Goal: Task Accomplishment & Management: Complete application form

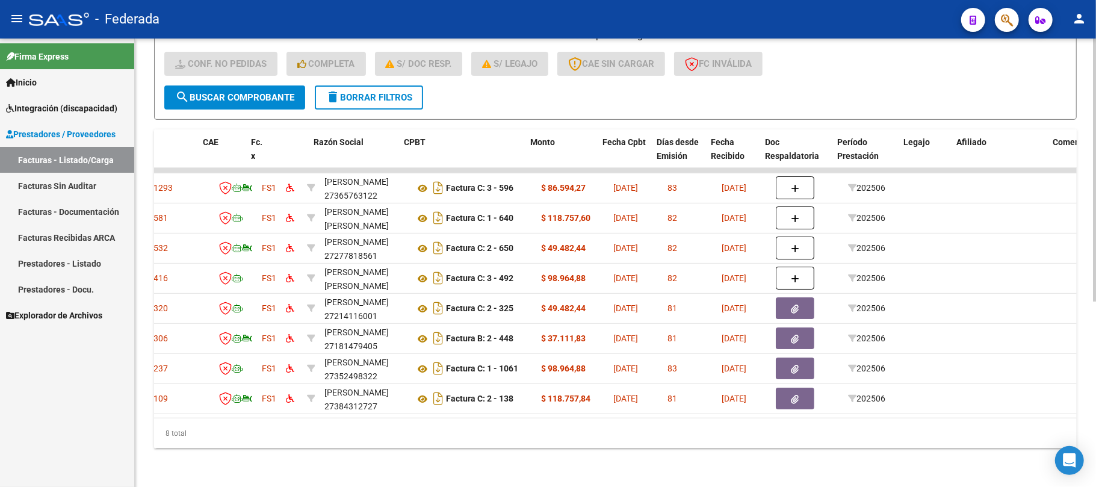
scroll to position [0, 138]
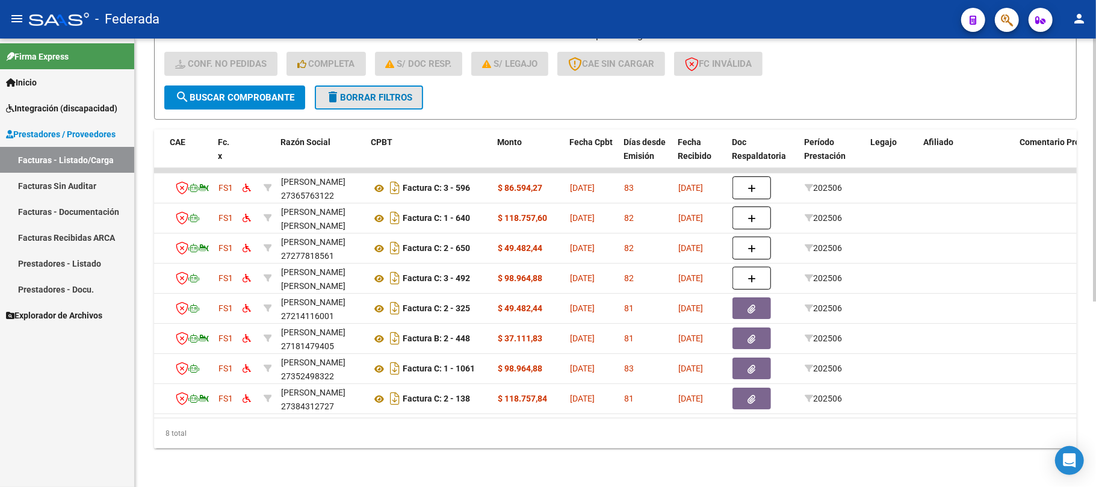
click at [325, 87] on button "delete Borrar Filtros" at bounding box center [369, 97] width 108 height 24
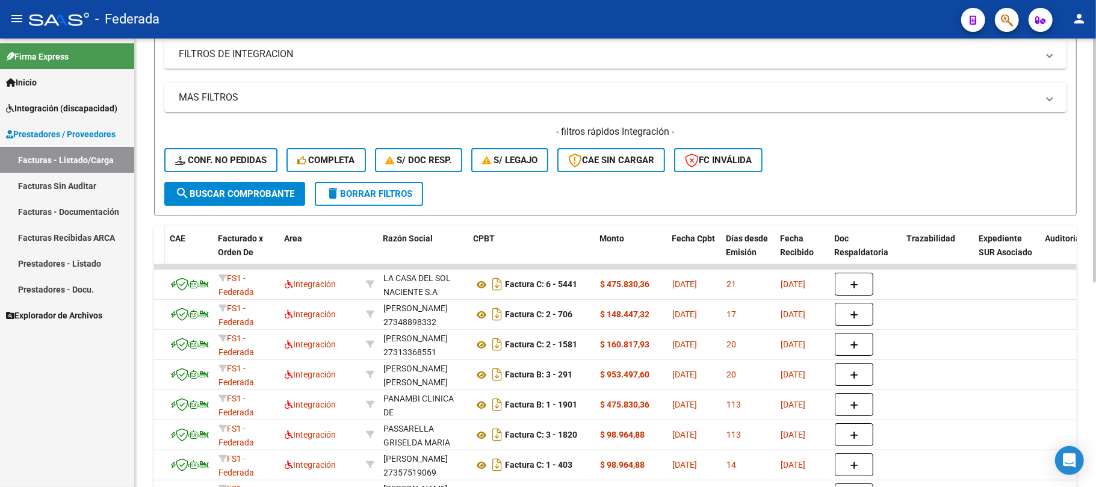
scroll to position [0, 0]
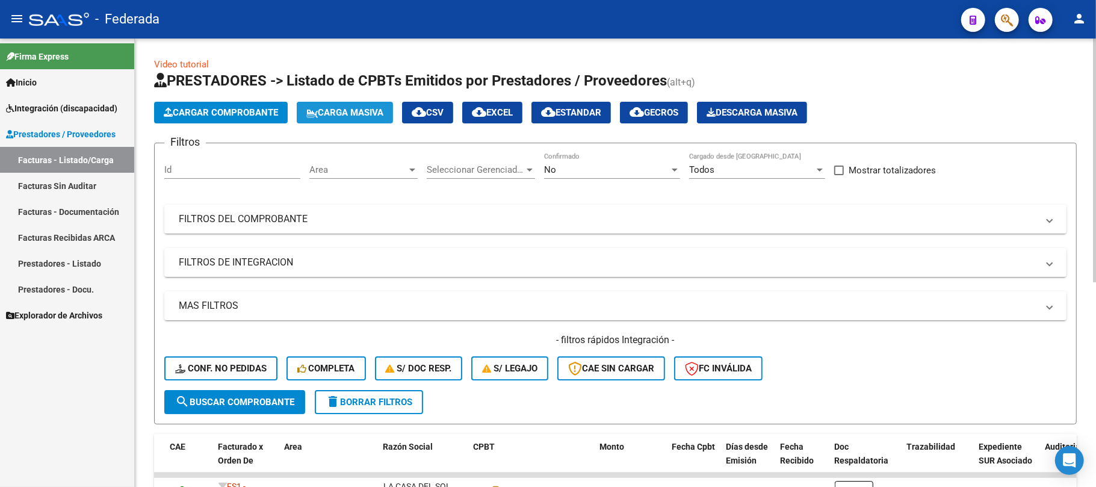
click at [347, 114] on span "Carga Masiva" at bounding box center [344, 112] width 77 height 11
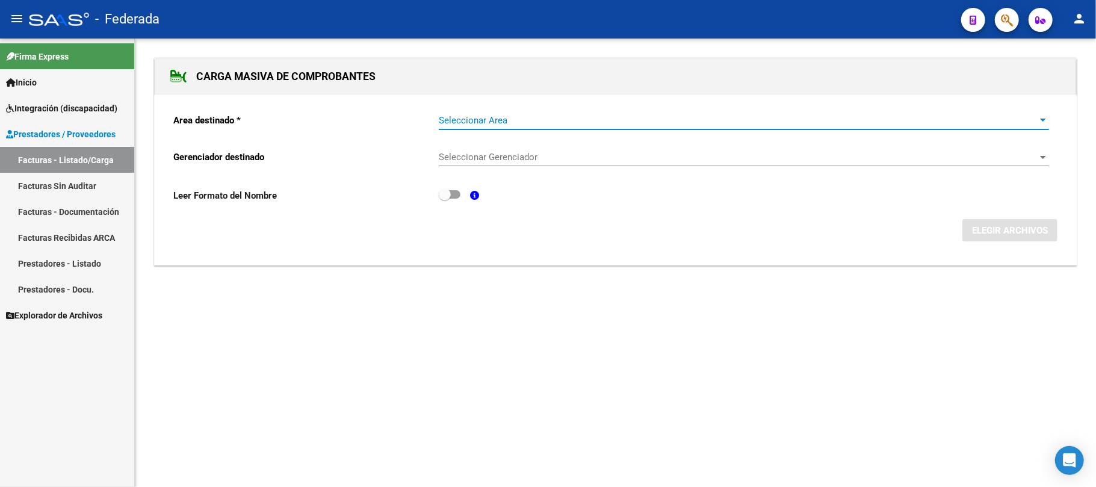
click at [481, 124] on span "Seleccionar Area" at bounding box center [738, 120] width 599 height 11
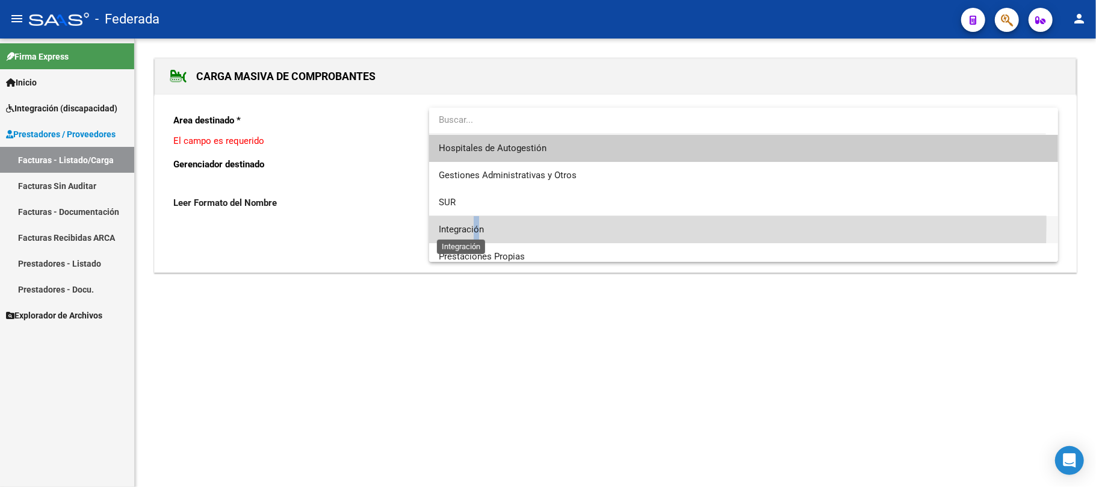
click at [477, 224] on span "Integración" at bounding box center [744, 229] width 610 height 27
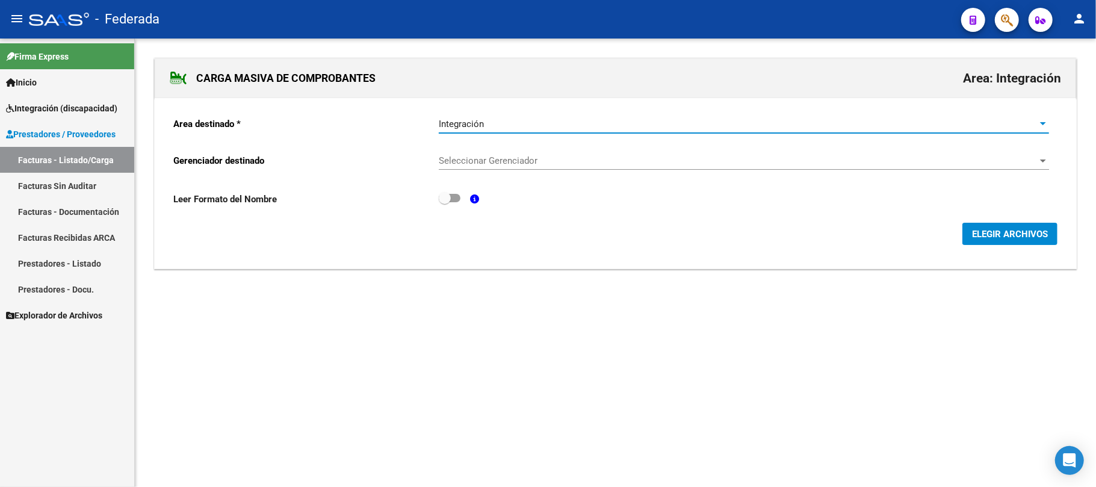
click at [477, 169] on div "Seleccionar Gerenciador Seleccionar Gerenciador" at bounding box center [744, 157] width 610 height 26
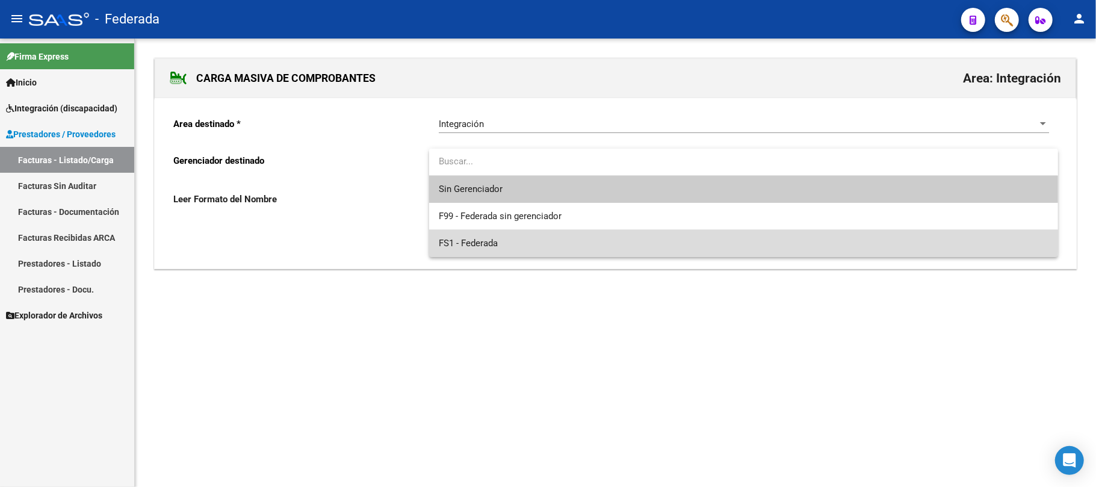
click at [478, 230] on span "FS1 - Federada" at bounding box center [744, 243] width 610 height 27
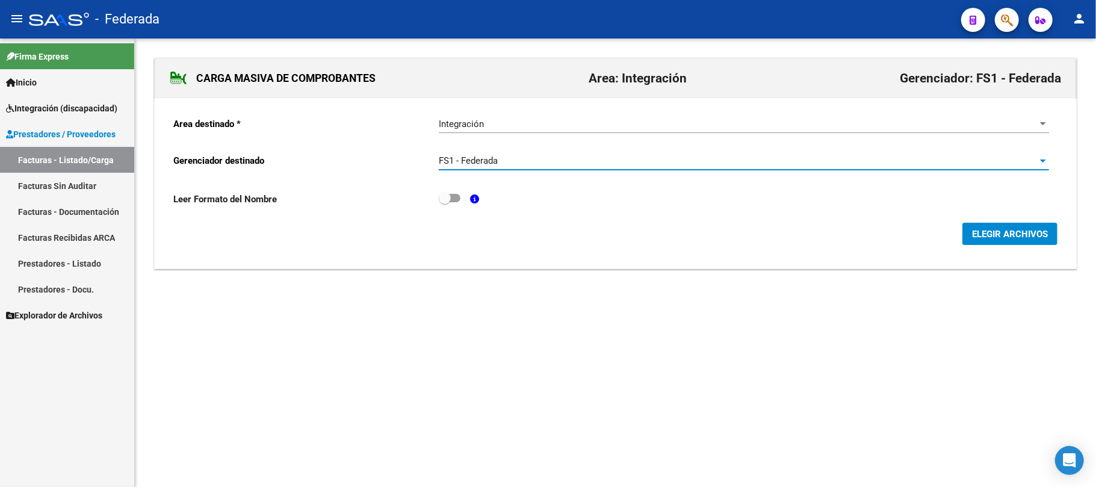
click at [974, 232] on span "ELEGIR ARCHIVOS" at bounding box center [1010, 234] width 76 height 11
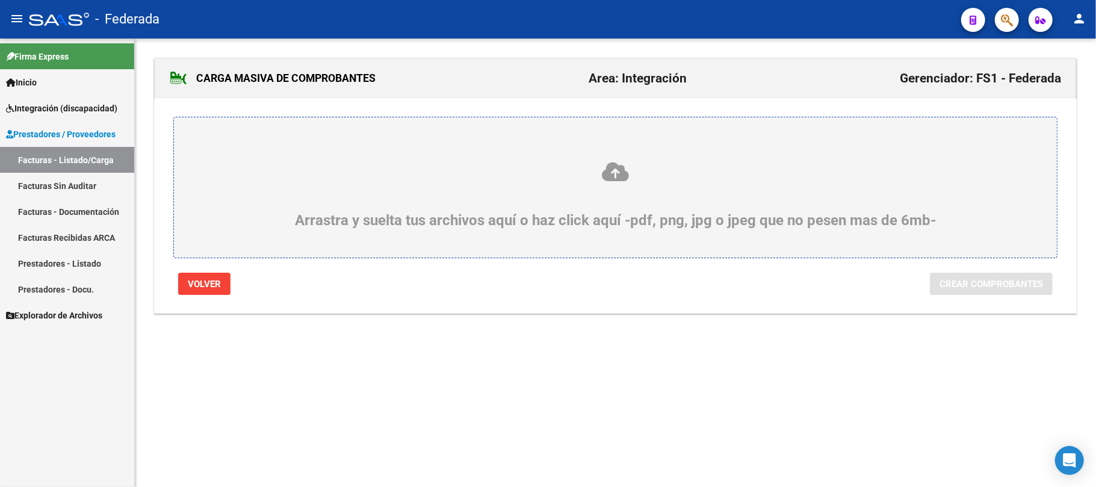
click at [610, 175] on icon at bounding box center [615, 172] width 825 height 22
click at [0, 0] on input "Arrastra y suelta tus archivos aquí o haz click aquí -pdf, png, jpg o jpeg que …" at bounding box center [0, 0] width 0 height 0
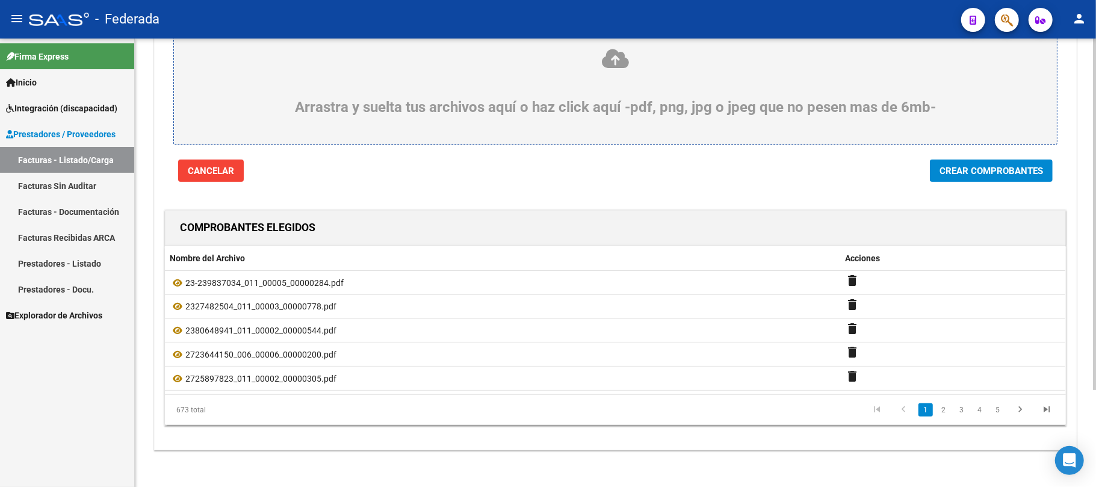
scroll to position [123, 0]
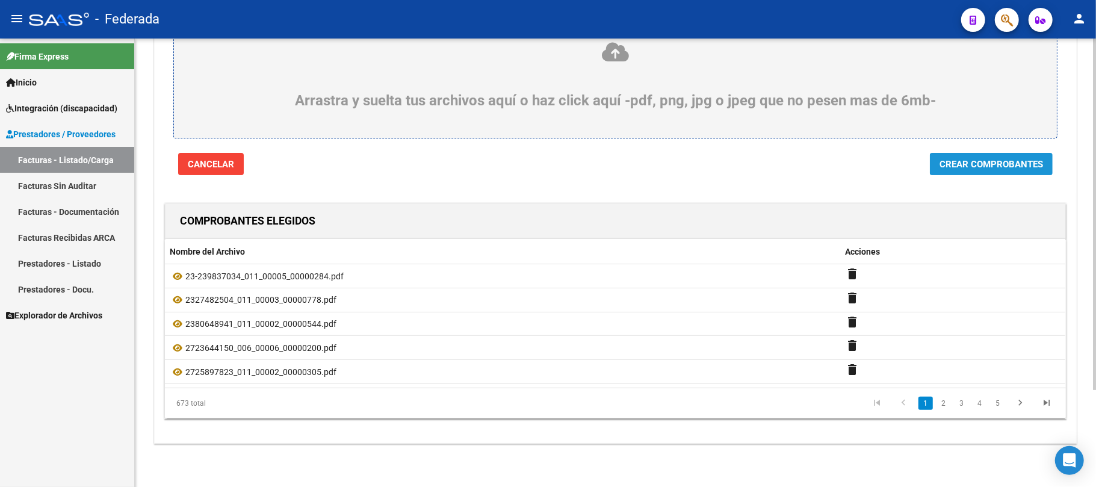
click at [1024, 159] on span "Crear Comprobantes" at bounding box center [991, 164] width 104 height 11
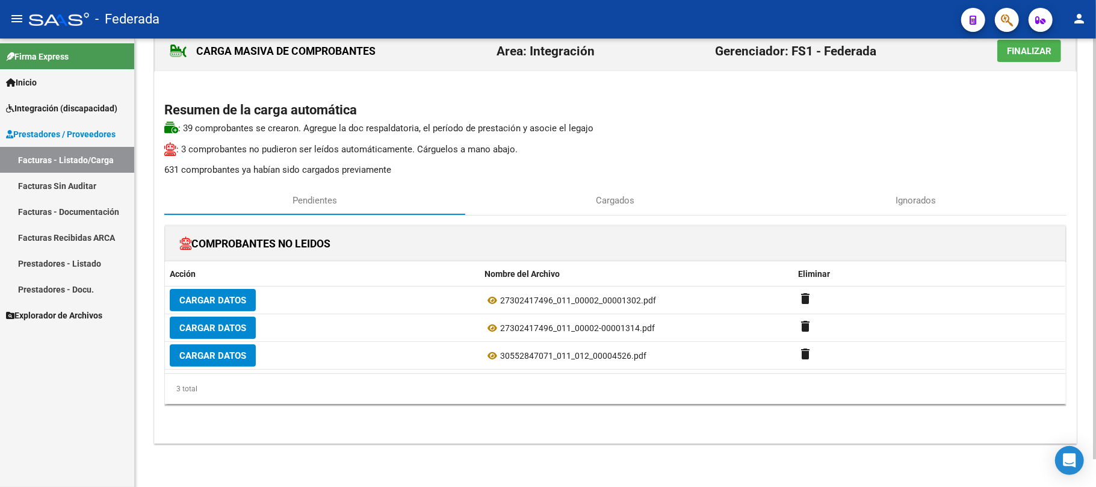
scroll to position [0, 0]
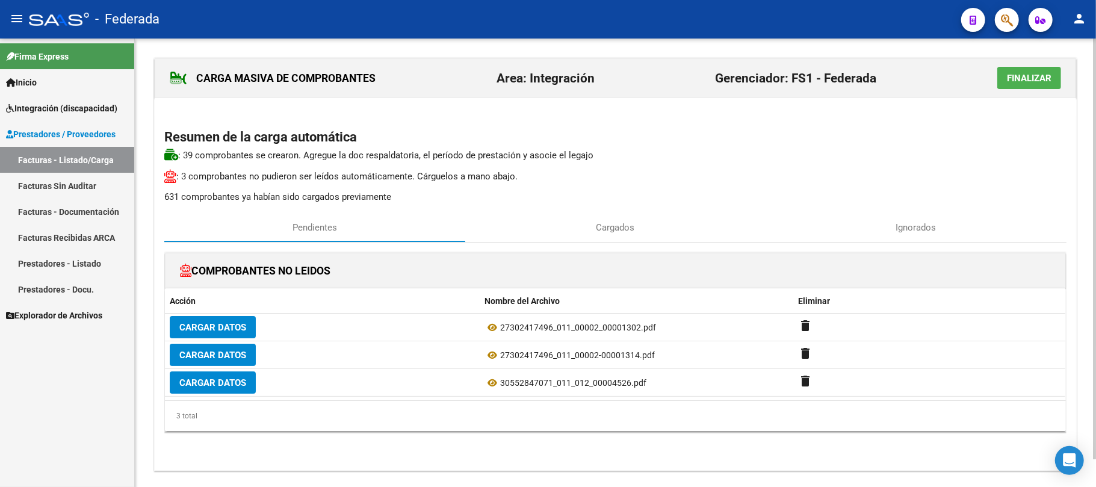
click at [1025, 83] on span "Finalizar" at bounding box center [1029, 78] width 45 height 11
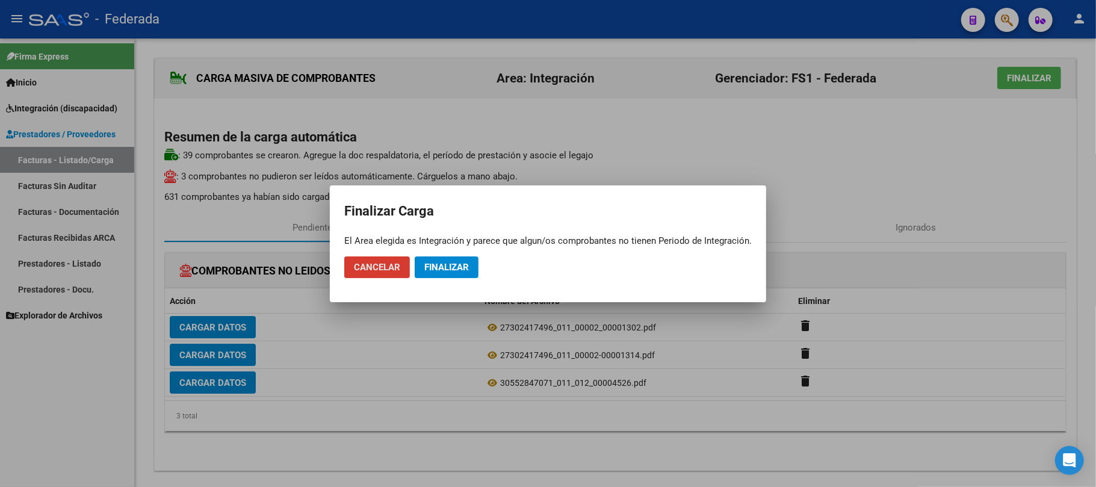
click at [457, 270] on span "Finalizar" at bounding box center [446, 267] width 45 height 11
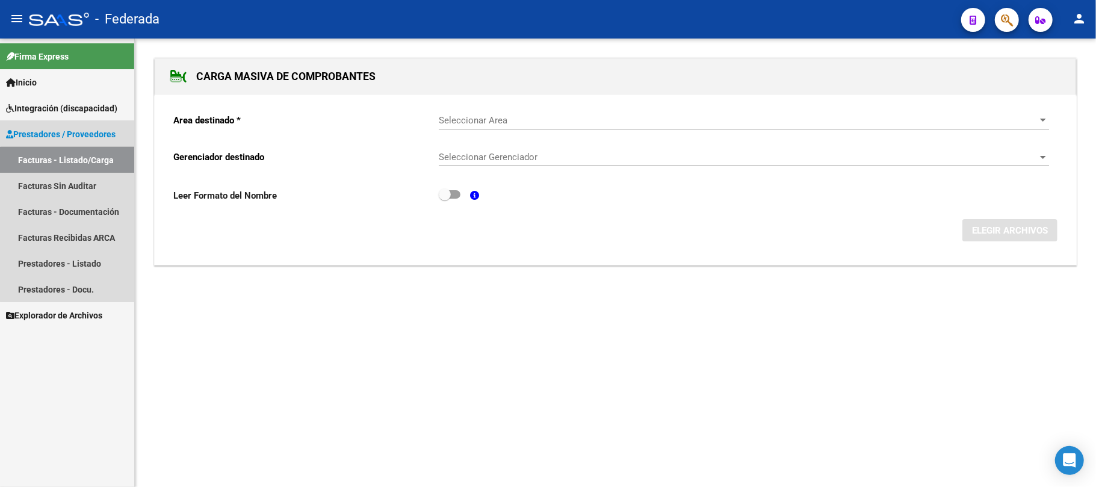
click at [80, 162] on link "Facturas - Listado/Carga" at bounding box center [67, 160] width 134 height 26
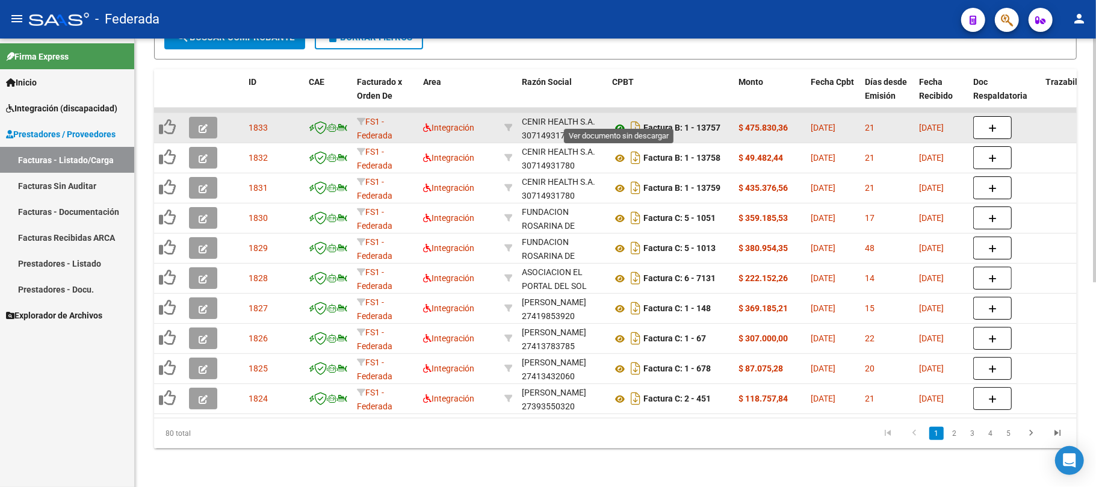
click at [617, 121] on icon at bounding box center [620, 128] width 16 height 14
click at [203, 124] on icon "button" at bounding box center [203, 128] width 9 height 9
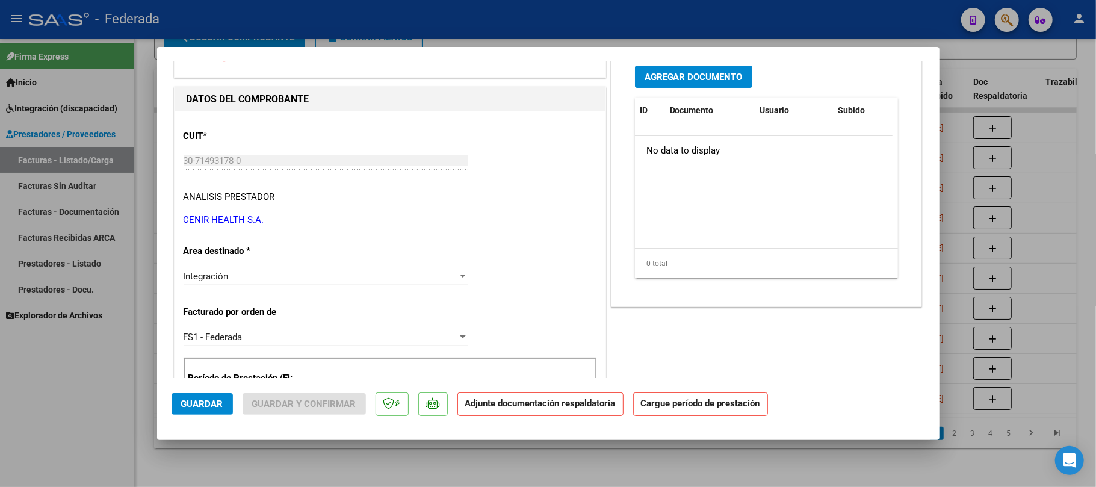
scroll to position [241, 0]
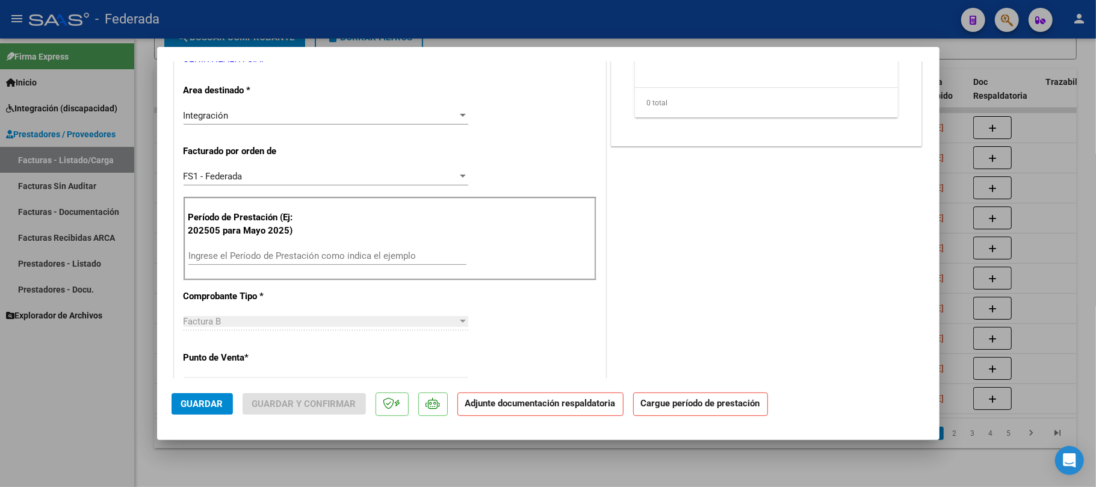
click at [286, 256] on input "Ingrese el Período de Prestación como indica el ejemplo" at bounding box center [327, 255] width 278 height 11
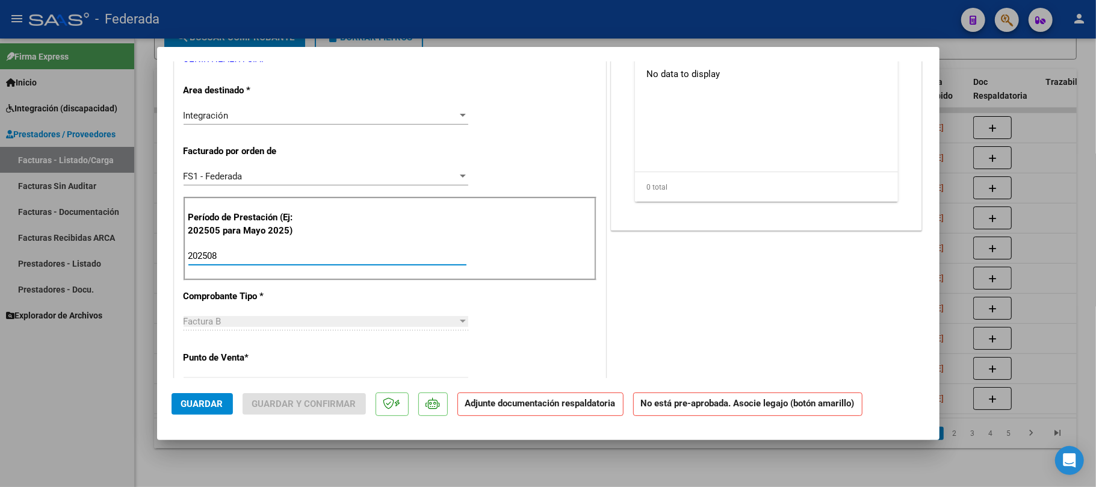
type input "202508"
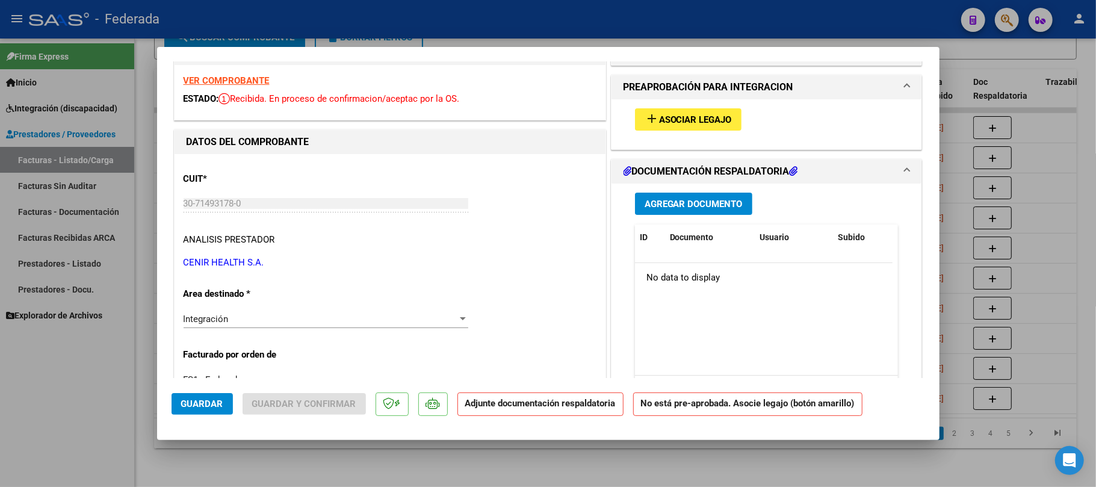
scroll to position [0, 0]
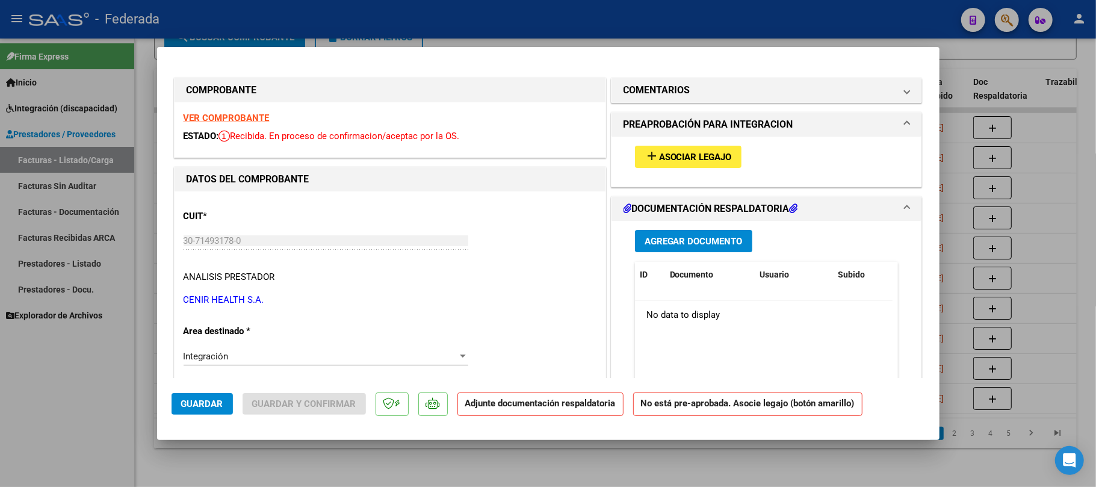
click at [635, 154] on button "add Asociar Legajo" at bounding box center [688, 157] width 107 height 22
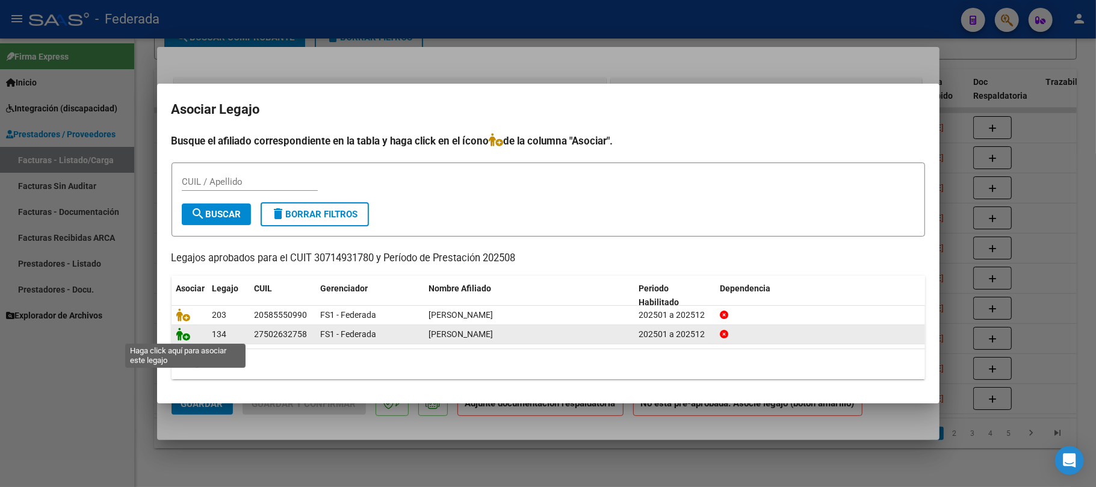
click at [184, 337] on icon at bounding box center [183, 333] width 14 height 13
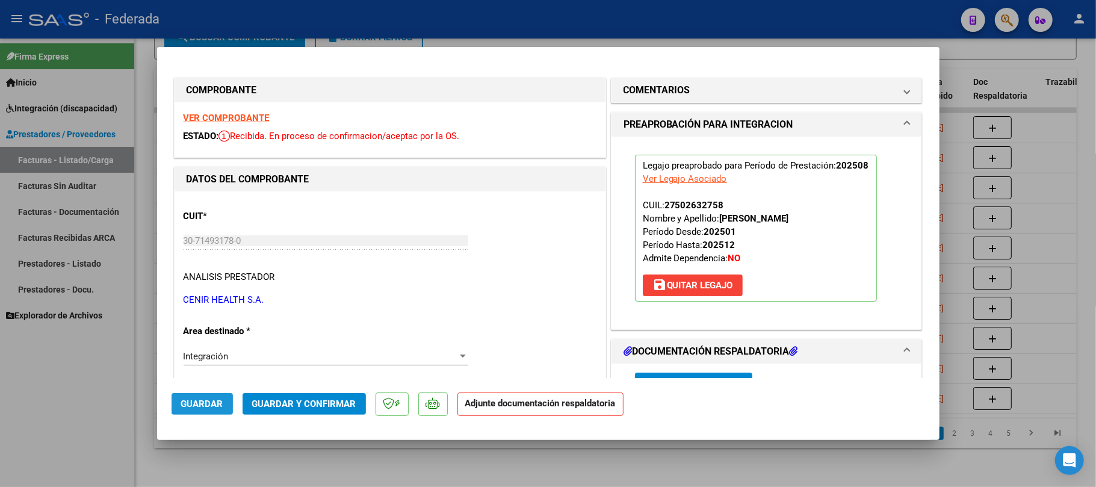
click at [221, 410] on button "Guardar" at bounding box center [202, 404] width 61 height 22
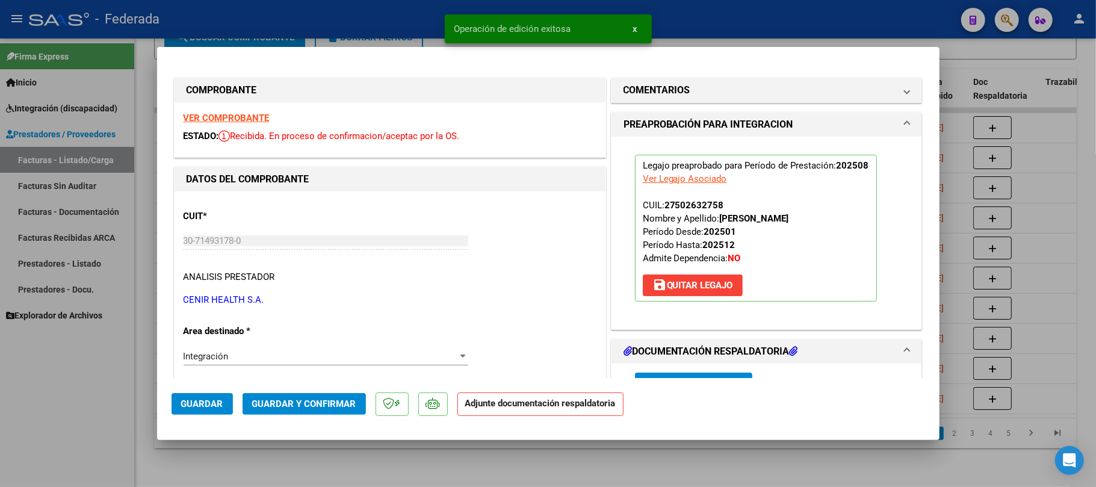
click at [487, 449] on div at bounding box center [548, 243] width 1096 height 487
type input "$ 0,00"
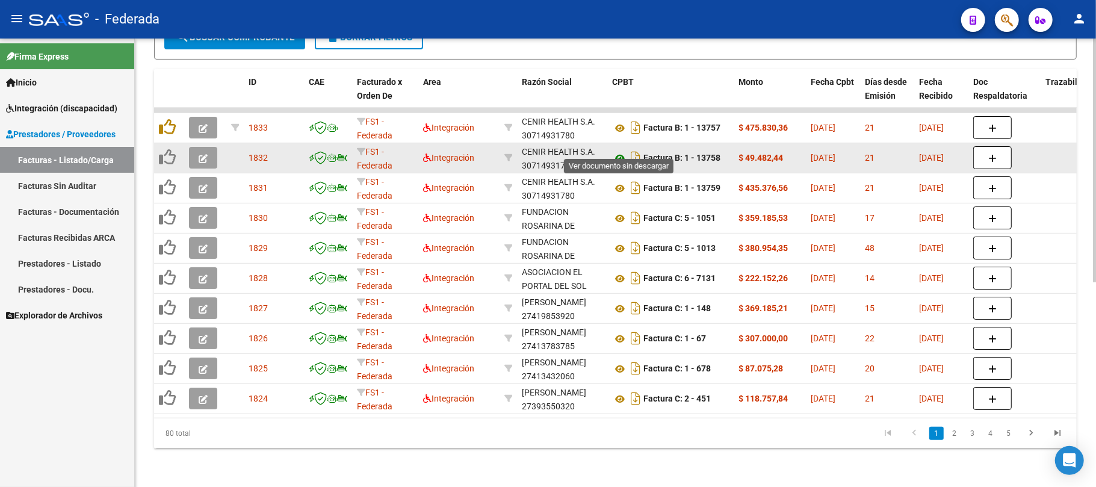
click at [617, 151] on icon at bounding box center [620, 158] width 16 height 14
click at [202, 154] on icon "button" at bounding box center [203, 158] width 9 height 9
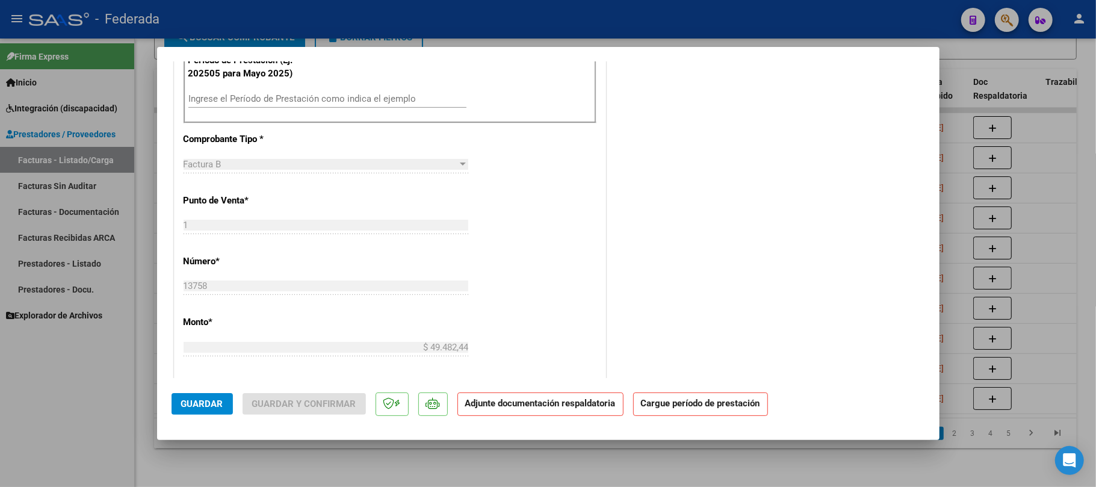
scroll to position [401, 0]
click at [270, 107] on div "Ingrese el Período de Prestación como indica el ejemplo" at bounding box center [327, 101] width 278 height 29
click at [266, 97] on input "Ingrese el Período de Prestación como indica el ejemplo" at bounding box center [327, 95] width 278 height 11
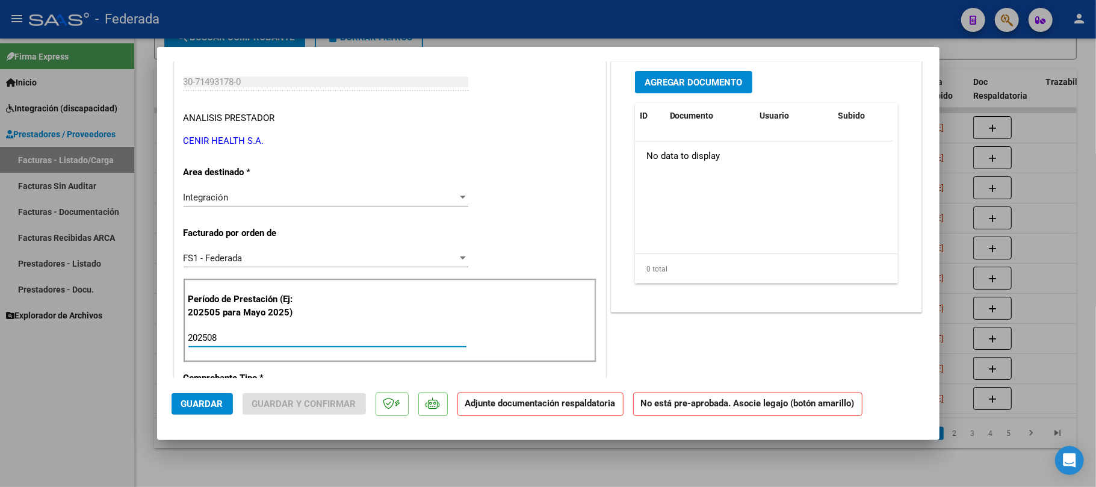
scroll to position [80, 0]
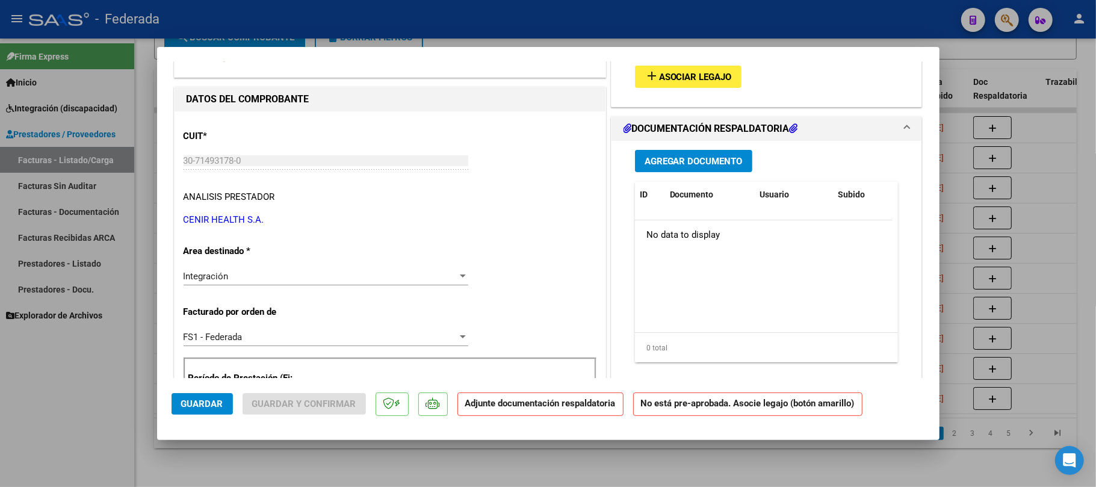
type input "202508"
click at [679, 82] on button "add Asociar Legajo" at bounding box center [688, 77] width 107 height 22
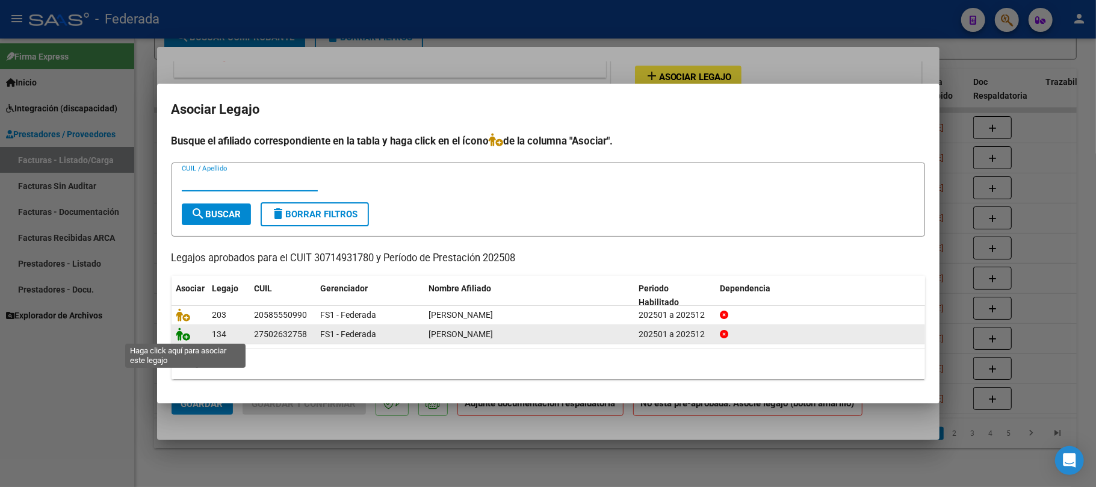
click at [187, 336] on icon at bounding box center [183, 333] width 14 height 13
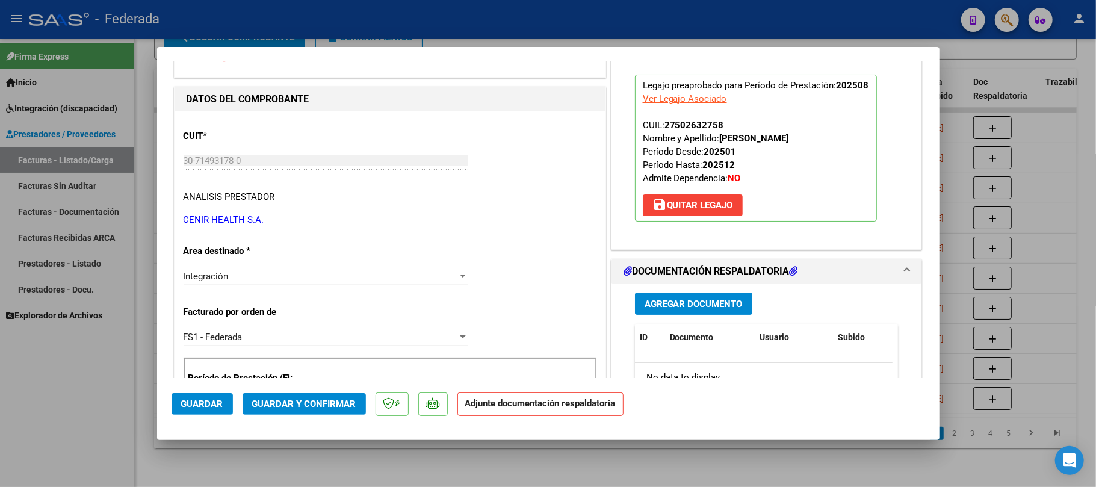
click at [217, 402] on span "Guardar" at bounding box center [202, 403] width 42 height 11
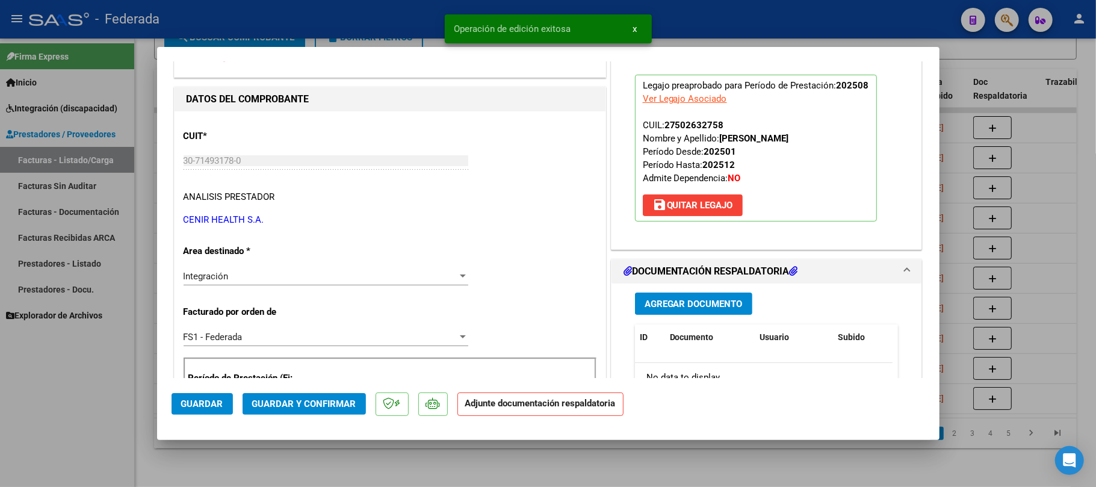
click at [622, 457] on div at bounding box center [548, 243] width 1096 height 487
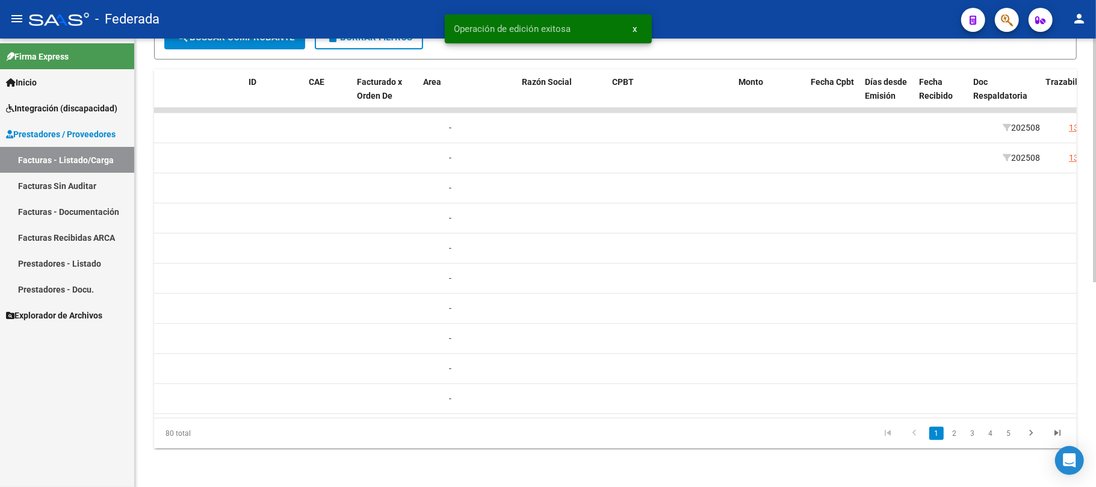
scroll to position [0, 0]
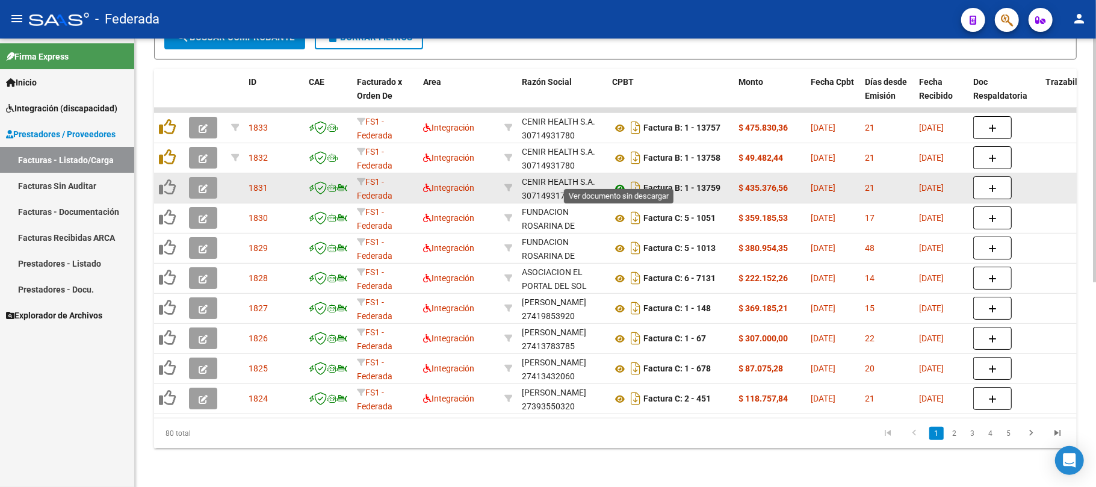
click at [622, 181] on icon at bounding box center [620, 188] width 16 height 14
click at [203, 184] on icon "button" at bounding box center [203, 188] width 9 height 9
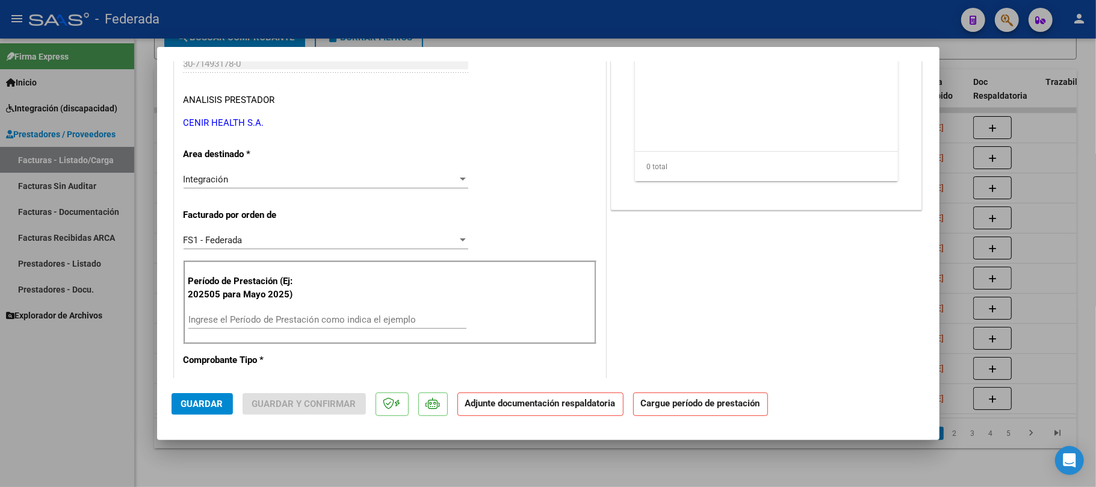
scroll to position [241, 0]
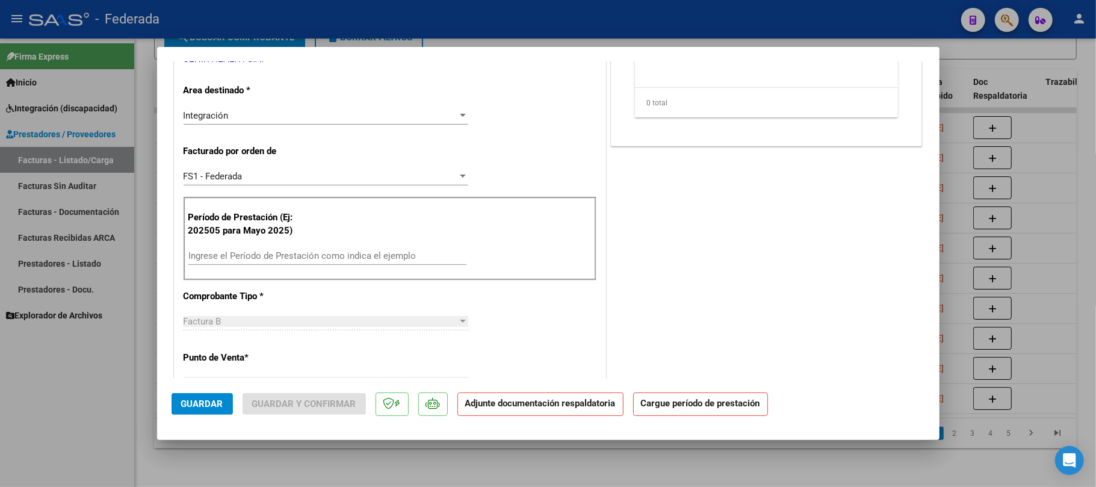
click at [232, 327] on div "Factura B" at bounding box center [321, 321] width 274 height 11
click at [234, 258] on input "Ingrese el Período de Prestación como indica el ejemplo" at bounding box center [327, 255] width 278 height 11
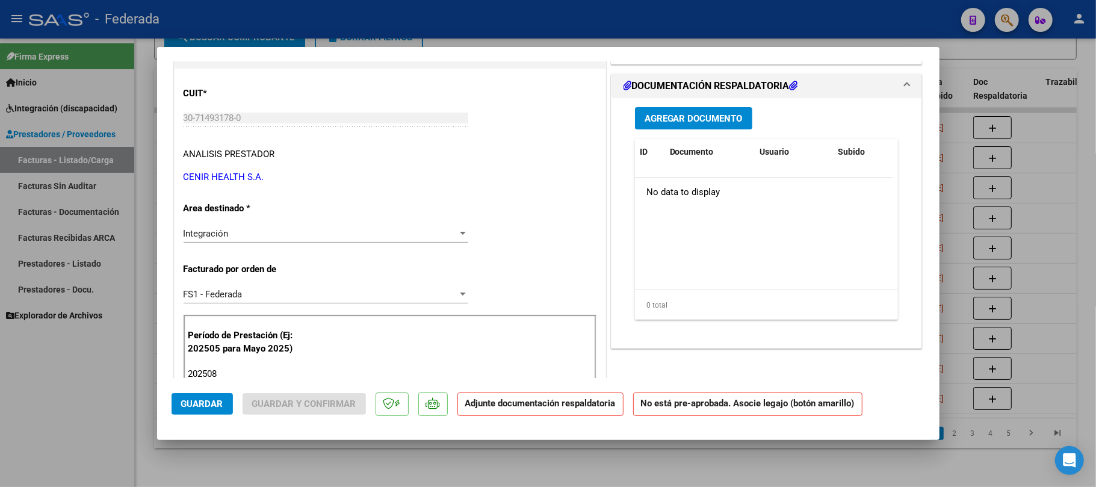
scroll to position [0, 0]
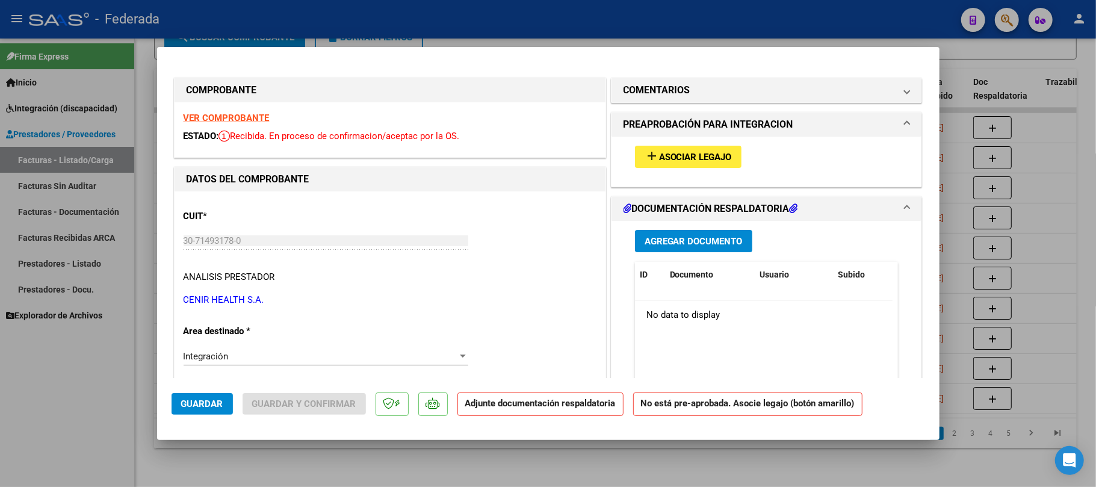
type input "202508"
click at [670, 159] on span "Asociar Legajo" at bounding box center [695, 157] width 73 height 11
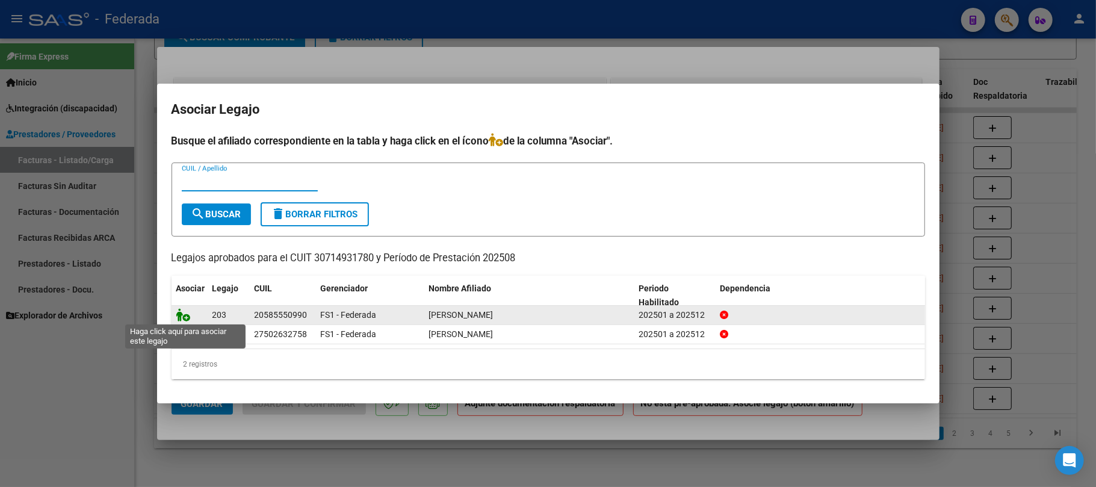
click at [185, 317] on icon at bounding box center [183, 314] width 14 height 13
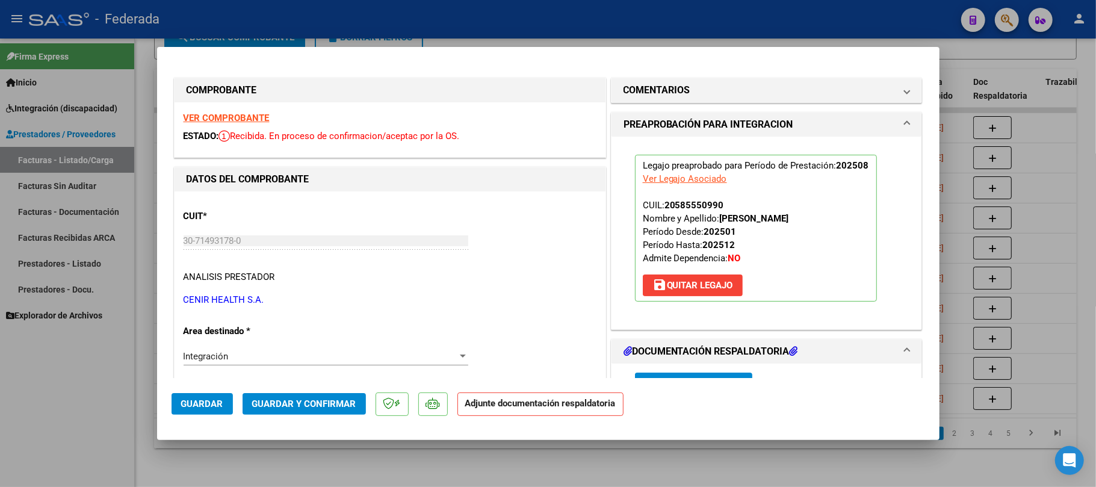
click at [202, 405] on span "Guardar" at bounding box center [202, 403] width 42 height 11
click at [424, 482] on div at bounding box center [548, 243] width 1096 height 487
type input "$ 0,00"
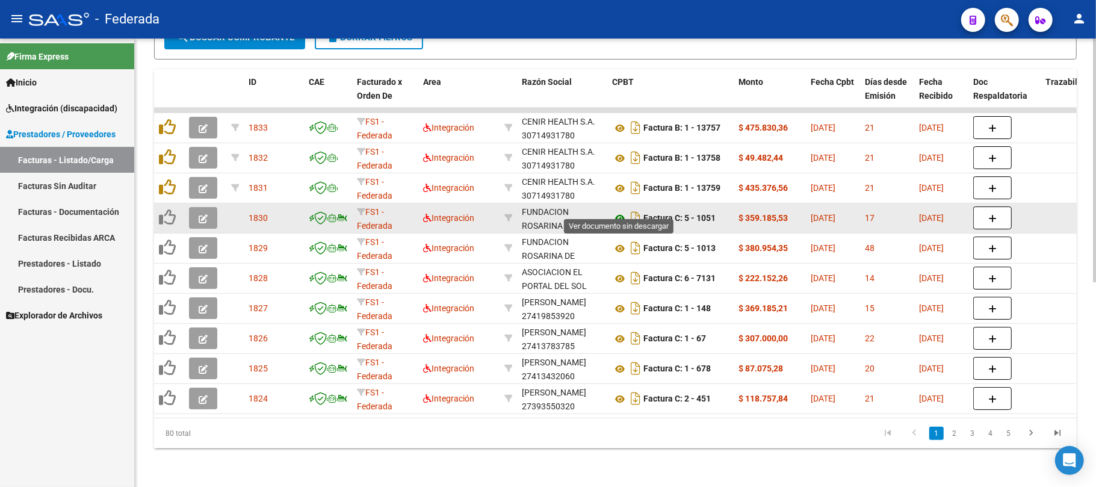
click at [625, 211] on icon at bounding box center [620, 218] width 16 height 14
click at [208, 207] on button "button" at bounding box center [203, 218] width 28 height 22
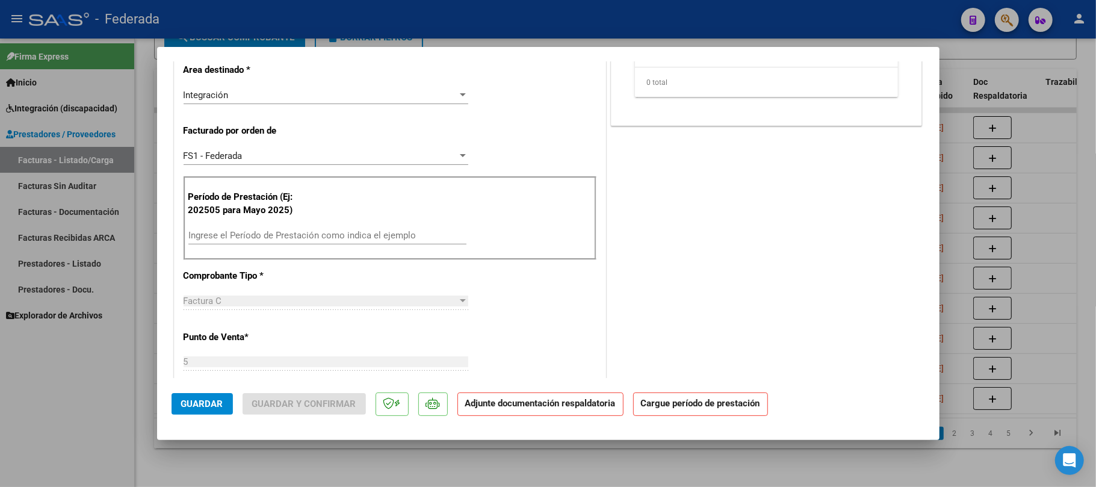
scroll to position [321, 0]
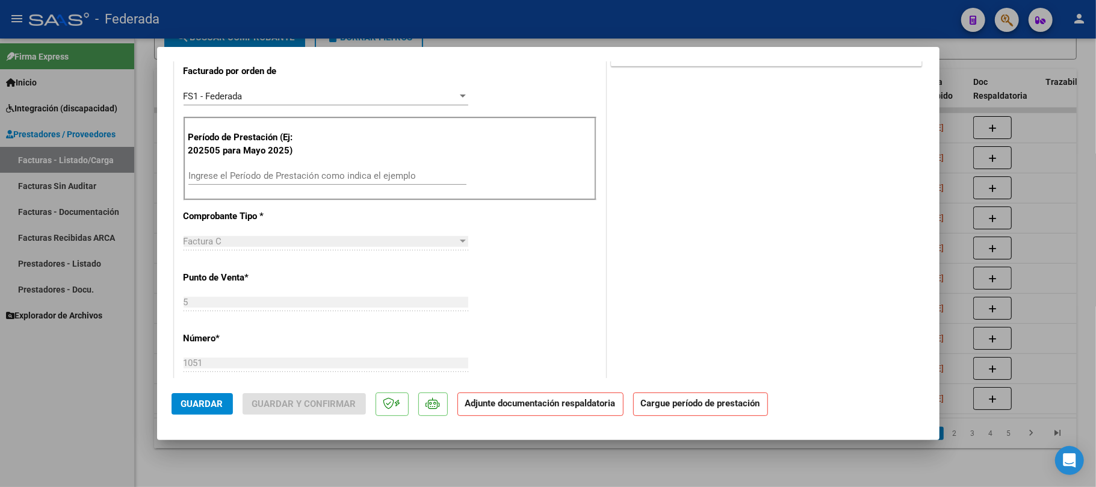
click at [244, 177] on input "Ingrese el Período de Prestación como indica el ejemplo" at bounding box center [327, 175] width 278 height 11
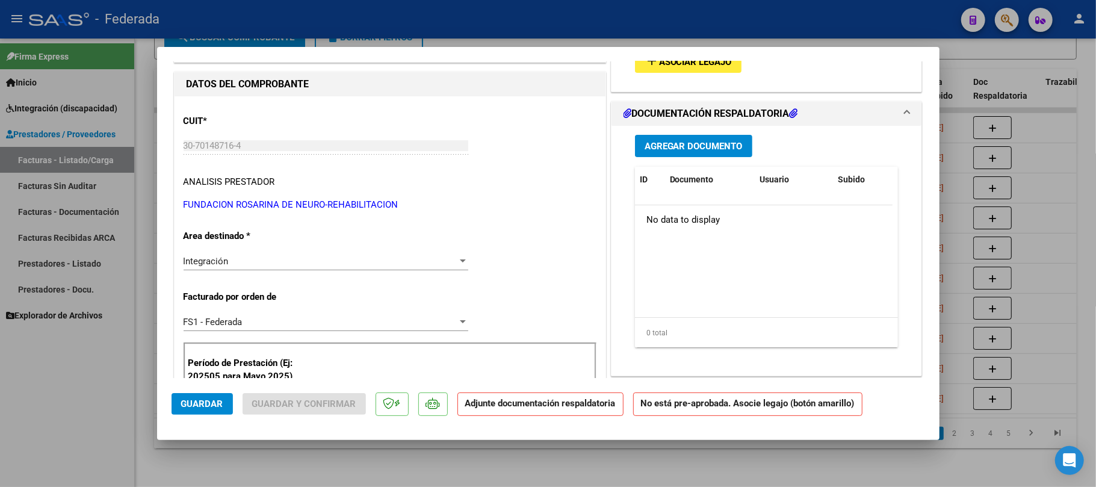
scroll to position [80, 0]
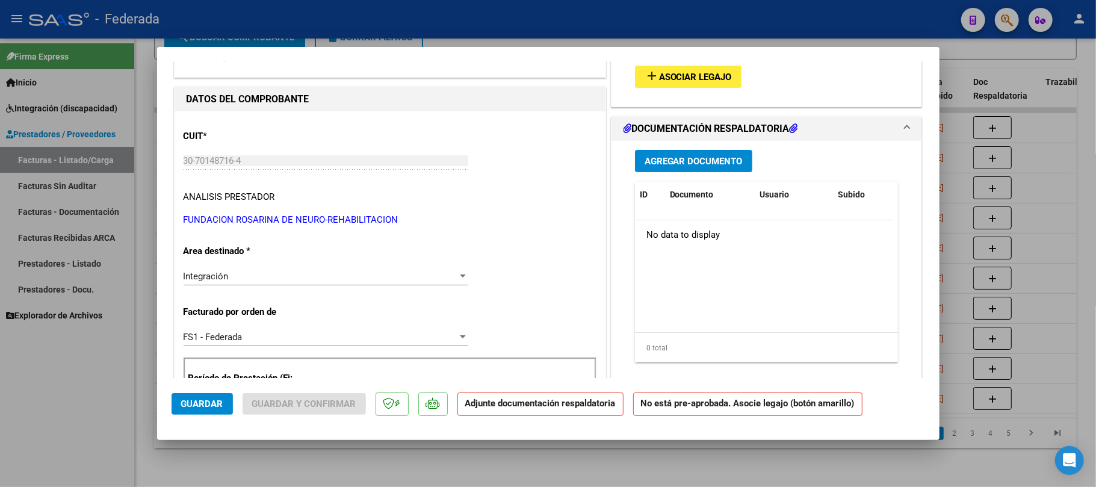
type input "202508"
click at [659, 76] on span "Asociar Legajo" at bounding box center [695, 77] width 73 height 11
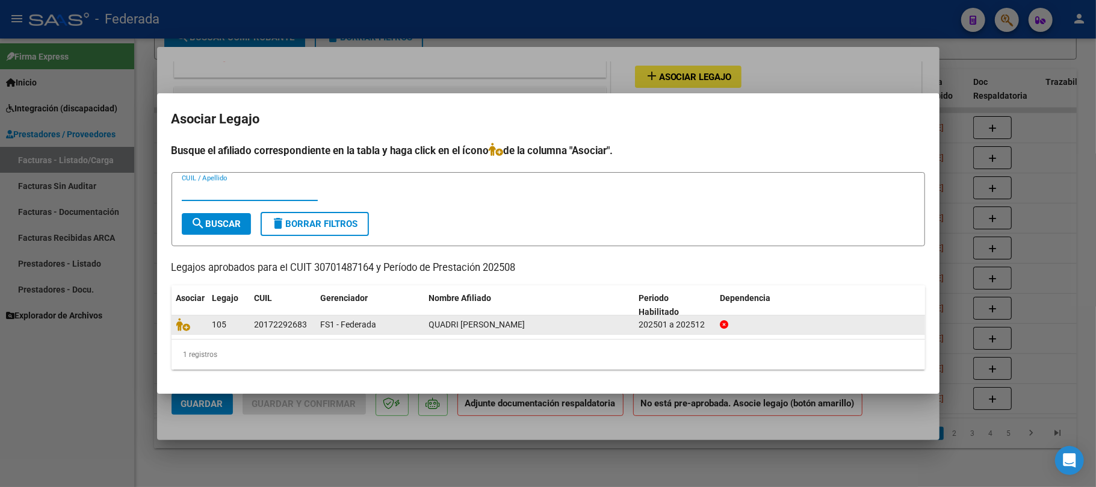
click at [188, 332] on datatable-body-cell at bounding box center [190, 324] width 36 height 19
click at [188, 326] on icon at bounding box center [183, 324] width 14 height 13
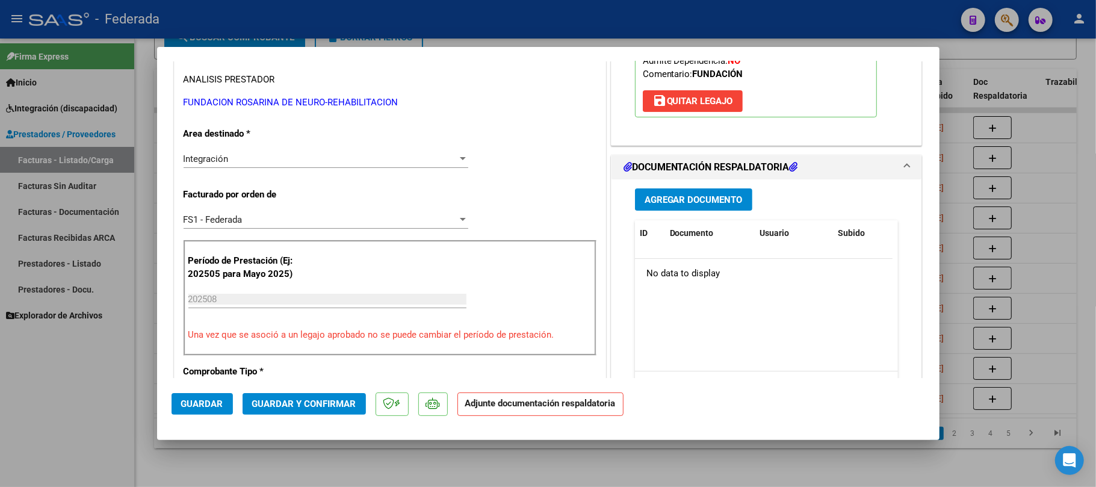
scroll to position [241, 0]
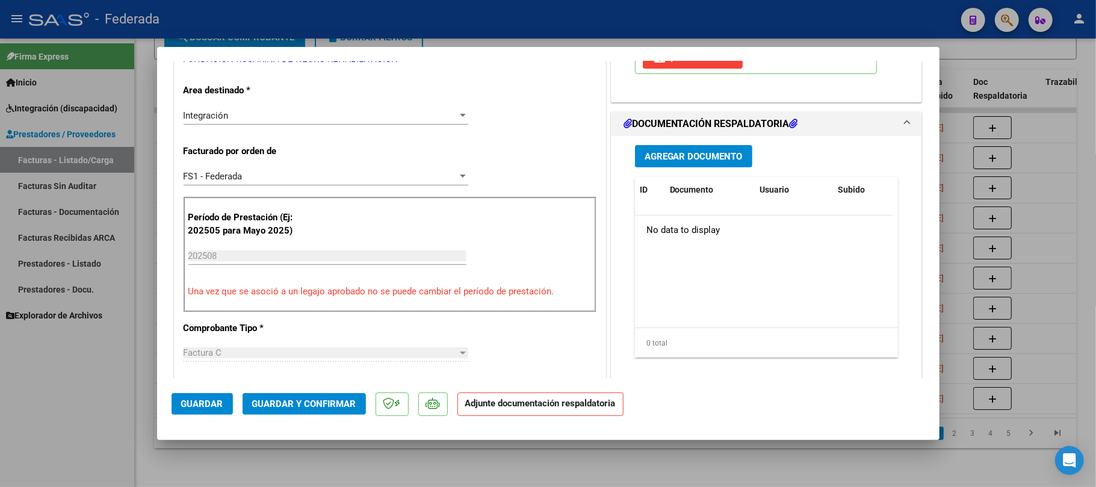
click at [212, 406] on span "Guardar" at bounding box center [202, 403] width 42 height 11
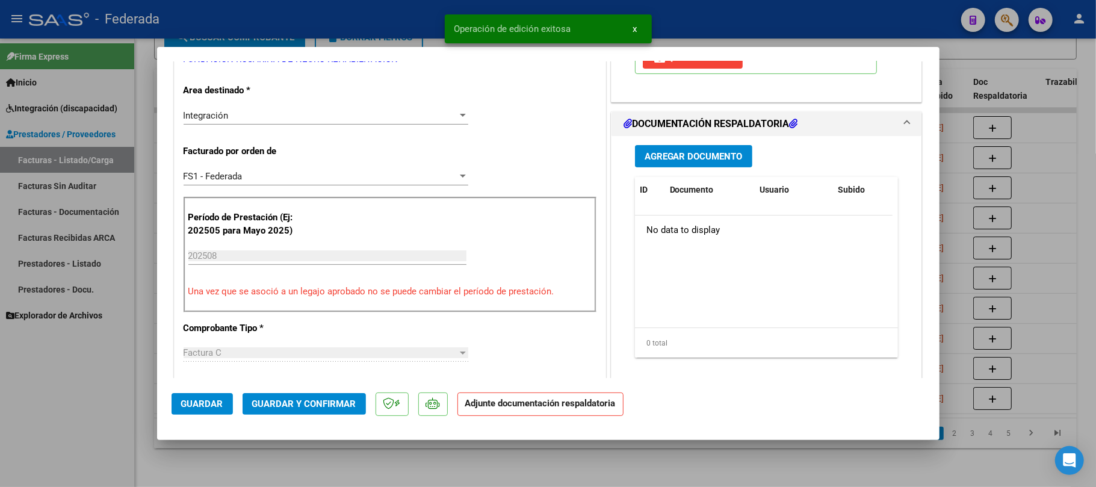
click at [224, 457] on div at bounding box center [548, 243] width 1096 height 487
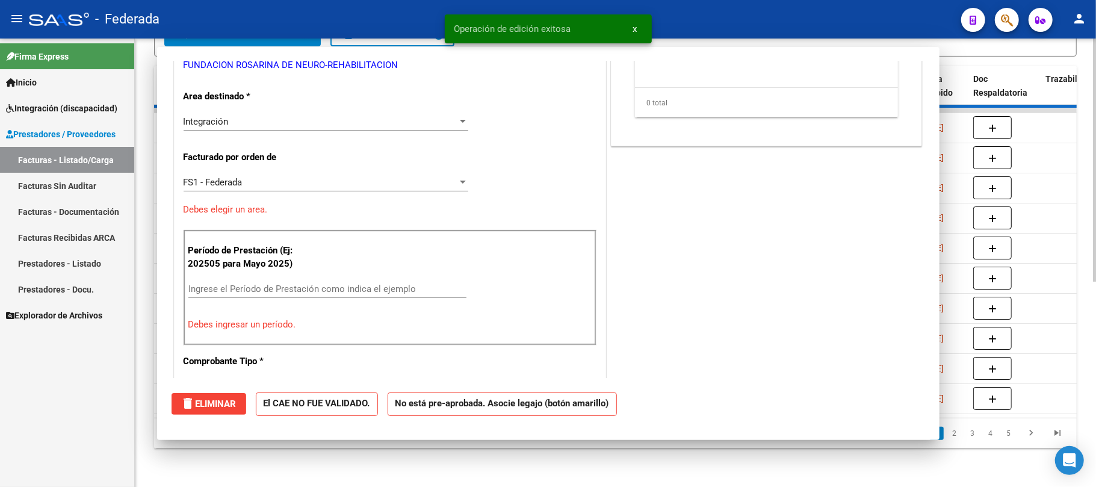
scroll to position [0, 0]
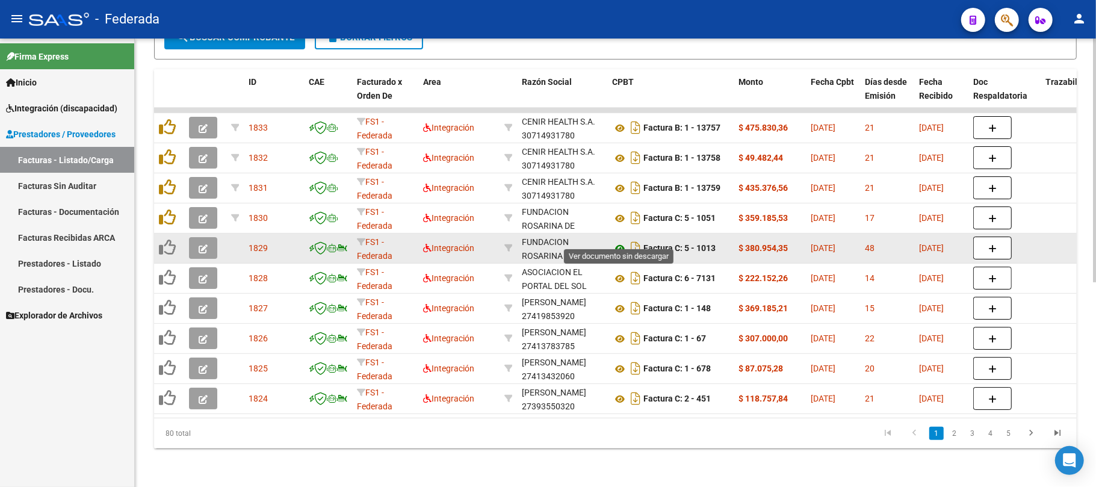
click at [620, 241] on icon at bounding box center [620, 248] width 16 height 14
click at [212, 237] on button "button" at bounding box center [203, 248] width 28 height 22
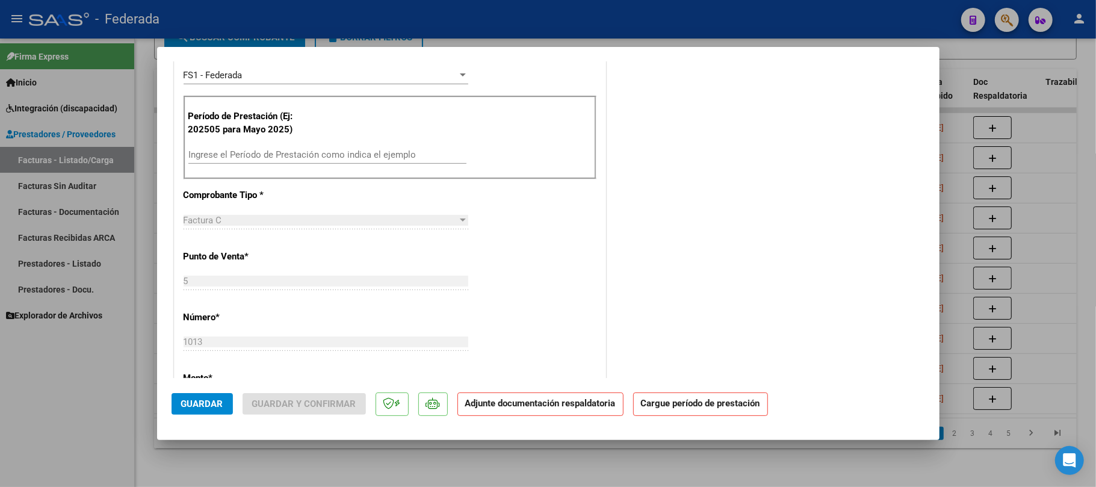
scroll to position [401, 0]
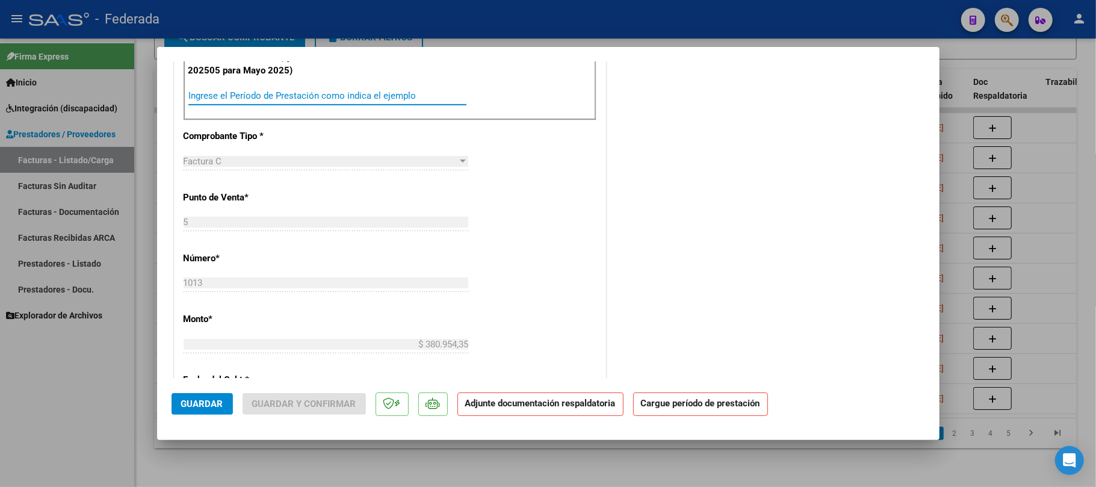
click at [231, 97] on input "Ingrese el Período de Prestación como indica el ejemplo" at bounding box center [327, 95] width 278 height 11
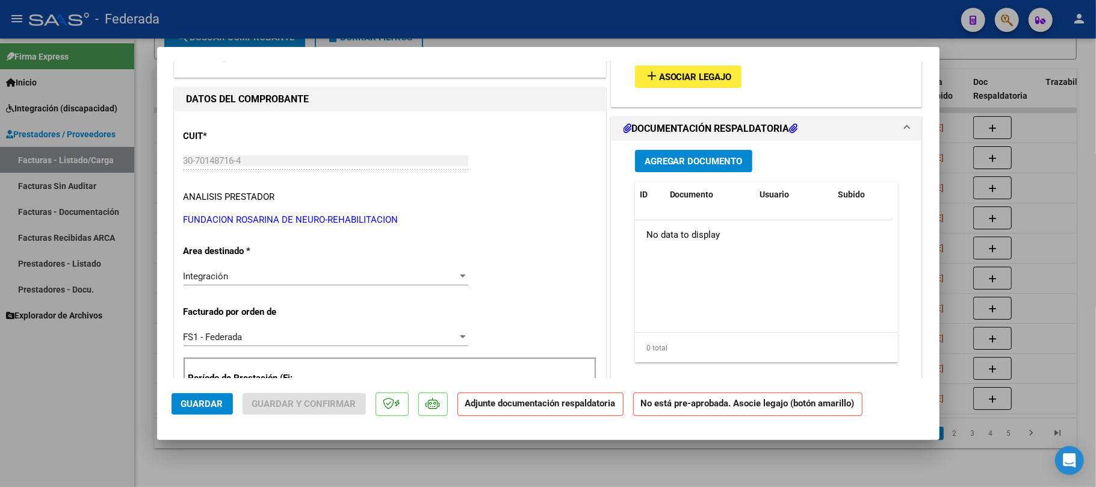
scroll to position [0, 0]
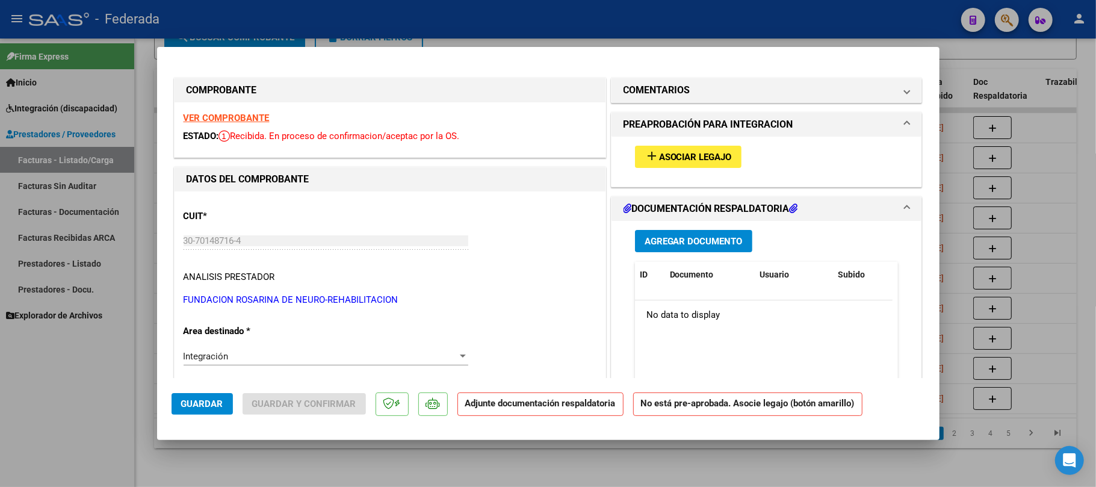
type input "202507"
click at [692, 158] on span "Asociar Legajo" at bounding box center [695, 157] width 73 height 11
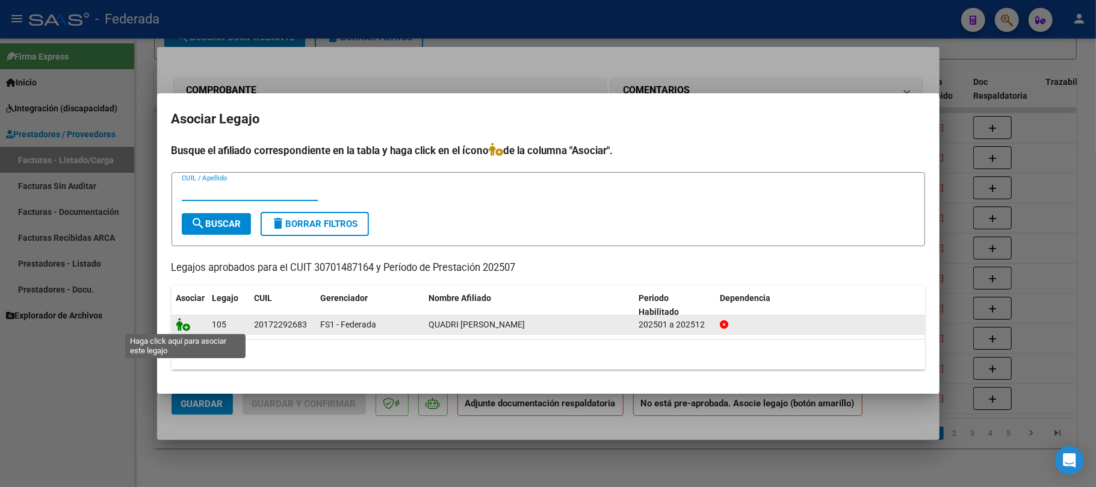
click at [188, 326] on icon at bounding box center [183, 324] width 14 height 13
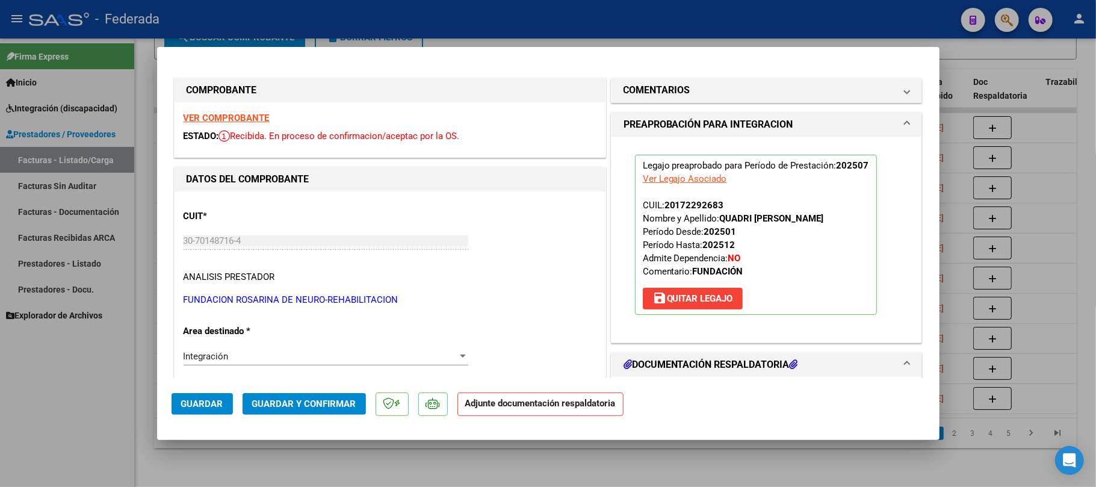
click at [205, 398] on span "Guardar" at bounding box center [202, 403] width 42 height 11
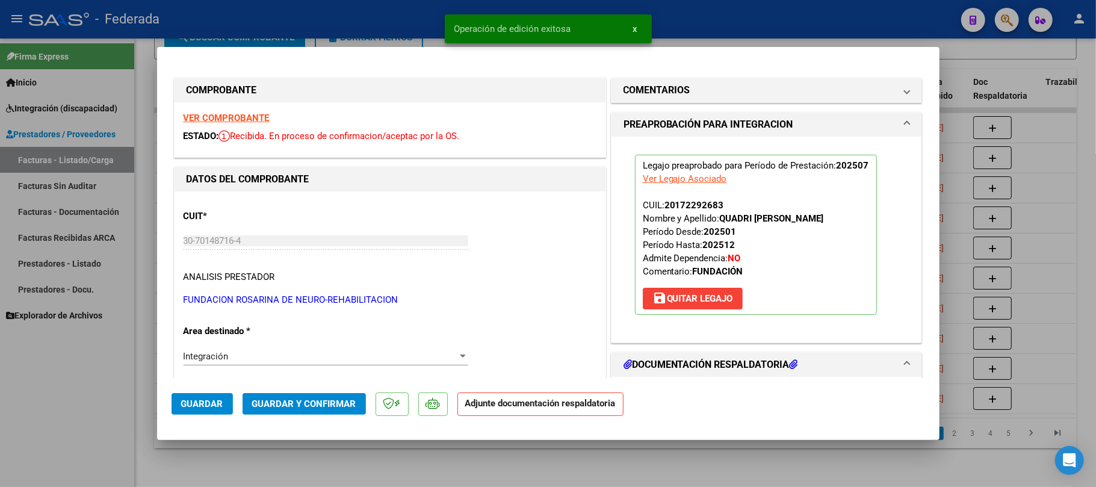
click at [530, 455] on div at bounding box center [548, 243] width 1096 height 487
type input "$ 0,00"
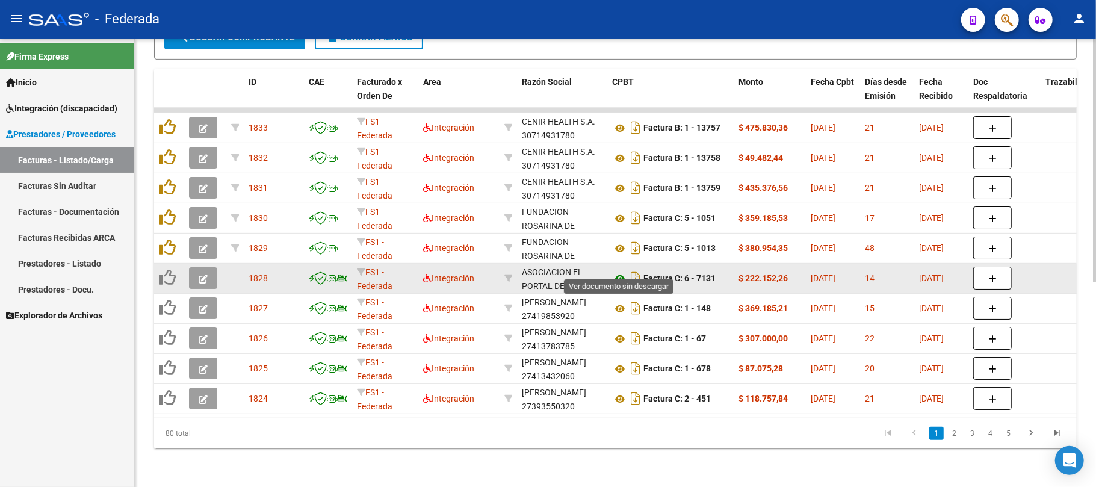
click at [613, 271] on icon at bounding box center [620, 278] width 16 height 14
click at [208, 267] on button "button" at bounding box center [203, 278] width 28 height 22
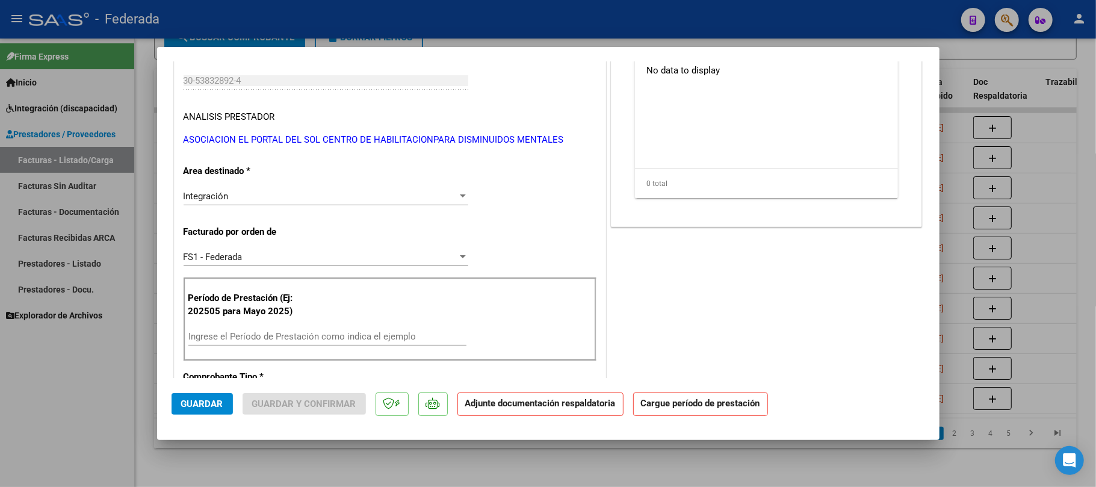
scroll to position [241, 0]
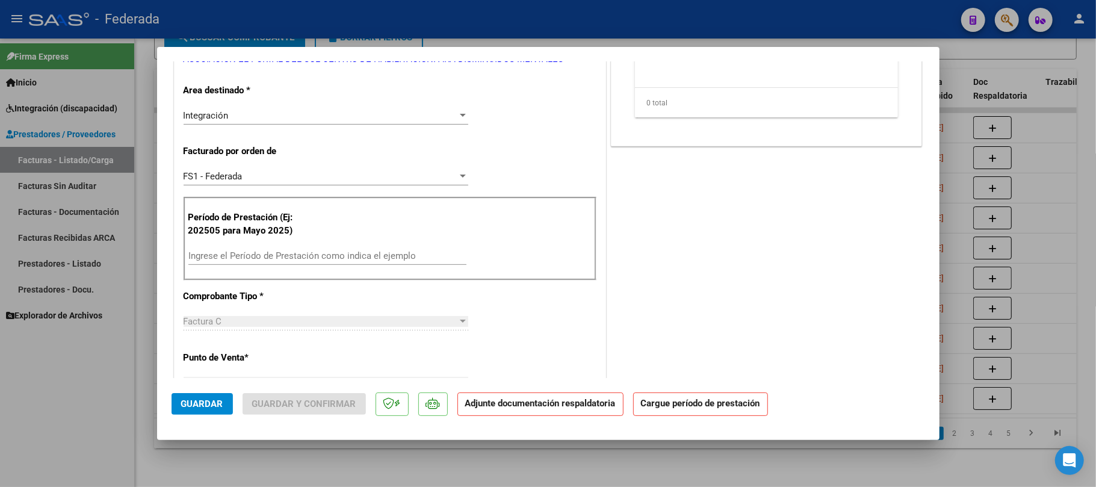
click at [237, 260] on input "Ingrese el Período de Prestación como indica el ejemplo" at bounding box center [327, 255] width 278 height 11
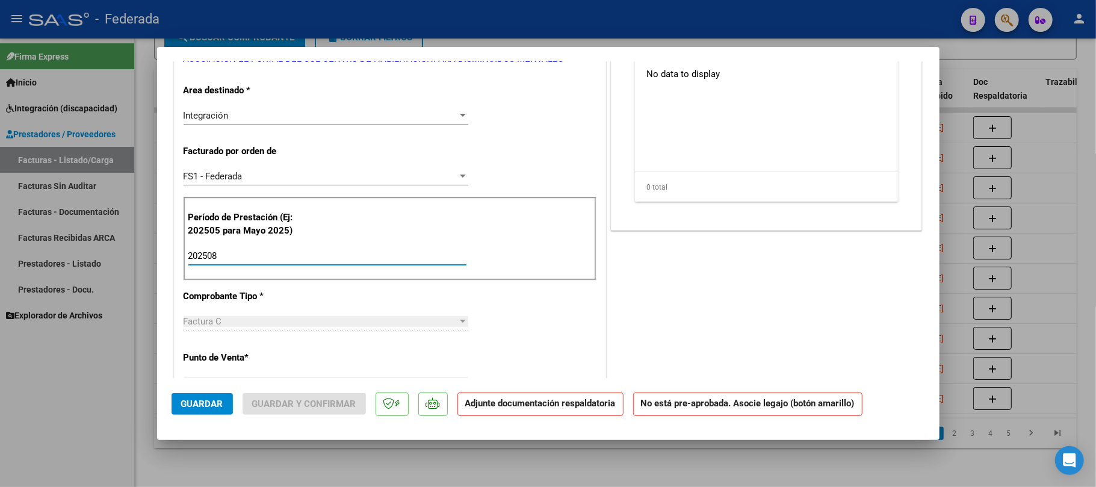
scroll to position [0, 0]
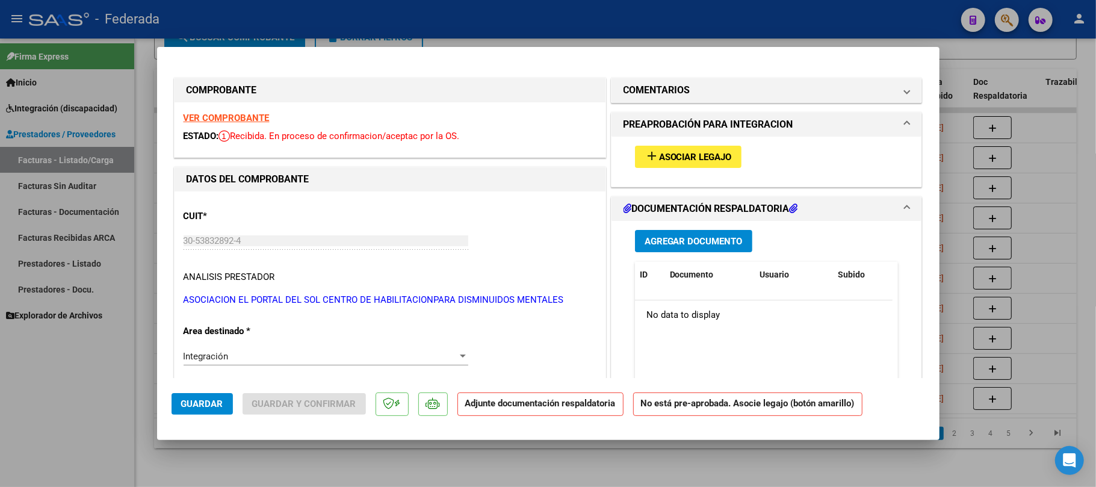
type input "202508"
click at [682, 158] on span "Asociar Legajo" at bounding box center [695, 157] width 73 height 11
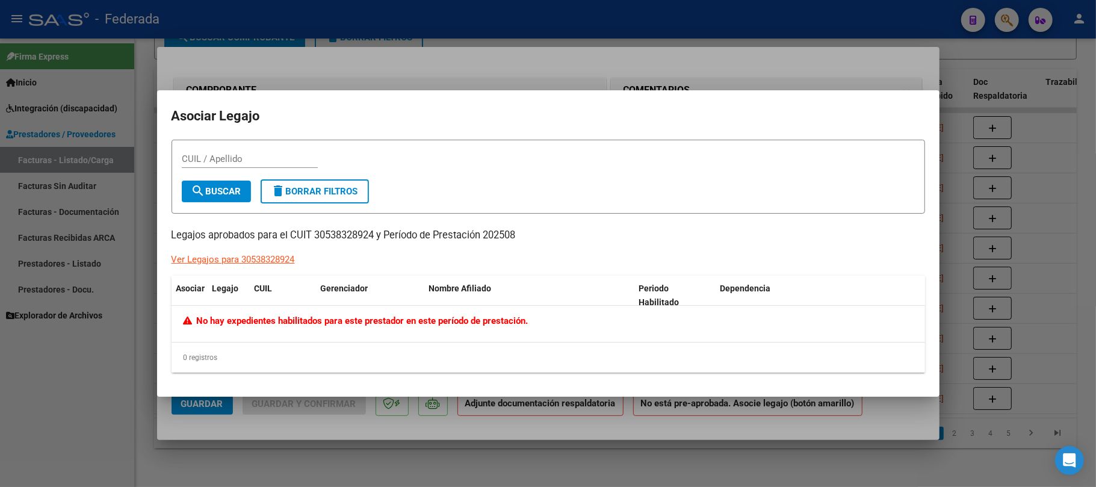
click at [212, 460] on div at bounding box center [548, 243] width 1096 height 487
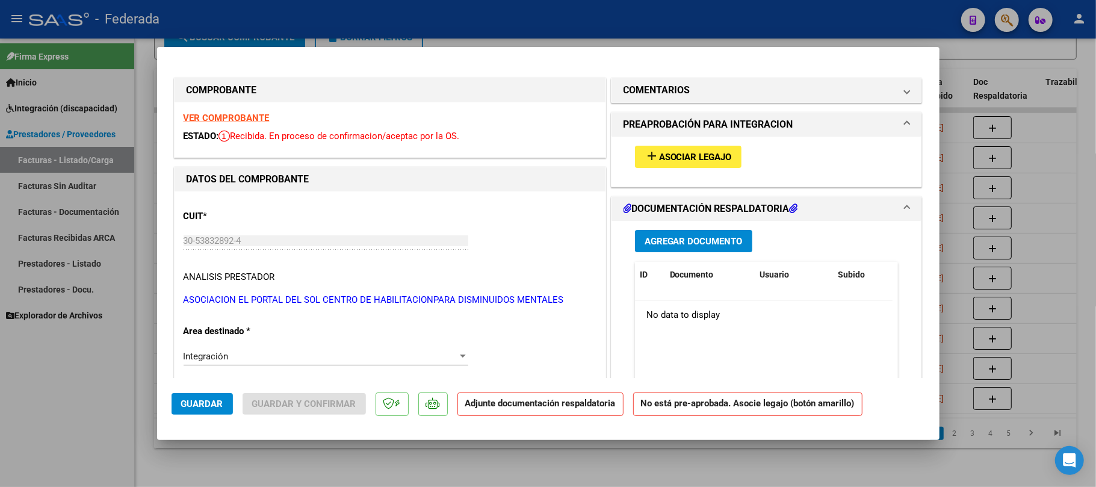
click at [203, 407] on span "Guardar" at bounding box center [202, 403] width 42 height 11
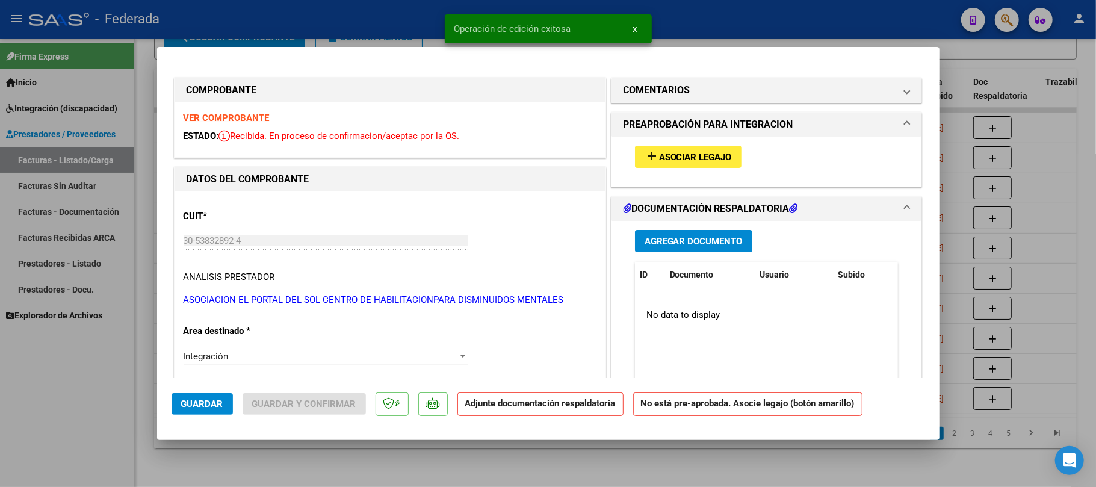
click at [371, 453] on div at bounding box center [548, 243] width 1096 height 487
type input "$ 0,00"
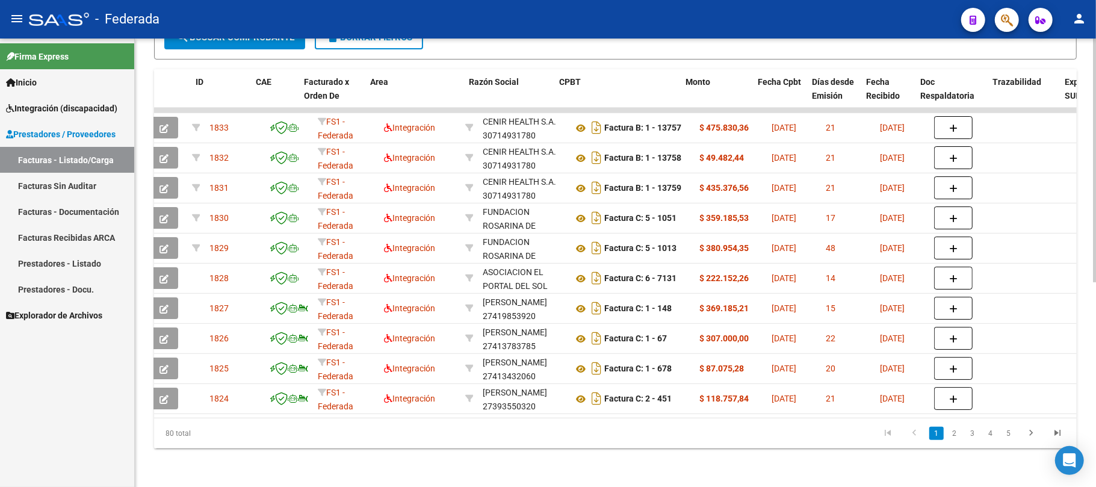
scroll to position [0, 131]
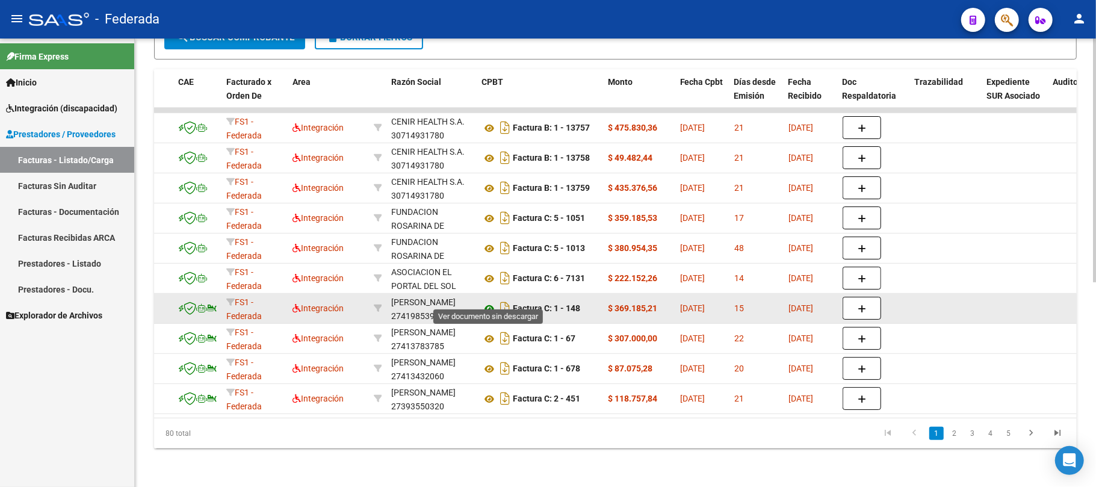
click at [492, 302] on icon at bounding box center [489, 309] width 16 height 14
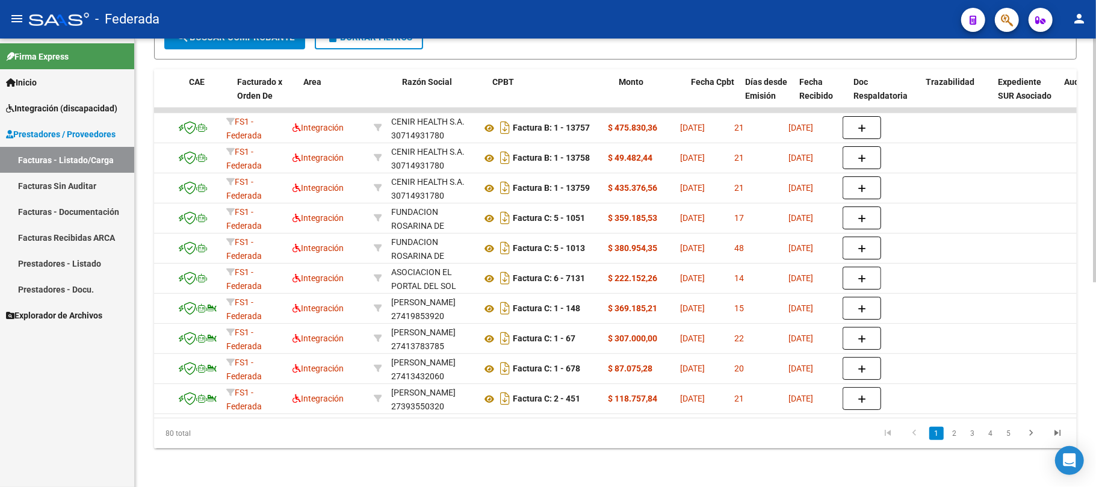
scroll to position [0, 0]
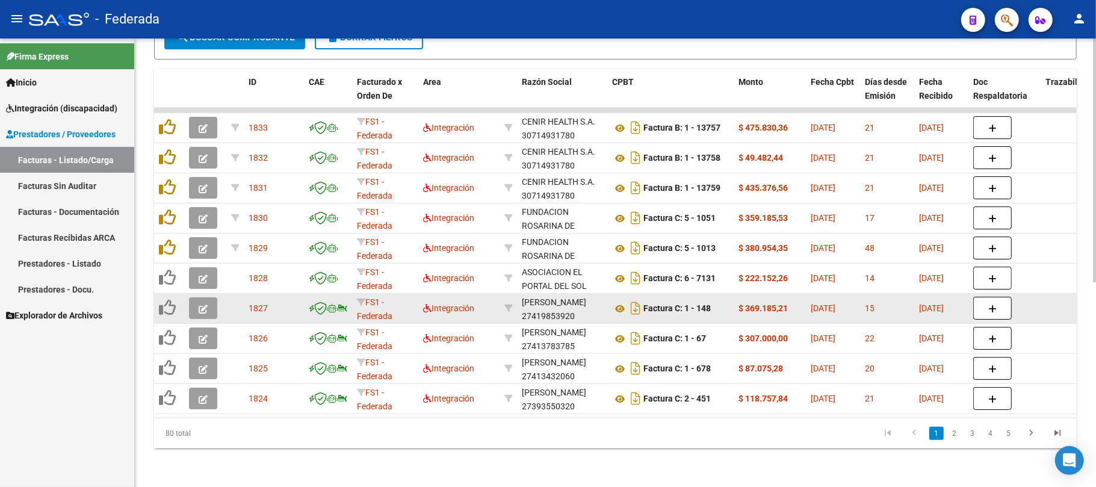
click at [201, 305] on icon "button" at bounding box center [203, 309] width 9 height 9
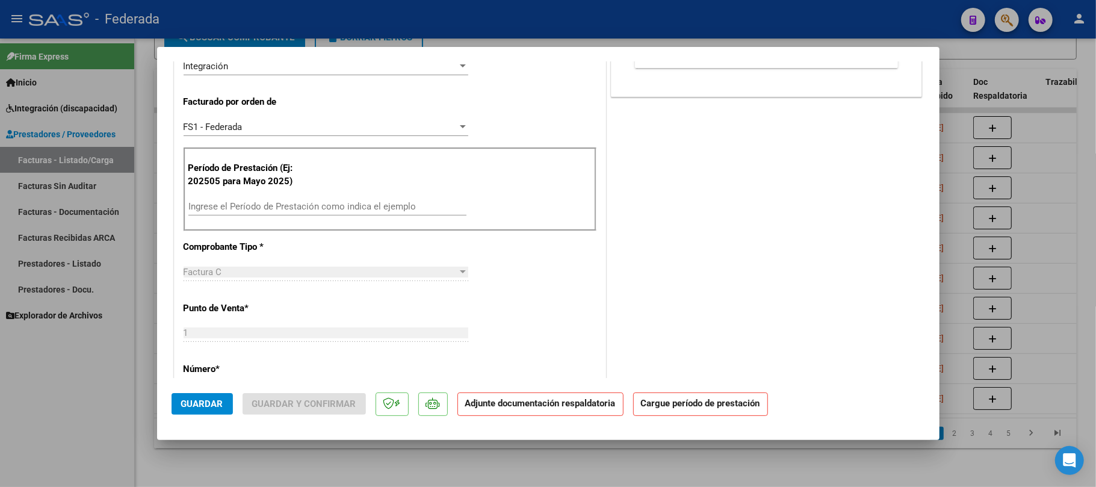
scroll to position [321, 0]
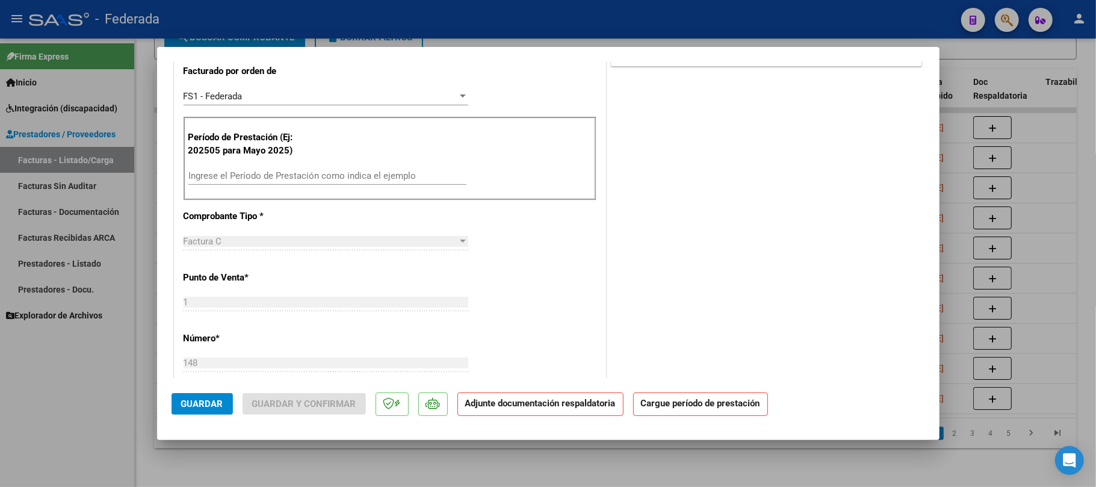
click at [265, 176] on input "Ingrese el Período de Prestación como indica el ejemplo" at bounding box center [327, 175] width 278 height 11
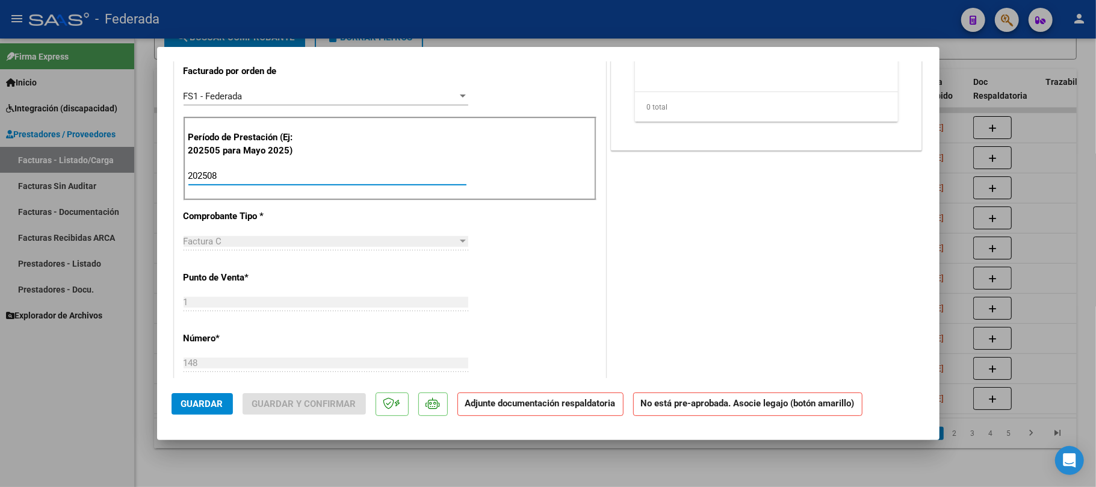
scroll to position [80, 0]
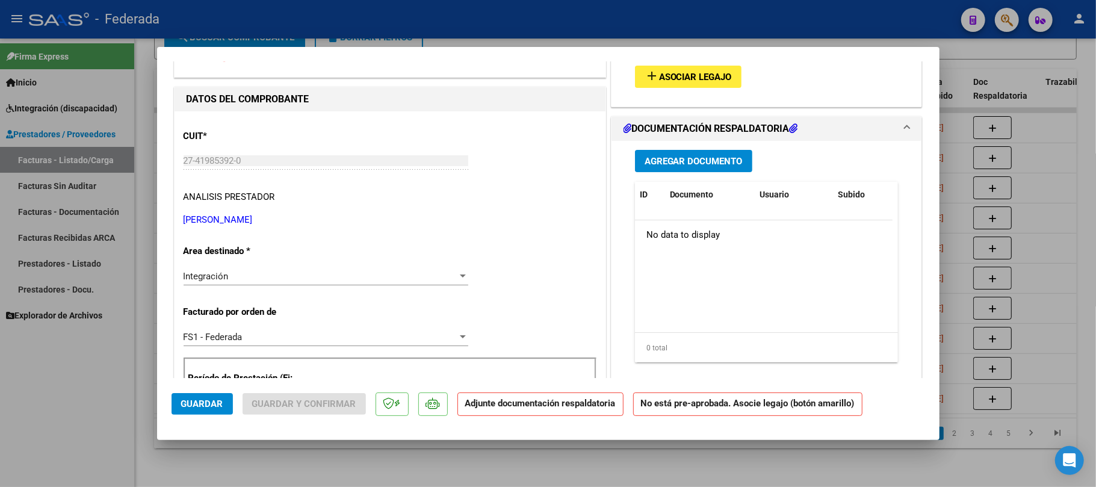
type input "202508"
click at [660, 78] on span "Asociar Legajo" at bounding box center [695, 77] width 73 height 11
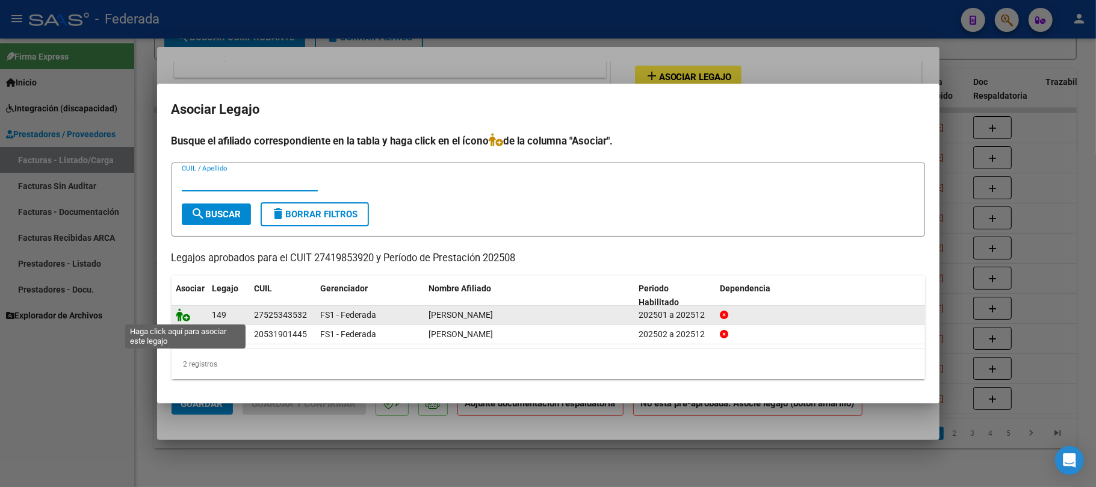
click at [182, 318] on icon at bounding box center [183, 314] width 14 height 13
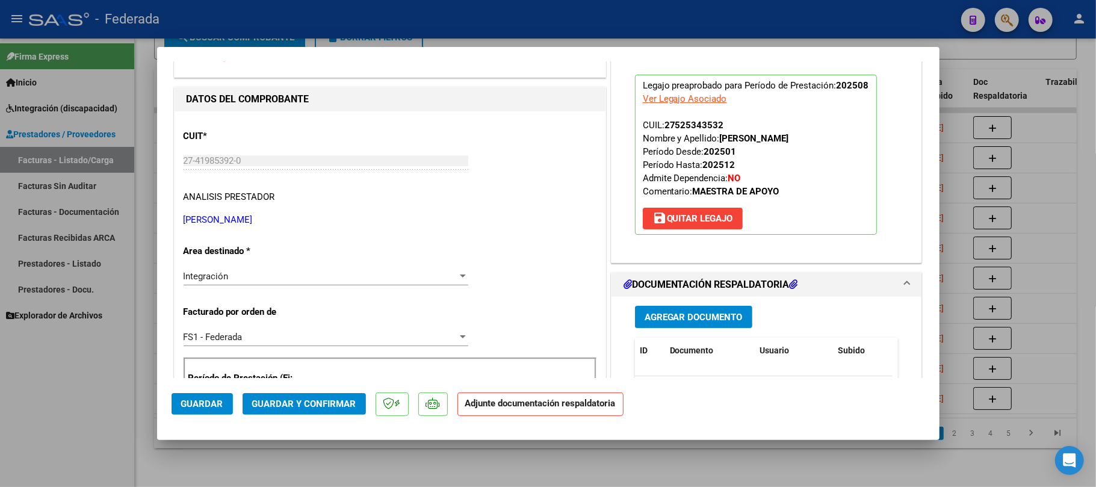
click at [199, 408] on span "Guardar" at bounding box center [202, 403] width 42 height 11
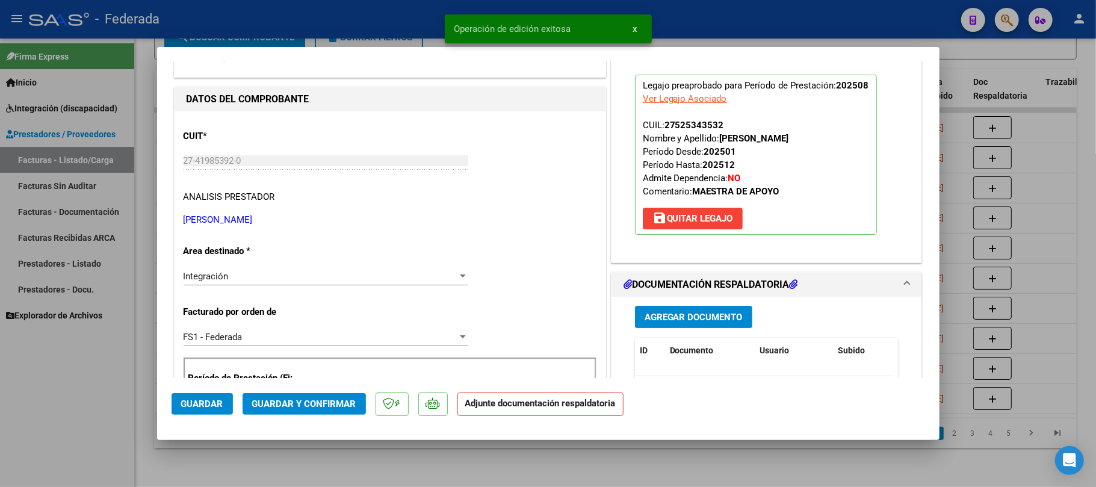
click at [438, 463] on div at bounding box center [548, 243] width 1096 height 487
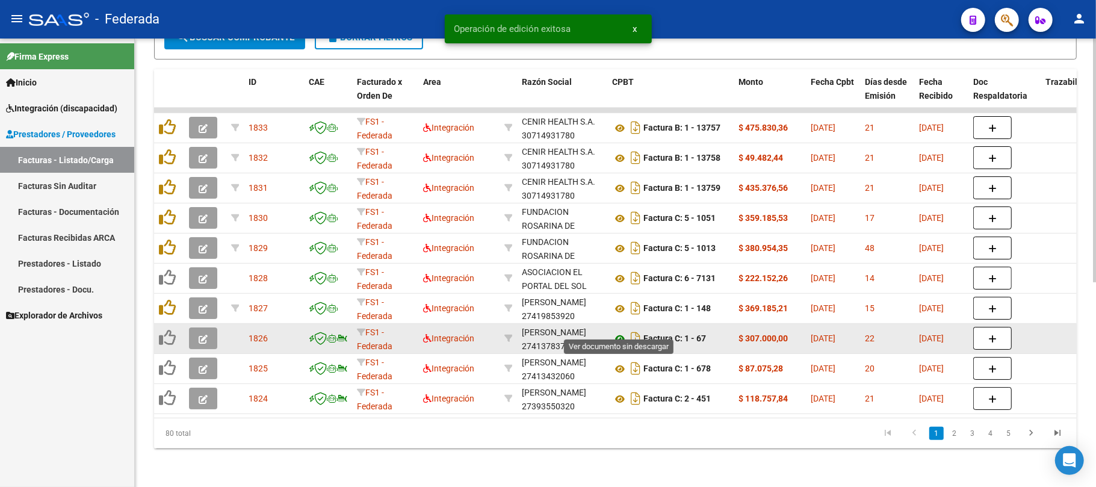
click at [617, 332] on icon at bounding box center [620, 339] width 16 height 14
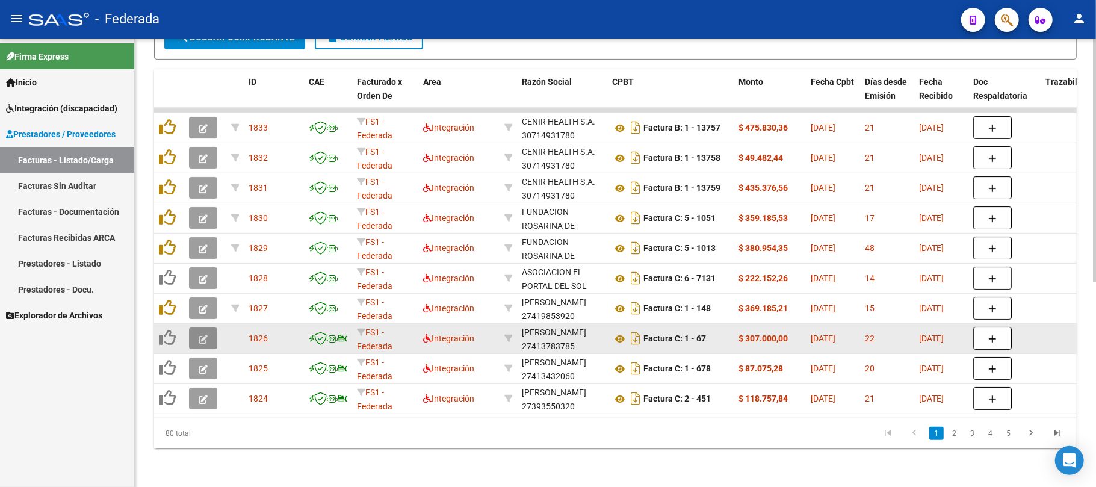
click at [203, 327] on button "button" at bounding box center [203, 338] width 28 height 22
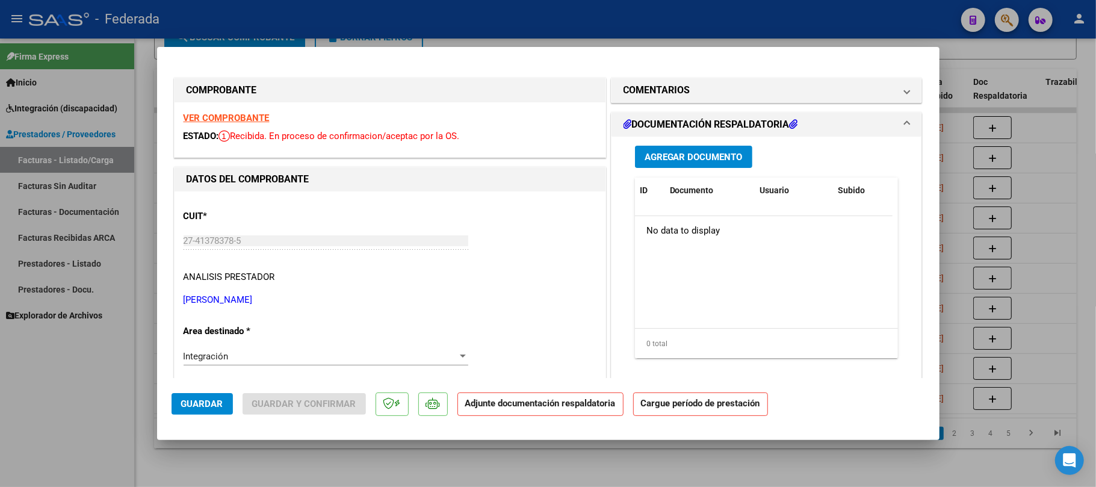
type input "$ 0,00"
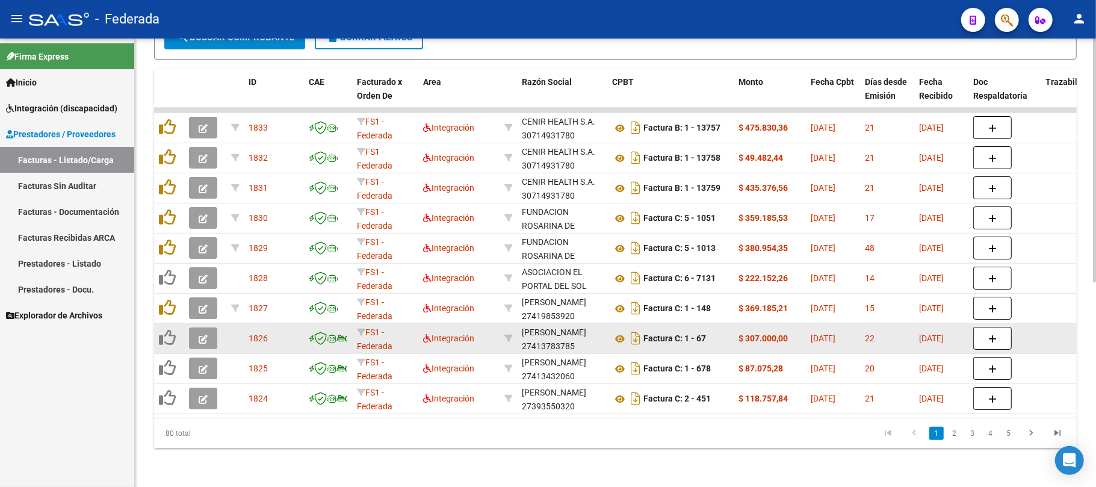
click at [210, 328] on button "button" at bounding box center [203, 338] width 28 height 22
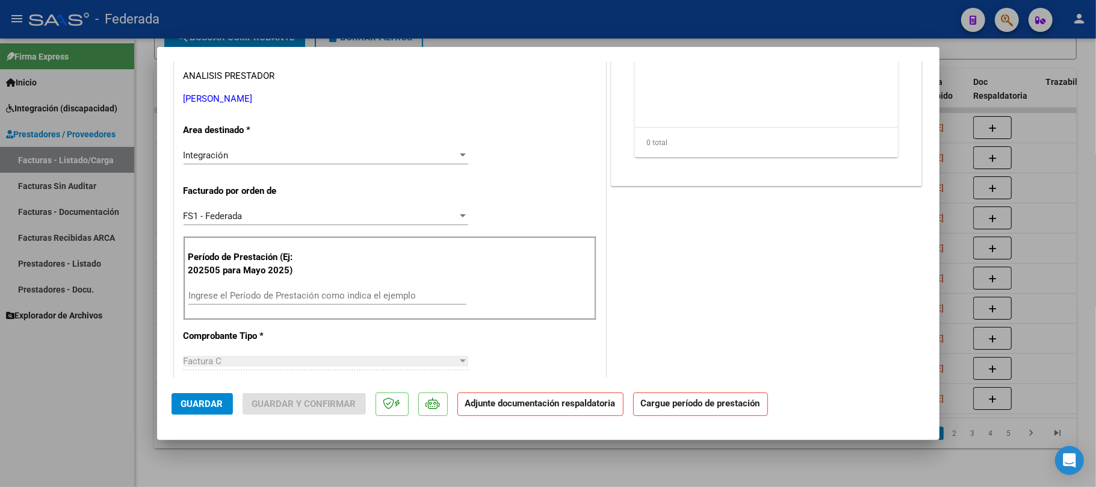
scroll to position [241, 0]
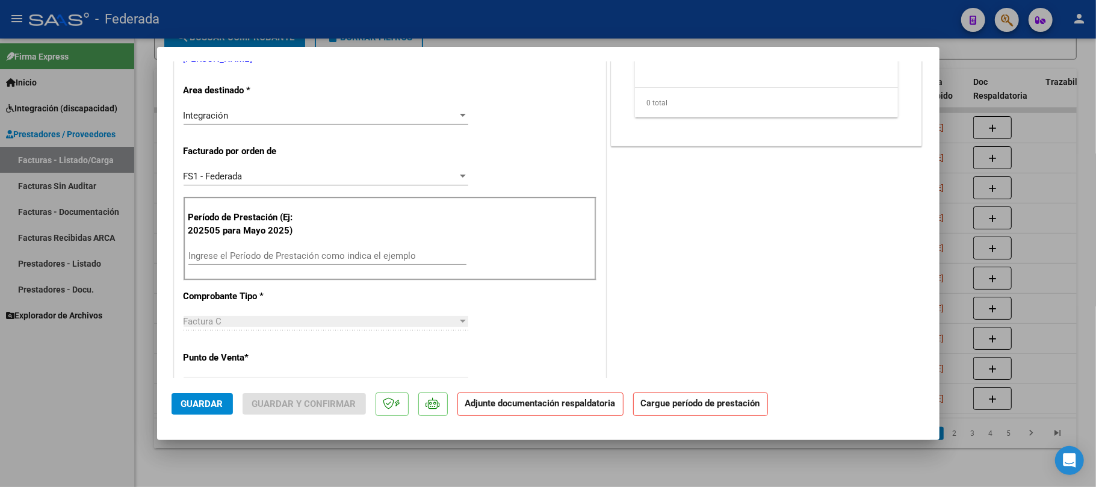
click at [253, 258] on input "Ingrese el Período de Prestación como indica el ejemplo" at bounding box center [327, 255] width 278 height 11
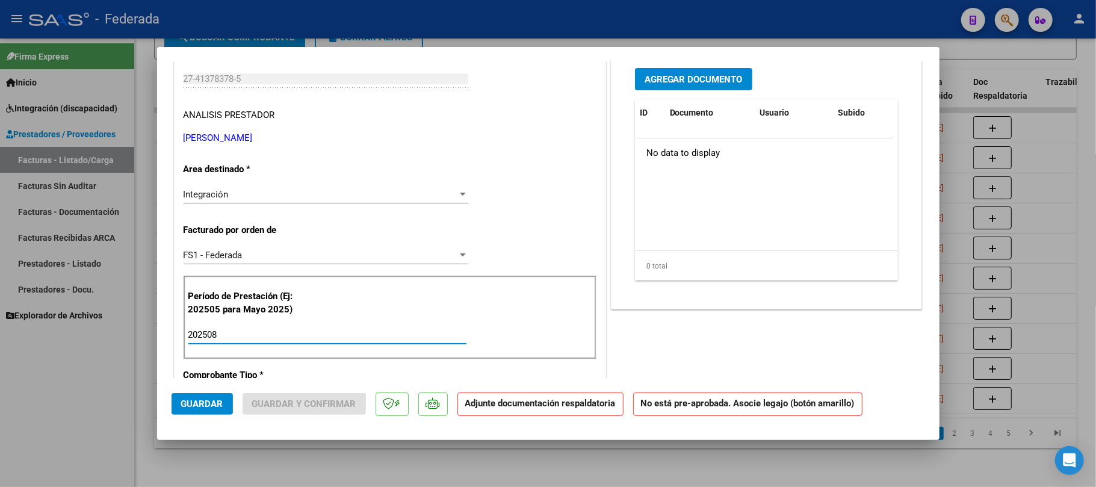
scroll to position [80, 0]
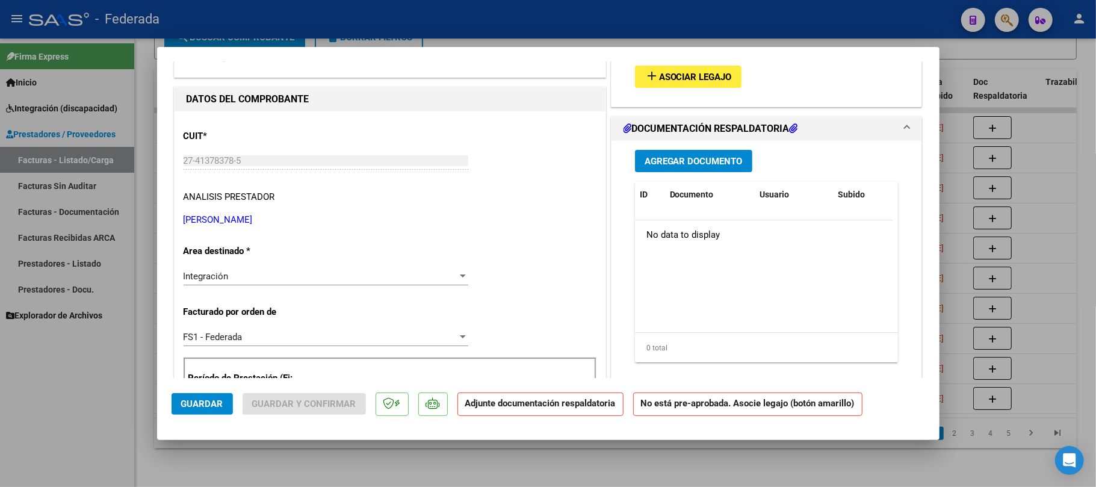
type input "202508"
click at [673, 66] on button "add Asociar Legajo" at bounding box center [688, 77] width 107 height 22
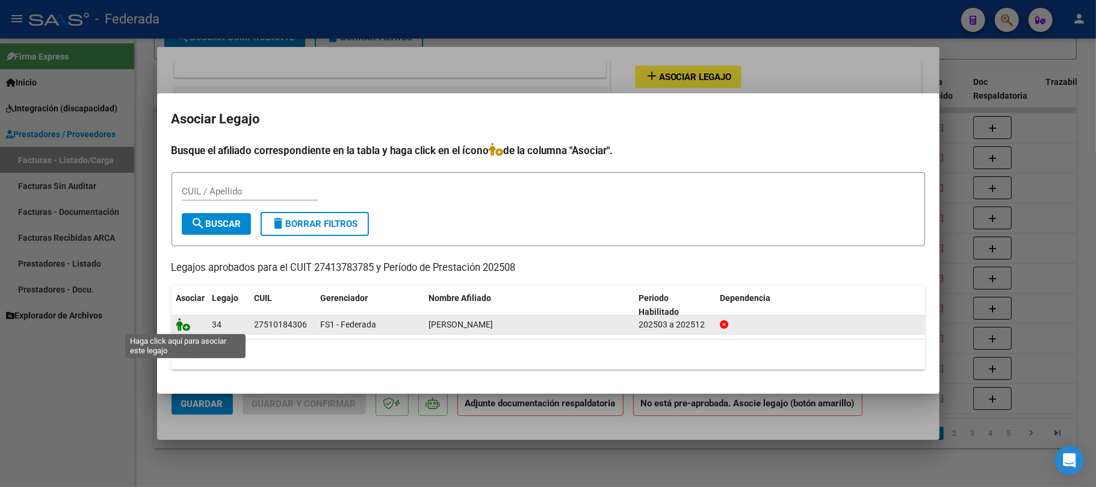
click at [185, 326] on icon at bounding box center [183, 324] width 14 height 13
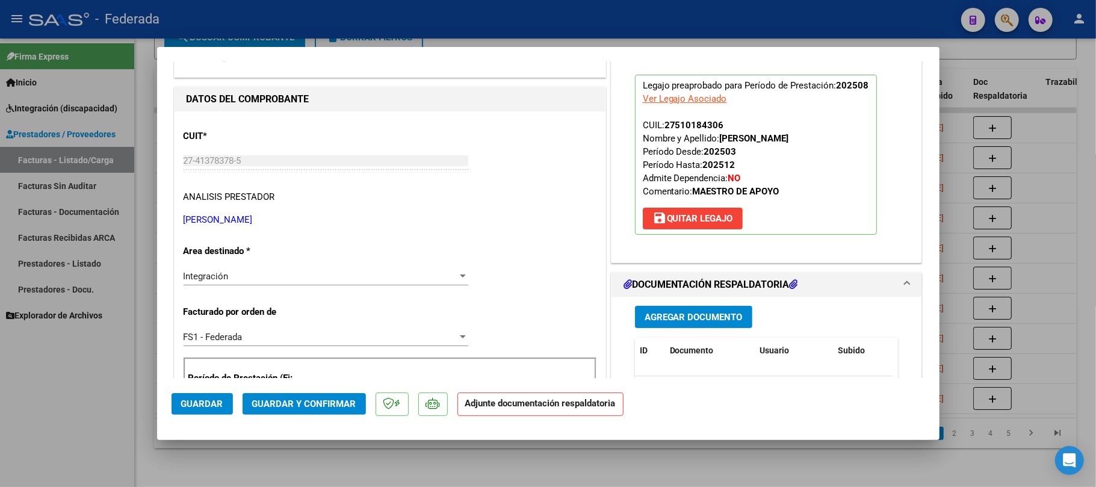
click at [210, 407] on span "Guardar" at bounding box center [202, 403] width 42 height 11
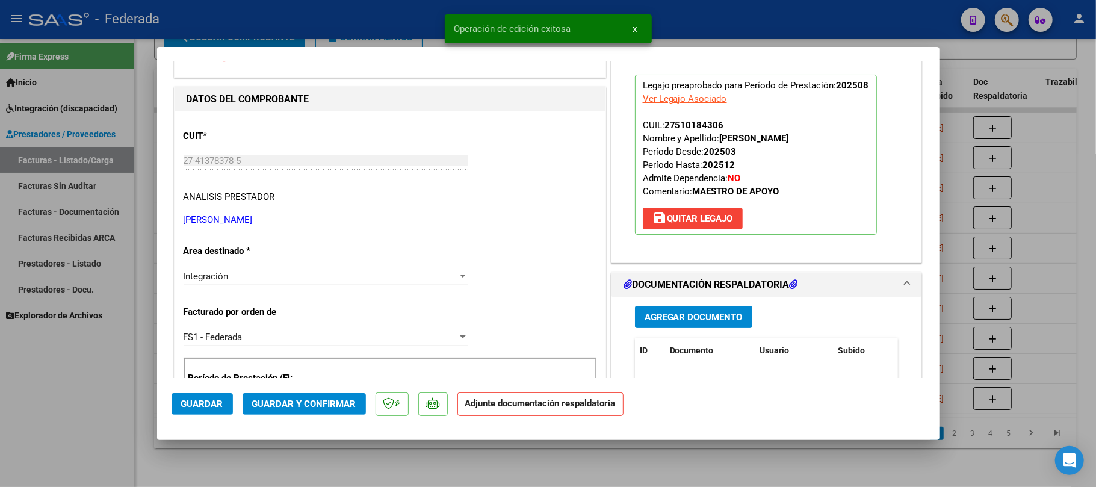
click at [249, 451] on div at bounding box center [548, 243] width 1096 height 487
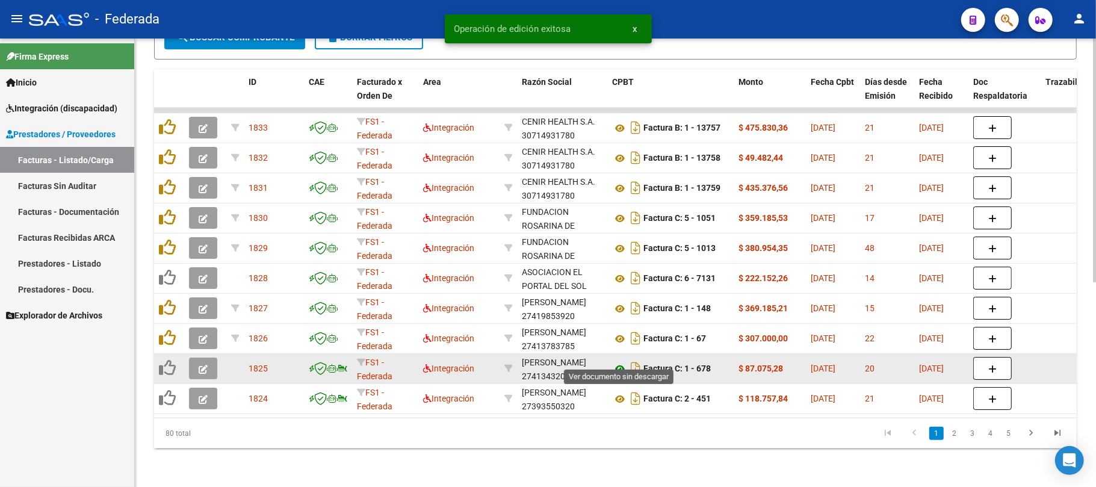
click at [622, 362] on icon at bounding box center [620, 369] width 16 height 14
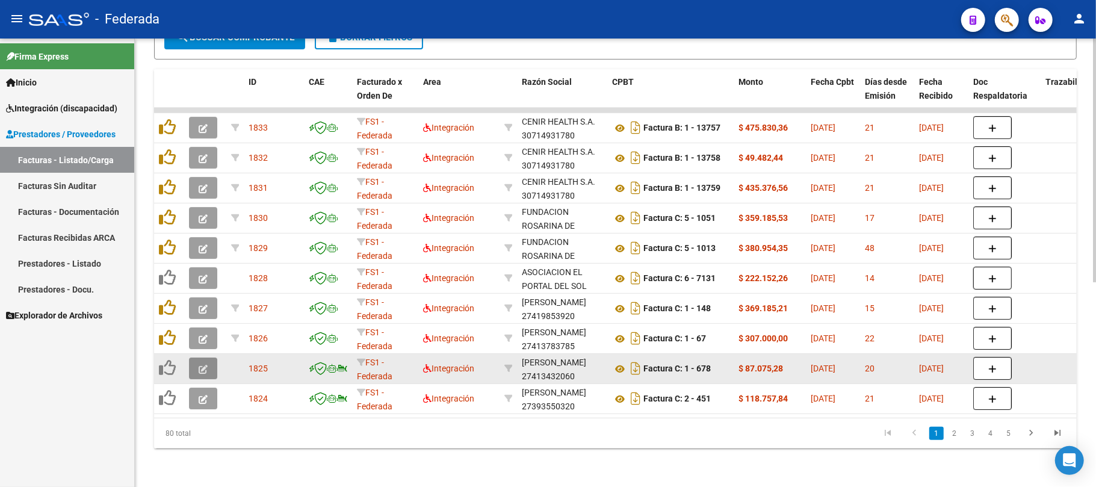
click at [208, 357] on button "button" at bounding box center [203, 368] width 28 height 22
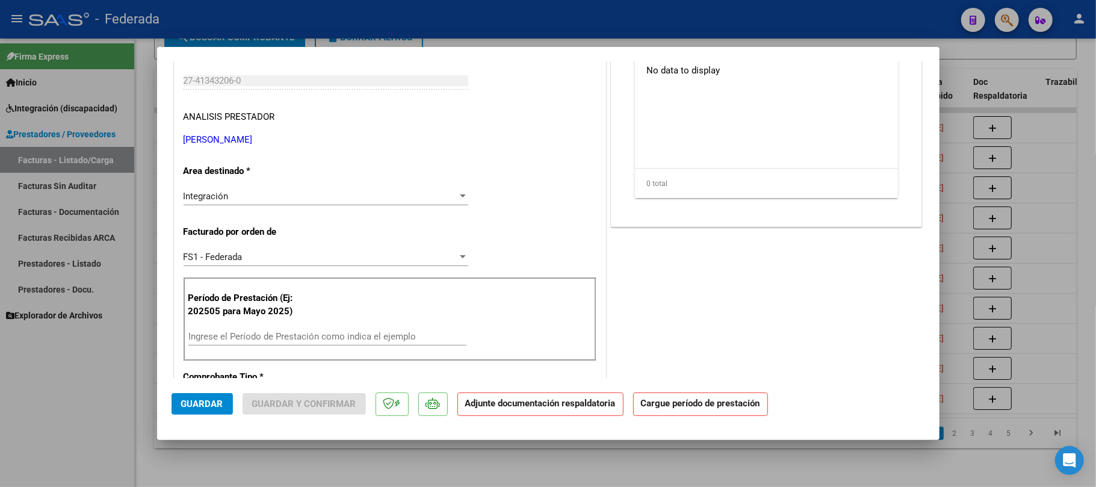
scroll to position [241, 0]
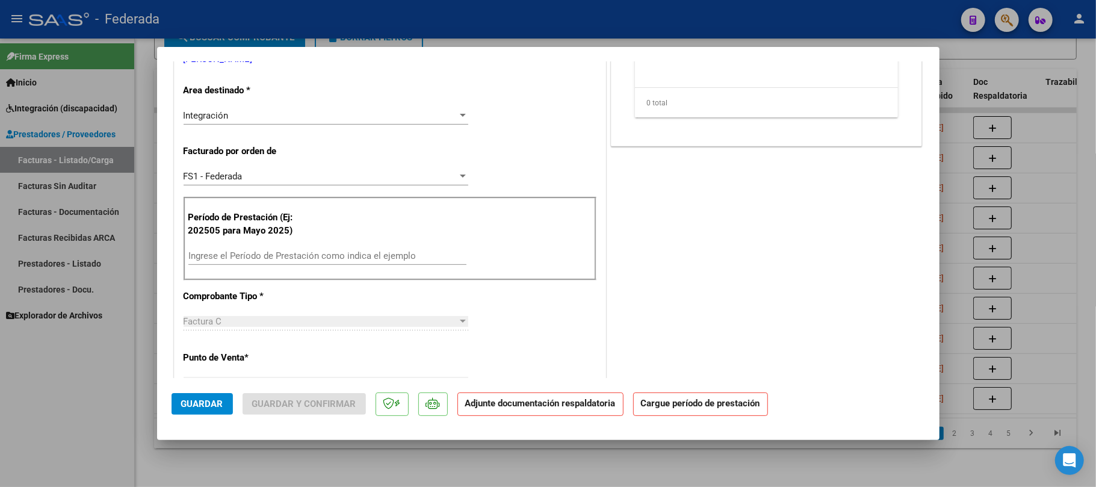
click at [276, 261] on input "Ingrese el Período de Prestación como indica el ejemplo" at bounding box center [327, 255] width 278 height 11
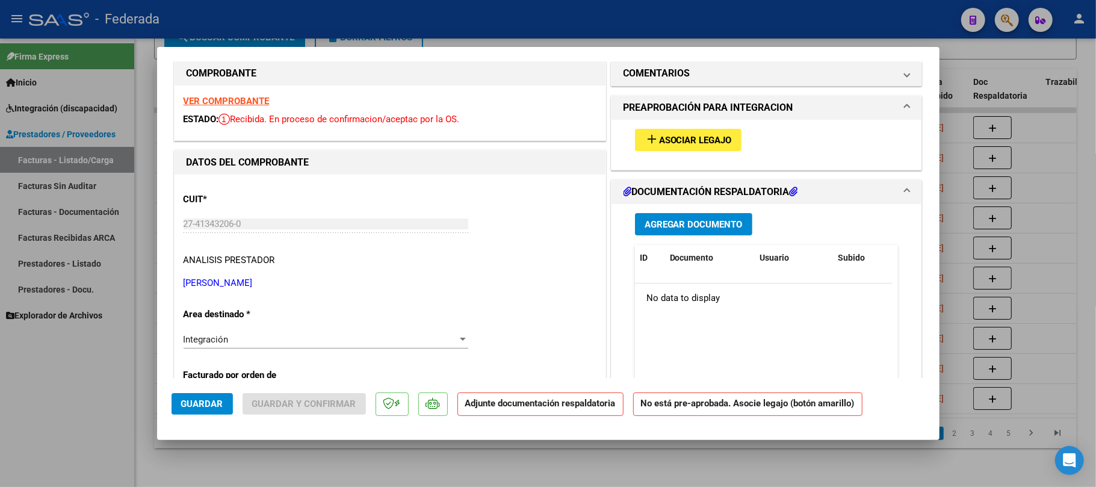
scroll to position [13, 0]
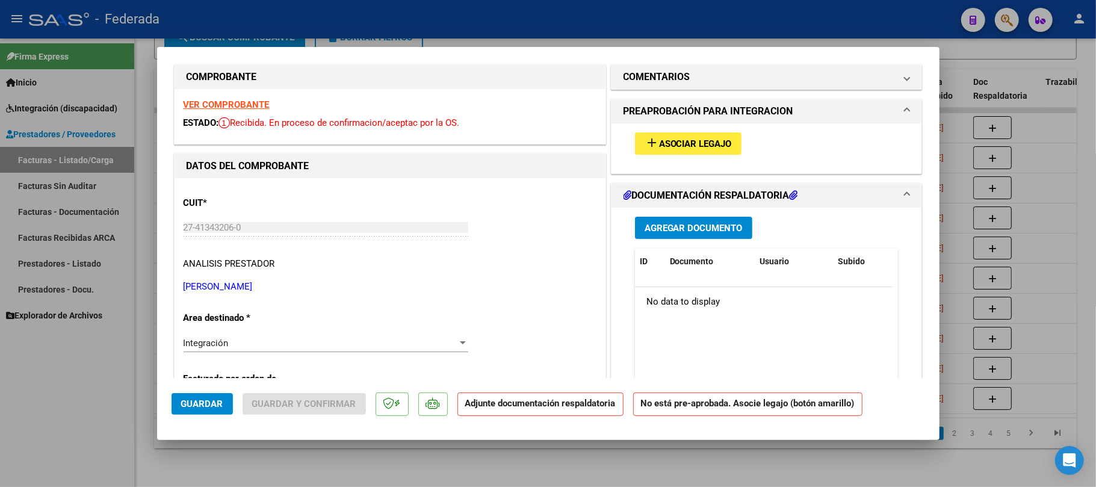
type input "202508"
click at [645, 136] on mat-icon "add" at bounding box center [652, 142] width 14 height 14
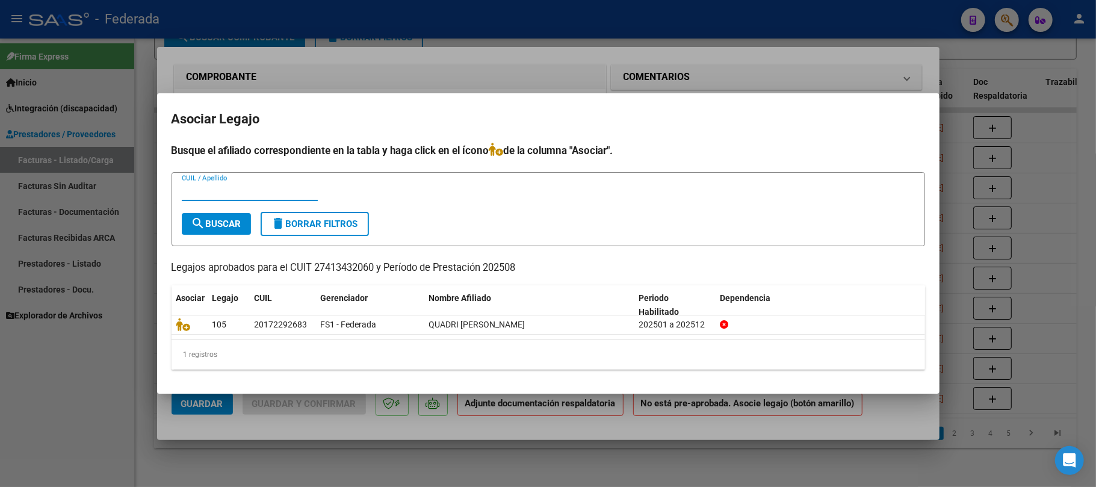
click at [568, 191] on div "CUIL / Apellido" at bounding box center [548, 196] width 733 height 29
click at [196, 425] on div at bounding box center [548, 243] width 1096 height 487
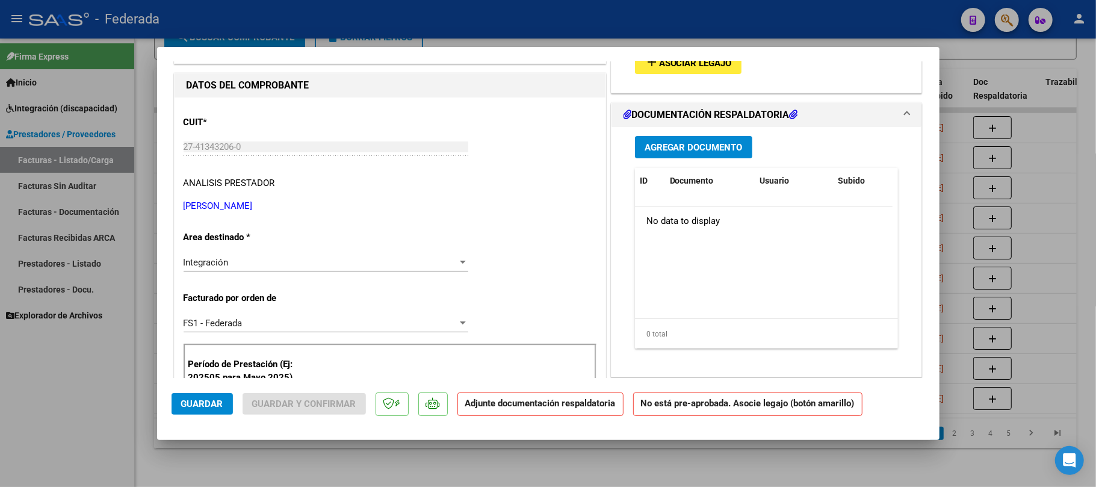
scroll to position [0, 0]
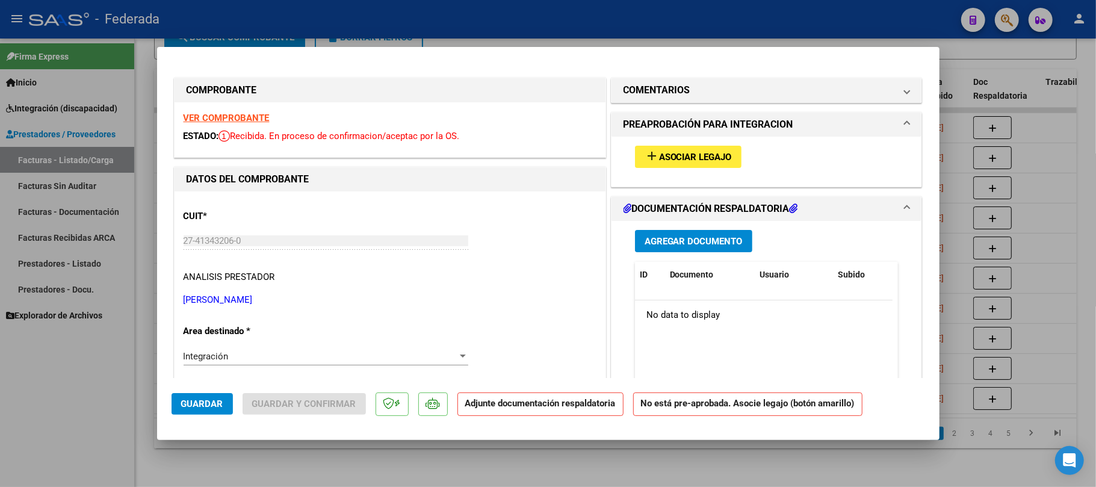
click at [229, 116] on strong "VER COMPROBANTE" at bounding box center [227, 118] width 86 height 11
click at [709, 161] on span "Asociar Legajo" at bounding box center [695, 157] width 73 height 11
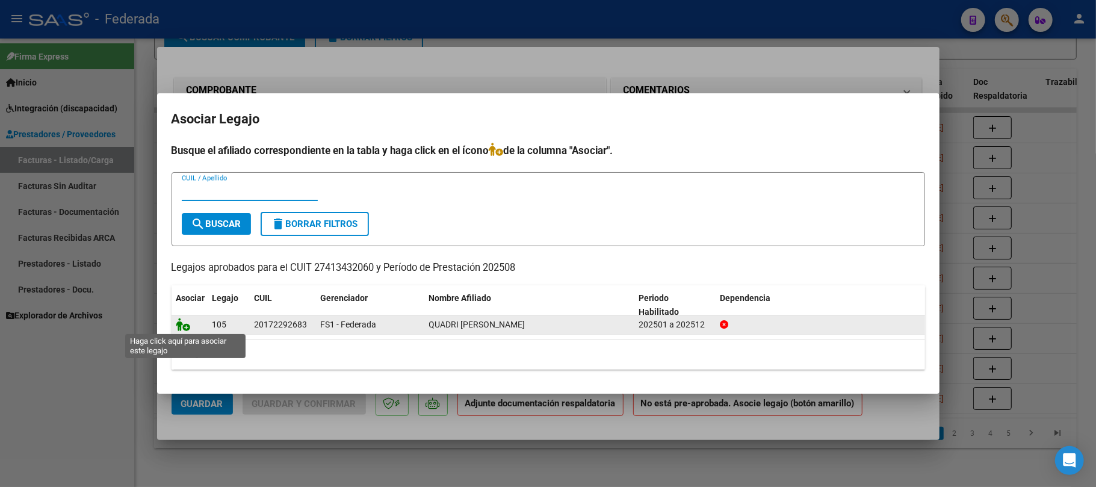
click at [188, 327] on icon at bounding box center [183, 324] width 14 height 13
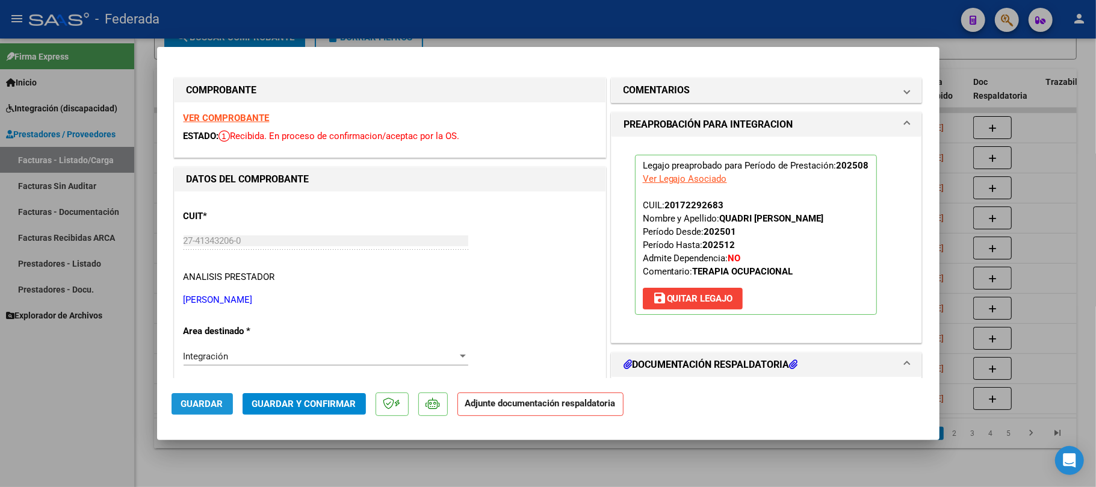
click at [207, 400] on span "Guardar" at bounding box center [202, 403] width 42 height 11
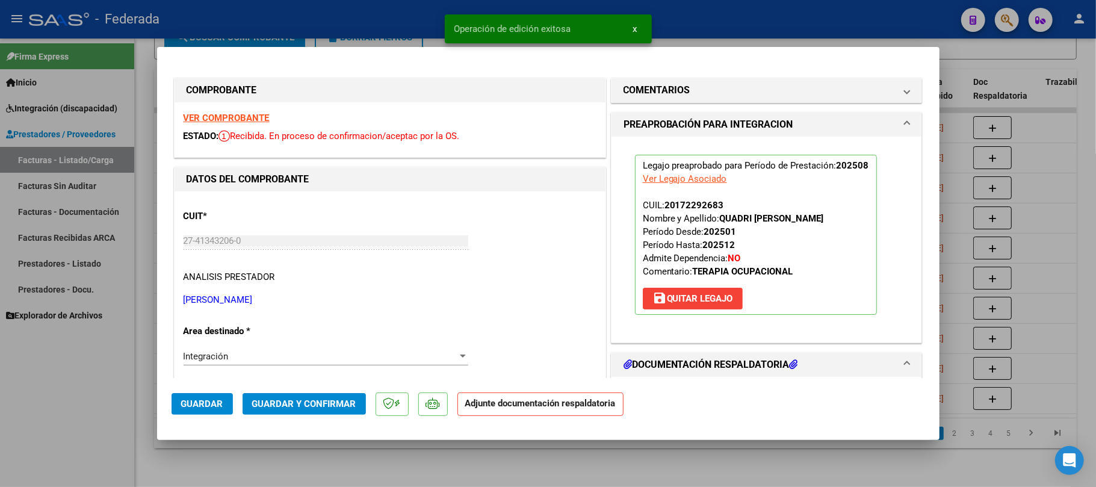
click at [454, 463] on div at bounding box center [548, 243] width 1096 height 487
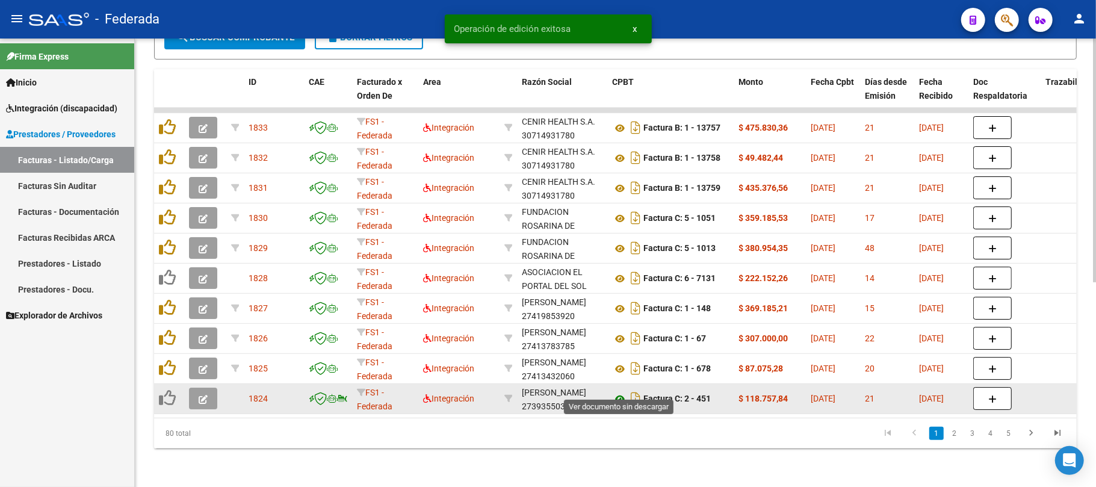
click at [620, 392] on icon at bounding box center [620, 399] width 16 height 14
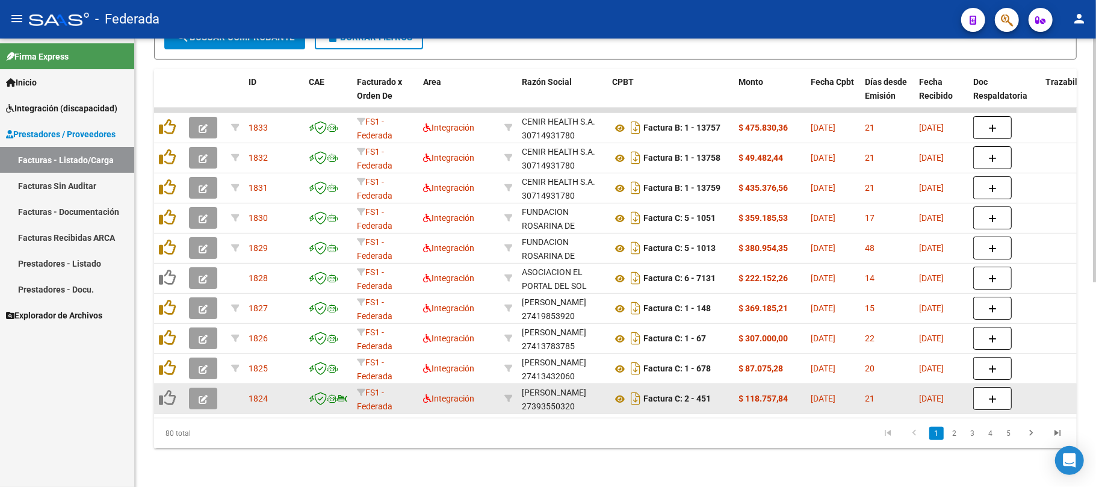
click at [205, 395] on icon "button" at bounding box center [203, 399] width 9 height 9
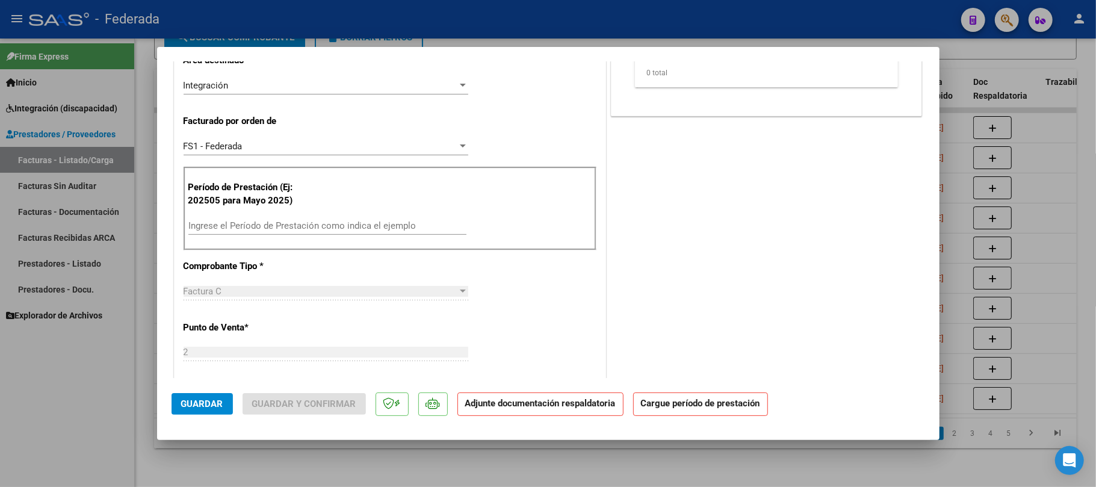
scroll to position [321, 0]
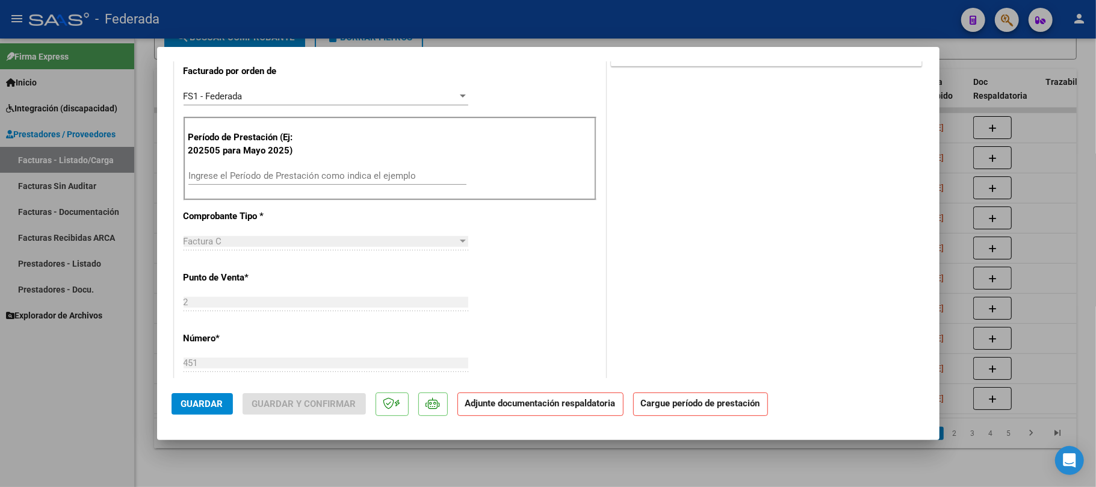
click at [256, 172] on input "Ingrese el Período de Prestación como indica el ejemplo" at bounding box center [327, 175] width 278 height 11
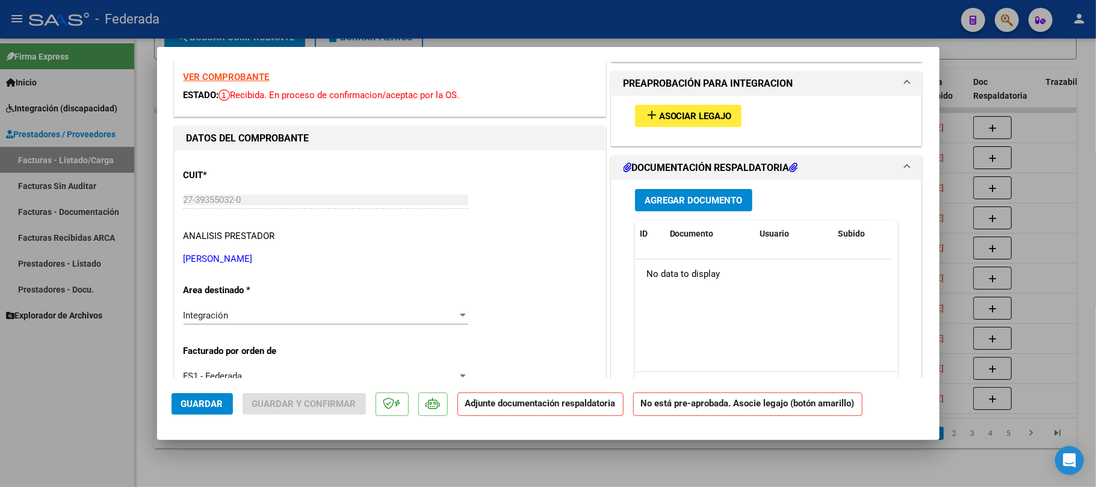
scroll to position [0, 0]
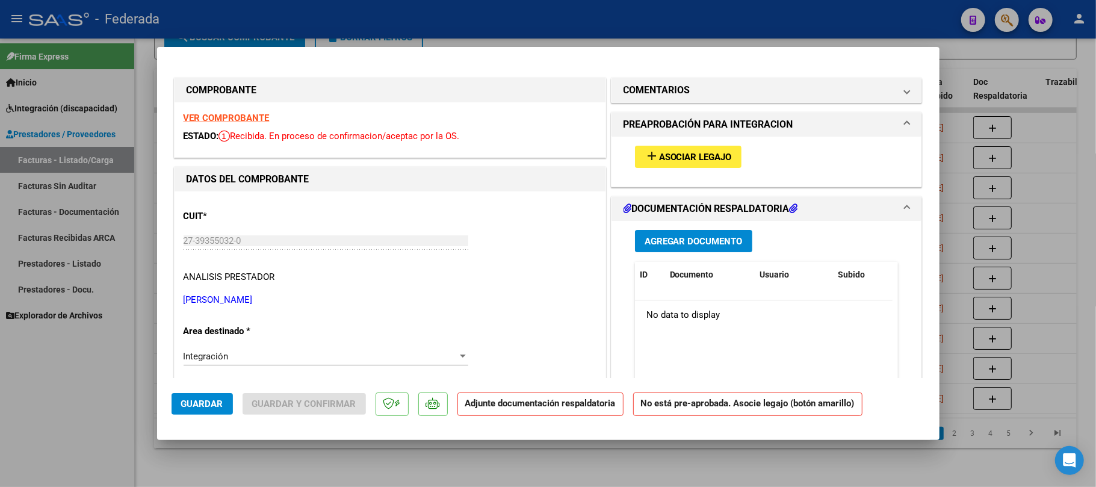
type input "202508"
click at [645, 162] on mat-icon "add" at bounding box center [652, 156] width 14 height 14
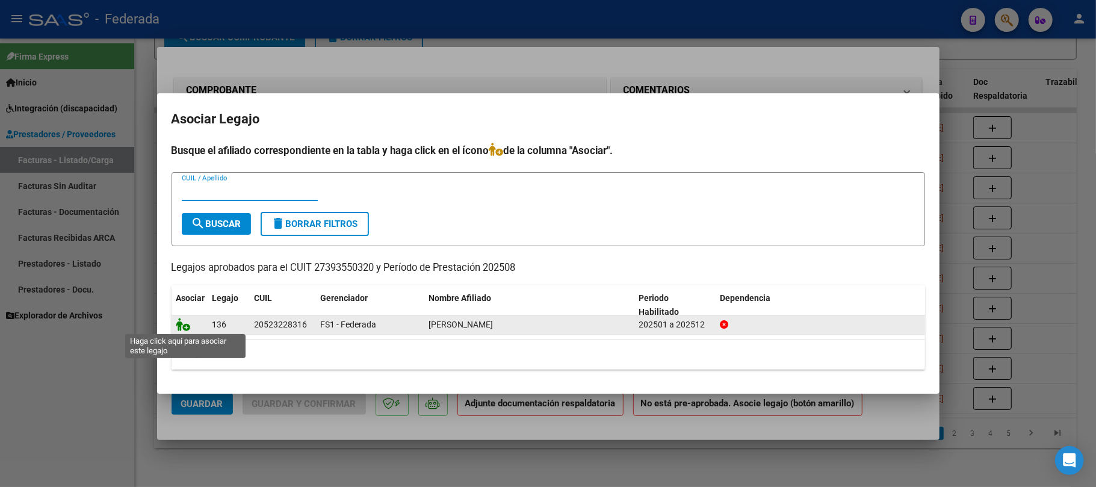
click at [185, 324] on icon at bounding box center [183, 324] width 14 height 13
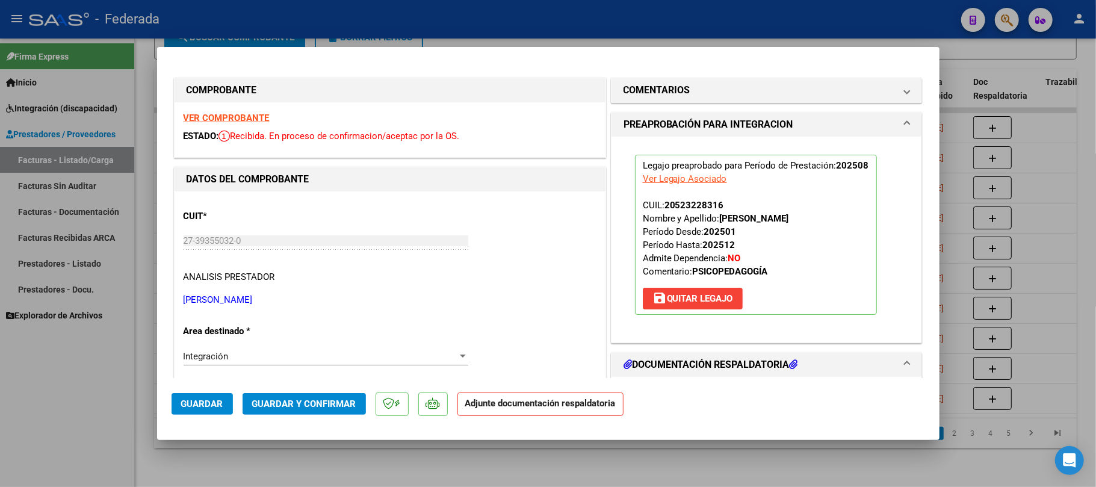
click at [211, 403] on span "Guardar" at bounding box center [202, 403] width 42 height 11
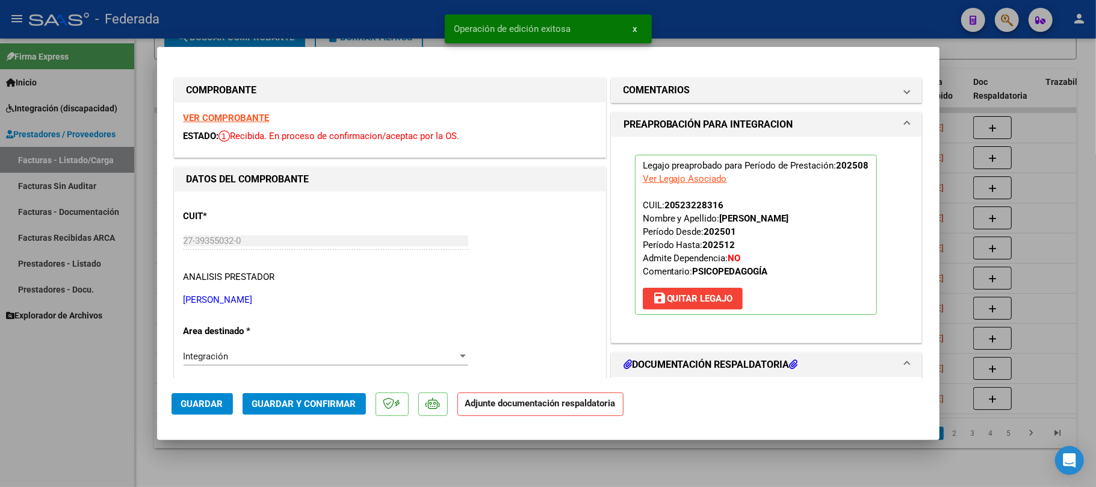
click at [609, 463] on div at bounding box center [548, 243] width 1096 height 487
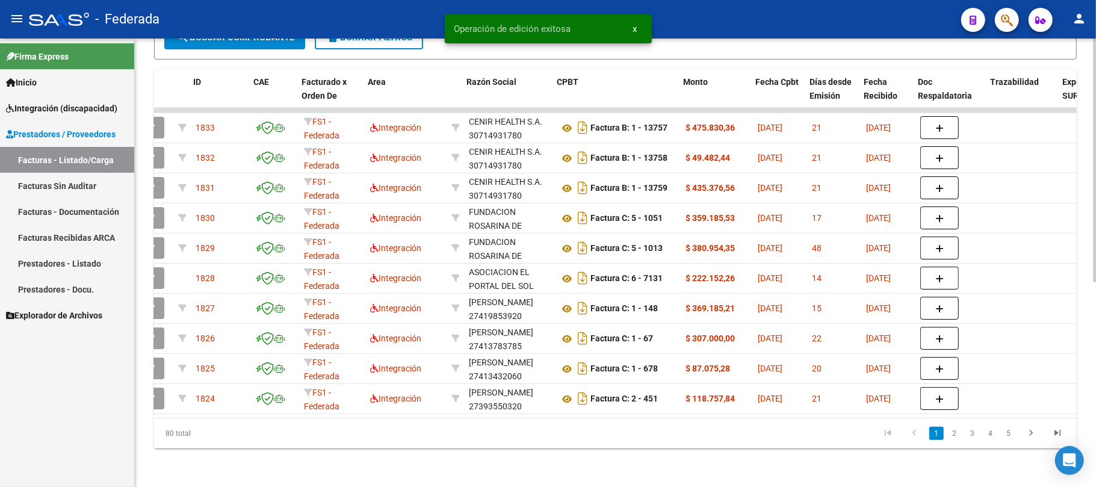
scroll to position [0, 55]
click at [954, 435] on link "2" at bounding box center [954, 433] width 14 height 13
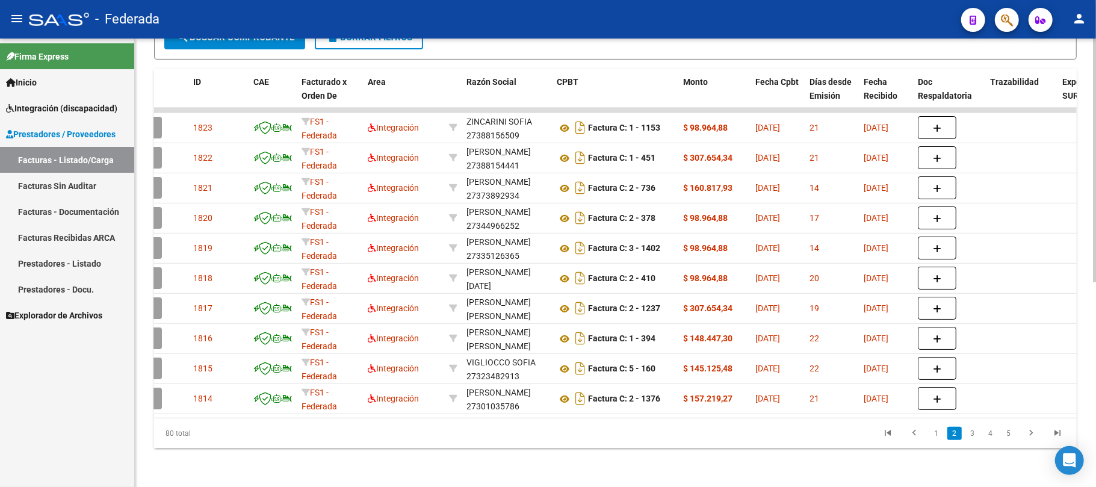
scroll to position [0, 0]
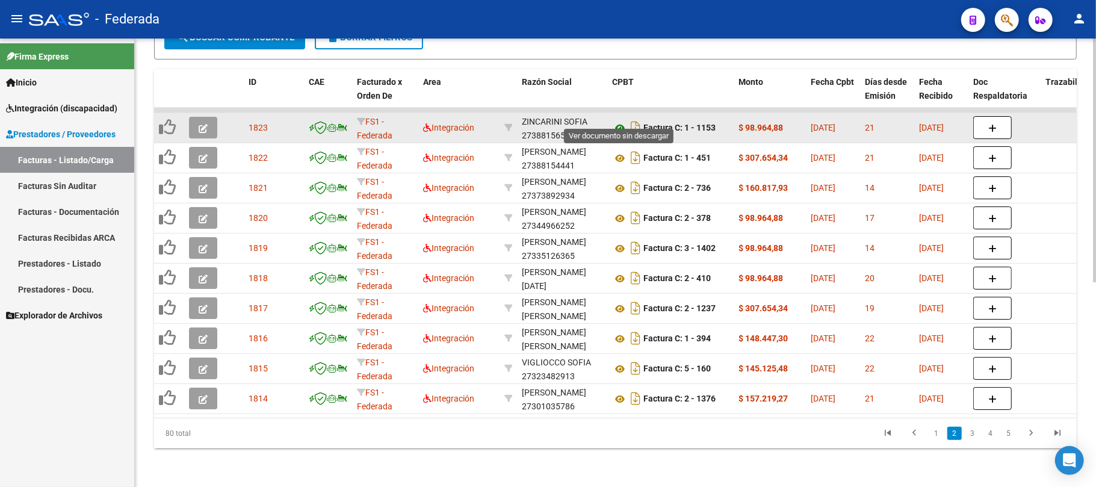
click at [617, 121] on icon at bounding box center [620, 128] width 16 height 14
click at [203, 124] on icon "button" at bounding box center [203, 128] width 9 height 9
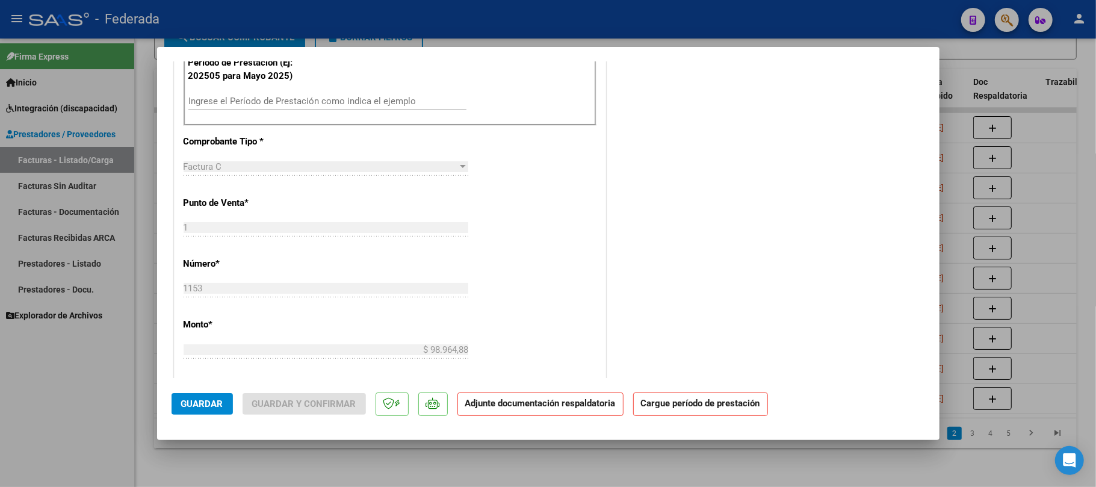
scroll to position [401, 0]
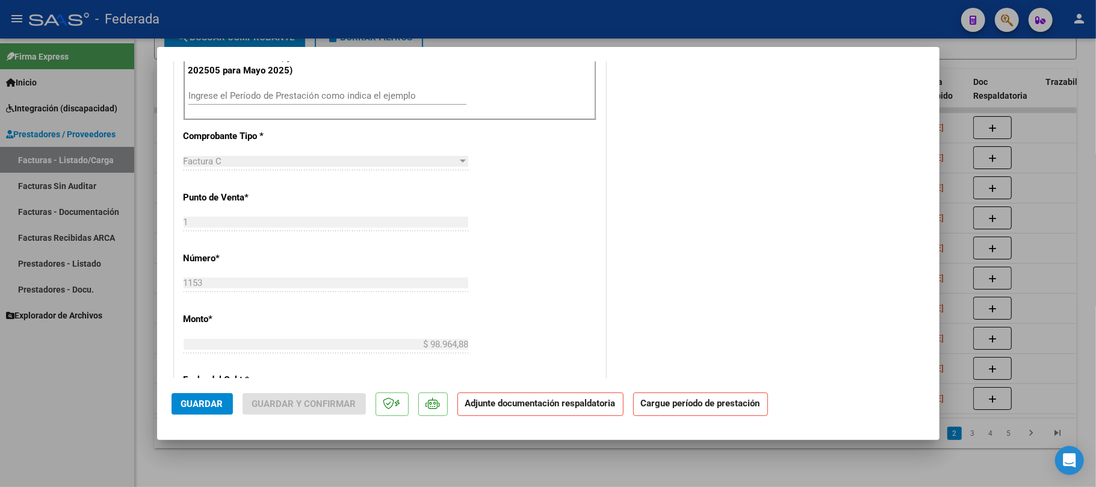
click at [249, 97] on input "Ingrese el Período de Prestación como indica el ejemplo" at bounding box center [327, 95] width 278 height 11
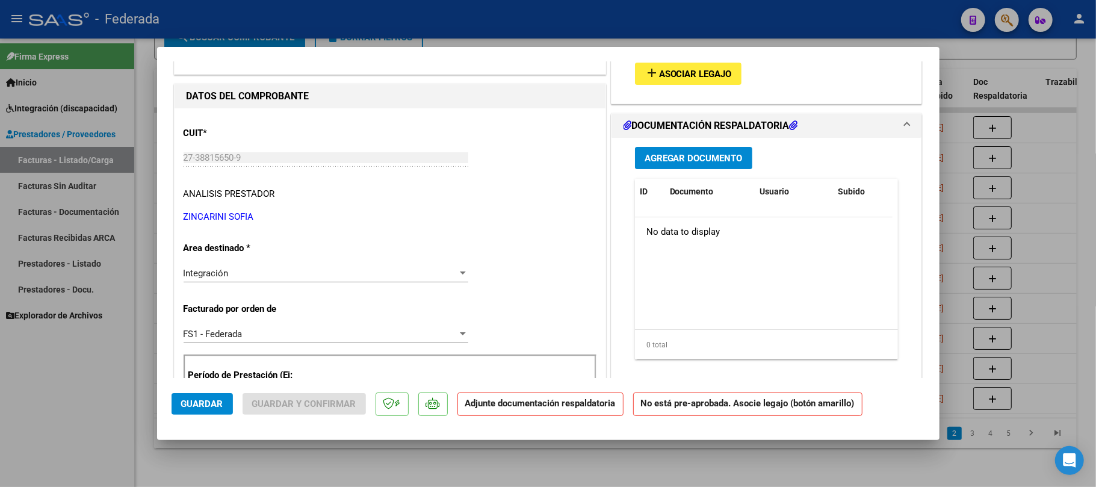
scroll to position [80, 0]
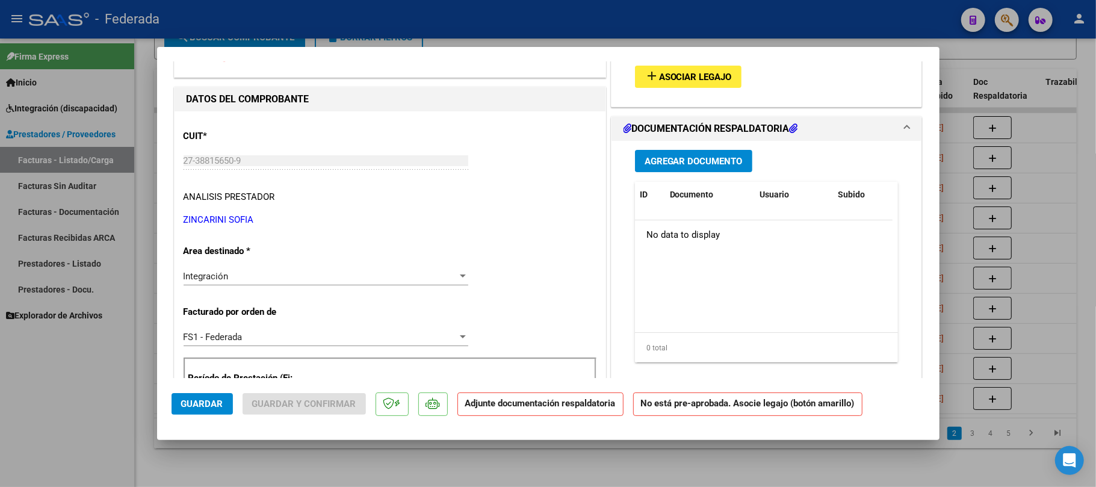
type input "202508"
click at [676, 75] on span "Asociar Legajo" at bounding box center [695, 77] width 73 height 11
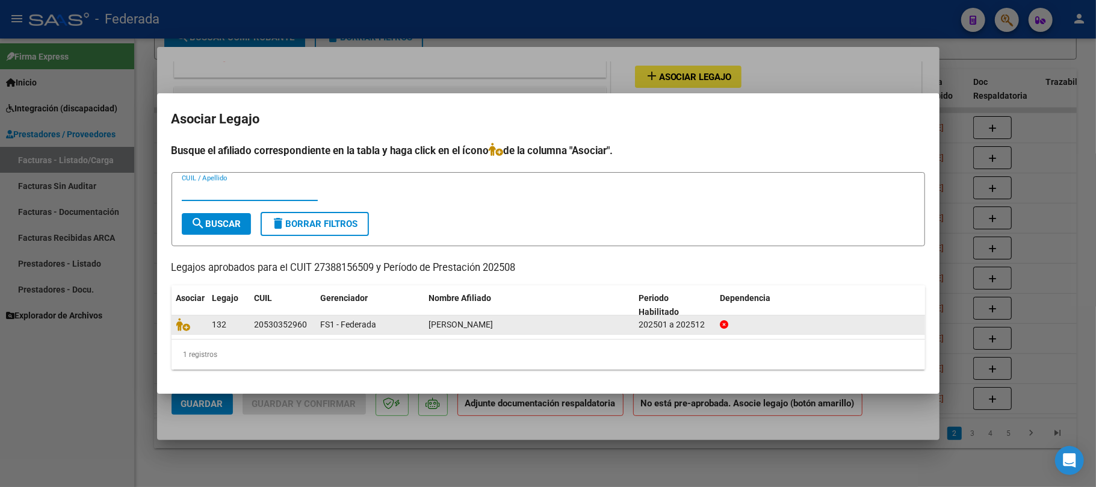
click at [177, 333] on datatable-body-cell at bounding box center [190, 324] width 36 height 19
click at [183, 328] on icon at bounding box center [183, 324] width 14 height 13
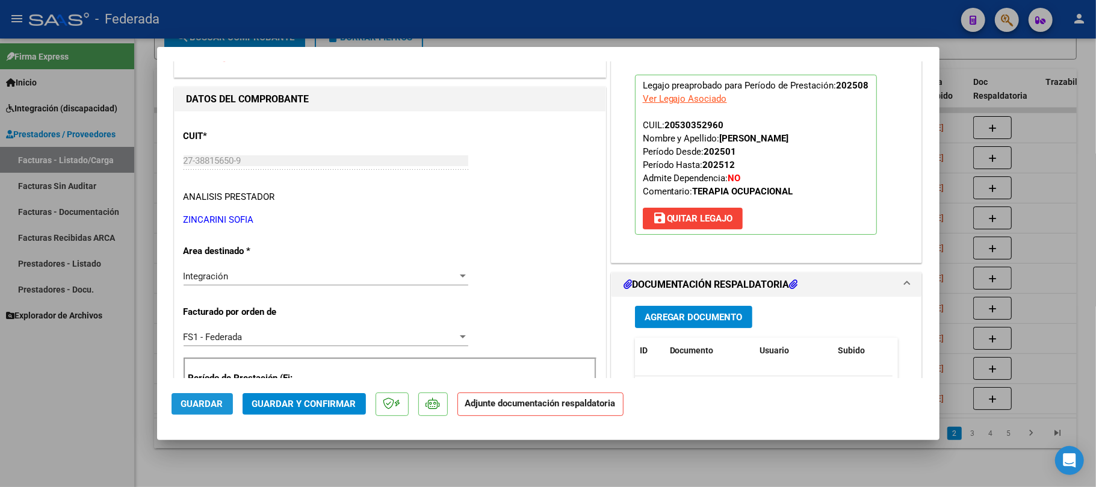
click at [197, 398] on span "Guardar" at bounding box center [202, 403] width 42 height 11
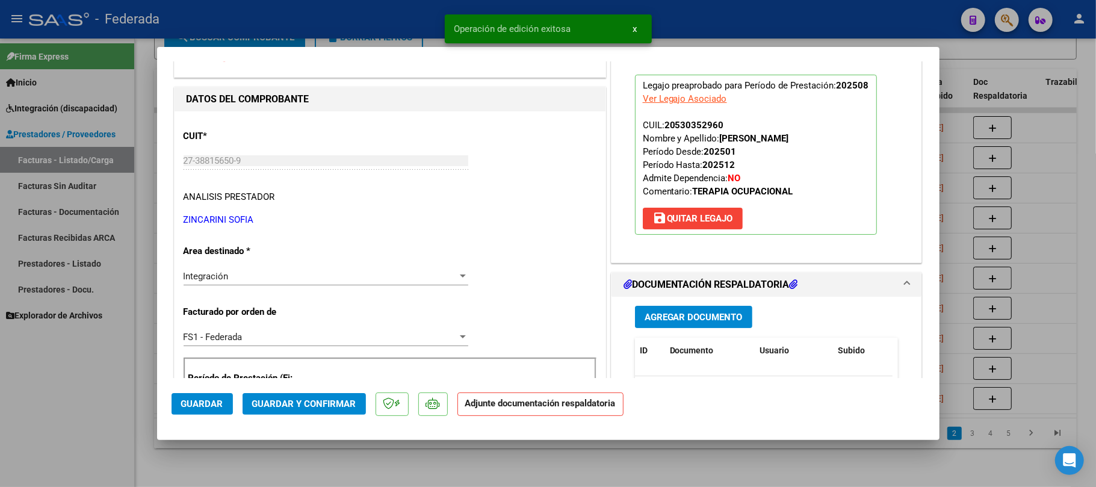
click at [444, 454] on div at bounding box center [548, 243] width 1096 height 487
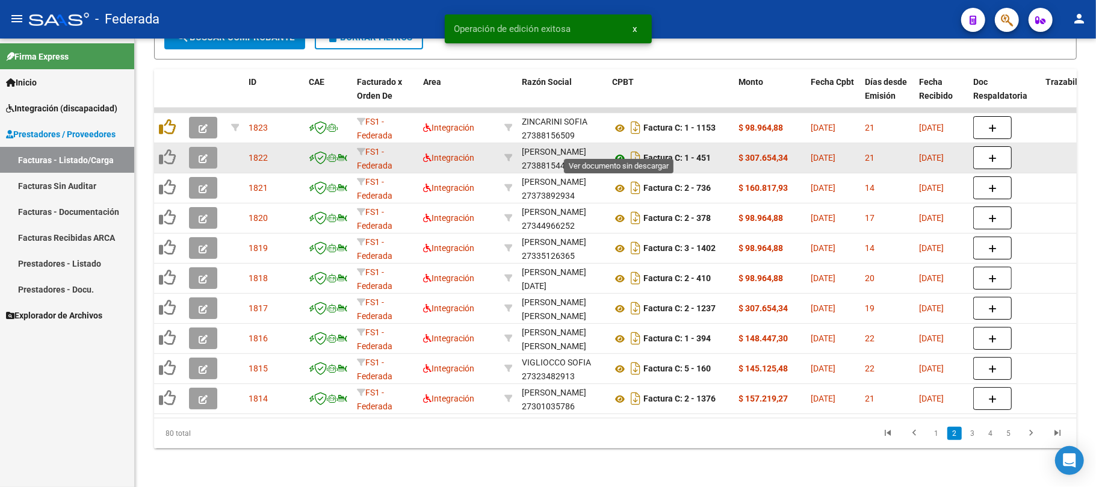
click at [619, 151] on icon at bounding box center [620, 158] width 16 height 14
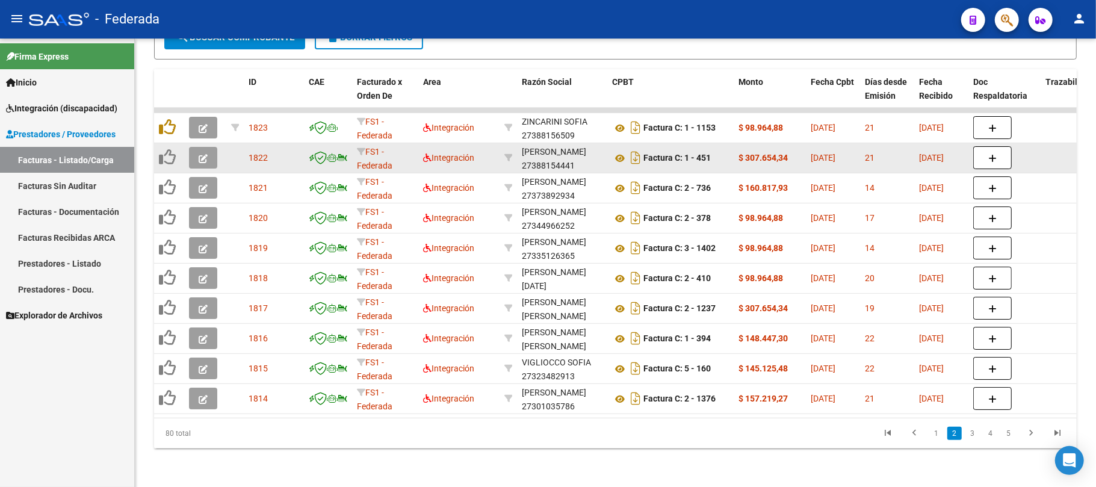
click at [205, 154] on icon "button" at bounding box center [203, 158] width 9 height 9
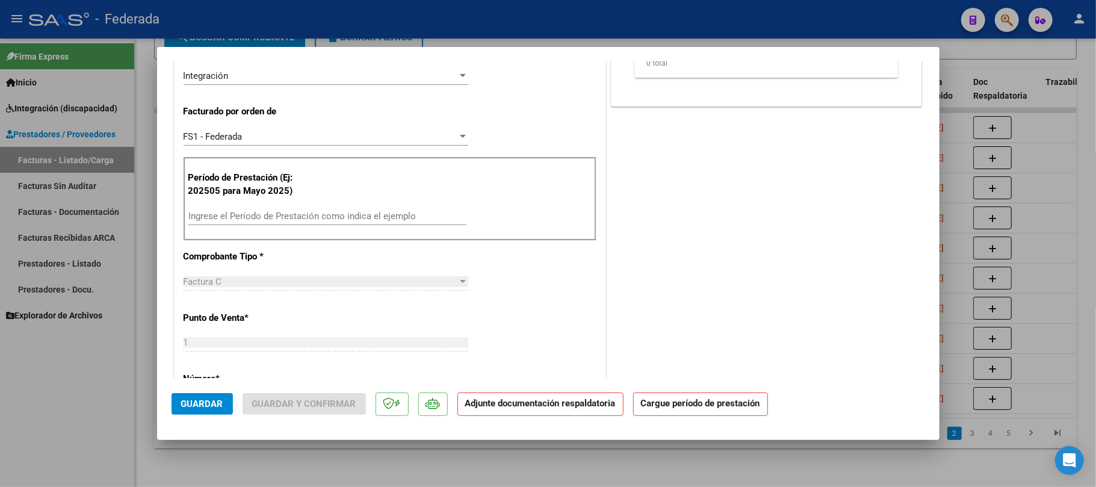
scroll to position [321, 0]
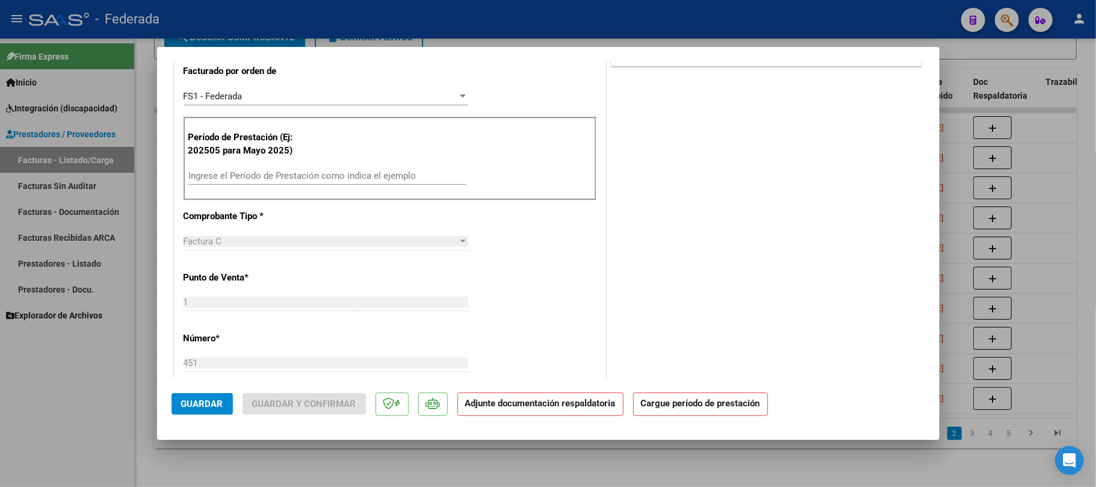
click at [247, 175] on input "Ingrese el Período de Prestación como indica el ejemplo" at bounding box center [327, 175] width 278 height 11
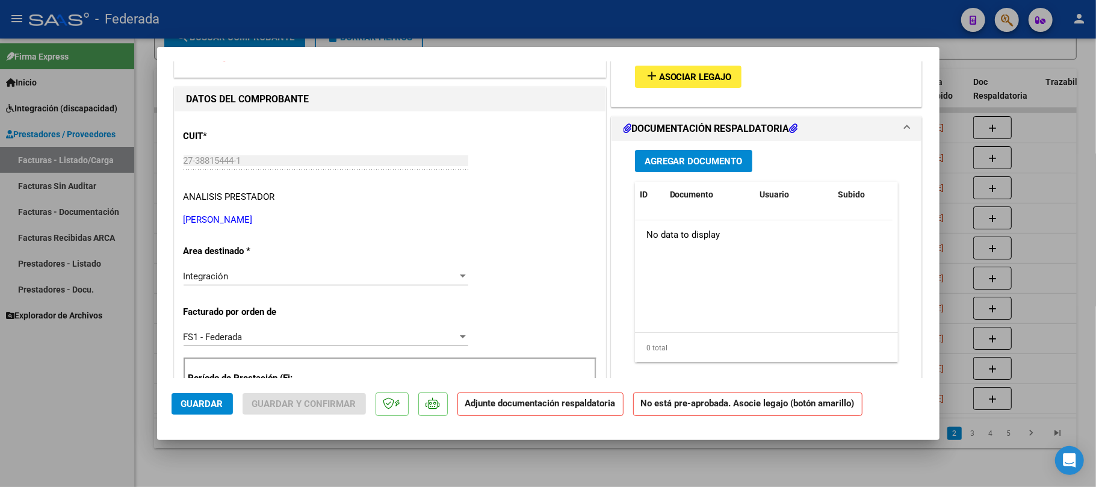
scroll to position [0, 0]
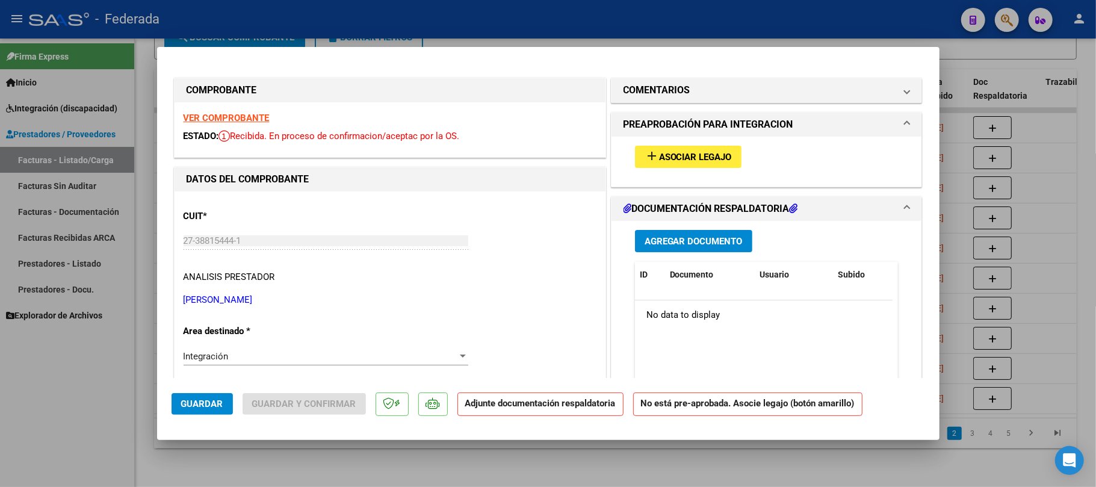
type input "202508"
click at [241, 119] on strong "VER COMPROBANTE" at bounding box center [227, 118] width 86 height 11
click at [659, 152] on span "Asociar Legajo" at bounding box center [695, 157] width 73 height 11
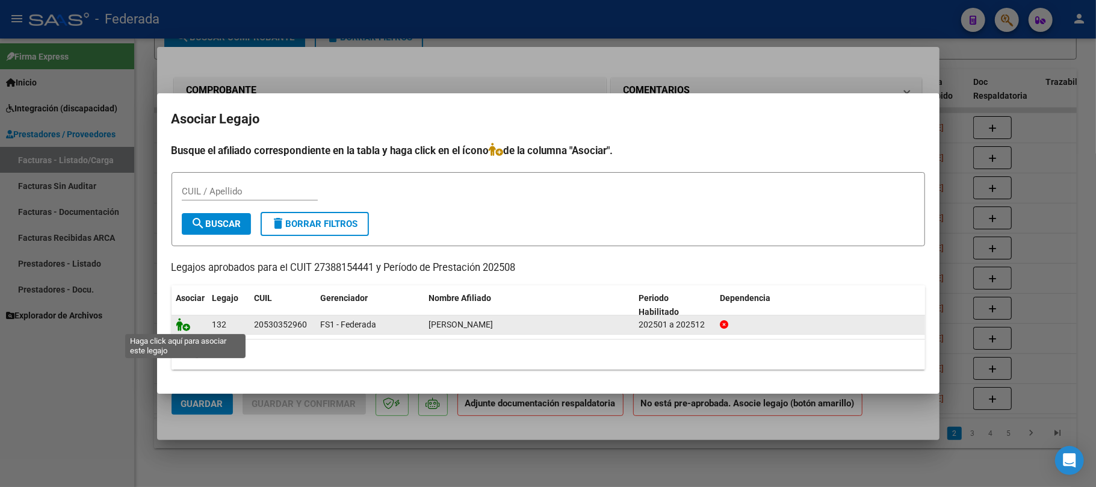
click at [181, 323] on icon at bounding box center [183, 324] width 14 height 13
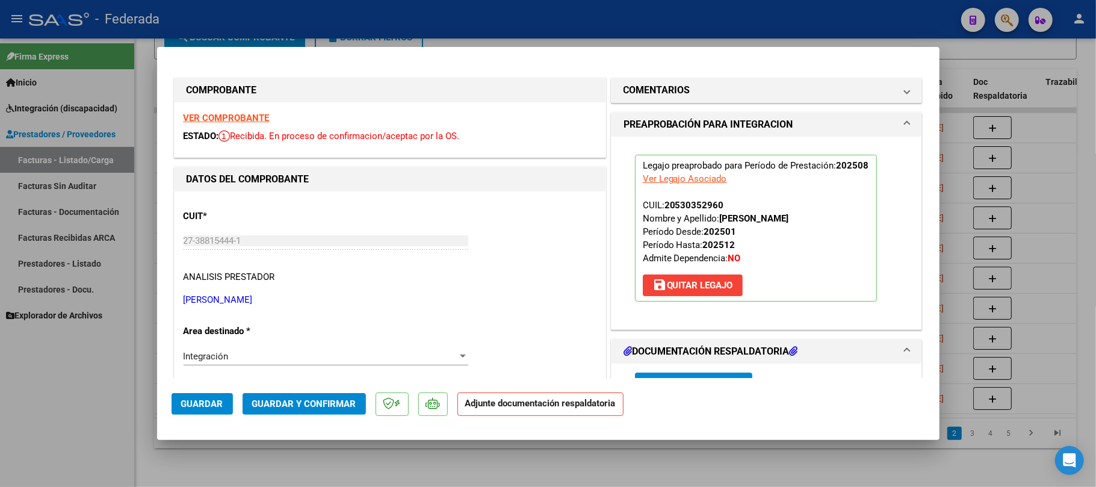
click at [213, 407] on span "Guardar" at bounding box center [202, 403] width 42 height 11
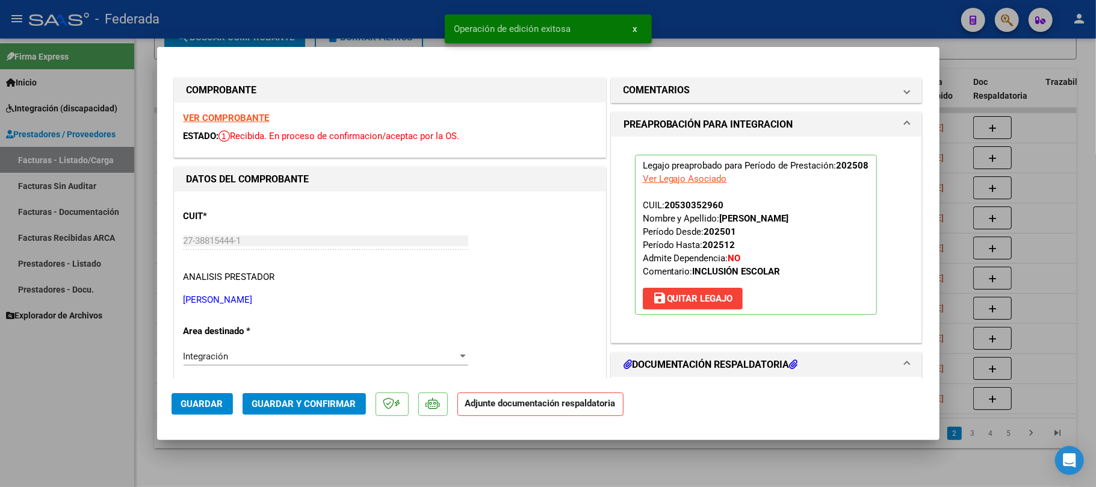
click at [348, 463] on div at bounding box center [548, 243] width 1096 height 487
type input "$ 0,00"
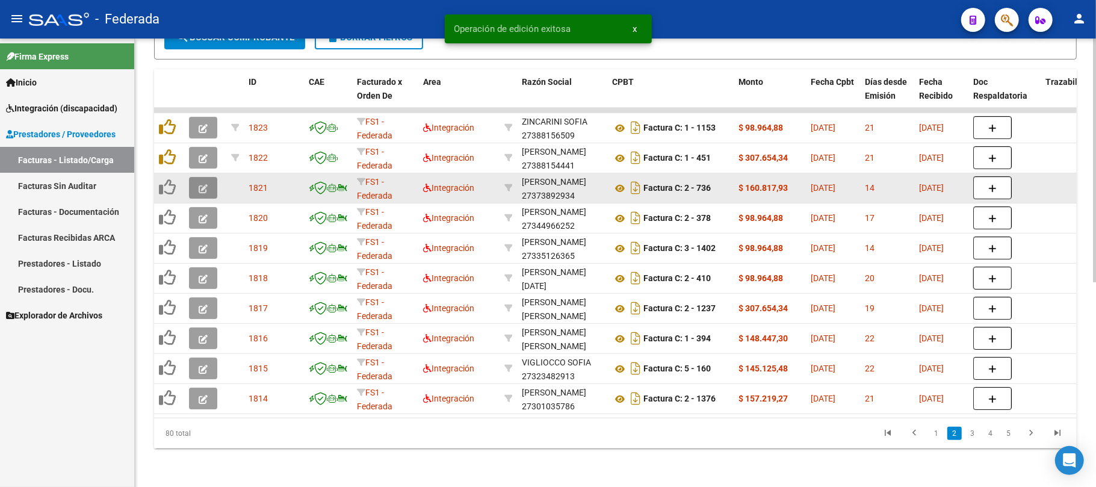
click at [203, 184] on icon "button" at bounding box center [203, 188] width 9 height 9
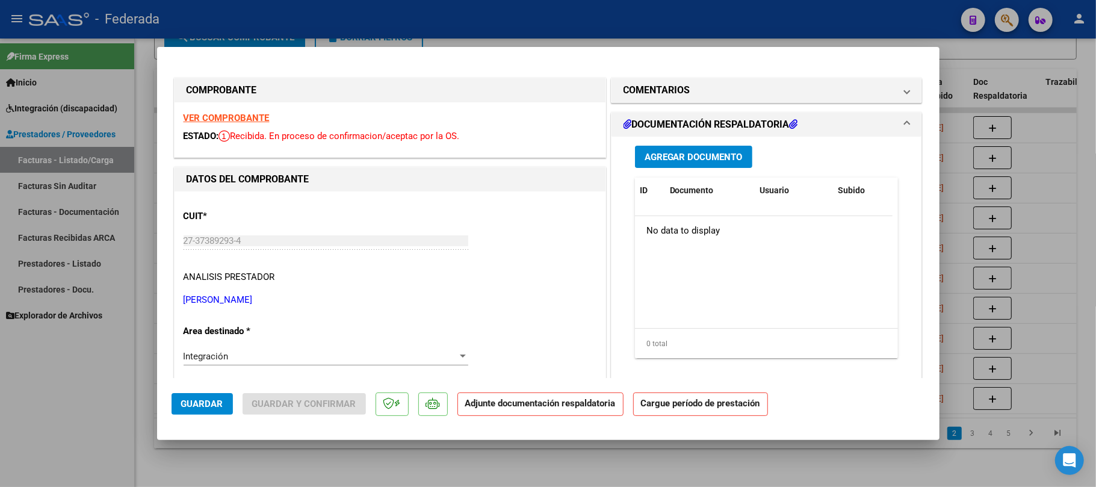
click at [244, 119] on strong "VER COMPROBANTE" at bounding box center [227, 118] width 86 height 11
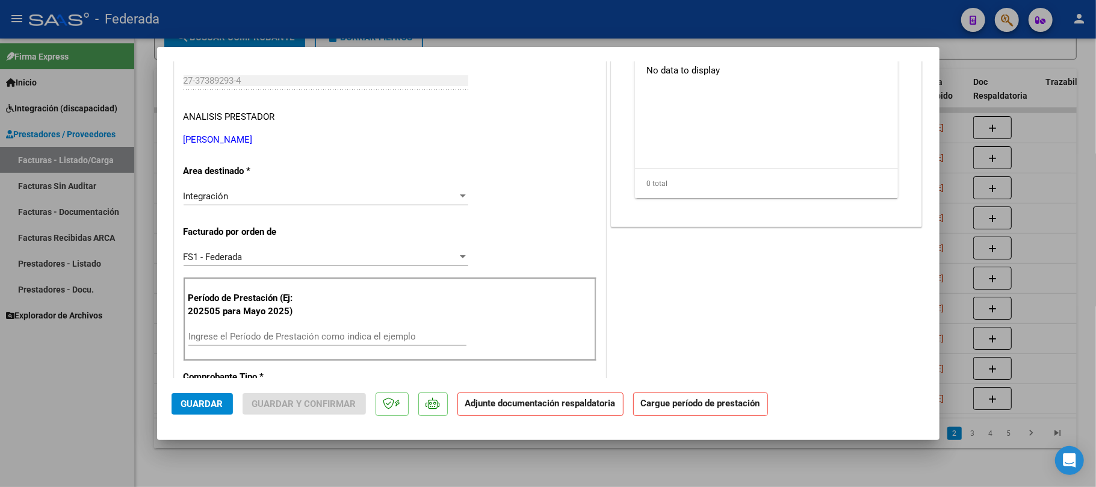
scroll to position [241, 0]
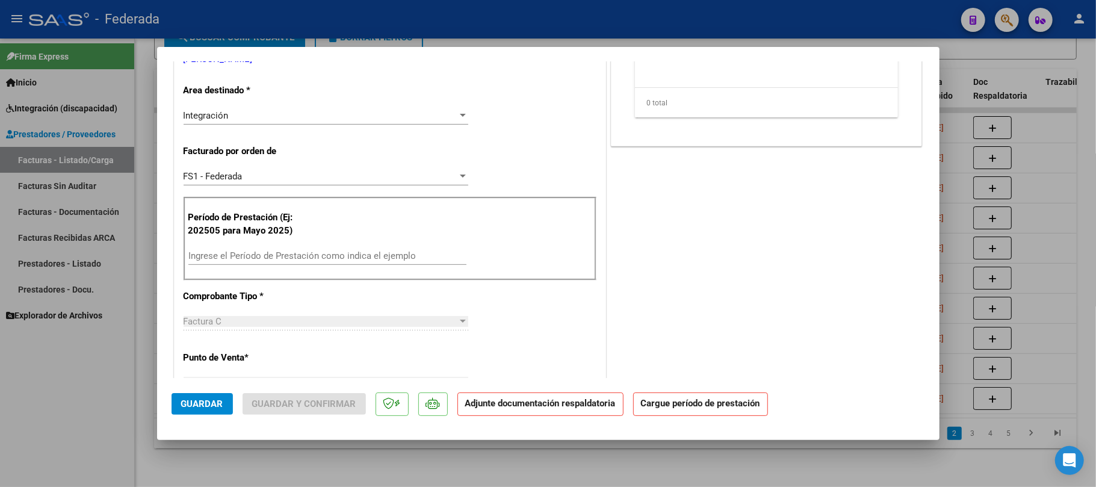
click at [227, 251] on input "Ingrese el Período de Prestación como indica el ejemplo" at bounding box center [327, 255] width 278 height 11
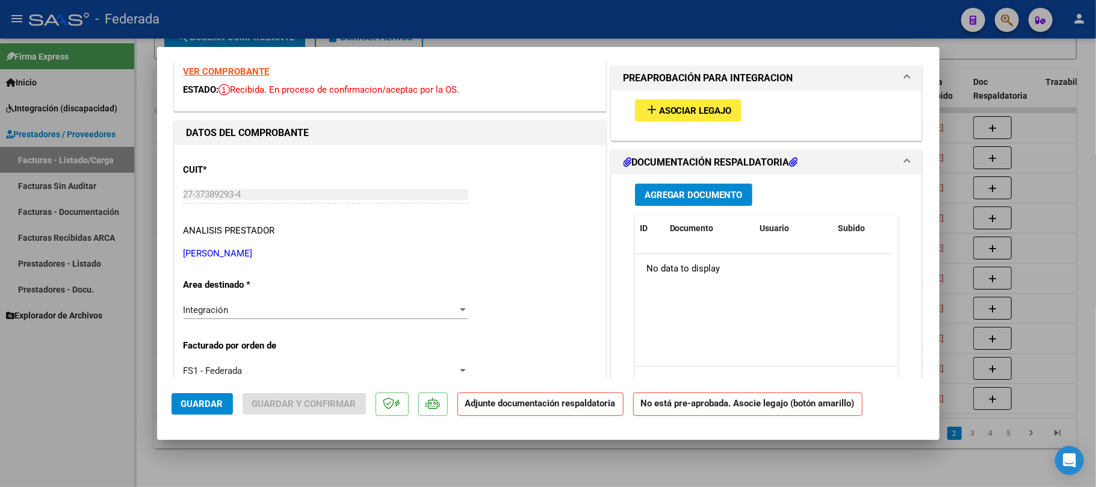
scroll to position [0, 0]
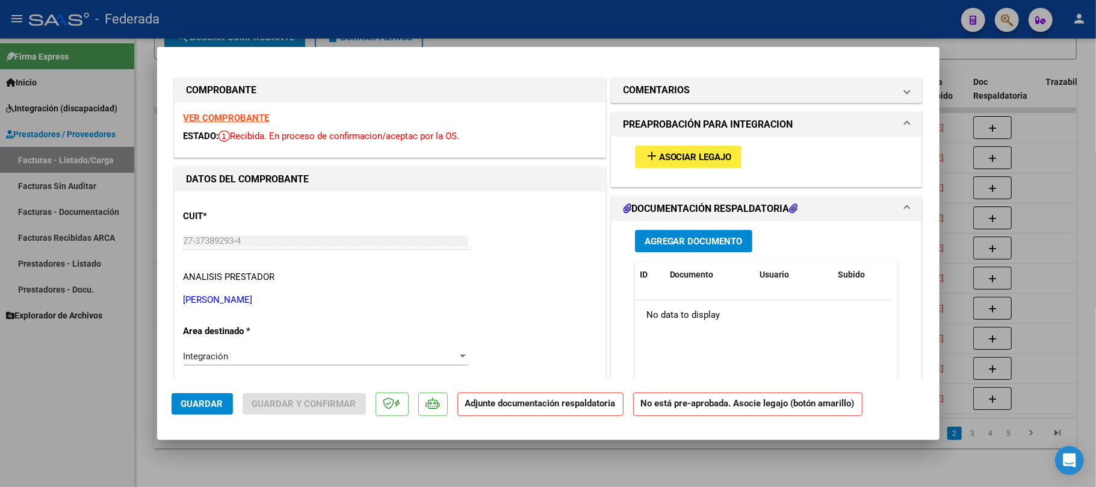
type input "202508"
click at [659, 159] on span "Asociar Legajo" at bounding box center [695, 157] width 73 height 11
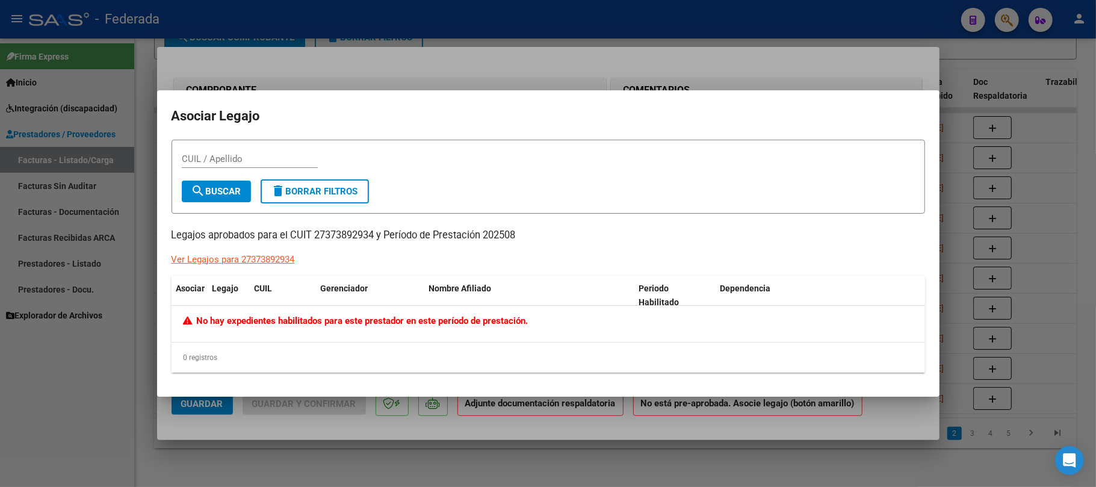
click at [427, 392] on mat-dialog-container "Asociar Legajo CUIL / Apellido search Buscar delete Borrar Filtros Legajos apro…" at bounding box center [548, 243] width 782 height 307
click at [201, 408] on div at bounding box center [548, 243] width 1096 height 487
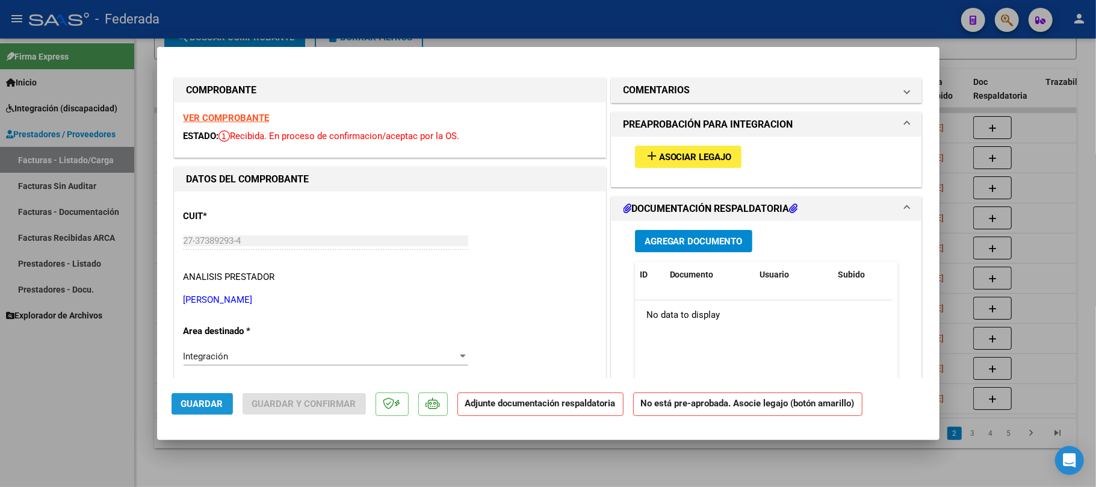
click at [201, 408] on span "Guardar" at bounding box center [202, 403] width 42 height 11
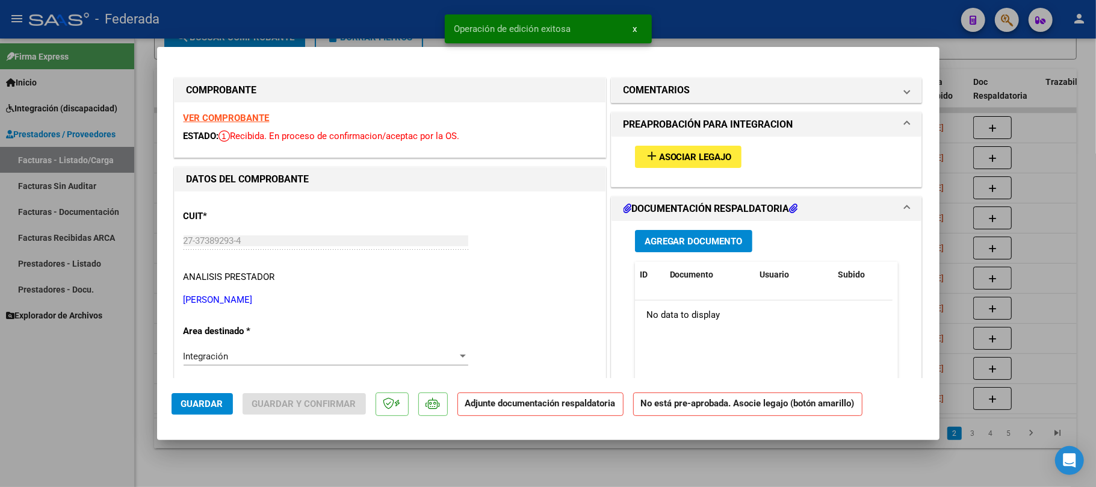
click at [142, 341] on div at bounding box center [548, 243] width 1096 height 487
type input "$ 0,00"
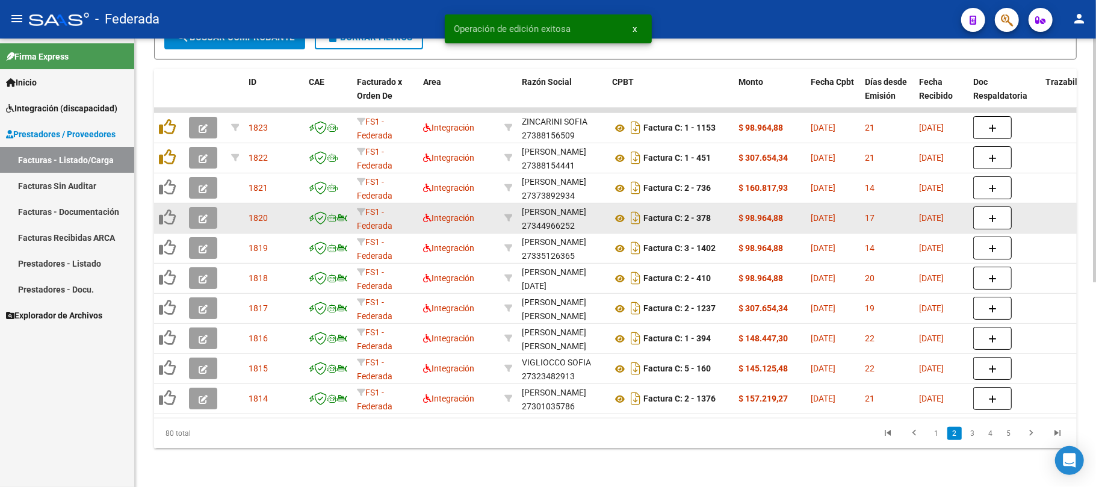
click at [208, 207] on button "button" at bounding box center [203, 218] width 28 height 22
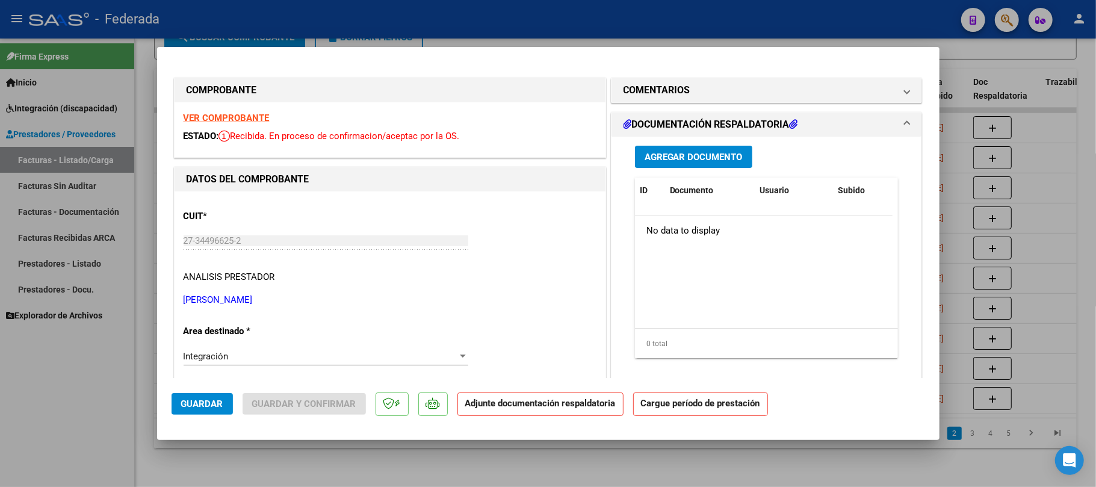
click at [236, 119] on strong "VER COMPROBANTE" at bounding box center [227, 118] width 86 height 11
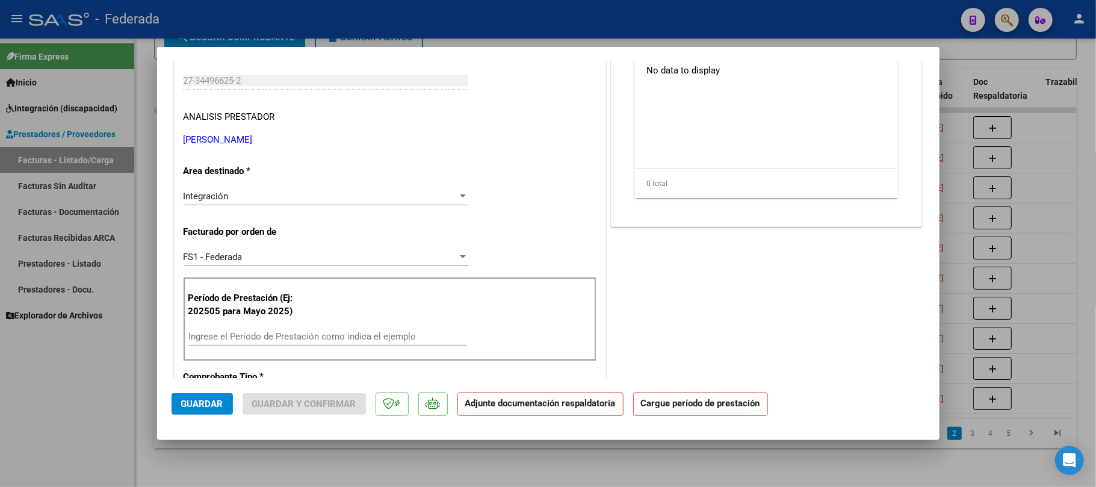
click at [229, 335] on input "Ingrese el Período de Prestación como indica el ejemplo" at bounding box center [327, 336] width 278 height 11
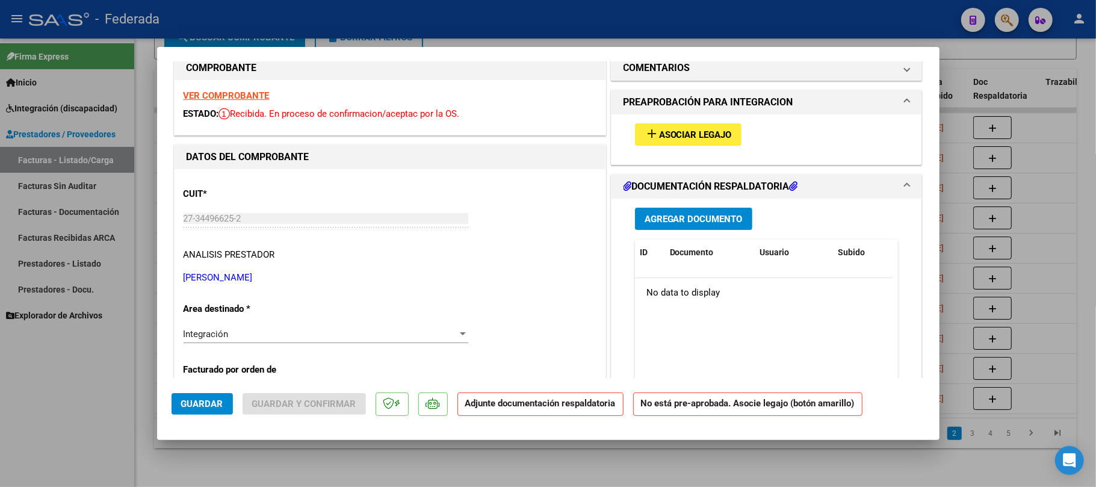
scroll to position [0, 0]
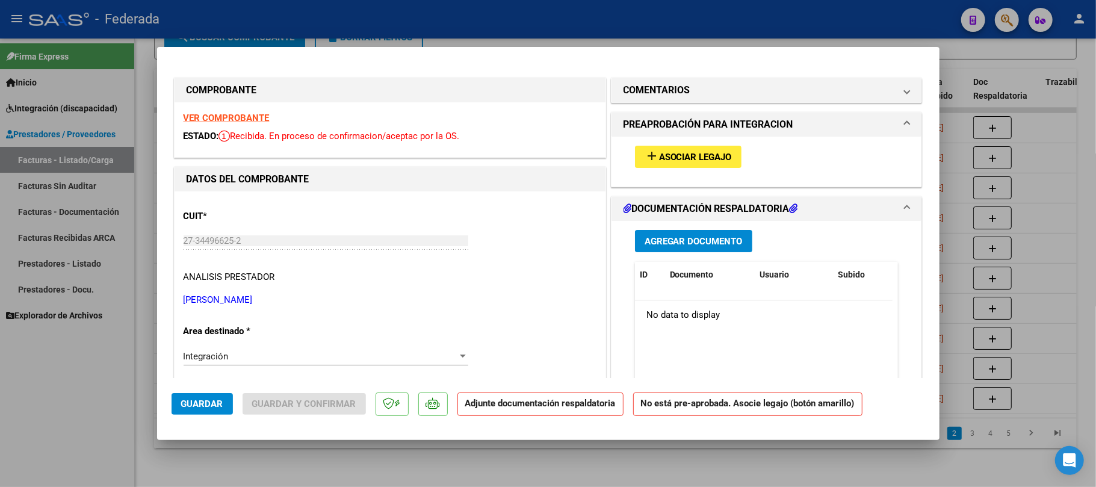
type input "202508"
click at [687, 153] on span "Asociar Legajo" at bounding box center [695, 157] width 73 height 11
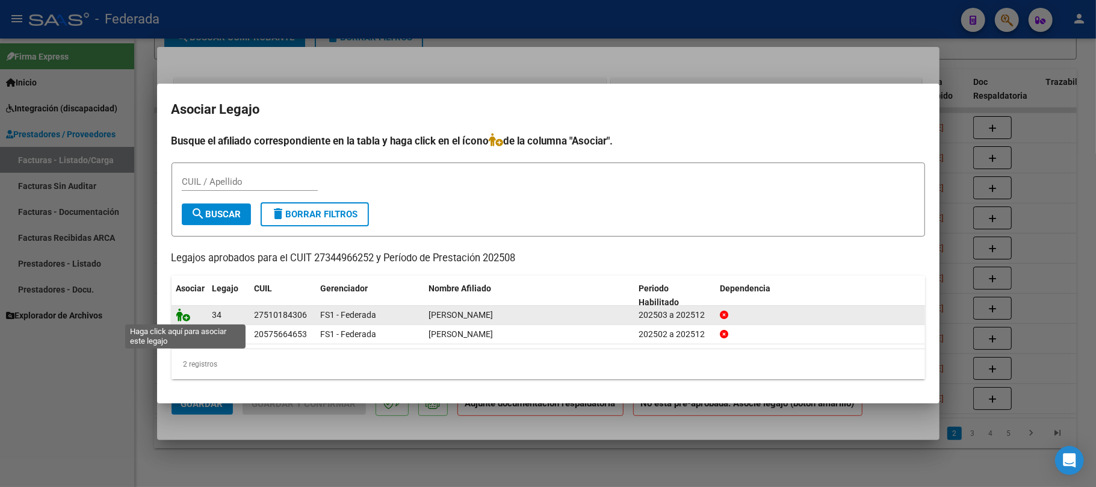
click at [188, 316] on icon at bounding box center [183, 314] width 14 height 13
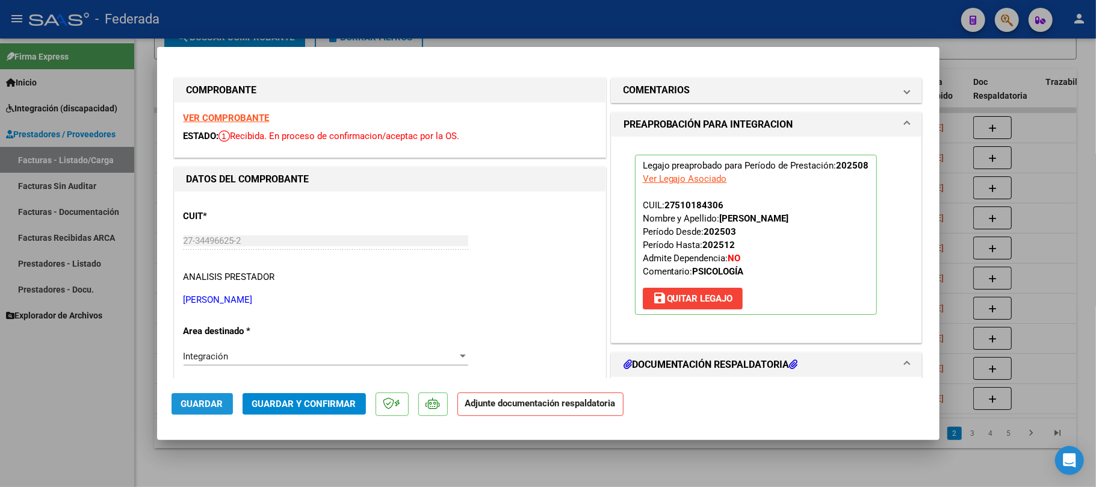
click at [220, 407] on span "Guardar" at bounding box center [202, 403] width 42 height 11
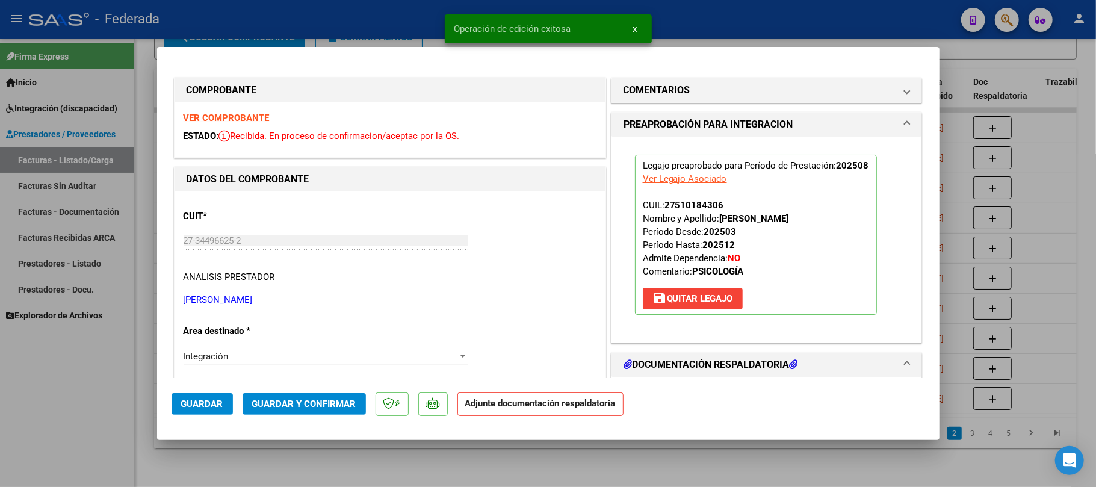
click at [143, 234] on div at bounding box center [548, 243] width 1096 height 487
type input "$ 0,00"
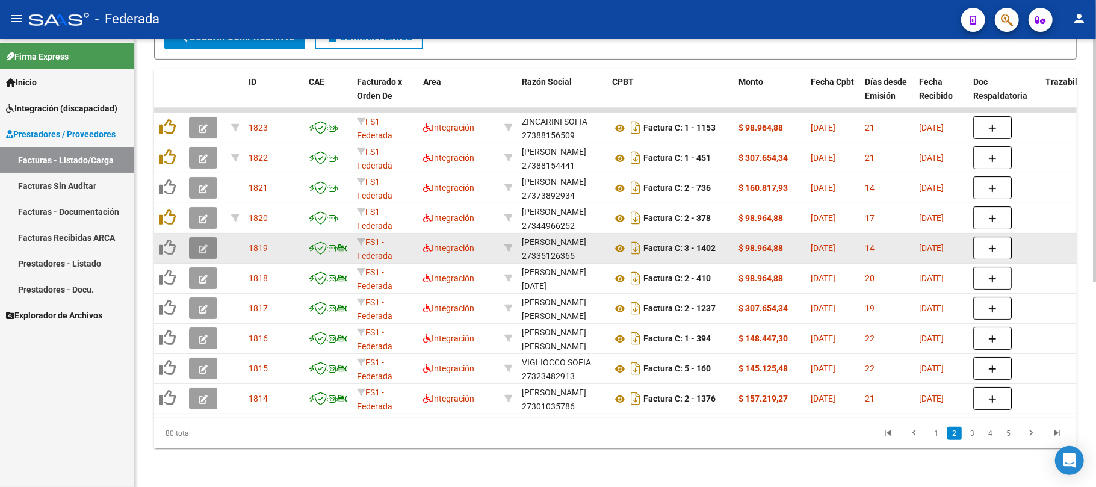
click at [205, 244] on icon "button" at bounding box center [203, 248] width 9 height 9
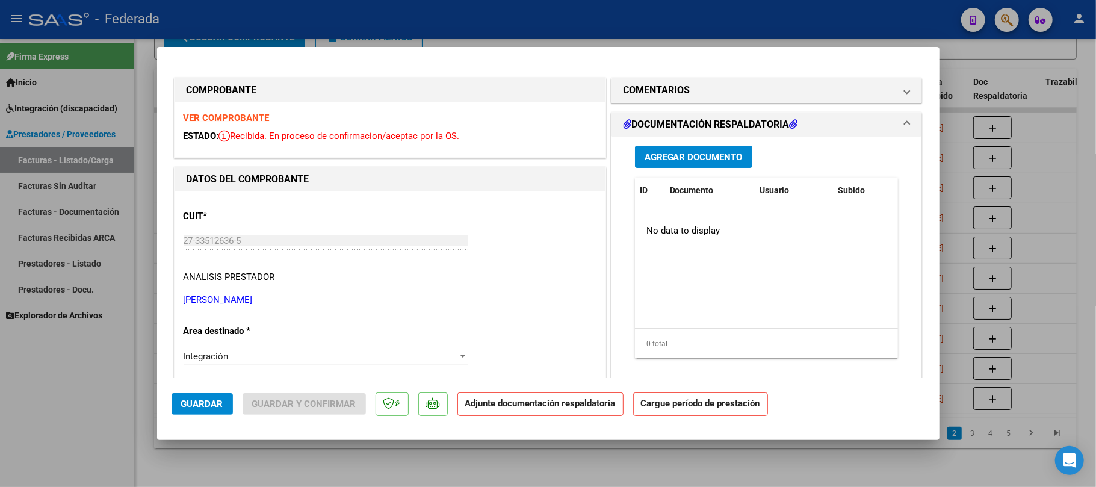
click at [217, 119] on strong "VER COMPROBANTE" at bounding box center [227, 118] width 86 height 11
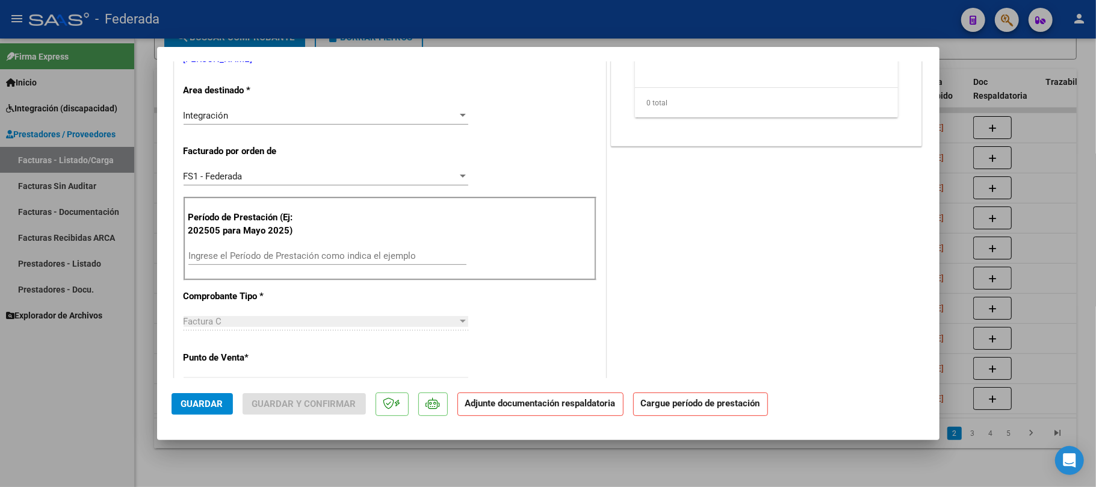
scroll to position [321, 0]
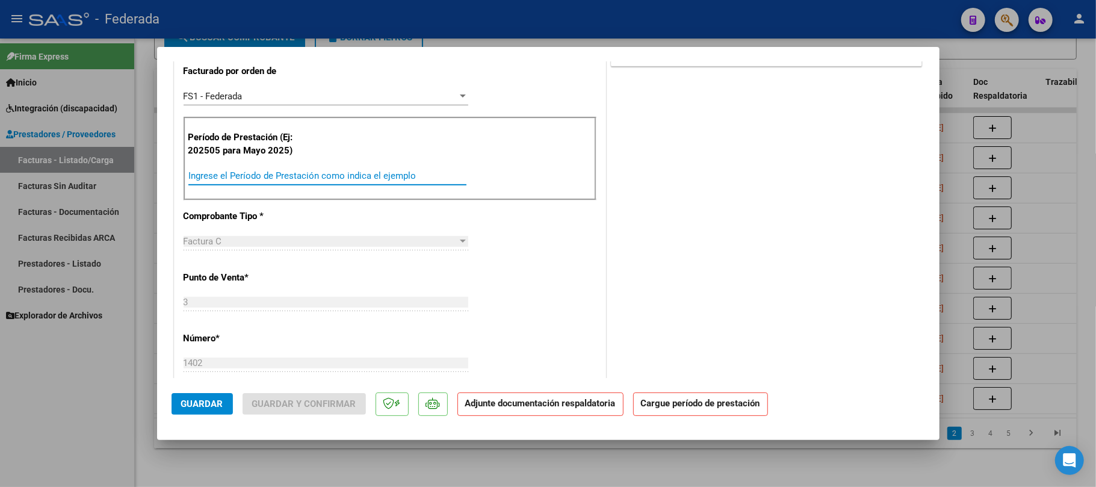
click at [251, 174] on input "Ingrese el Período de Prestación como indica el ejemplo" at bounding box center [327, 175] width 278 height 11
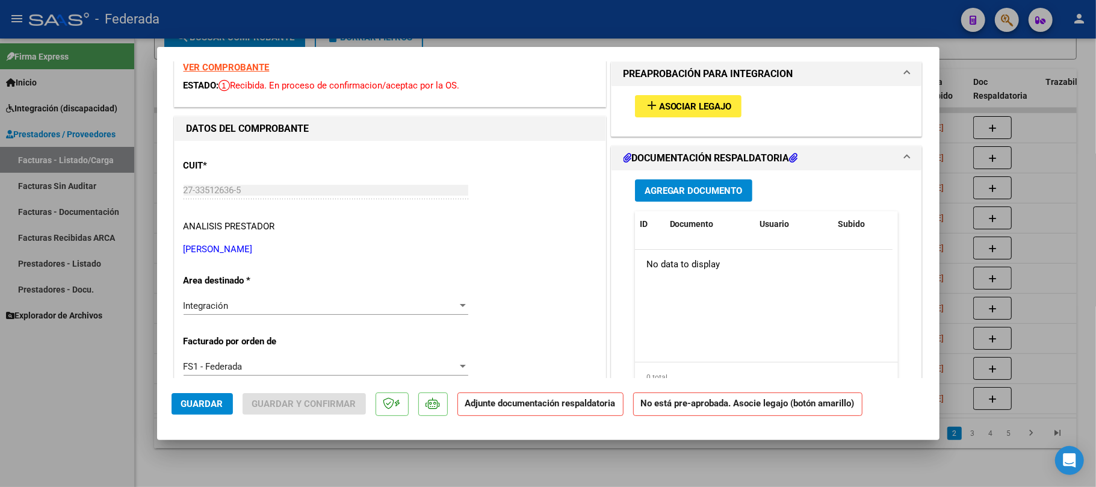
scroll to position [0, 0]
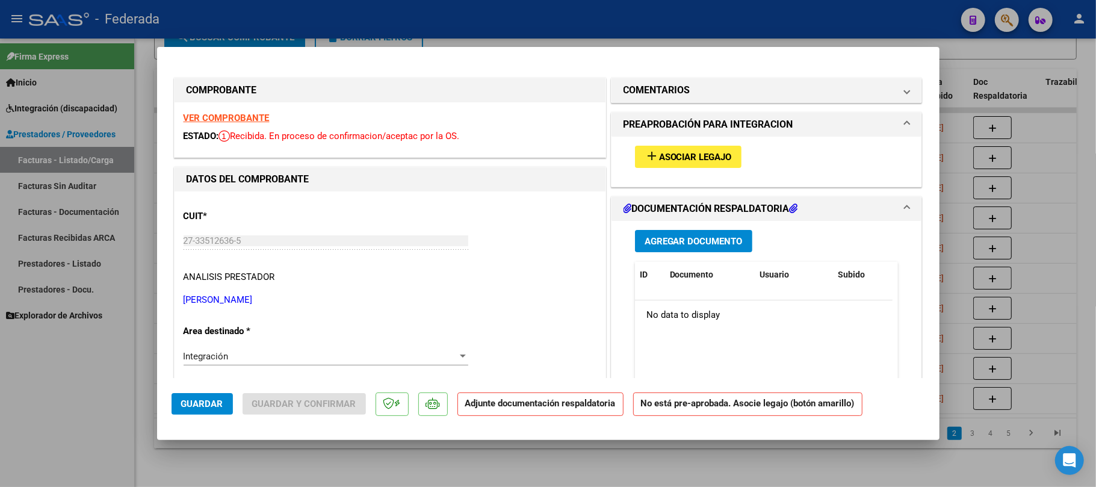
type input "202508"
click at [645, 158] on mat-icon "add" at bounding box center [652, 156] width 14 height 14
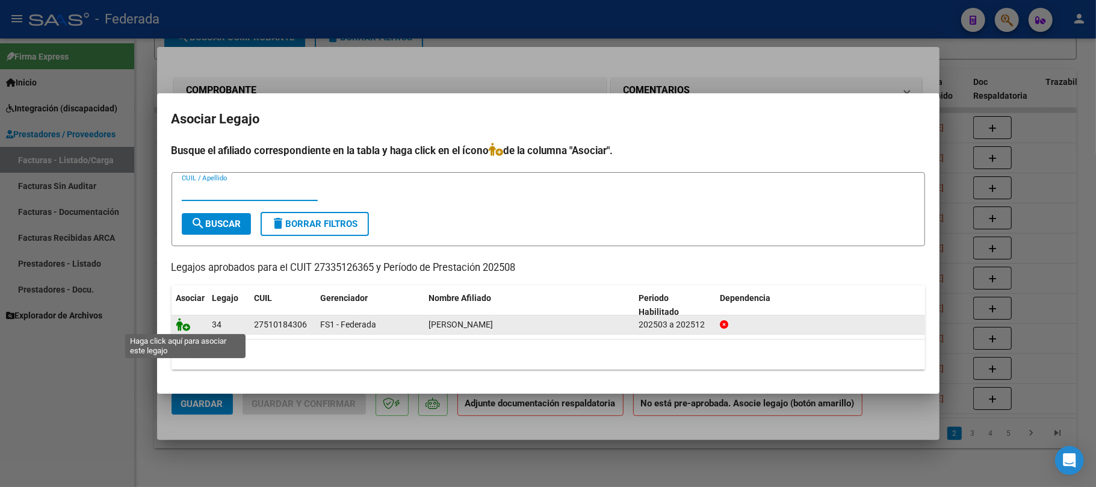
click at [186, 323] on icon at bounding box center [183, 324] width 14 height 13
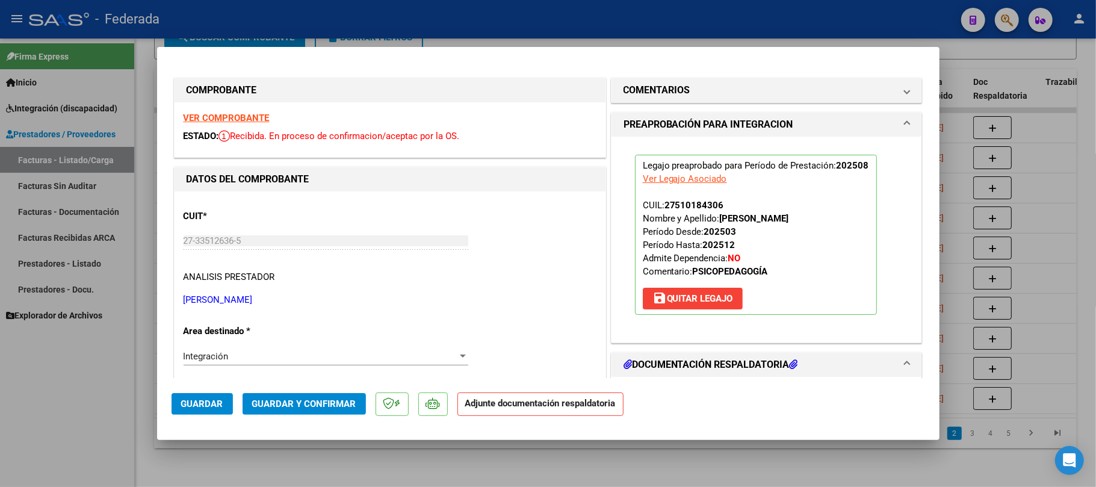
click at [202, 407] on span "Guardar" at bounding box center [202, 403] width 42 height 11
click at [284, 465] on div at bounding box center [548, 243] width 1096 height 487
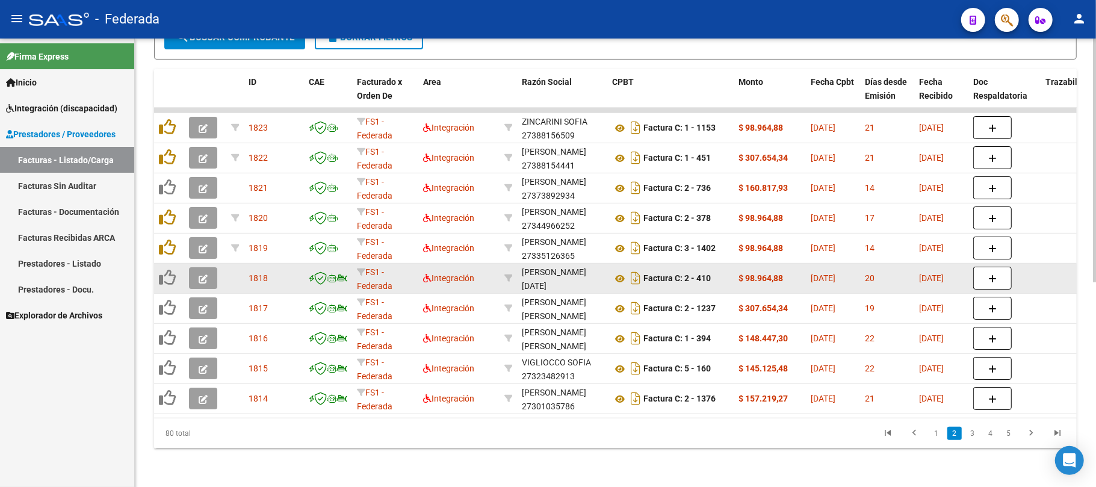
click at [205, 274] on icon "button" at bounding box center [203, 278] width 9 height 9
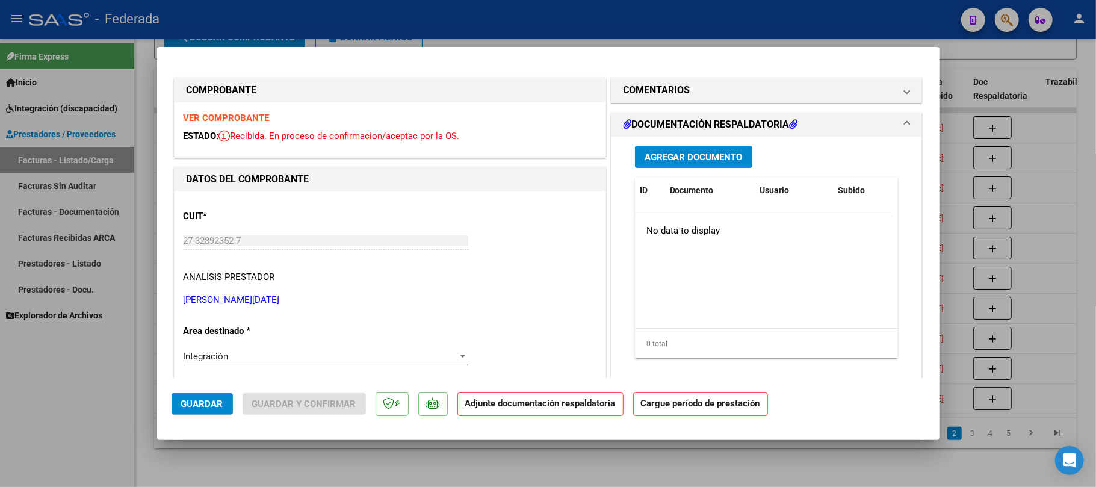
click at [241, 119] on strong "VER COMPROBANTE" at bounding box center [227, 118] width 86 height 11
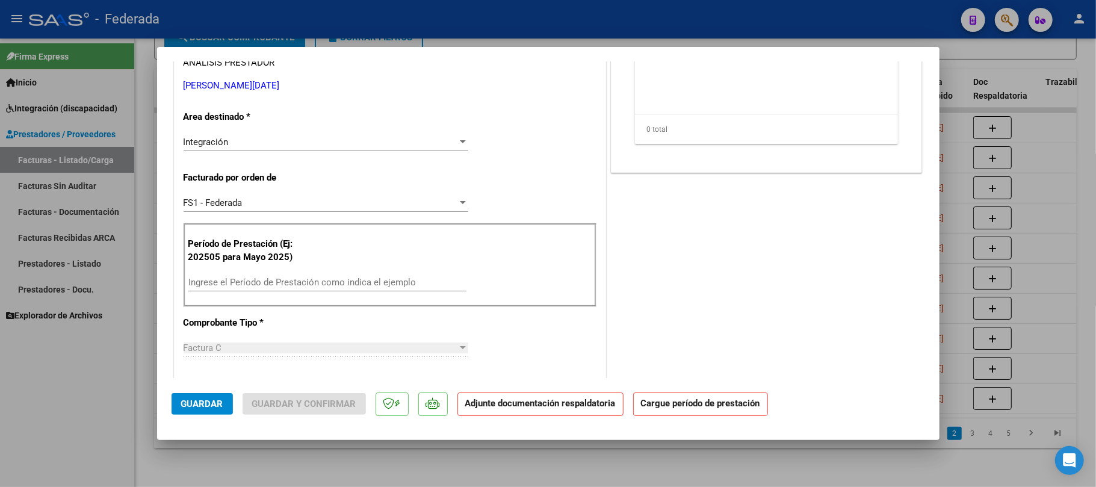
scroll to position [241, 0]
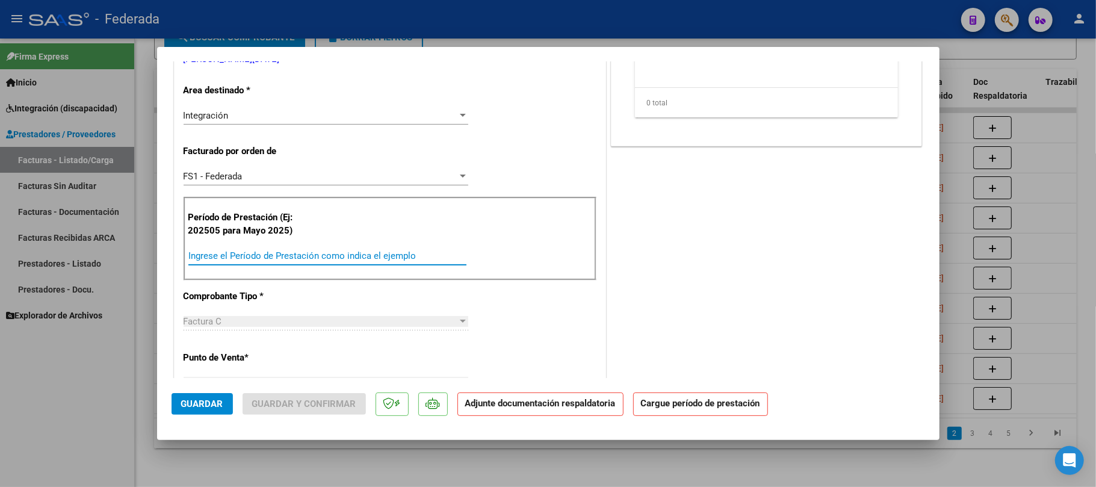
click at [241, 255] on input "Ingrese el Período de Prestación como indica el ejemplo" at bounding box center [327, 255] width 278 height 11
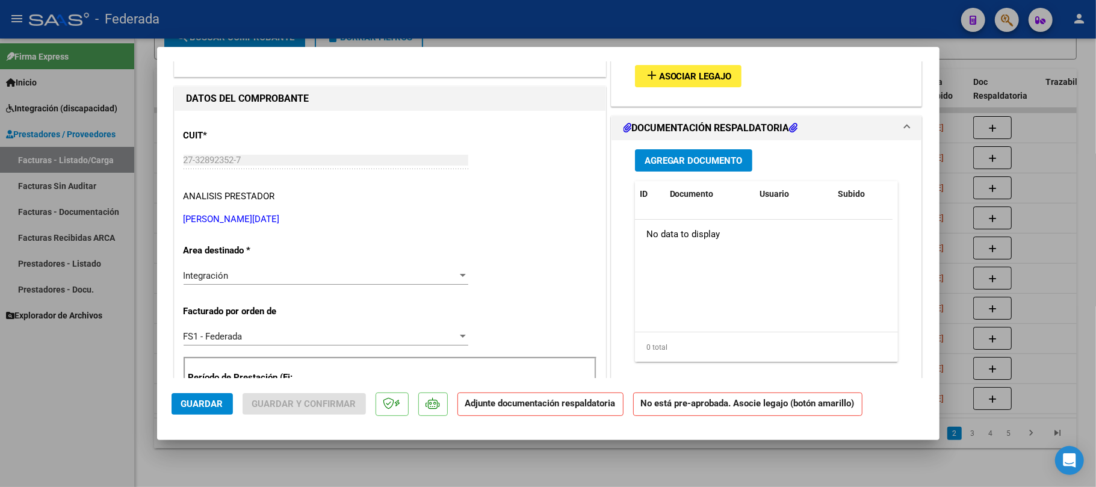
scroll to position [80, 0]
type input "202508"
click at [702, 85] on button "add Asociar Legajo" at bounding box center [688, 77] width 107 height 22
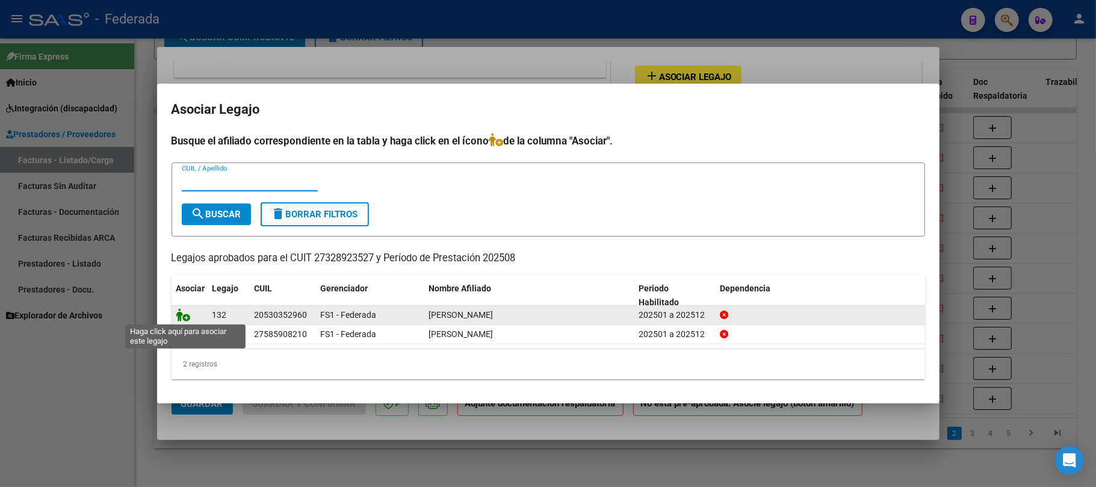
click at [184, 316] on icon at bounding box center [183, 314] width 14 height 13
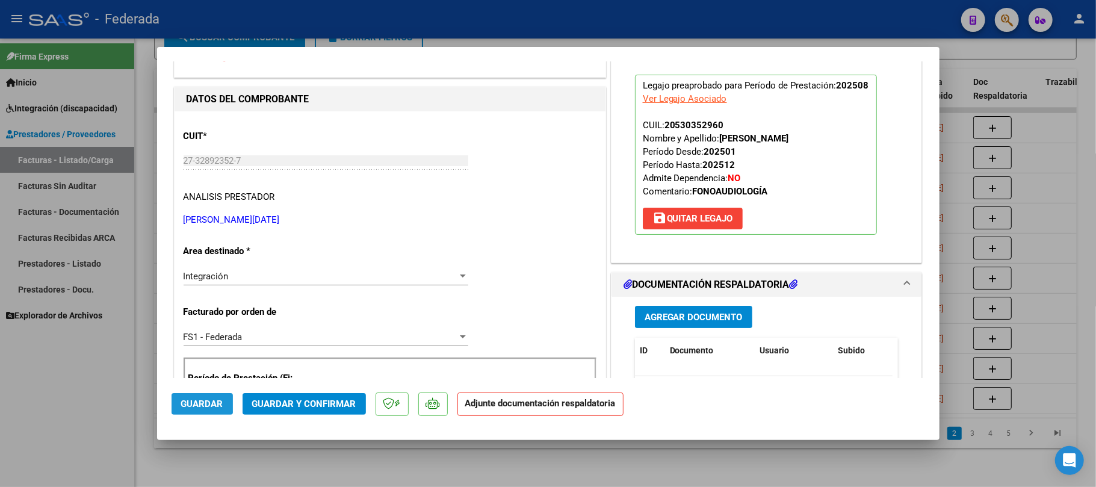
click at [201, 403] on span "Guardar" at bounding box center [202, 403] width 42 height 11
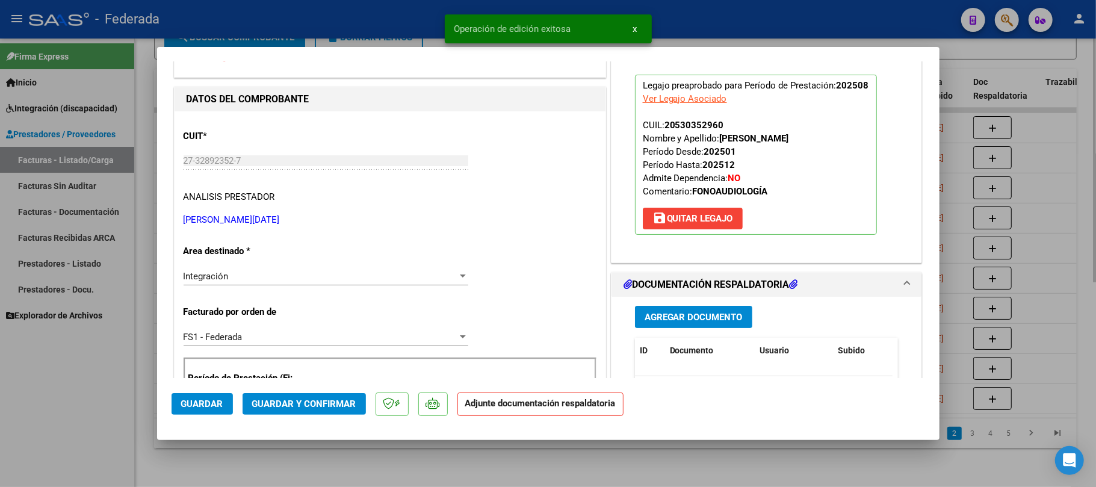
click at [595, 465] on div at bounding box center [548, 243] width 1096 height 487
type input "$ 0,00"
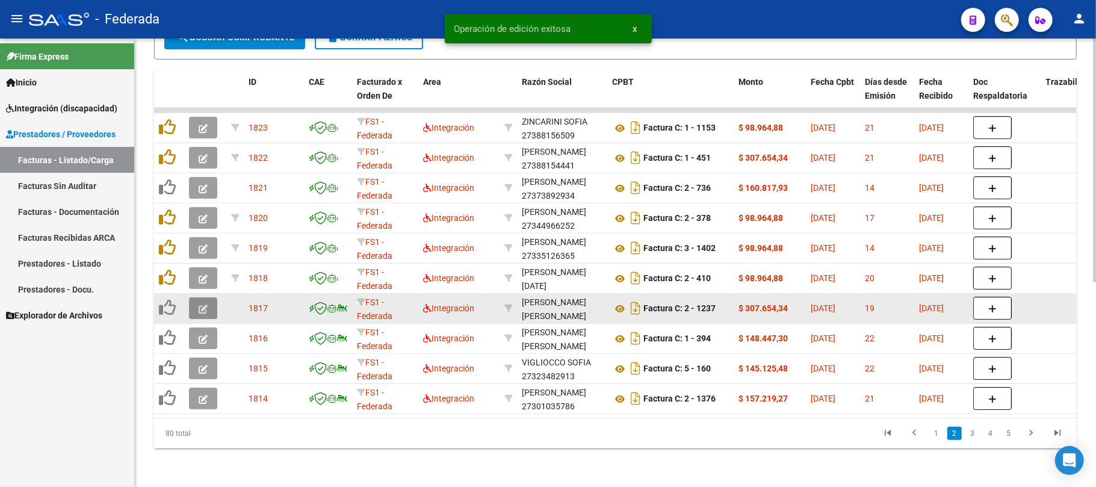
click at [199, 305] on icon "button" at bounding box center [203, 309] width 9 height 9
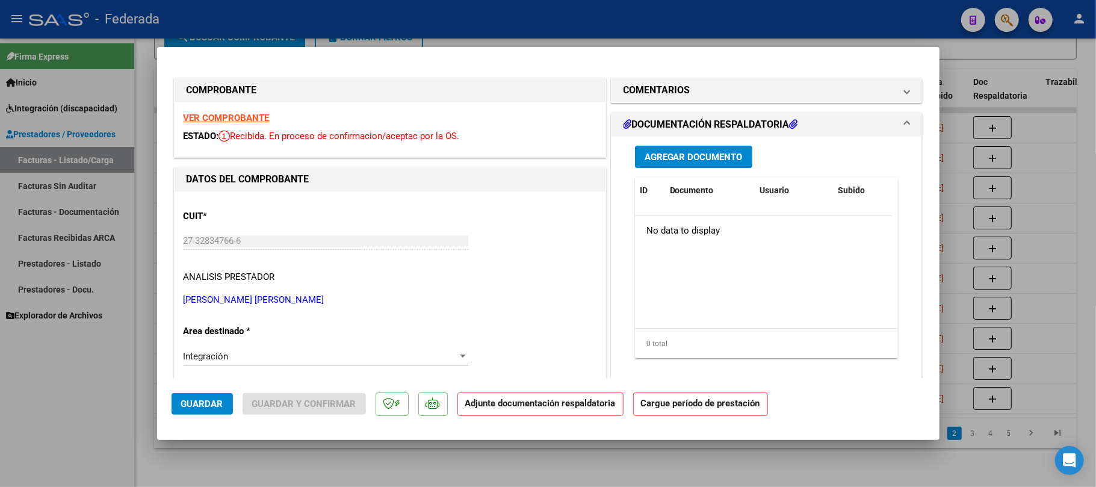
click at [244, 118] on strong "VER COMPROBANTE" at bounding box center [227, 118] width 86 height 11
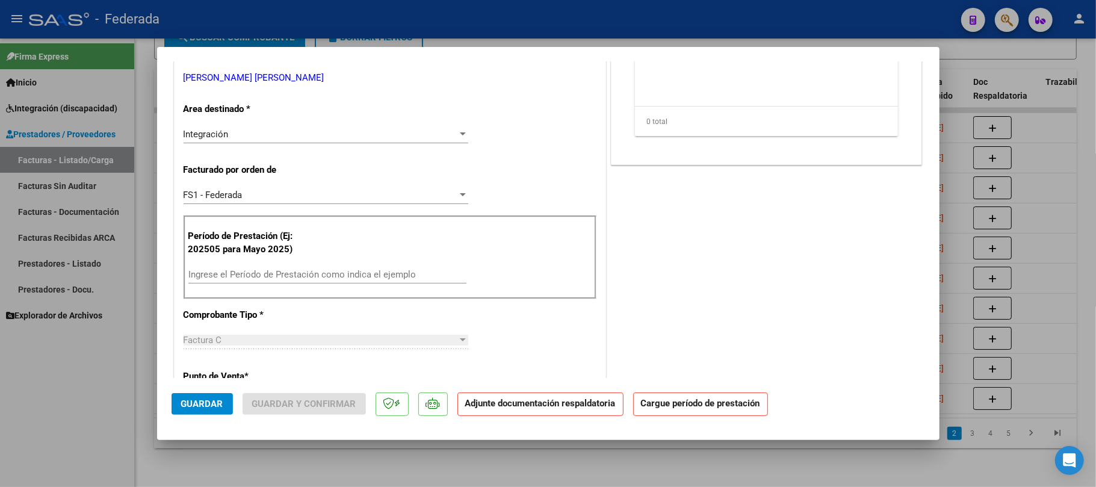
scroll to position [241, 0]
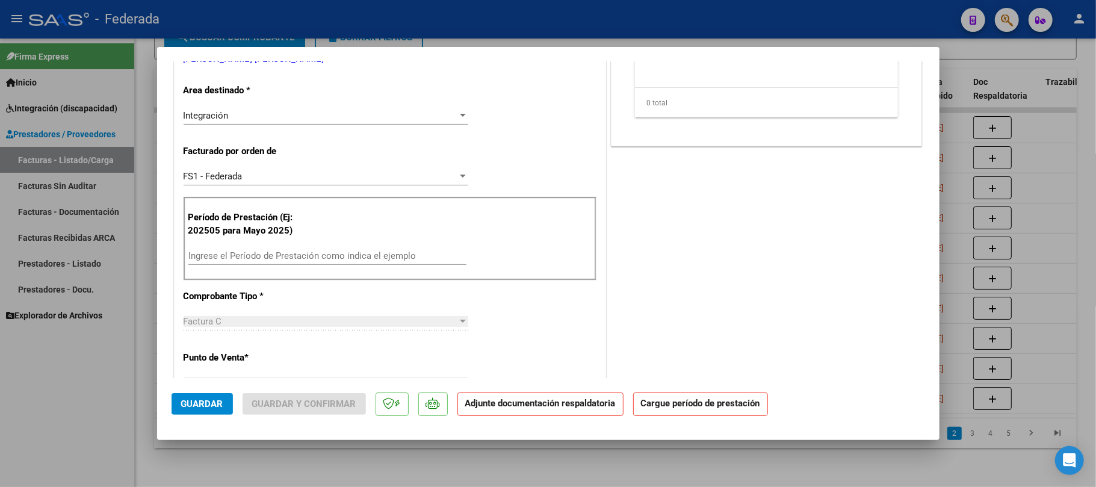
click at [229, 259] on input "Ingrese el Período de Prestación como indica el ejemplo" at bounding box center [327, 255] width 278 height 11
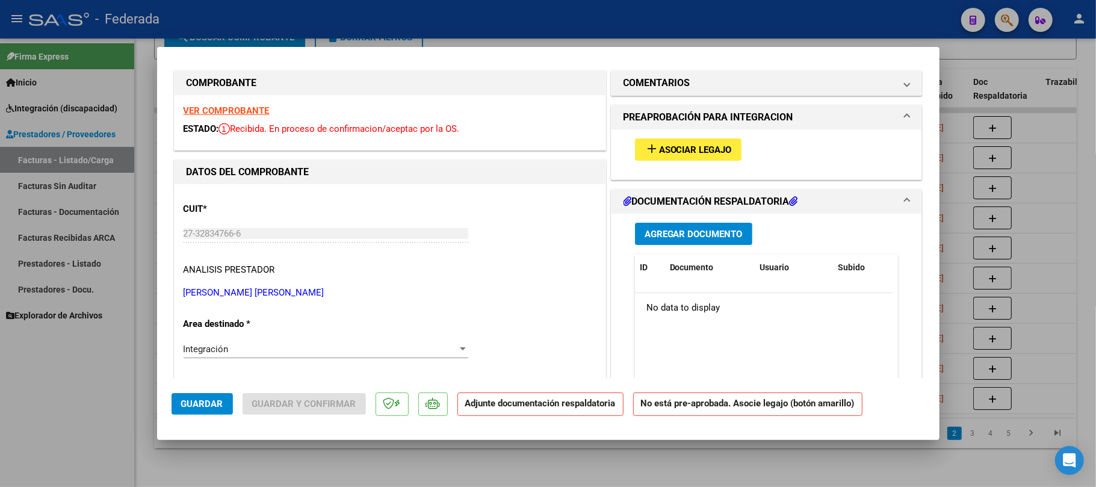
scroll to position [0, 0]
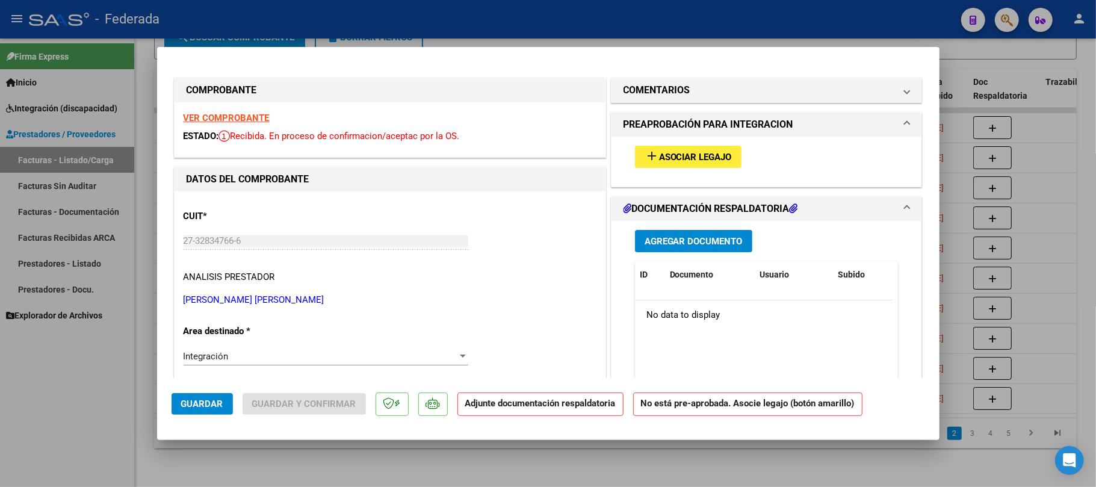
type input "202508"
click at [659, 162] on span "Asociar Legajo" at bounding box center [695, 157] width 73 height 11
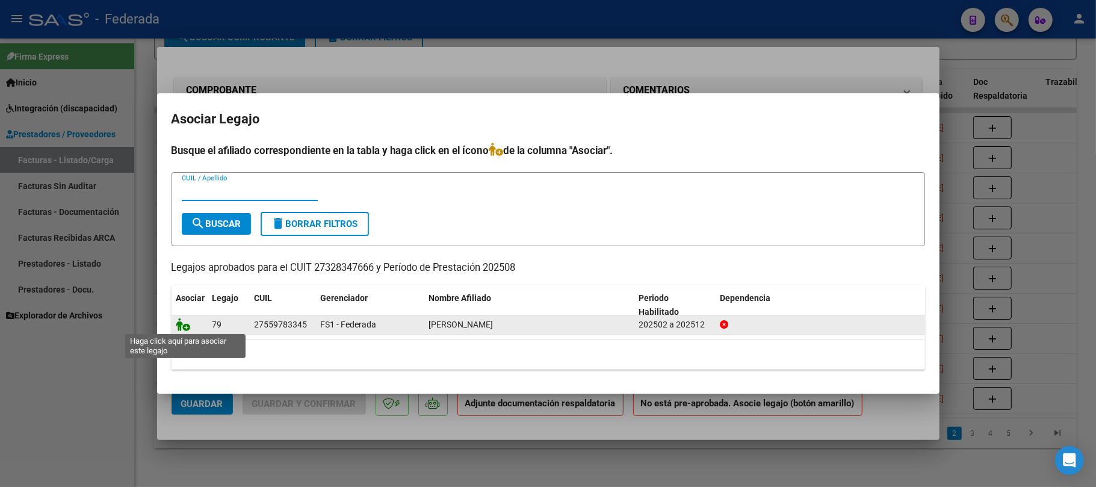
click at [179, 327] on icon at bounding box center [183, 324] width 14 height 13
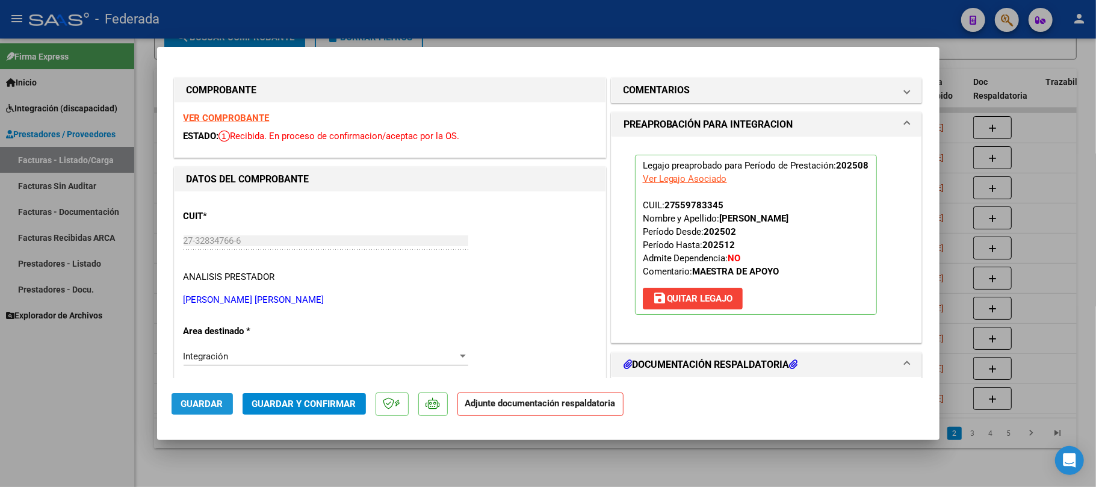
click at [201, 400] on span "Guardar" at bounding box center [202, 403] width 42 height 11
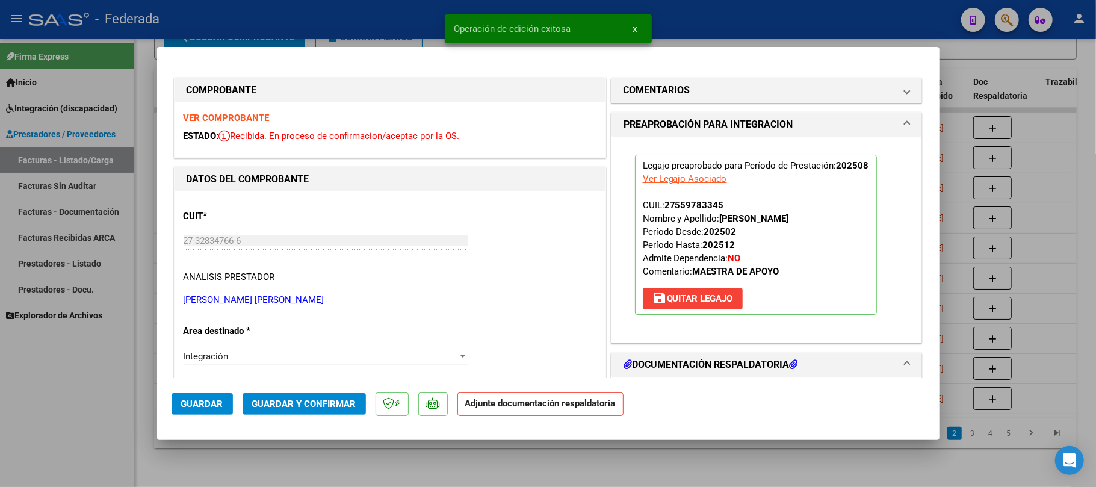
click at [316, 32] on div at bounding box center [548, 243] width 1096 height 487
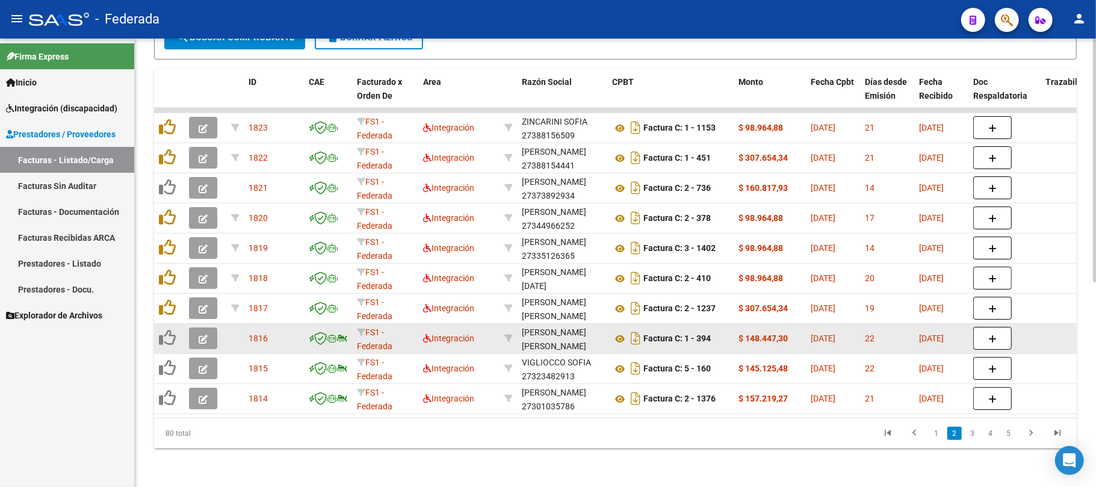
click at [207, 327] on button "button" at bounding box center [203, 338] width 28 height 22
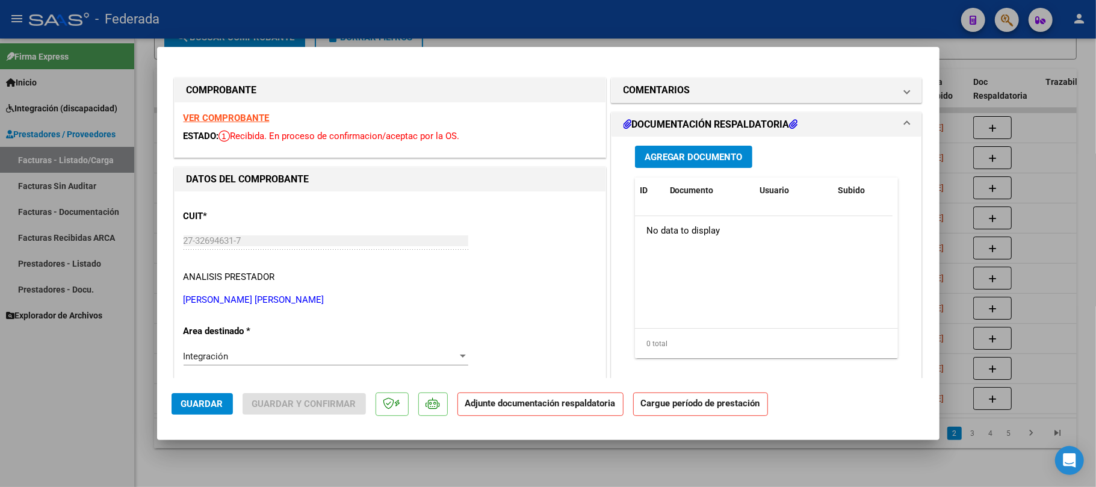
click at [246, 114] on strong "VER COMPROBANTE" at bounding box center [227, 118] width 86 height 11
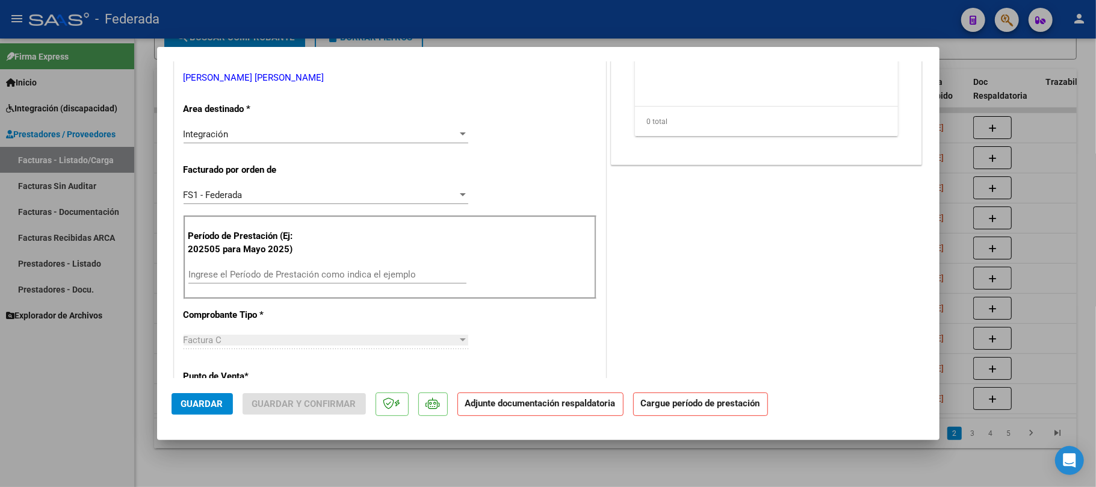
scroll to position [241, 0]
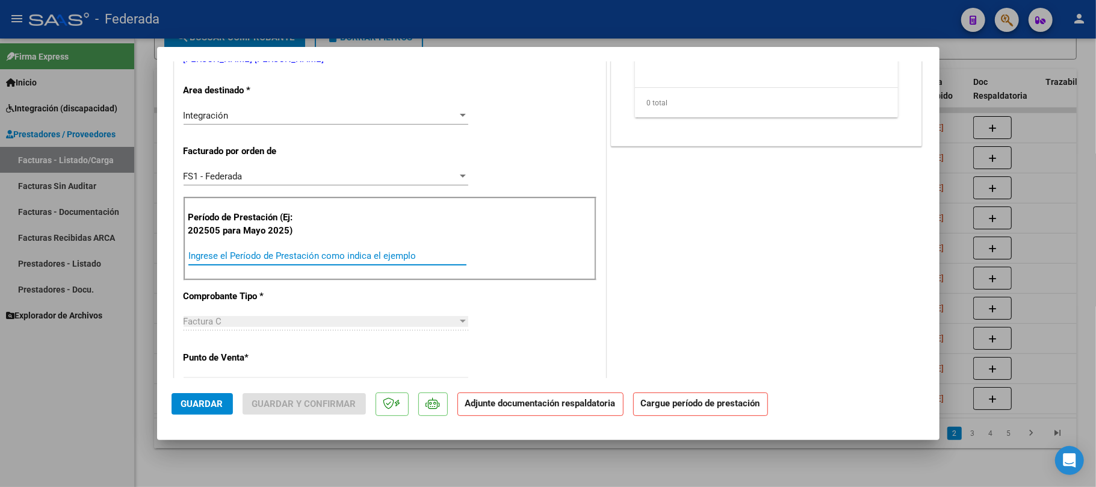
click at [270, 255] on input "Ingrese el Período de Prestación como indica el ejemplo" at bounding box center [327, 255] width 278 height 11
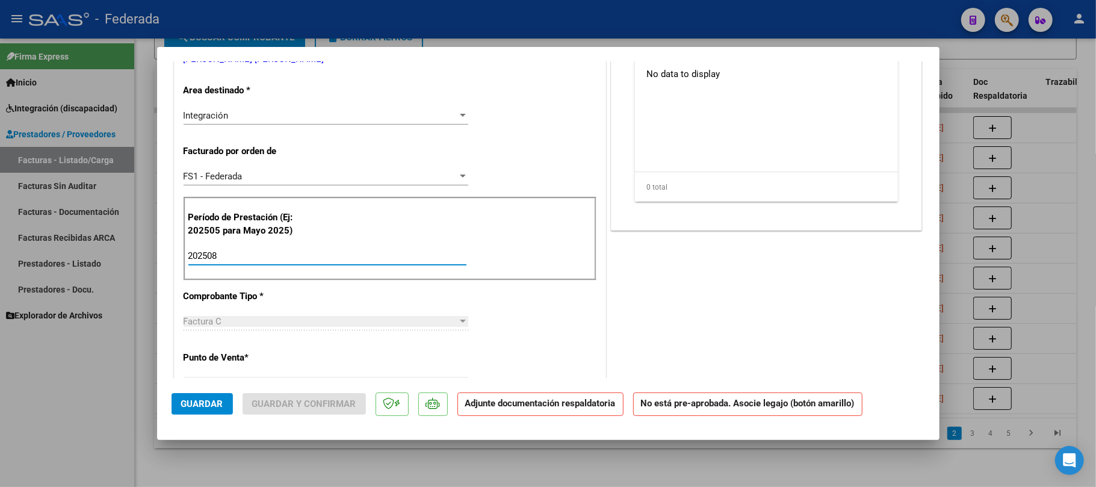
scroll to position [80, 0]
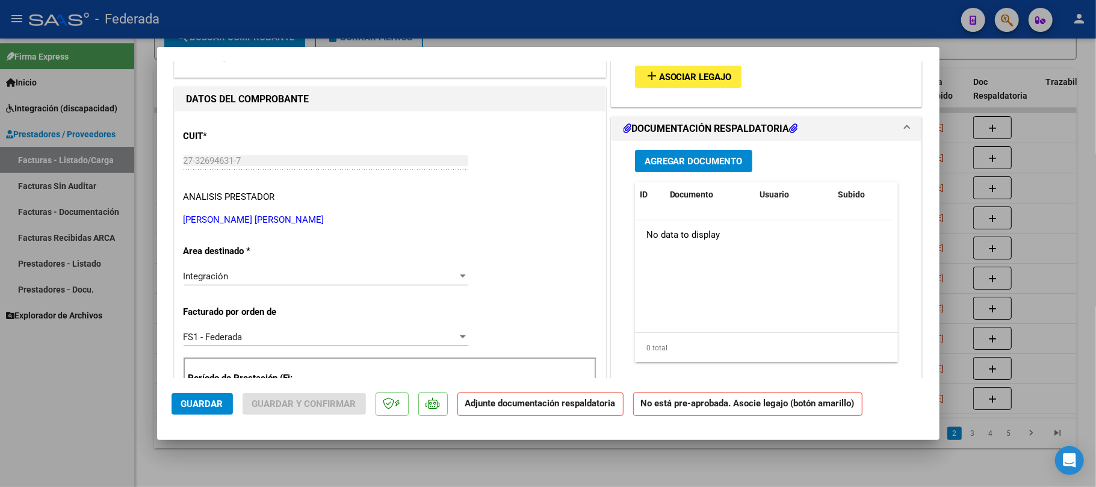
type input "202508"
click at [668, 77] on span "Asociar Legajo" at bounding box center [695, 77] width 73 height 11
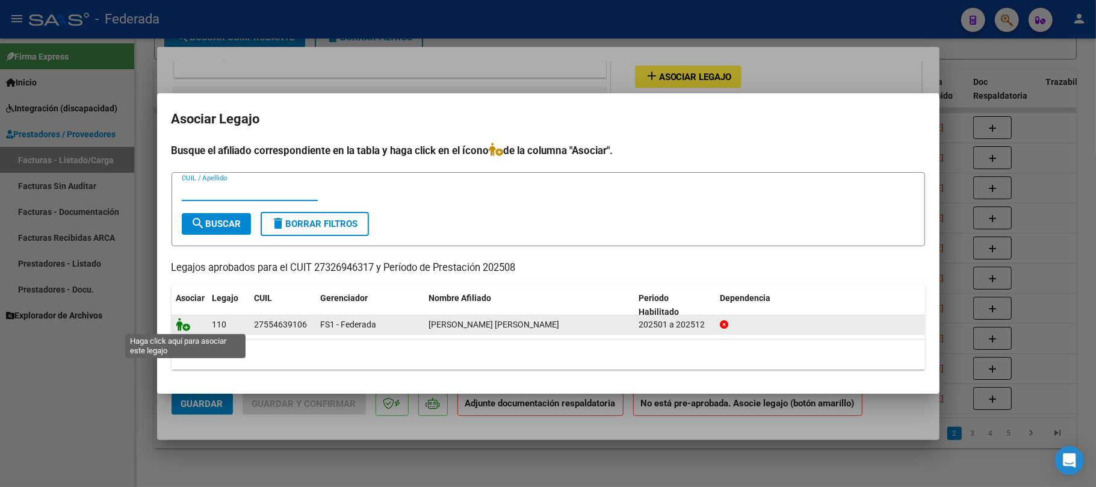
click at [185, 325] on icon at bounding box center [183, 324] width 14 height 13
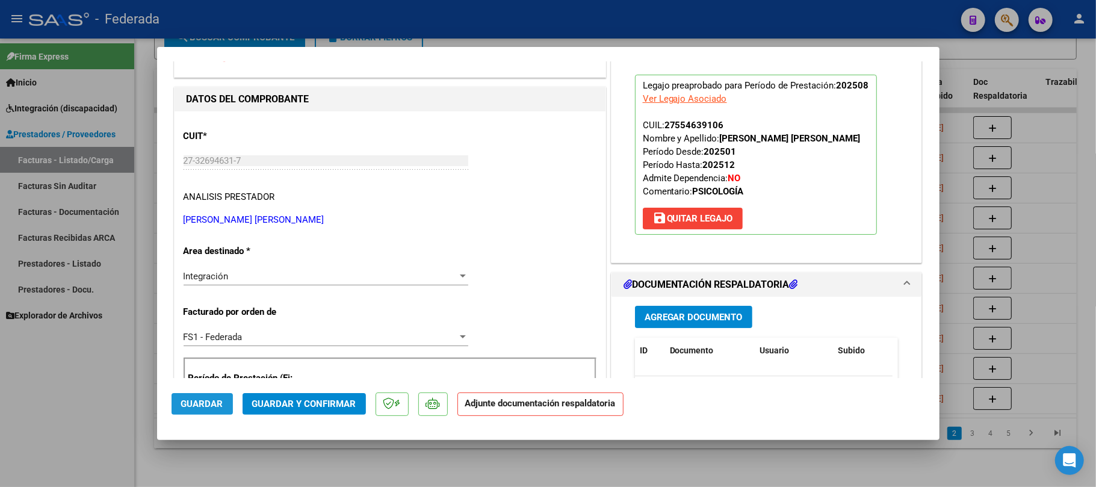
click at [200, 406] on span "Guardar" at bounding box center [202, 403] width 42 height 11
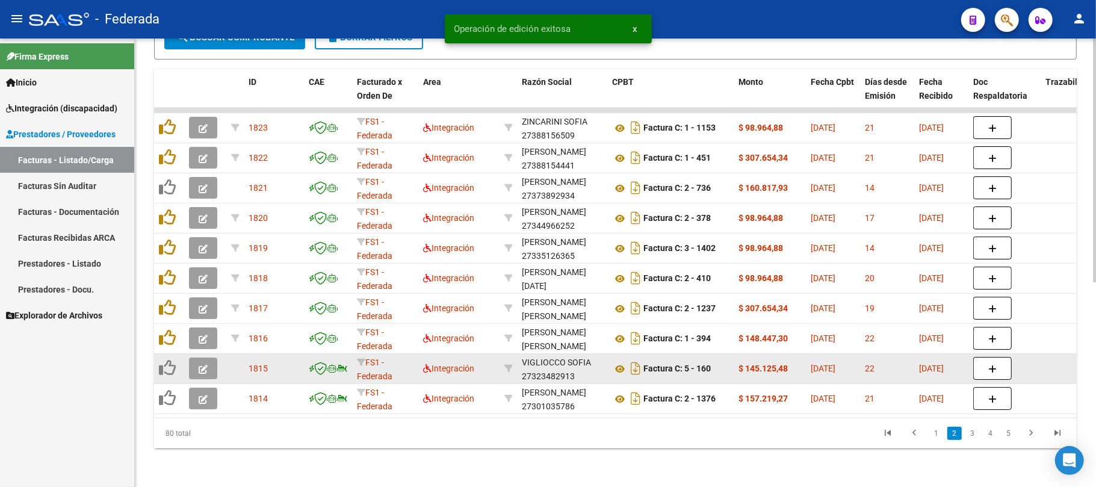
click at [205, 363] on button "button" at bounding box center [203, 368] width 28 height 22
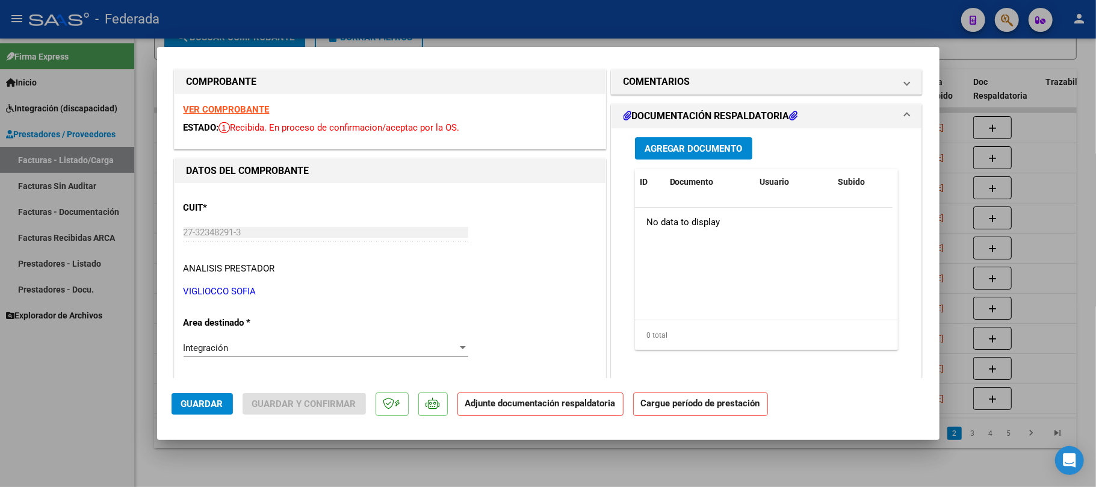
scroll to position [0, 0]
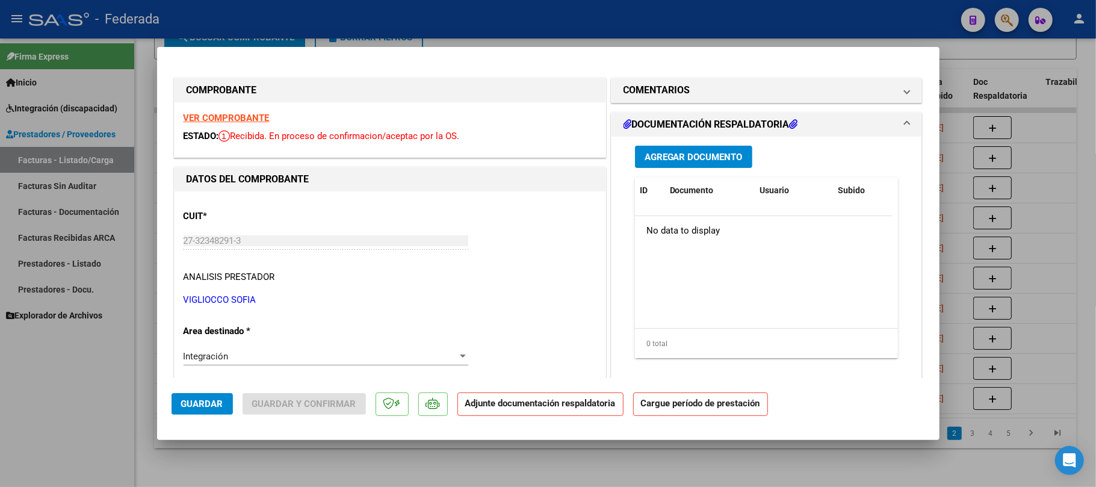
click at [249, 118] on strong "VER COMPROBANTE" at bounding box center [227, 118] width 86 height 11
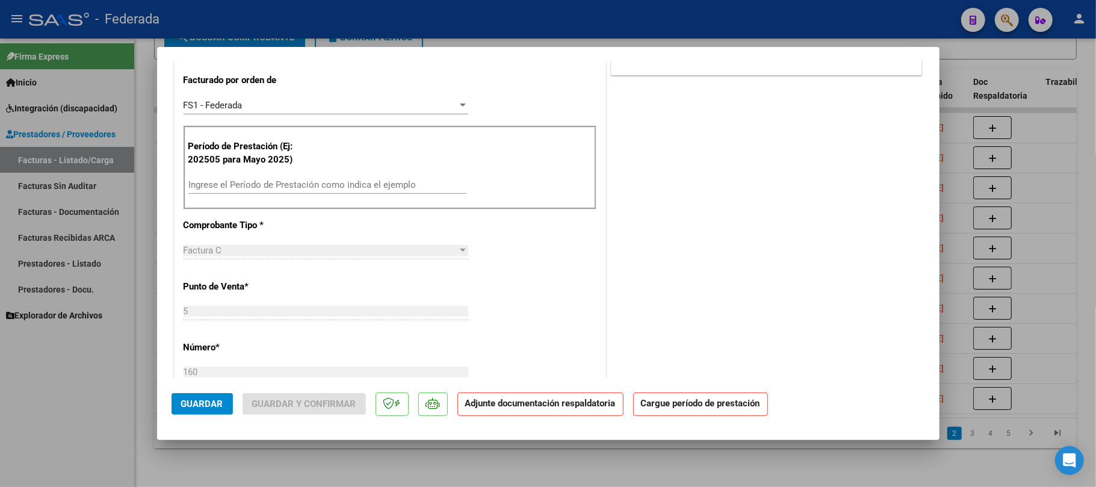
scroll to position [321, 0]
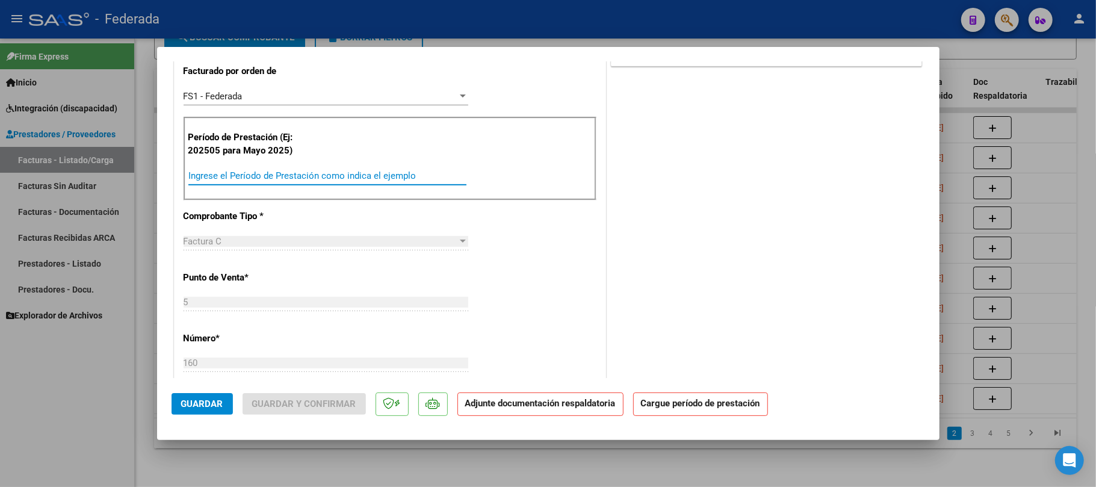
click at [263, 179] on input "Ingrese el Período de Prestación como indica el ejemplo" at bounding box center [327, 175] width 278 height 11
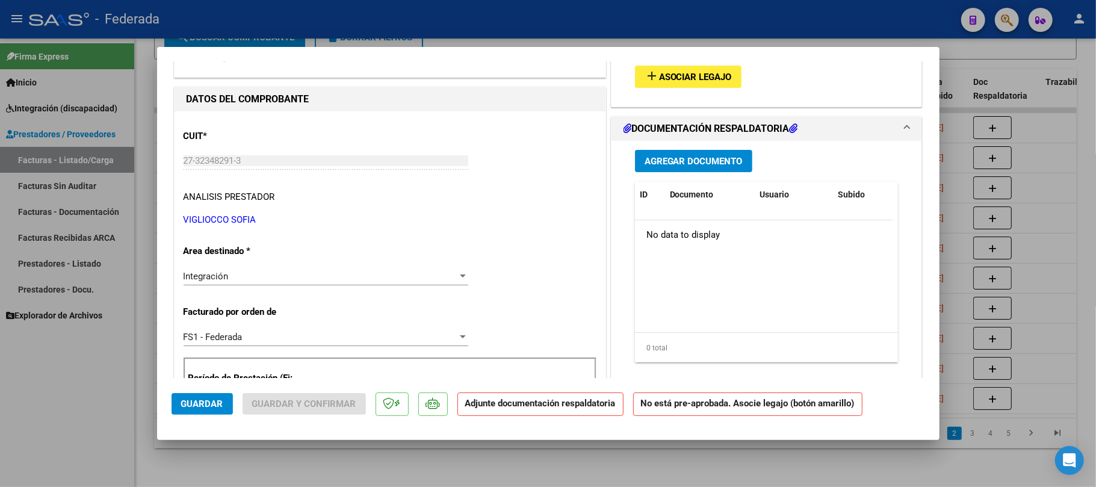
type input "202508"
click at [687, 78] on span "Asociar Legajo" at bounding box center [695, 77] width 73 height 11
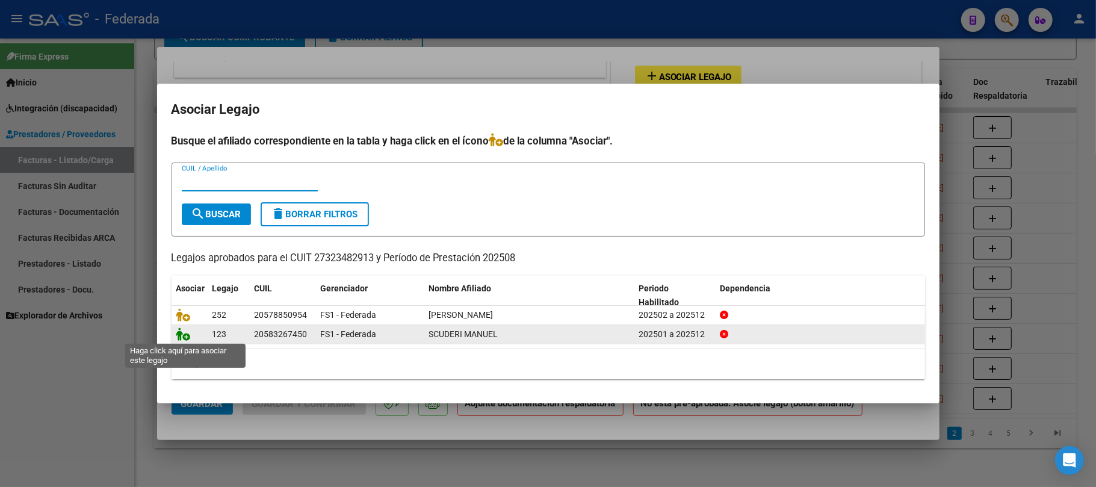
click at [181, 338] on icon at bounding box center [183, 333] width 14 height 13
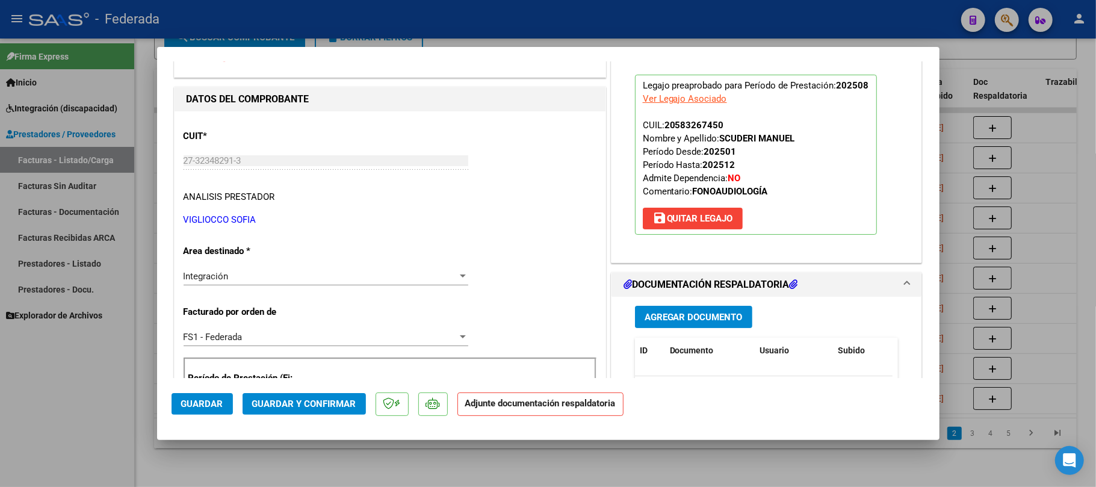
click at [200, 400] on span "Guardar" at bounding box center [202, 403] width 42 height 11
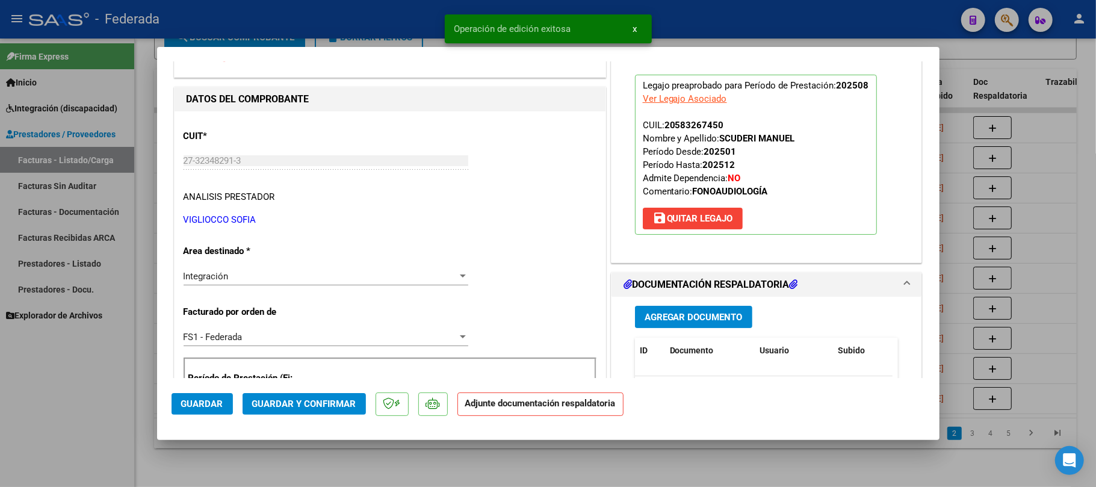
click at [219, 450] on div at bounding box center [548, 243] width 1096 height 487
type input "$ 0,00"
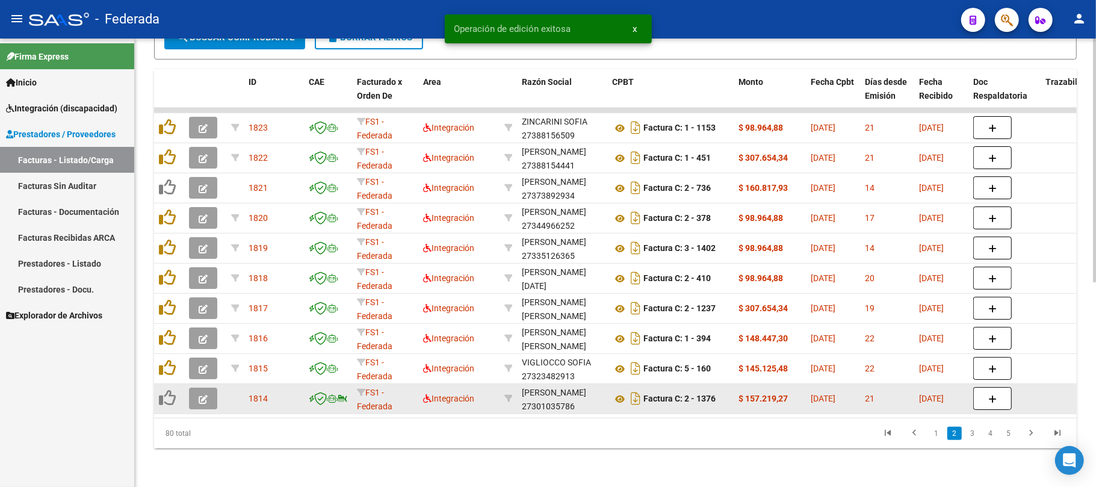
click at [196, 388] on button "button" at bounding box center [203, 399] width 28 height 22
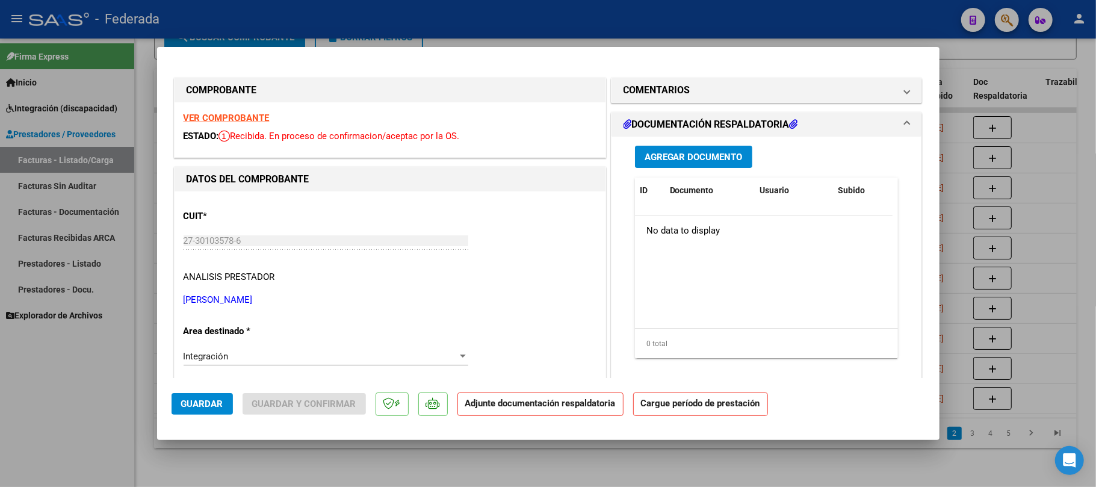
click at [196, 119] on strong "VER COMPROBANTE" at bounding box center [227, 118] width 86 height 11
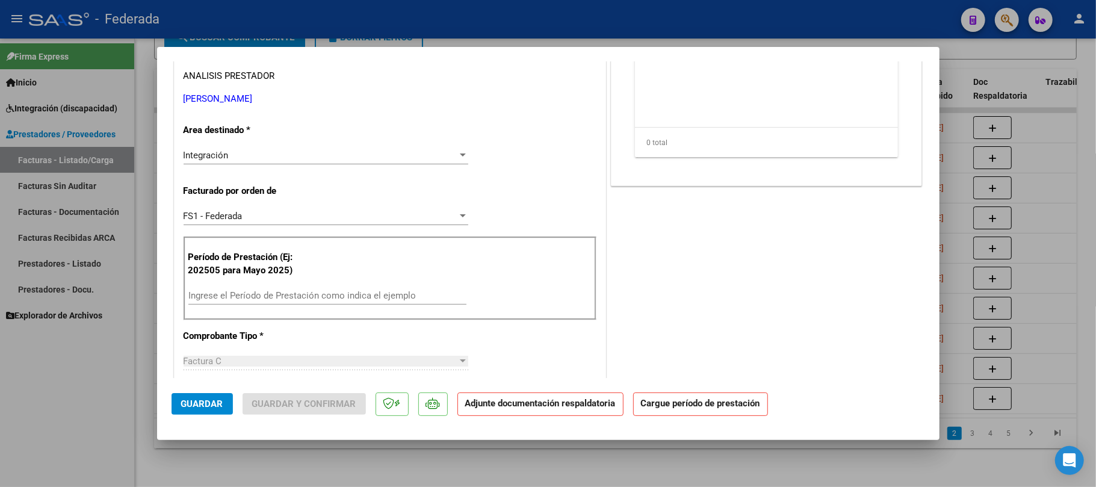
scroll to position [241, 0]
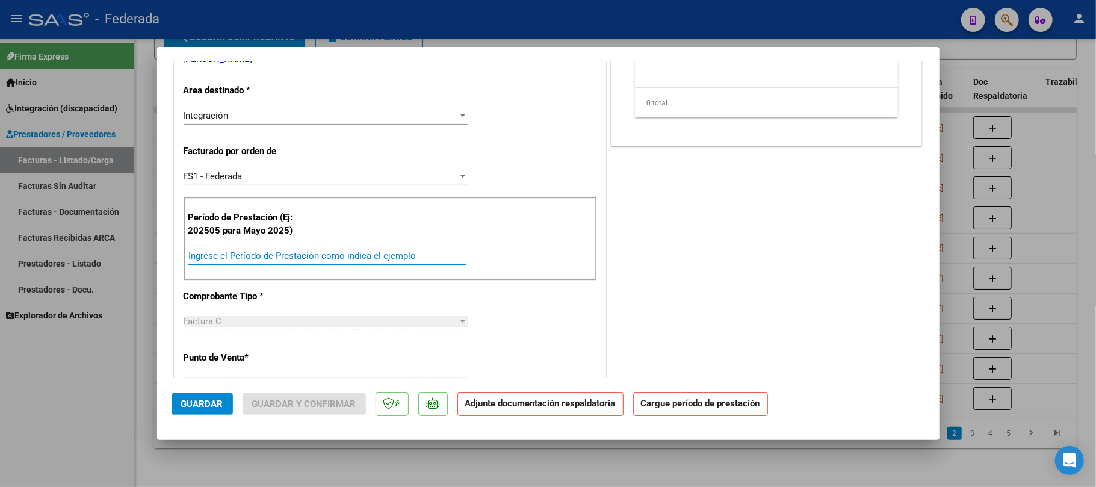
click at [280, 261] on input "Ingrese el Período de Prestación como indica el ejemplo" at bounding box center [327, 255] width 278 height 11
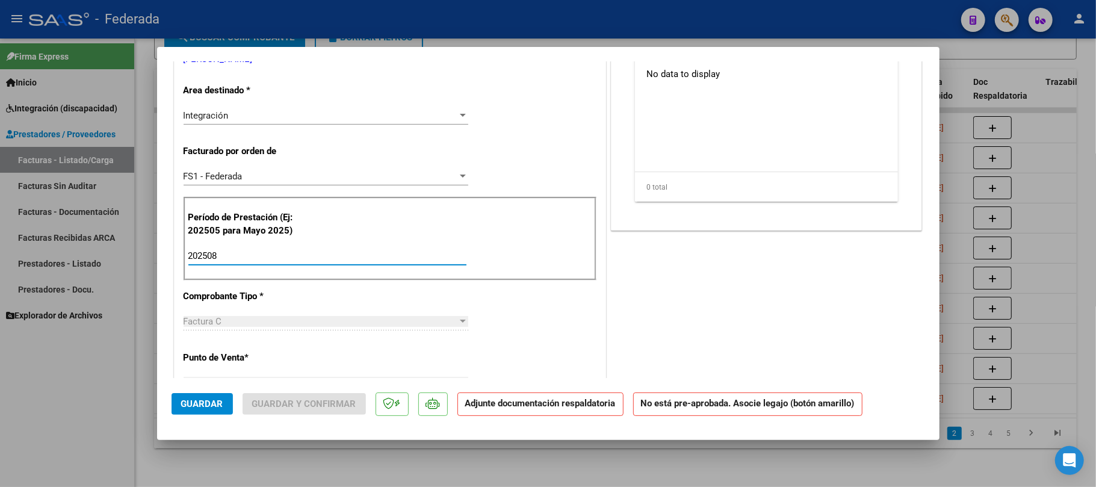
scroll to position [0, 0]
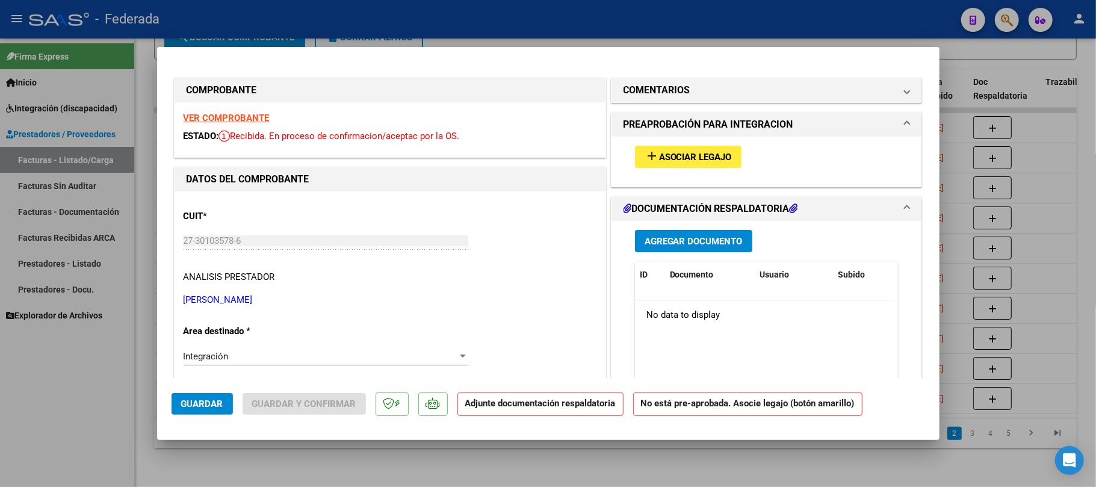
type input "202508"
click at [685, 165] on button "add Asociar Legajo" at bounding box center [688, 157] width 107 height 22
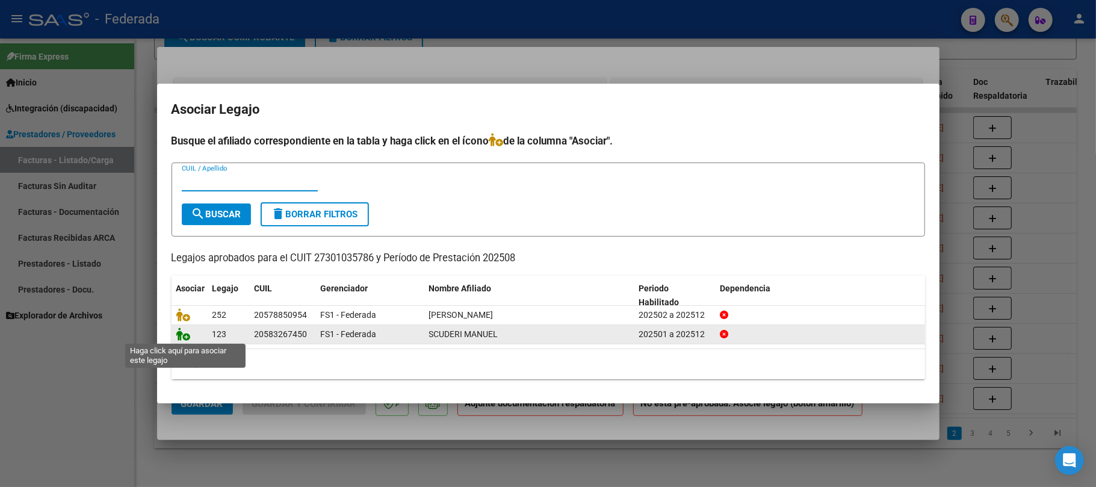
click at [185, 338] on icon at bounding box center [183, 333] width 14 height 13
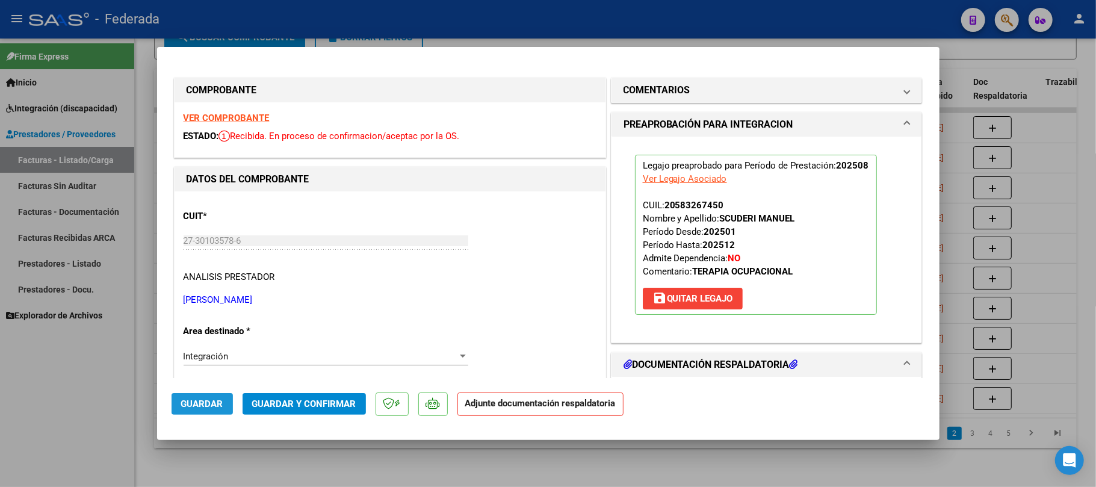
click at [206, 410] on button "Guardar" at bounding box center [202, 404] width 61 height 22
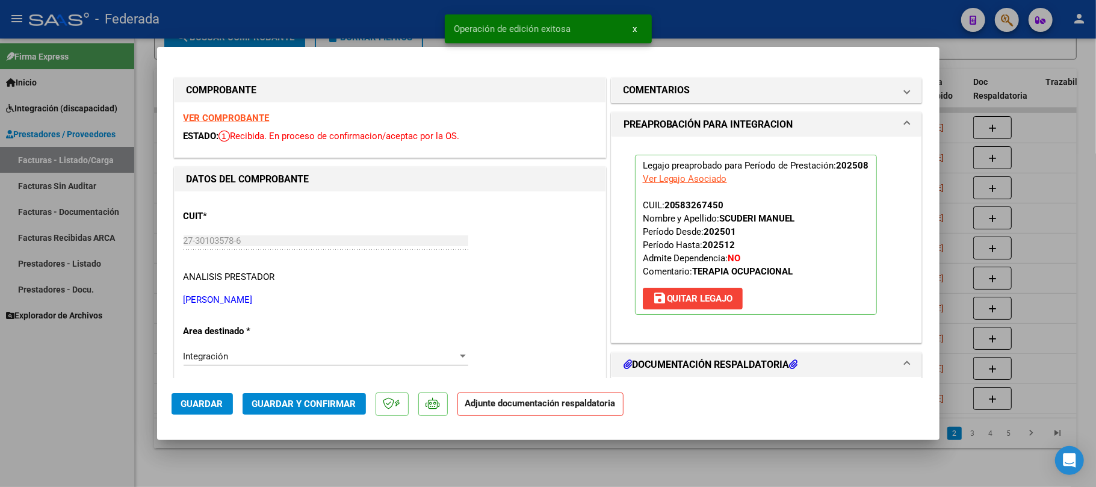
click at [380, 451] on div at bounding box center [548, 243] width 1096 height 487
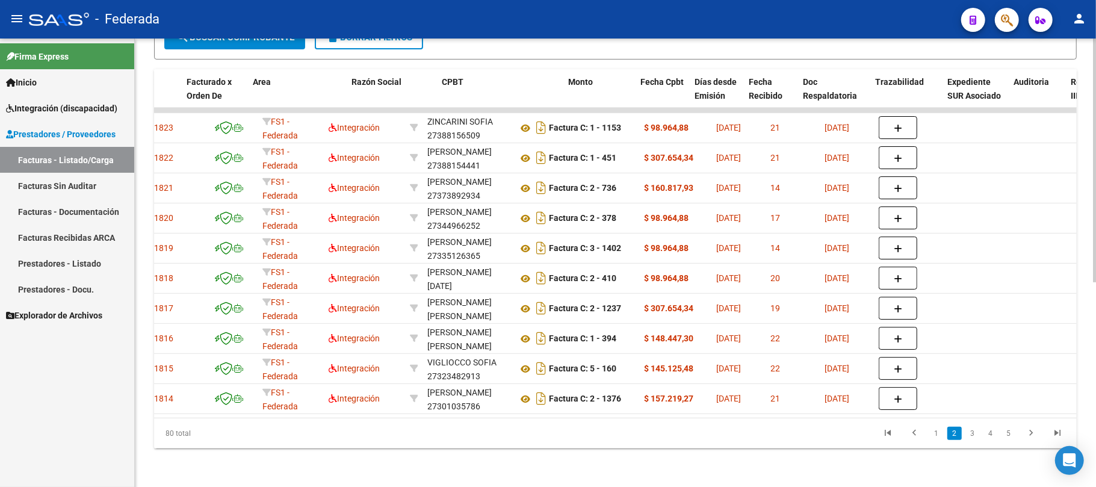
scroll to position [0, 172]
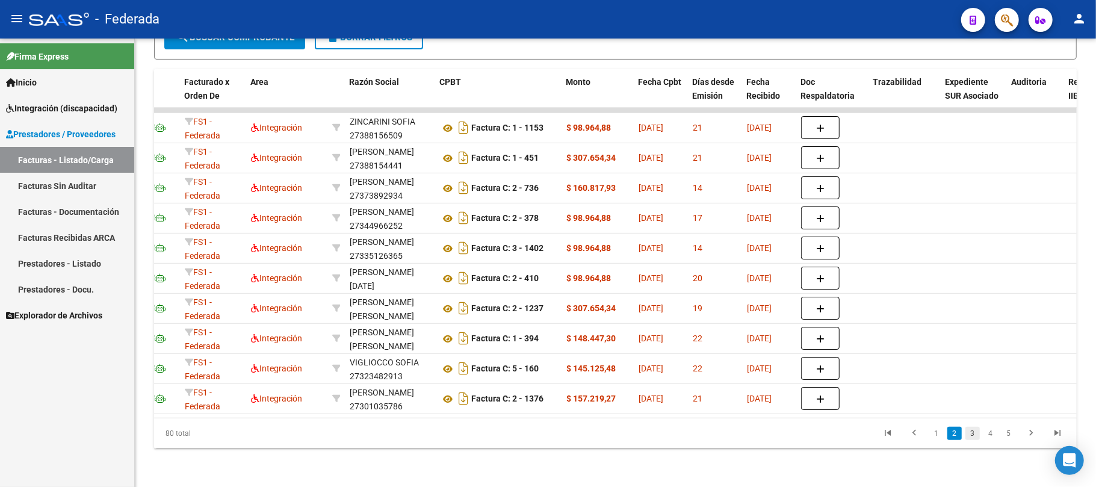
click at [969, 431] on link "3" at bounding box center [972, 433] width 14 height 13
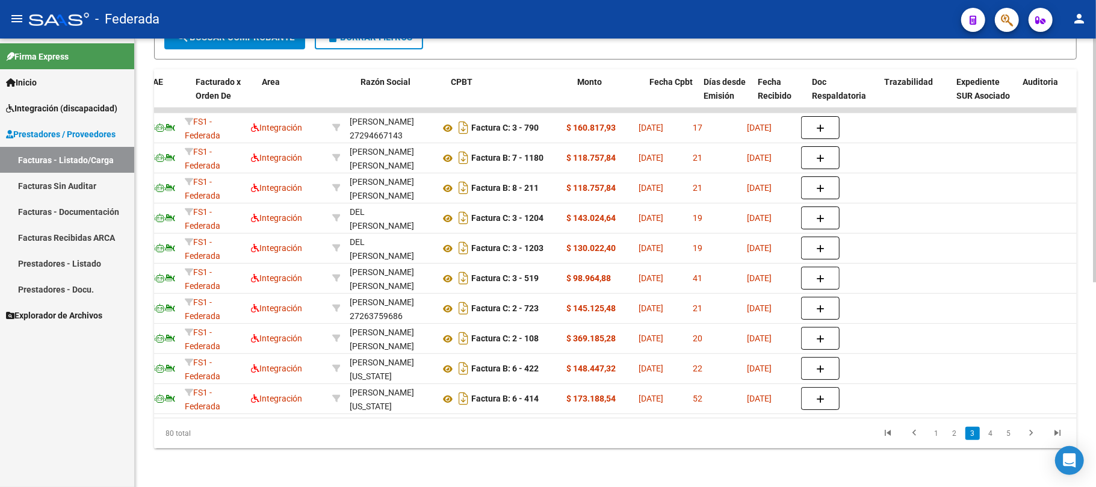
scroll to position [0, 0]
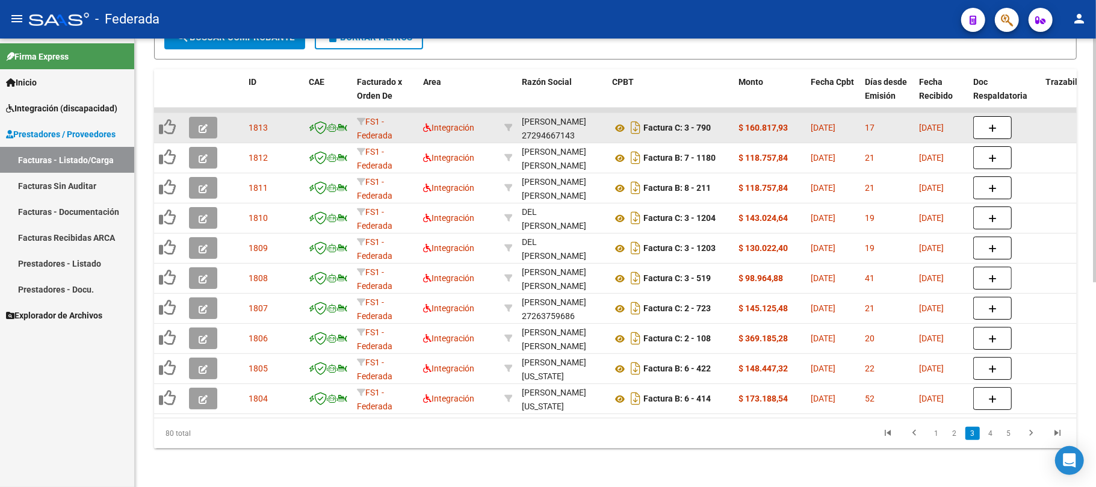
click at [212, 117] on button "button" at bounding box center [203, 128] width 28 height 22
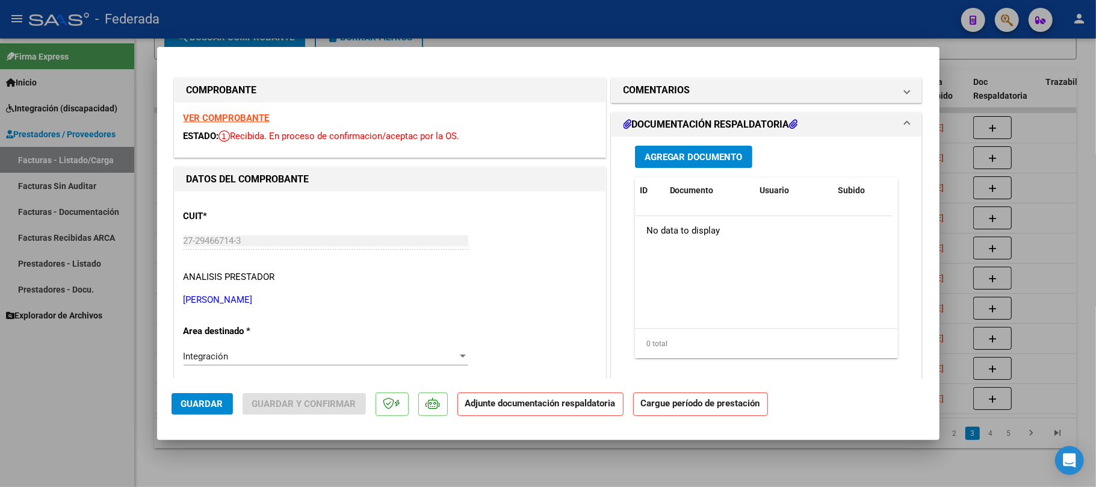
click at [237, 121] on strong "VER COMPROBANTE" at bounding box center [227, 118] width 86 height 11
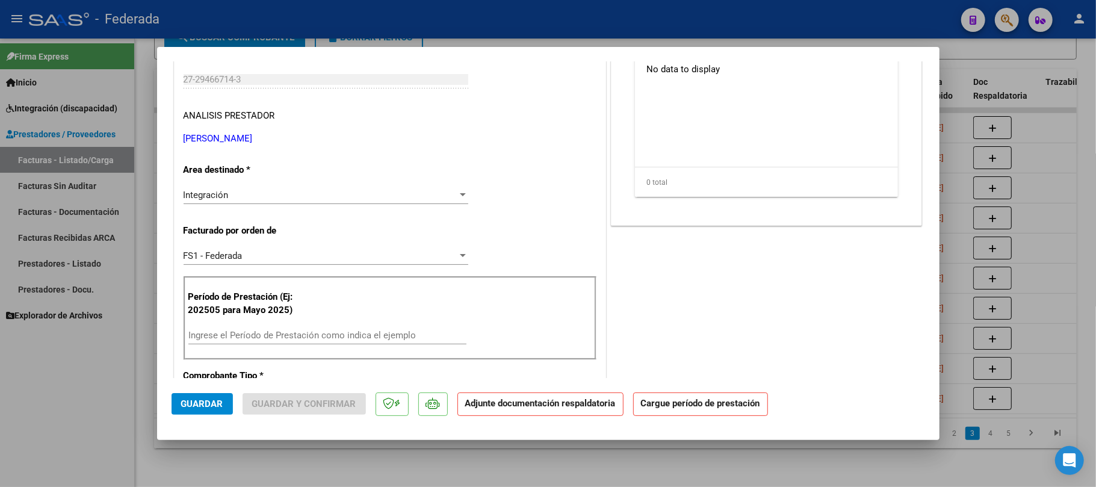
scroll to position [241, 0]
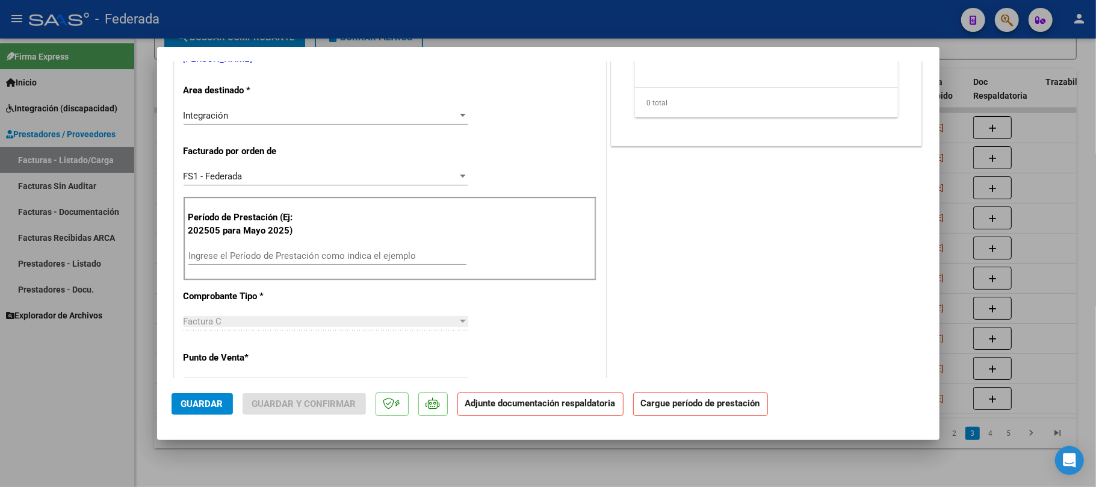
click at [246, 256] on input "Ingrese el Período de Prestación como indica el ejemplo" at bounding box center [327, 255] width 278 height 11
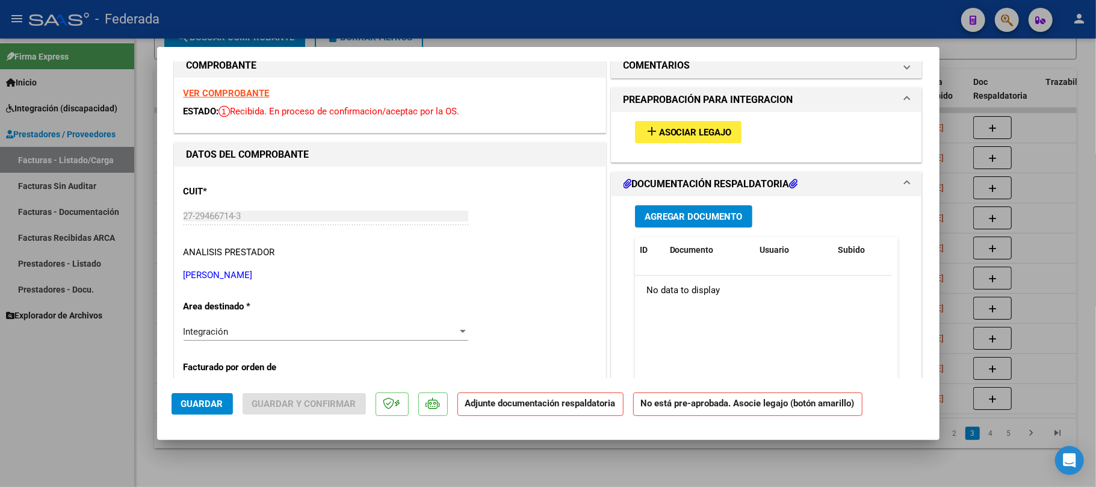
scroll to position [0, 0]
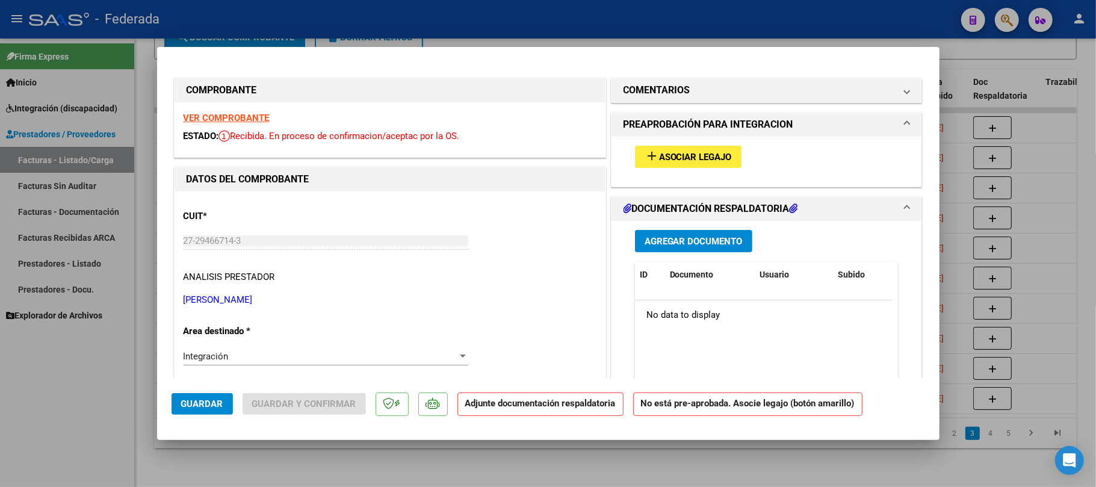
type input "202508"
click at [663, 152] on span "Asociar Legajo" at bounding box center [695, 157] width 73 height 11
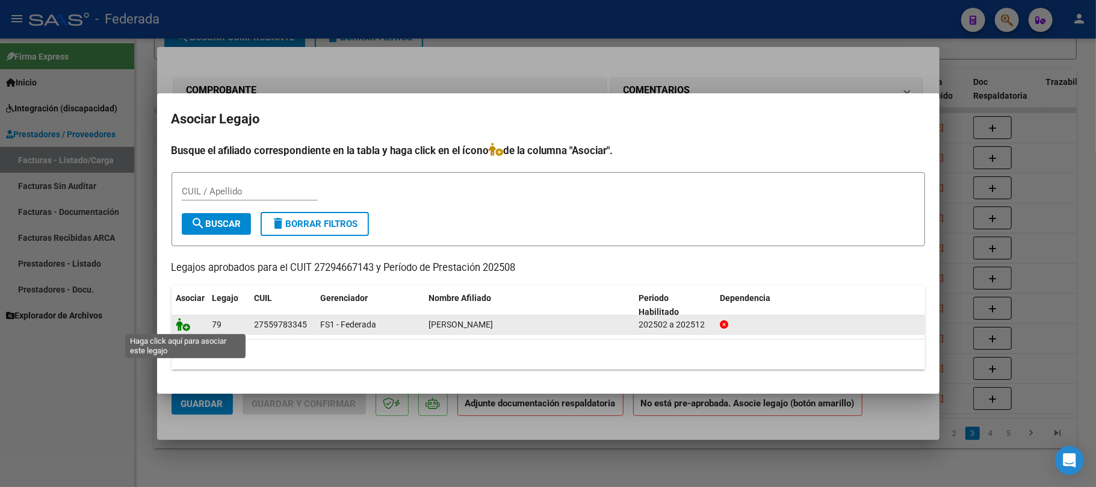
click at [181, 327] on icon at bounding box center [183, 324] width 14 height 13
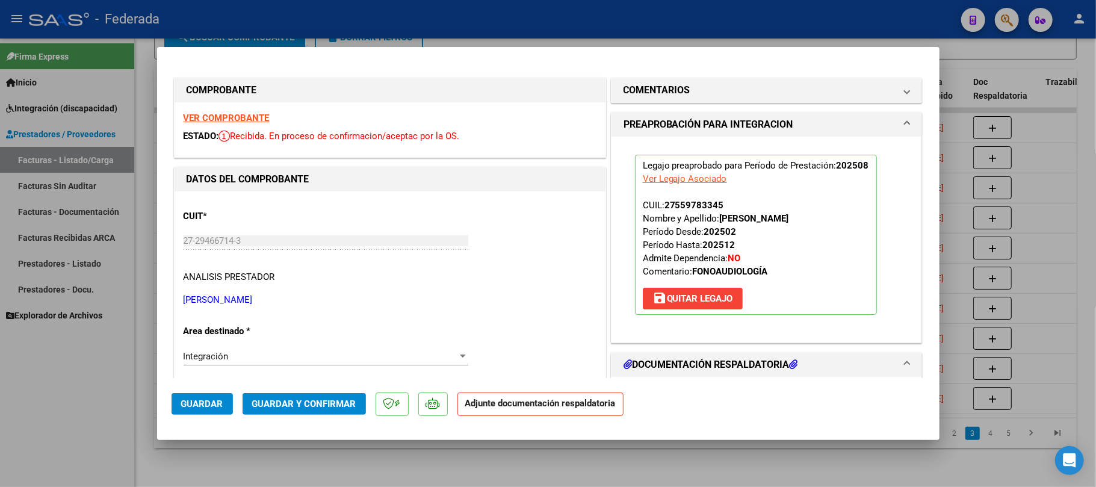
click at [198, 407] on span "Guardar" at bounding box center [202, 403] width 42 height 11
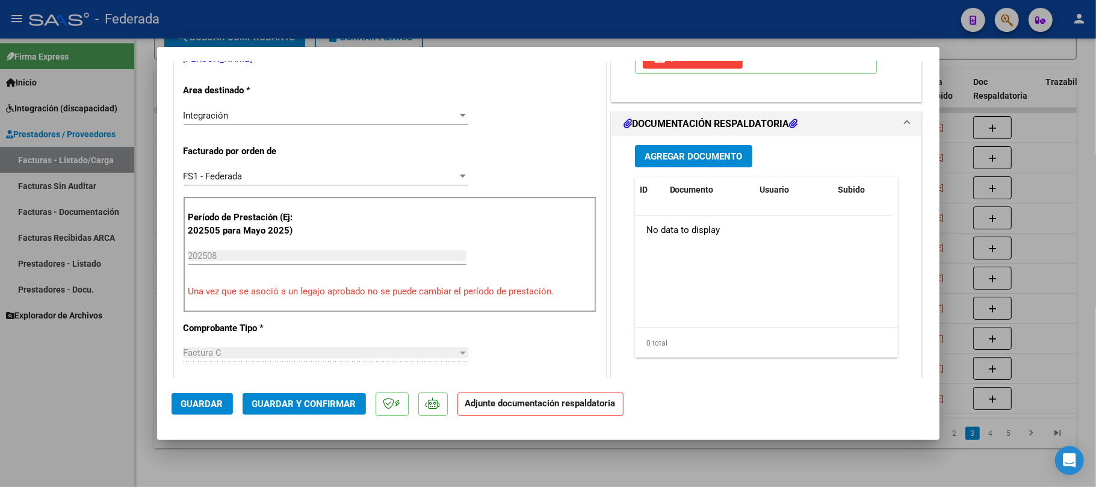
scroll to position [80, 0]
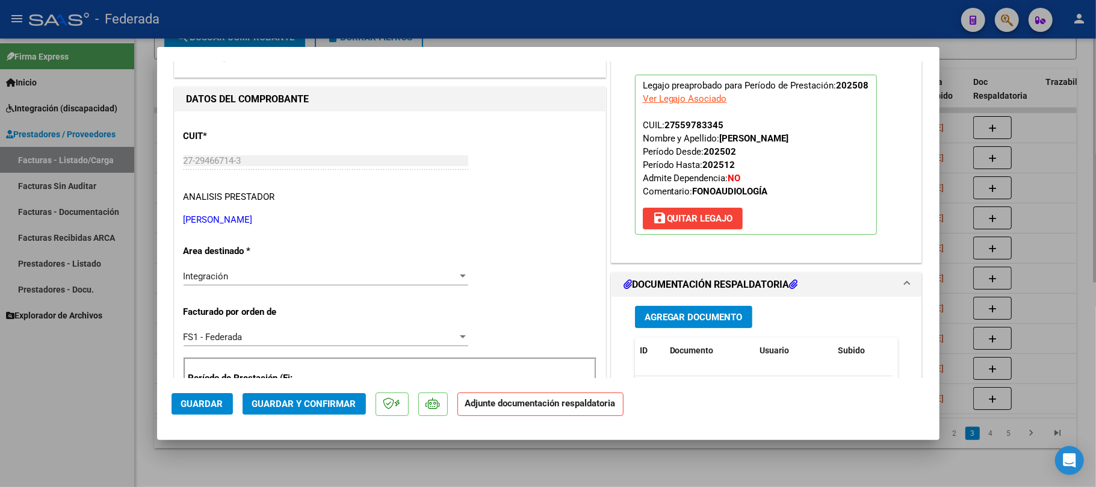
click at [451, 478] on div at bounding box center [548, 243] width 1096 height 487
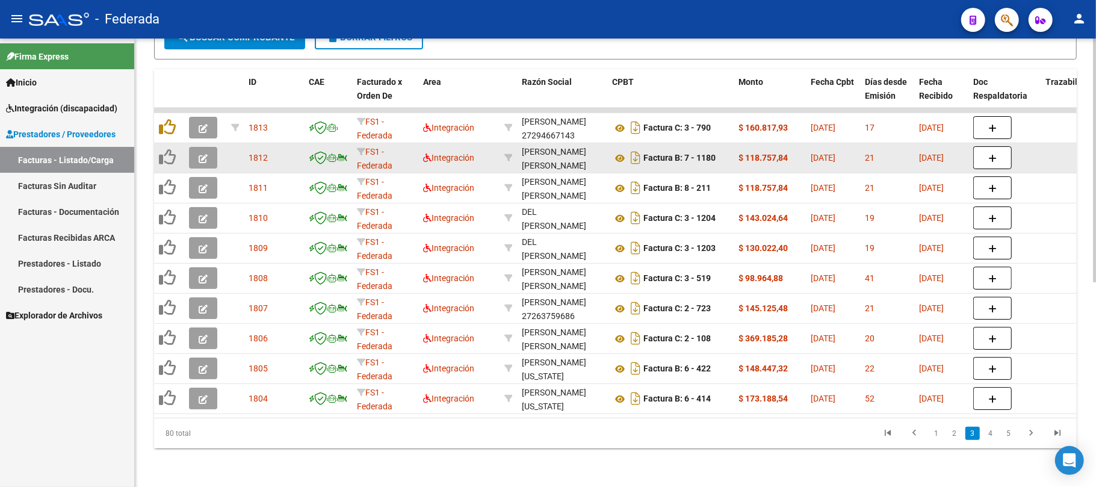
click at [196, 147] on button "button" at bounding box center [203, 158] width 28 height 22
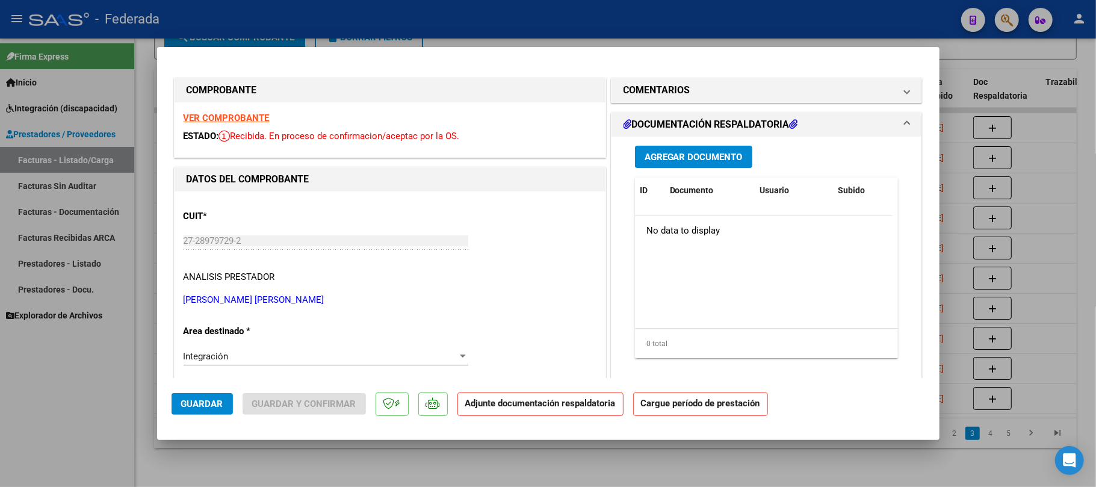
click at [225, 119] on strong "VER COMPROBANTE" at bounding box center [227, 118] width 86 height 11
click at [235, 119] on strong "VER COMPROBANTE" at bounding box center [227, 118] width 86 height 11
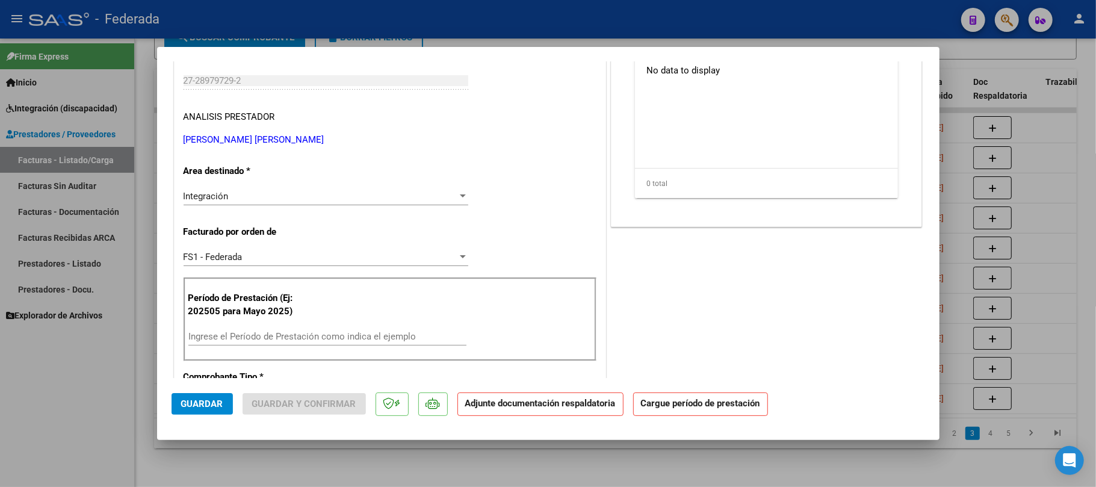
scroll to position [321, 0]
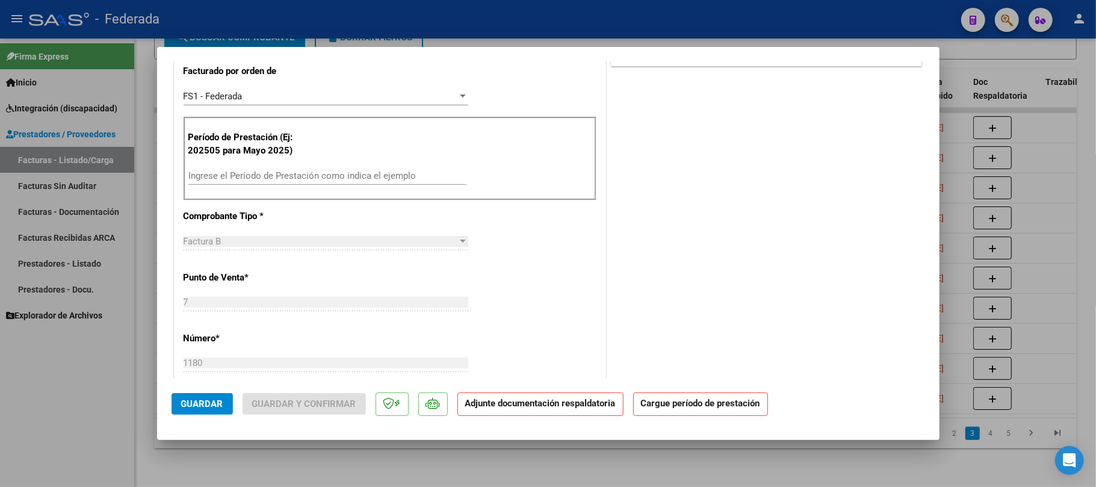
click at [262, 172] on input "Ingrese el Período de Prestación como indica el ejemplo" at bounding box center [327, 175] width 278 height 11
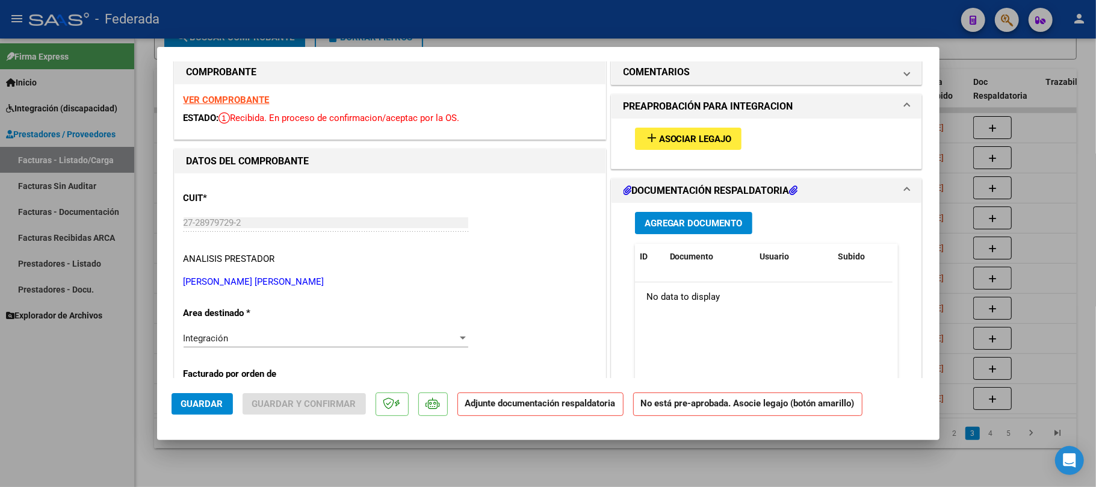
scroll to position [0, 0]
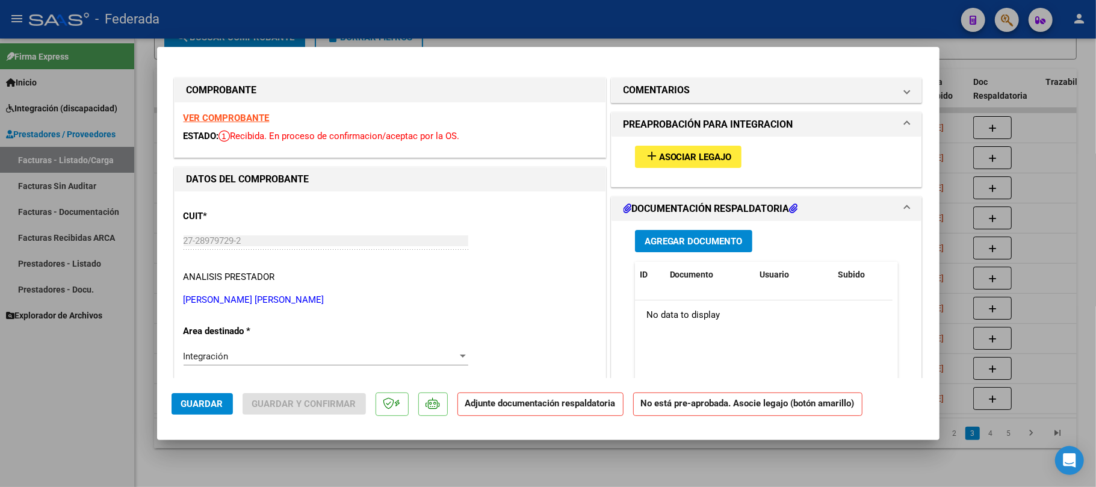
type input "202508"
click at [675, 154] on span "Asociar Legajo" at bounding box center [695, 157] width 73 height 11
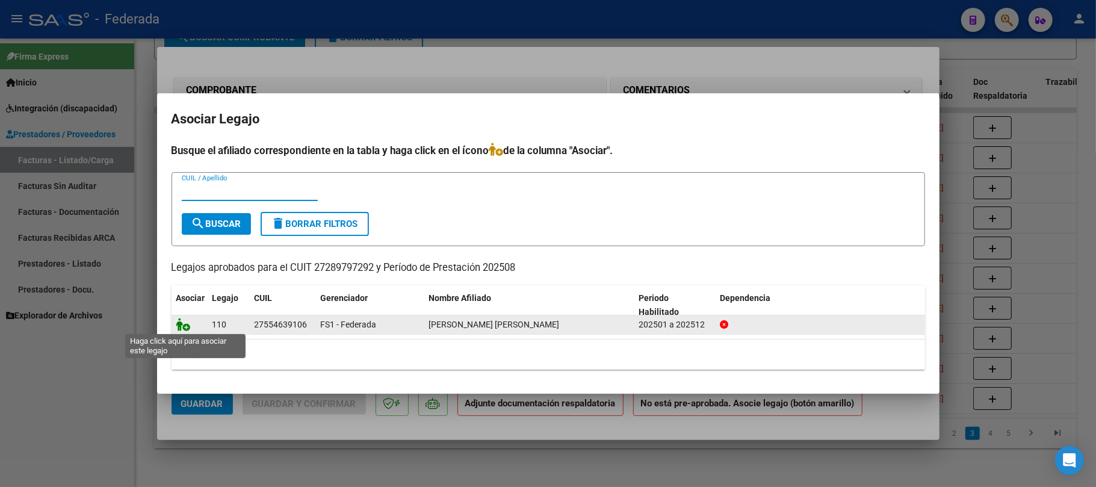
click at [185, 326] on icon at bounding box center [183, 324] width 14 height 13
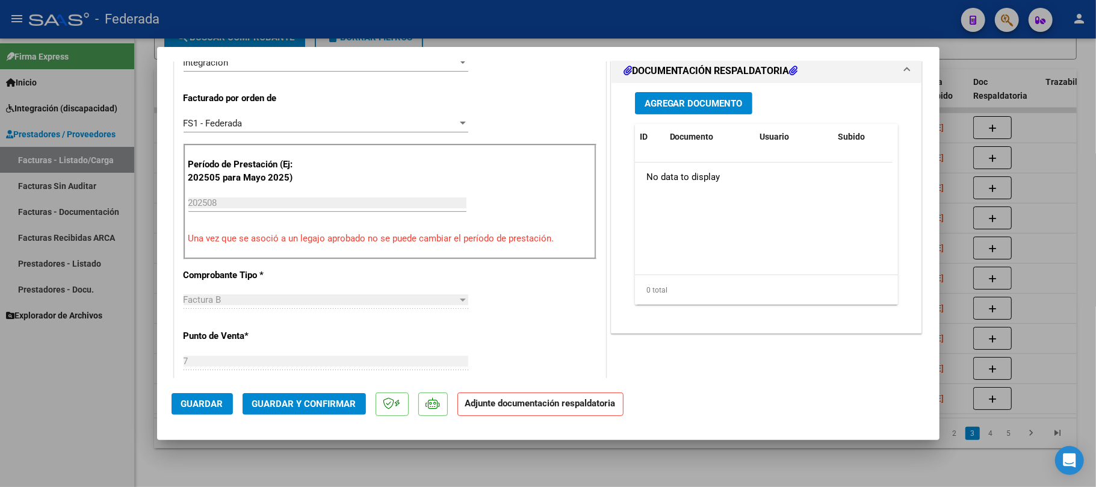
scroll to position [321, 0]
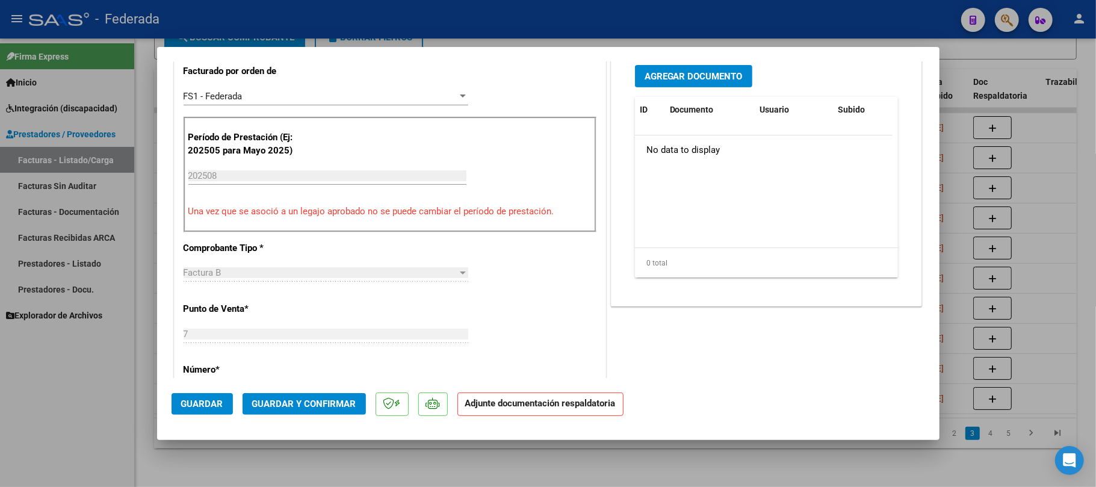
click at [219, 402] on span "Guardar" at bounding box center [202, 403] width 42 height 11
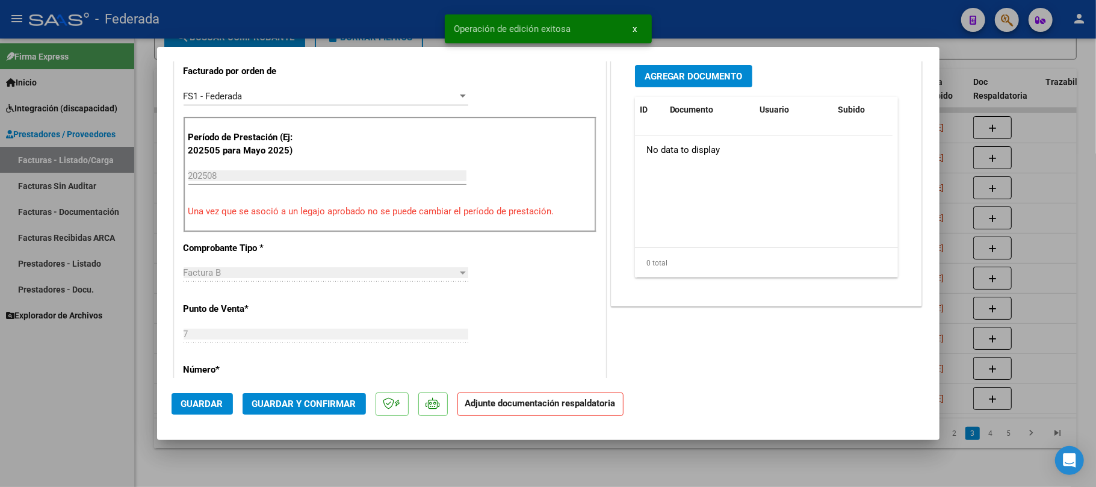
click at [345, 466] on div at bounding box center [548, 243] width 1096 height 487
type input "$ 0,00"
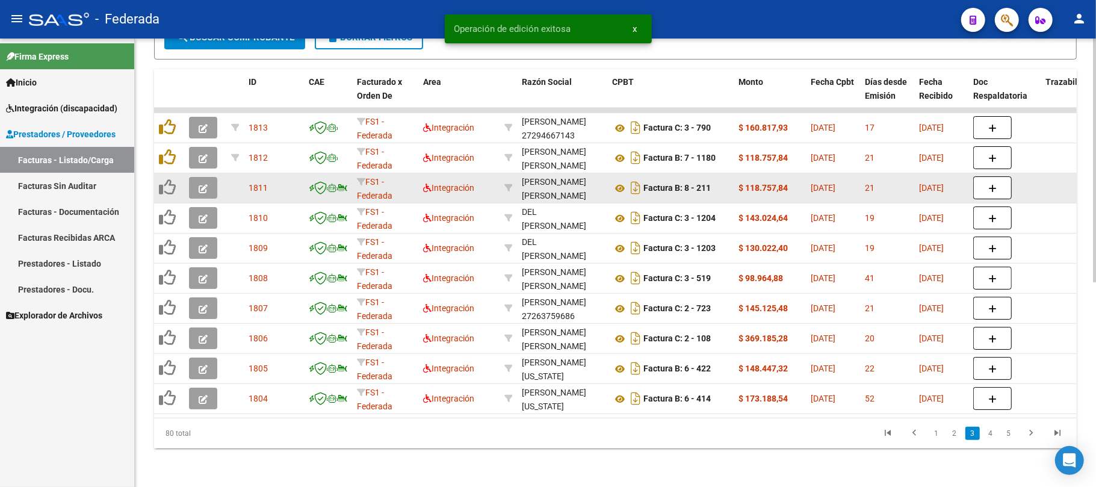
click at [200, 184] on icon "button" at bounding box center [203, 188] width 9 height 9
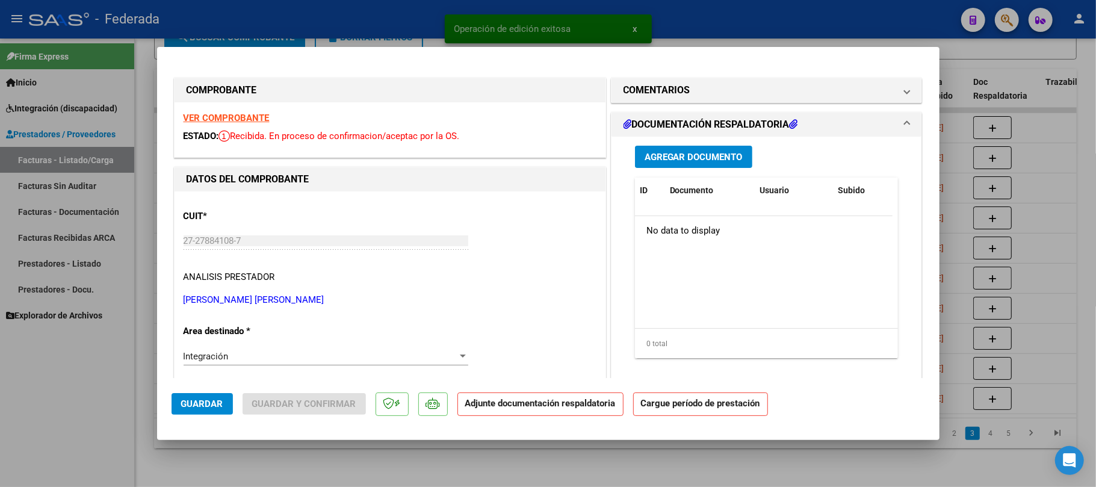
click at [229, 114] on strong "VER COMPROBANTE" at bounding box center [227, 118] width 86 height 11
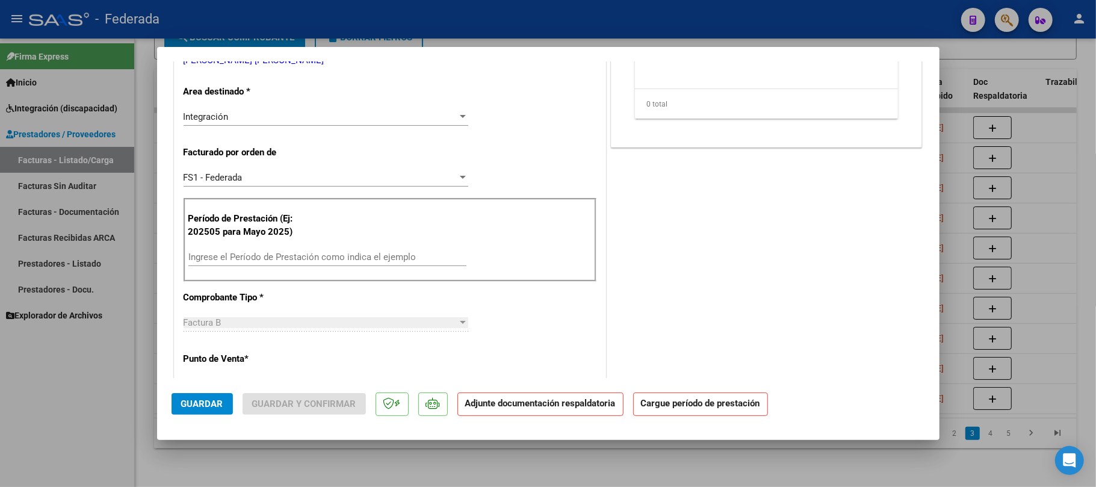
scroll to position [241, 0]
click at [229, 253] on input "Ingrese el Período de Prestación como indica el ejemplo" at bounding box center [327, 255] width 278 height 11
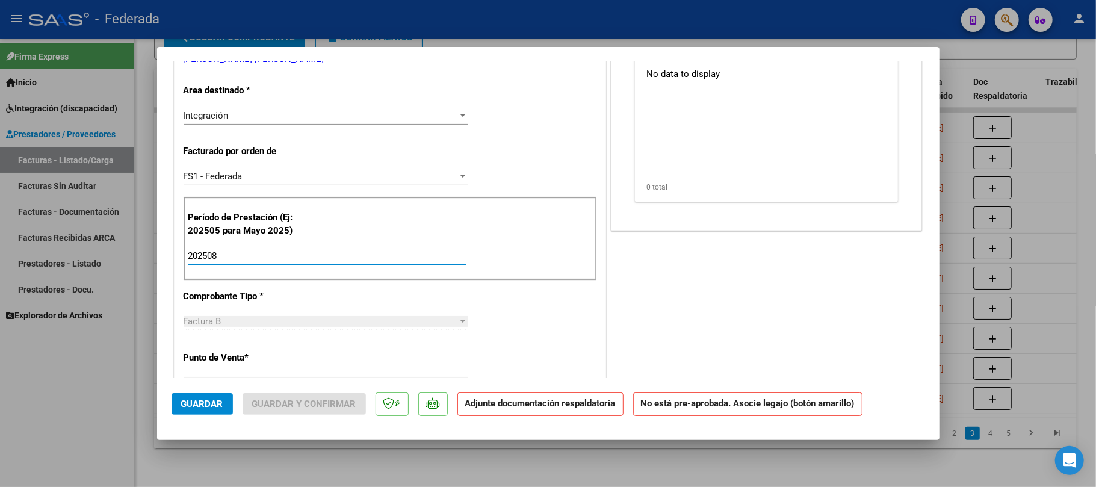
type input "202508"
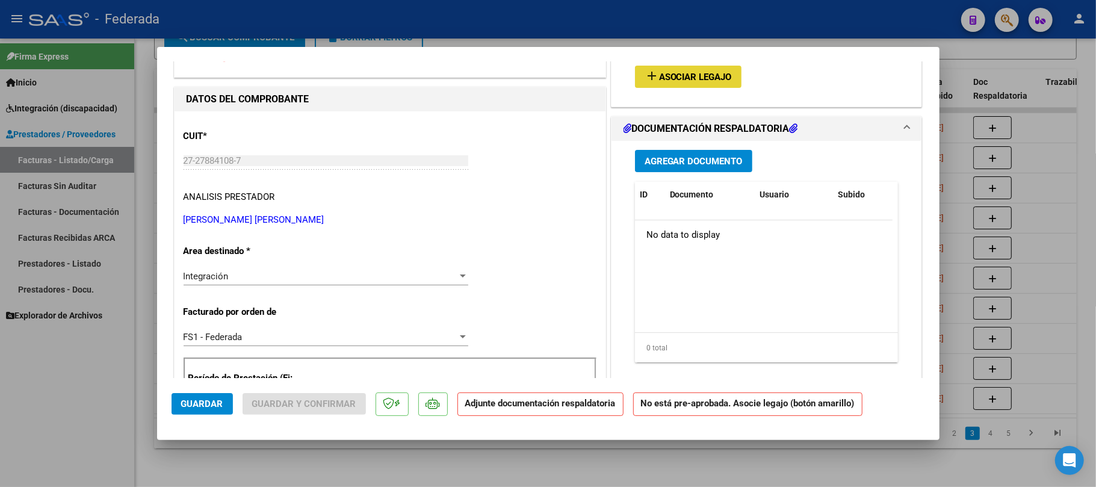
click at [709, 76] on span "Asociar Legajo" at bounding box center [695, 77] width 73 height 11
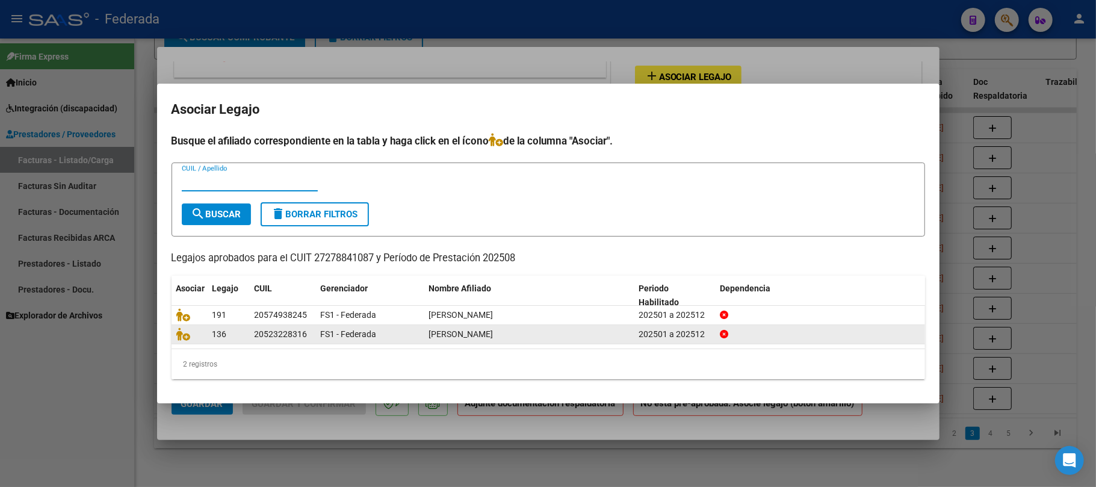
click at [179, 340] on div at bounding box center [189, 334] width 26 height 14
click at [181, 335] on icon at bounding box center [183, 333] width 14 height 13
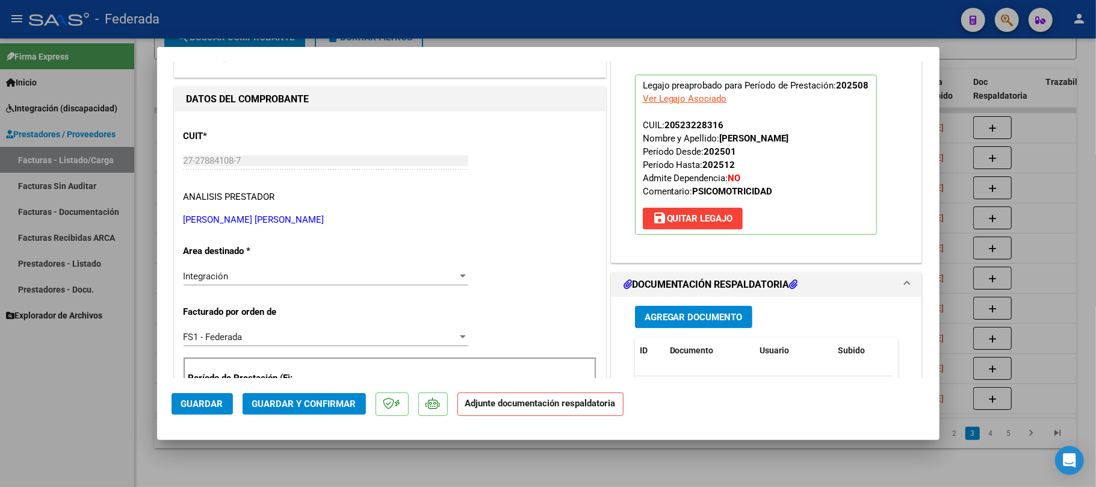
click at [215, 403] on span "Guardar" at bounding box center [202, 403] width 42 height 11
click at [329, 448] on div at bounding box center [548, 243] width 1096 height 487
type input "$ 0,00"
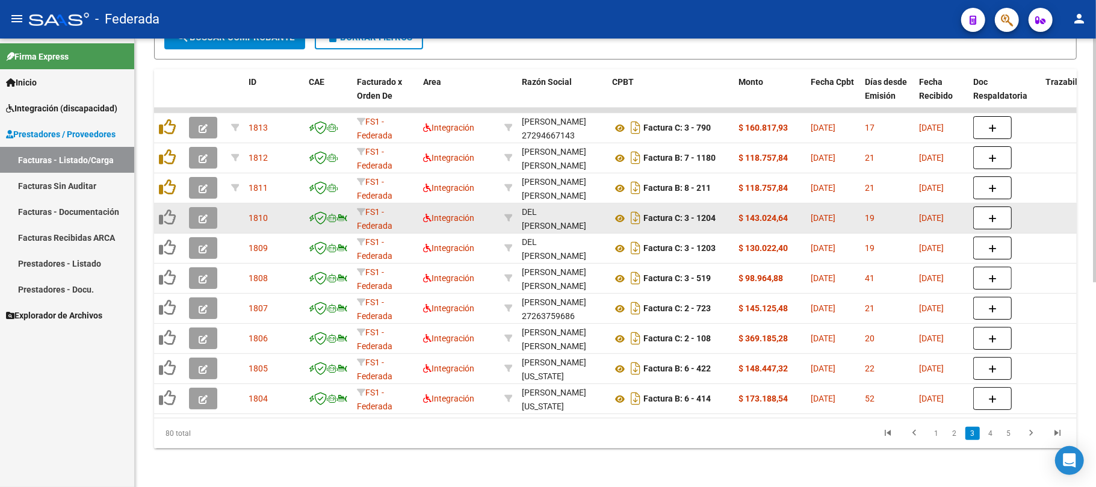
click at [208, 207] on button "button" at bounding box center [203, 218] width 28 height 22
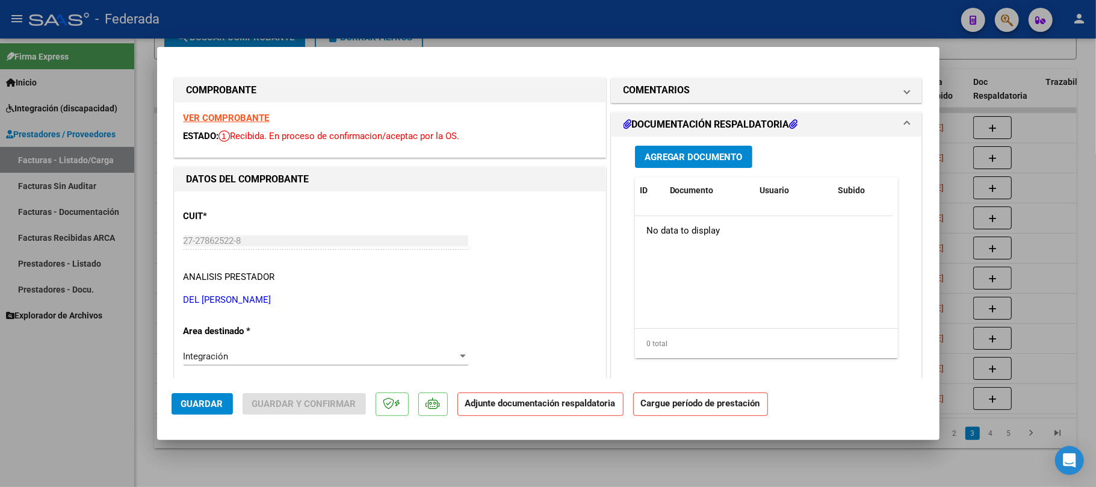
click at [247, 123] on strong "VER COMPROBANTE" at bounding box center [227, 118] width 86 height 11
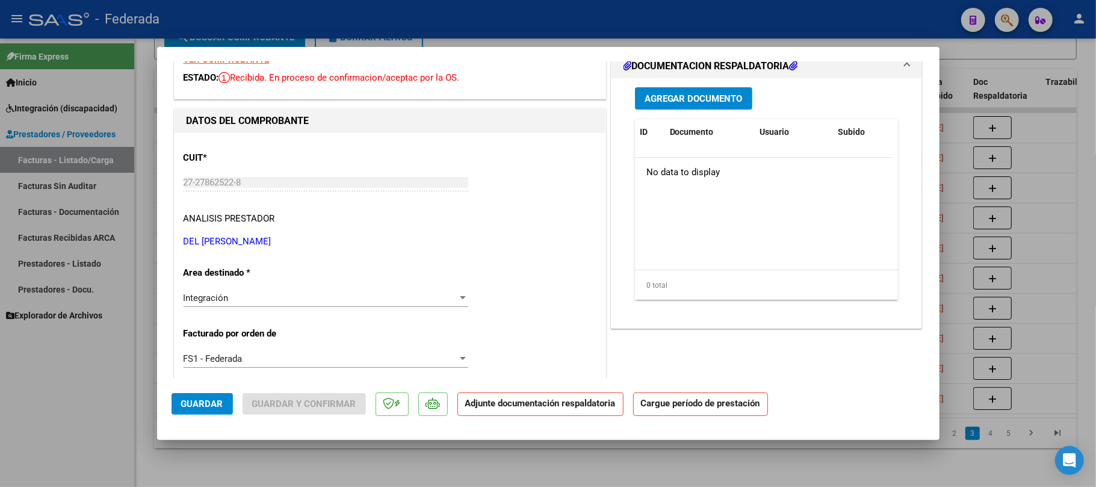
scroll to position [160, 0]
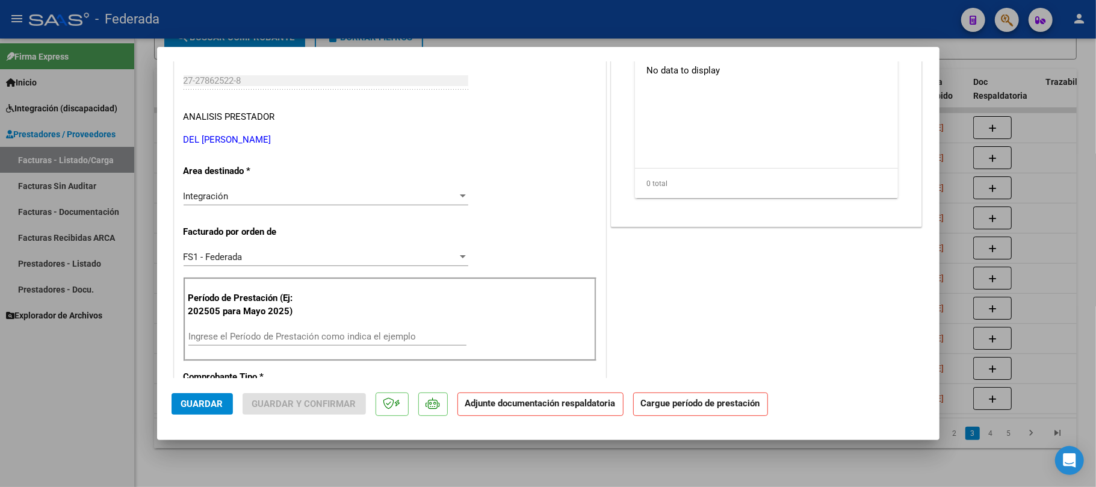
click at [242, 344] on div "Ingrese el Período de Prestación como indica el ejemplo" at bounding box center [327, 336] width 278 height 18
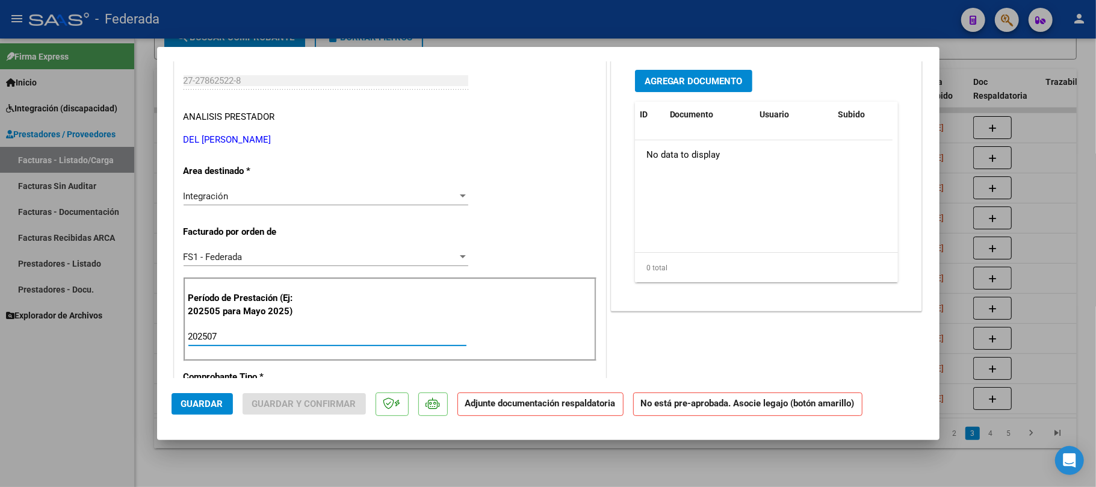
scroll to position [0, 0]
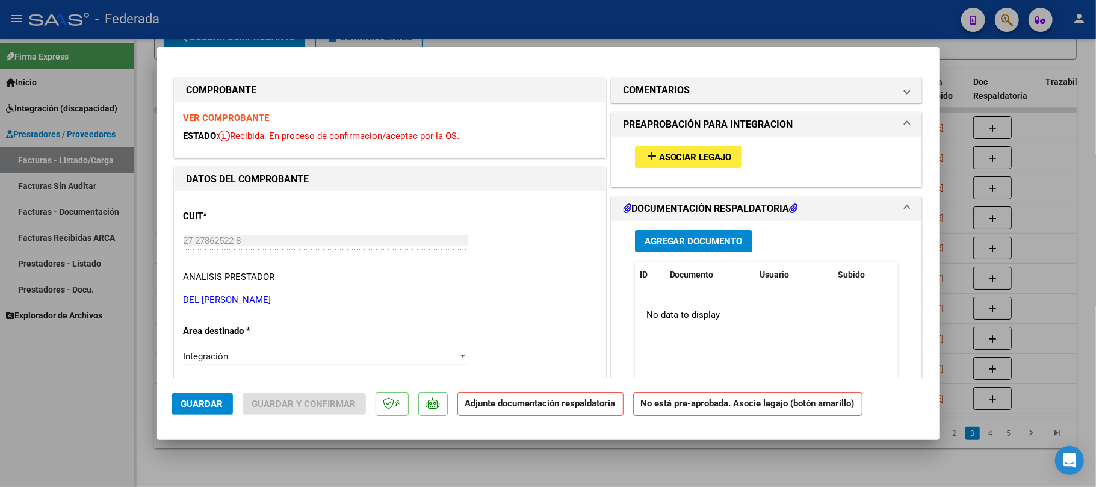
type input "202507"
click at [655, 162] on button "add Asociar Legajo" at bounding box center [688, 157] width 107 height 22
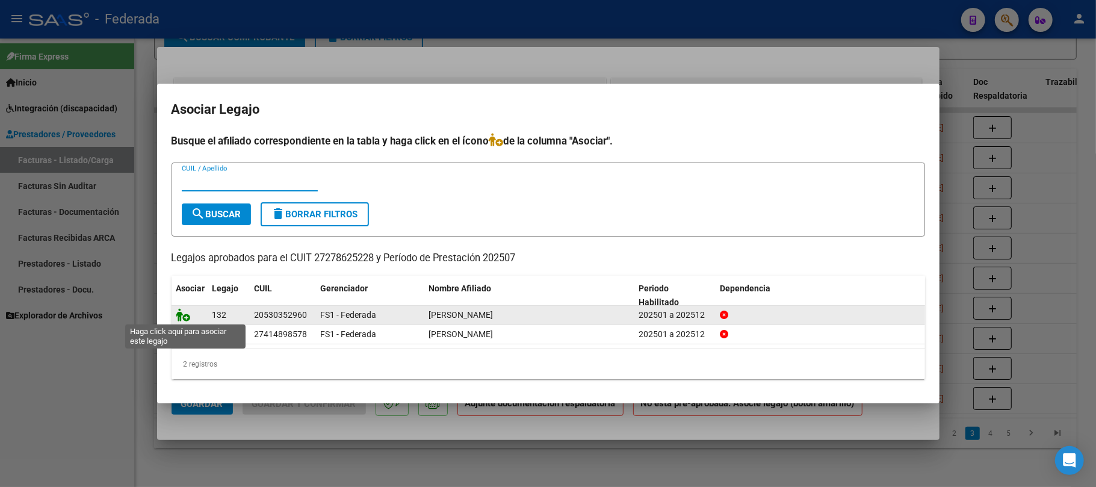
click at [185, 314] on icon at bounding box center [183, 314] width 14 height 13
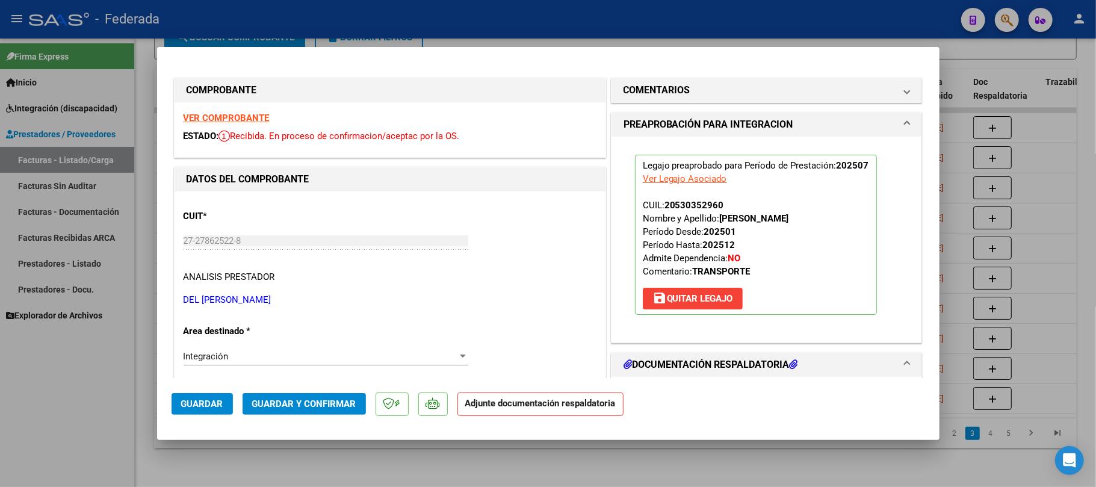
click at [215, 404] on span "Guardar" at bounding box center [202, 403] width 42 height 11
click at [224, 465] on div at bounding box center [548, 243] width 1096 height 487
type input "$ 0,00"
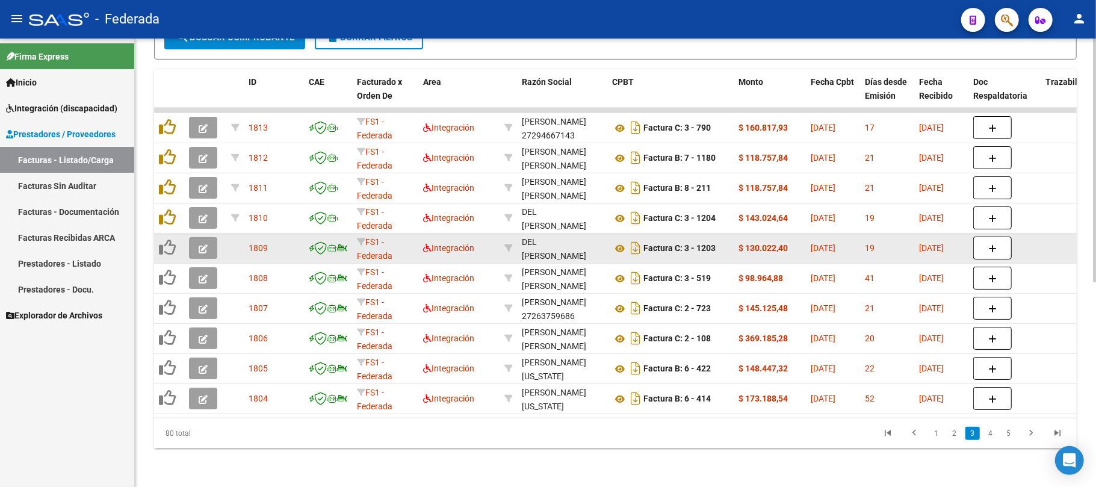
click at [205, 244] on icon "button" at bounding box center [203, 248] width 9 height 9
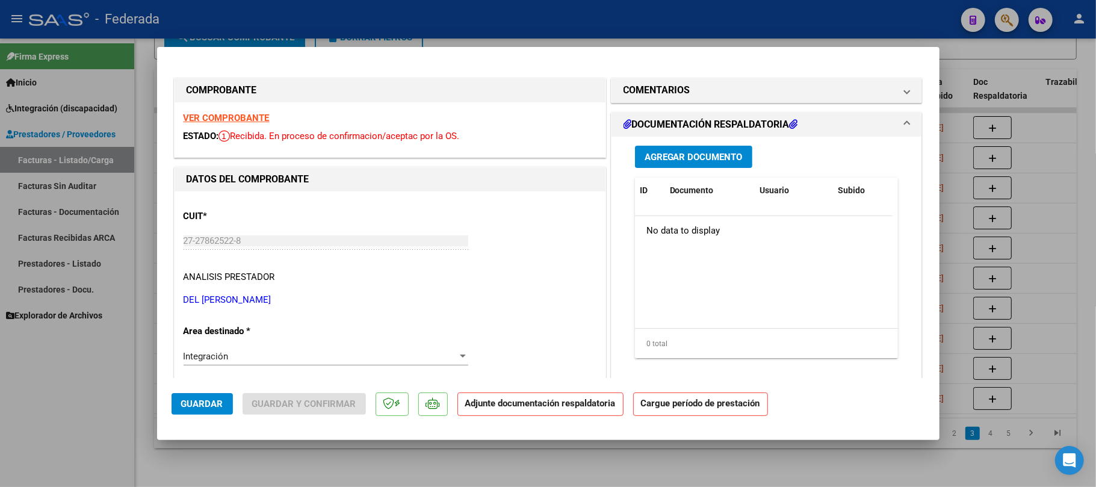
click at [244, 119] on strong "VER COMPROBANTE" at bounding box center [227, 118] width 86 height 11
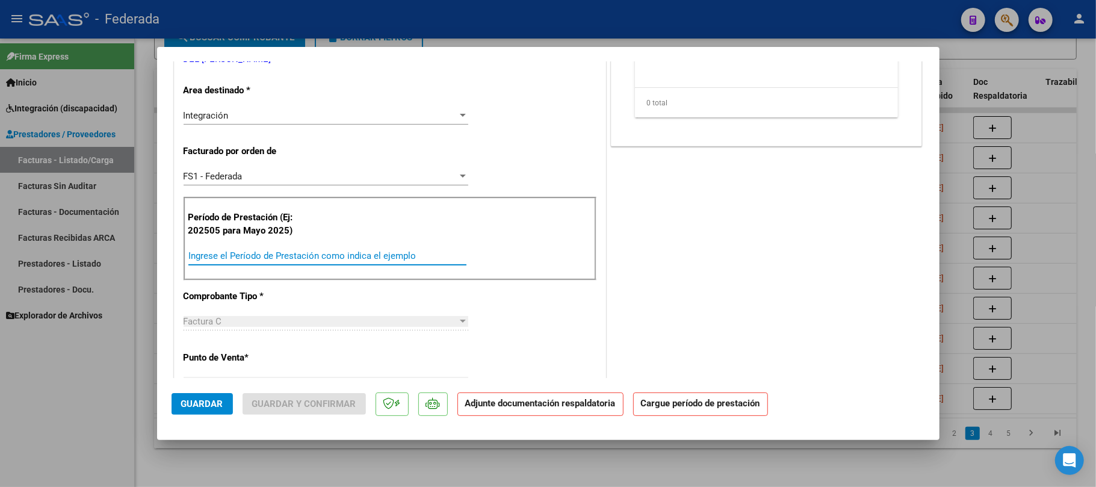
click at [237, 261] on input "Ingrese el Período de Prestación como indica el ejemplo" at bounding box center [327, 255] width 278 height 11
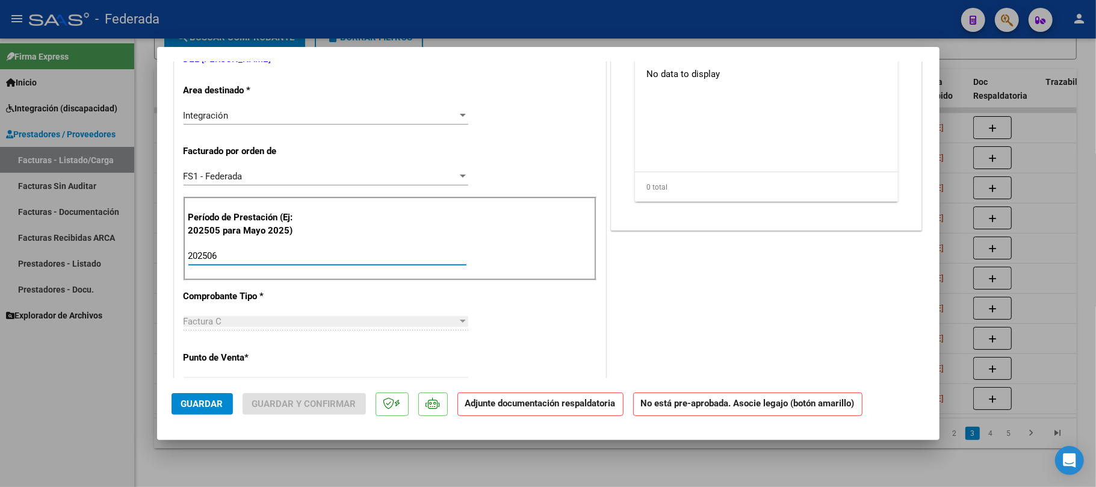
type input "202506"
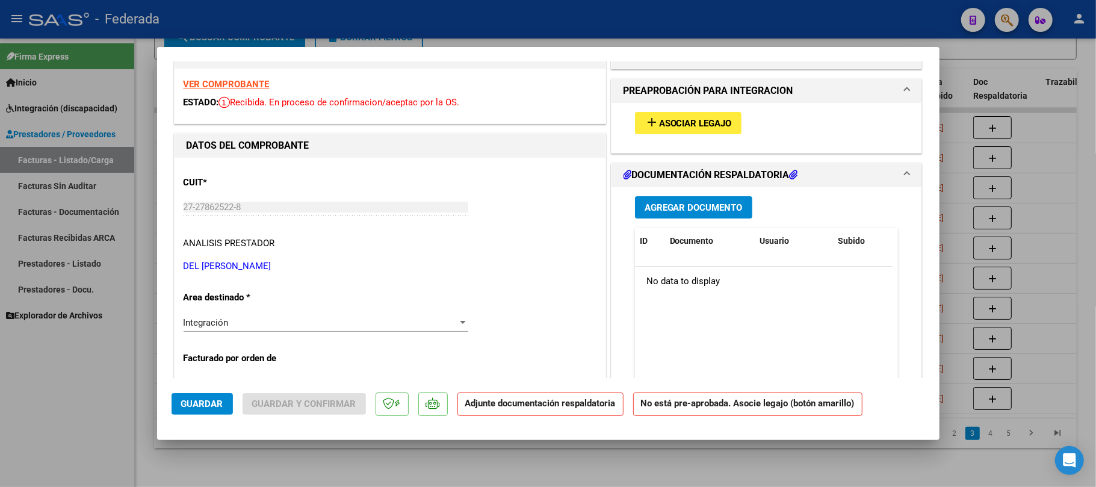
scroll to position [0, 0]
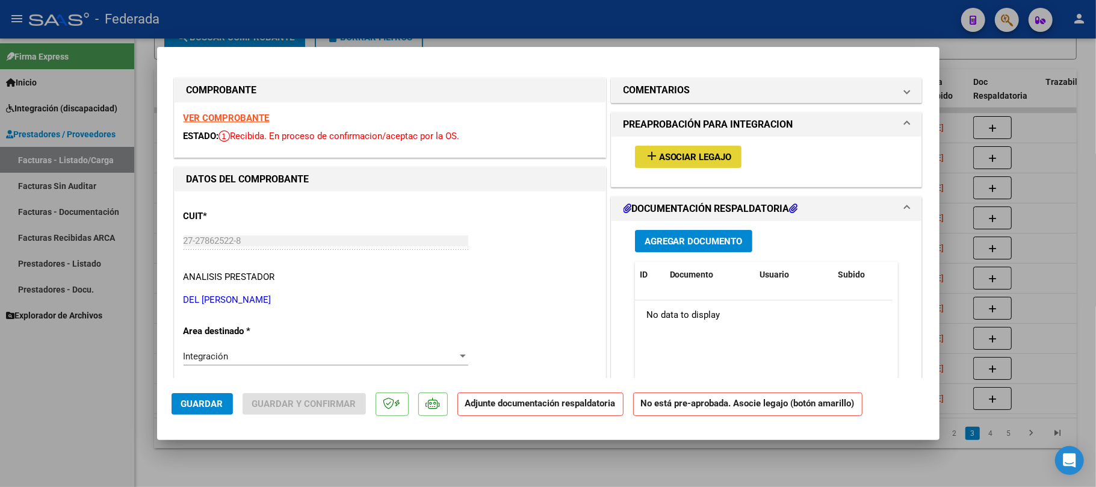
click at [713, 149] on button "add Asociar Legajo" at bounding box center [688, 157] width 107 height 22
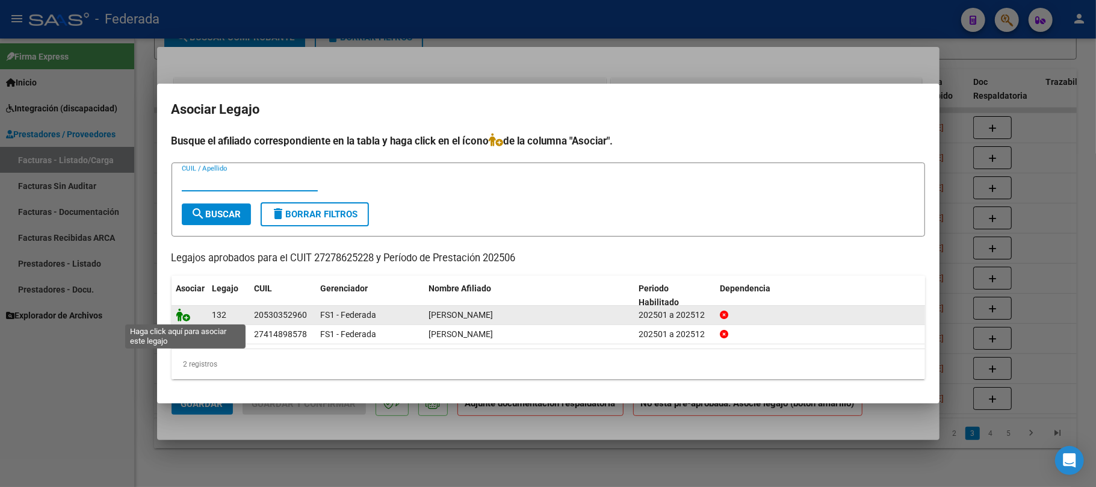
click at [184, 311] on icon at bounding box center [183, 314] width 14 height 13
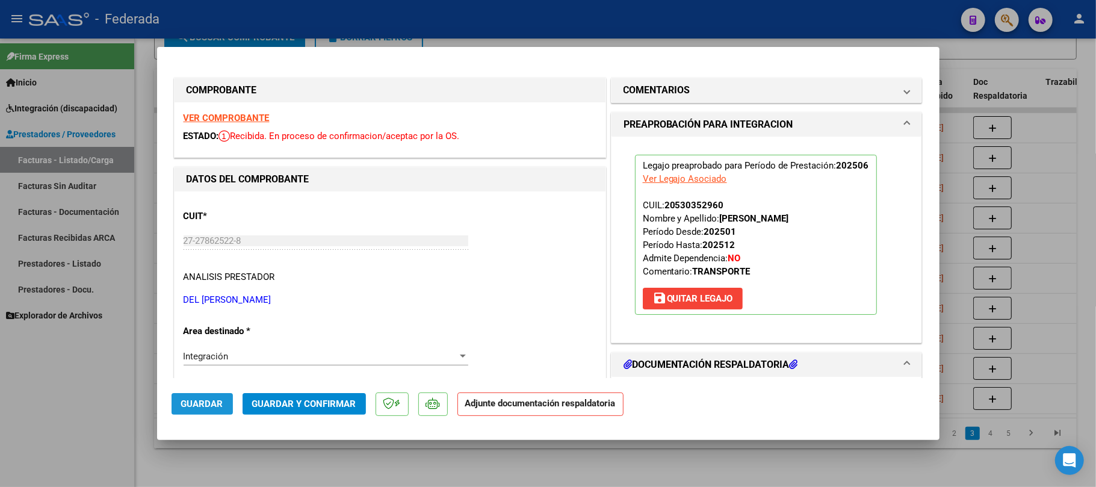
click at [217, 403] on span "Guardar" at bounding box center [202, 403] width 42 height 11
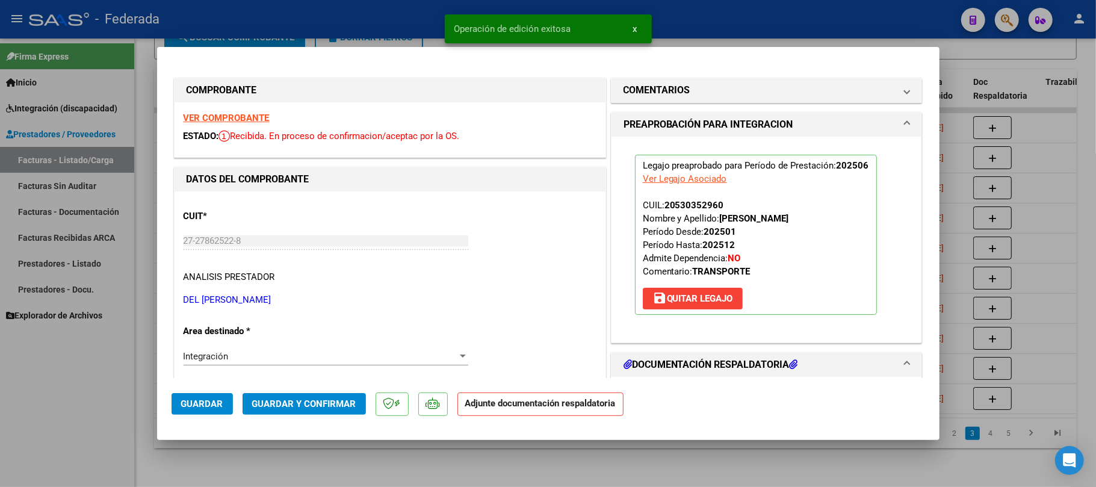
click at [237, 442] on div at bounding box center [548, 243] width 1096 height 487
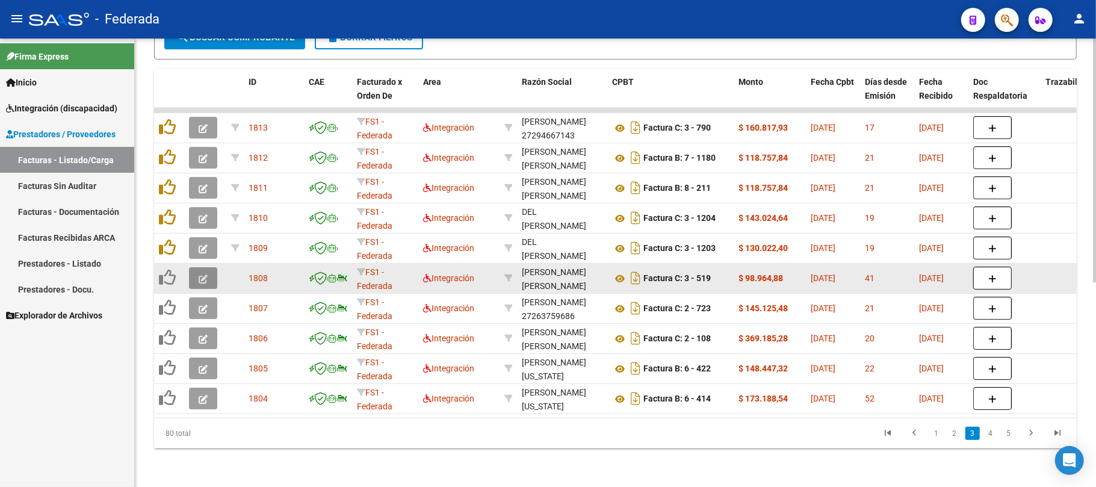
click at [206, 274] on icon "button" at bounding box center [203, 278] width 9 height 9
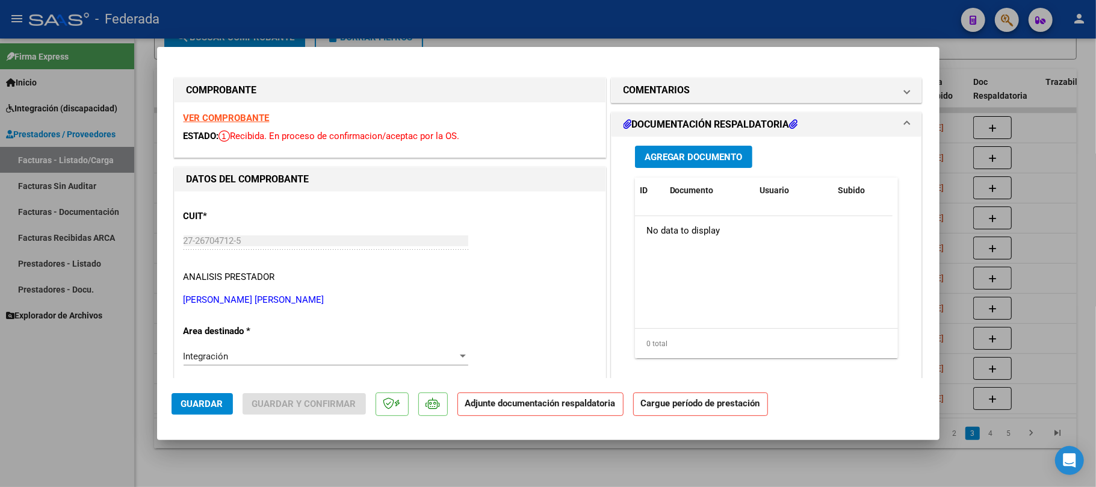
click at [239, 120] on strong "VER COMPROBANTE" at bounding box center [227, 118] width 86 height 11
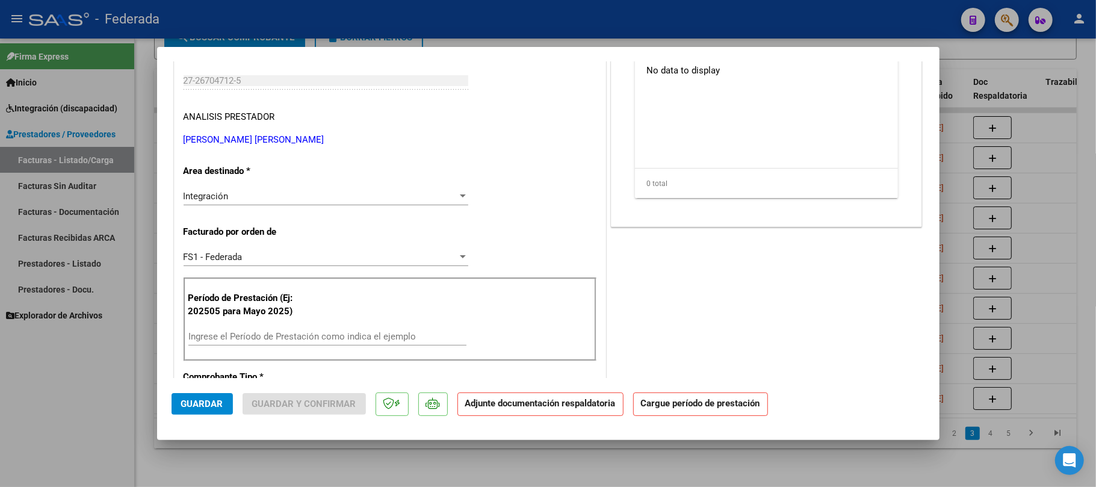
scroll to position [241, 0]
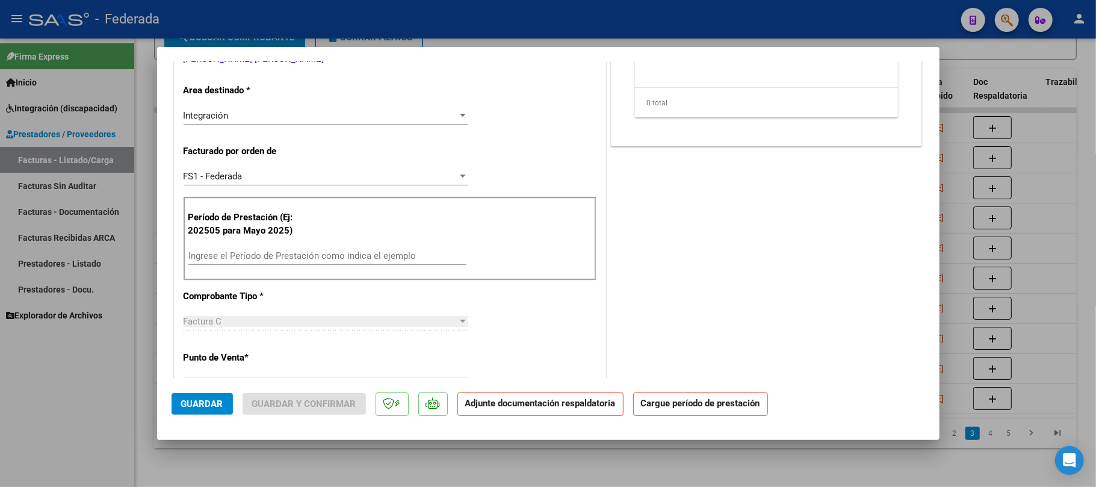
click at [272, 259] on input "Ingrese el Período de Prestación como indica el ejemplo" at bounding box center [327, 255] width 278 height 11
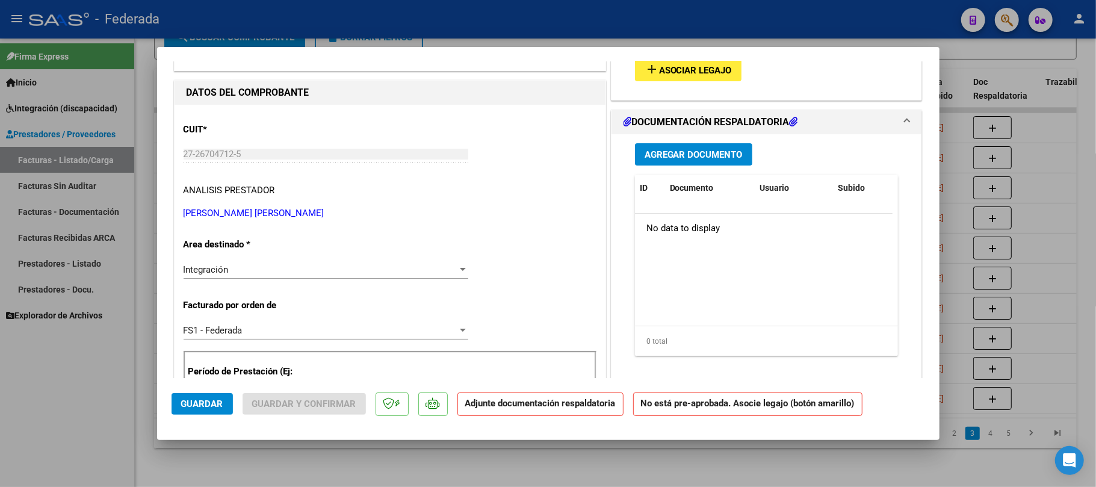
scroll to position [80, 0]
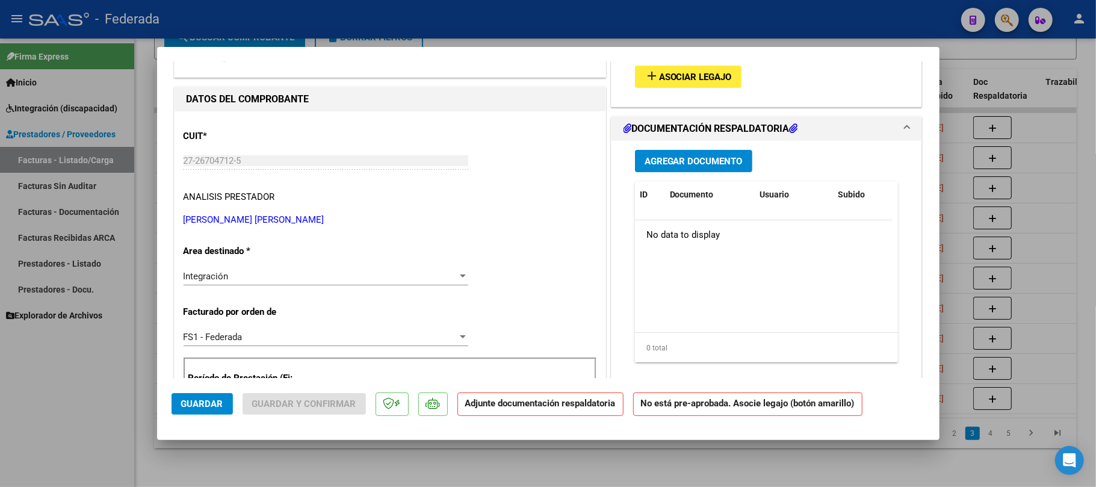
type input "202506"
click at [659, 73] on span "Asociar Legajo" at bounding box center [695, 77] width 73 height 11
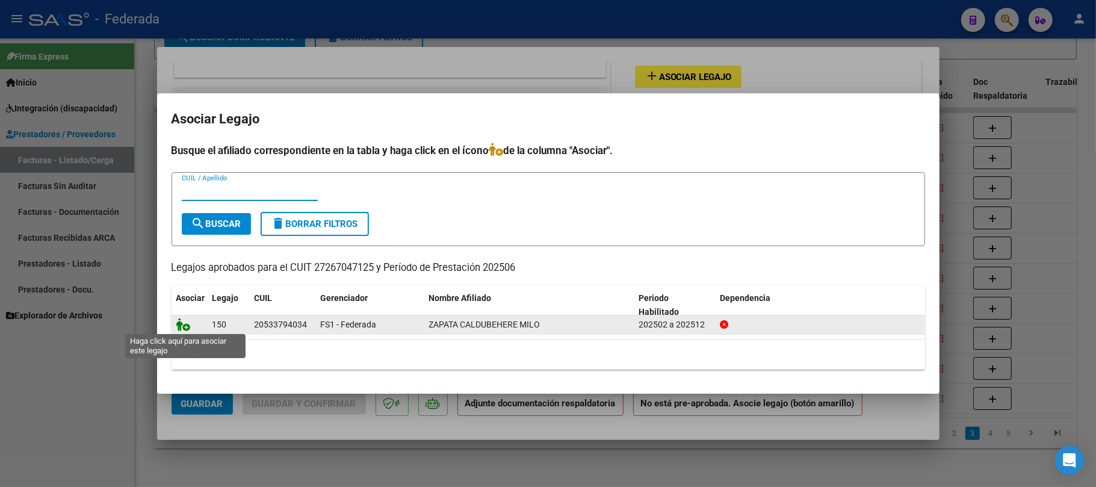
click at [184, 318] on icon at bounding box center [183, 324] width 14 height 13
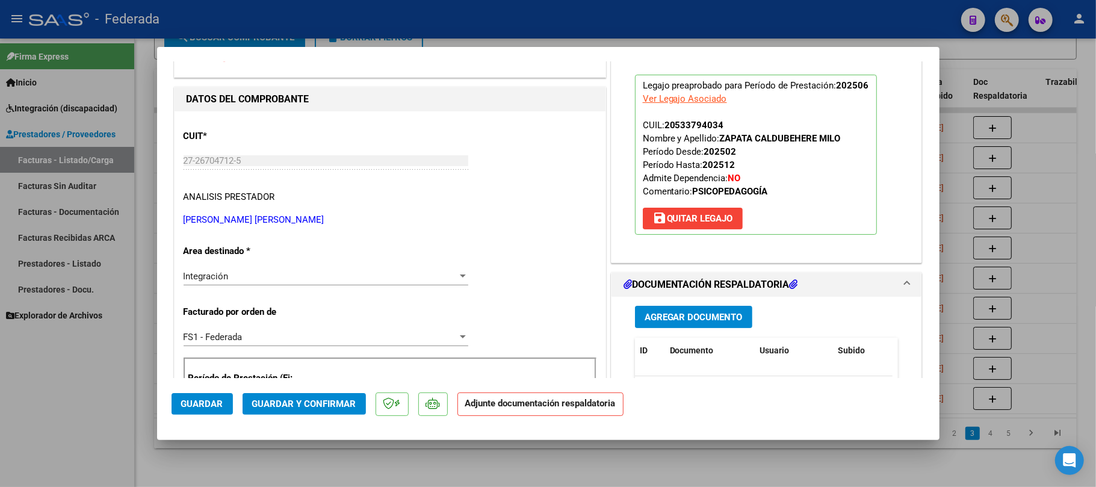
click at [200, 403] on span "Guardar" at bounding box center [202, 403] width 42 height 11
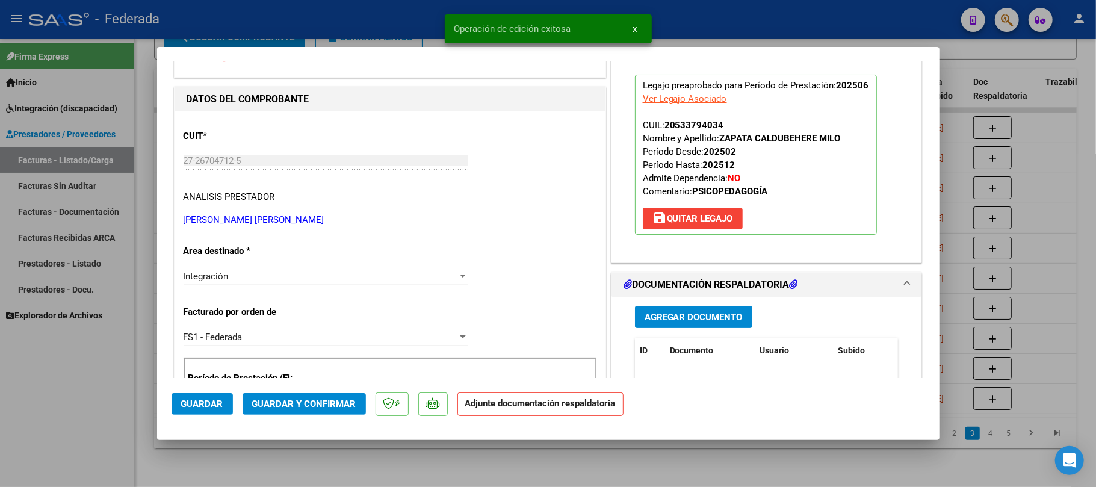
click at [422, 460] on div at bounding box center [548, 243] width 1096 height 487
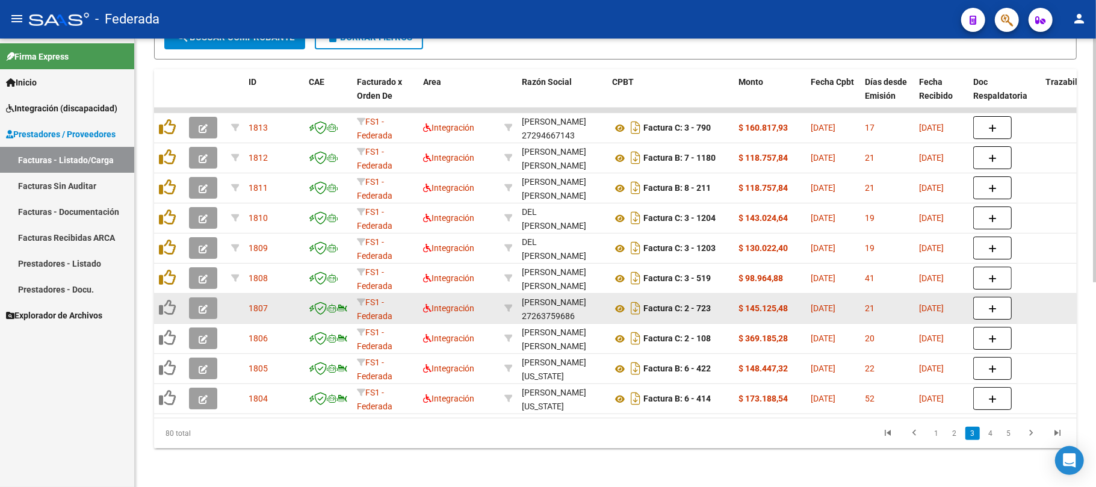
click at [208, 297] on button "button" at bounding box center [203, 308] width 28 height 22
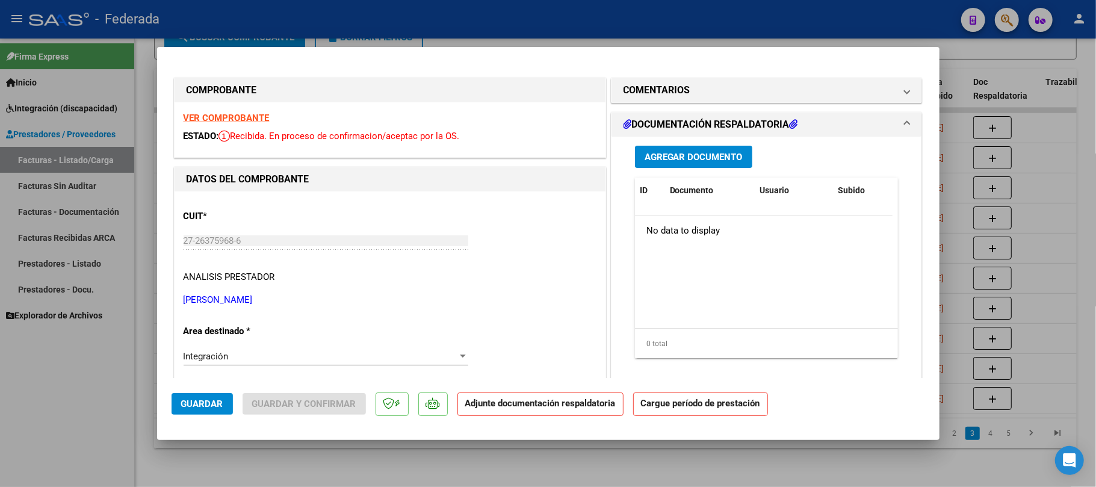
click at [241, 116] on strong "VER COMPROBANTE" at bounding box center [227, 118] width 86 height 11
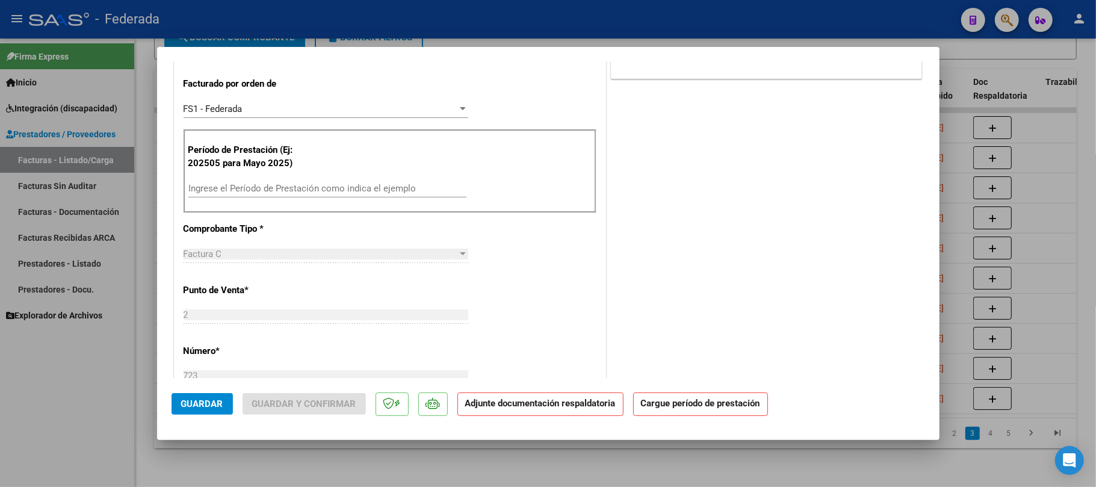
scroll to position [321, 0]
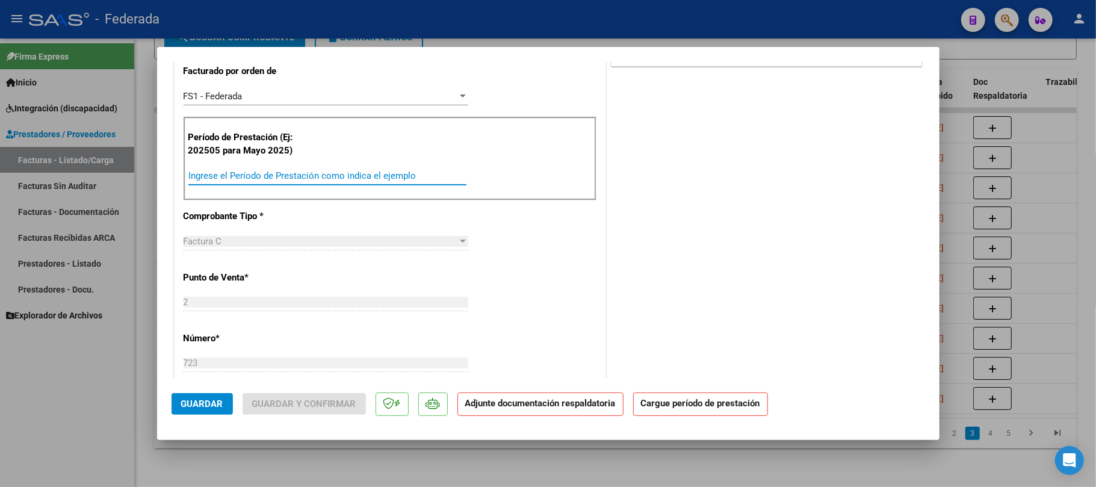
click at [266, 172] on input "Ingrese el Período de Prestación como indica el ejemplo" at bounding box center [327, 175] width 278 height 11
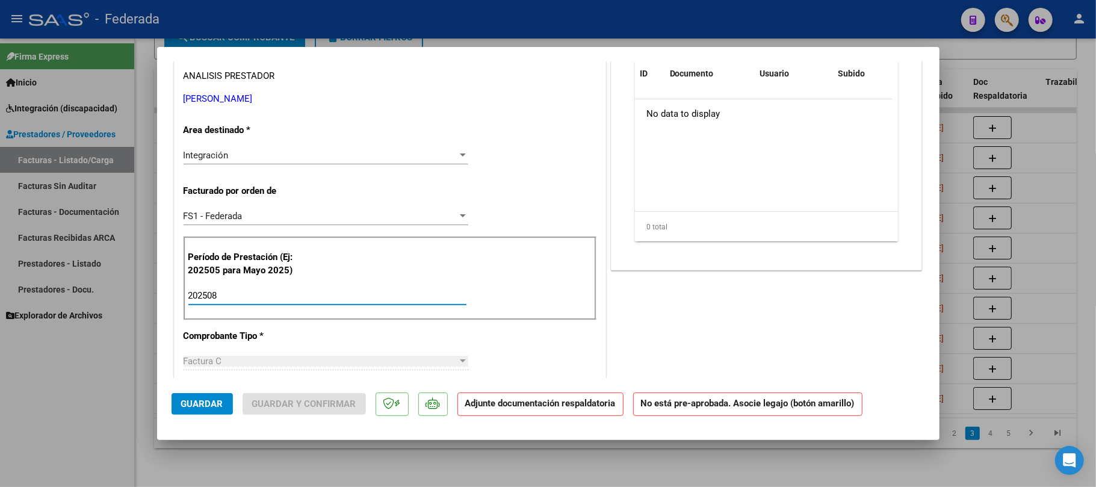
scroll to position [80, 0]
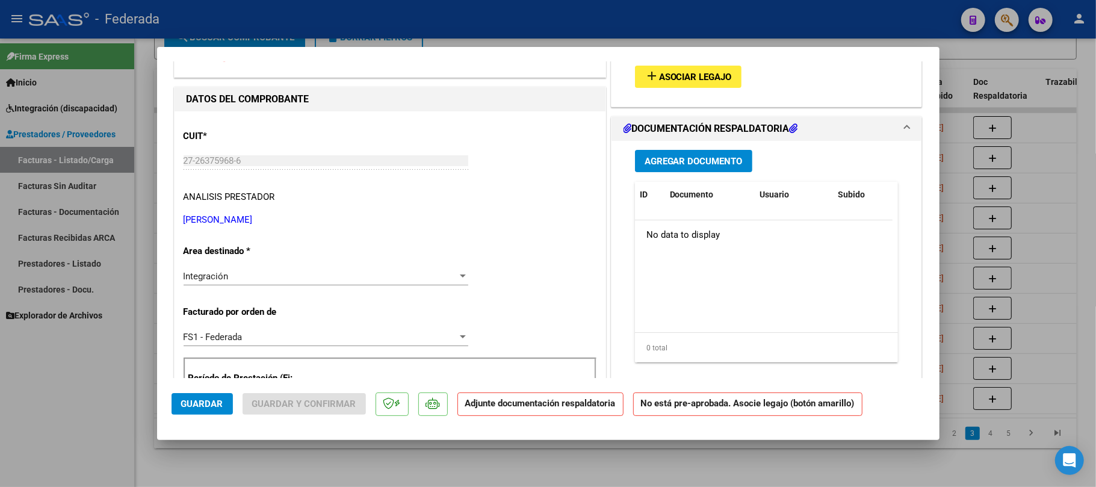
type input "202508"
click at [674, 78] on span "Asociar Legajo" at bounding box center [695, 77] width 73 height 11
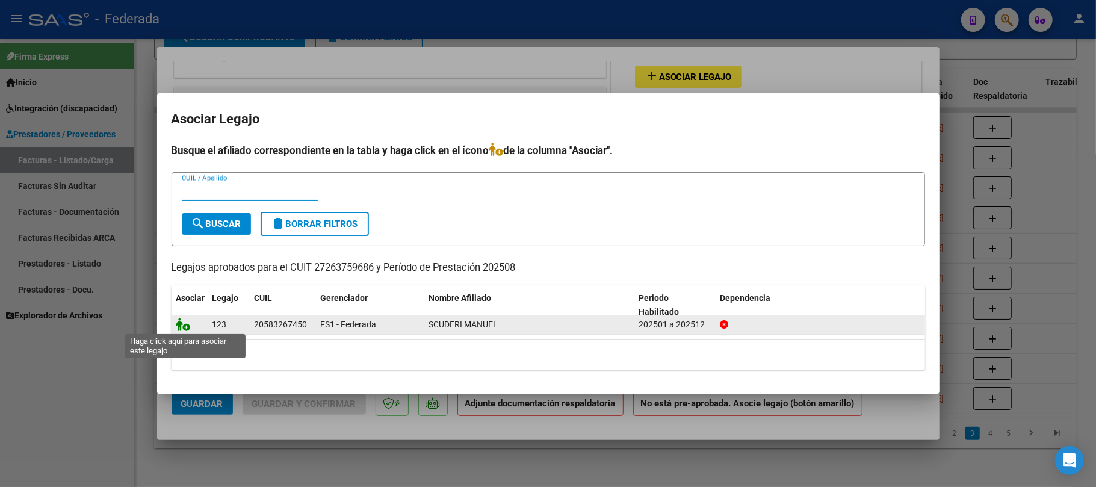
click at [185, 323] on icon at bounding box center [183, 324] width 14 height 13
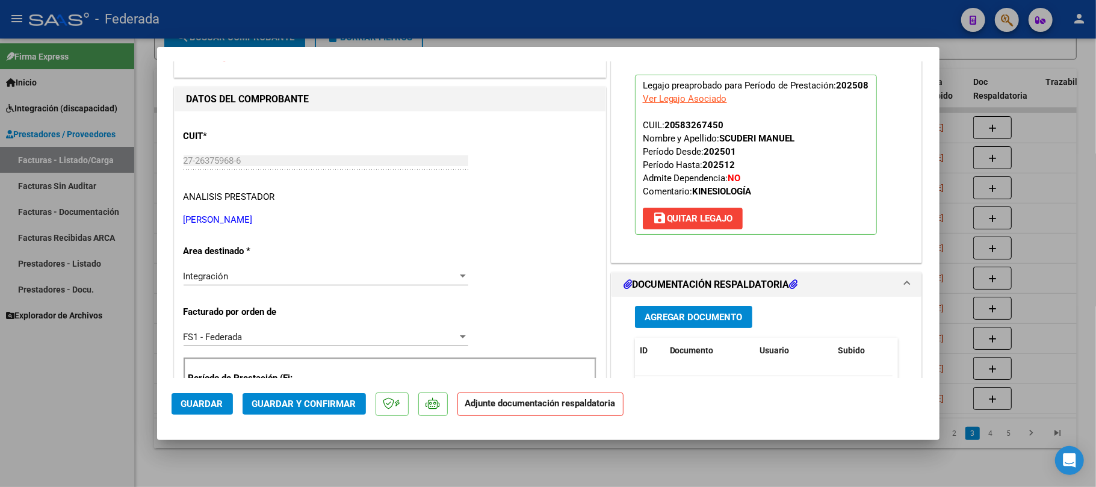
click at [207, 404] on span "Guardar" at bounding box center [202, 403] width 42 height 11
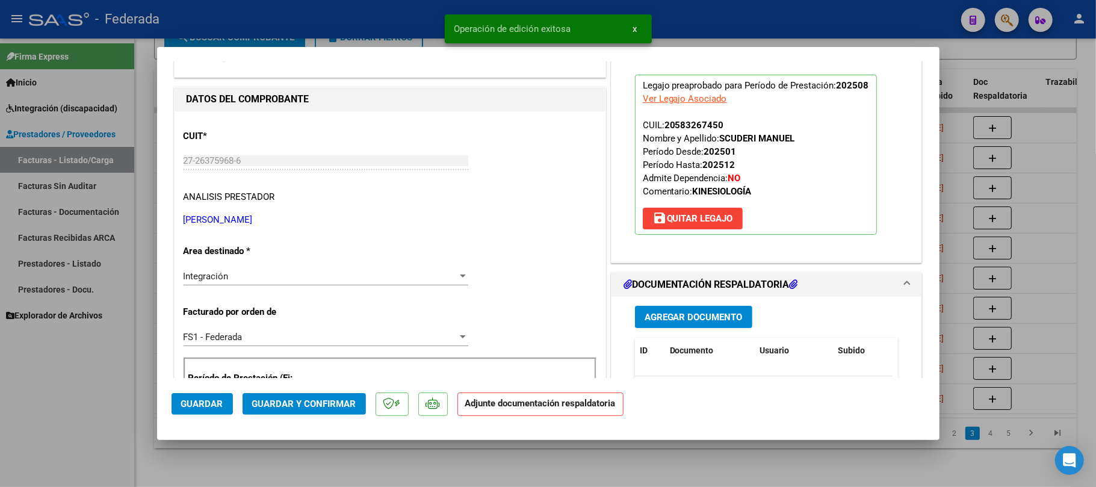
click at [327, 454] on div at bounding box center [548, 243] width 1096 height 487
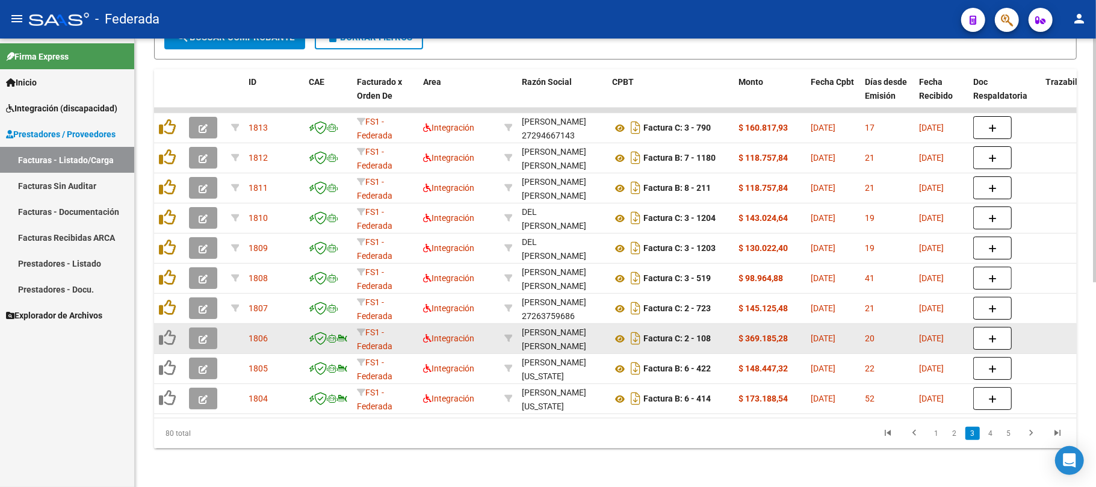
click at [197, 327] on button "button" at bounding box center [203, 338] width 28 height 22
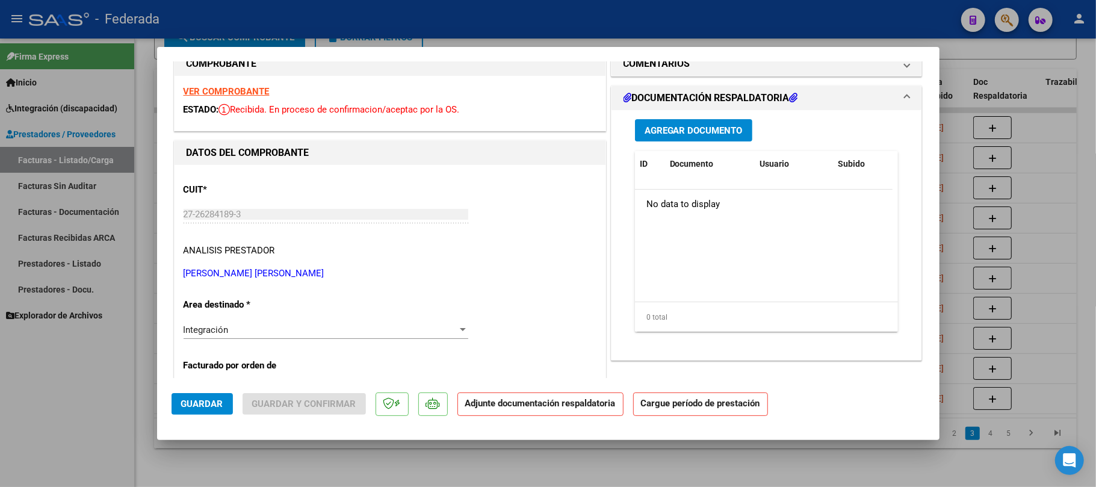
scroll to position [0, 0]
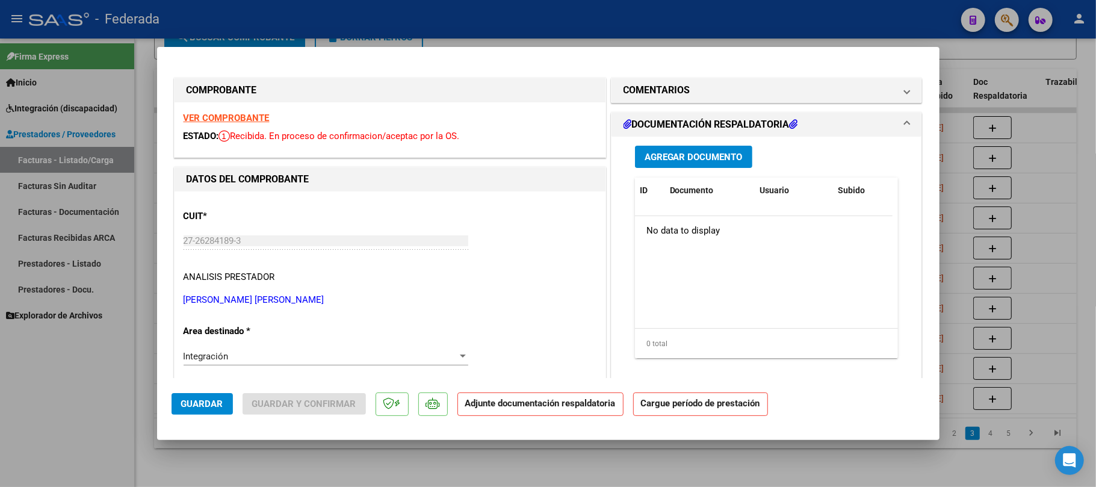
click at [236, 113] on strong "VER COMPROBANTE" at bounding box center [227, 118] width 86 height 11
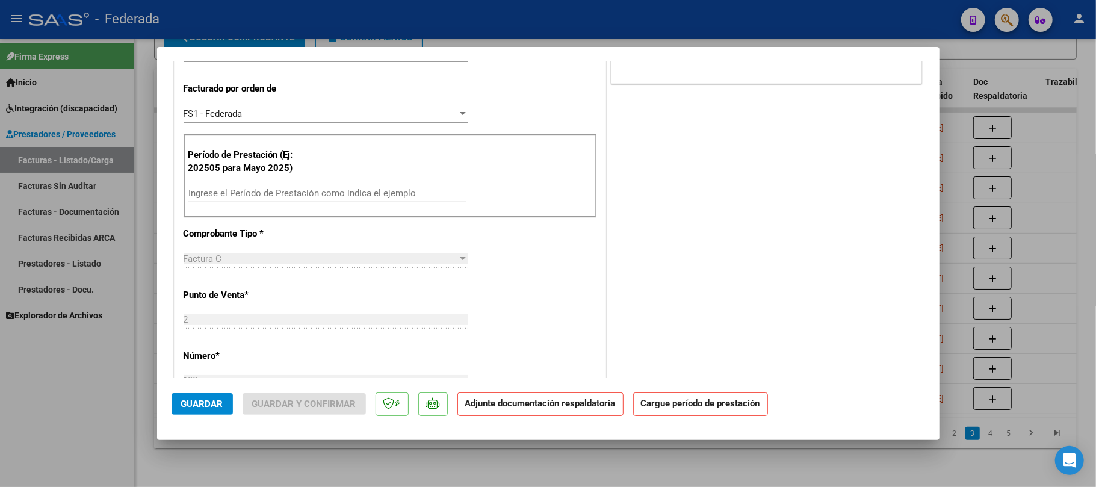
scroll to position [401, 0]
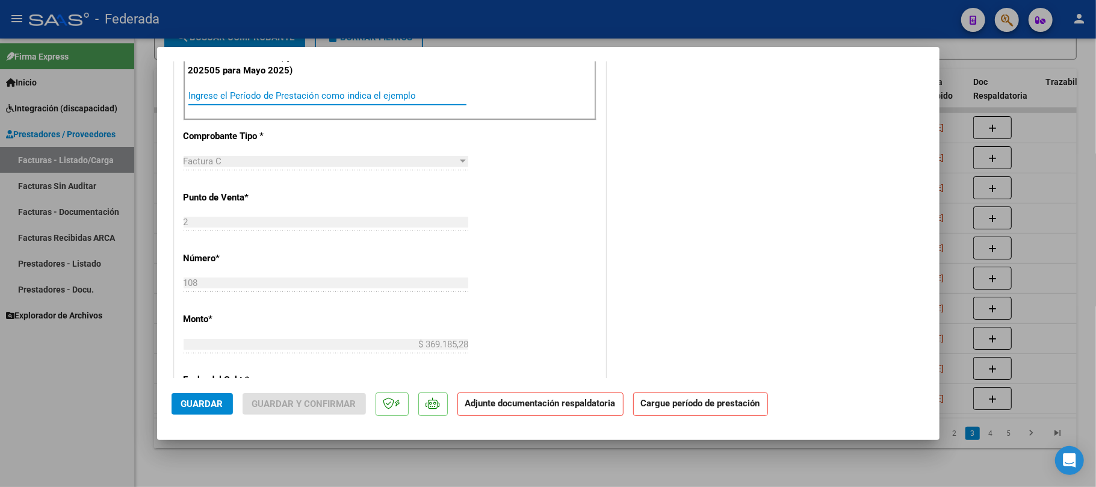
click at [237, 90] on input "Ingrese el Período de Prestación como indica el ejemplo" at bounding box center [327, 95] width 278 height 11
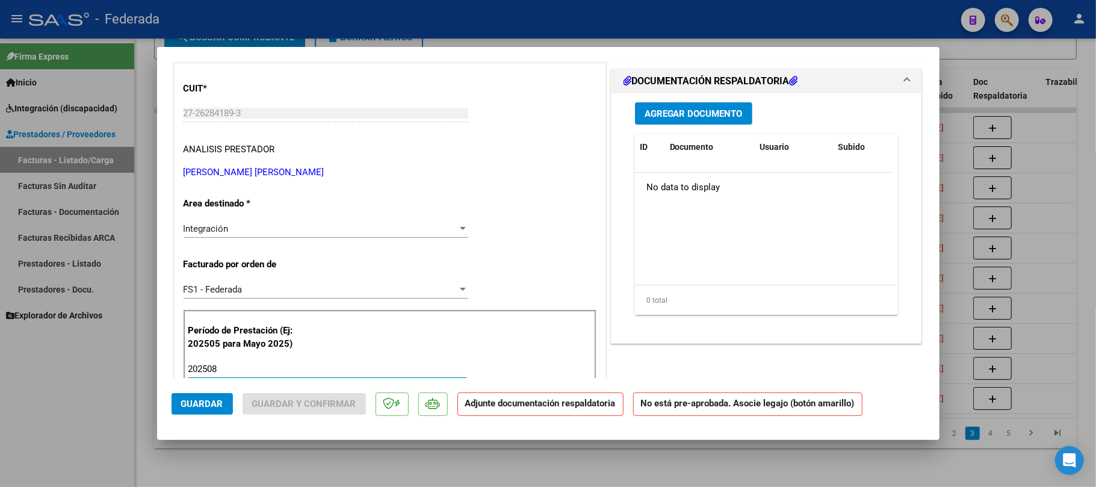
scroll to position [0, 0]
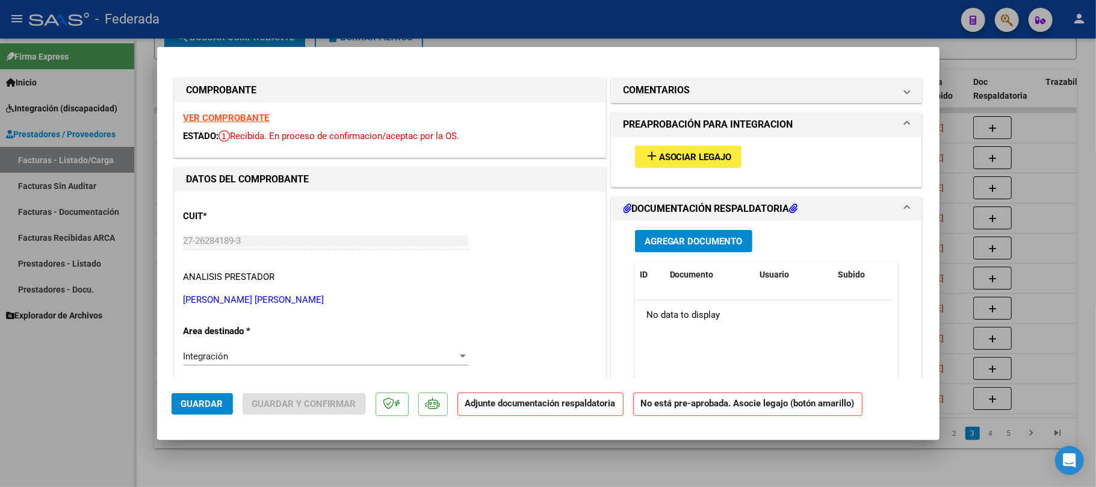
type input "202508"
click at [661, 155] on span "Asociar Legajo" at bounding box center [695, 157] width 73 height 11
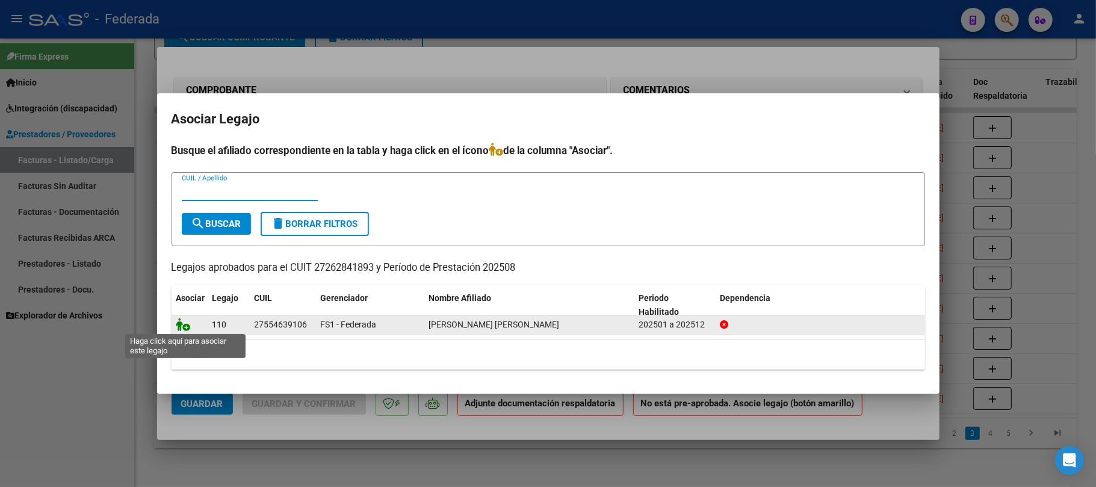
click at [183, 323] on icon at bounding box center [183, 324] width 14 height 13
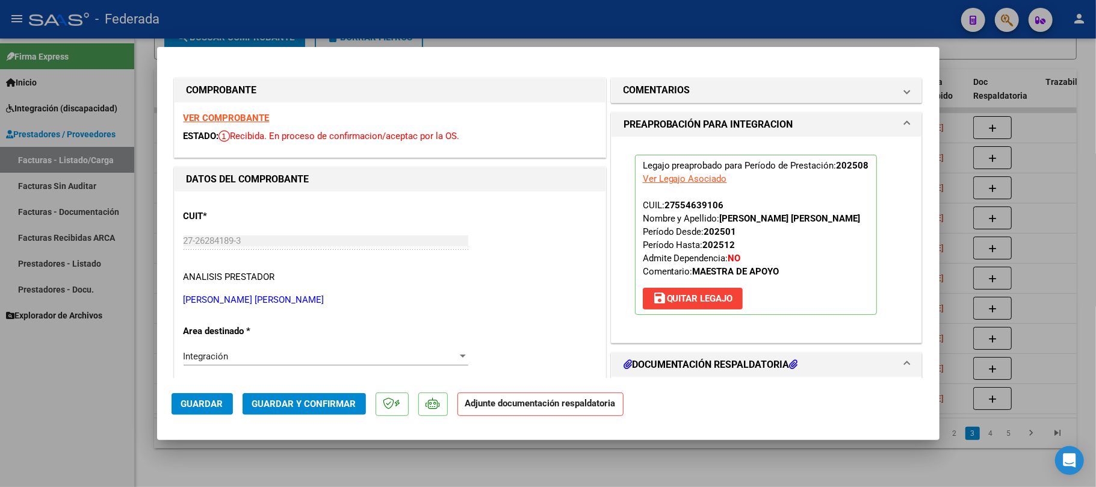
click at [205, 409] on span "Guardar" at bounding box center [202, 403] width 42 height 11
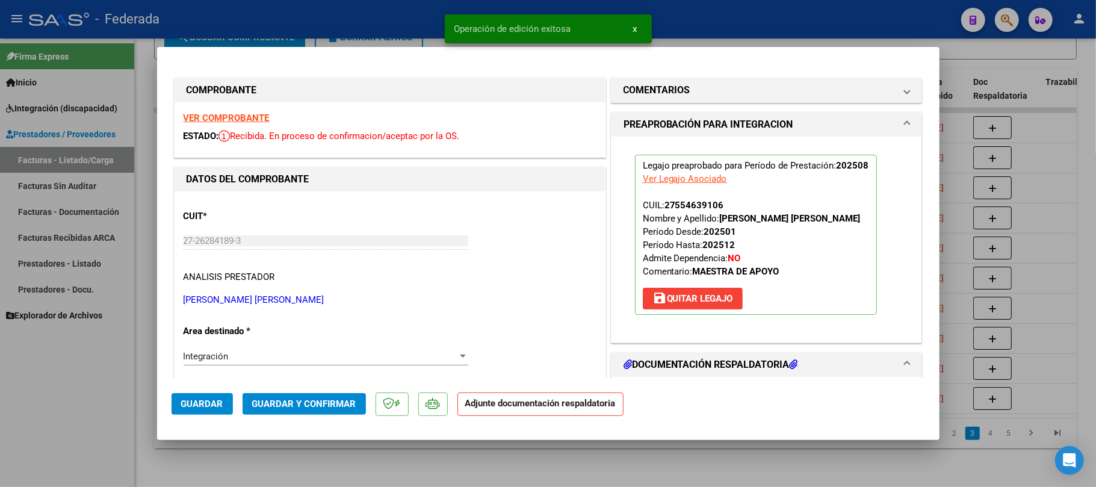
click at [212, 448] on div at bounding box center [548, 243] width 1096 height 487
type input "$ 0,00"
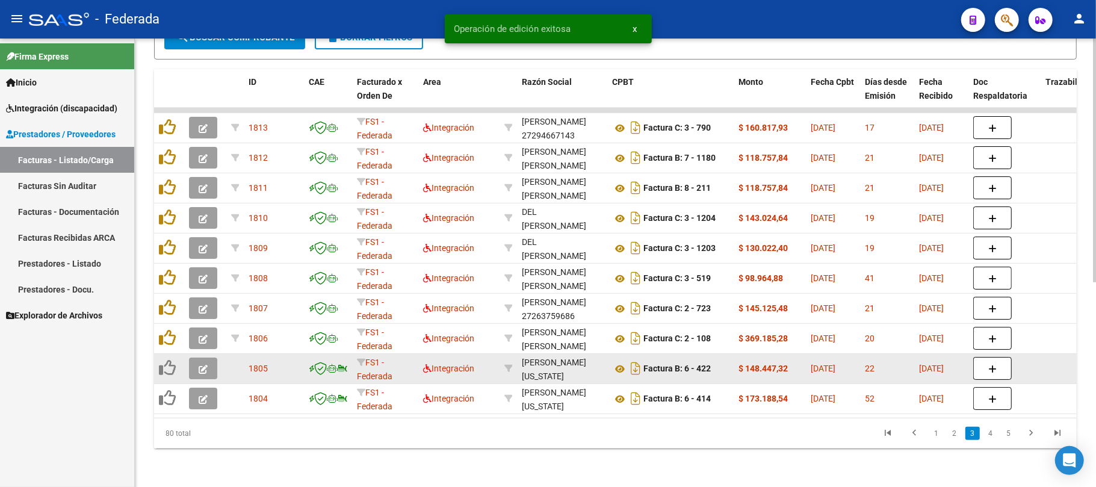
click at [200, 365] on icon "button" at bounding box center [203, 369] width 9 height 9
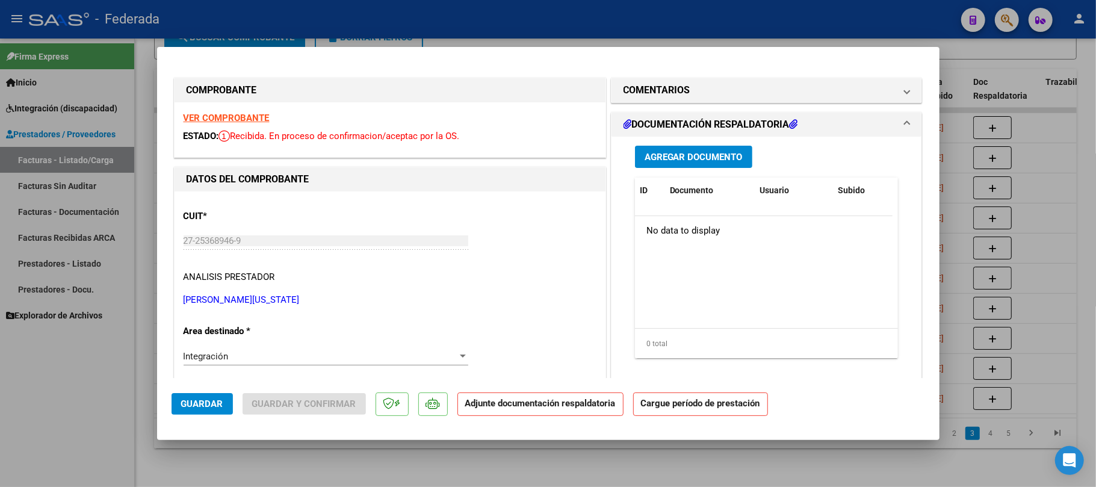
click at [255, 119] on strong "VER COMPROBANTE" at bounding box center [227, 118] width 86 height 11
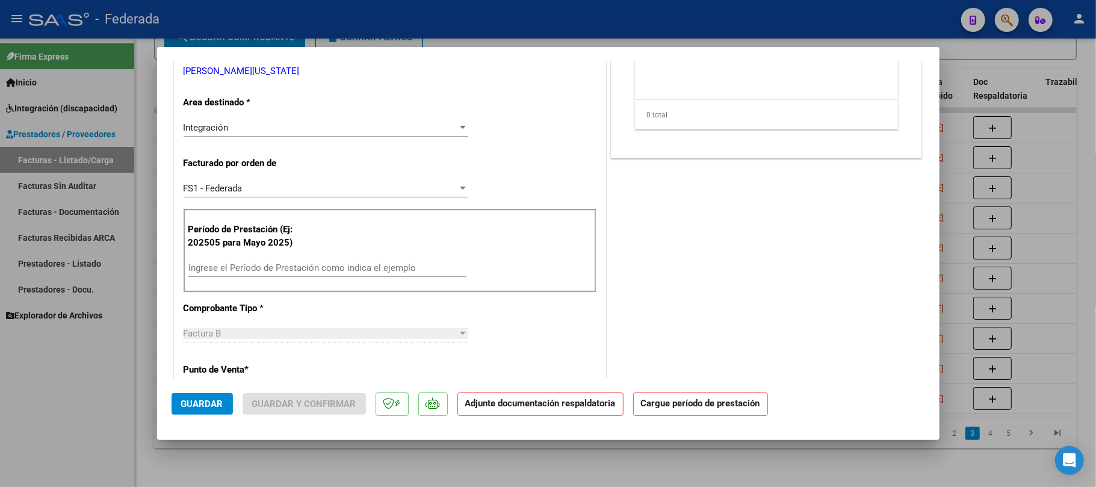
scroll to position [241, 0]
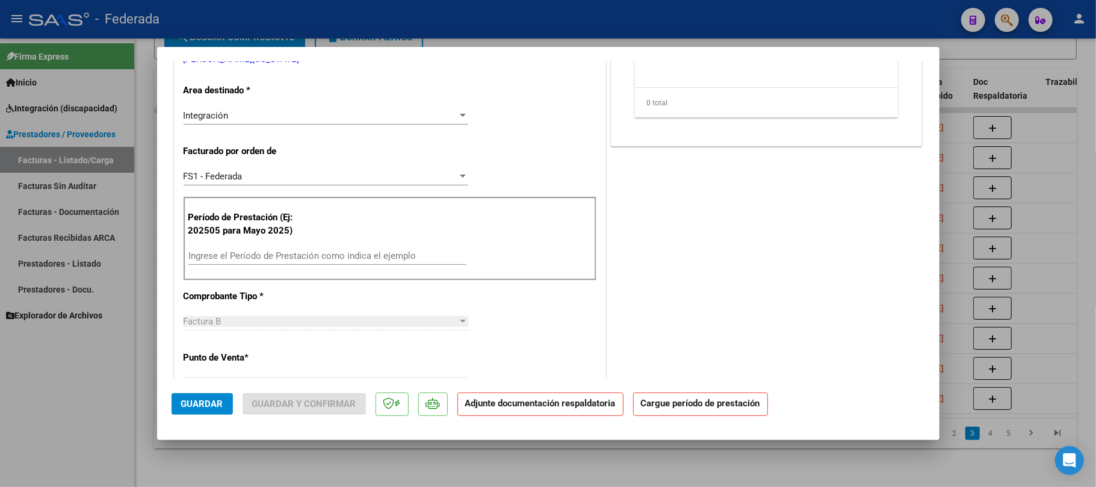
click at [225, 252] on input "Ingrese el Período de Prestación como indica el ejemplo" at bounding box center [327, 255] width 278 height 11
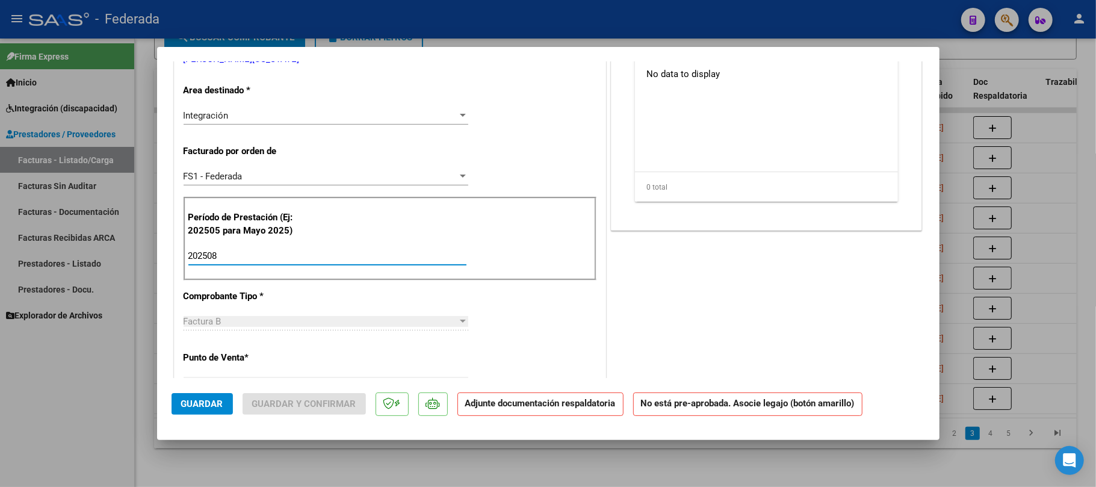
scroll to position [80, 0]
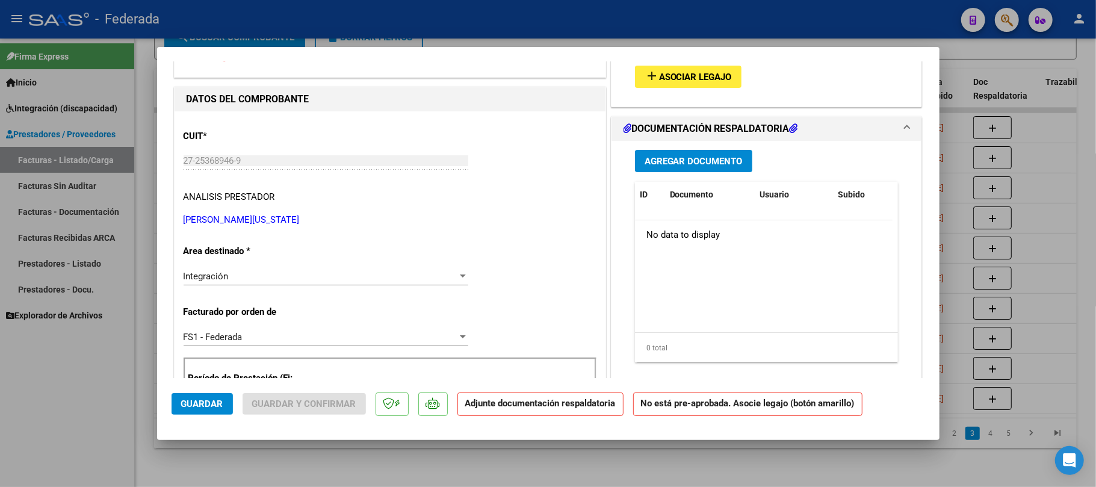
type input "202508"
click at [660, 73] on span "Asociar Legajo" at bounding box center [695, 77] width 73 height 11
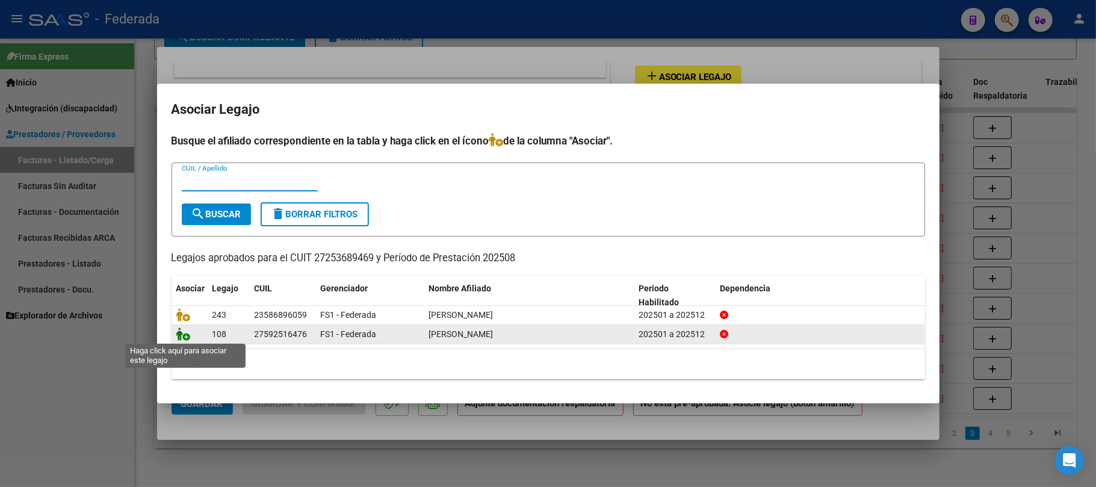
click at [185, 333] on icon at bounding box center [183, 333] width 14 height 13
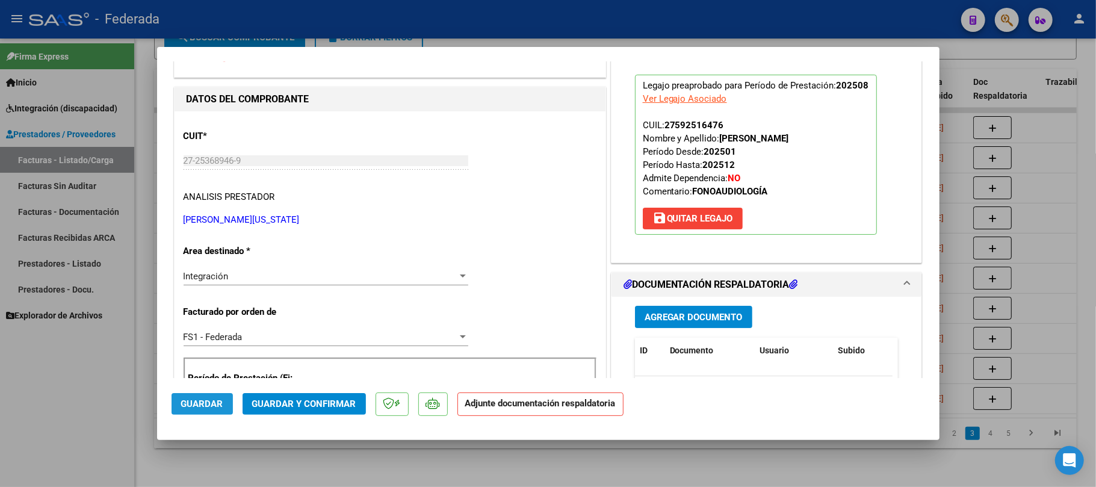
click at [206, 402] on span "Guardar" at bounding box center [202, 403] width 42 height 11
click at [256, 477] on div at bounding box center [548, 243] width 1096 height 487
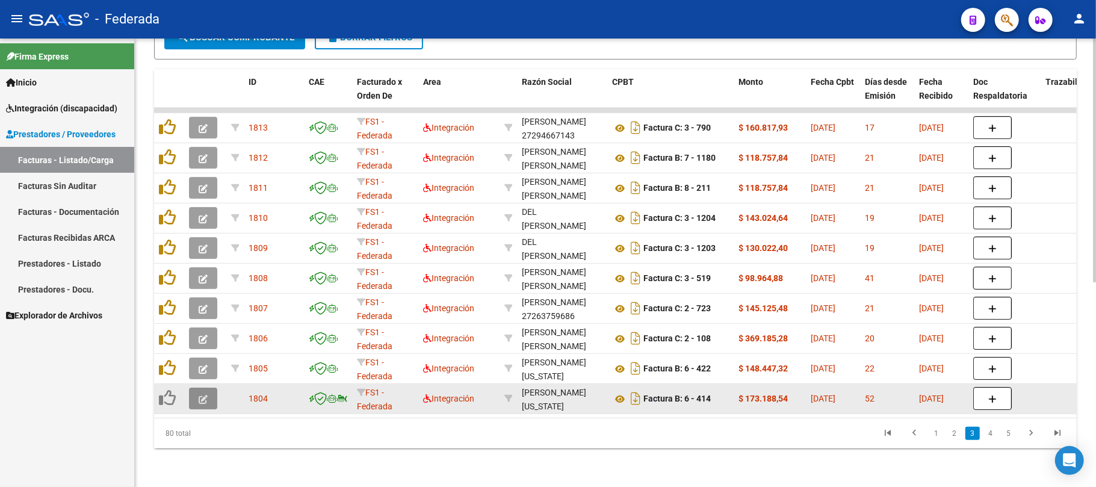
click at [208, 390] on button "button" at bounding box center [203, 399] width 28 height 22
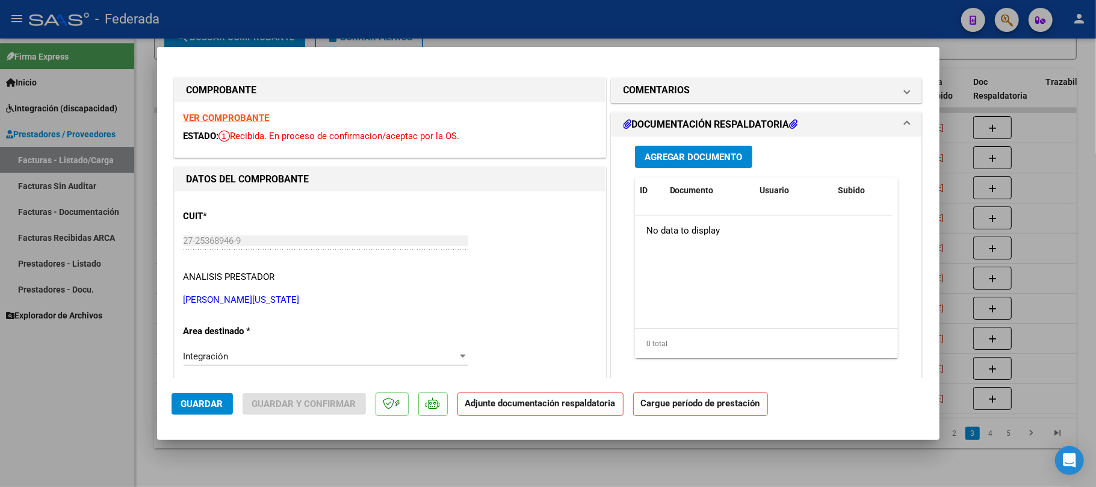
click at [225, 121] on strong "VER COMPROBANTE" at bounding box center [227, 118] width 86 height 11
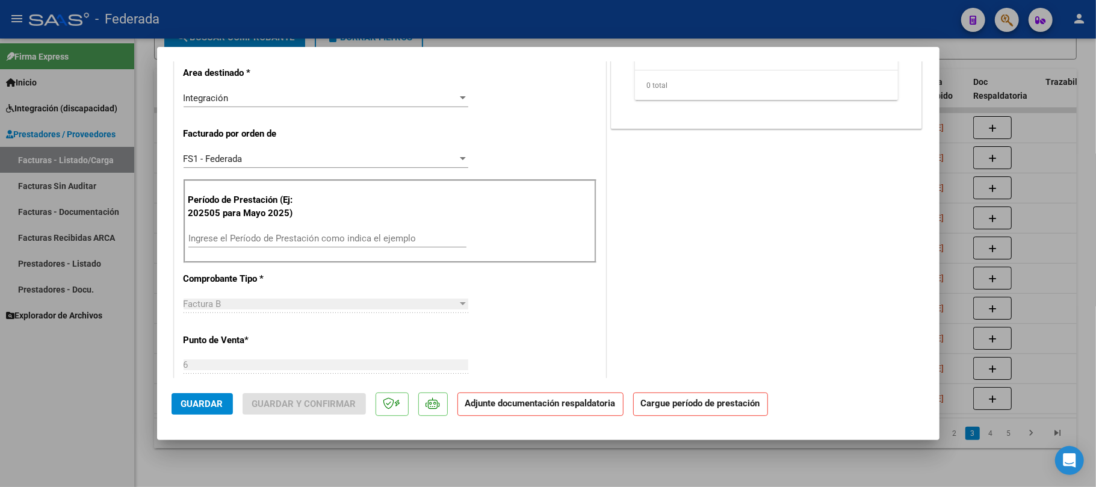
scroll to position [321, 0]
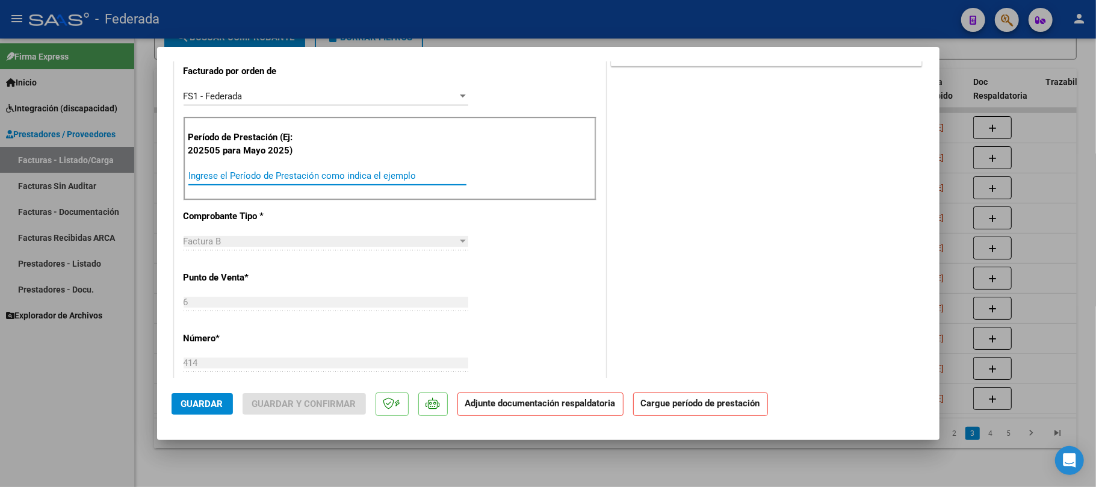
click at [241, 172] on input "Ingrese el Período de Prestación como indica el ejemplo" at bounding box center [327, 175] width 278 height 11
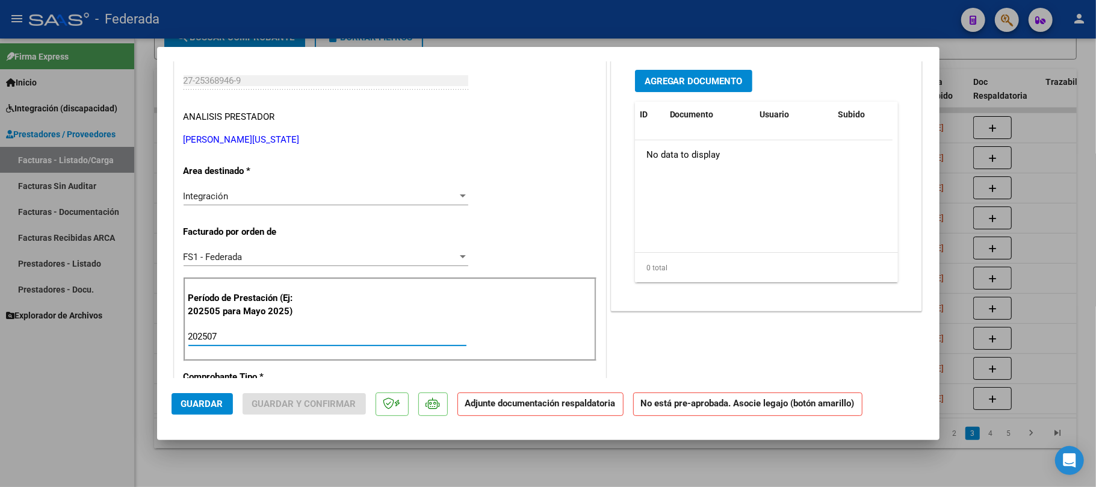
scroll to position [0, 0]
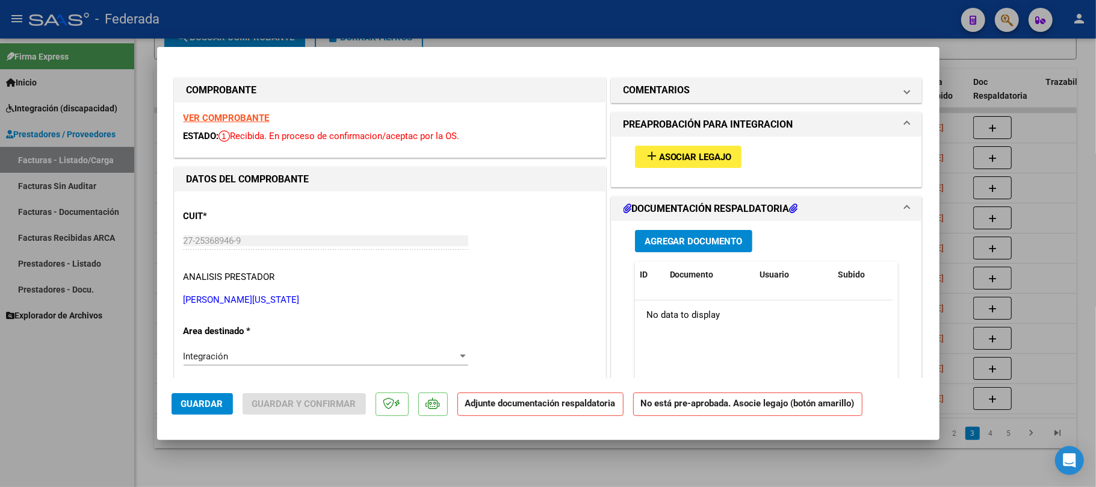
type input "202507"
click at [659, 153] on span "Asociar Legajo" at bounding box center [695, 157] width 73 height 11
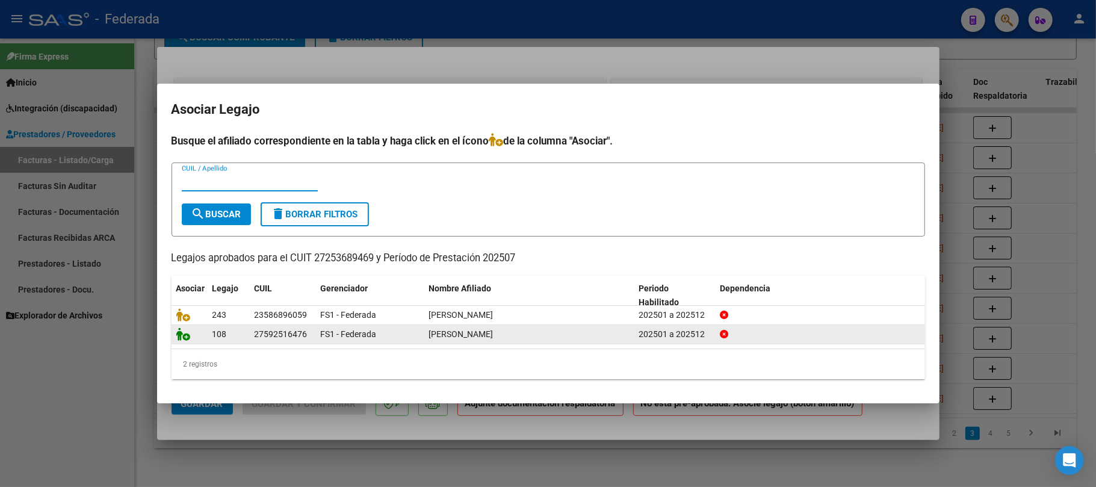
click at [178, 328] on icon at bounding box center [183, 333] width 14 height 13
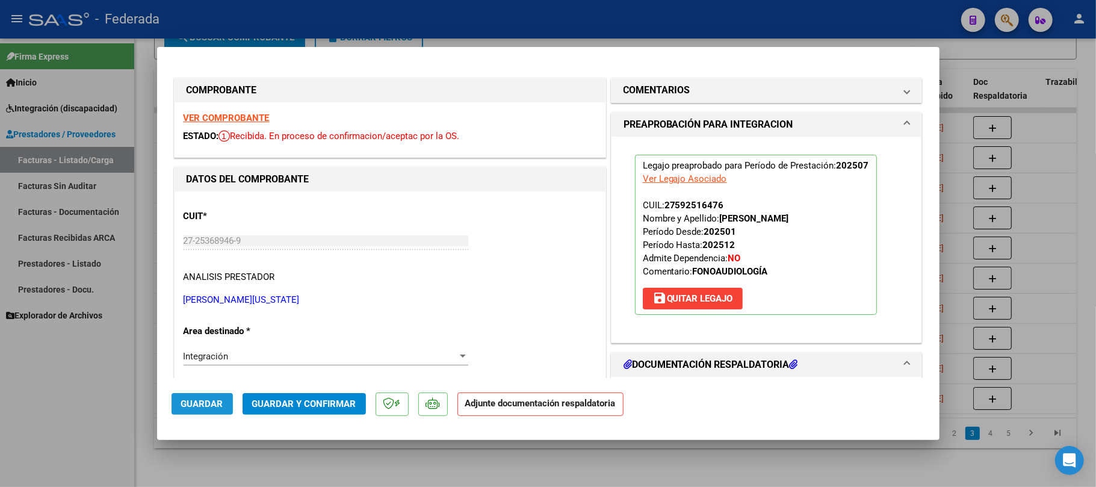
click at [210, 401] on span "Guardar" at bounding box center [202, 403] width 42 height 11
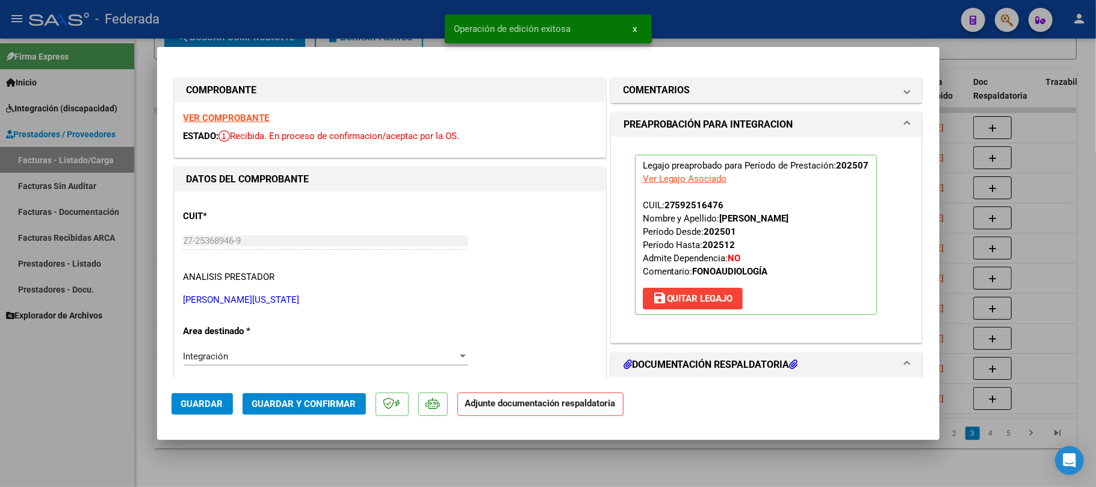
click at [426, 463] on div at bounding box center [548, 243] width 1096 height 487
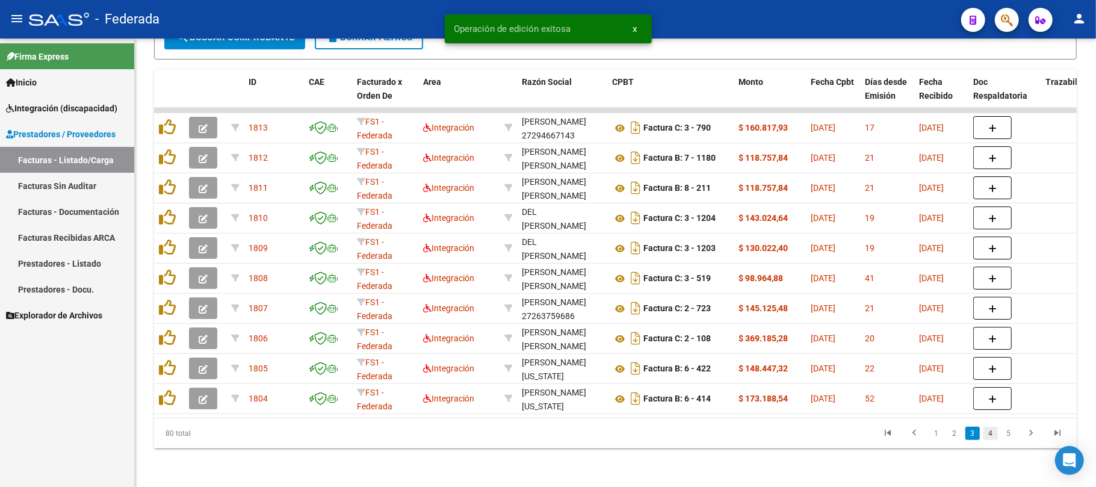
click at [985, 431] on link "4" at bounding box center [990, 433] width 14 height 13
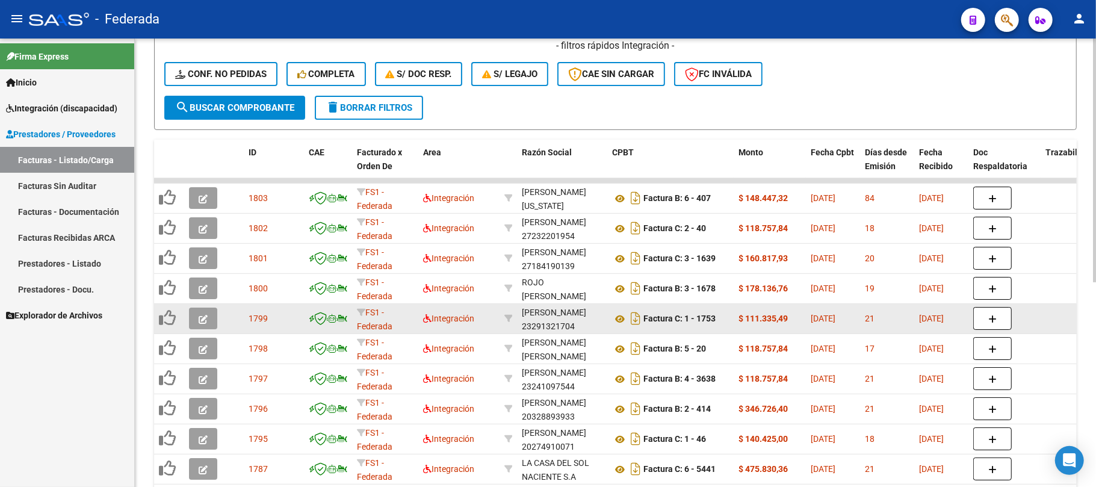
scroll to position [376, 0]
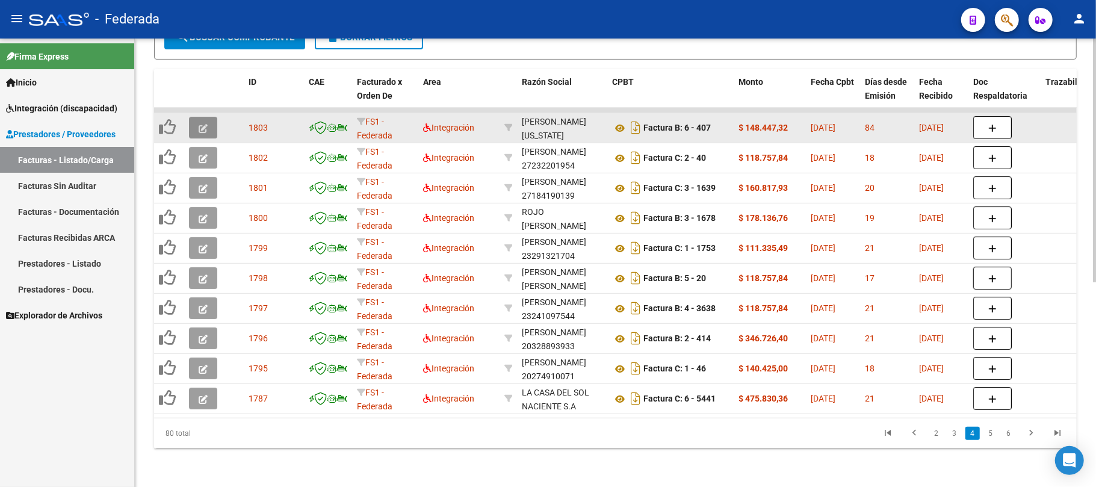
click at [202, 124] on icon "button" at bounding box center [203, 128] width 9 height 9
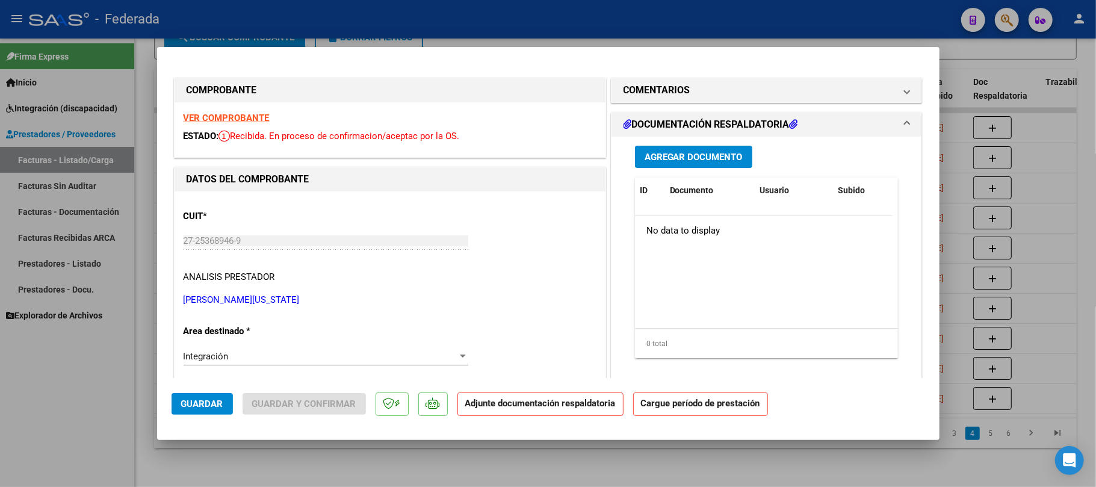
click at [244, 114] on strong "VER COMPROBANTE" at bounding box center [227, 118] width 86 height 11
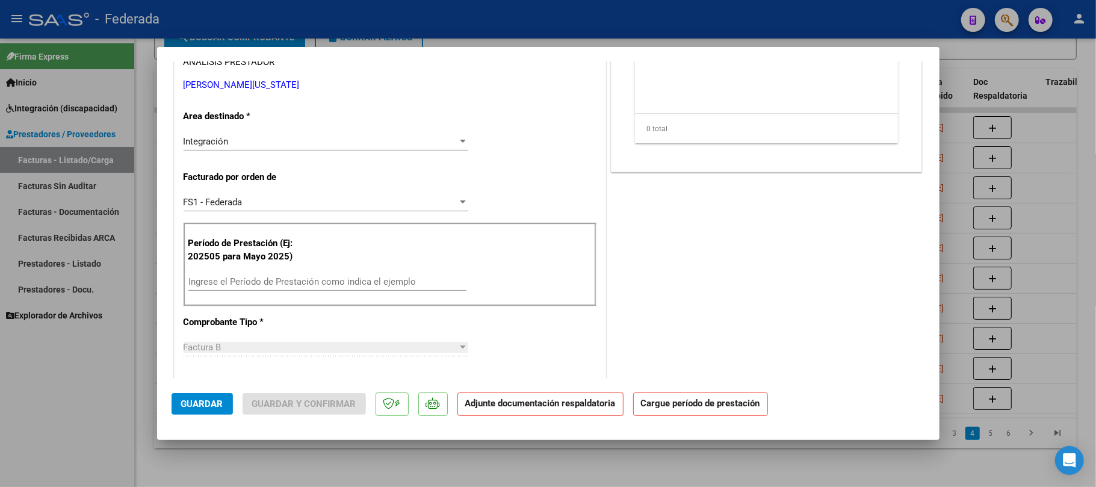
scroll to position [241, 0]
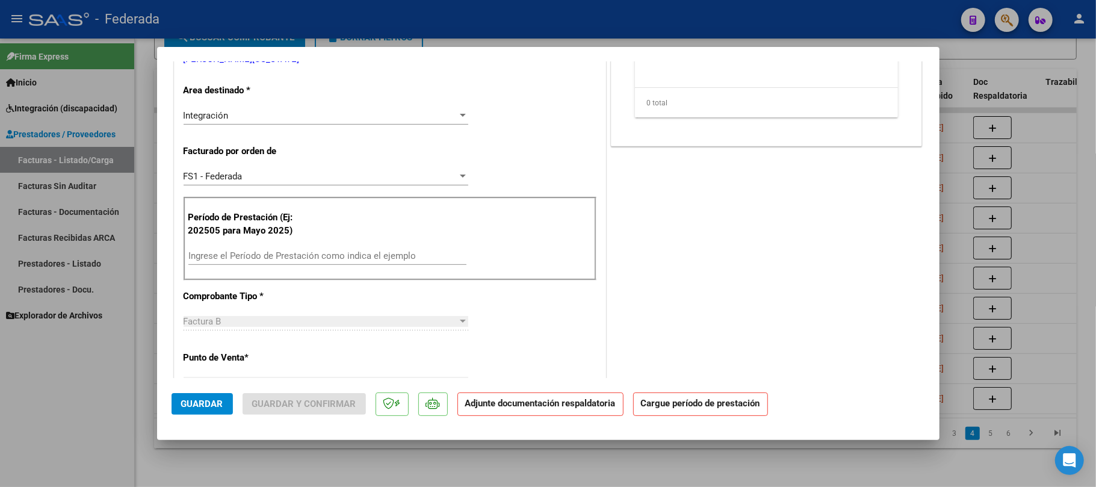
click at [268, 259] on input "Ingrese el Período de Prestación como indica el ejemplo" at bounding box center [327, 255] width 278 height 11
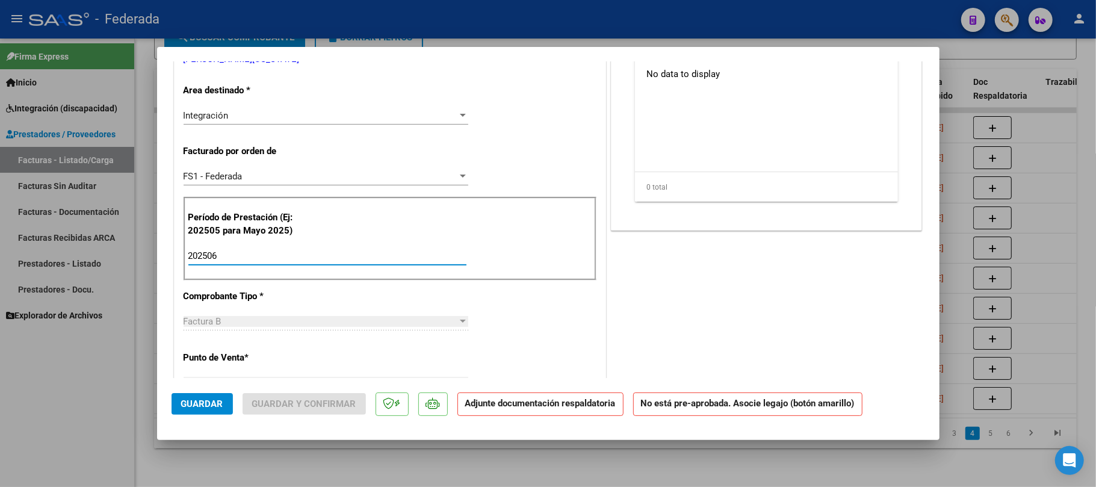
type input "202506"
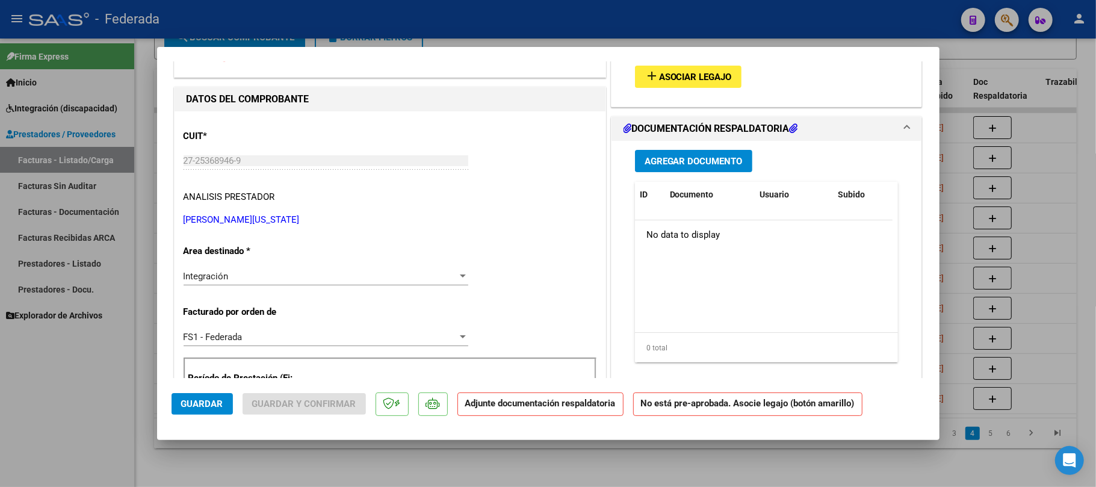
scroll to position [0, 0]
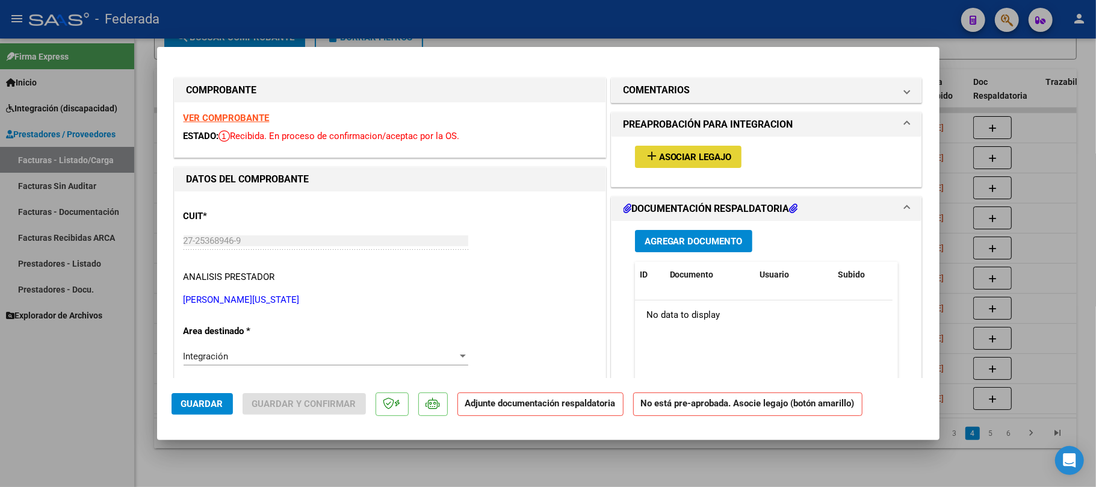
click at [659, 159] on span "Asociar Legajo" at bounding box center [695, 157] width 73 height 11
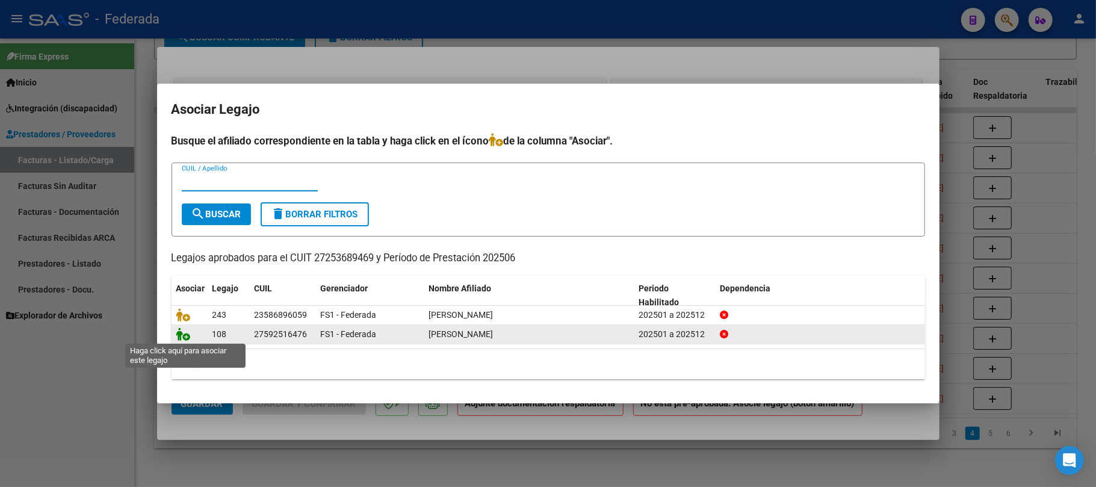
click at [183, 333] on icon at bounding box center [183, 333] width 14 height 13
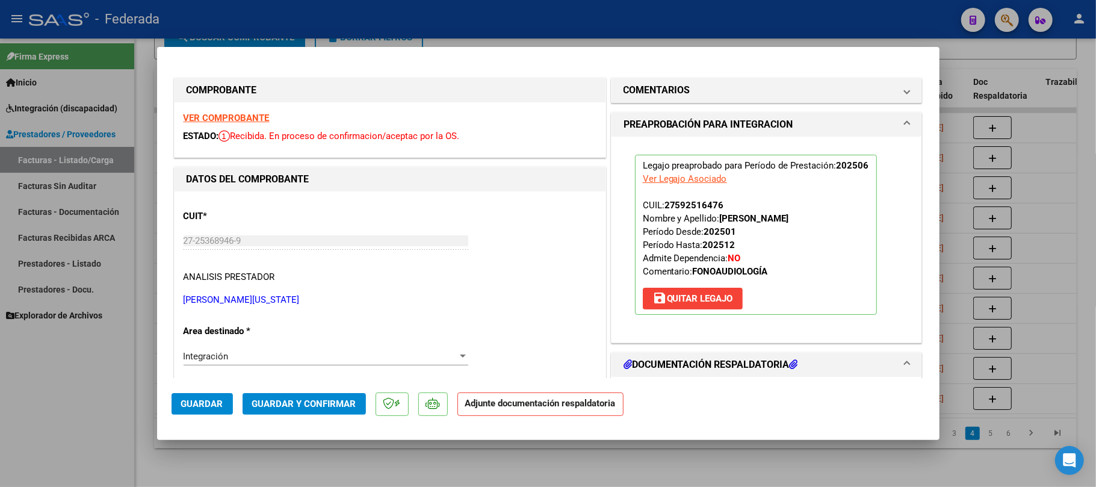
click at [205, 401] on span "Guardar" at bounding box center [202, 403] width 42 height 11
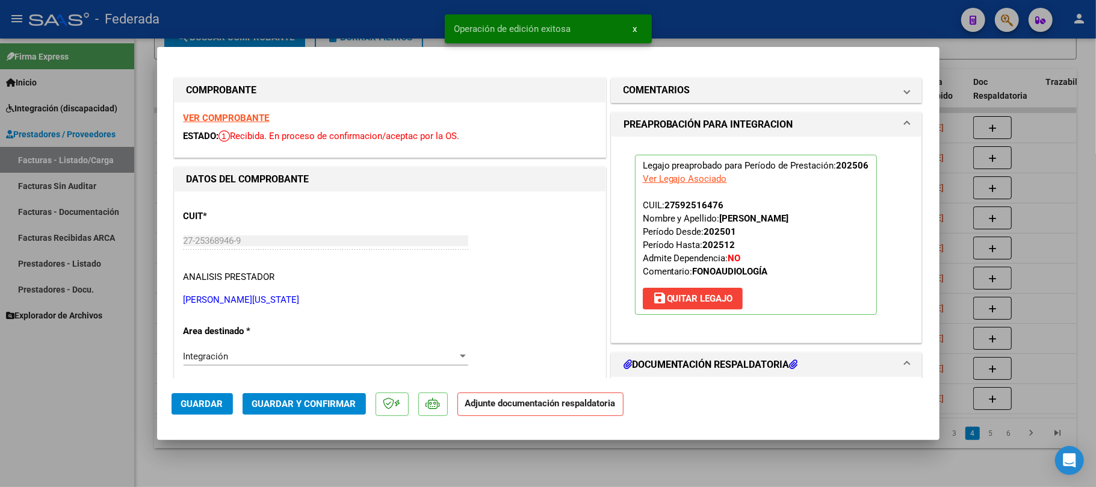
click at [238, 451] on div at bounding box center [548, 243] width 1096 height 487
type input "$ 0,00"
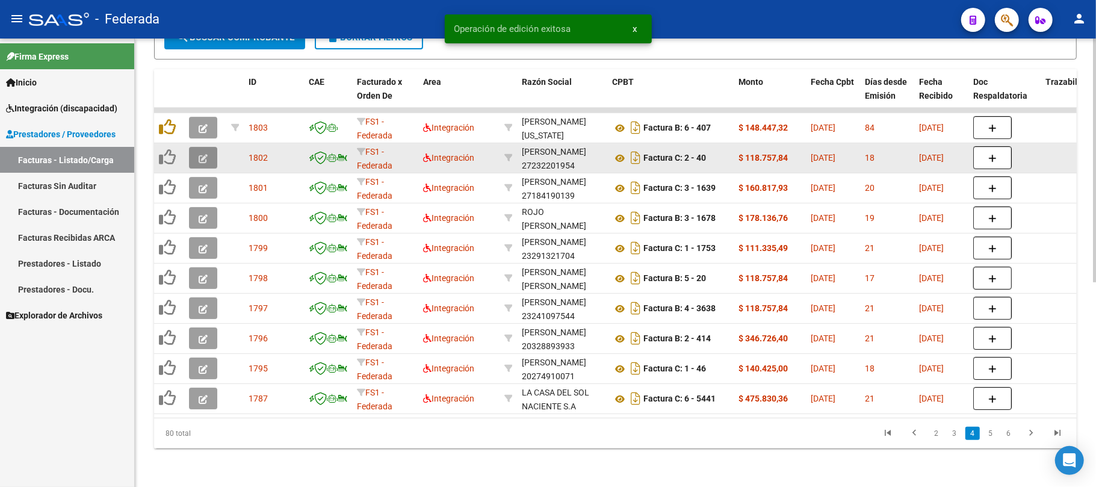
click at [194, 150] on button "button" at bounding box center [203, 158] width 28 height 22
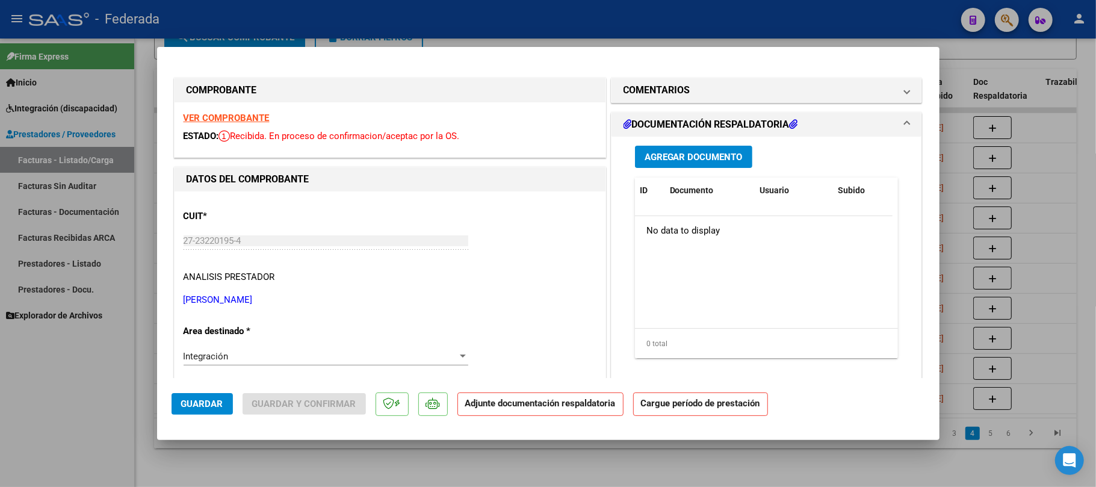
click at [263, 123] on div "VER COMPROBANTE ESTADO: Recibida. En proceso de confirmacion/aceptac por la OS." at bounding box center [390, 129] width 431 height 55
click at [256, 116] on strong "VER COMPROBANTE" at bounding box center [227, 118] width 86 height 11
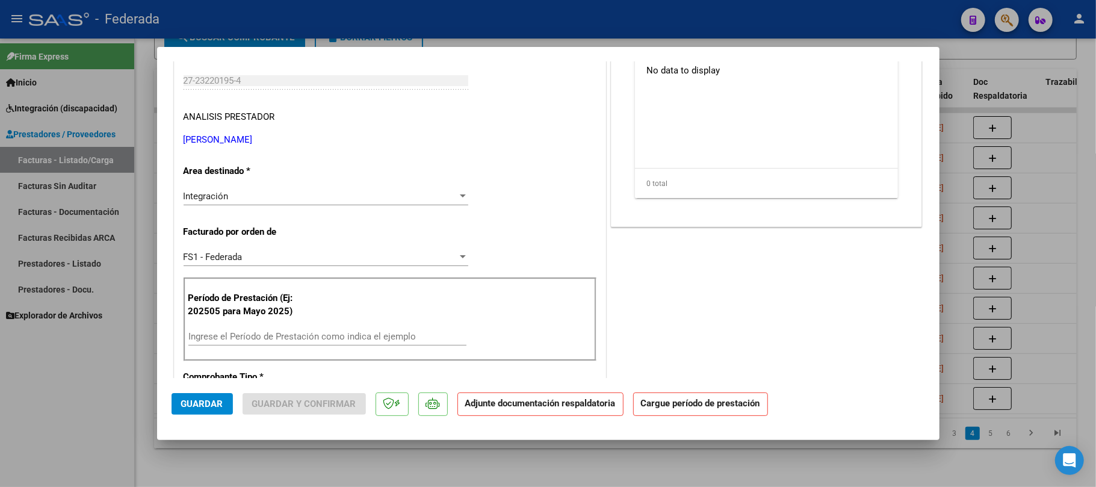
scroll to position [241, 0]
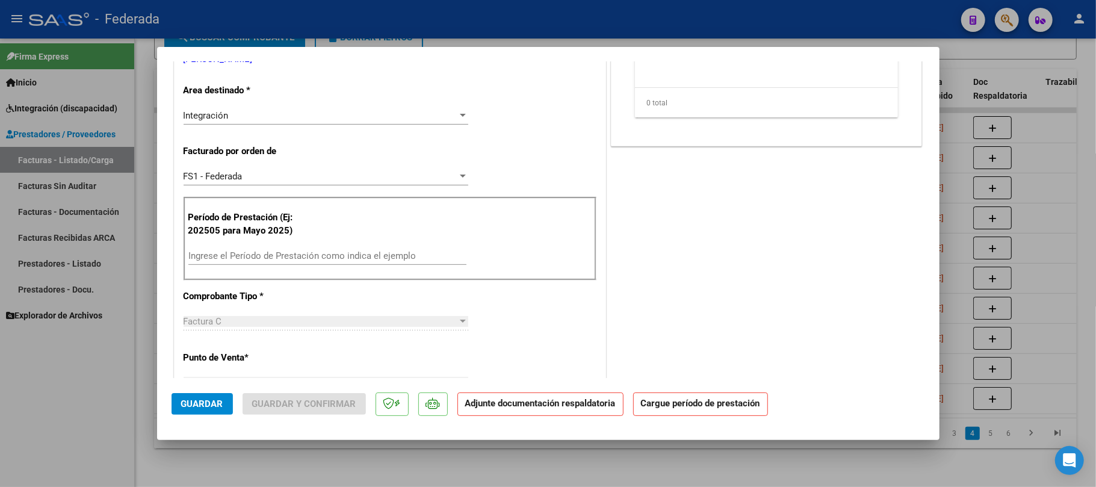
click at [275, 250] on input "Ingrese el Período de Prestación como indica el ejemplo" at bounding box center [327, 255] width 278 height 11
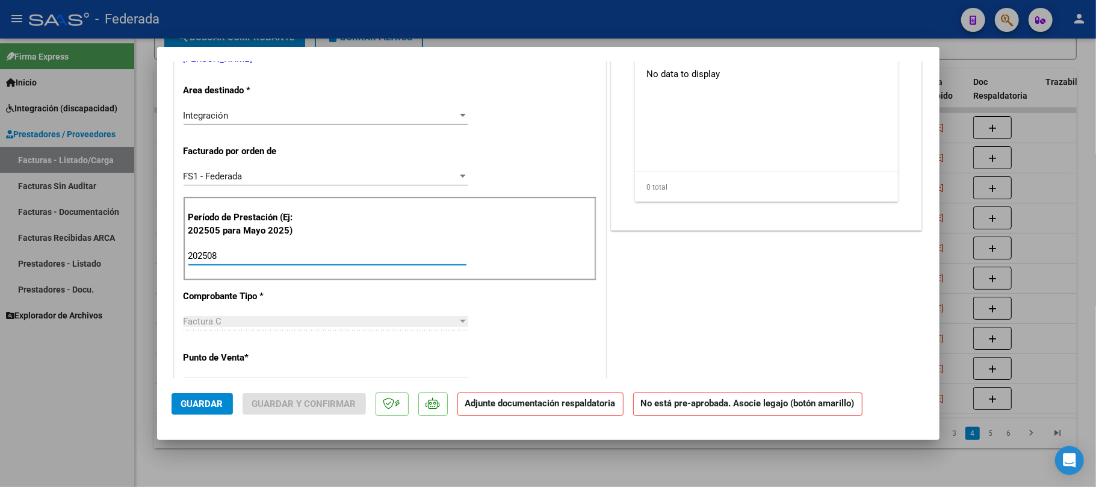
type input "202508"
click at [530, 329] on div "CUIT * 27-23220195-4 Ingresar CUIT ANALISIS PRESTADOR SILVA CONSTANZA ARCA Padr…" at bounding box center [390, 450] width 431 height 998
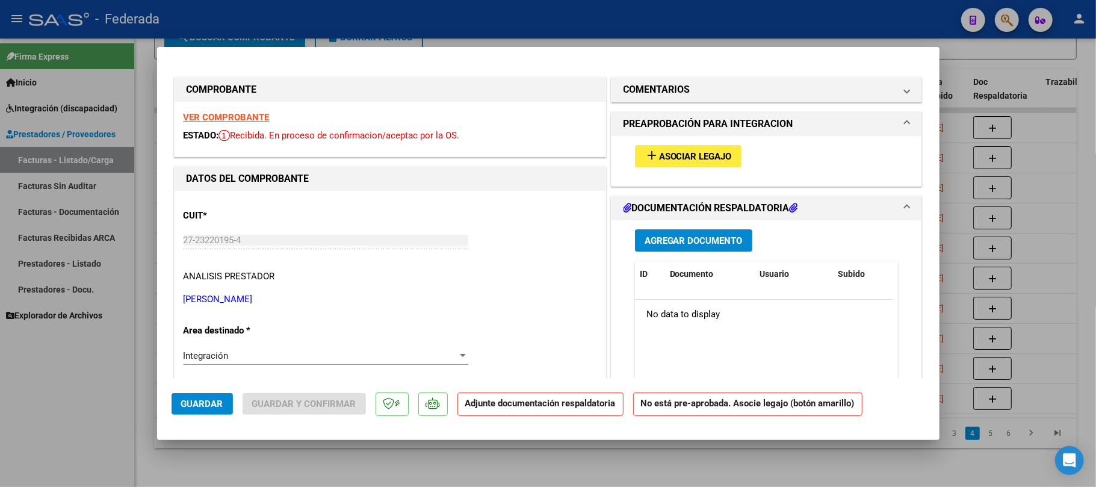
scroll to position [0, 0]
click at [674, 164] on button "add Asociar Legajo" at bounding box center [688, 157] width 107 height 22
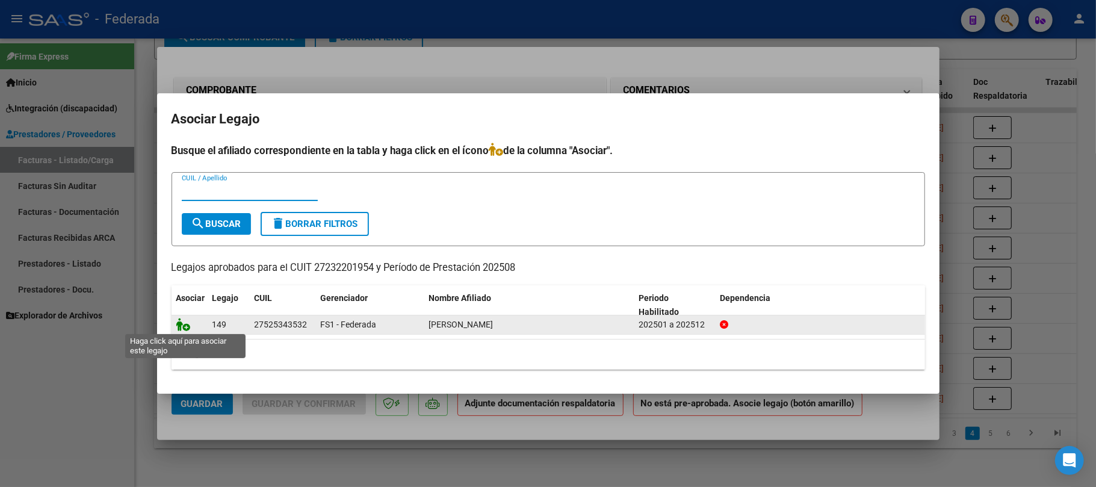
click at [185, 327] on icon at bounding box center [183, 324] width 14 height 13
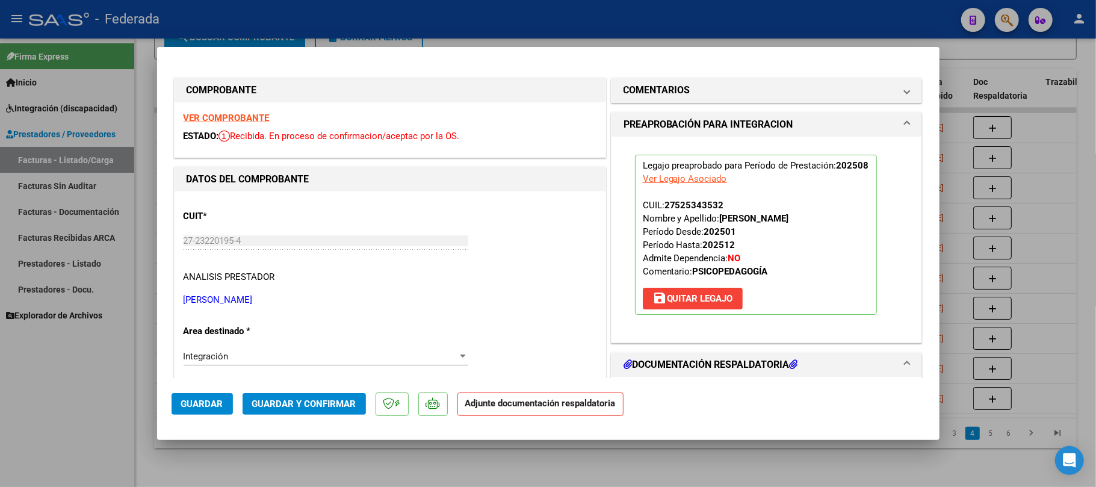
click at [203, 407] on span "Guardar" at bounding box center [202, 403] width 42 height 11
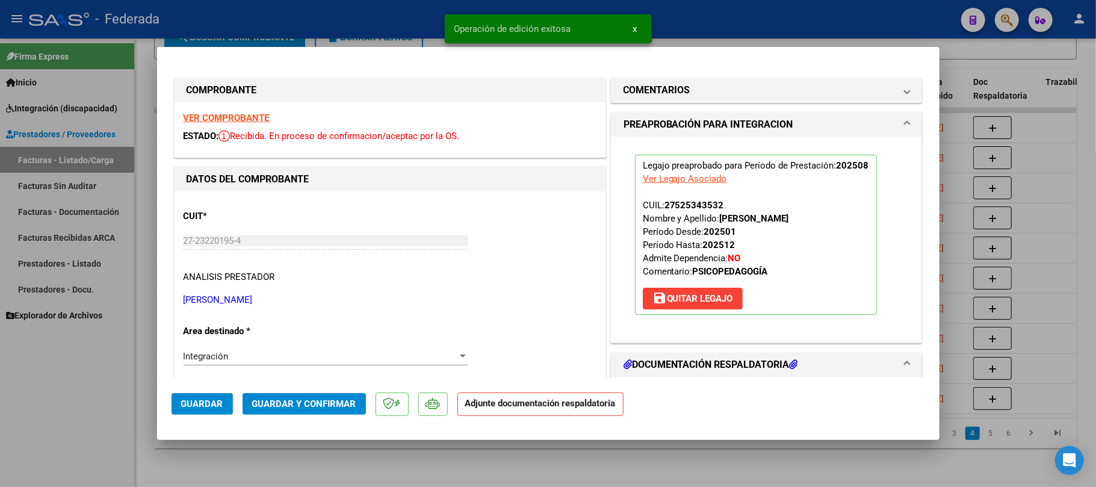
click at [258, 457] on div at bounding box center [548, 243] width 1096 height 487
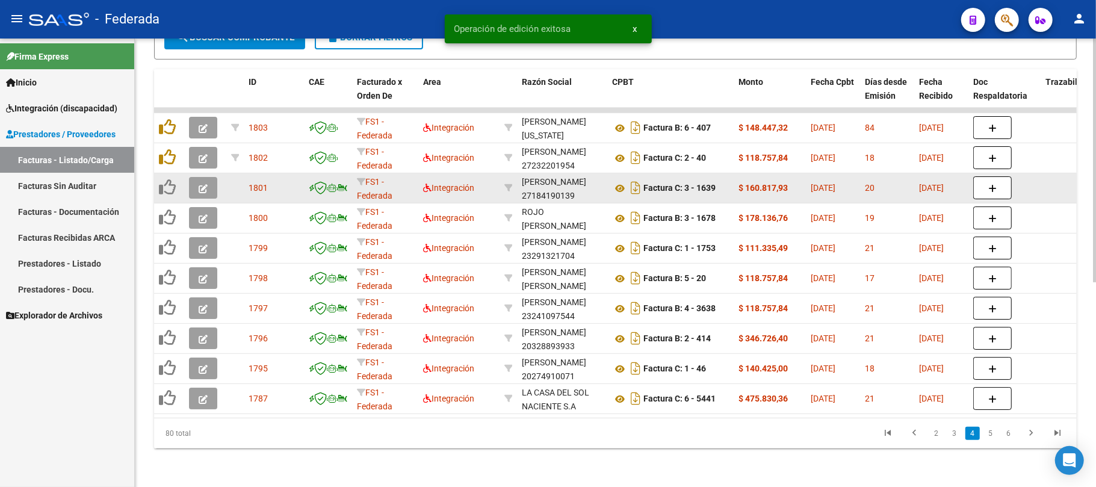
click at [199, 184] on icon "button" at bounding box center [203, 188] width 9 height 9
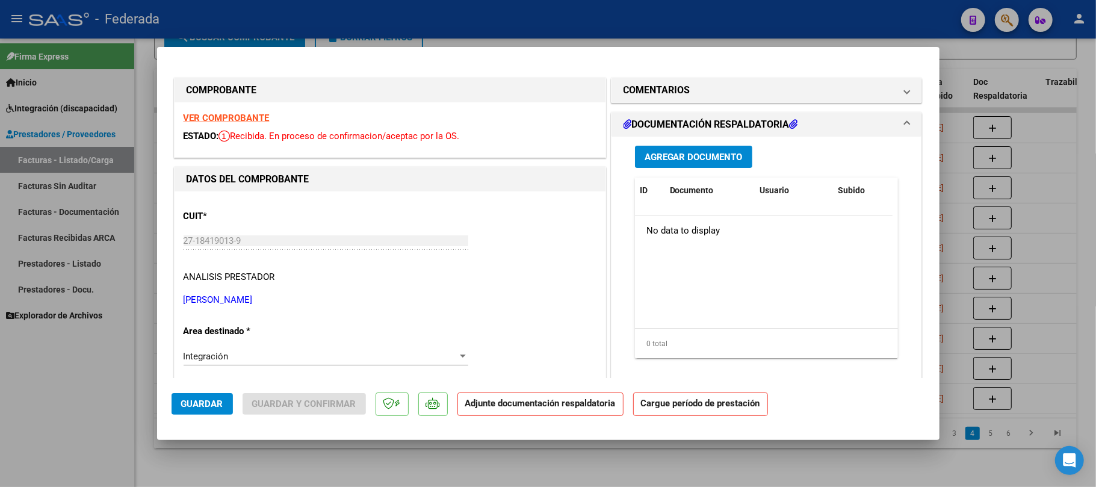
click at [258, 118] on strong "VER COMPROBANTE" at bounding box center [227, 118] width 86 height 11
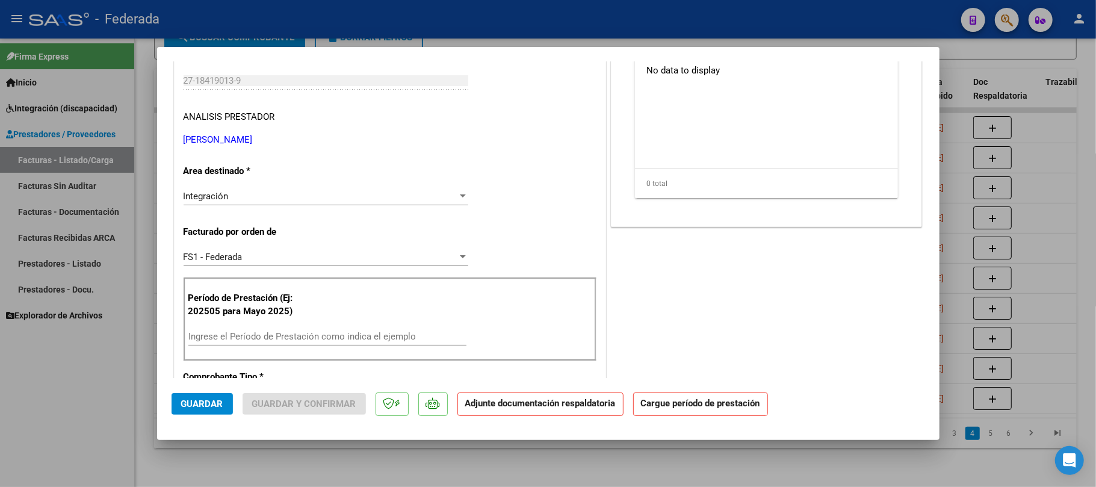
scroll to position [321, 0]
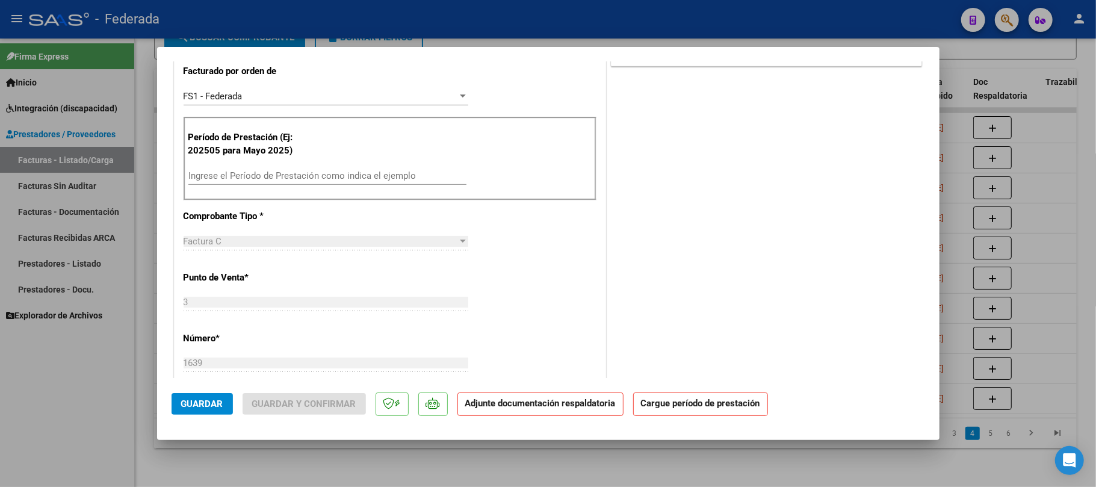
click at [270, 173] on input "Ingrese el Período de Prestación como indica el ejemplo" at bounding box center [327, 175] width 278 height 11
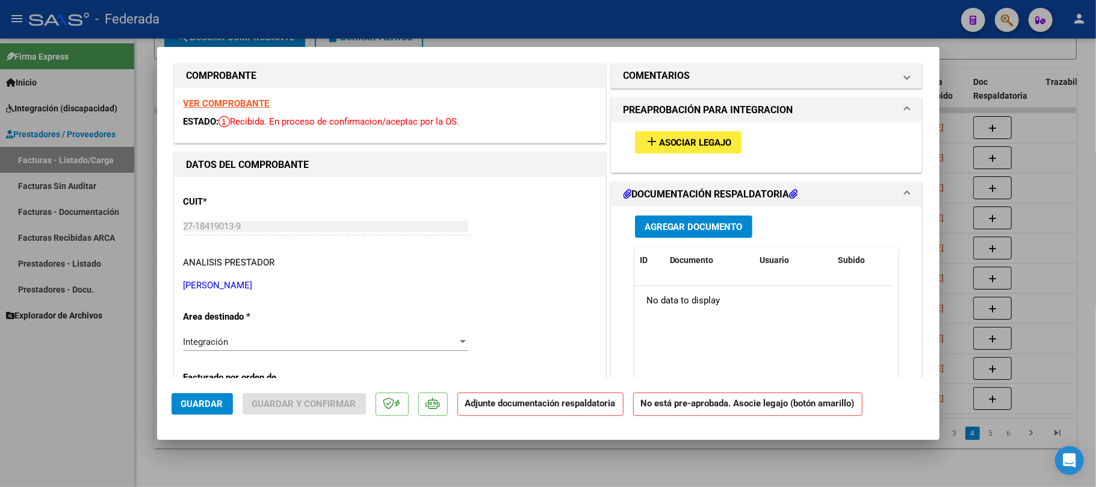
scroll to position [0, 0]
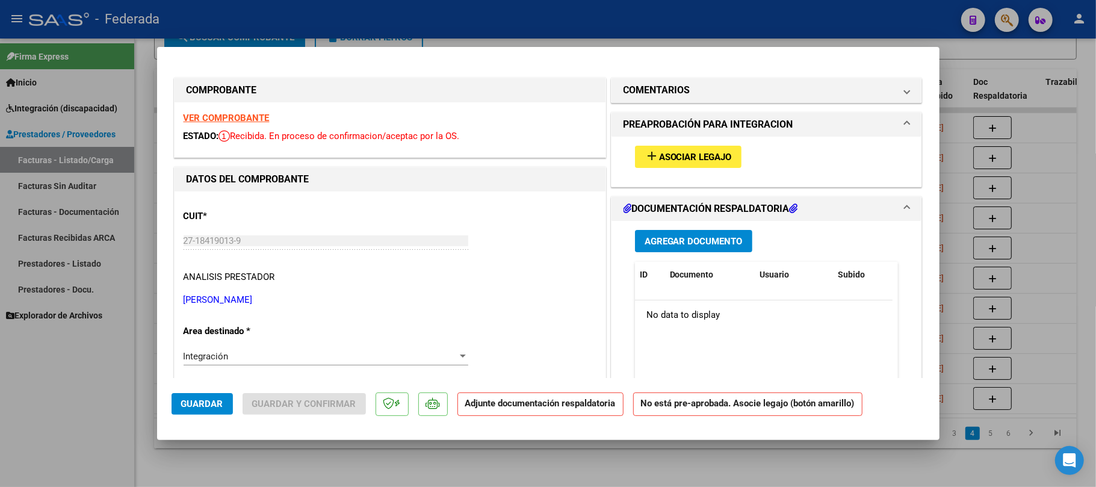
type input "202508"
click at [635, 156] on button "add Asociar Legajo" at bounding box center [688, 157] width 107 height 22
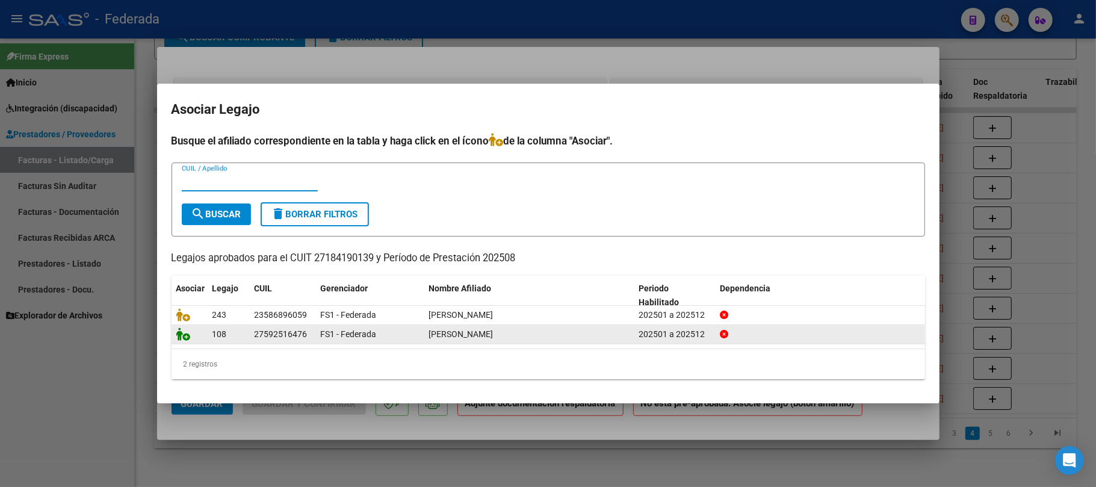
click at [187, 335] on icon at bounding box center [183, 333] width 14 height 13
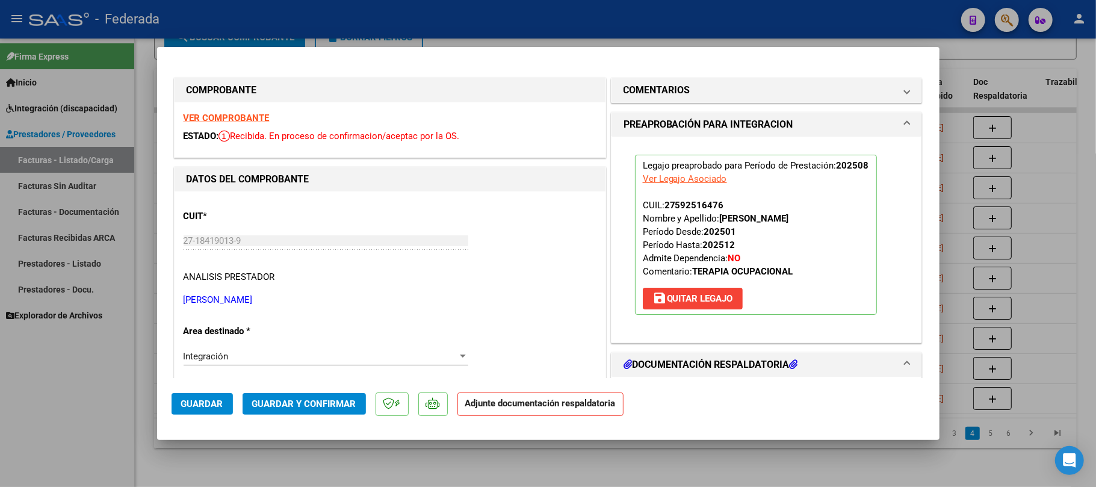
click at [248, 119] on strong "VER COMPROBANTE" at bounding box center [227, 118] width 86 height 11
click at [222, 398] on span "Guardar" at bounding box center [202, 403] width 42 height 11
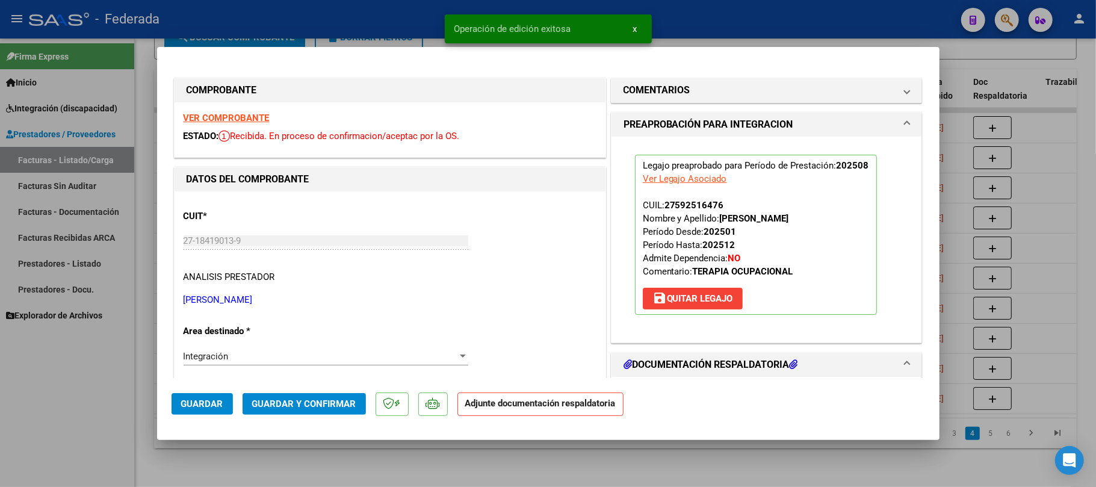
click at [340, 461] on div at bounding box center [548, 243] width 1096 height 487
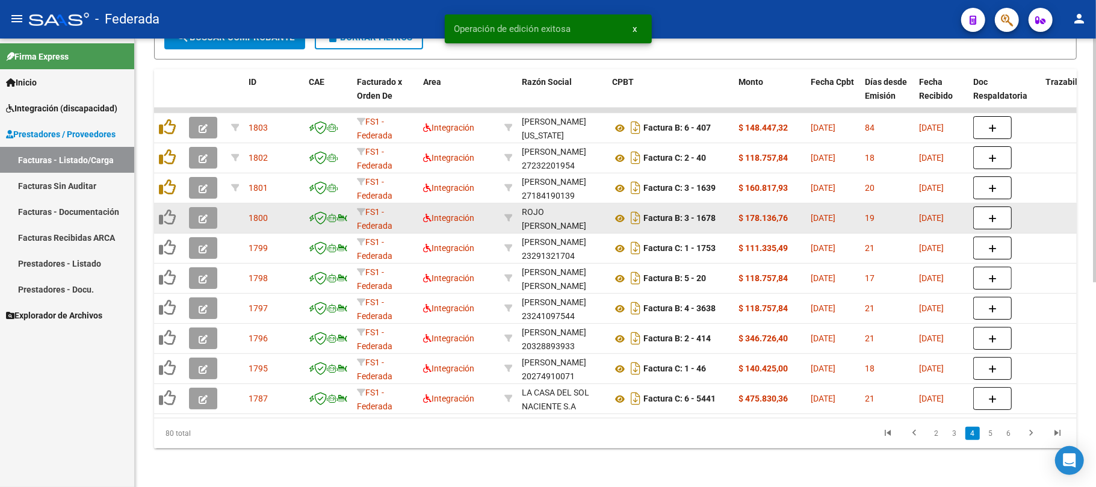
click at [202, 214] on icon "button" at bounding box center [203, 218] width 9 height 9
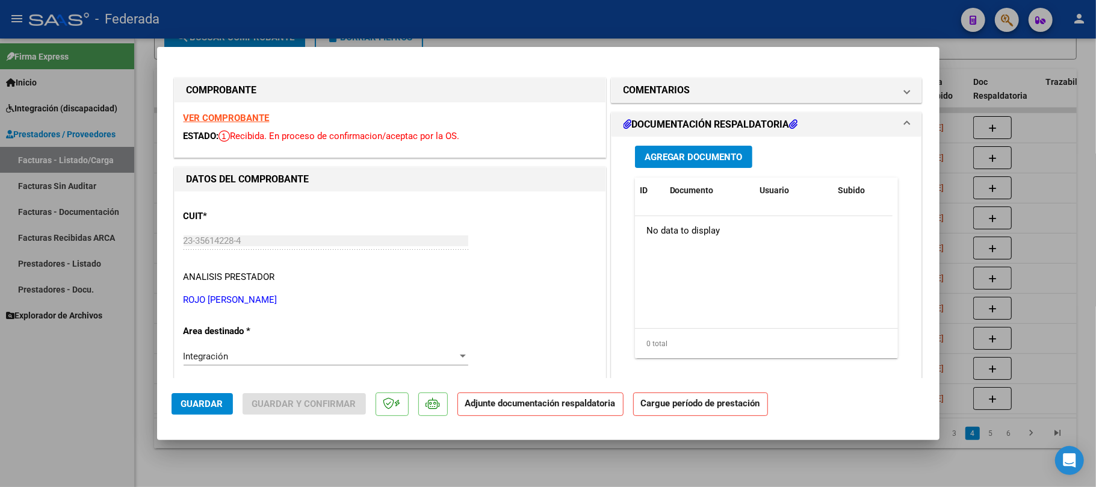
click at [218, 116] on strong "VER COMPROBANTE" at bounding box center [227, 118] width 86 height 11
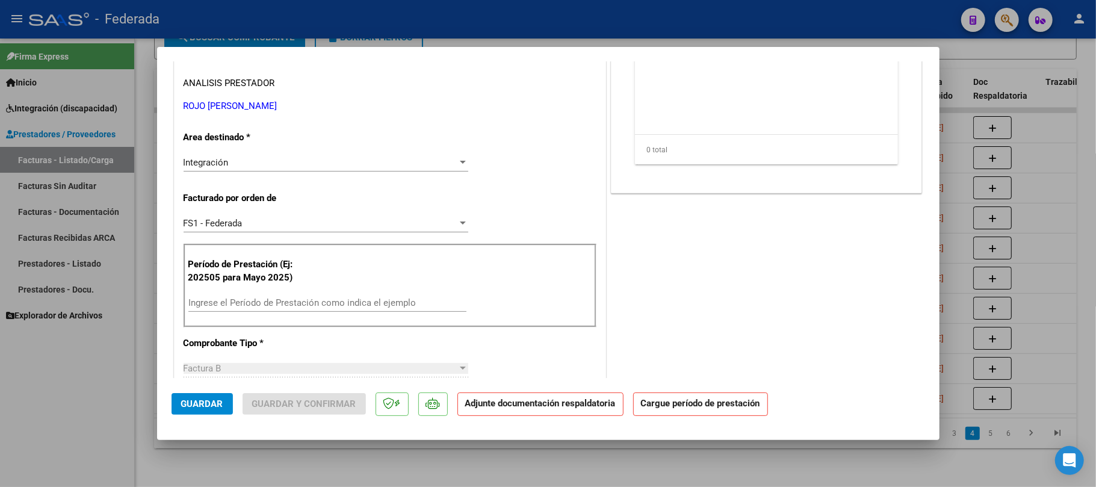
scroll to position [321, 0]
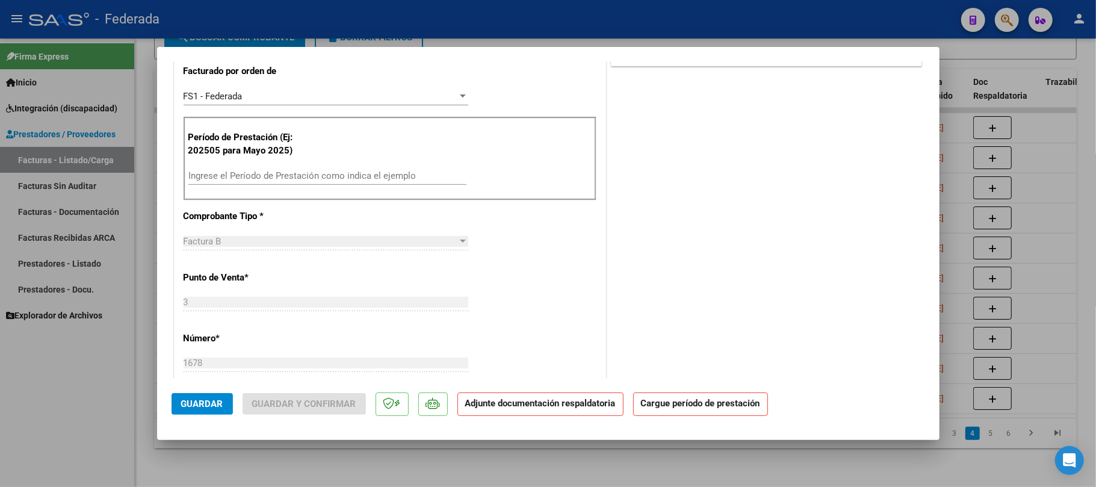
click at [261, 178] on input "Ingrese el Período de Prestación como indica el ejemplo" at bounding box center [327, 175] width 278 height 11
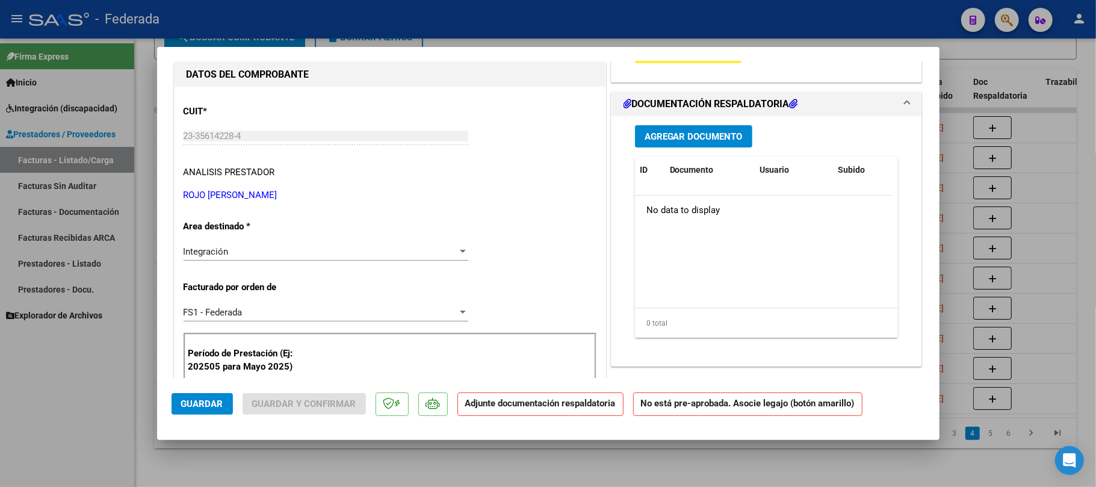
scroll to position [0, 0]
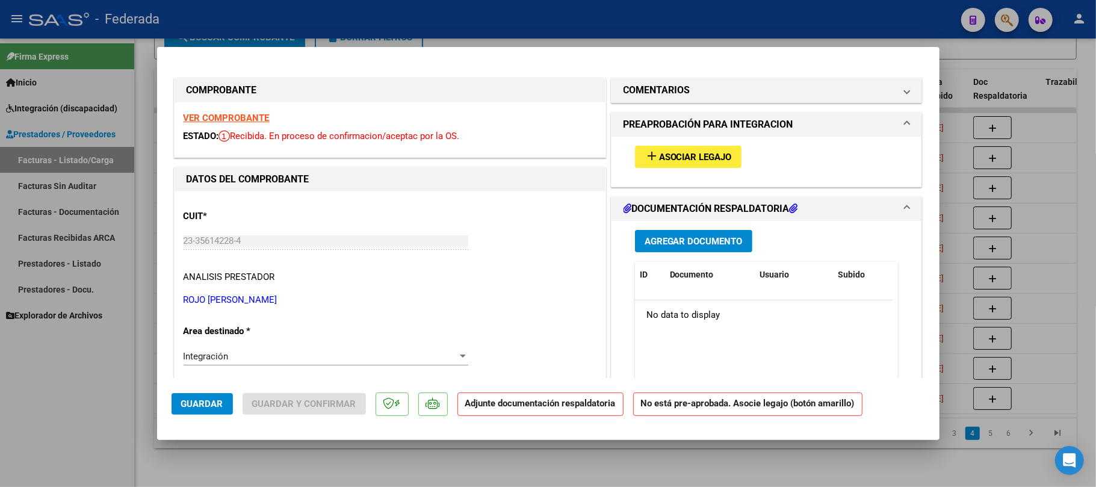
type input "202508"
click at [706, 160] on span "Asociar Legajo" at bounding box center [695, 157] width 73 height 11
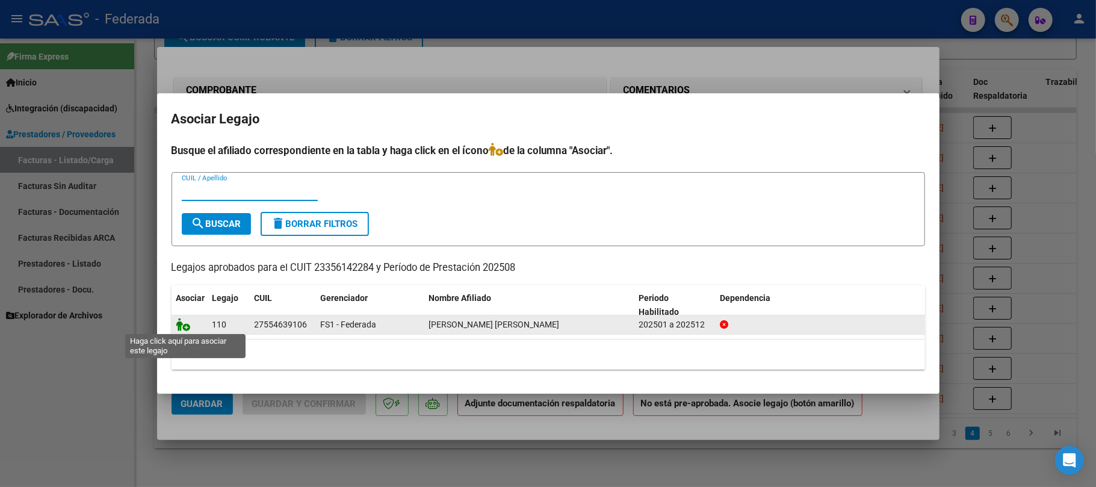
click at [179, 320] on icon at bounding box center [183, 324] width 14 height 13
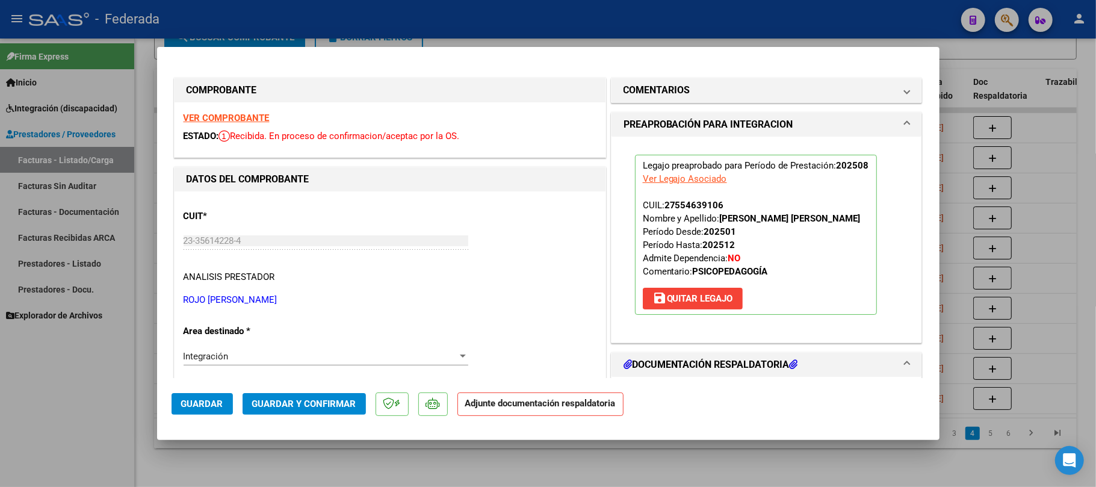
click at [213, 404] on span "Guardar" at bounding box center [202, 403] width 42 height 11
click at [247, 460] on div at bounding box center [548, 243] width 1096 height 487
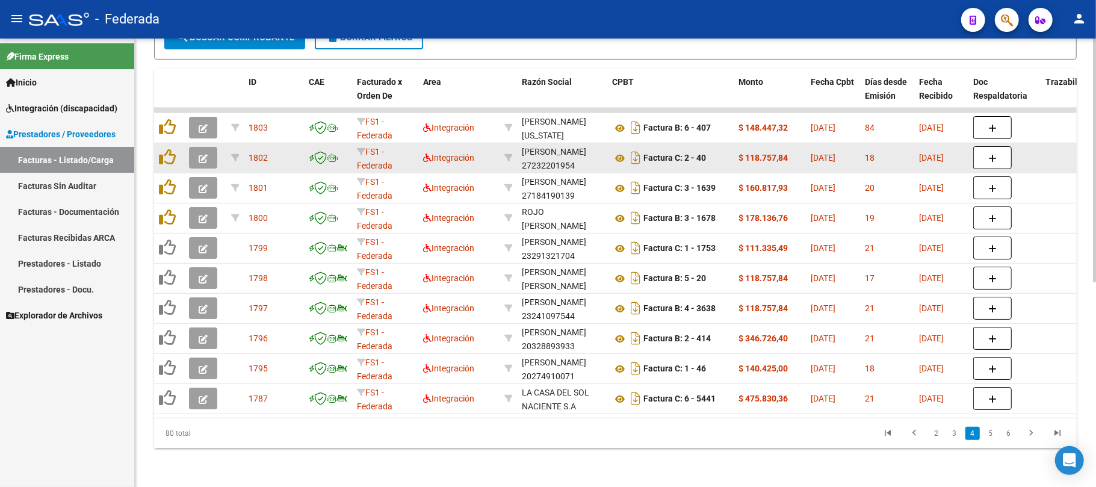
click at [265, 152] on div "1802" at bounding box center [274, 158] width 51 height 14
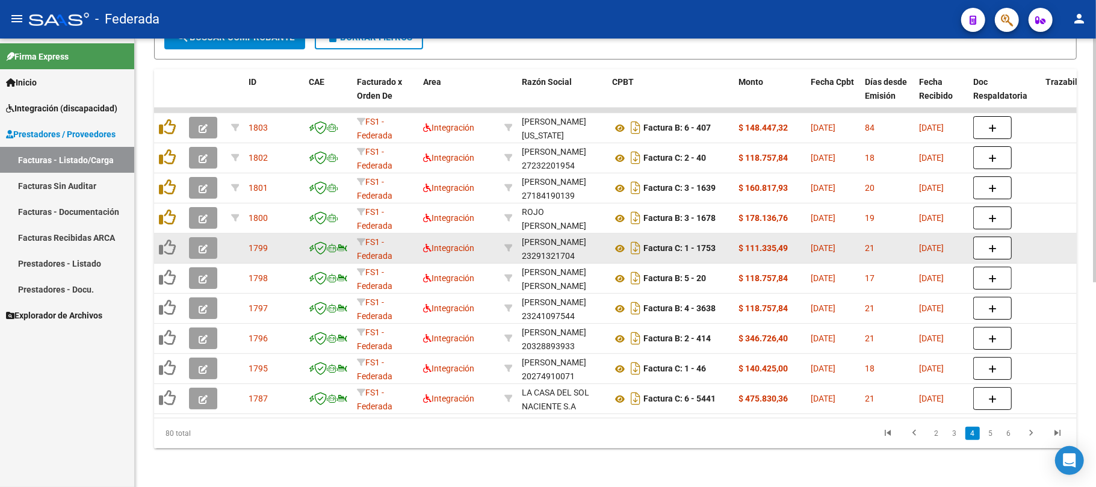
click at [200, 244] on icon "button" at bounding box center [203, 248] width 9 height 9
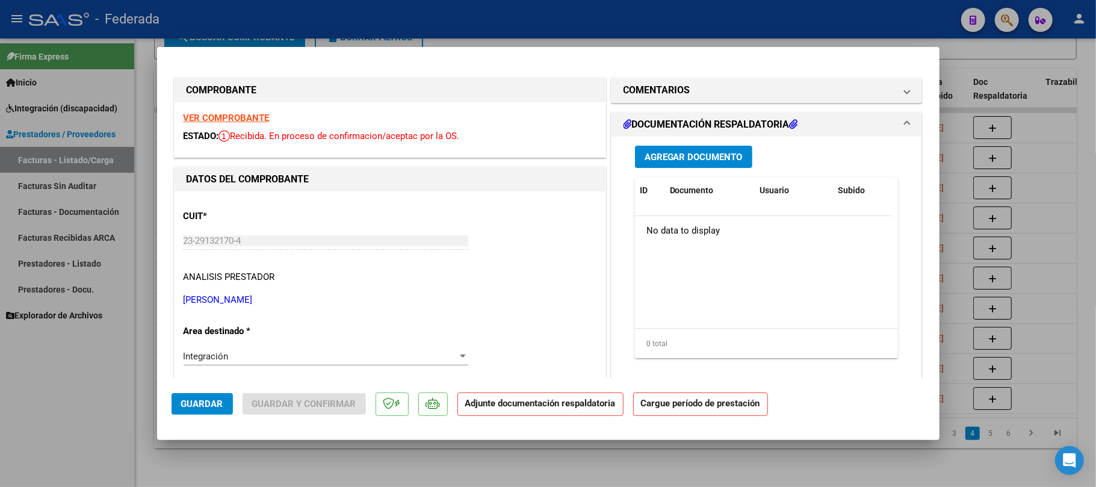
click at [246, 119] on strong "VER COMPROBANTE" at bounding box center [227, 118] width 86 height 11
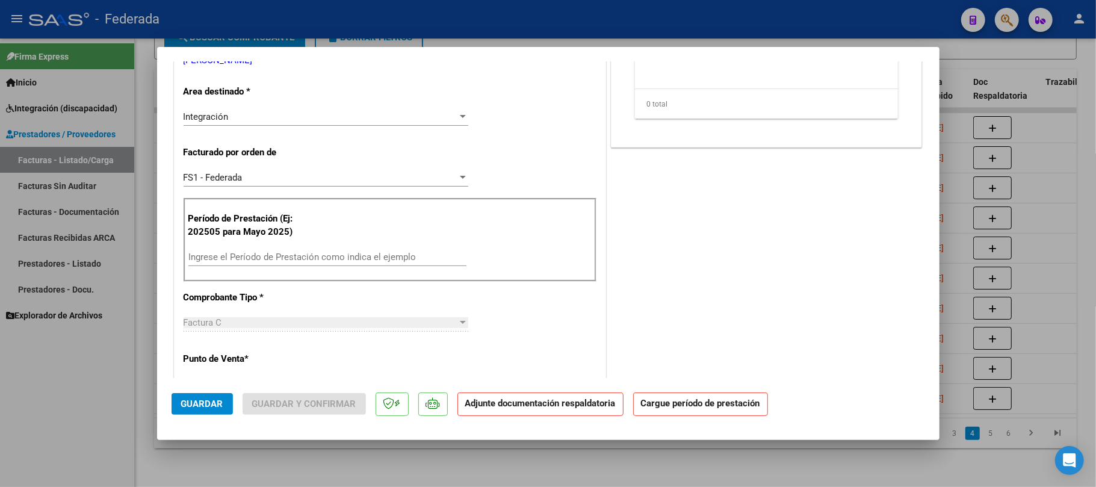
scroll to position [241, 0]
click at [250, 263] on div "Ingrese el Período de Prestación como indica el ejemplo" at bounding box center [327, 256] width 278 height 18
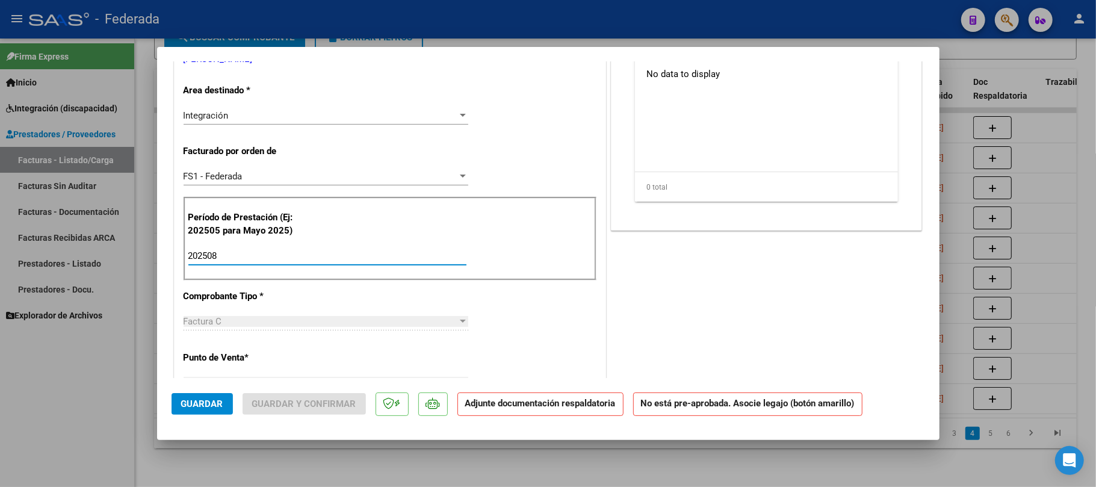
type input "202508"
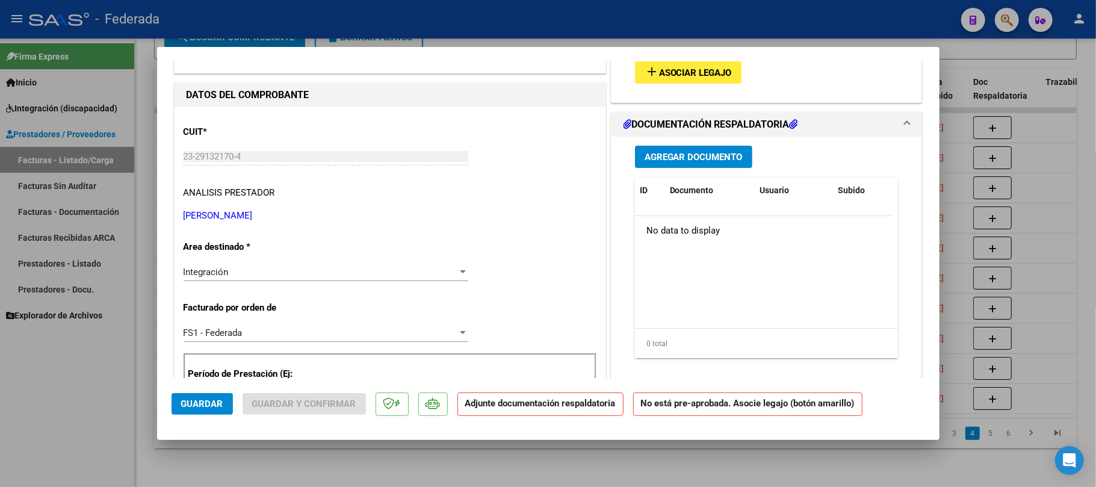
scroll to position [80, 0]
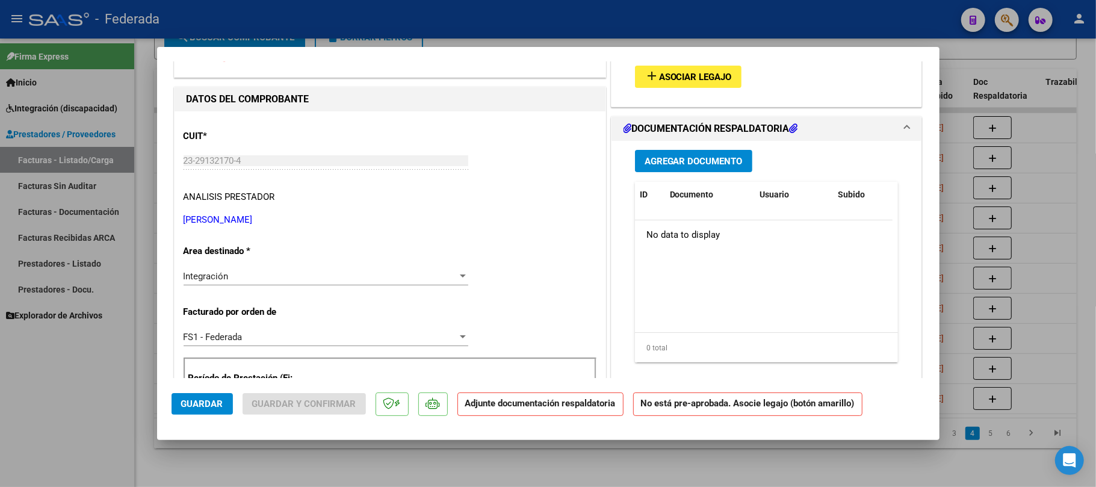
click at [651, 82] on mat-icon "add" at bounding box center [652, 76] width 14 height 14
click at [224, 414] on button "Guardar" at bounding box center [202, 404] width 61 height 22
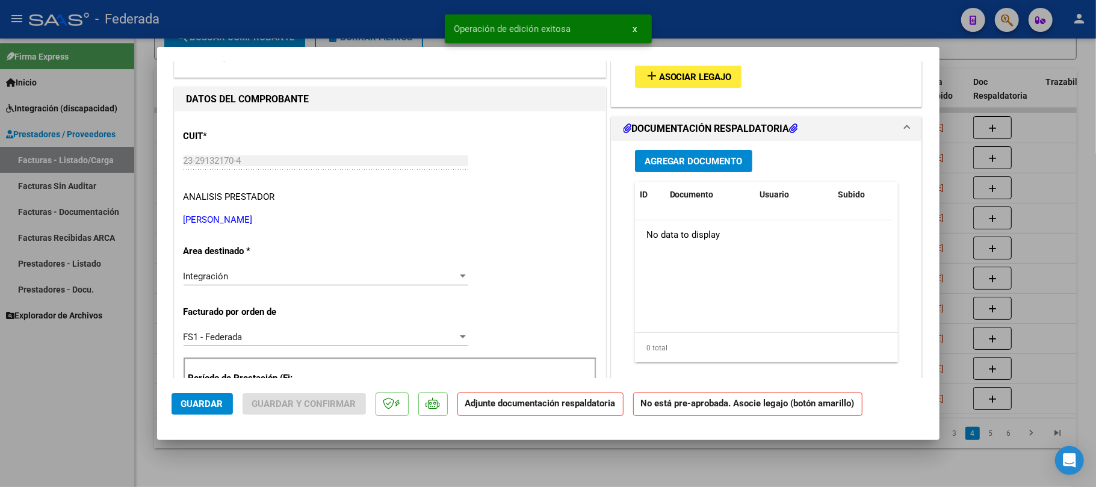
click at [357, 461] on div at bounding box center [548, 243] width 1096 height 487
type input "$ 0,00"
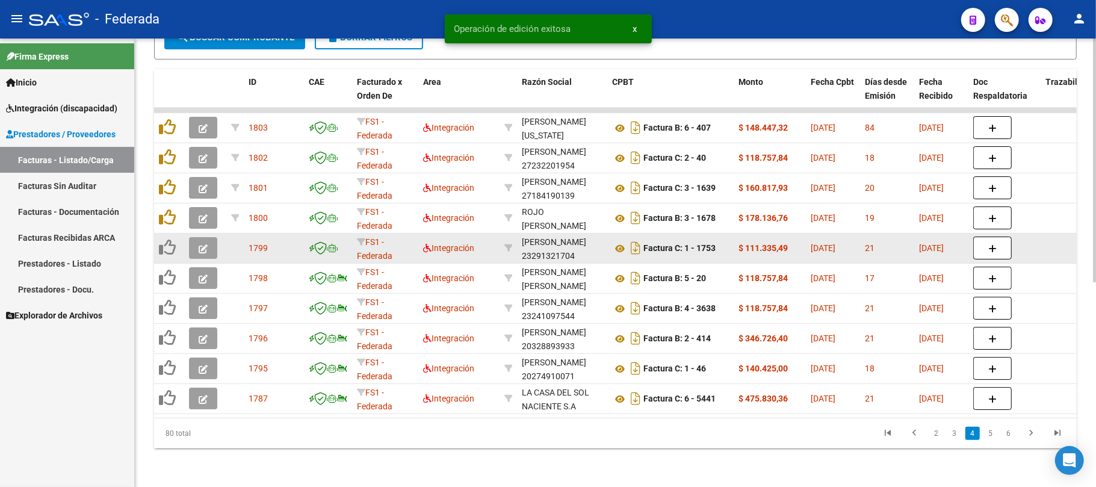
click at [212, 241] on button "button" at bounding box center [203, 248] width 28 height 22
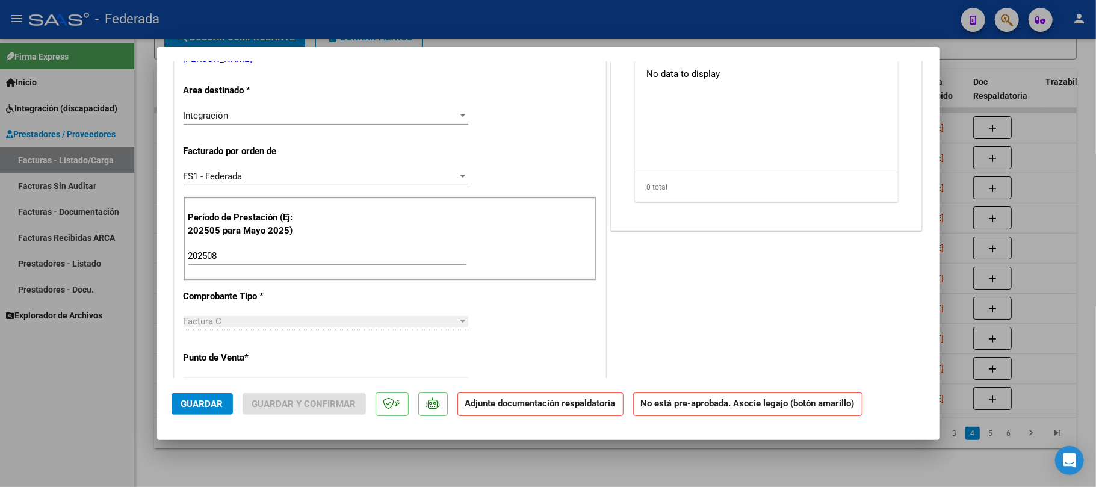
type input "$ 0,00"
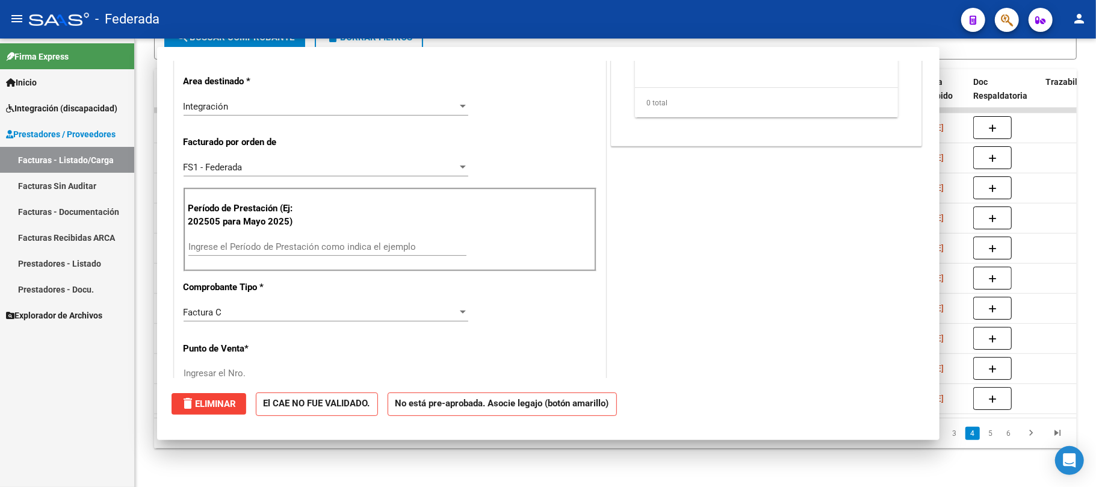
scroll to position [232, 0]
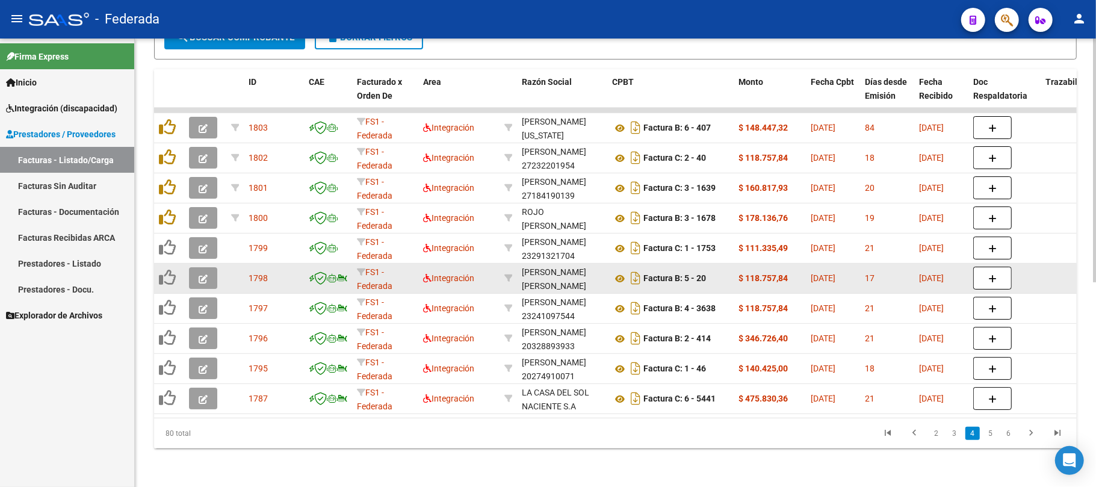
click at [207, 274] on icon "button" at bounding box center [203, 278] width 9 height 9
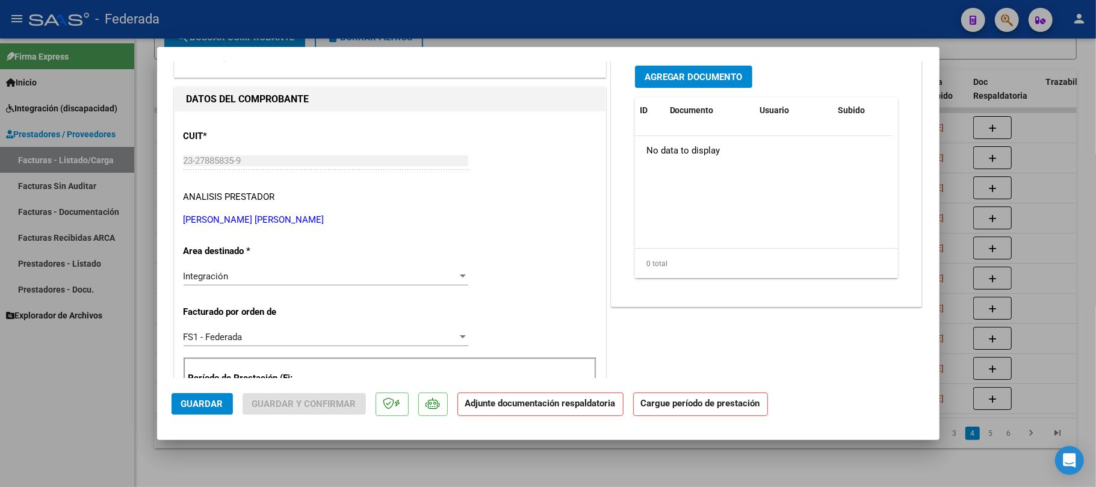
scroll to position [0, 0]
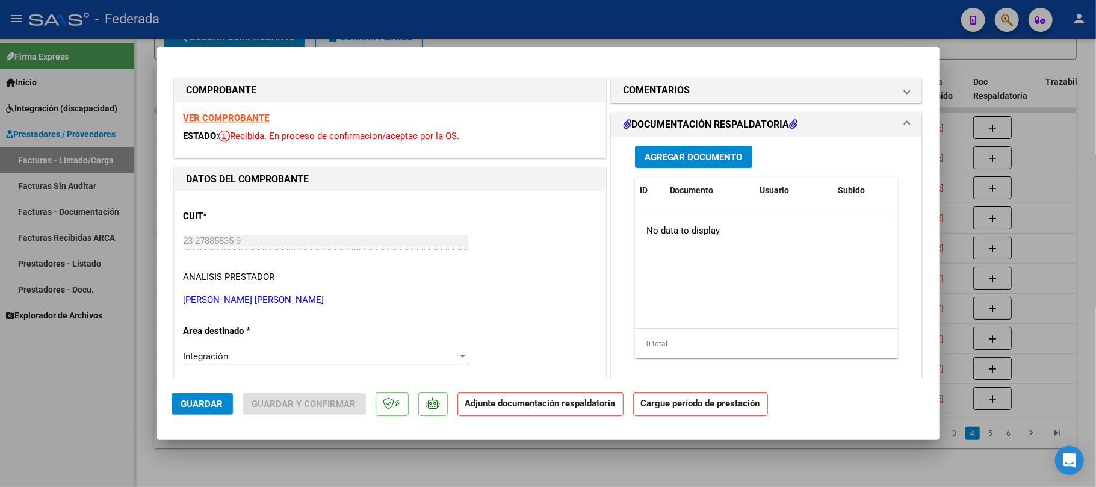
click at [229, 123] on strong "VER COMPROBANTE" at bounding box center [227, 118] width 86 height 11
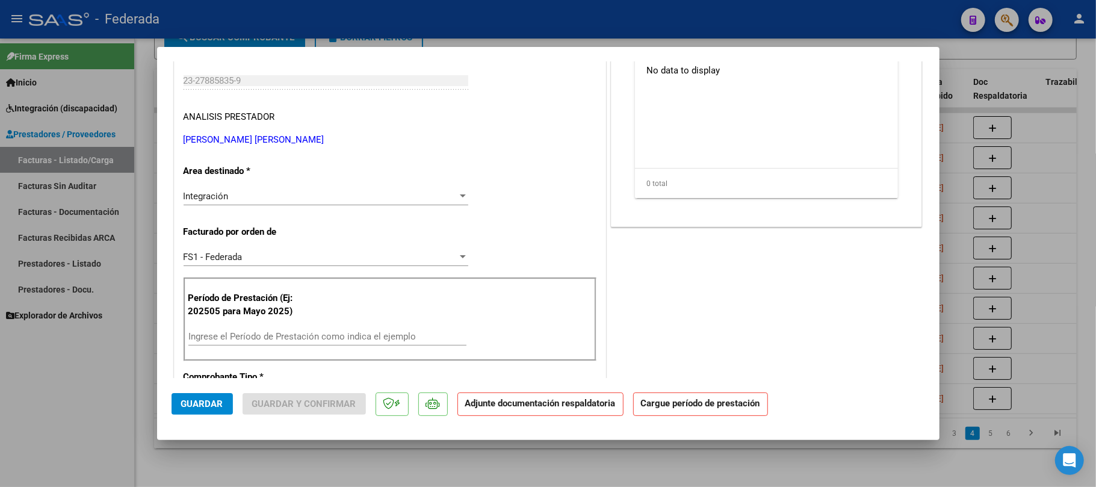
scroll to position [401, 0]
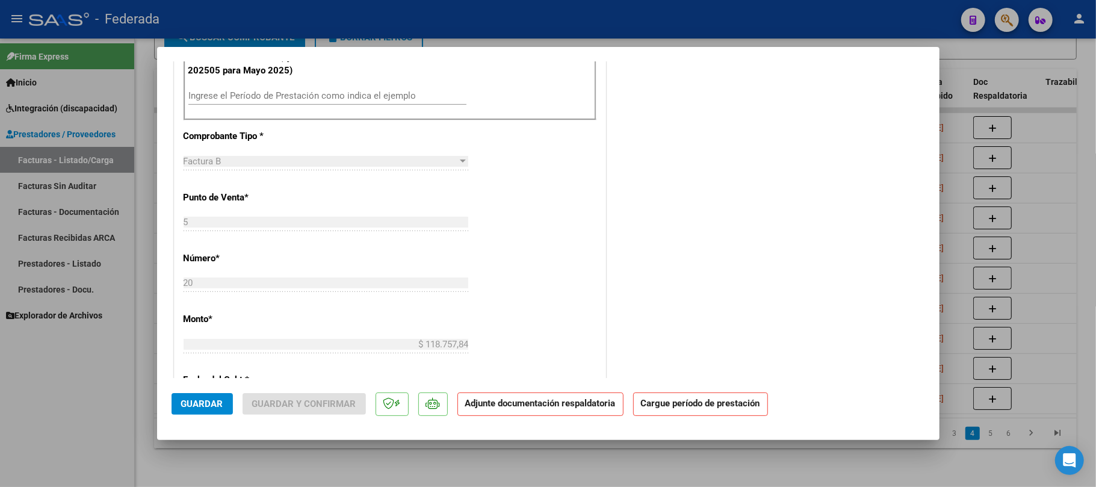
click at [240, 93] on input "Ingrese el Período de Prestación como indica el ejemplo" at bounding box center [327, 95] width 278 height 11
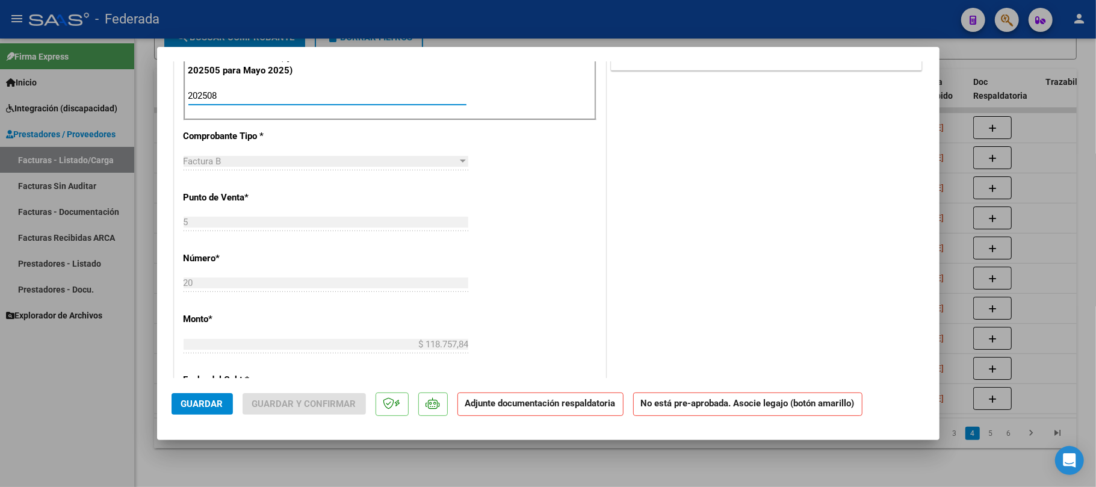
type input "202508"
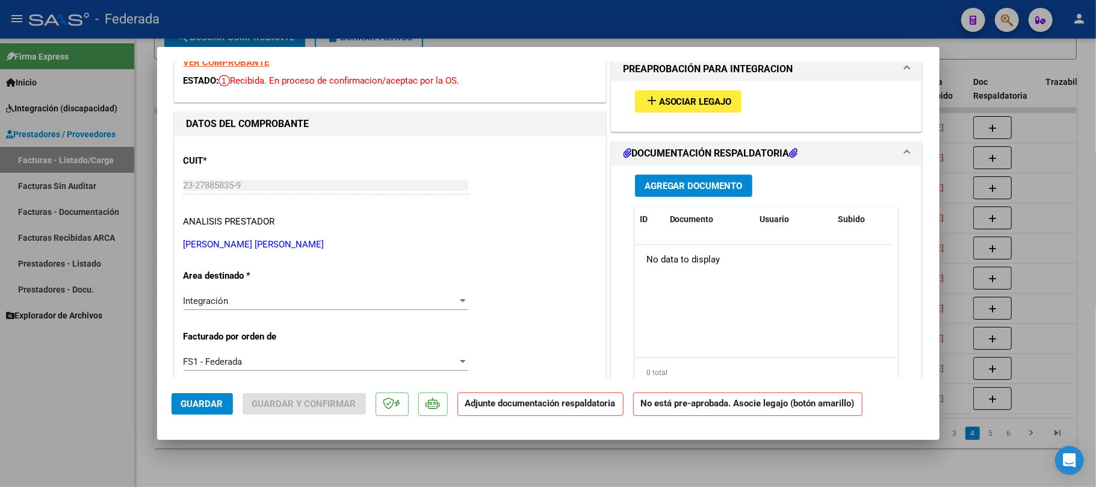
scroll to position [0, 0]
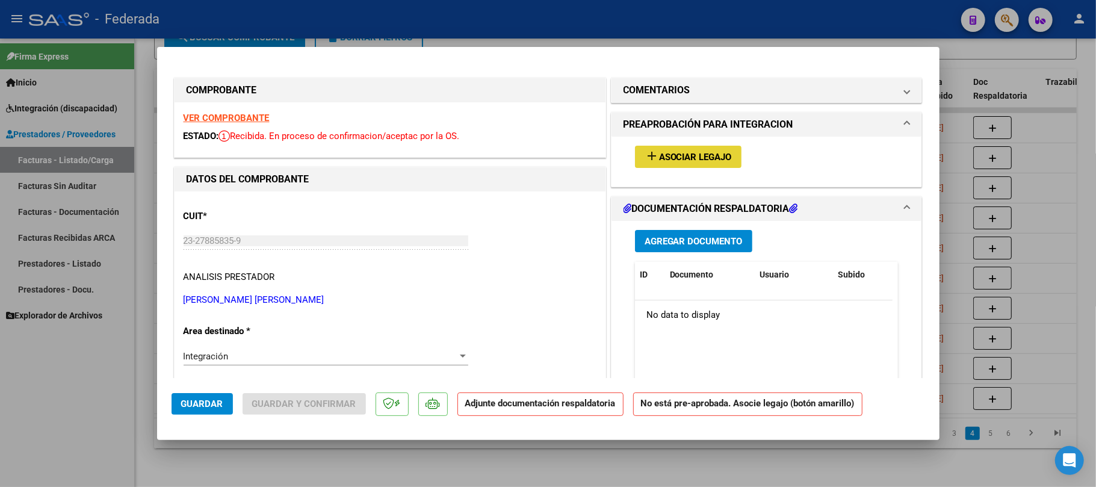
click at [636, 149] on button "add Asociar Legajo" at bounding box center [688, 157] width 107 height 22
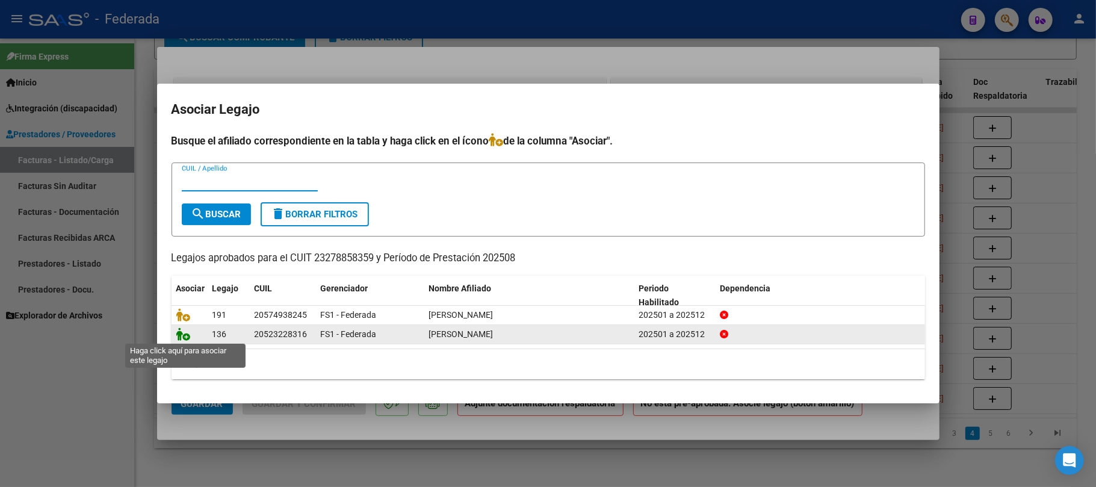
click at [186, 333] on icon at bounding box center [183, 333] width 14 height 13
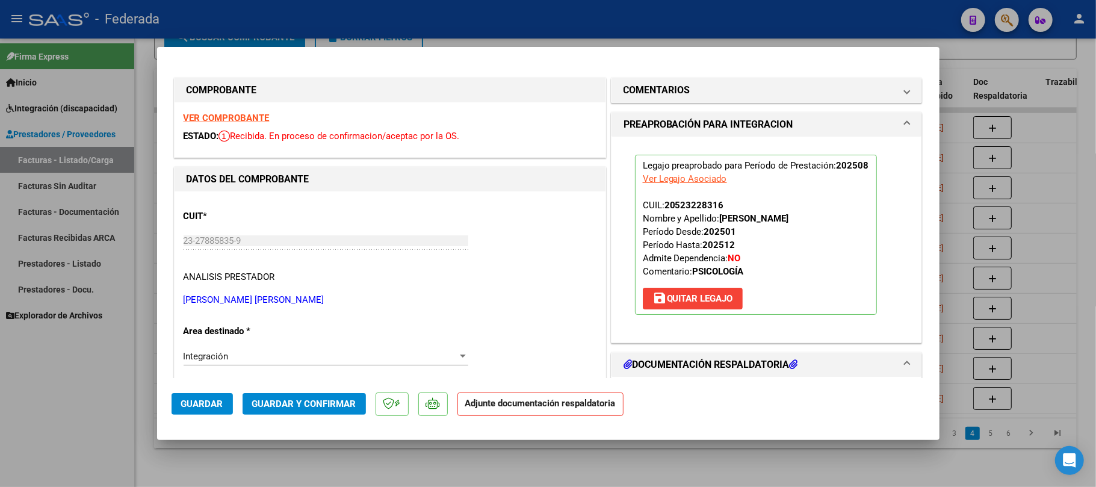
click at [217, 405] on span "Guardar" at bounding box center [202, 403] width 42 height 11
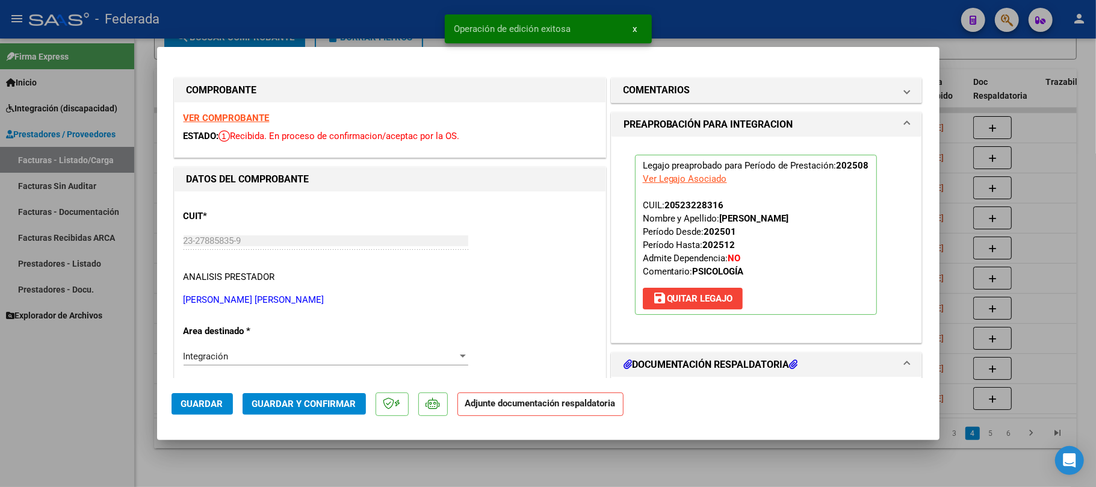
click at [261, 433] on mat-dialog-container "COMPROBANTE VER COMPROBANTE ESTADO: Recibida. En proceso de confirmacion/acepta…" at bounding box center [548, 243] width 782 height 392
click at [254, 451] on div at bounding box center [548, 243] width 1096 height 487
type input "$ 0,00"
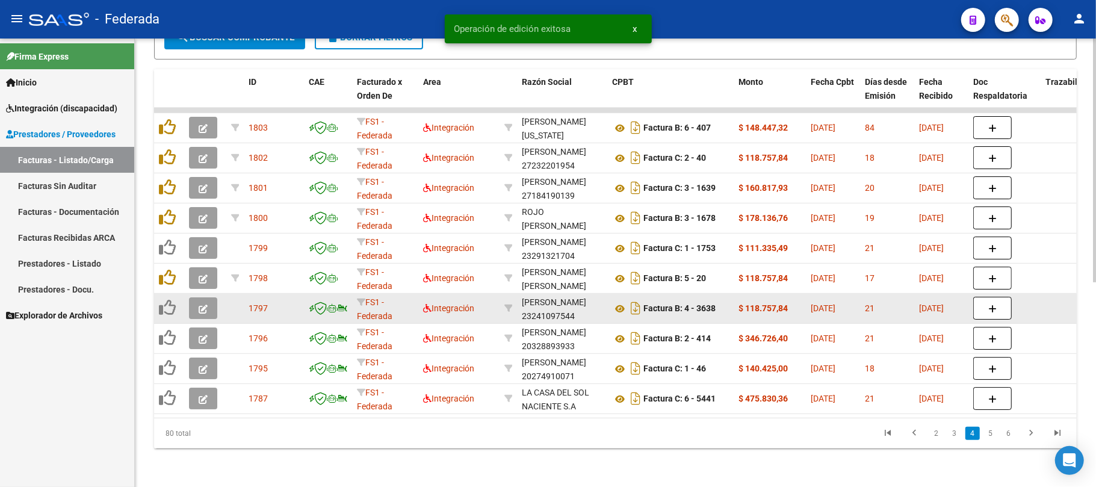
click at [202, 305] on icon "button" at bounding box center [203, 309] width 9 height 9
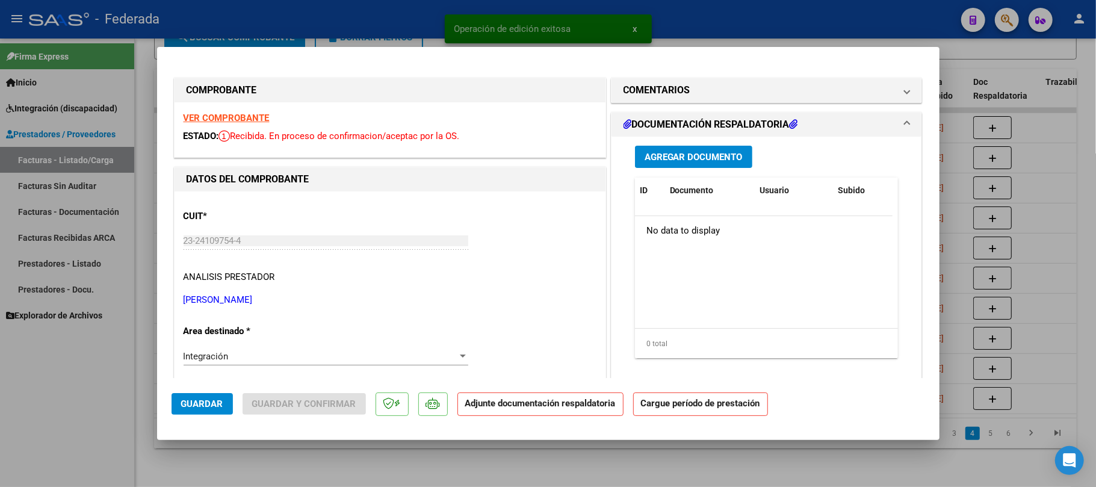
click at [242, 117] on strong "VER COMPROBANTE" at bounding box center [227, 118] width 86 height 11
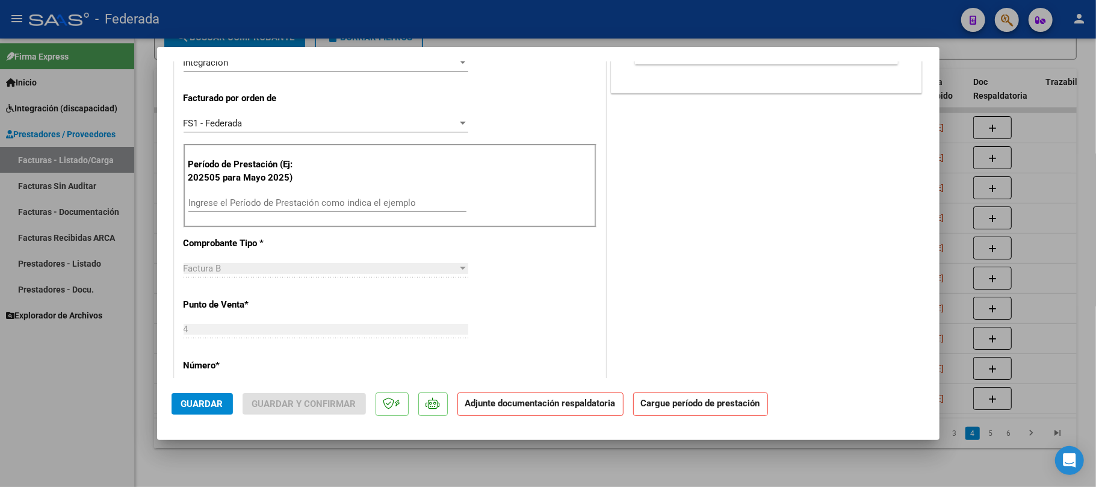
scroll to position [321, 0]
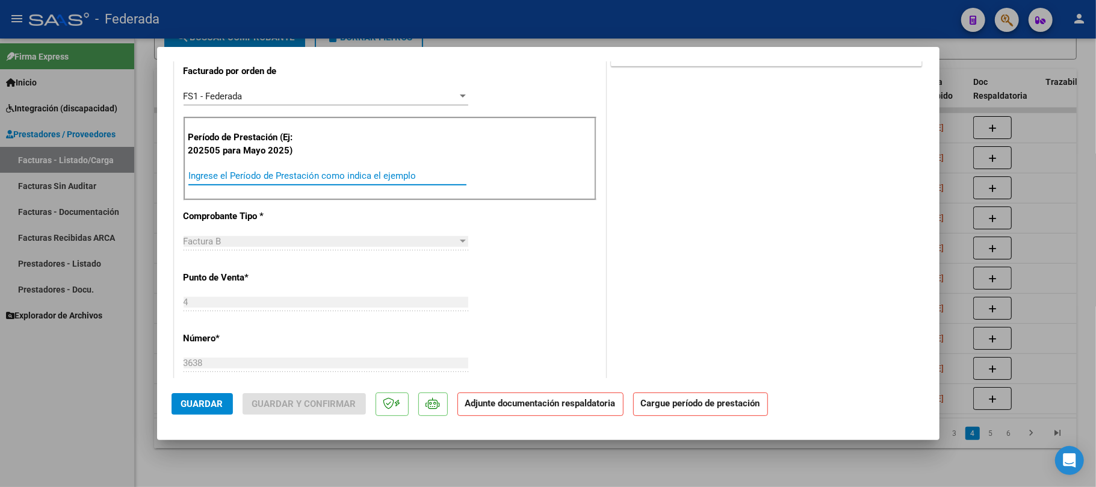
click at [255, 172] on input "Ingrese el Período de Prestación como indica el ejemplo" at bounding box center [327, 175] width 278 height 11
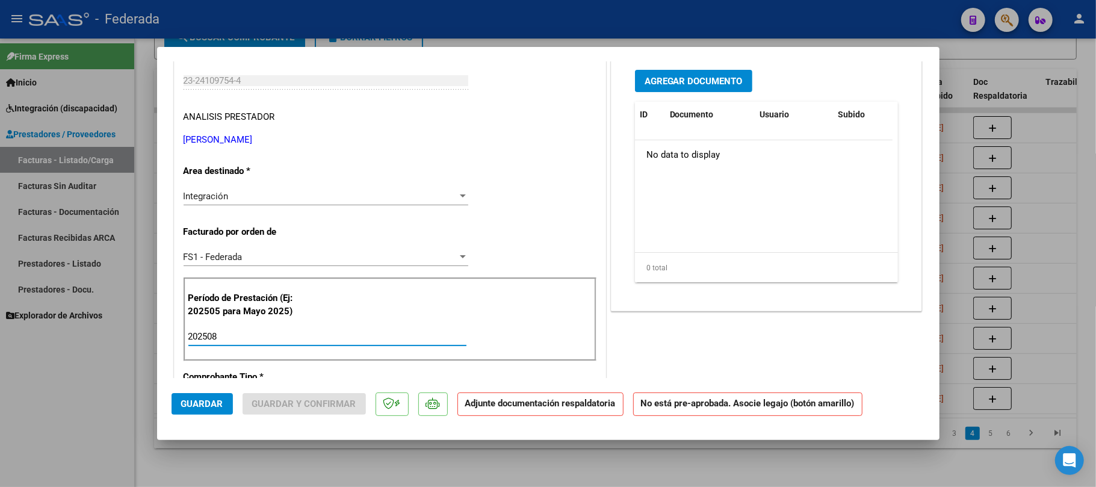
scroll to position [80, 0]
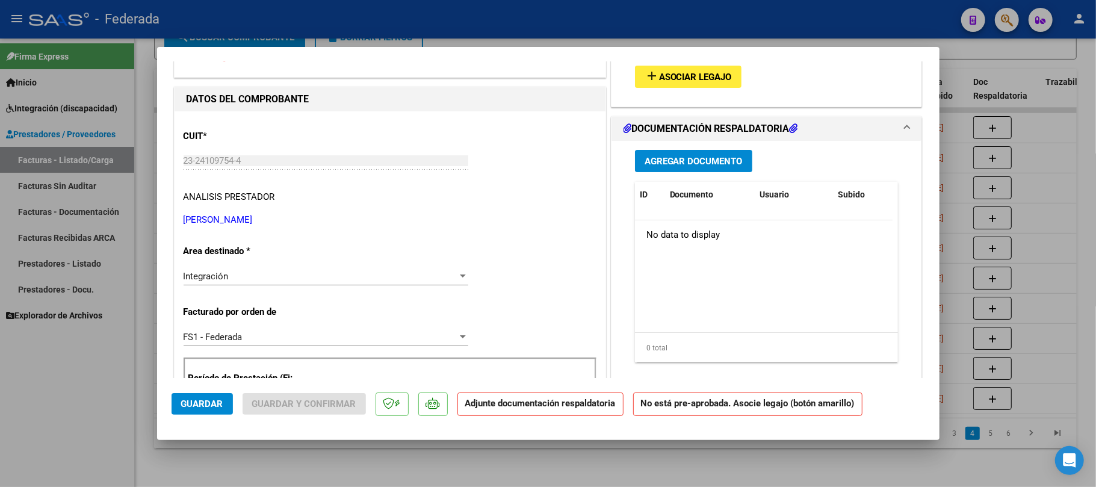
type input "202508"
click at [659, 82] on span "Asociar Legajo" at bounding box center [695, 77] width 73 height 11
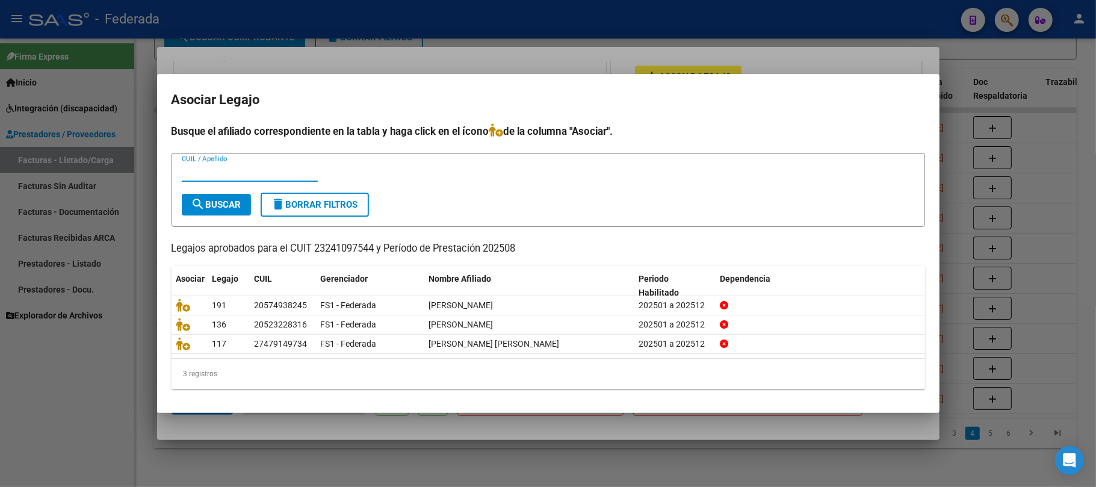
click at [212, 437] on div at bounding box center [548, 243] width 1096 height 487
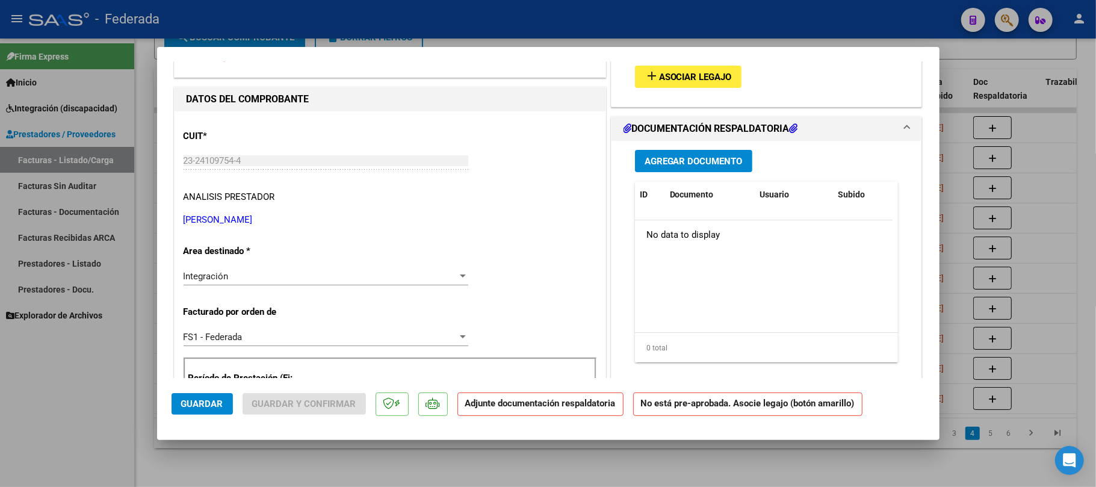
scroll to position [0, 0]
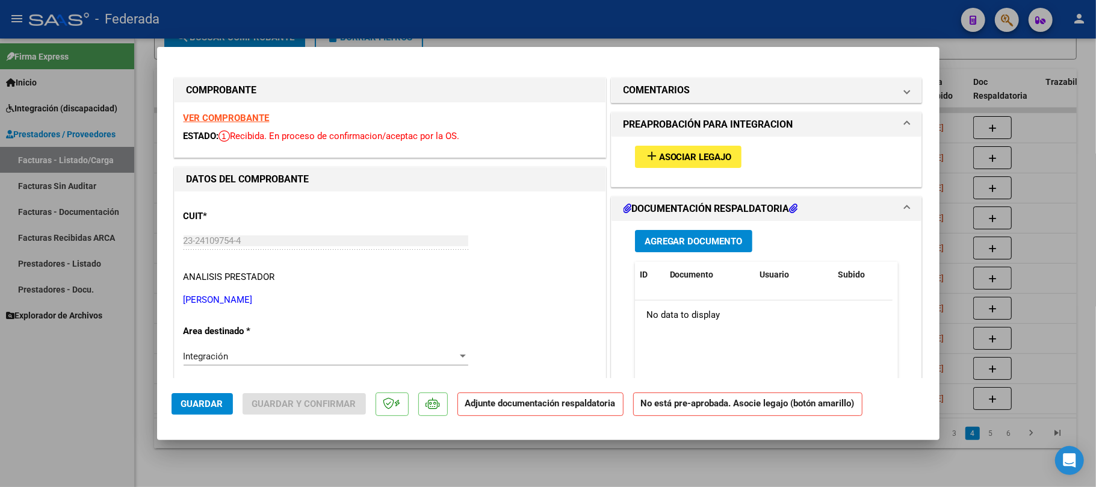
click at [227, 118] on strong "VER COMPROBANTE" at bounding box center [227, 118] width 86 height 11
click at [253, 119] on strong "VER COMPROBANTE" at bounding box center [227, 118] width 86 height 11
click at [673, 170] on div "add Asociar Legajo" at bounding box center [767, 157] width 282 height 40
click at [670, 159] on span "Asociar Legajo" at bounding box center [695, 157] width 73 height 11
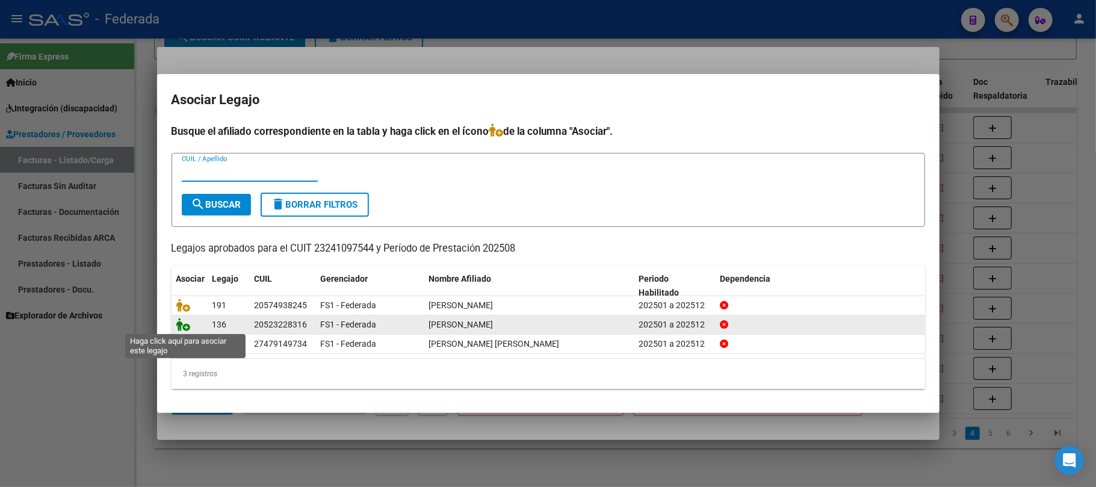
click at [184, 328] on icon at bounding box center [183, 324] width 14 height 13
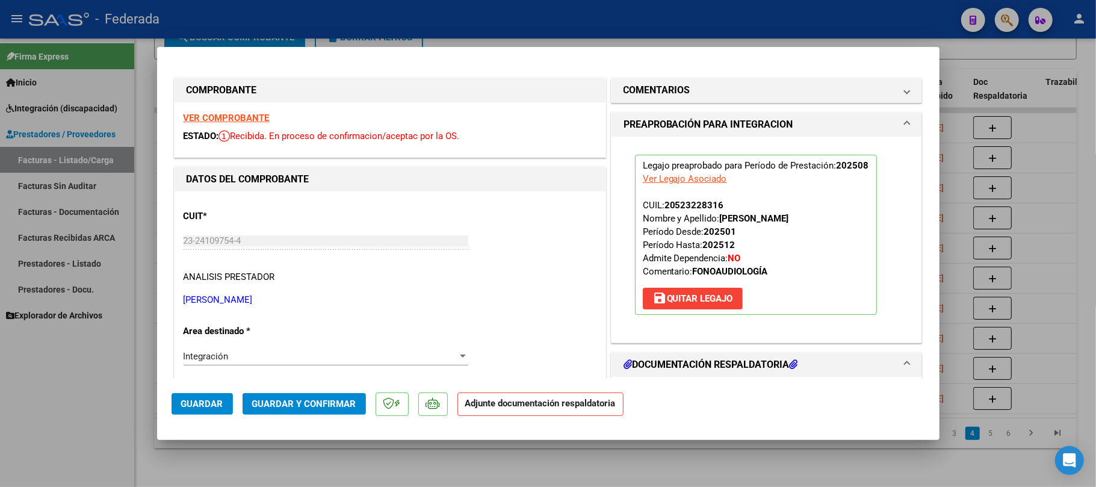
click at [189, 410] on button "Guardar" at bounding box center [202, 404] width 61 height 22
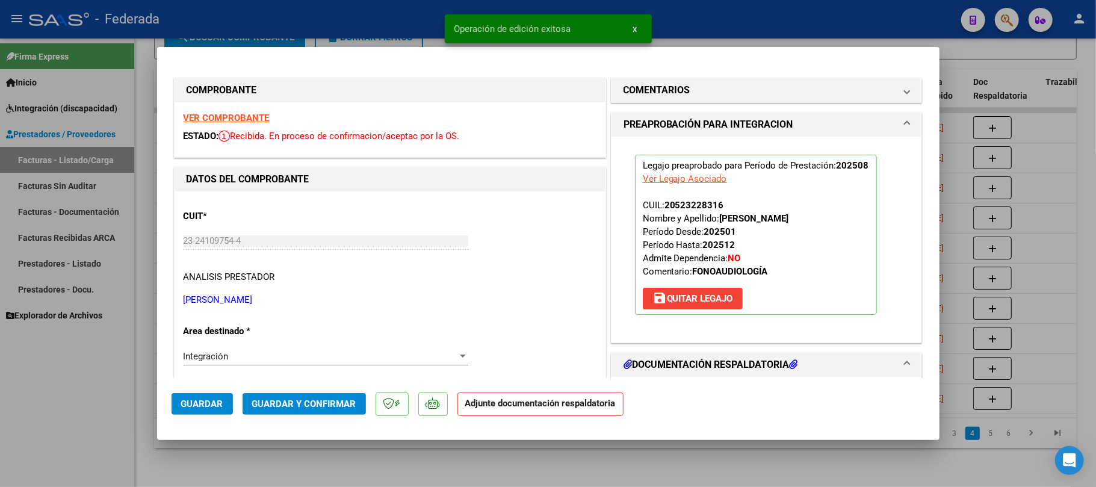
click at [309, 469] on div at bounding box center [548, 243] width 1096 height 487
type input "$ 0,00"
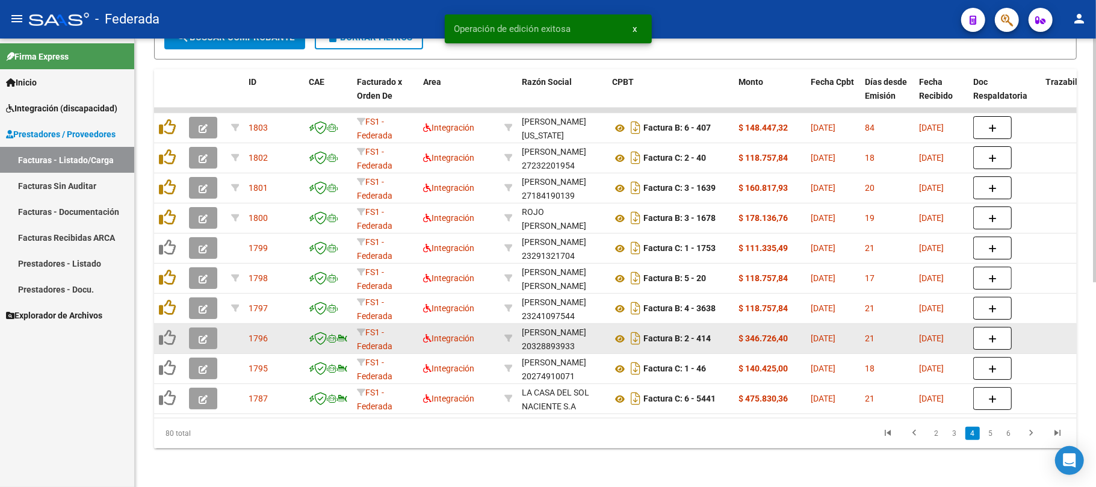
click at [207, 335] on icon "button" at bounding box center [203, 339] width 9 height 9
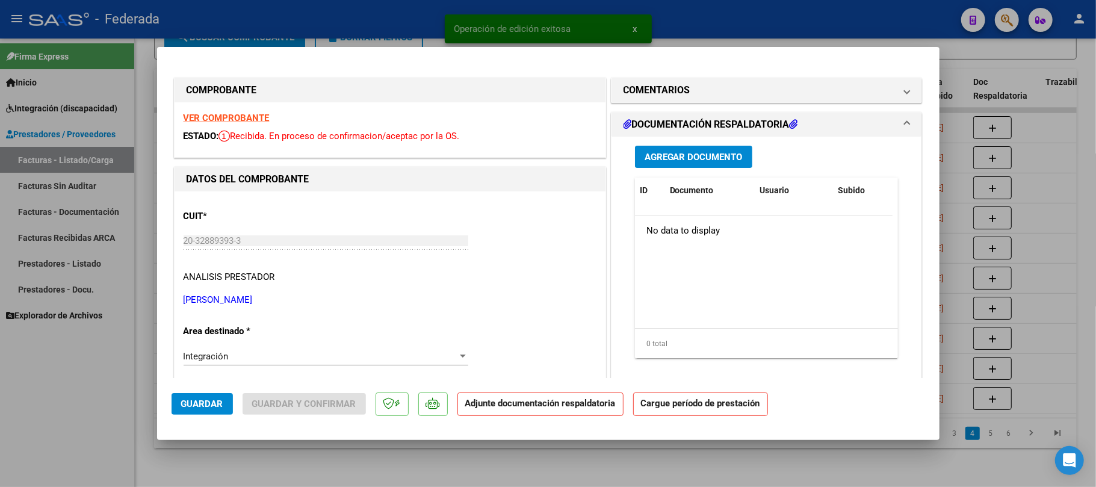
click at [251, 118] on strong "VER COMPROBANTE" at bounding box center [227, 118] width 86 height 11
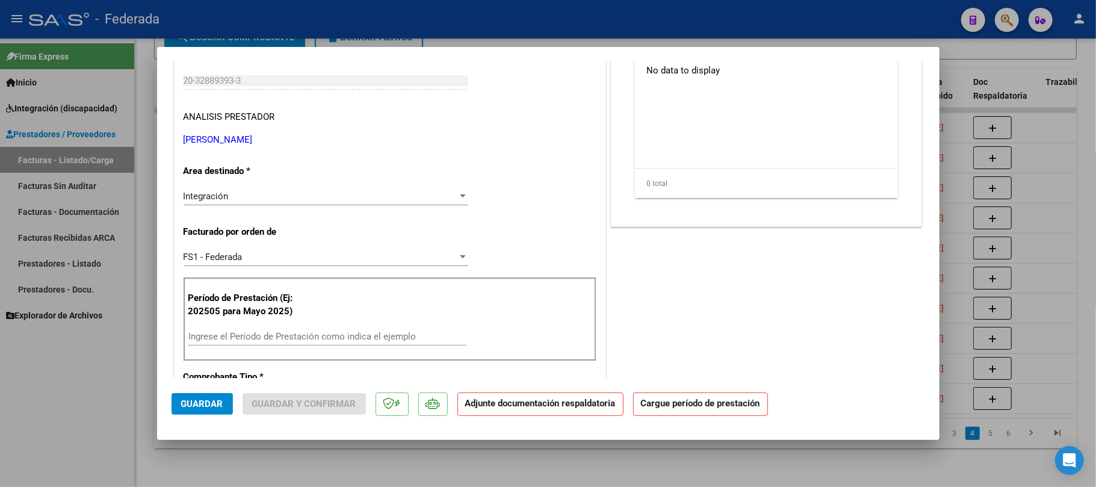
scroll to position [321, 0]
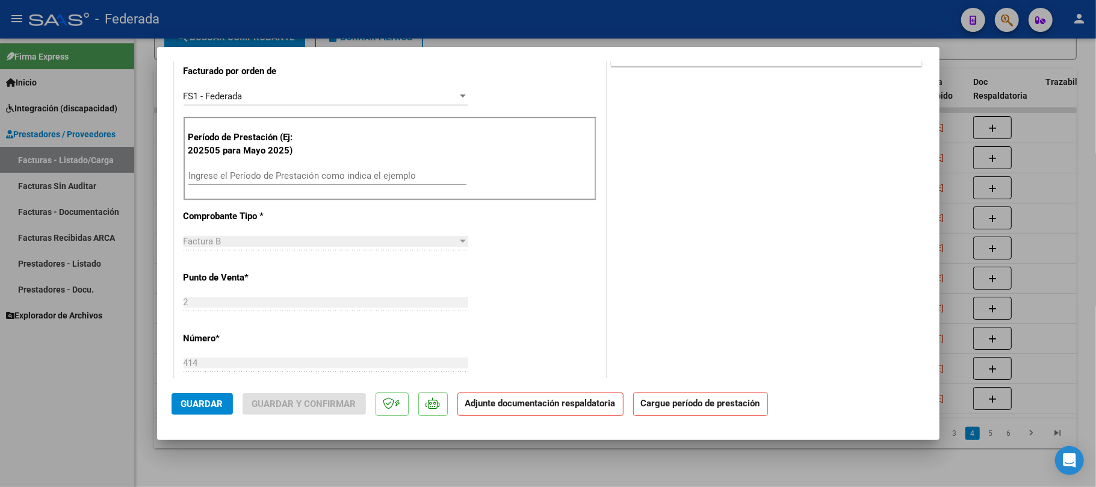
click at [262, 176] on input "Ingrese el Período de Prestación como indica el ejemplo" at bounding box center [327, 175] width 278 height 11
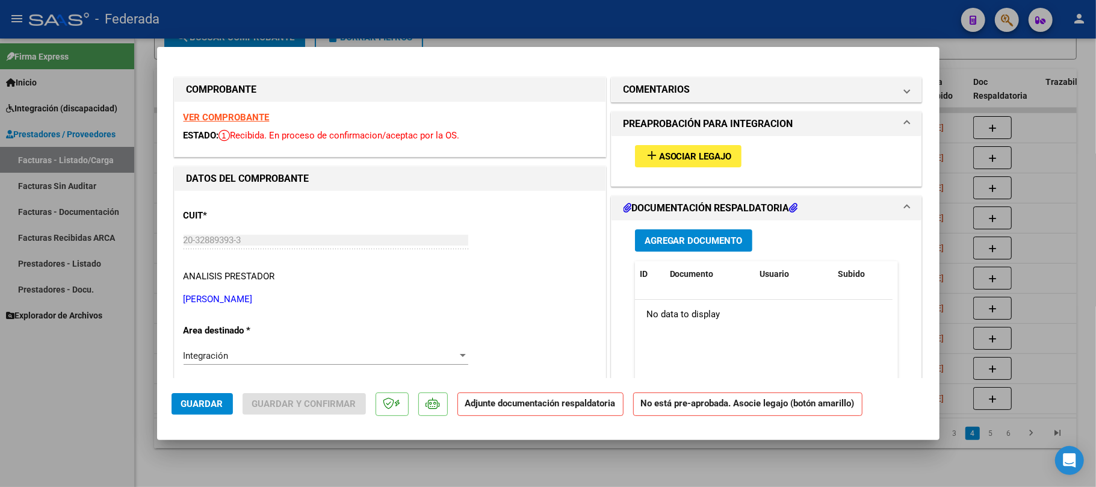
scroll to position [0, 0]
type input "202508"
click at [652, 151] on span "add Asociar Legajo" at bounding box center [688, 156] width 87 height 11
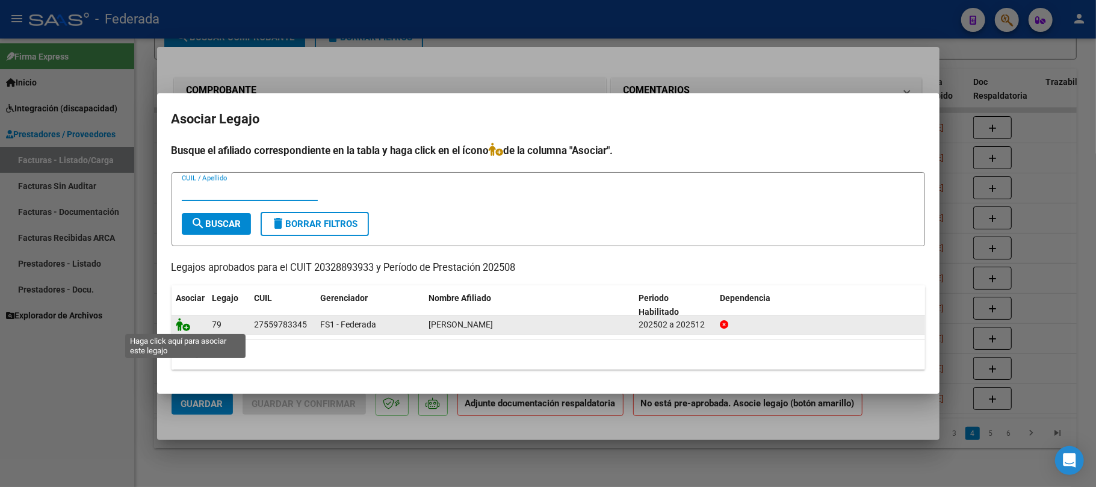
click at [186, 328] on icon at bounding box center [183, 324] width 14 height 13
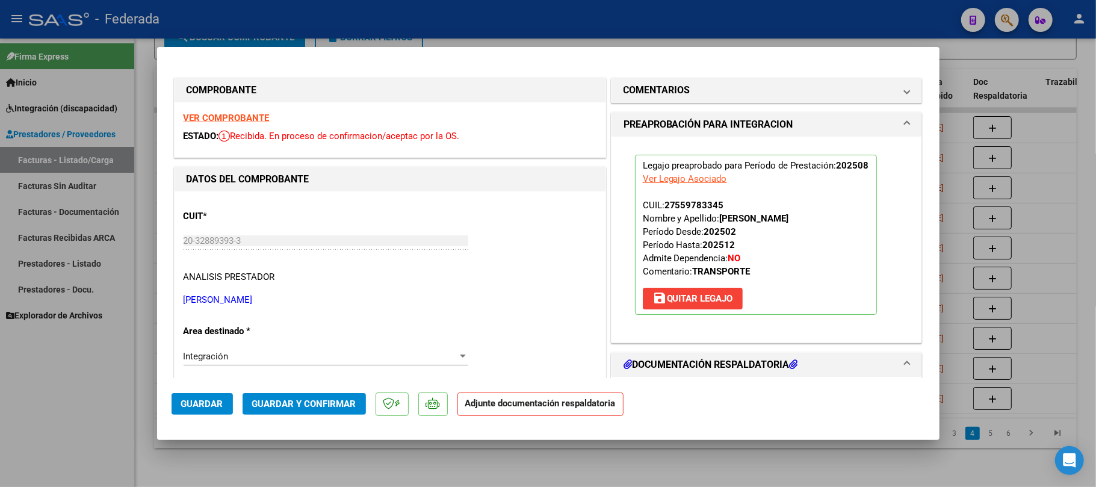
click at [214, 407] on span "Guardar" at bounding box center [202, 403] width 42 height 11
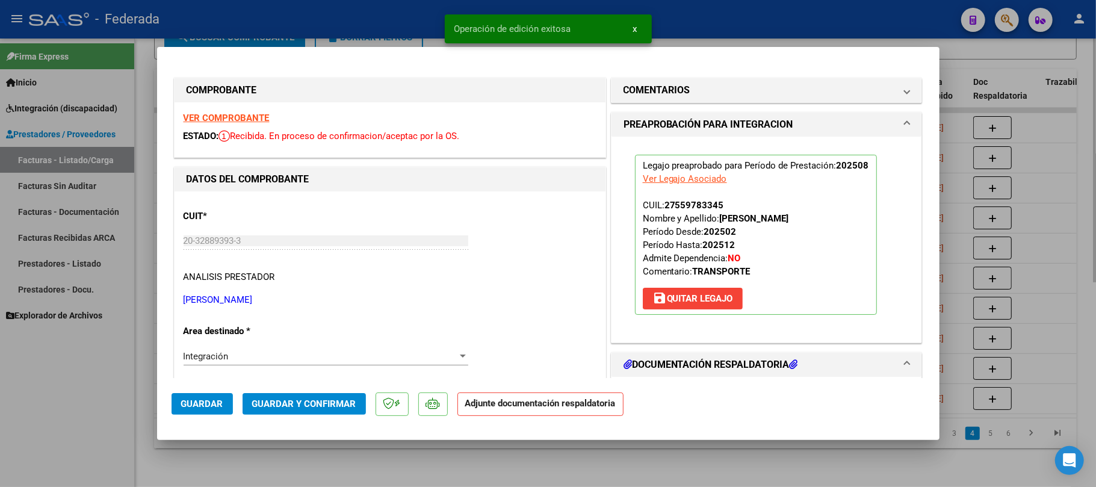
click at [250, 454] on div at bounding box center [548, 243] width 1096 height 487
type input "$ 0,00"
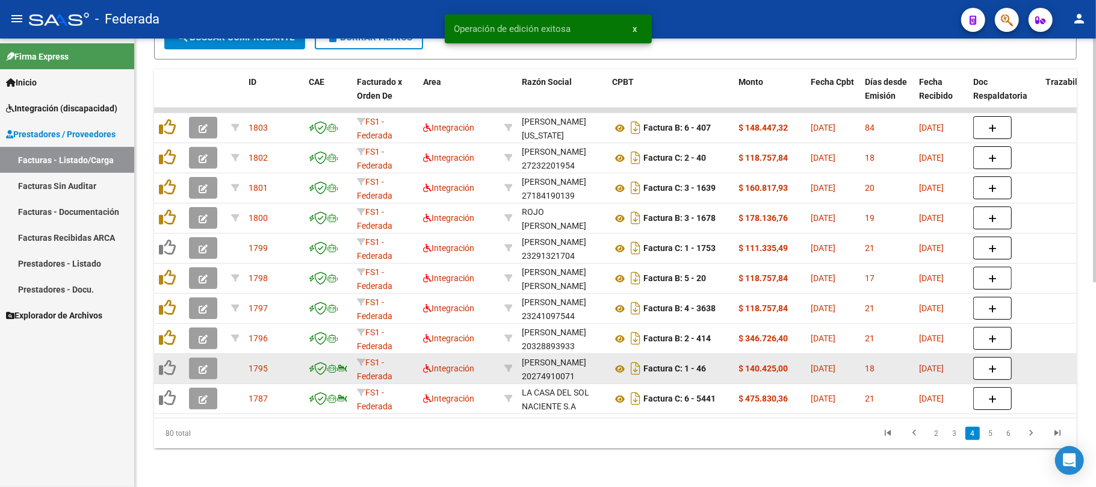
click at [202, 365] on icon "button" at bounding box center [203, 369] width 9 height 9
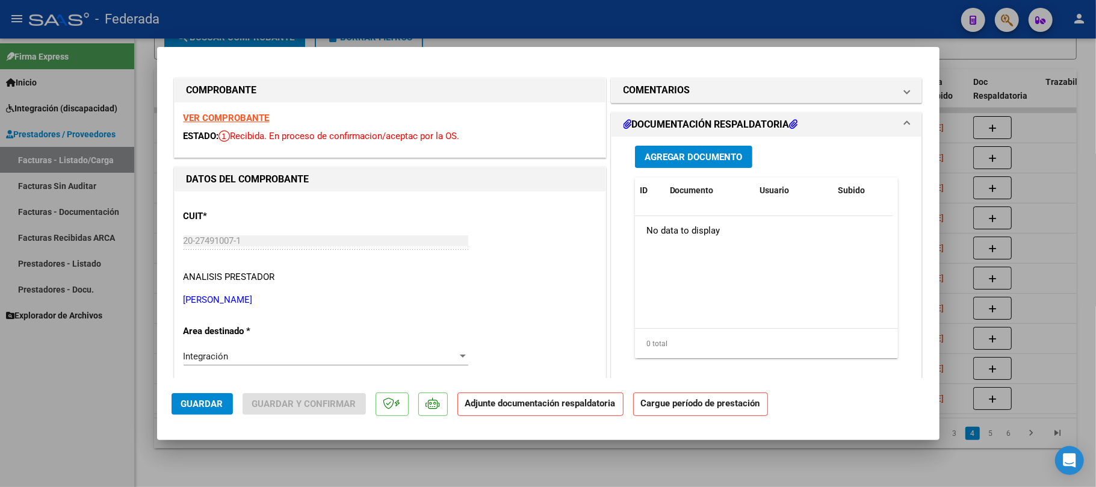
click at [252, 120] on strong "VER COMPROBANTE" at bounding box center [227, 118] width 86 height 11
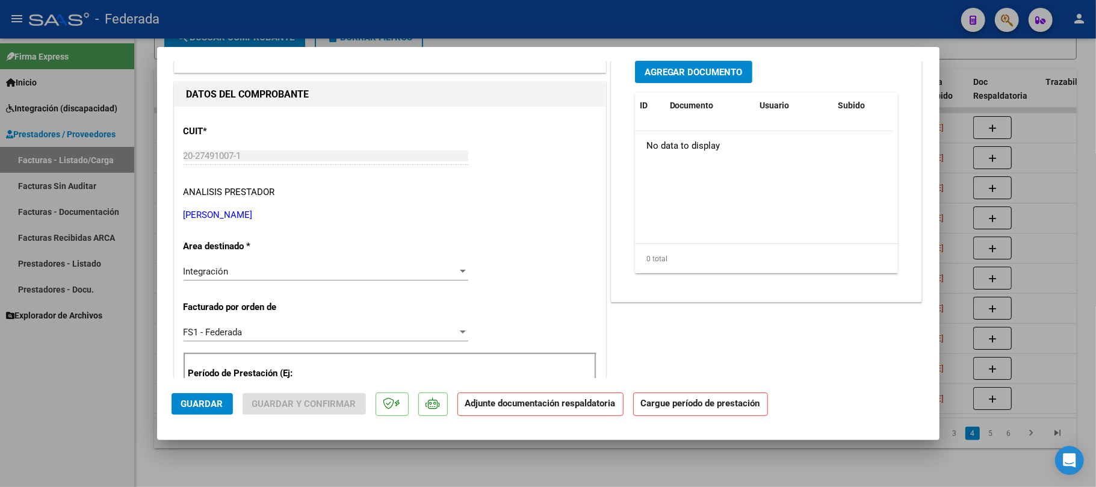
scroll to position [160, 0]
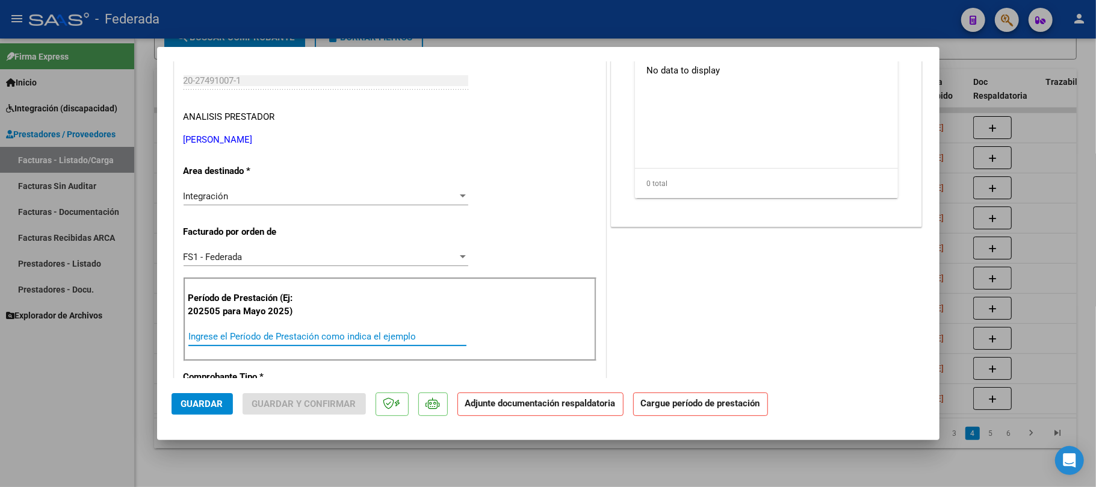
click at [249, 339] on input "Ingrese el Período de Prestación como indica el ejemplo" at bounding box center [327, 336] width 278 height 11
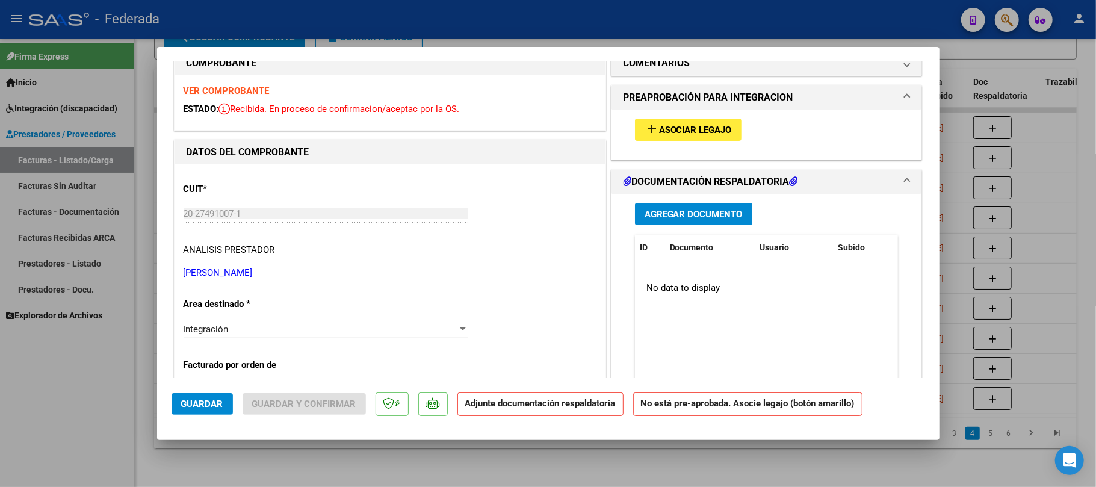
scroll to position [0, 0]
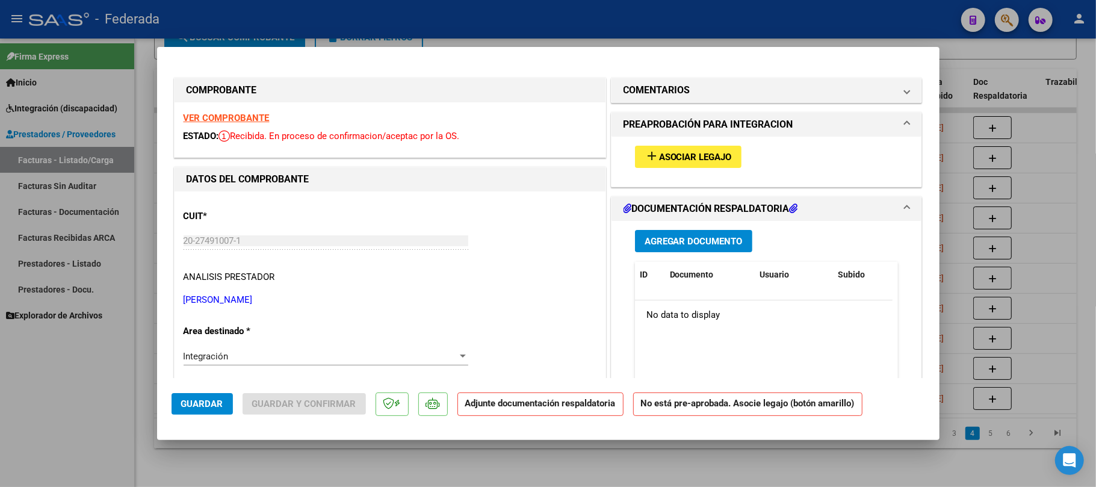
type input "202508"
click at [669, 159] on span "Asociar Legajo" at bounding box center [695, 157] width 73 height 11
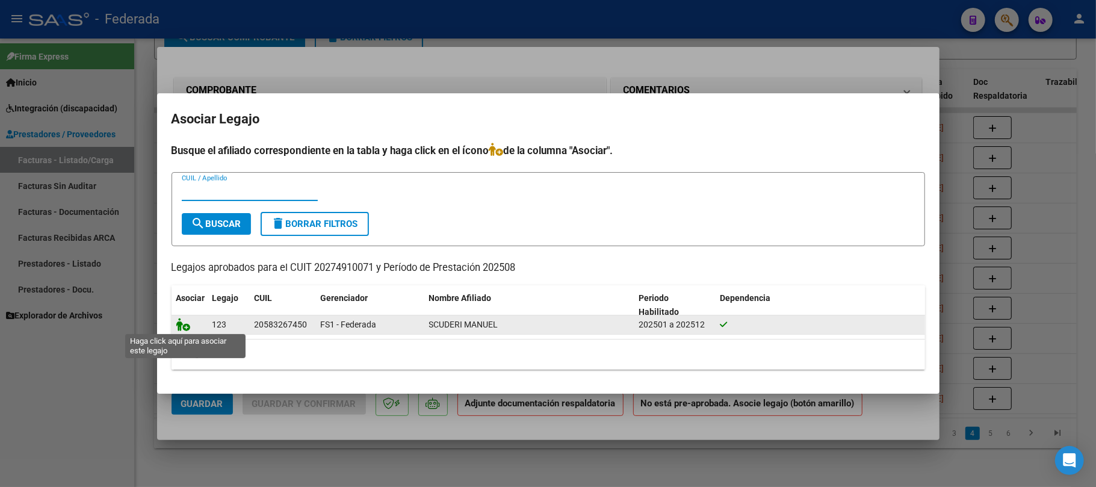
click at [184, 321] on icon at bounding box center [183, 324] width 14 height 13
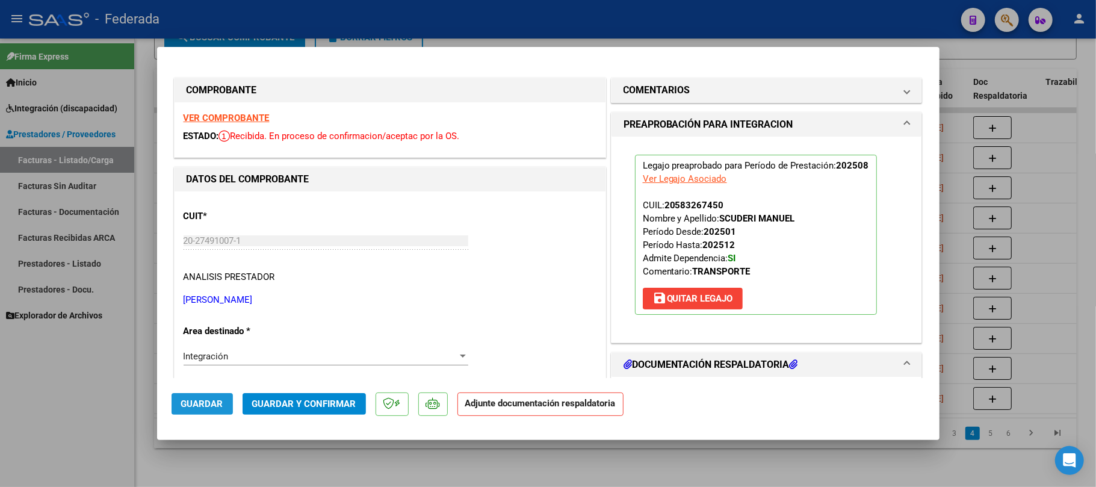
click at [210, 408] on span "Guardar" at bounding box center [202, 403] width 42 height 11
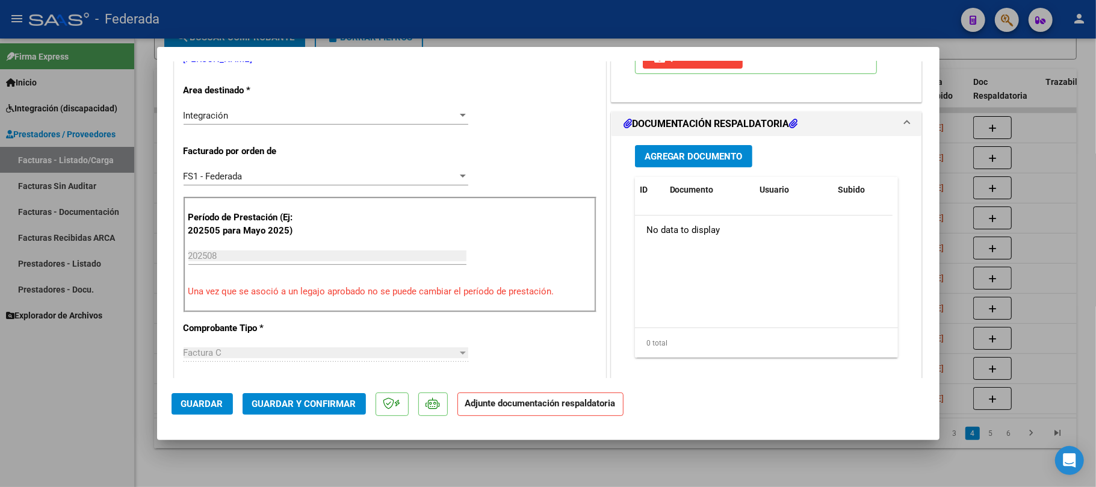
scroll to position [80, 0]
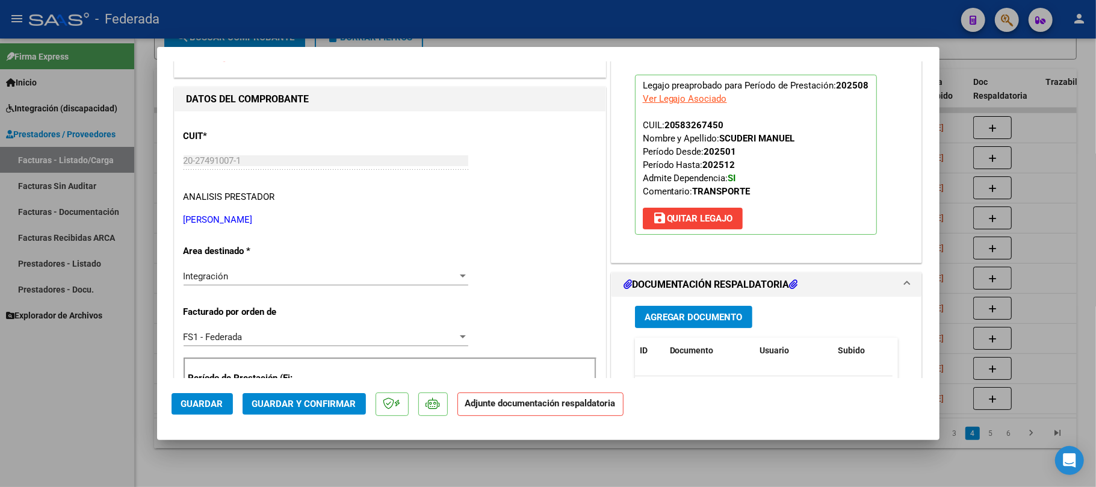
click at [220, 410] on button "Guardar" at bounding box center [202, 404] width 61 height 22
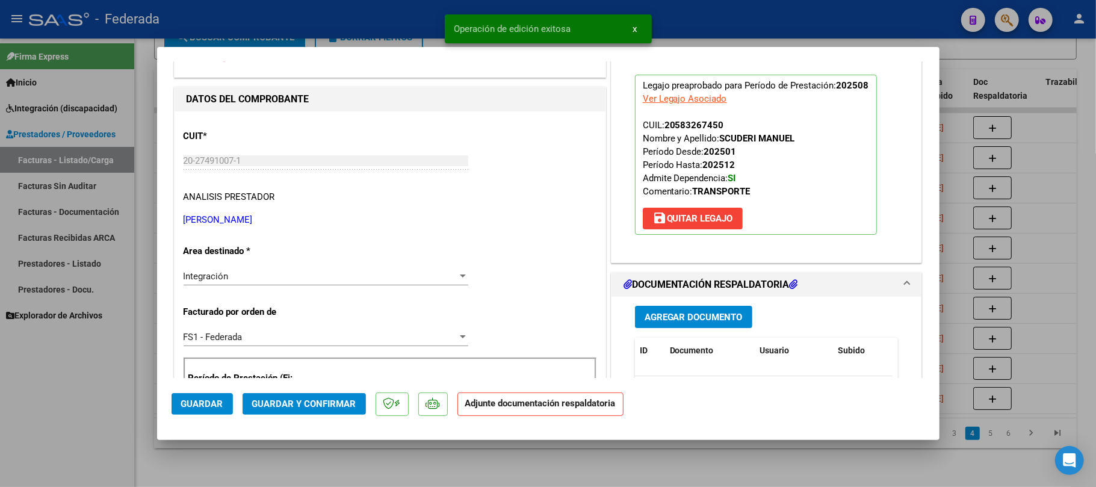
click at [261, 456] on div at bounding box center [548, 243] width 1096 height 487
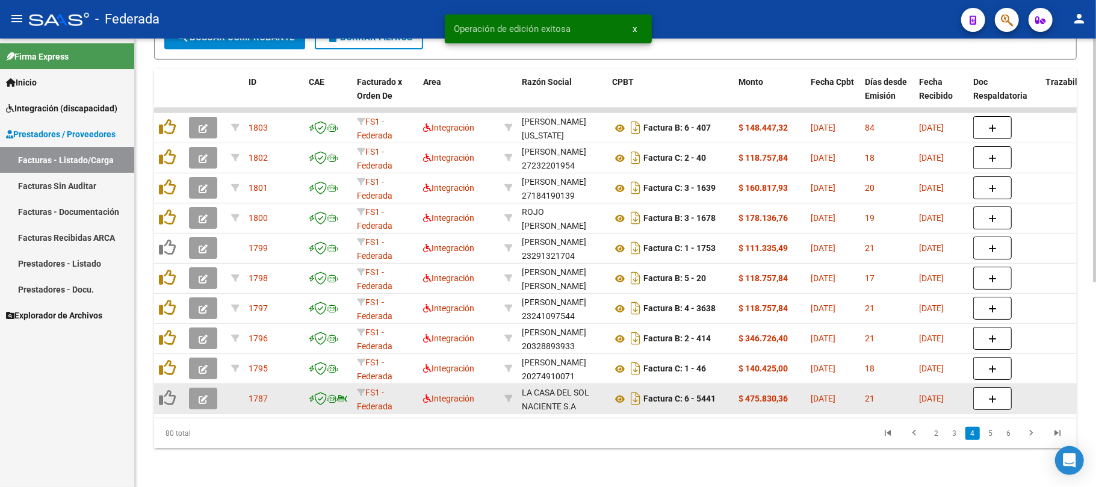
click at [209, 388] on button "button" at bounding box center [203, 399] width 28 height 22
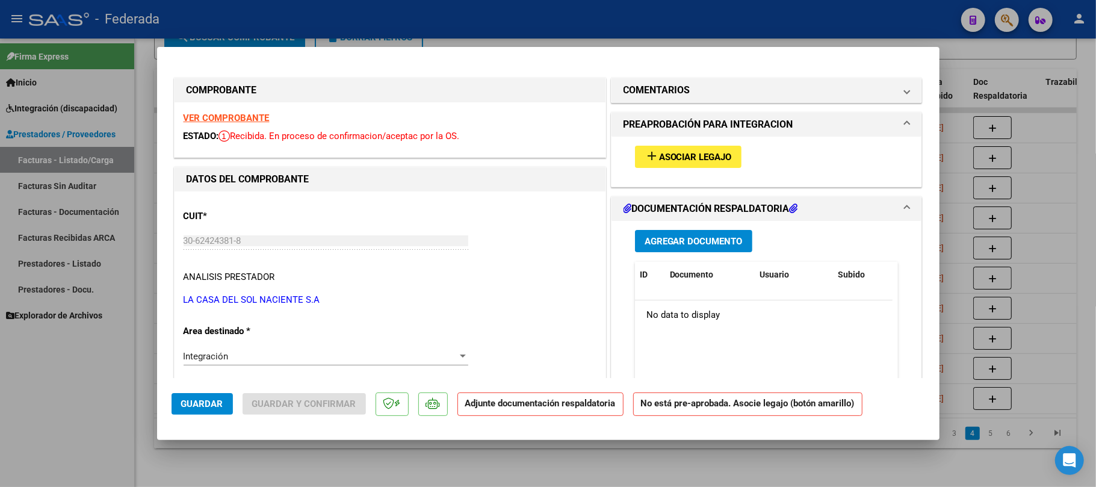
click at [248, 120] on strong "VER COMPROBANTE" at bounding box center [227, 118] width 86 height 11
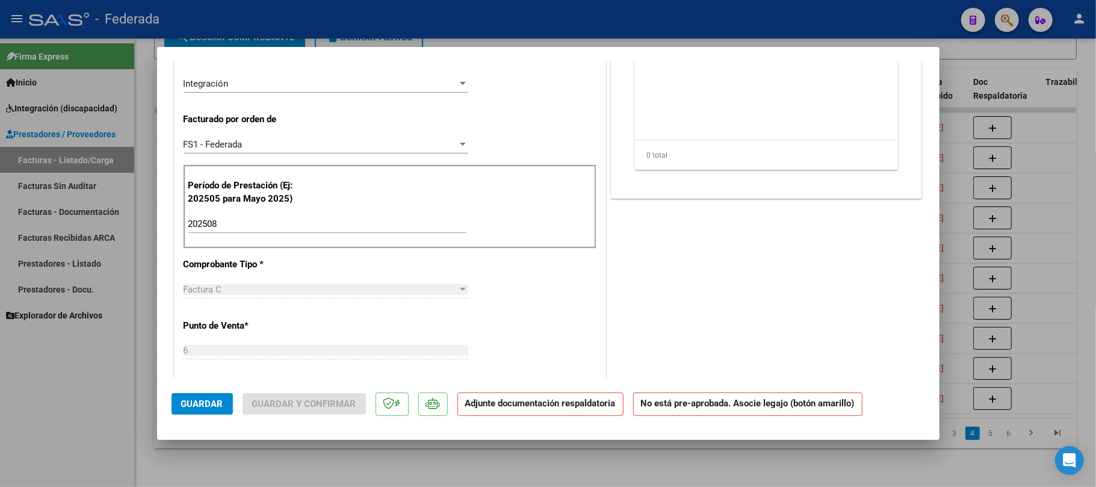
scroll to position [321, 0]
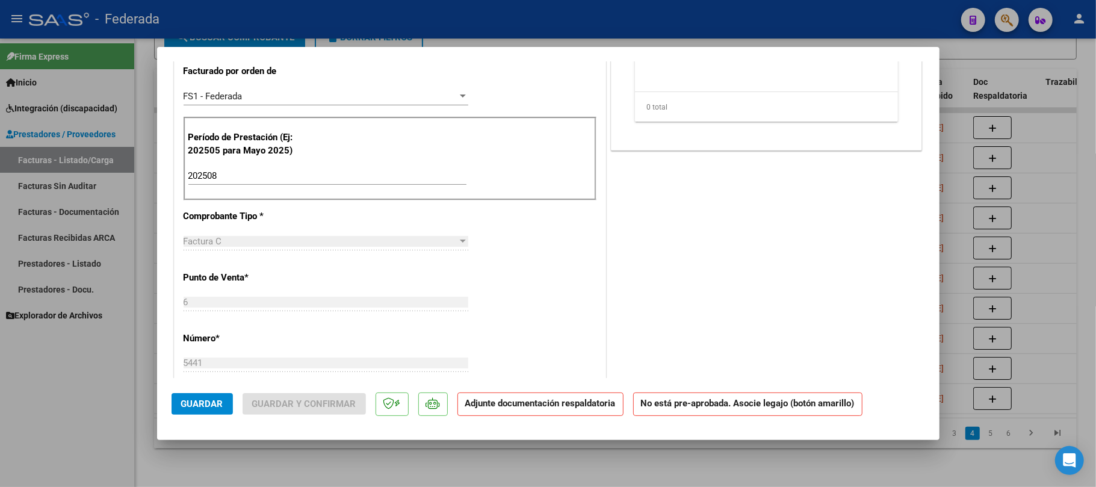
click at [227, 410] on button "Guardar" at bounding box center [202, 404] width 61 height 22
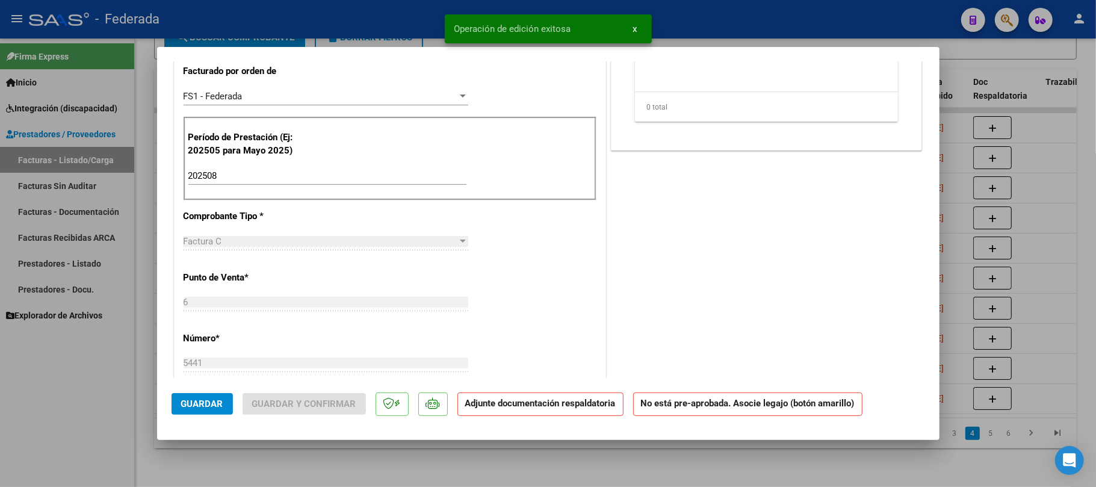
click at [373, 478] on div at bounding box center [548, 243] width 1096 height 487
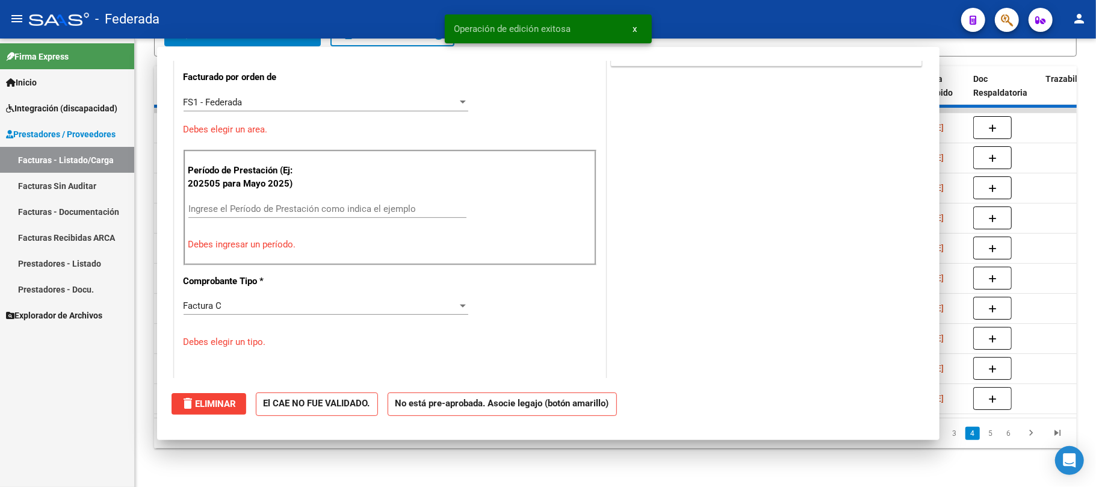
scroll to position [354, 0]
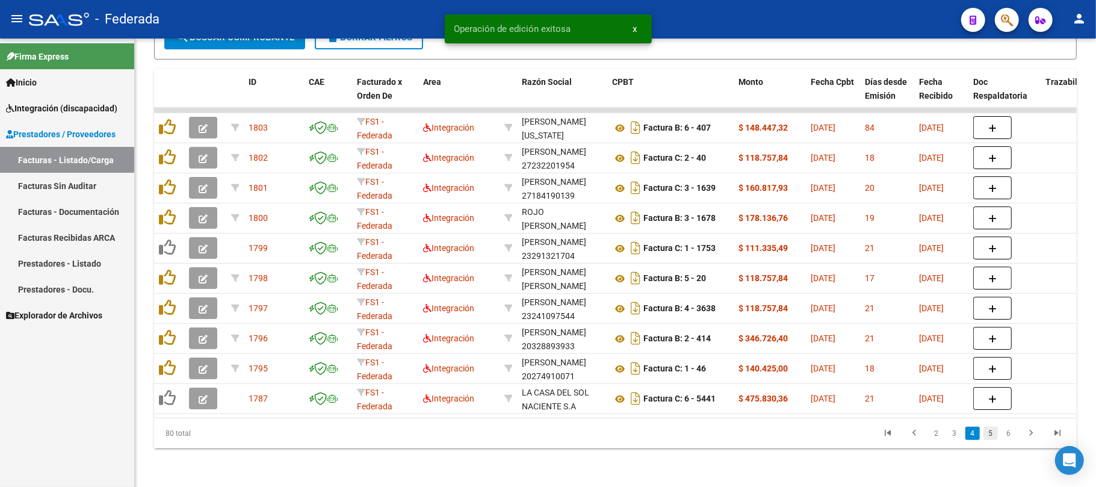
click at [988, 428] on link "5" at bounding box center [990, 433] width 14 height 13
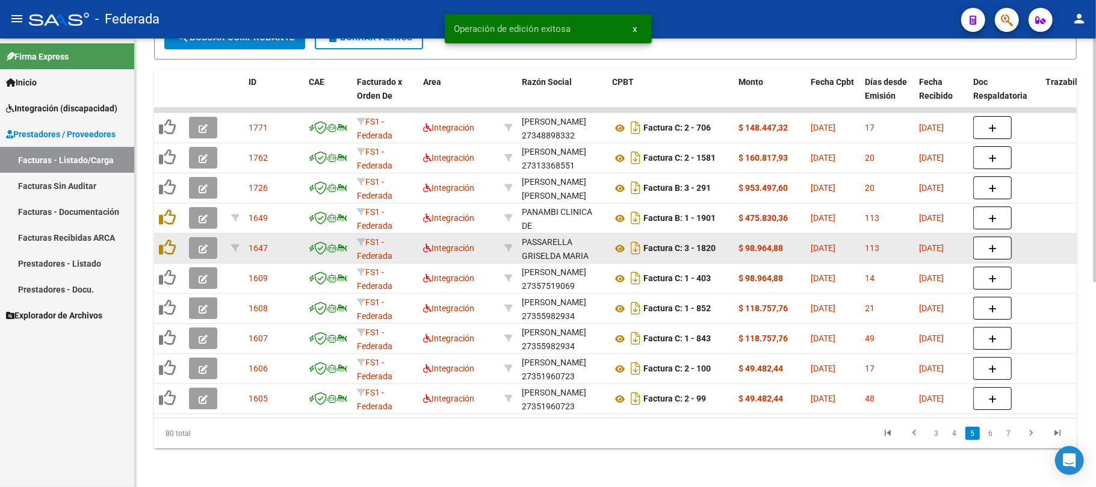
scroll to position [295, 0]
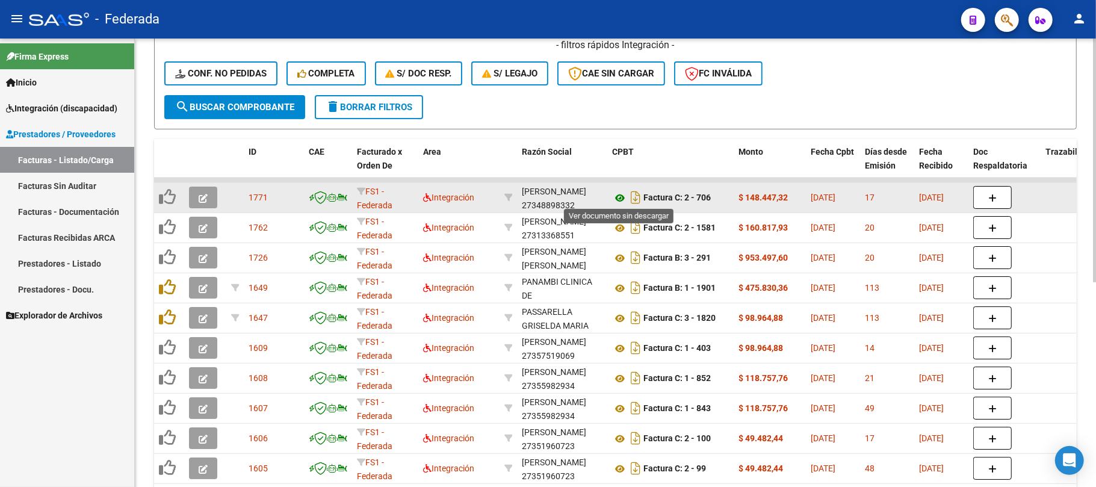
click at [614, 197] on icon at bounding box center [620, 198] width 16 height 14
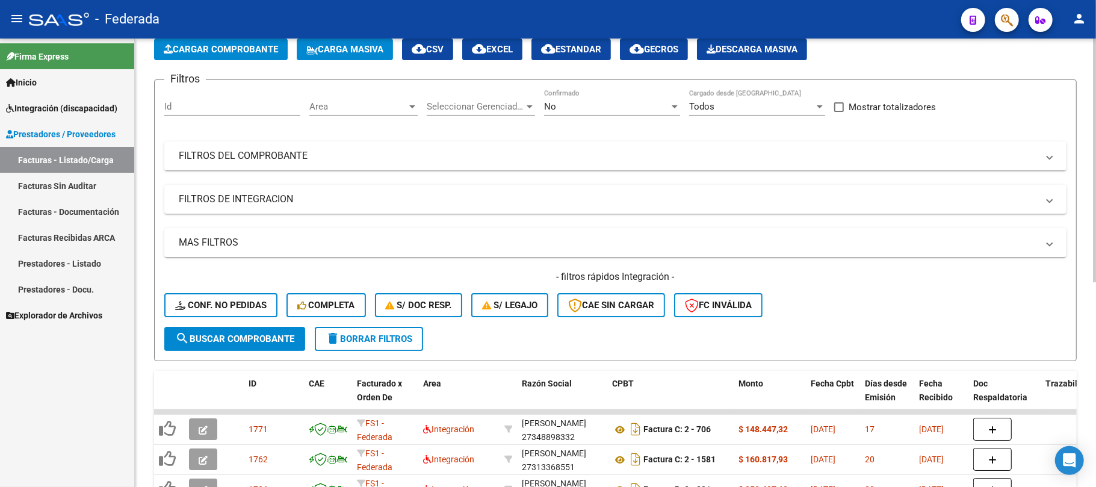
scroll to position [80, 0]
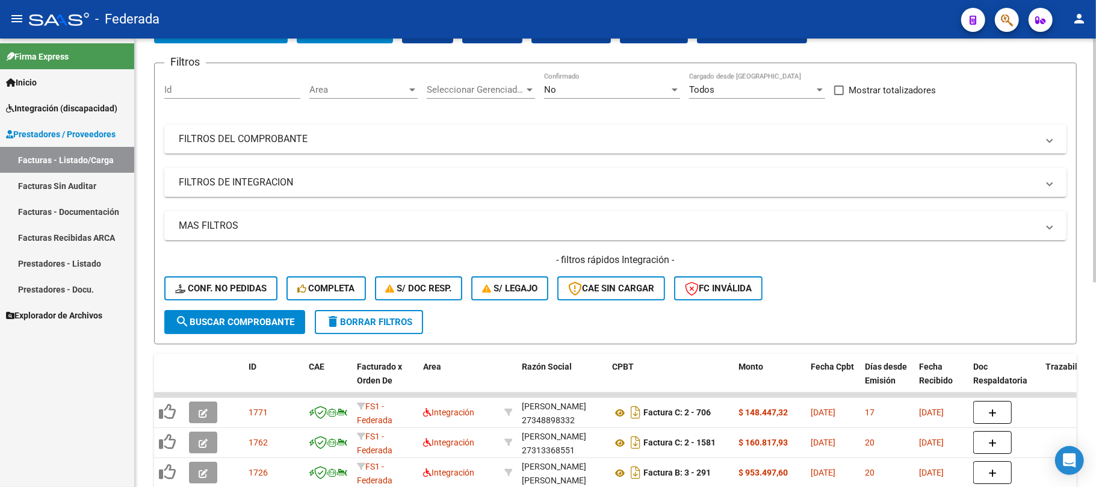
click at [400, 318] on span "delete Borrar Filtros" at bounding box center [369, 322] width 87 height 11
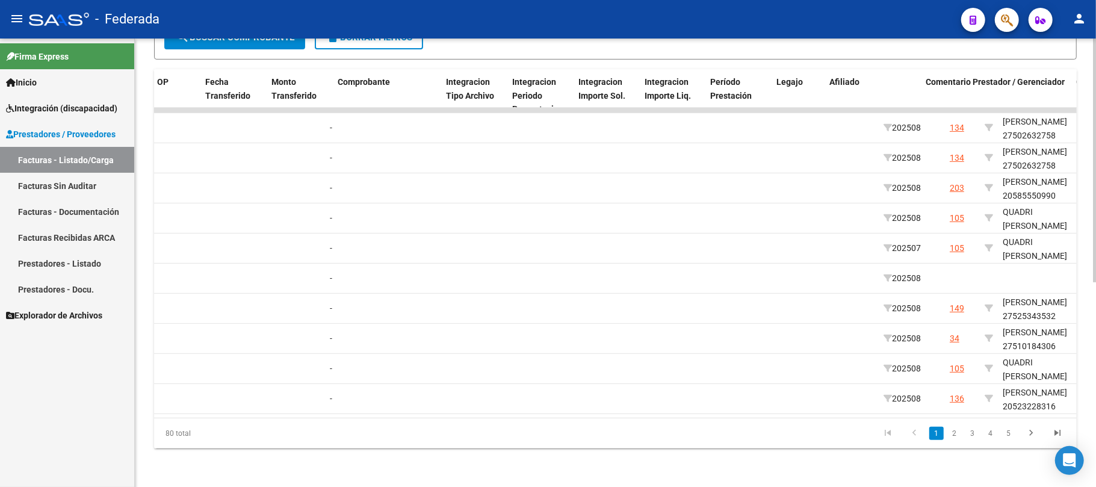
scroll to position [0, 1180]
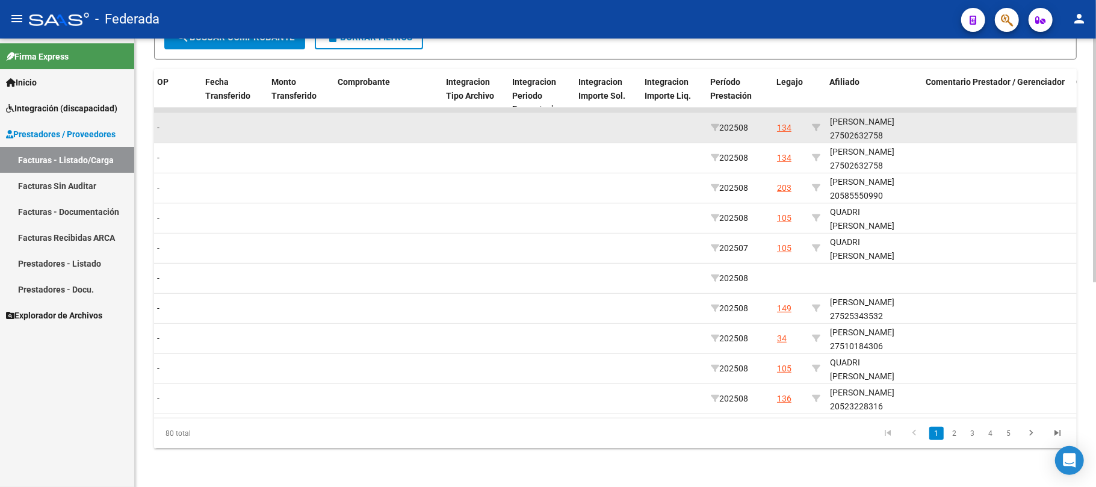
click at [819, 121] on div at bounding box center [816, 128] width 8 height 14
click at [812, 123] on icon at bounding box center [816, 127] width 8 height 8
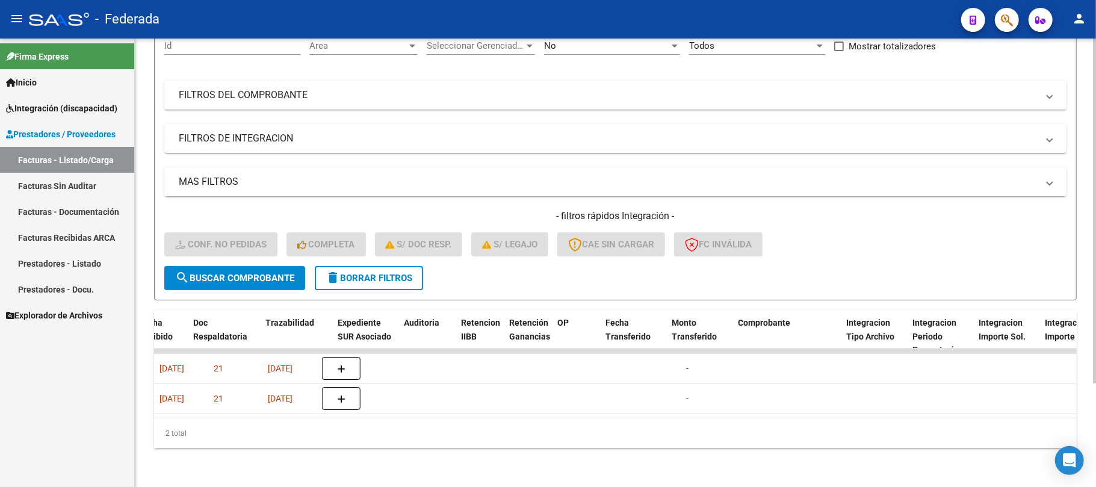
scroll to position [0, 1239]
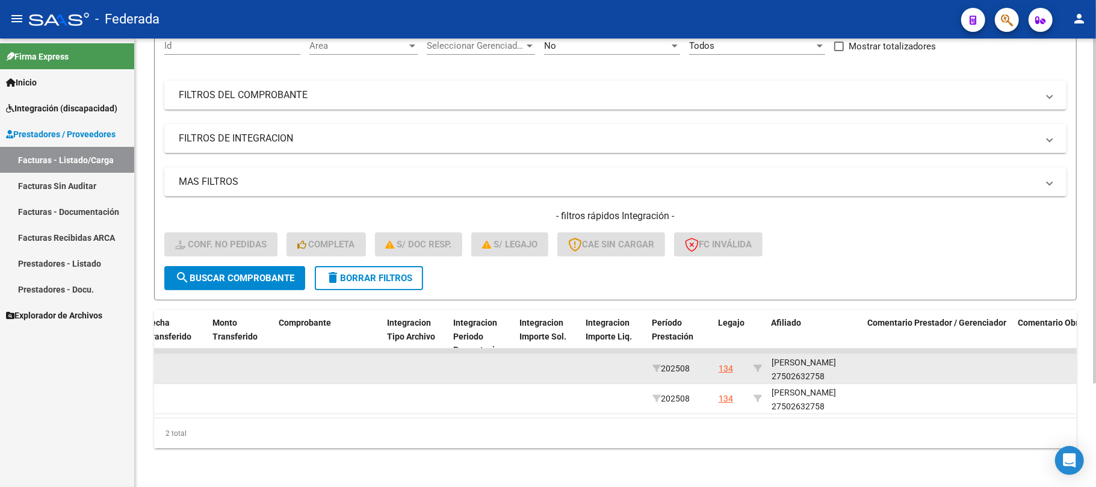
click at [809, 363] on div "TISSERA SOLANGE 27502632758" at bounding box center [815, 370] width 87 height 28
copy div "27502632758"
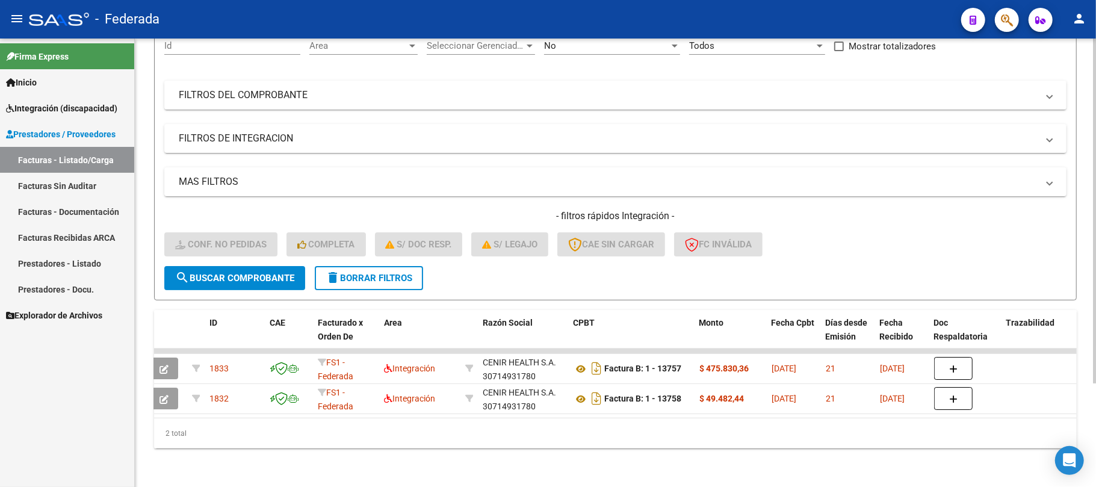
scroll to position [0, 0]
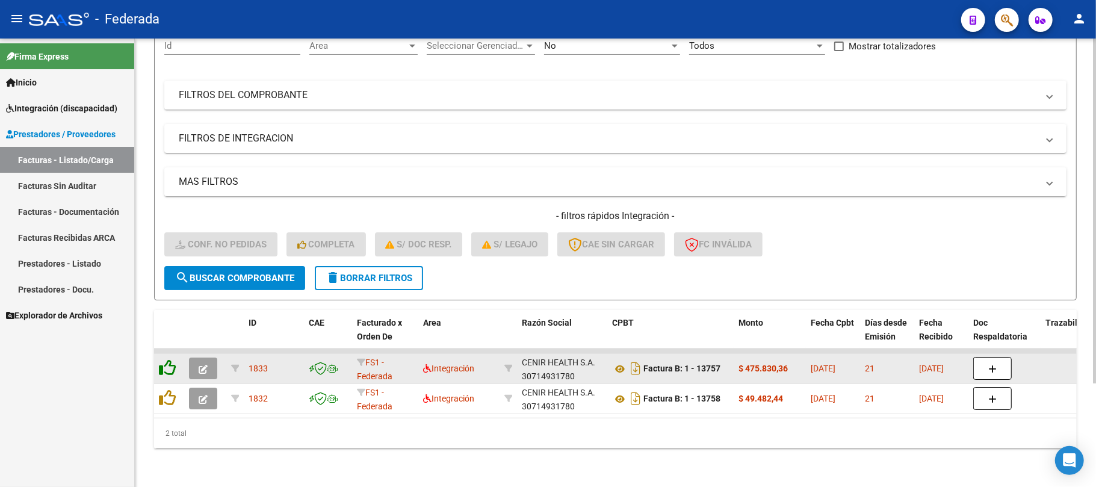
click at [167, 360] on icon at bounding box center [167, 367] width 17 height 17
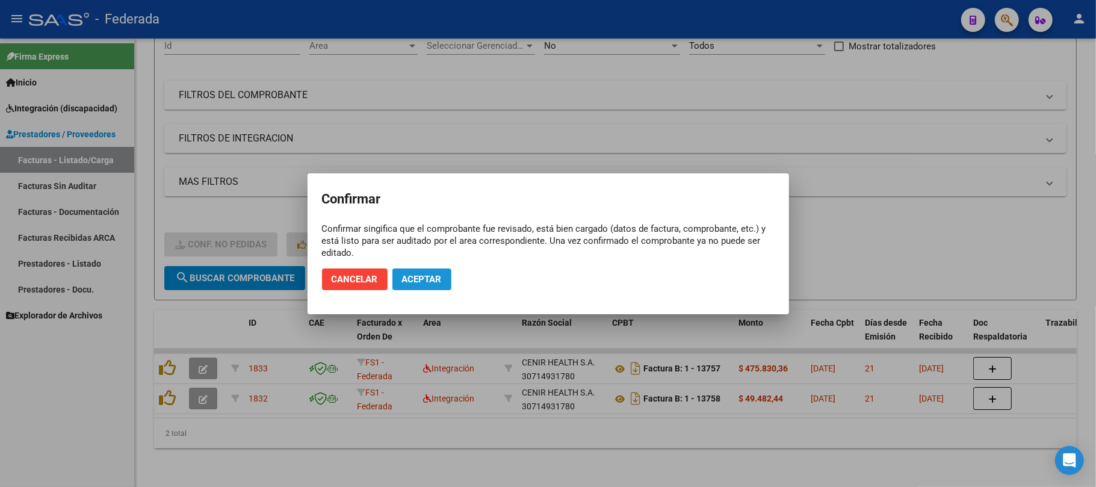
click at [416, 283] on span "Aceptar" at bounding box center [422, 279] width 40 height 11
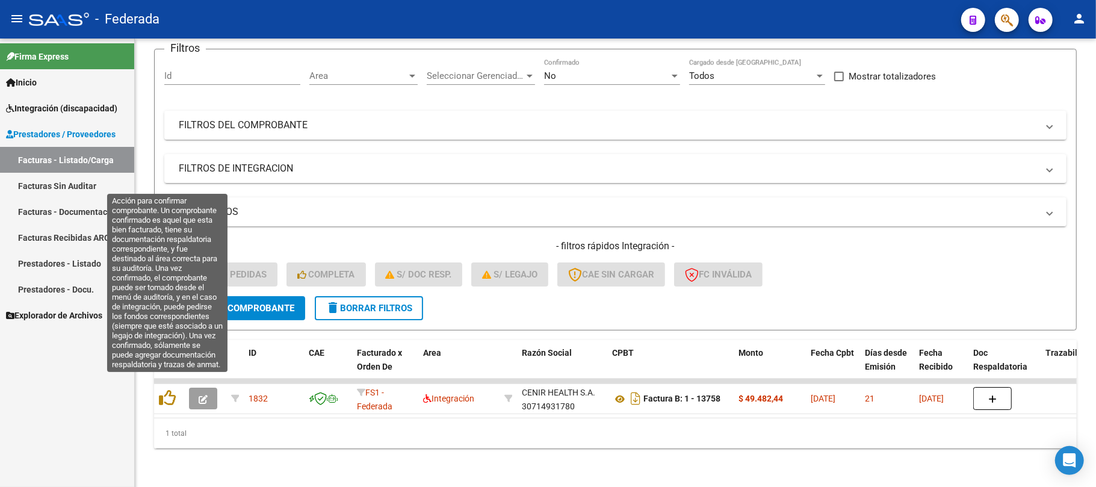
scroll to position [105, 0]
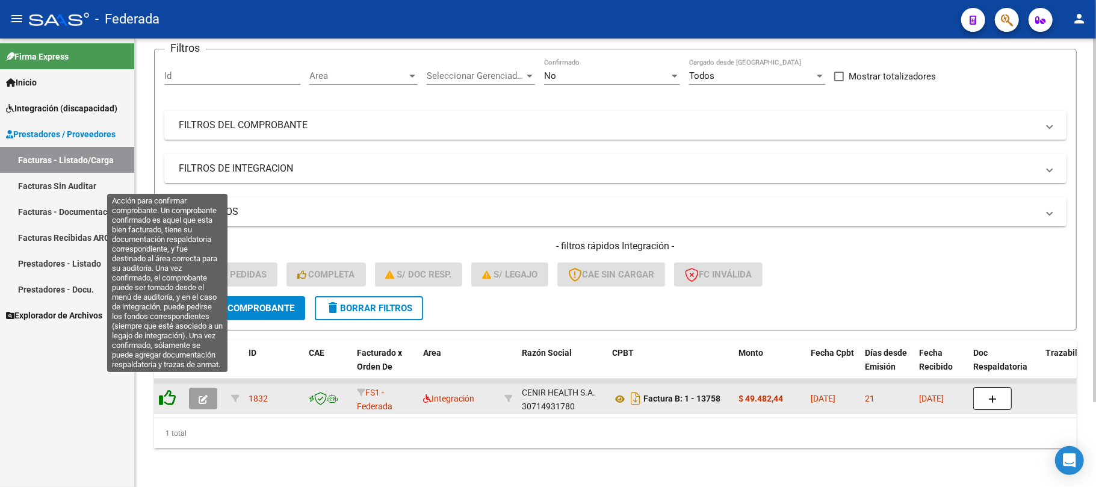
click at [171, 390] on icon at bounding box center [167, 397] width 17 height 17
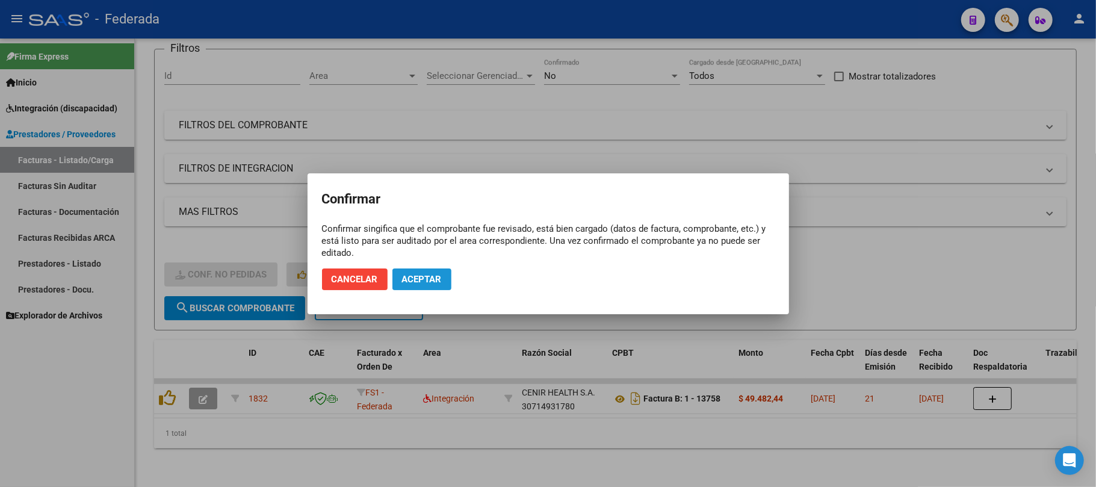
click at [421, 288] on button "Aceptar" at bounding box center [421, 279] width 59 height 22
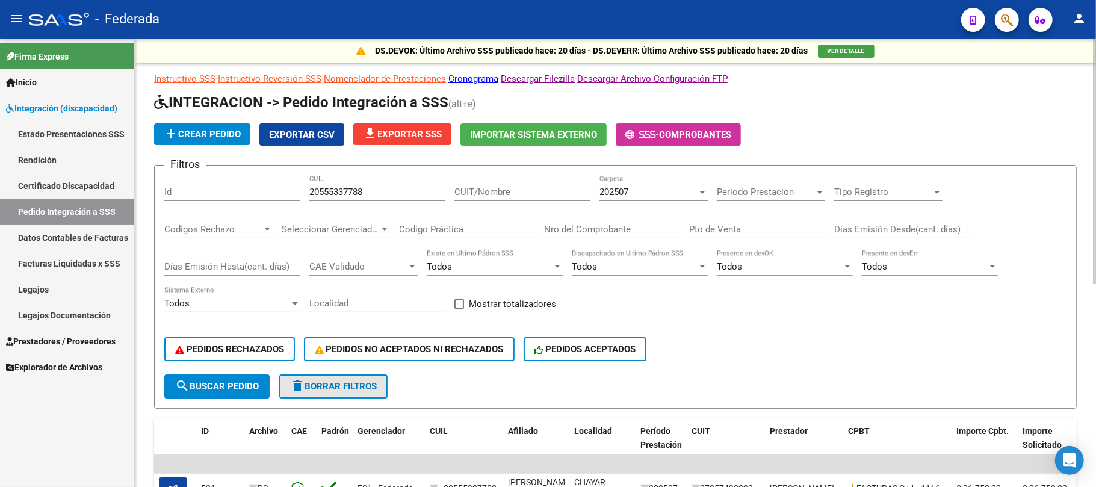
click at [371, 394] on button "delete Borrar Filtros" at bounding box center [333, 386] width 108 height 24
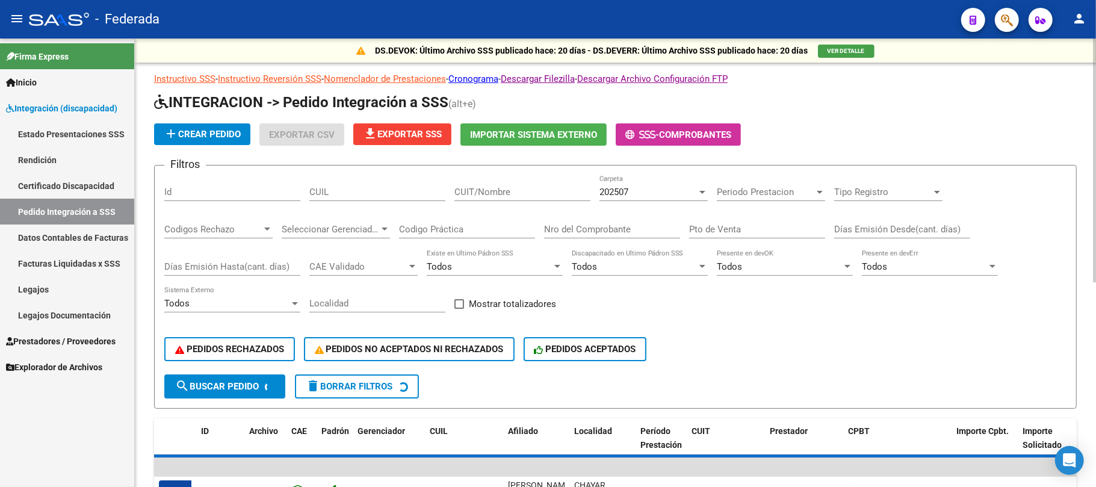
click at [642, 191] on div "202507" at bounding box center [647, 192] width 97 height 11
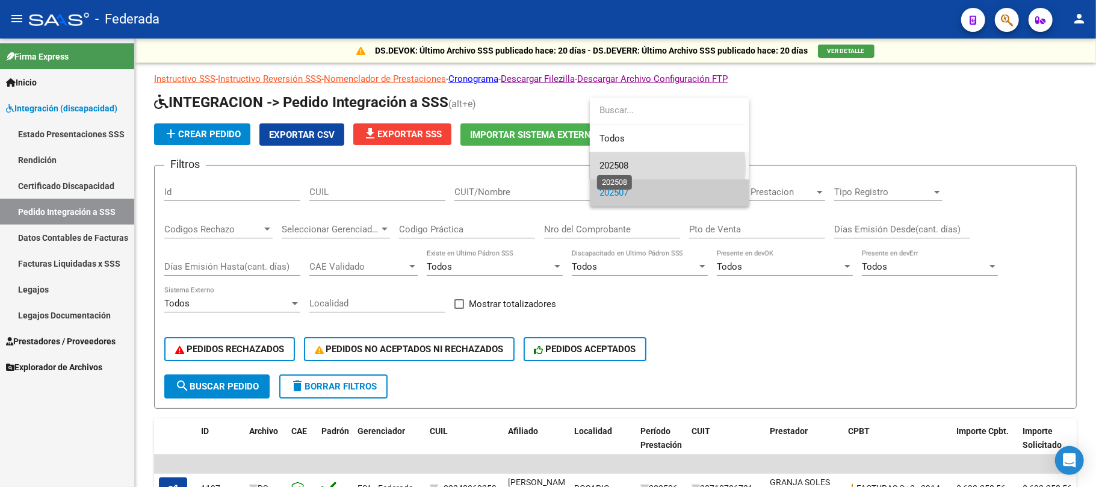
click at [626, 167] on span "202508" at bounding box center [613, 165] width 29 height 11
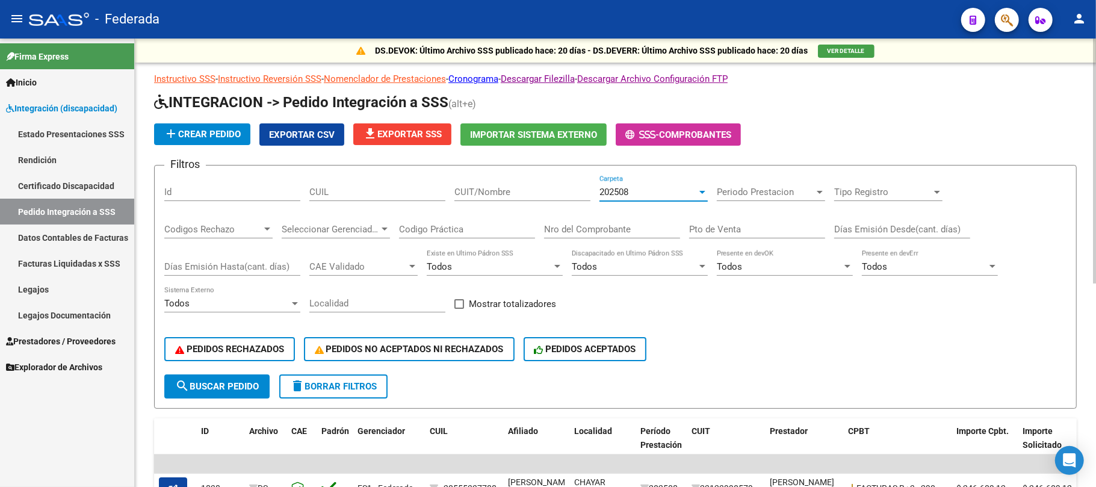
click at [465, 193] on input "CUIT/Nombre" at bounding box center [522, 192] width 136 height 11
paste input "Lottadora"
click at [252, 392] on button "search Buscar Pedido" at bounding box center [216, 386] width 105 height 24
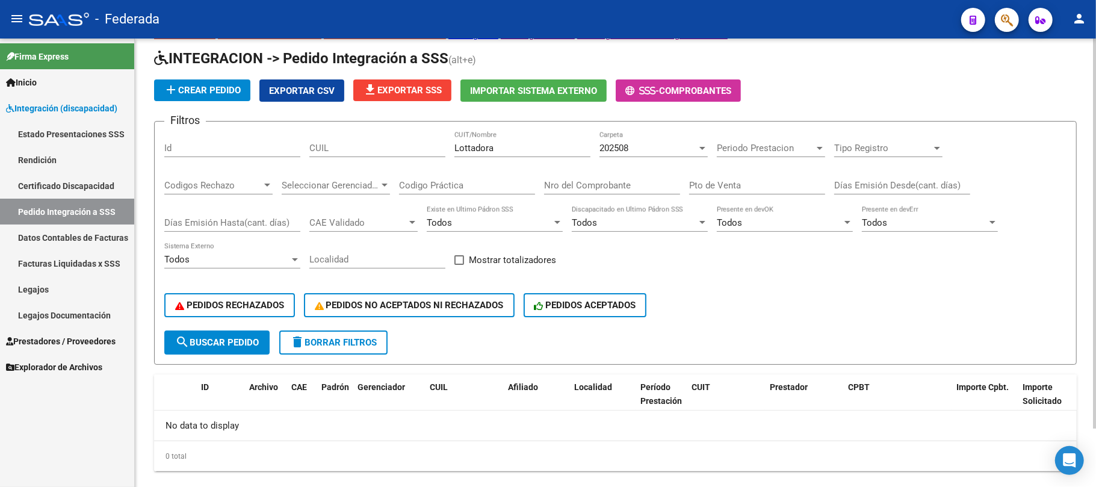
scroll to position [66, 0]
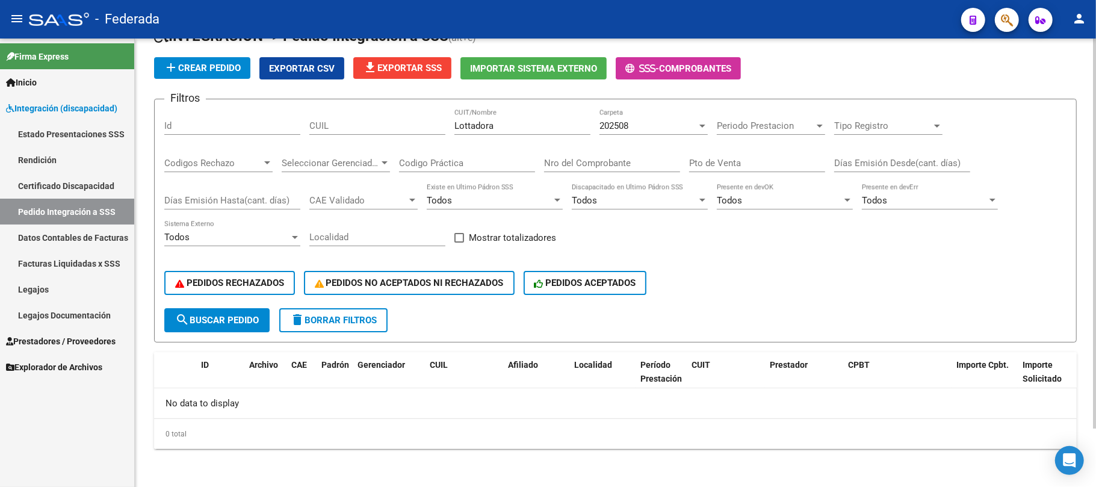
click at [513, 125] on input "Lottadora" at bounding box center [522, 125] width 136 height 11
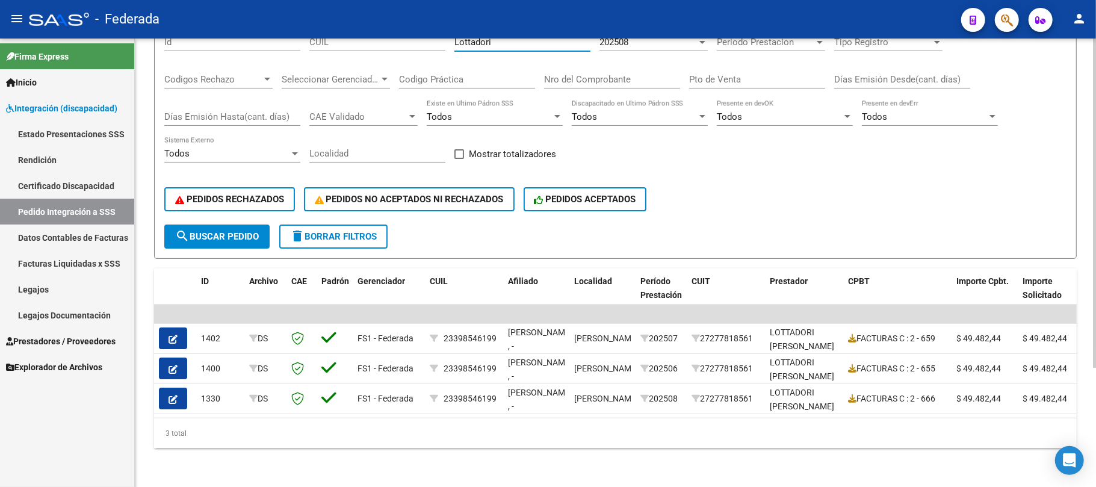
scroll to position [161, 0]
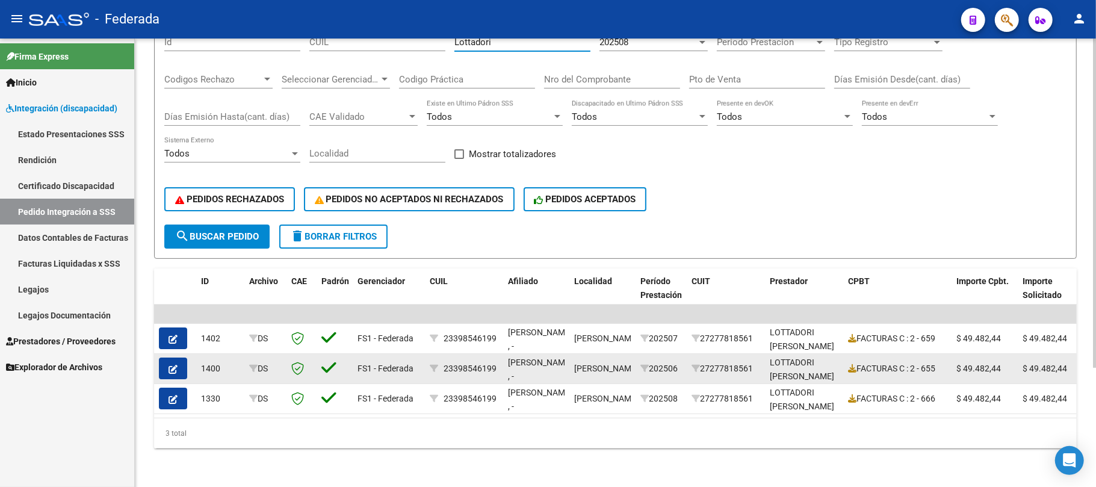
type input "Lottadori"
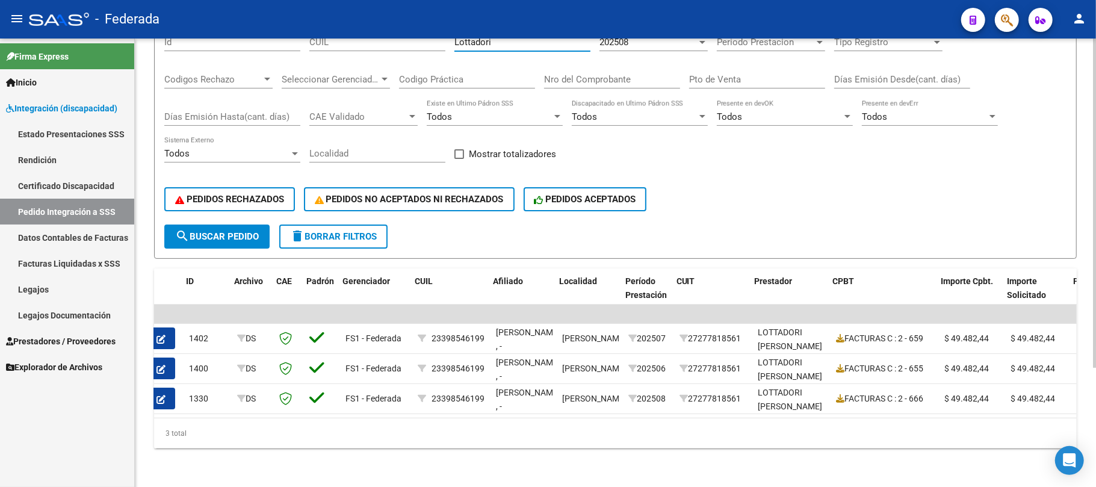
scroll to position [0, 0]
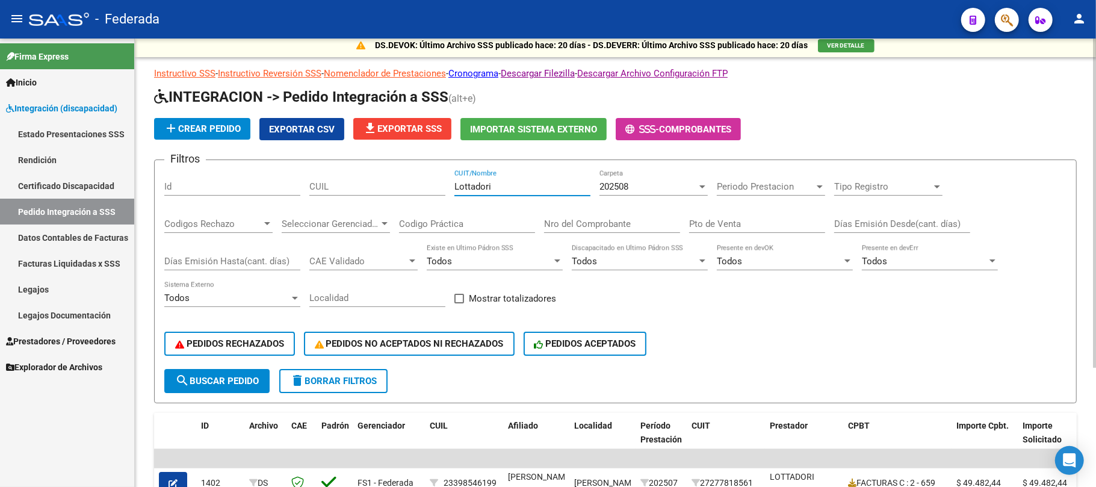
scroll to position [1, 0]
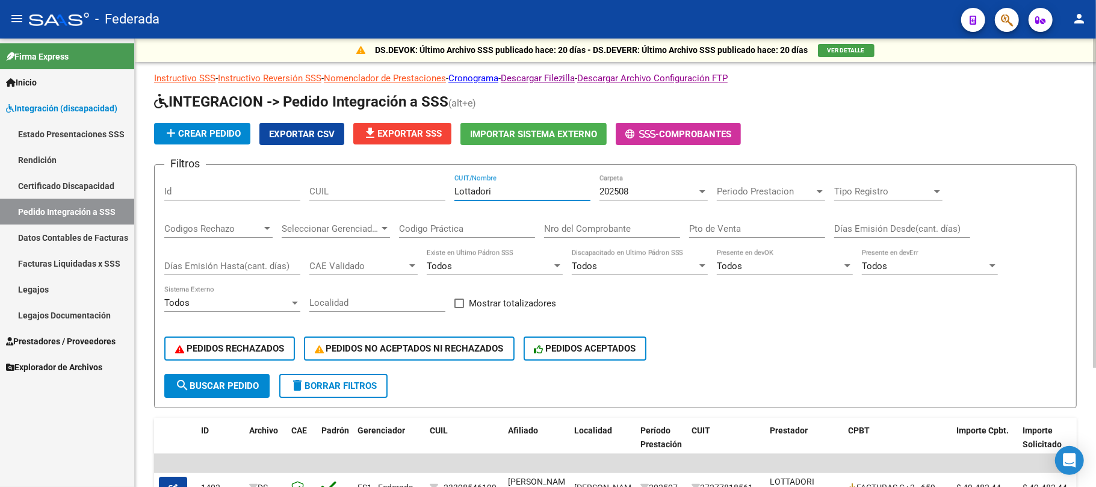
click at [466, 191] on input "Lottadori" at bounding box center [522, 191] width 136 height 11
click at [370, 190] on input "CUIL" at bounding box center [377, 191] width 136 height 11
paste input "27502632758"
type input "27502632758"
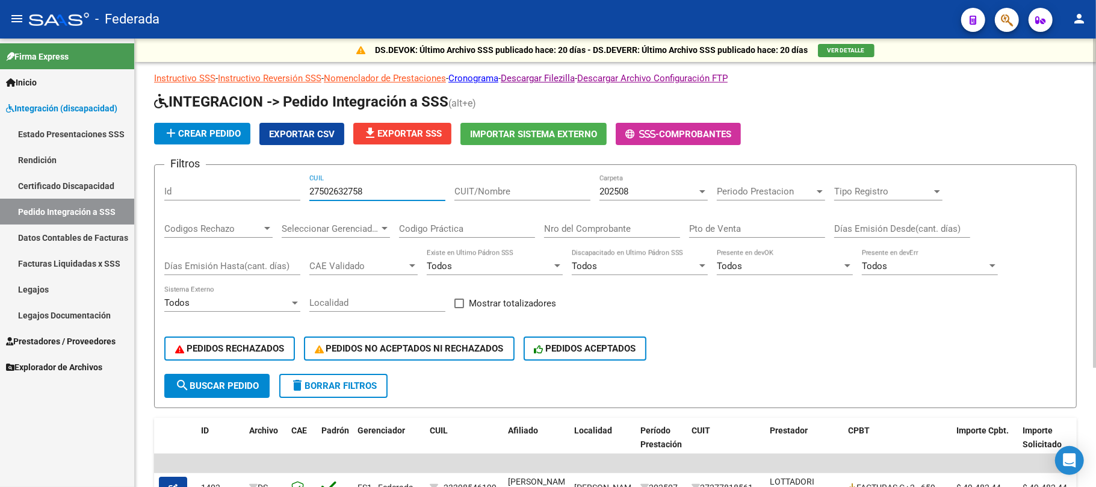
click at [223, 398] on form "Filtros Id 27502632758 CUIL CUIT/Nombre 202508 Carpeta Periodo Prestacion Perio…" at bounding box center [615, 286] width 923 height 244
click at [229, 386] on span "search Buscar Pedido" at bounding box center [217, 385] width 84 height 11
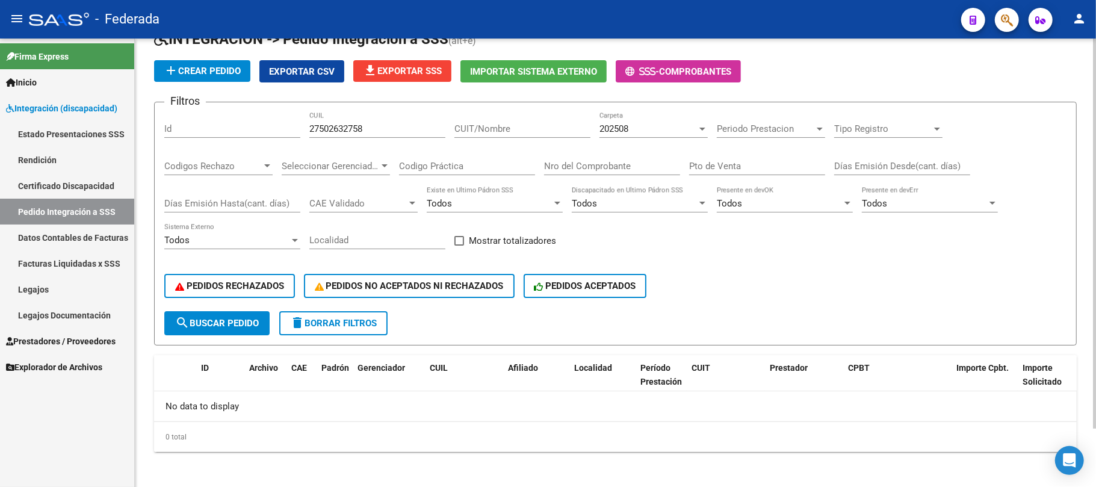
scroll to position [66, 0]
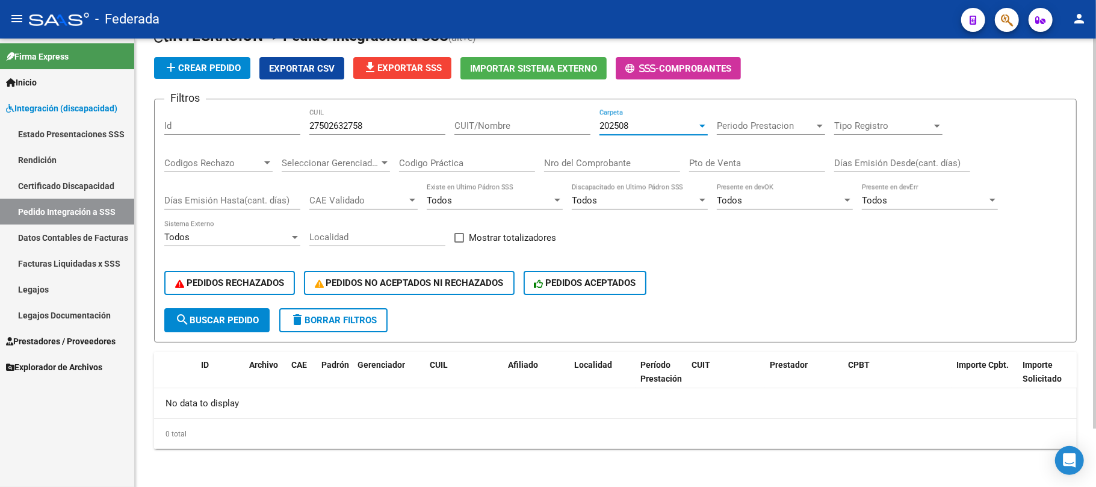
click at [648, 126] on div "202508" at bounding box center [647, 125] width 97 height 11
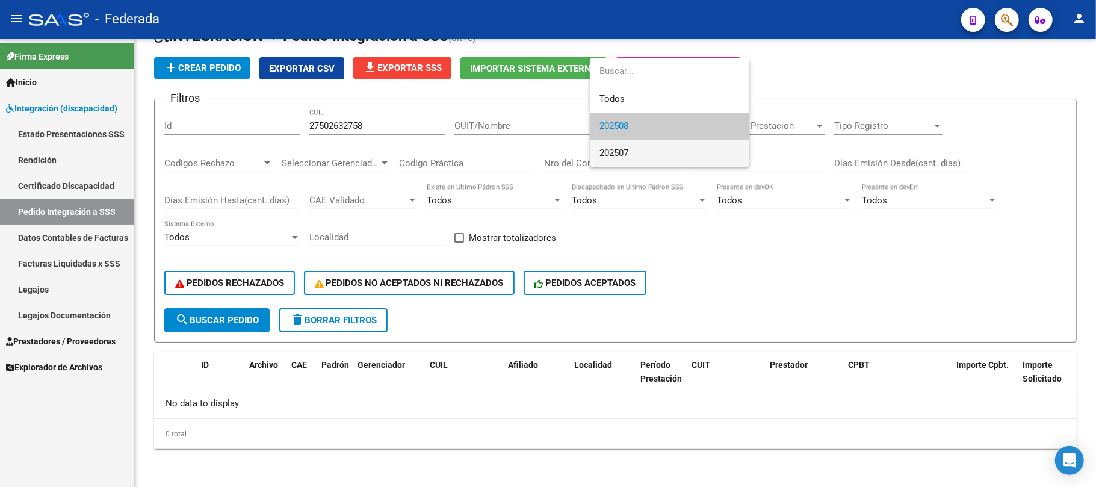
click at [633, 150] on span "202507" at bounding box center [669, 153] width 140 height 27
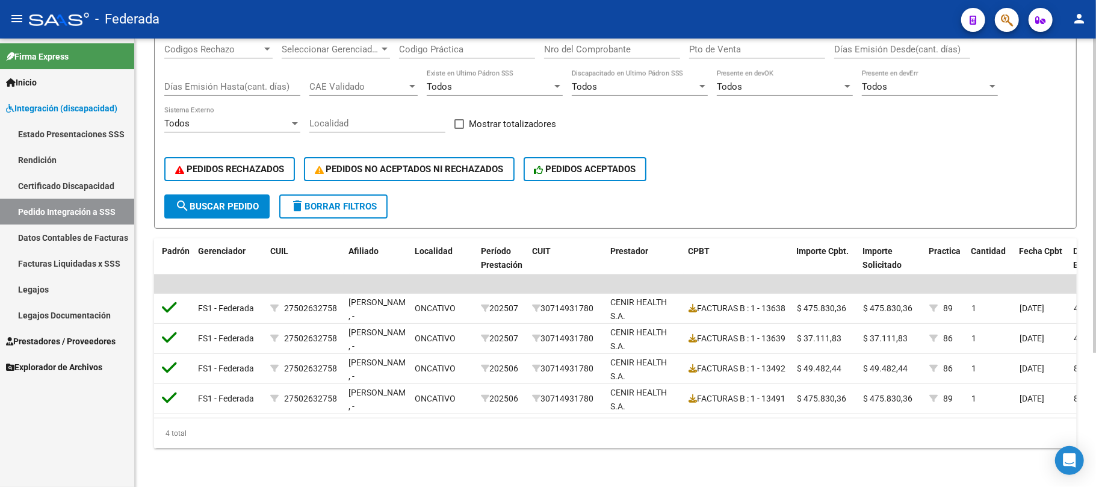
scroll to position [0, 0]
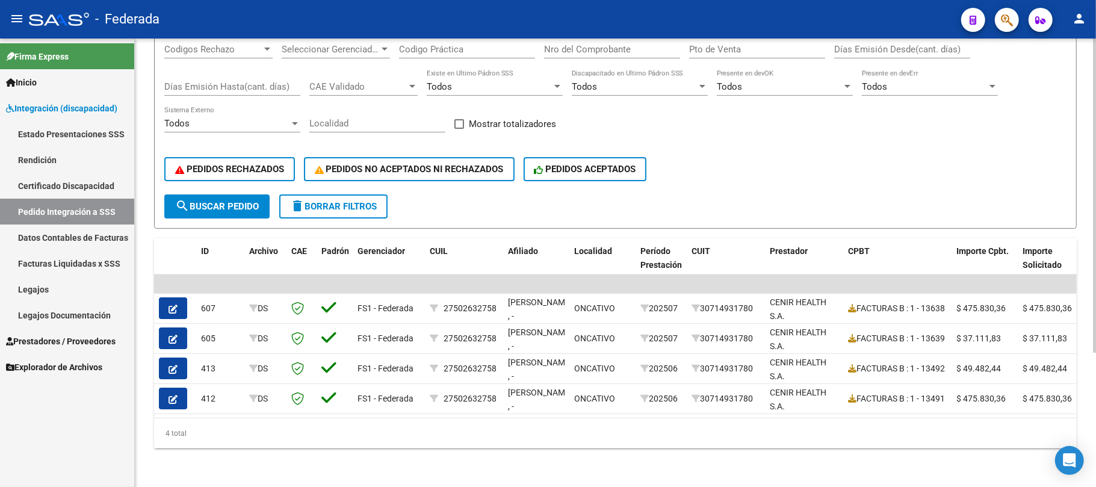
click at [253, 201] on span "search Buscar Pedido" at bounding box center [217, 206] width 84 height 11
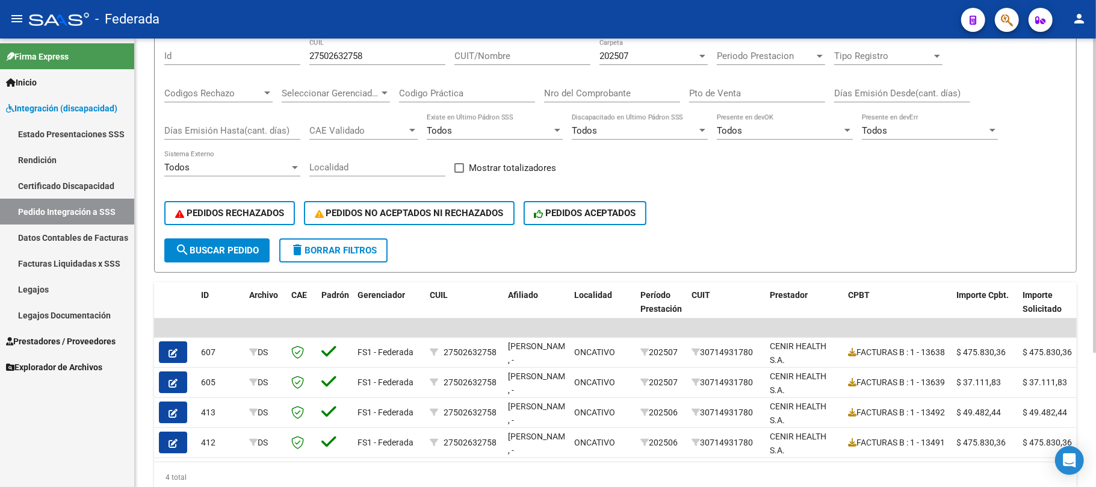
scroll to position [111, 0]
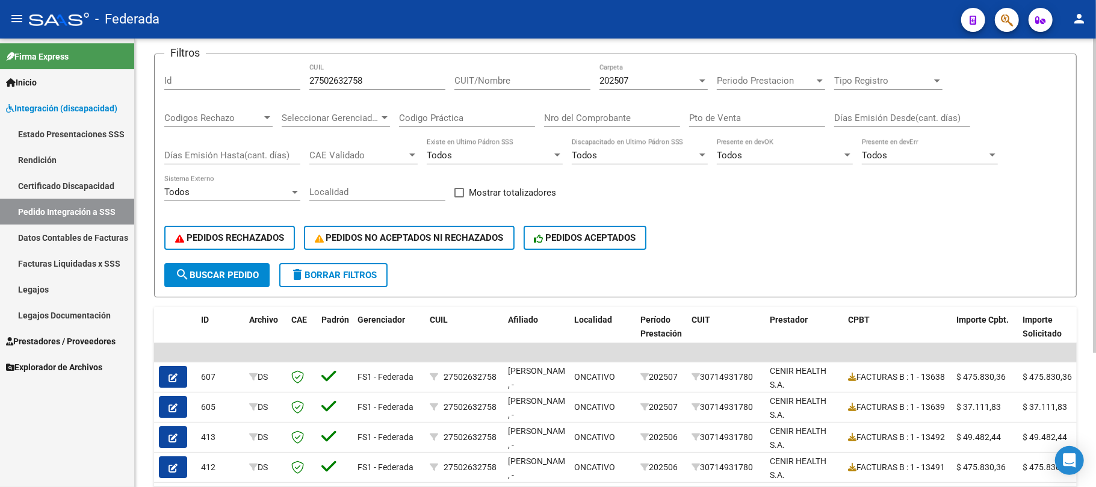
click at [649, 81] on div "202507" at bounding box center [647, 80] width 97 height 11
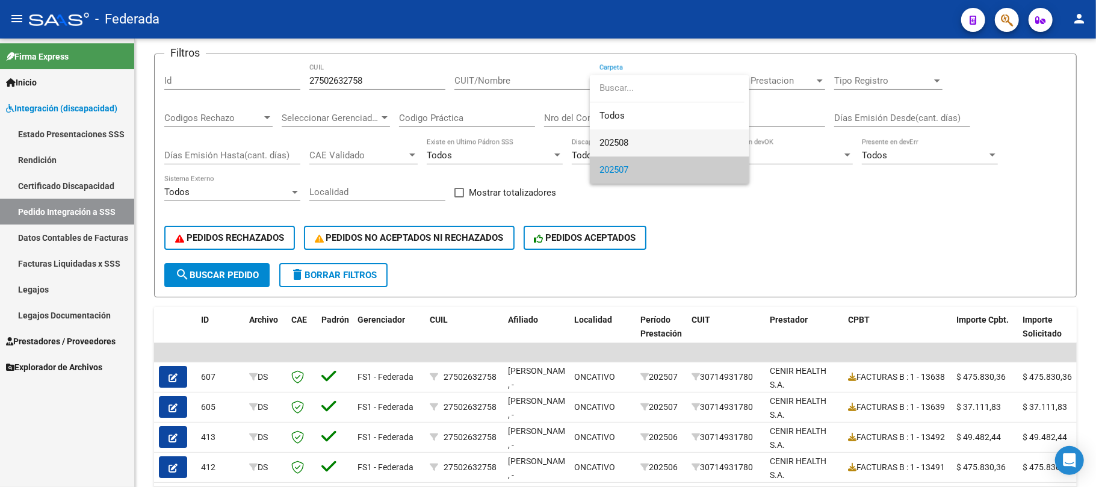
click at [616, 135] on span "202508" at bounding box center [669, 142] width 140 height 27
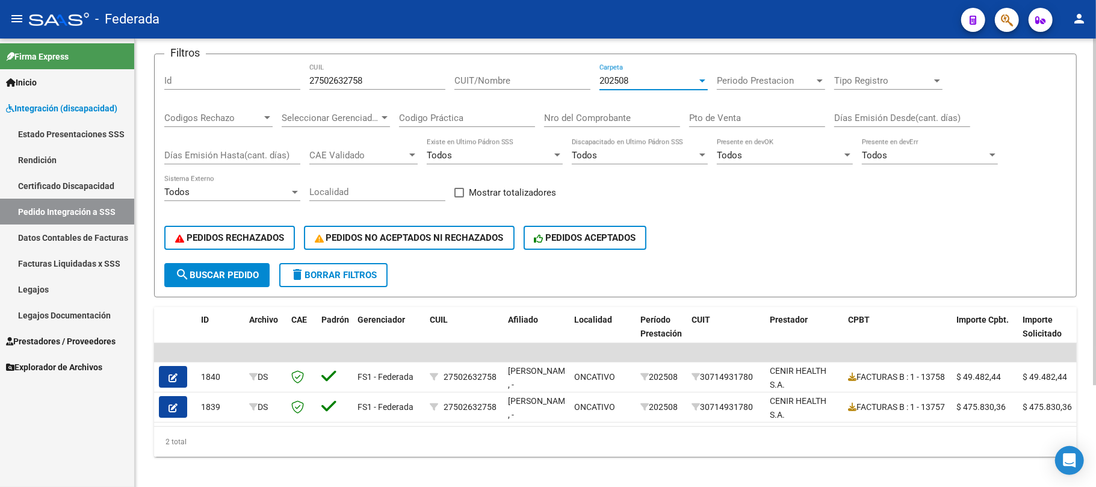
click at [256, 272] on span "search Buscar Pedido" at bounding box center [217, 275] width 84 height 11
click at [359, 275] on span "delete Borrar Filtros" at bounding box center [333, 275] width 87 height 11
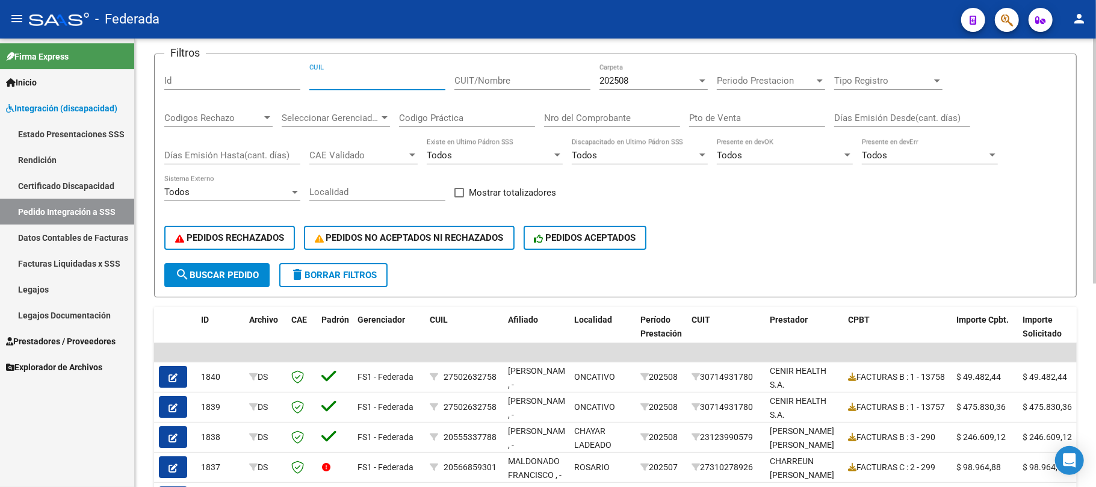
click at [326, 83] on input "CUIL" at bounding box center [377, 80] width 136 height 11
paste input "20585550990"
click at [252, 275] on span "search Buscar Pedido" at bounding box center [217, 275] width 84 height 11
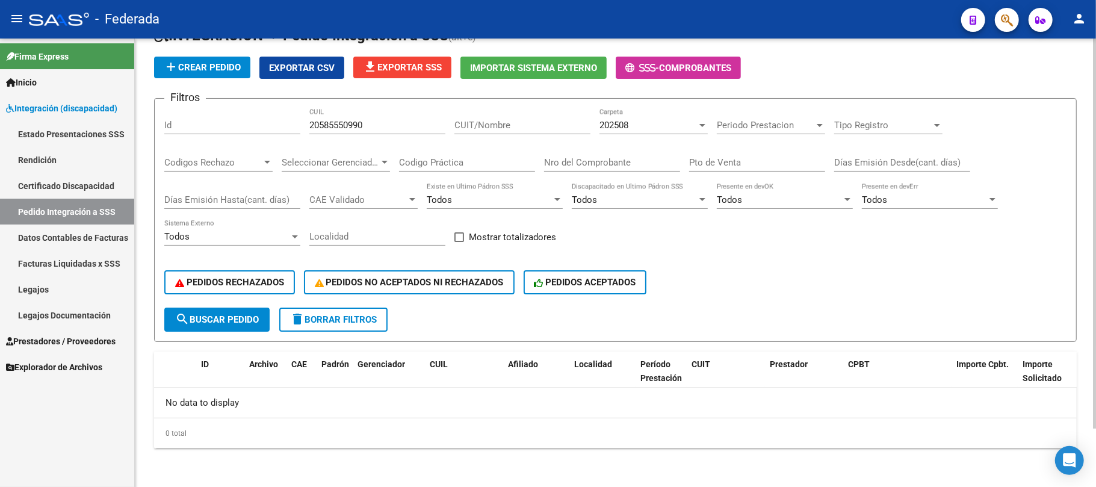
scroll to position [66, 0]
click at [636, 126] on div "202508" at bounding box center [647, 125] width 97 height 11
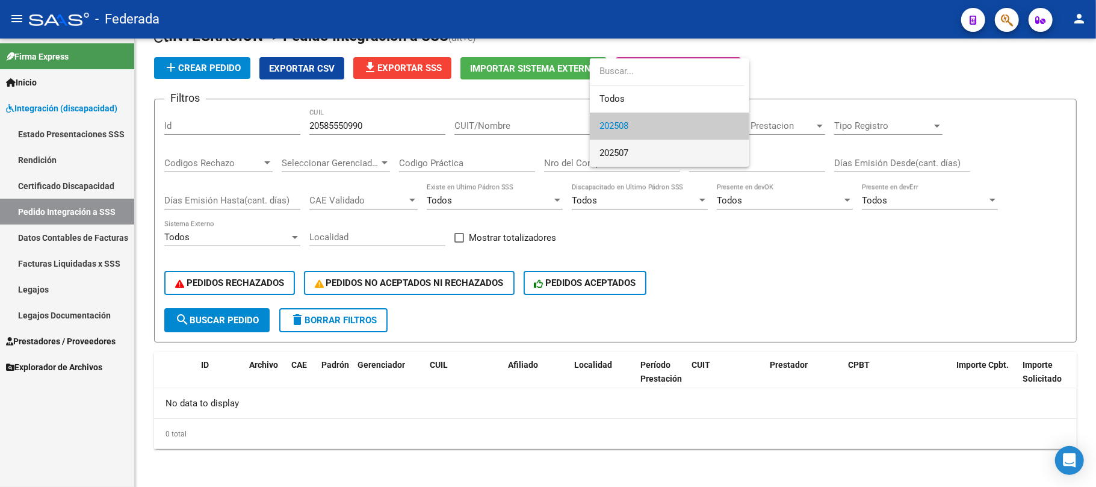
click at [634, 145] on span "202507" at bounding box center [669, 153] width 140 height 27
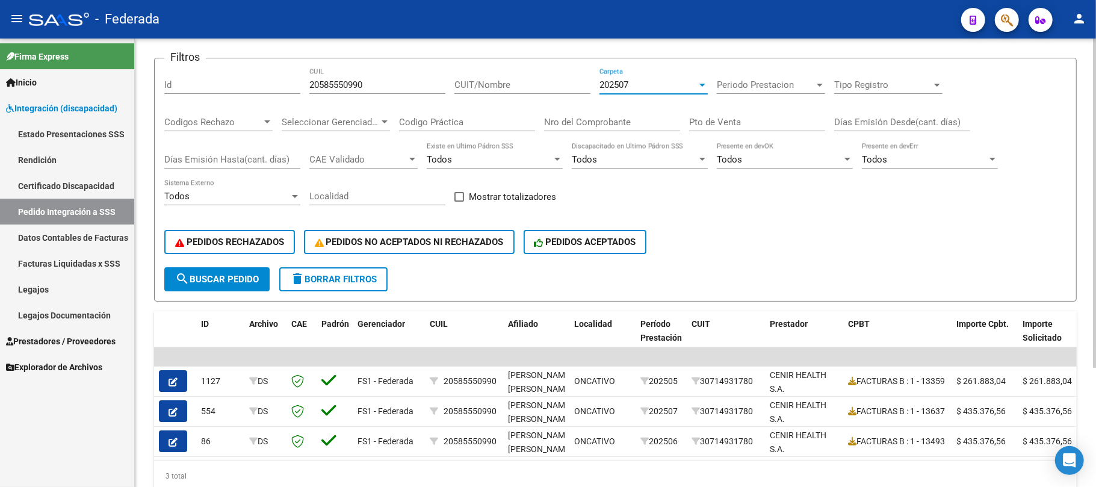
scroll to position [81, 0]
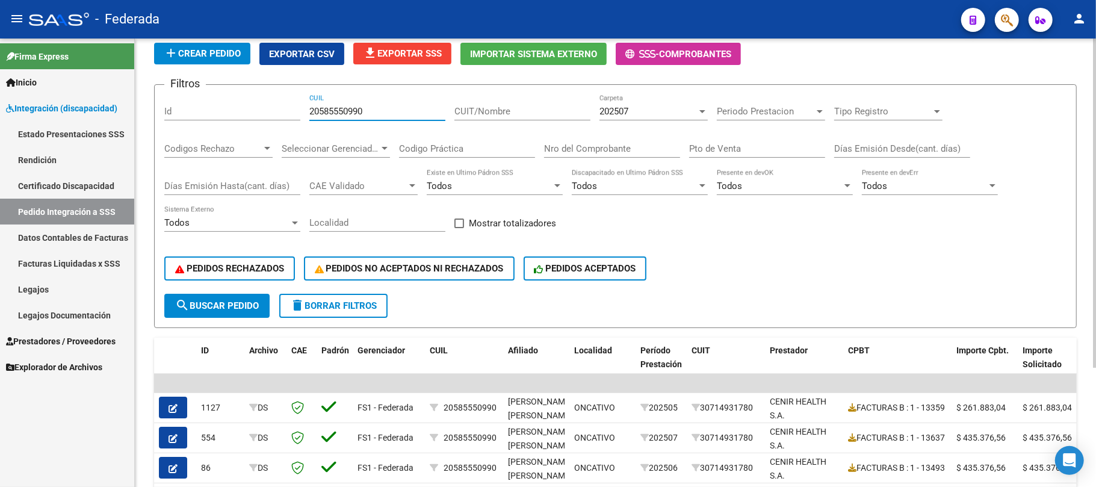
click at [350, 111] on input "20585550990" at bounding box center [377, 111] width 136 height 11
paste input "172292683"
click at [256, 300] on span "search Buscar Pedido" at bounding box center [217, 305] width 84 height 11
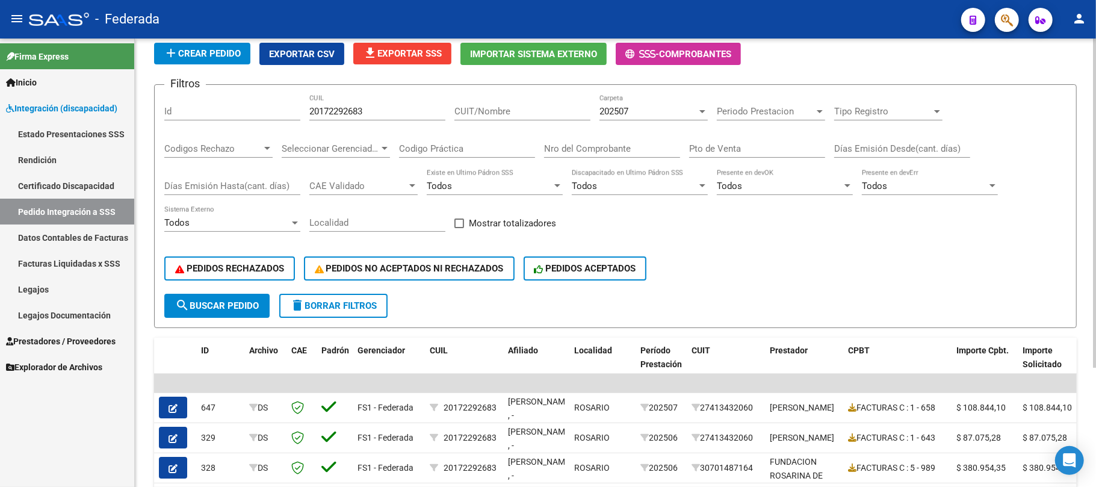
click at [631, 107] on div "202507" at bounding box center [647, 111] width 97 height 11
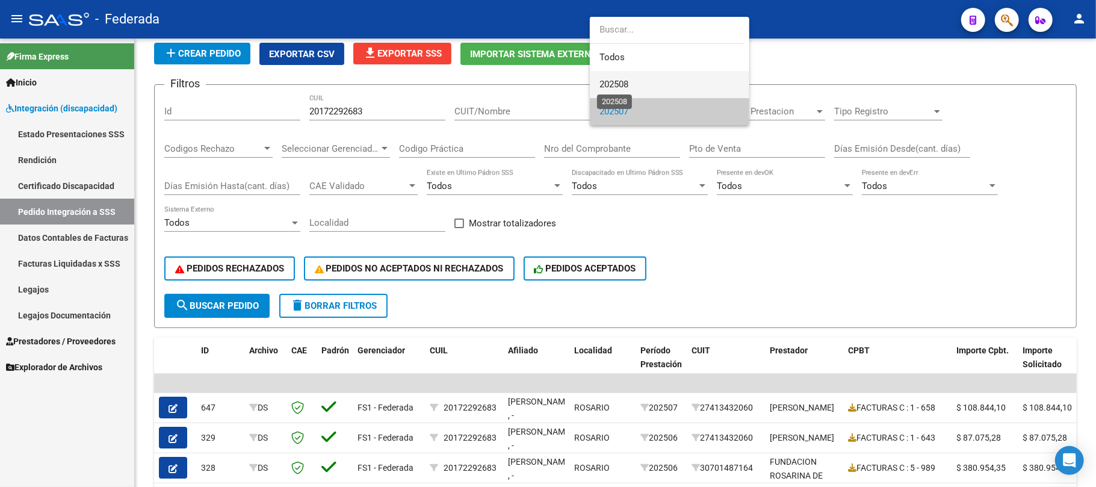
click at [623, 84] on span "202508" at bounding box center [613, 84] width 29 height 11
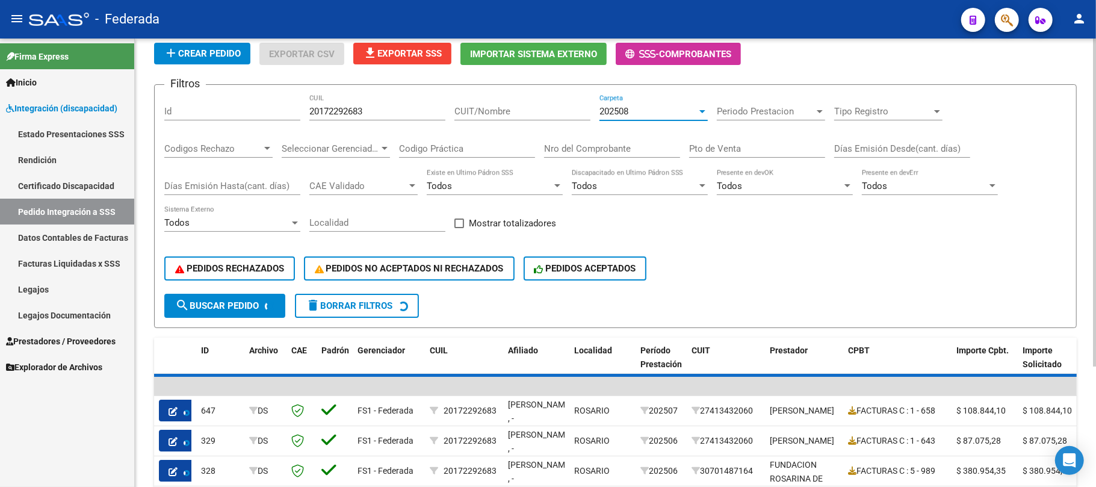
scroll to position [66, 0]
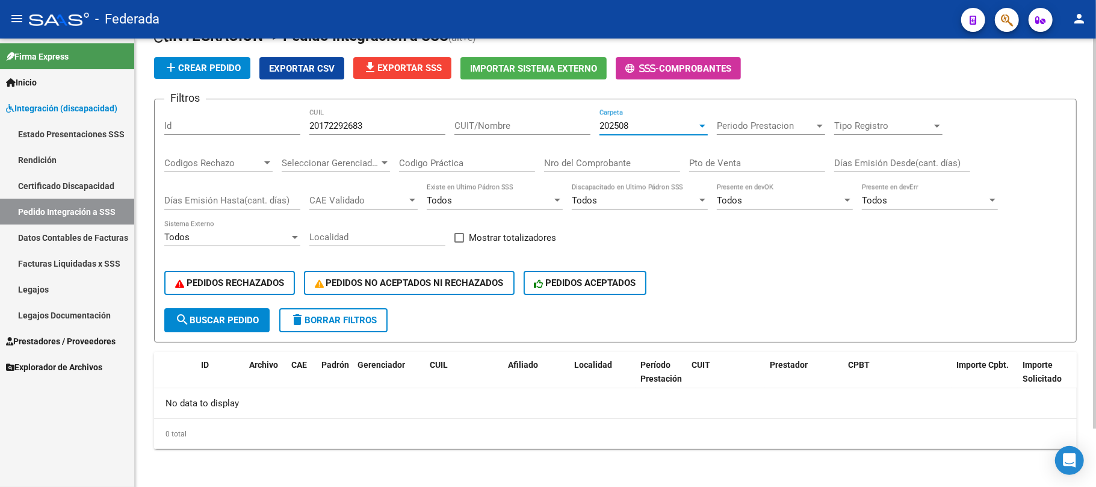
click at [627, 125] on span "202508" at bounding box center [613, 125] width 29 height 11
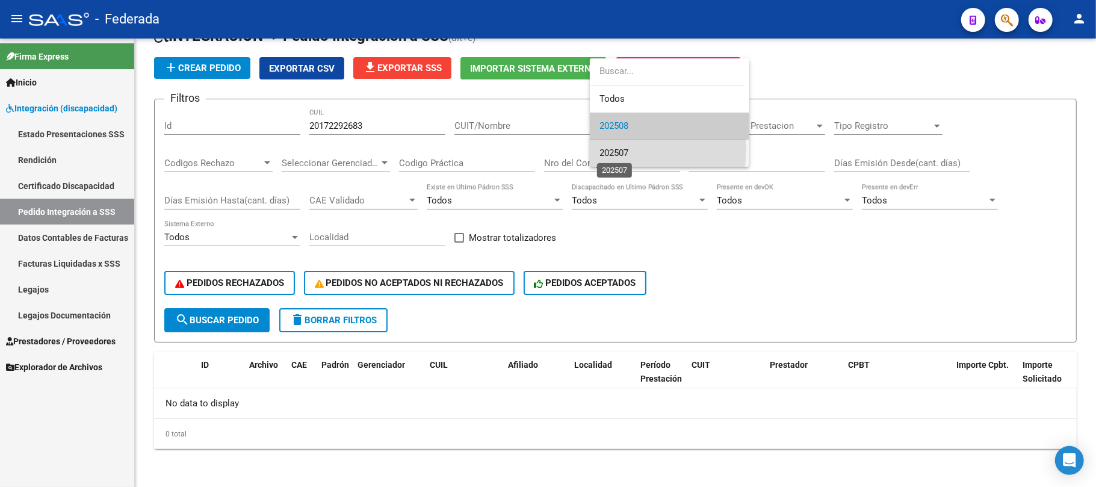
click at [617, 149] on span "202507" at bounding box center [613, 152] width 29 height 11
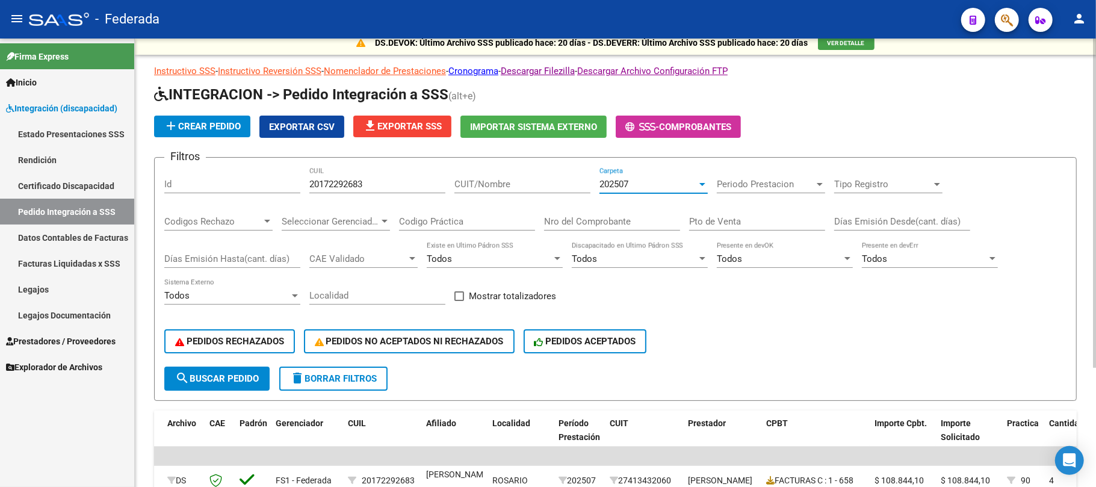
scroll to position [0, 0]
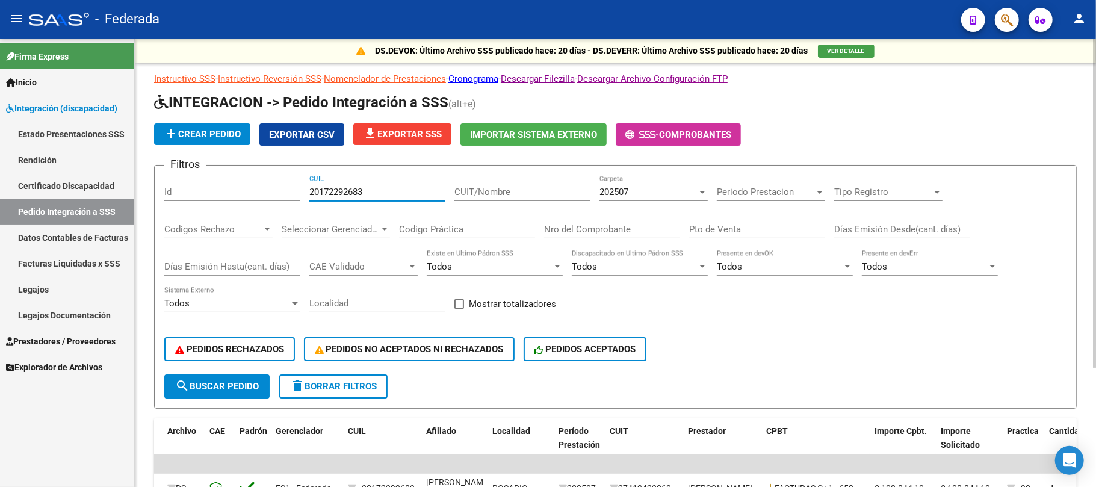
click at [343, 193] on input "20172292683" at bounding box center [377, 192] width 136 height 11
paste input "7525343532"
click at [240, 379] on button "search Buscar Pedido" at bounding box center [216, 386] width 105 height 24
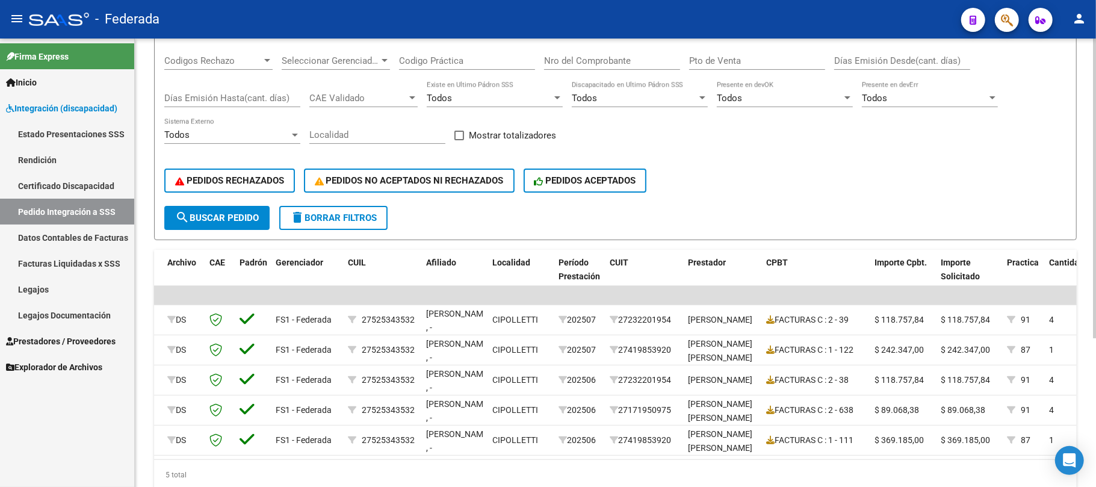
scroll to position [141, 0]
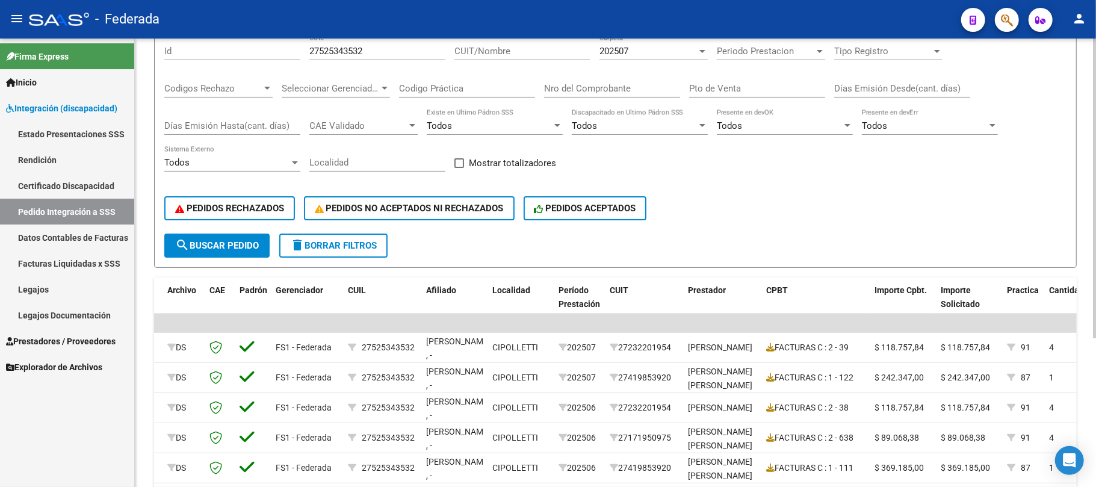
click at [628, 51] on span "202507" at bounding box center [613, 51] width 29 height 11
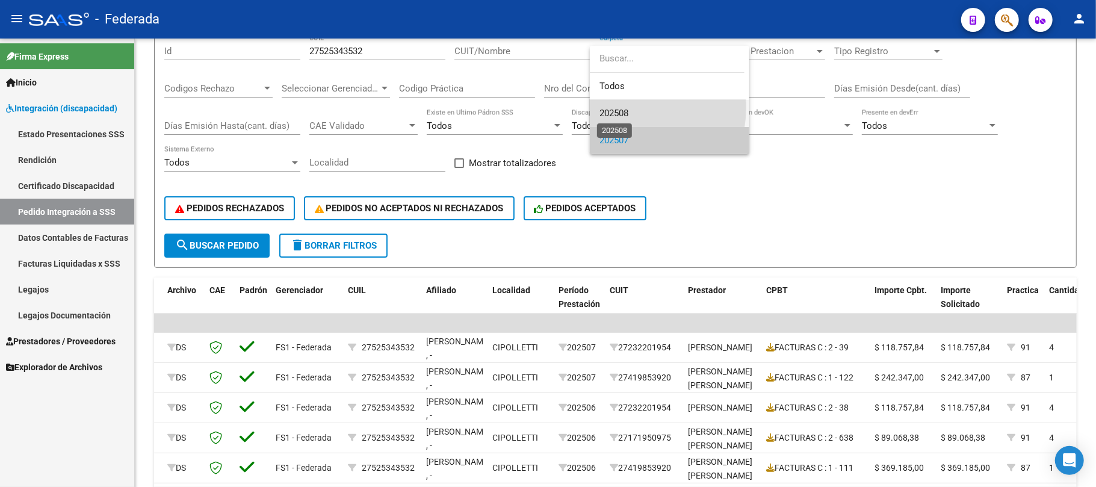
click at [617, 108] on span "202508" at bounding box center [613, 113] width 29 height 11
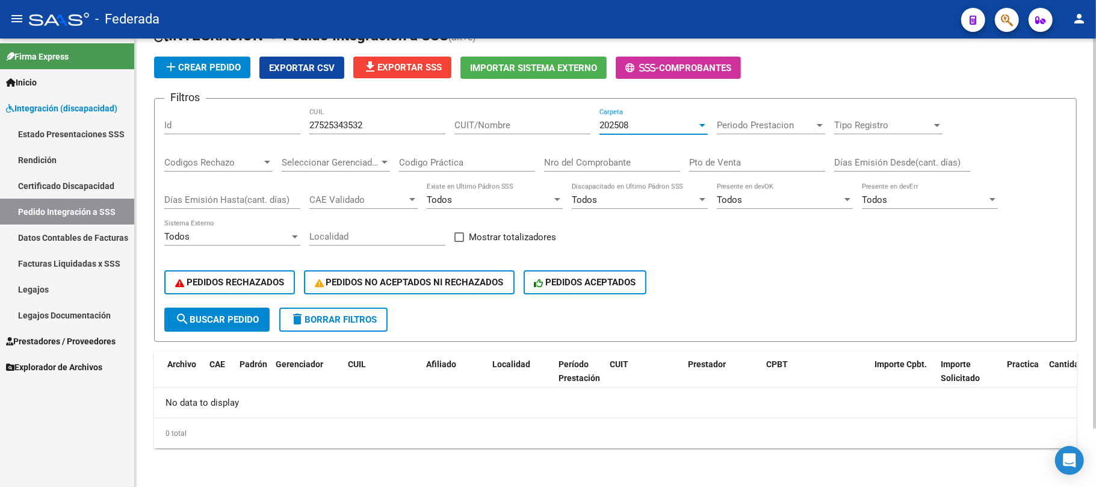
scroll to position [66, 0]
click at [610, 121] on span "202508" at bounding box center [613, 125] width 29 height 11
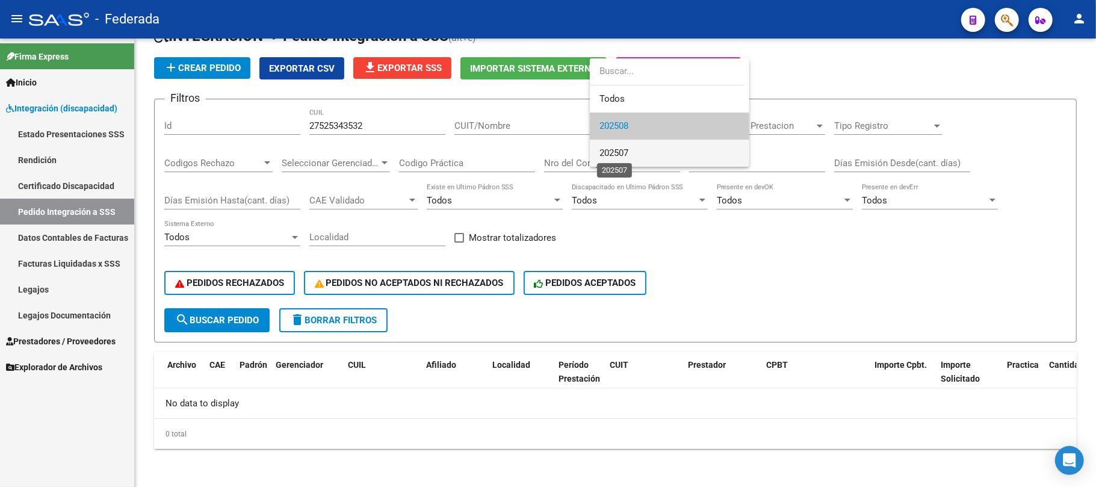
click at [619, 153] on span "202507" at bounding box center [613, 152] width 29 height 11
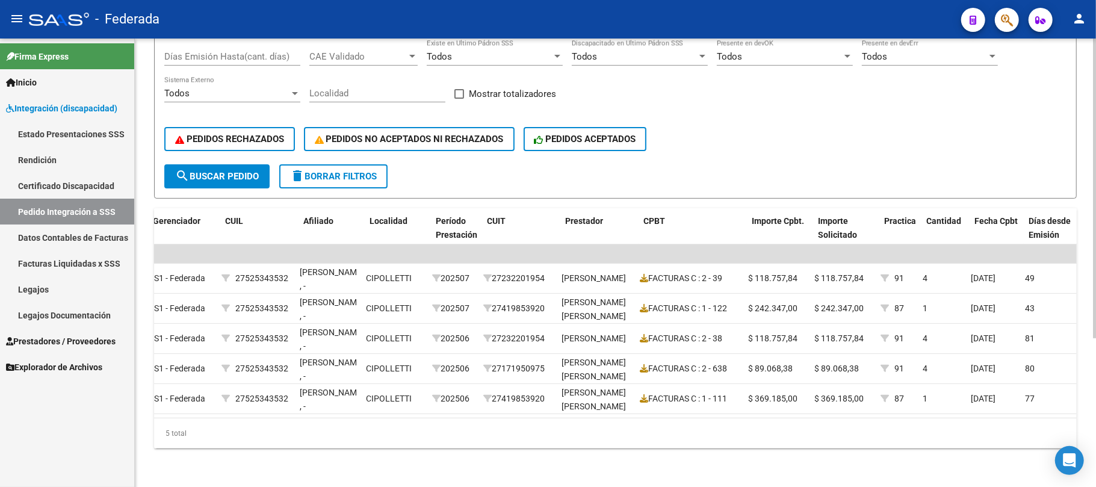
scroll to position [0, 0]
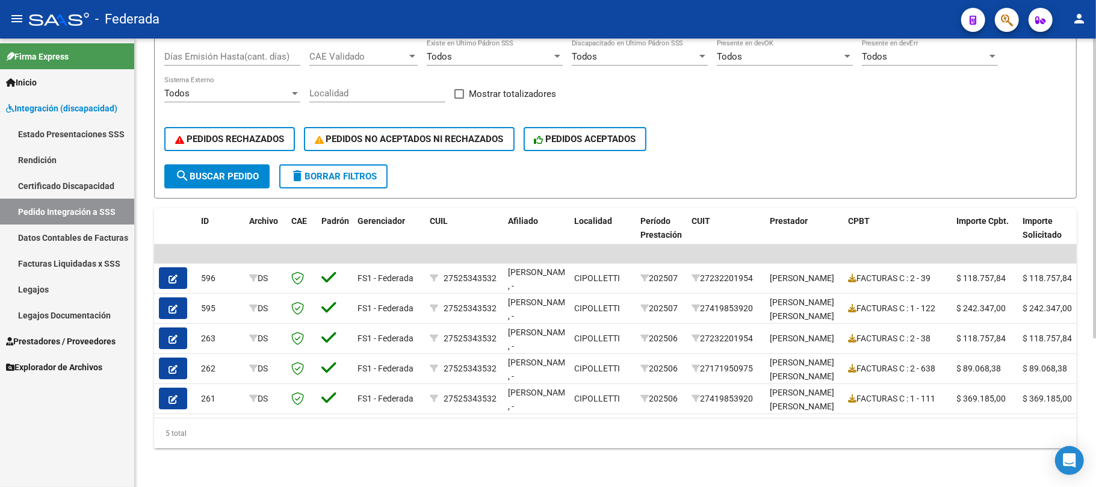
click at [253, 171] on span "search Buscar Pedido" at bounding box center [217, 176] width 84 height 11
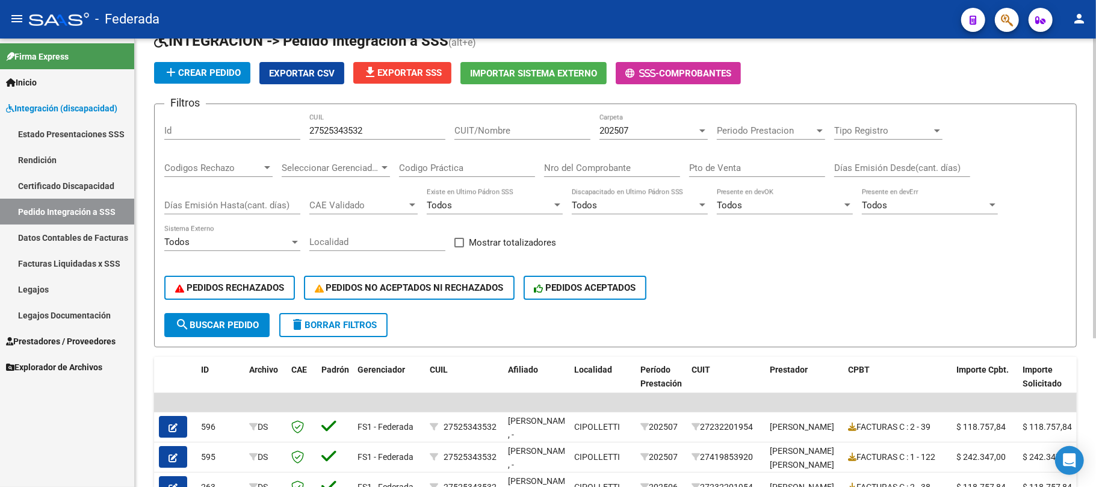
scroll to position [61, 0]
click at [658, 131] on div "202507" at bounding box center [647, 131] width 97 height 11
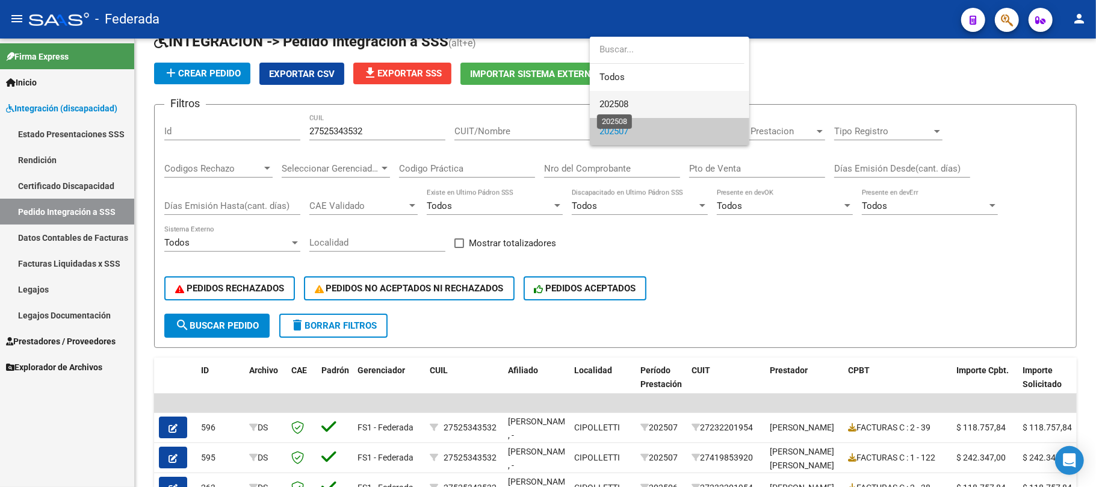
click at [628, 100] on span "202508" at bounding box center [613, 104] width 29 height 11
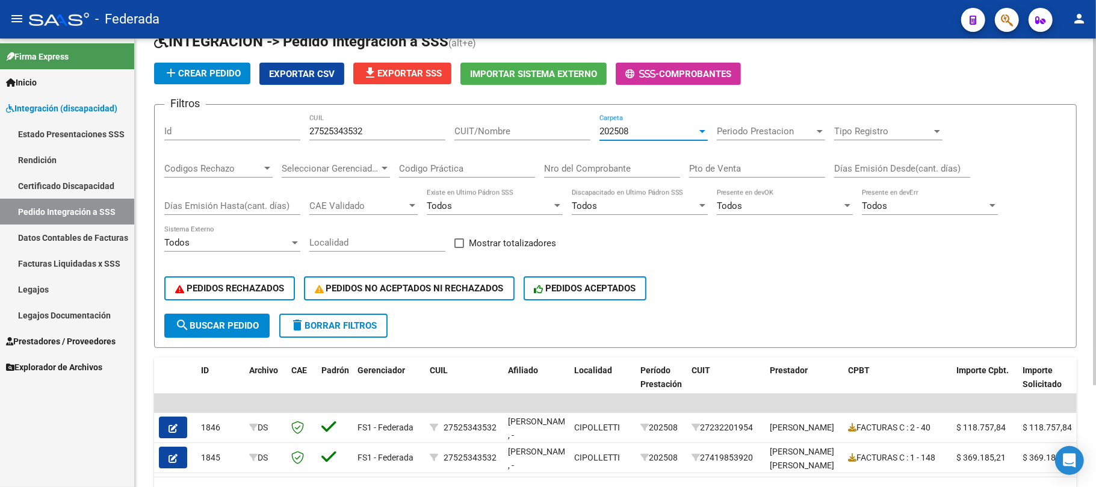
click at [256, 320] on span "search Buscar Pedido" at bounding box center [217, 325] width 84 height 11
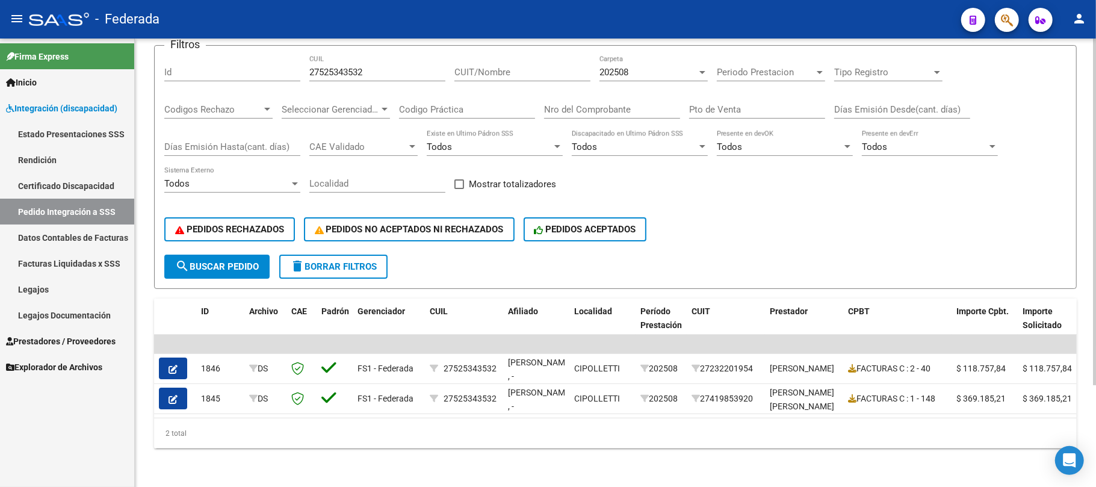
click at [333, 67] on input "27525343532" at bounding box center [377, 72] width 136 height 11
paste input "10184306"
click at [217, 261] on span "search Buscar Pedido" at bounding box center [217, 266] width 84 height 11
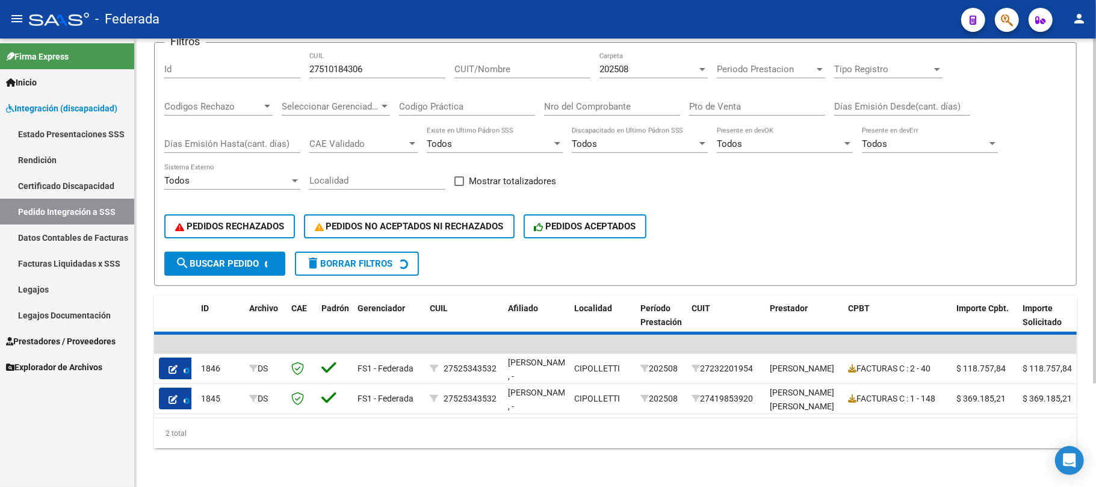
scroll to position [66, 0]
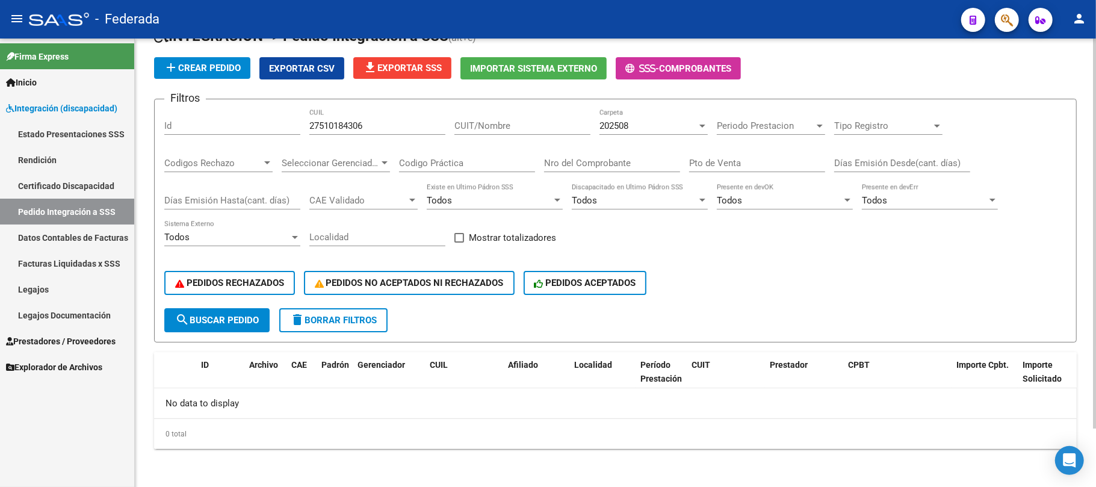
click at [638, 123] on div "202508" at bounding box center [647, 125] width 97 height 11
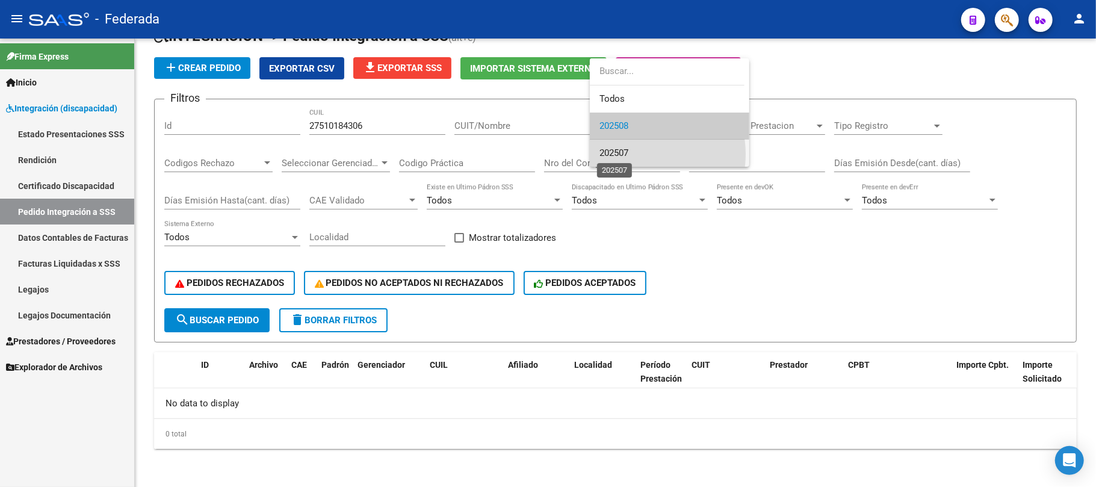
click at [624, 154] on span "202507" at bounding box center [613, 152] width 29 height 11
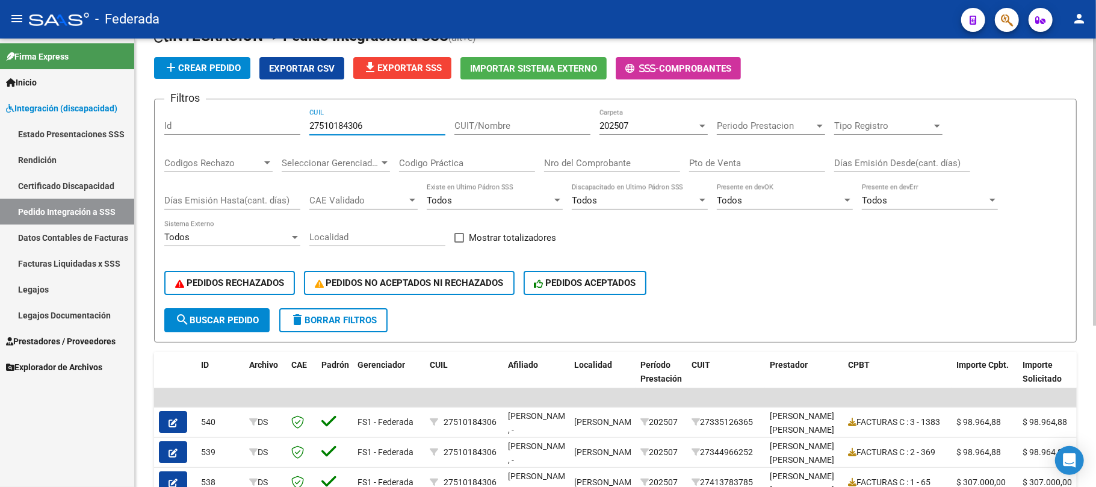
click at [349, 126] on input "27510184306" at bounding box center [377, 125] width 136 height 11
paste input "052322831"
click at [244, 308] on button "search Buscar Pedido" at bounding box center [216, 320] width 105 height 24
click at [649, 118] on div "202507 Carpeta" at bounding box center [653, 122] width 108 height 26
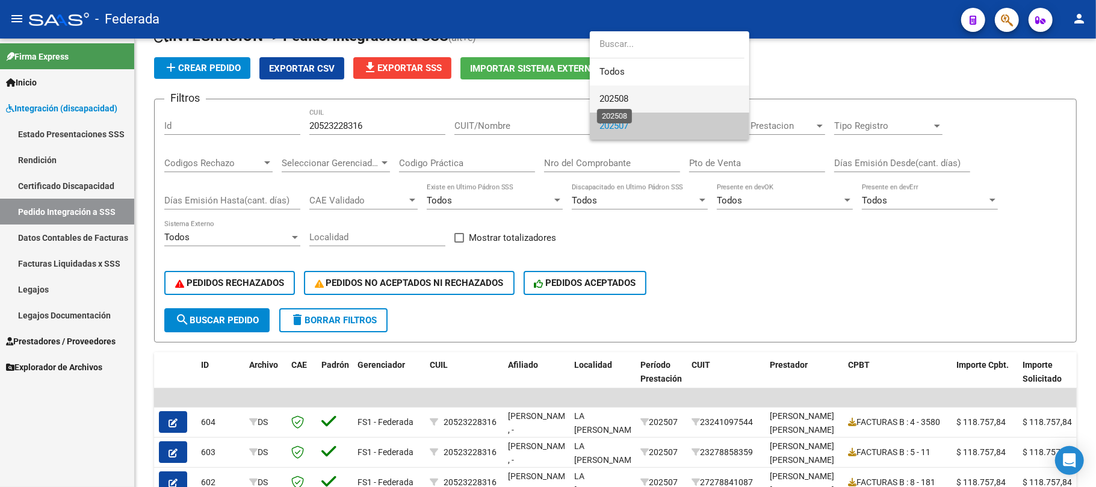
click at [622, 97] on span "202508" at bounding box center [613, 98] width 29 height 11
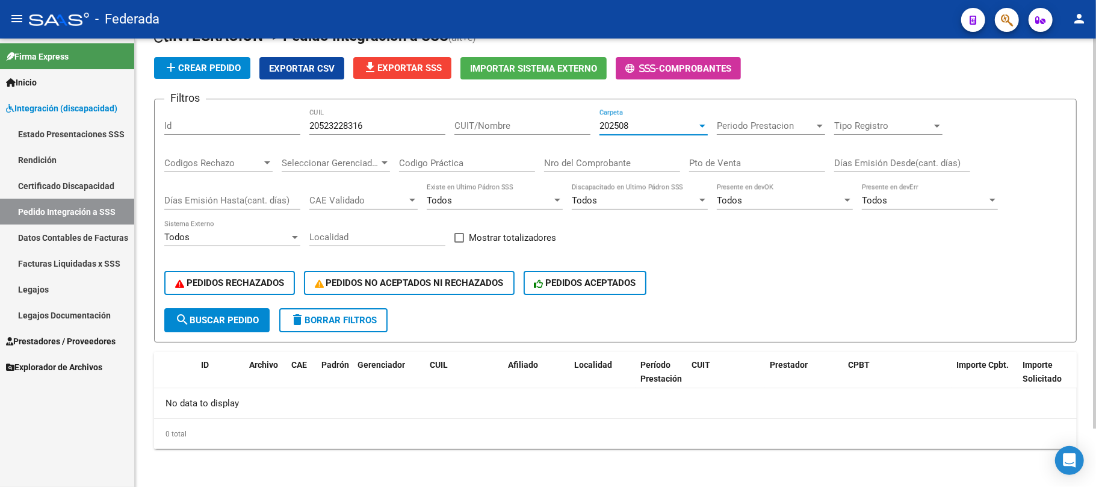
click at [645, 123] on div "202508" at bounding box center [647, 125] width 97 height 11
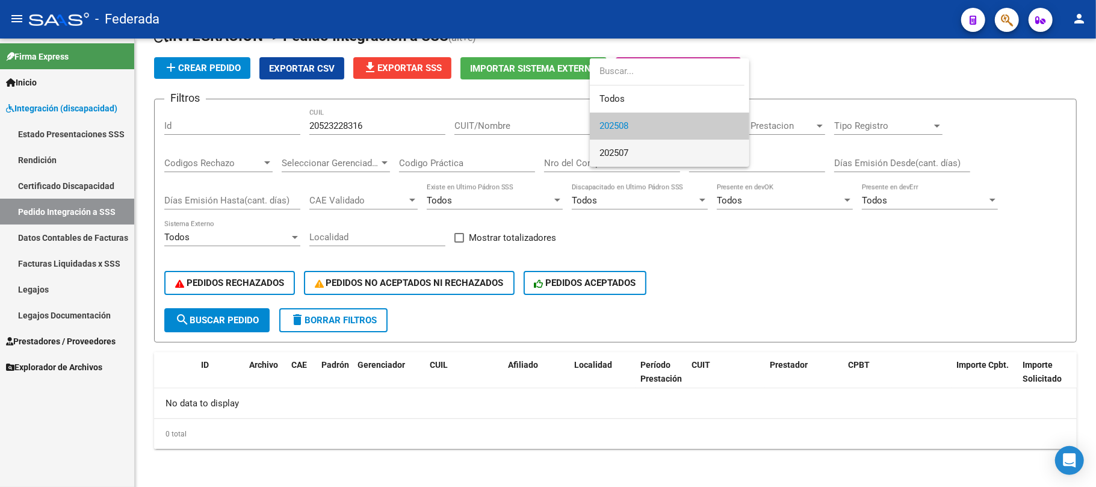
click at [634, 146] on span "202507" at bounding box center [669, 153] width 140 height 27
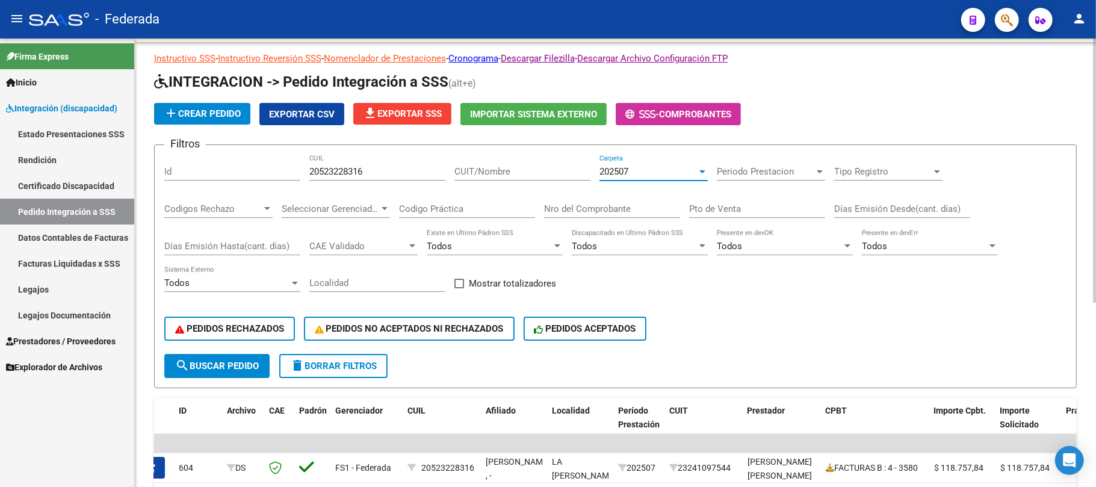
scroll to position [0, 0]
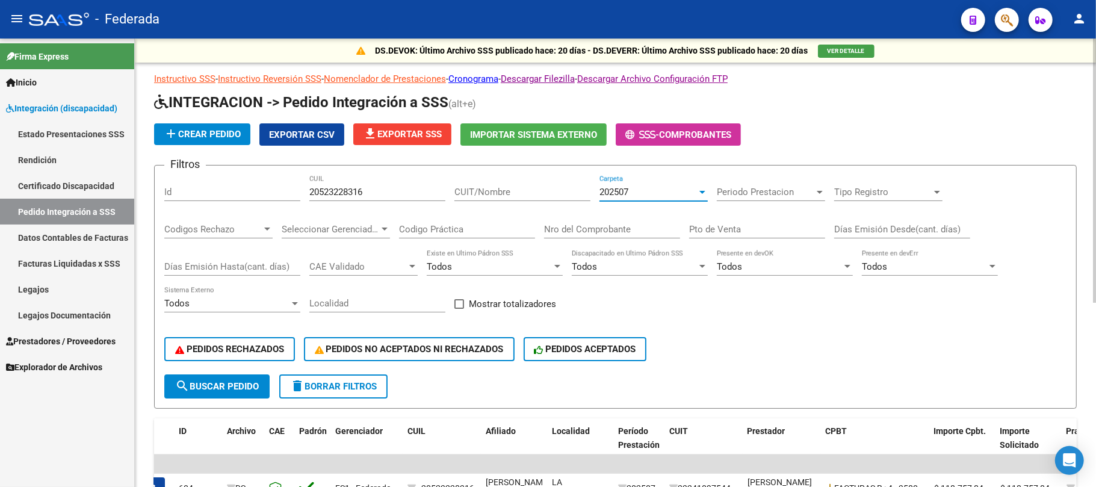
click at [333, 196] on input "20523228316" at bounding box center [377, 192] width 136 height 11
paste input "30352960"
click at [246, 388] on span "search Buscar Pedido" at bounding box center [217, 386] width 84 height 11
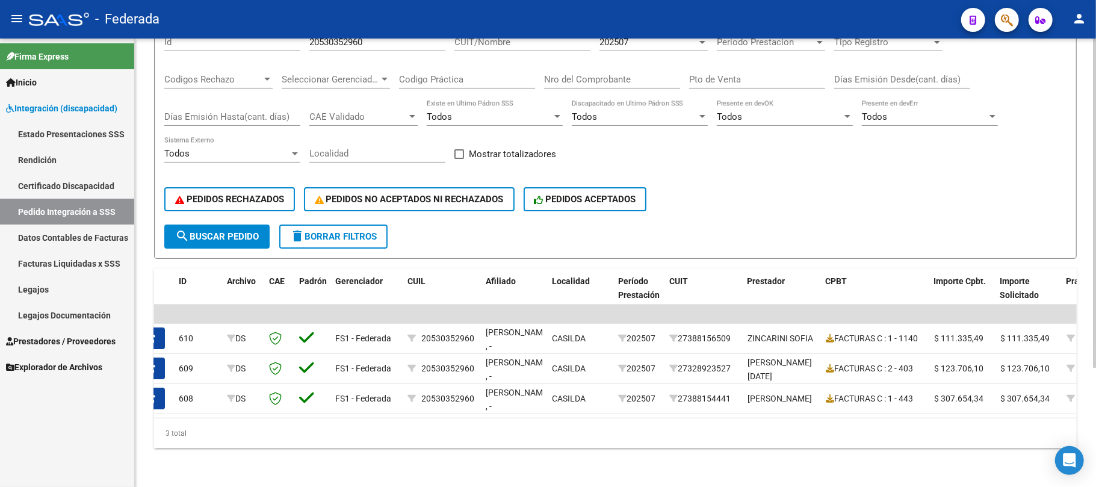
scroll to position [80, 0]
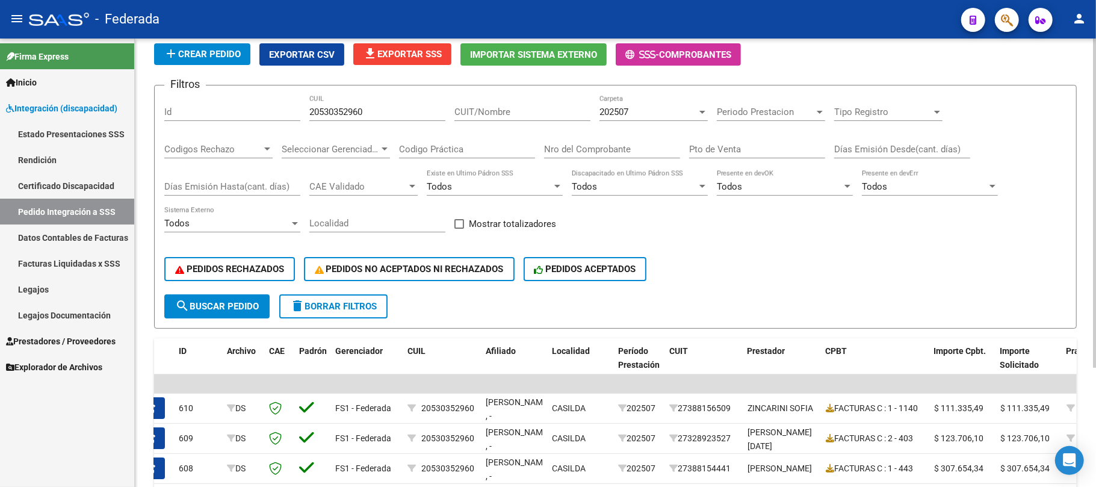
click at [673, 109] on div "202507" at bounding box center [647, 112] width 97 height 11
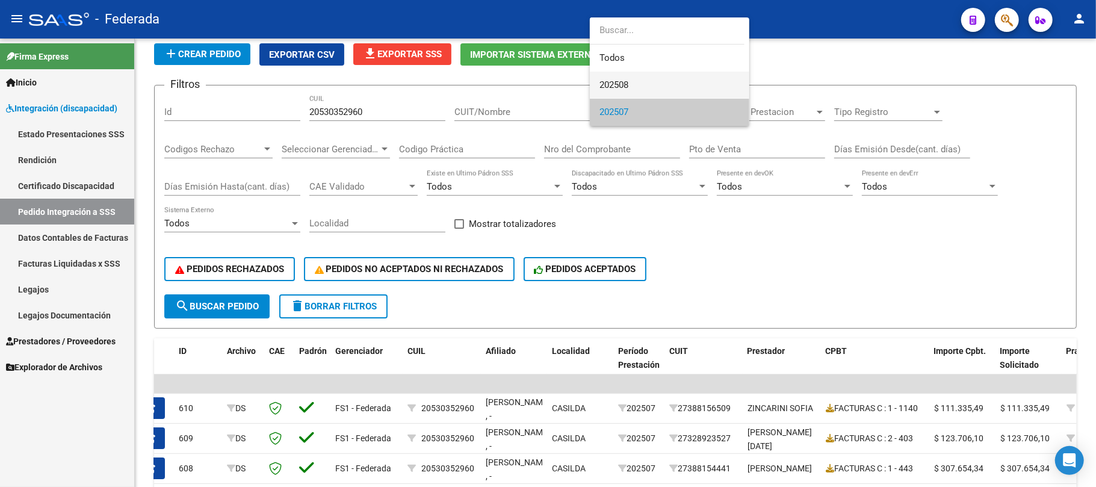
click at [644, 85] on span "202508" at bounding box center [669, 85] width 140 height 27
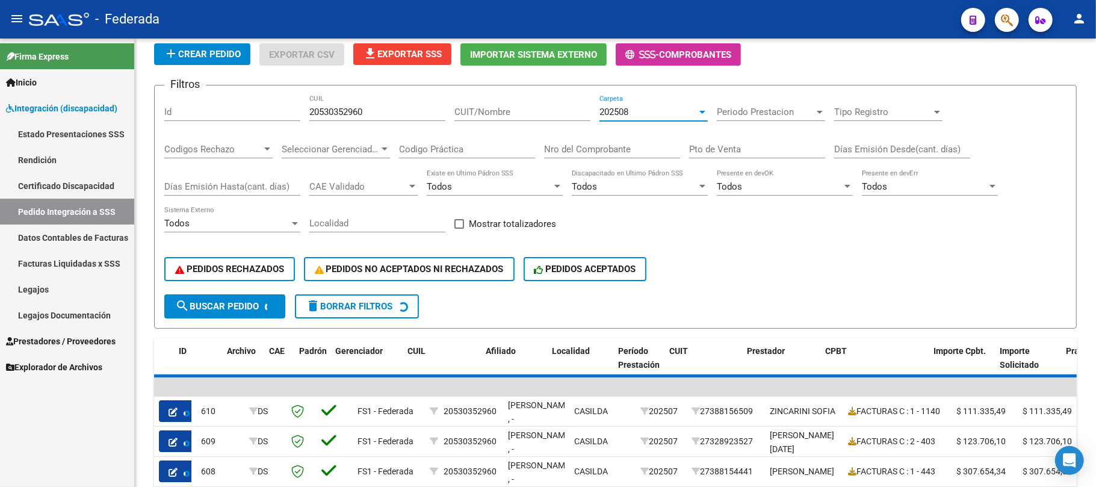
scroll to position [66, 0]
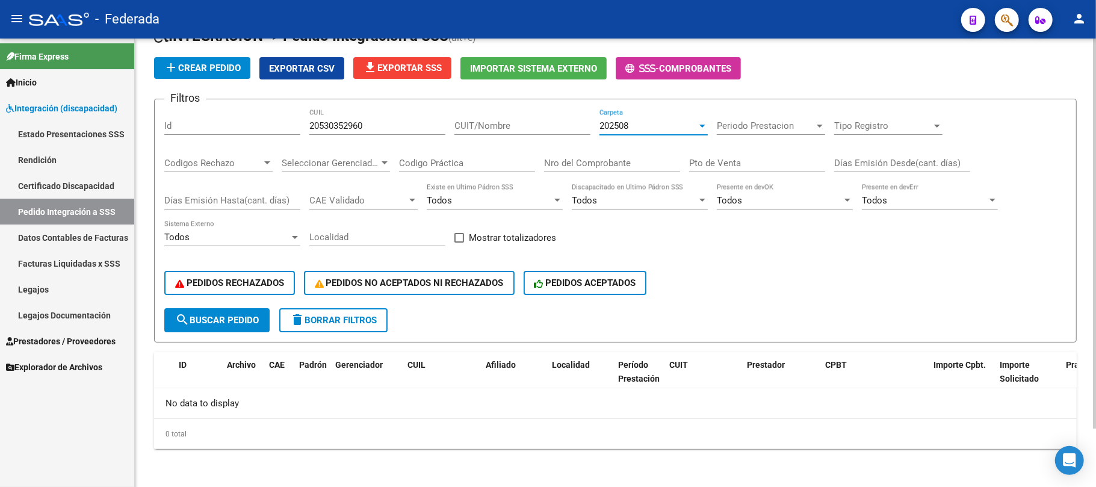
click at [639, 125] on div "202508" at bounding box center [647, 125] width 97 height 11
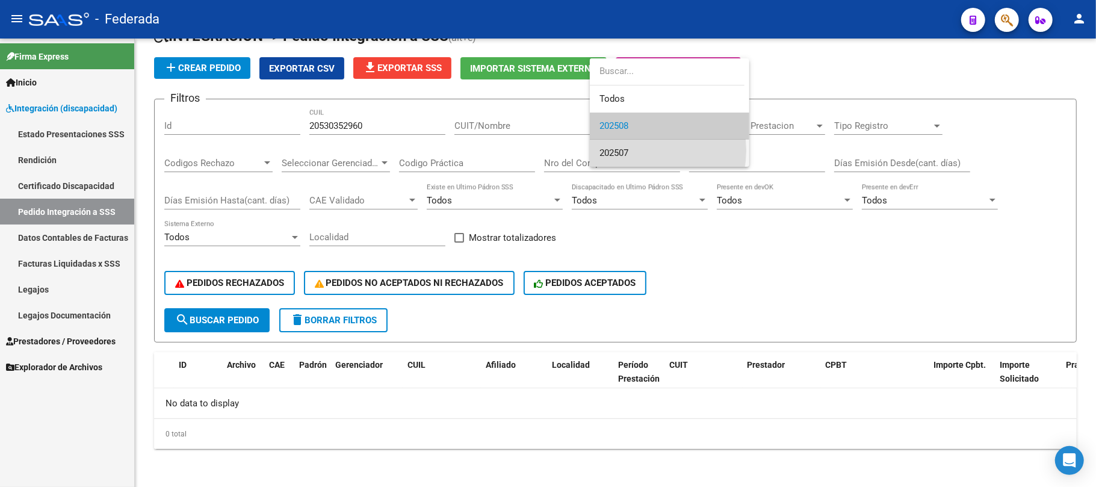
click at [636, 150] on span "202507" at bounding box center [669, 153] width 140 height 27
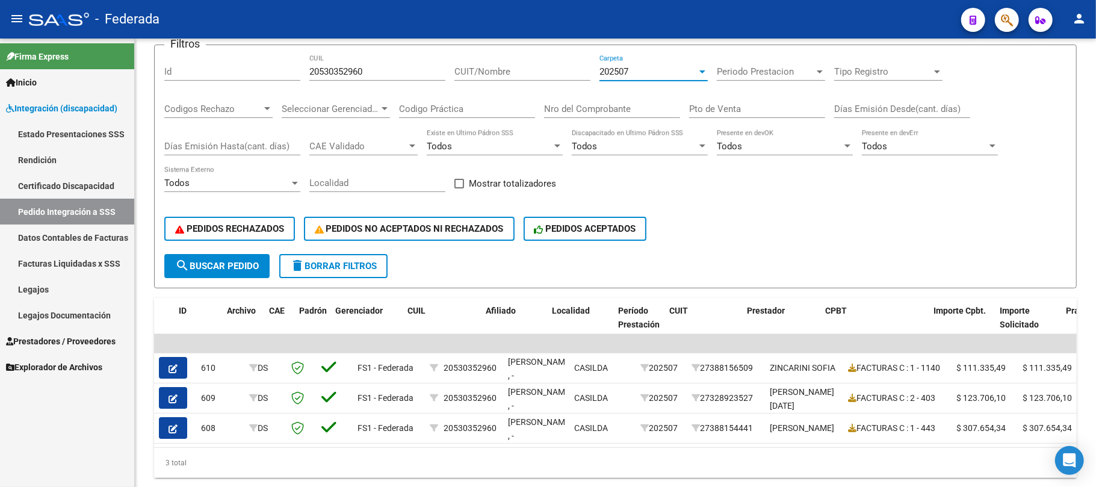
scroll to position [81, 0]
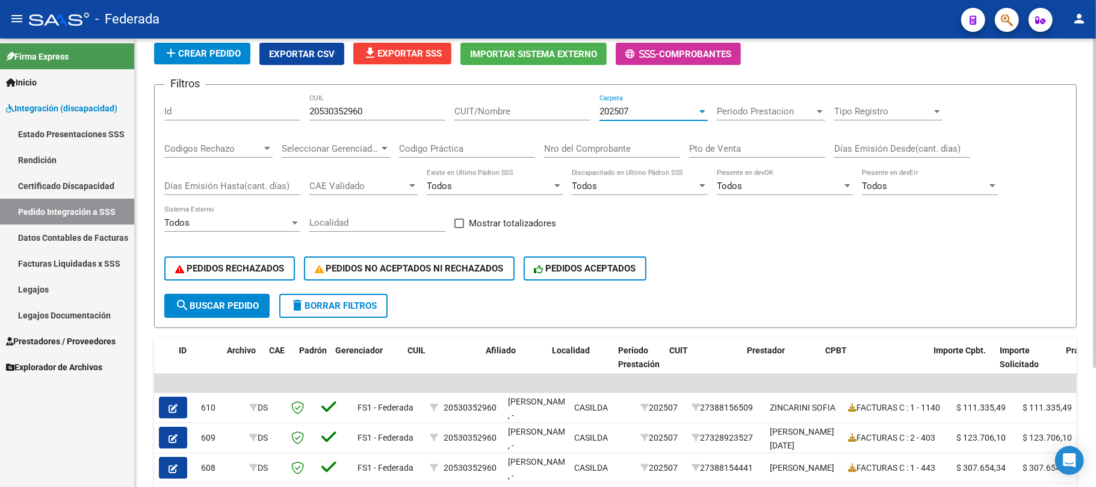
click at [628, 111] on span "202507" at bounding box center [613, 111] width 29 height 11
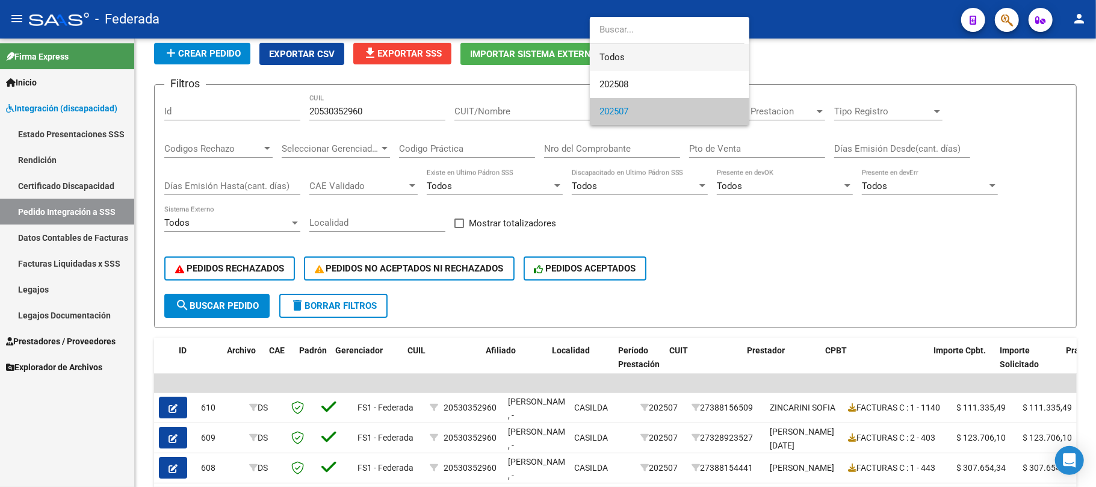
click at [629, 61] on span "Todos" at bounding box center [669, 57] width 140 height 27
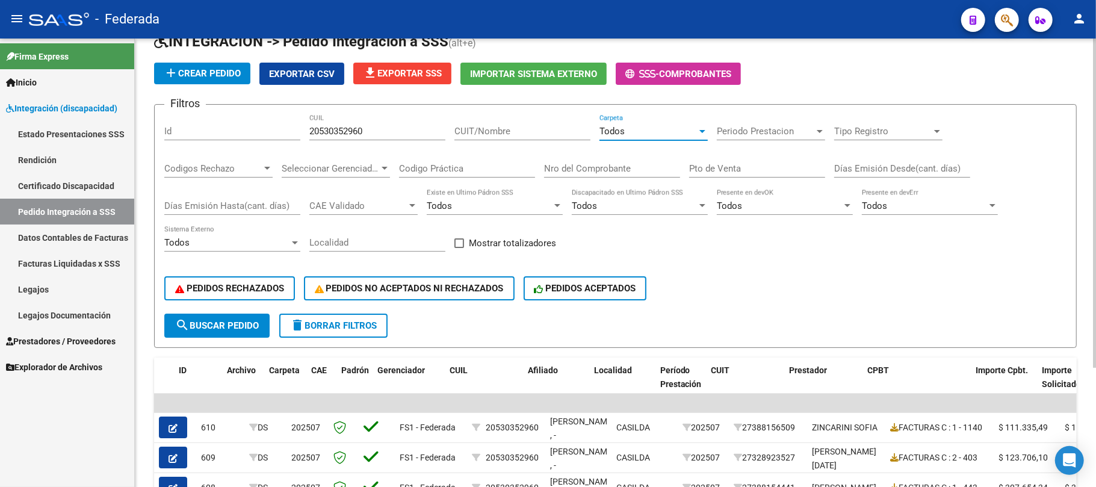
scroll to position [161, 0]
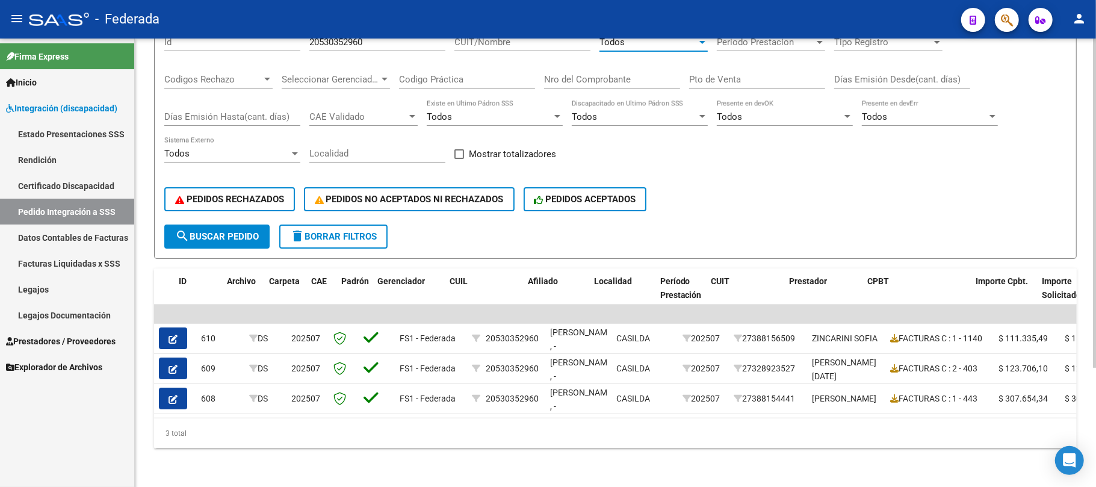
click at [261, 225] on button "search Buscar Pedido" at bounding box center [216, 236] width 105 height 24
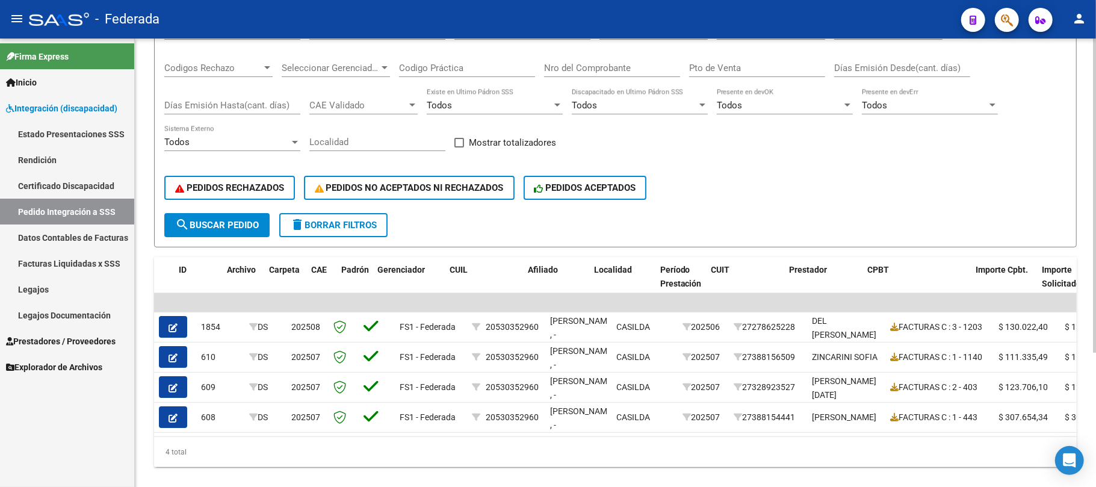
scroll to position [191, 0]
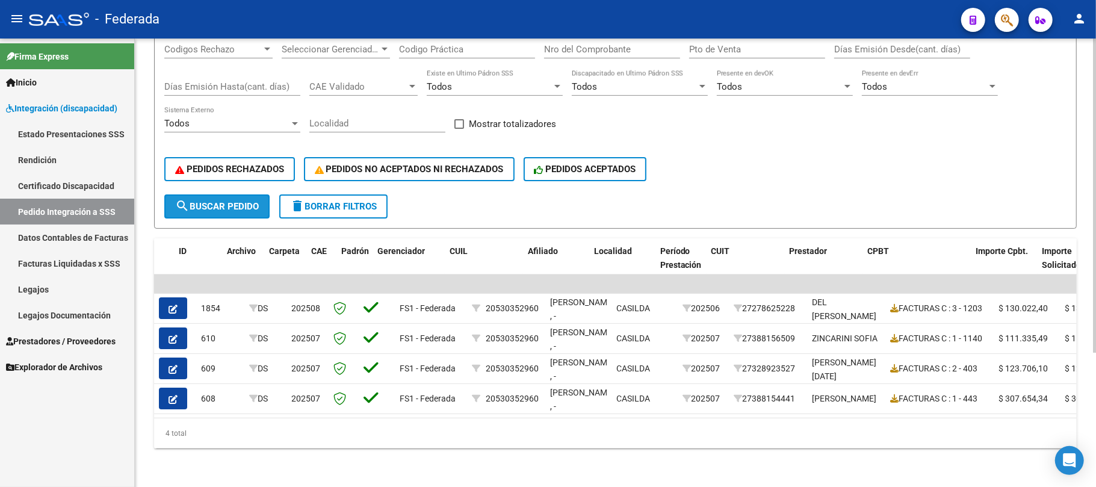
click at [237, 201] on span "search Buscar Pedido" at bounding box center [217, 206] width 84 height 11
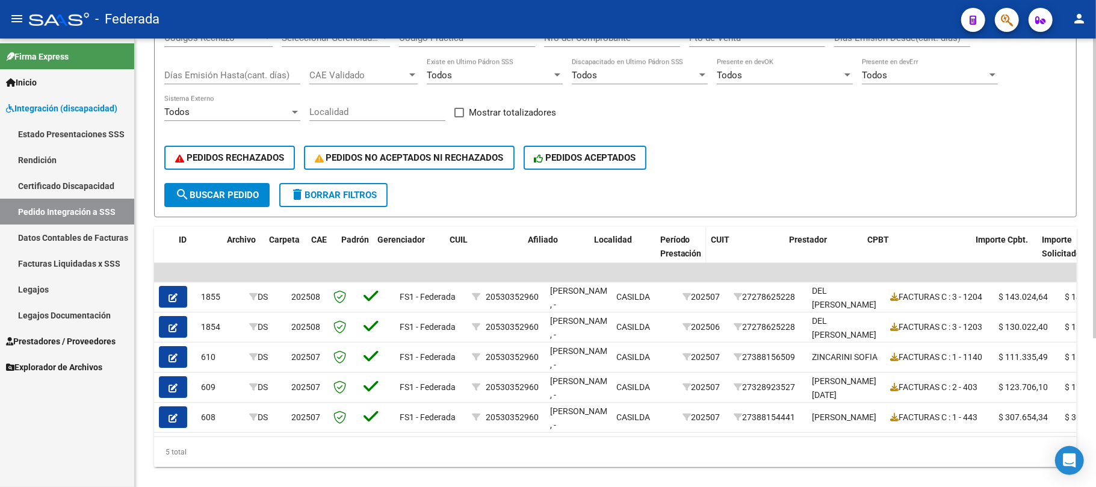
click at [685, 244] on div "Período Prestación" at bounding box center [681, 247] width 42 height 28
click at [691, 248] on span "Período Prestación" at bounding box center [681, 246] width 42 height 23
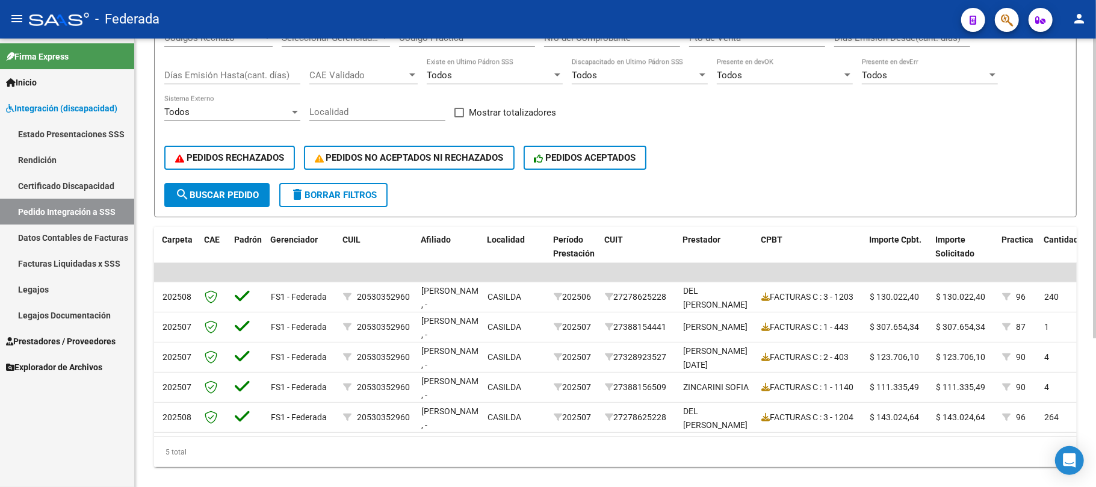
scroll to position [111, 0]
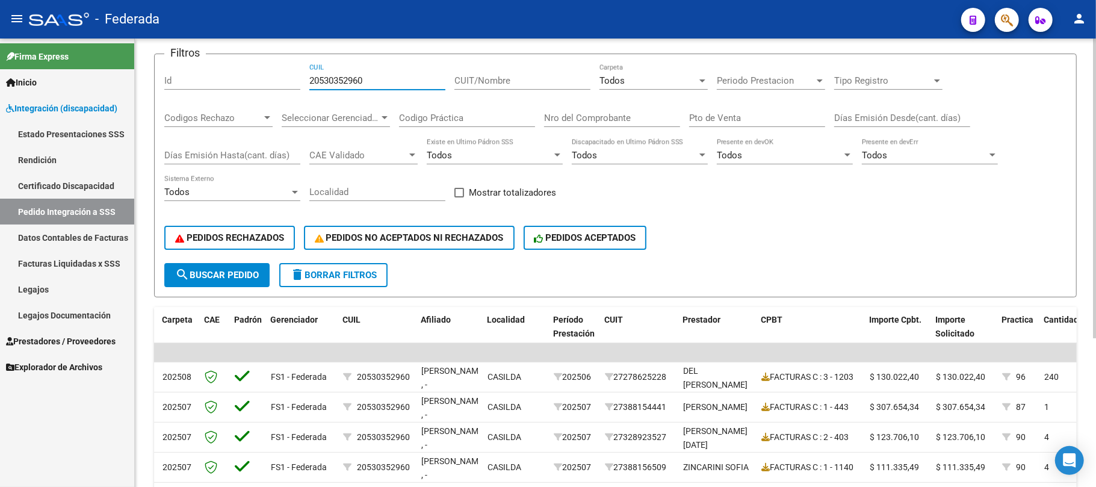
click at [343, 82] on input "20530352960" at bounding box center [377, 80] width 136 height 11
paste input "7559783345"
click at [249, 277] on span "search Buscar Pedido" at bounding box center [217, 275] width 84 height 11
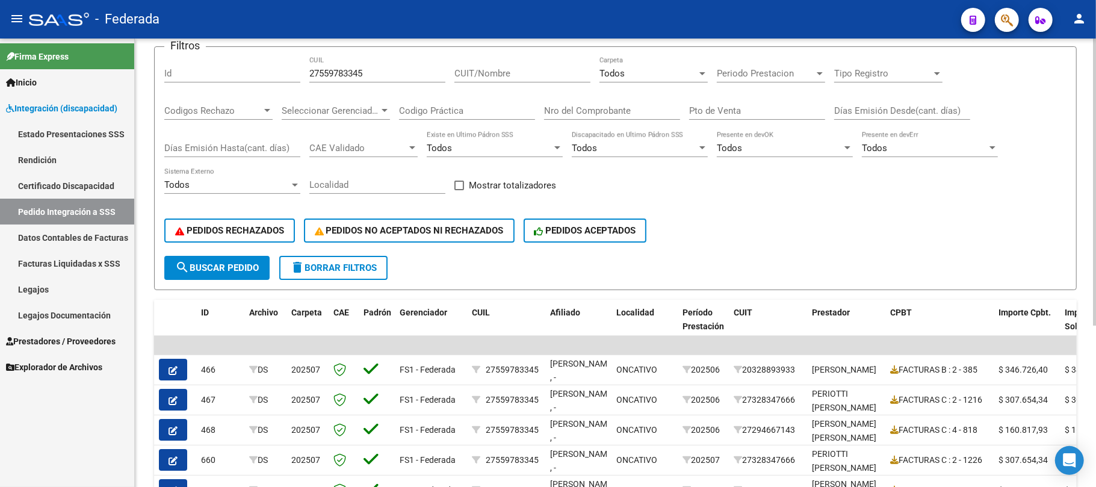
scroll to position [91, 0]
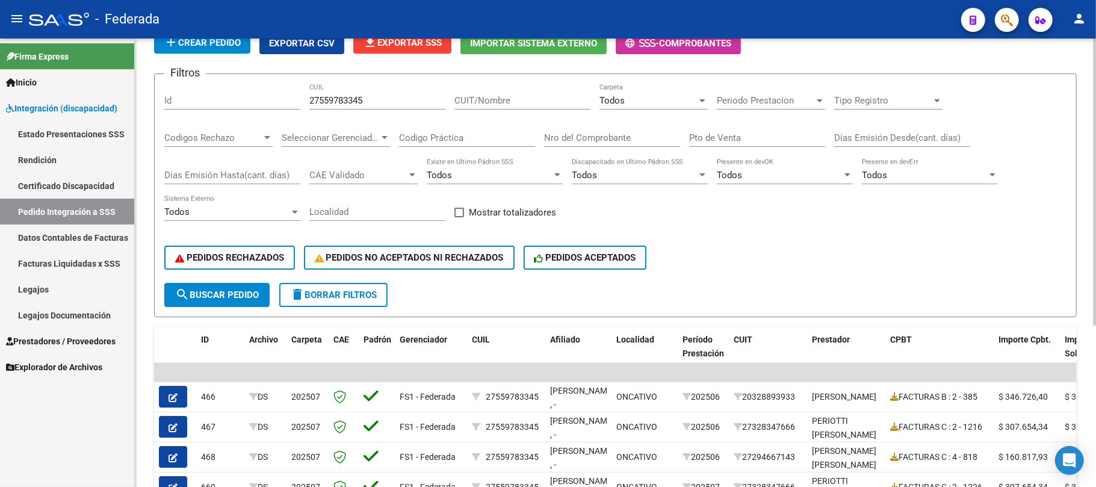
click at [246, 289] on span "search Buscar Pedido" at bounding box center [217, 294] width 84 height 11
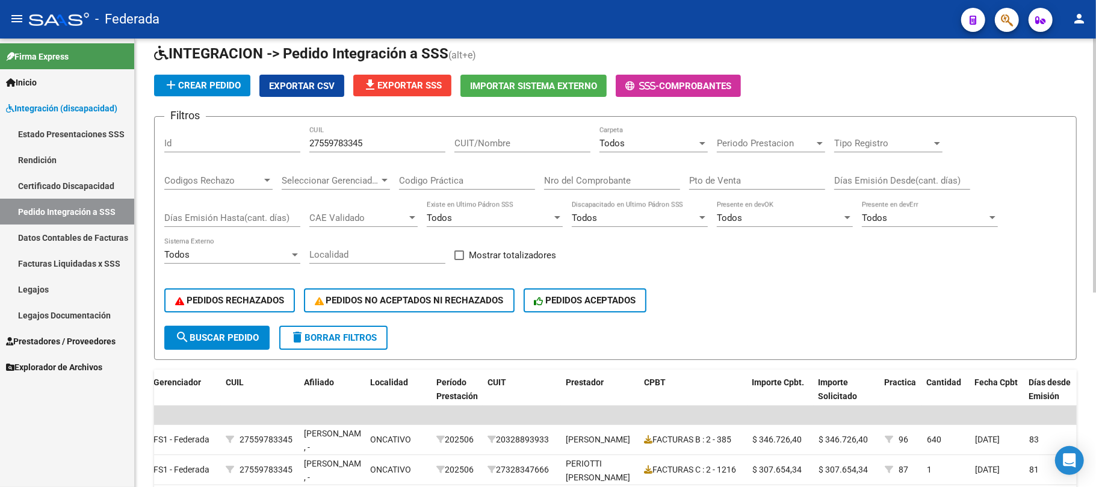
scroll to position [20, 0]
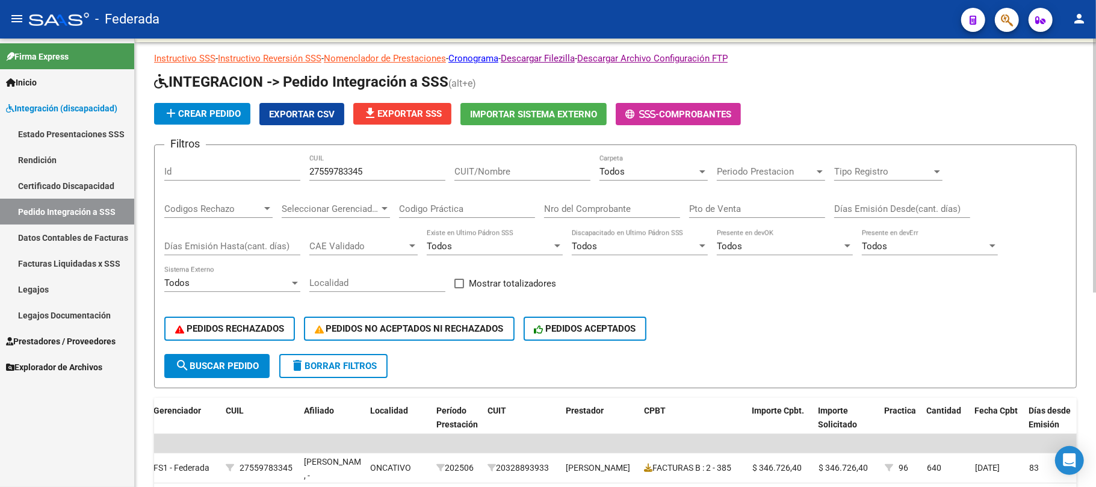
click at [343, 172] on input "27559783345" at bounding box center [377, 171] width 136 height 11
paste input "4639106"
type input "27554639106"
click at [251, 374] on button "search Buscar Pedido" at bounding box center [216, 366] width 105 height 24
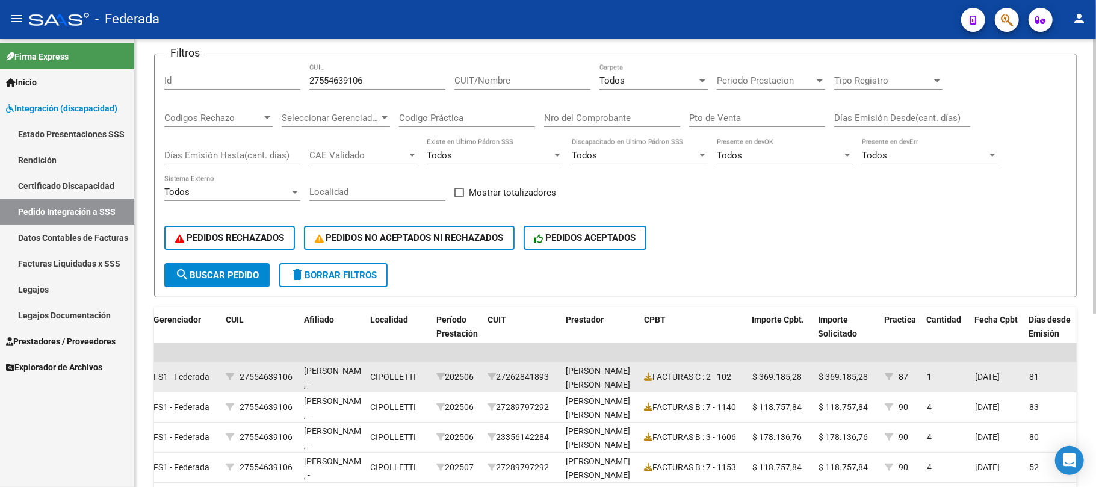
scroll to position [101, 0]
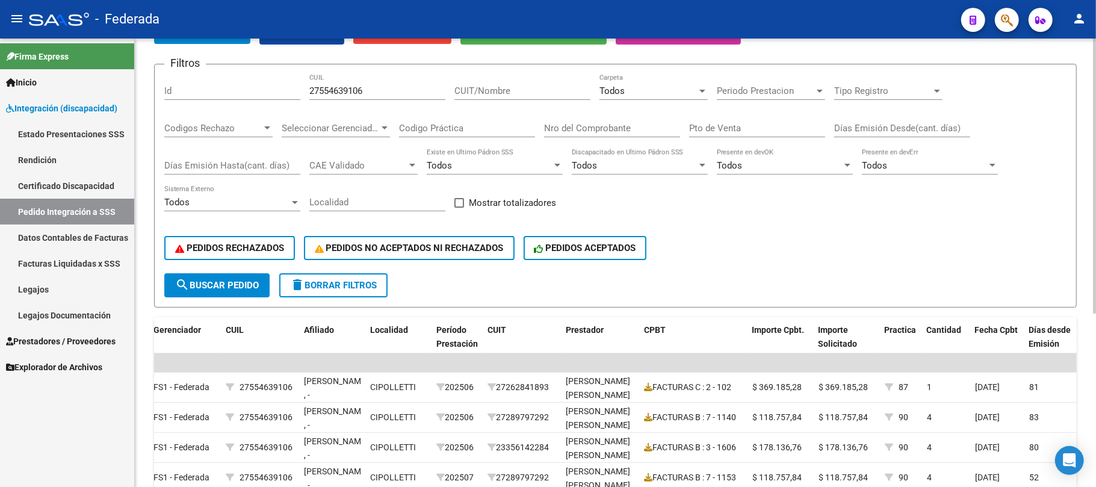
click at [614, 87] on span "Todos" at bounding box center [611, 90] width 25 height 11
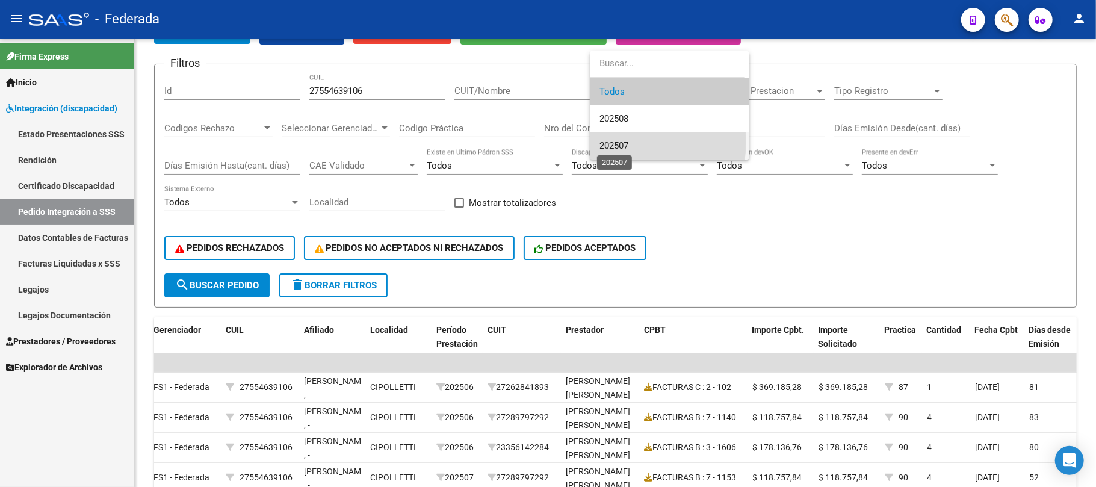
click at [620, 140] on span "202507" at bounding box center [613, 145] width 29 height 11
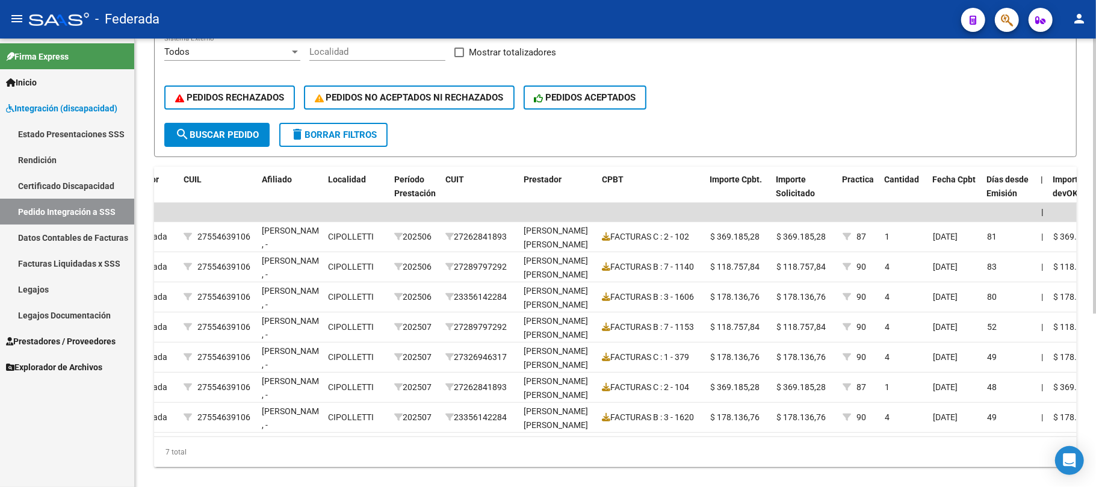
scroll to position [282, 0]
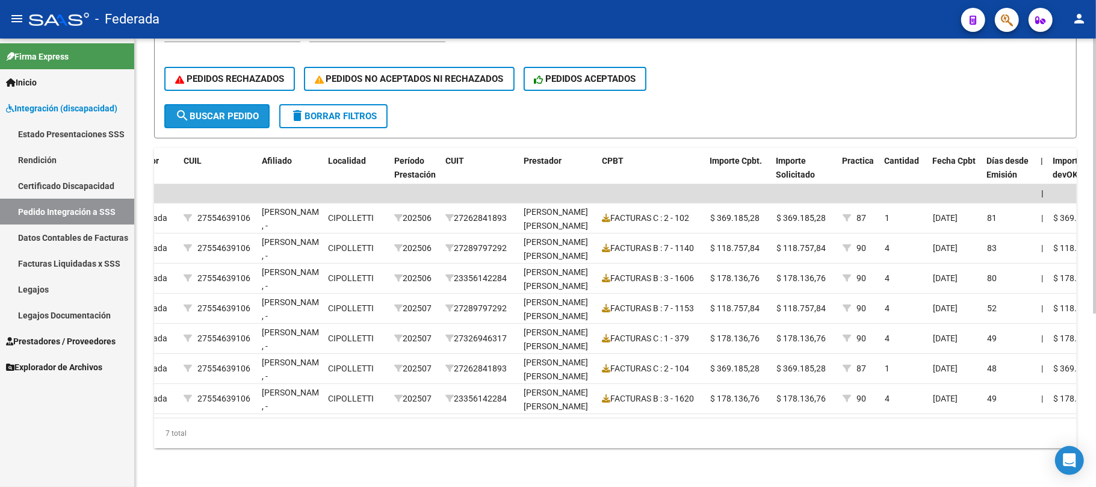
click at [246, 111] on span "search Buscar Pedido" at bounding box center [217, 116] width 84 height 11
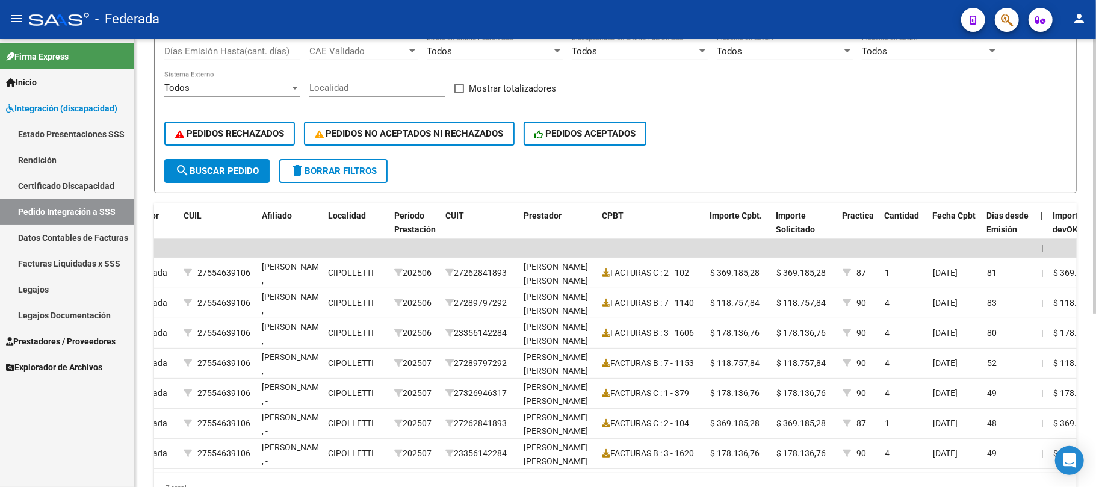
scroll to position [121, 0]
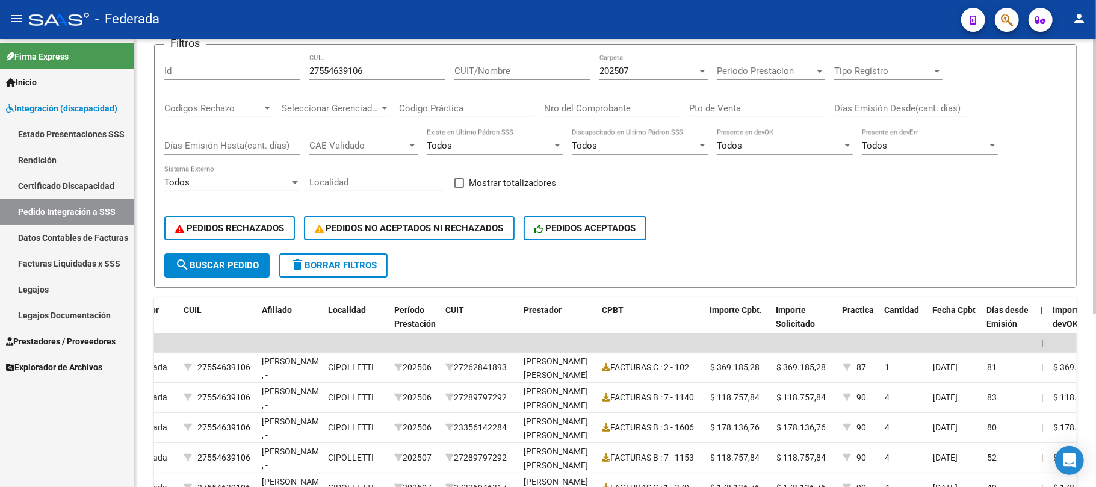
click at [643, 66] on div "202507" at bounding box center [647, 71] width 97 height 11
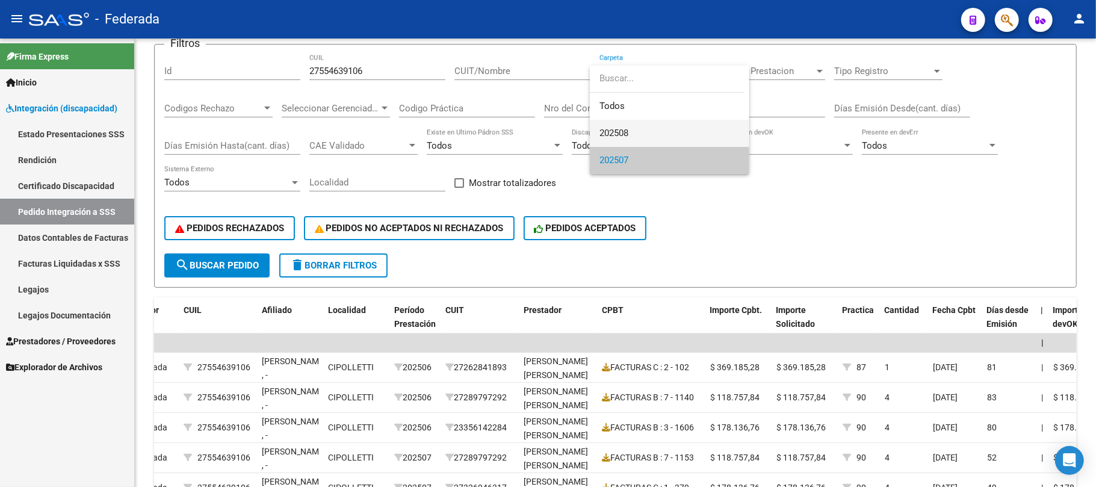
click at [633, 138] on span "202508" at bounding box center [669, 133] width 140 height 27
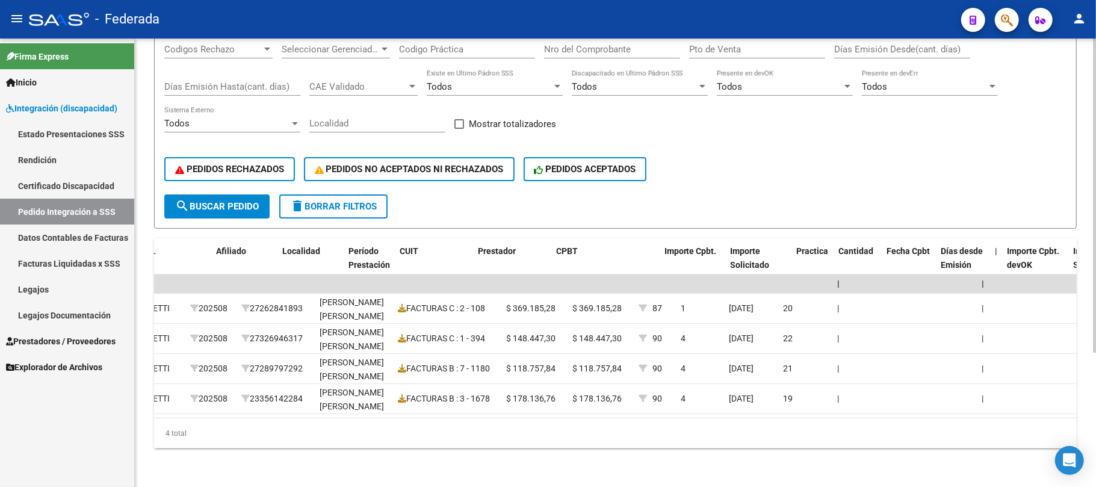
scroll to position [0, 0]
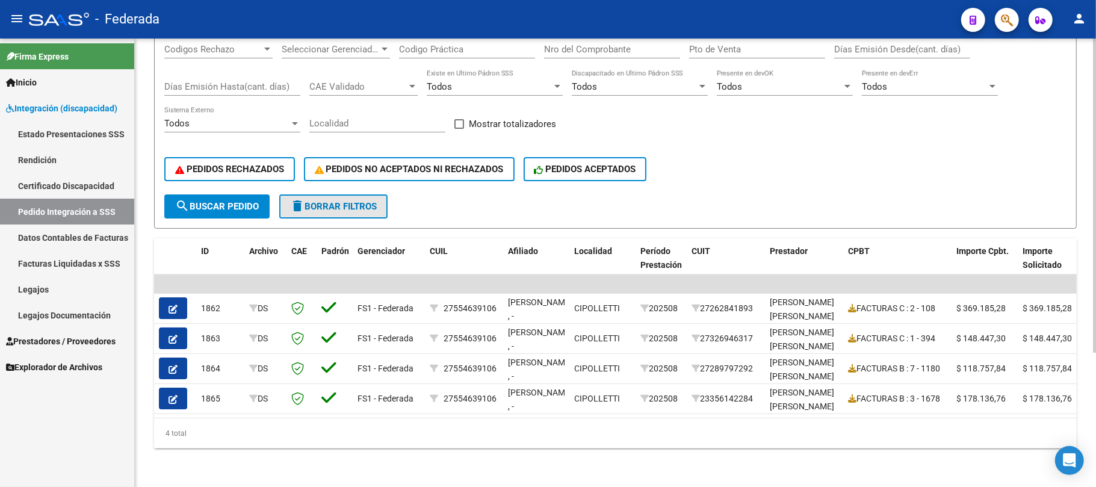
click at [357, 205] on button "delete Borrar Filtros" at bounding box center [333, 206] width 108 height 24
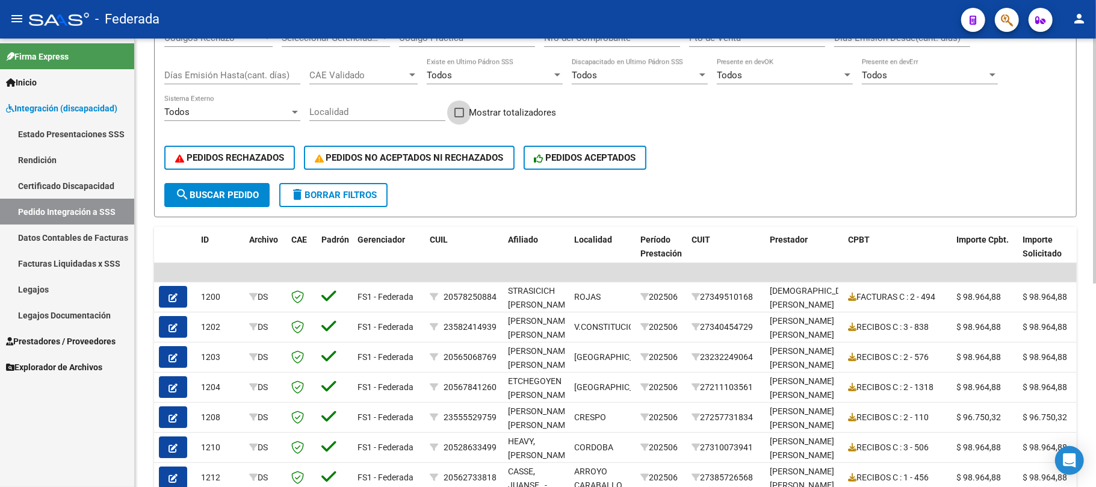
click at [459, 109] on span at bounding box center [459, 113] width 10 height 10
click at [459, 117] on input "Mostrar totalizadores" at bounding box center [459, 117] width 1 height 1
checkbox input "true"
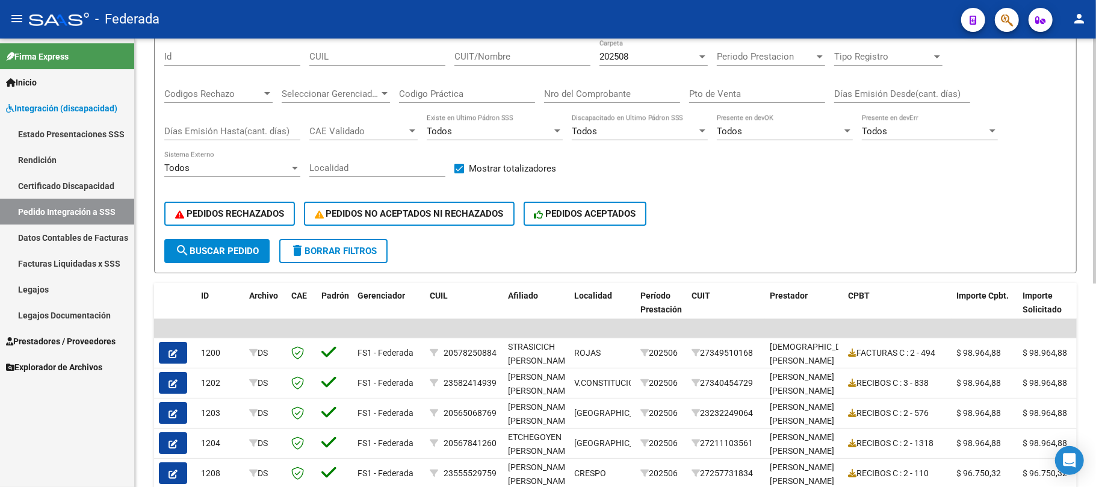
scroll to position [111, 0]
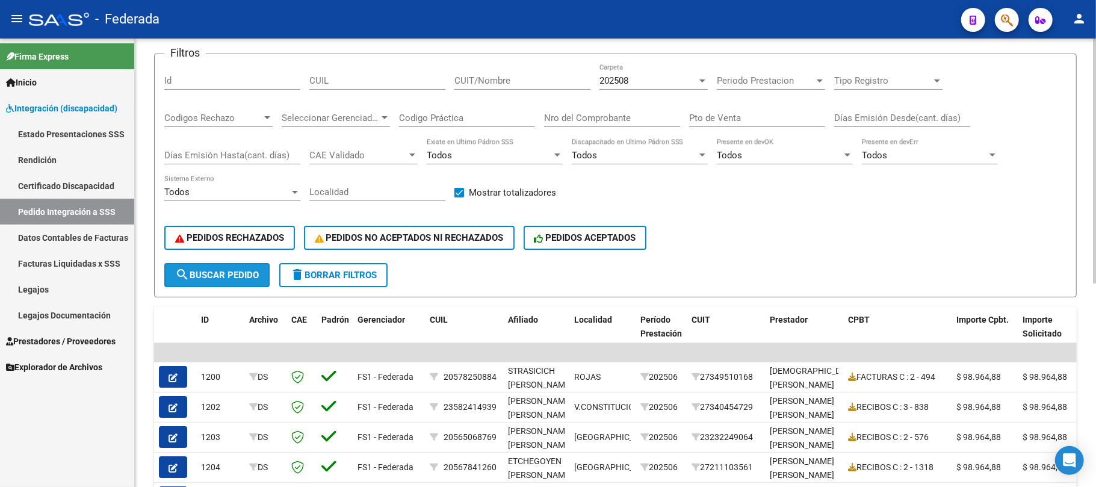
click at [253, 265] on button "search Buscar Pedido" at bounding box center [216, 275] width 105 height 24
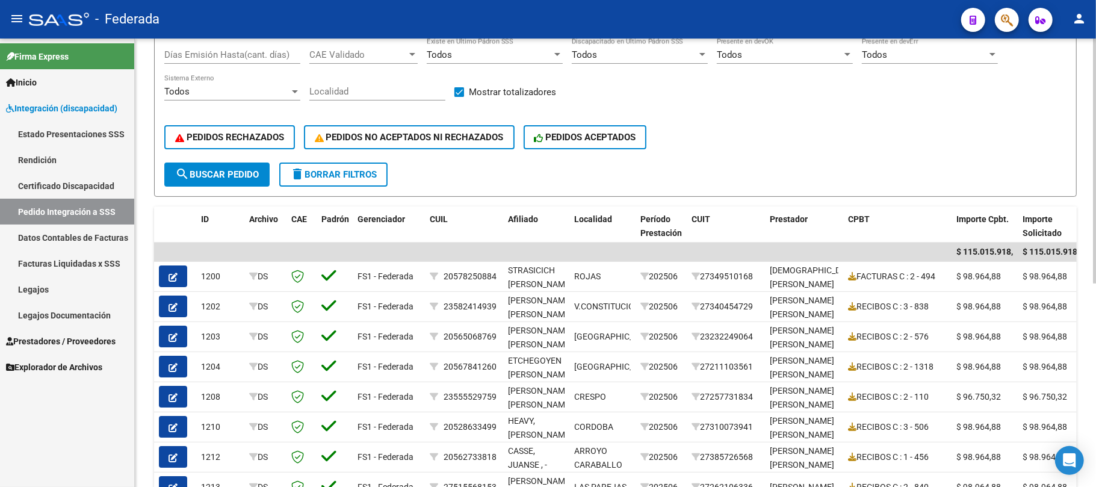
scroll to position [51, 0]
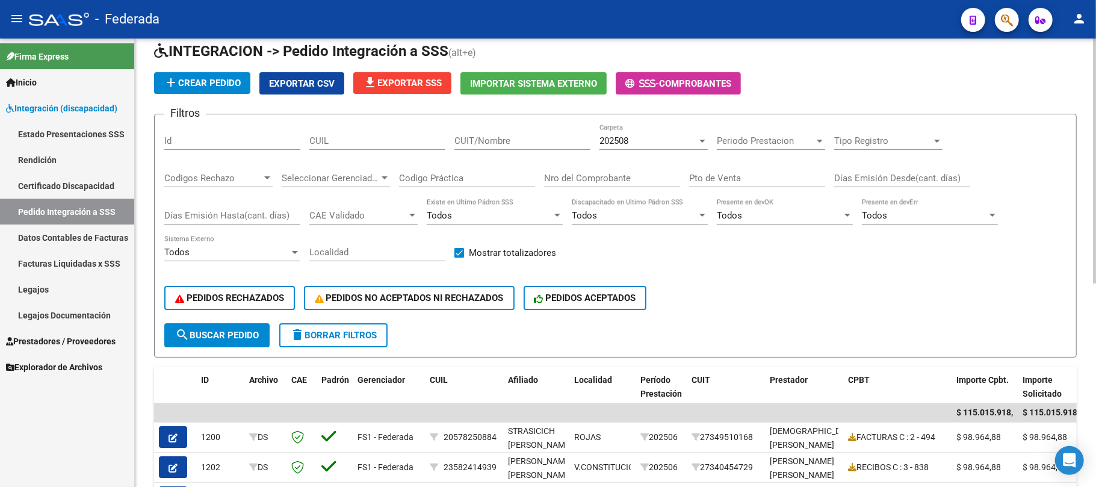
click at [374, 135] on input "CUIL" at bounding box center [377, 140] width 136 height 11
paste input "20533794034"
type input "20533794034"
click at [229, 332] on span "search Buscar Pedido" at bounding box center [217, 335] width 84 height 11
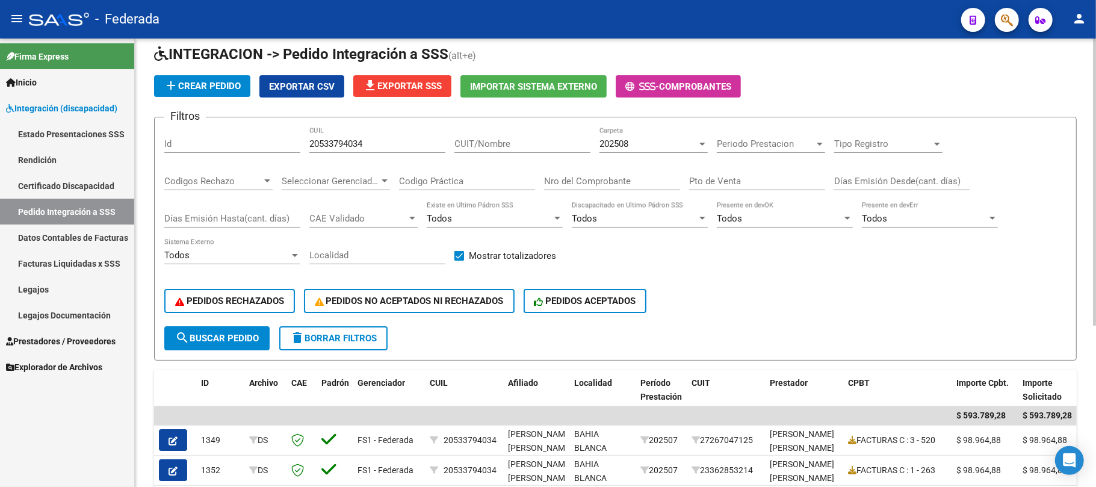
scroll to position [11, 0]
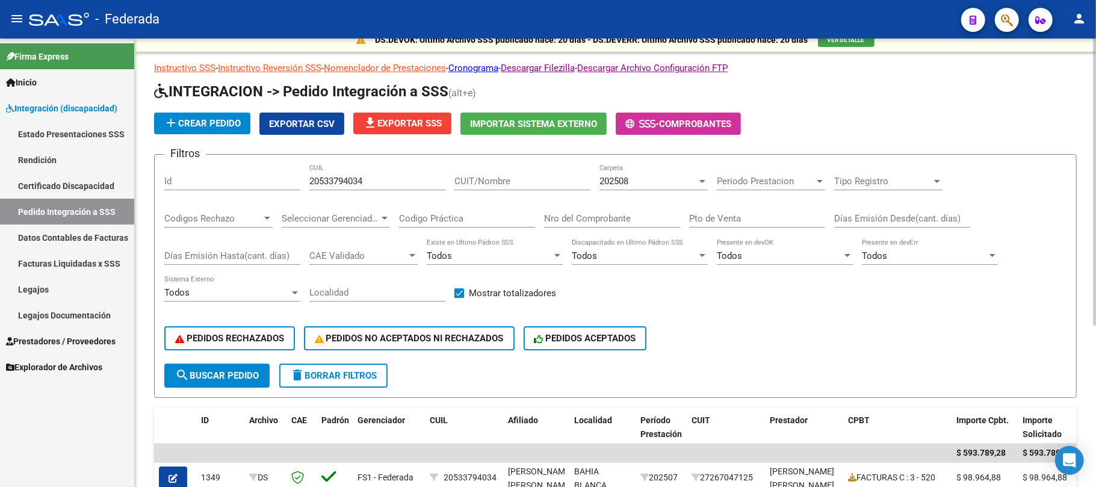
click at [628, 186] on span "202508" at bounding box center [613, 181] width 29 height 11
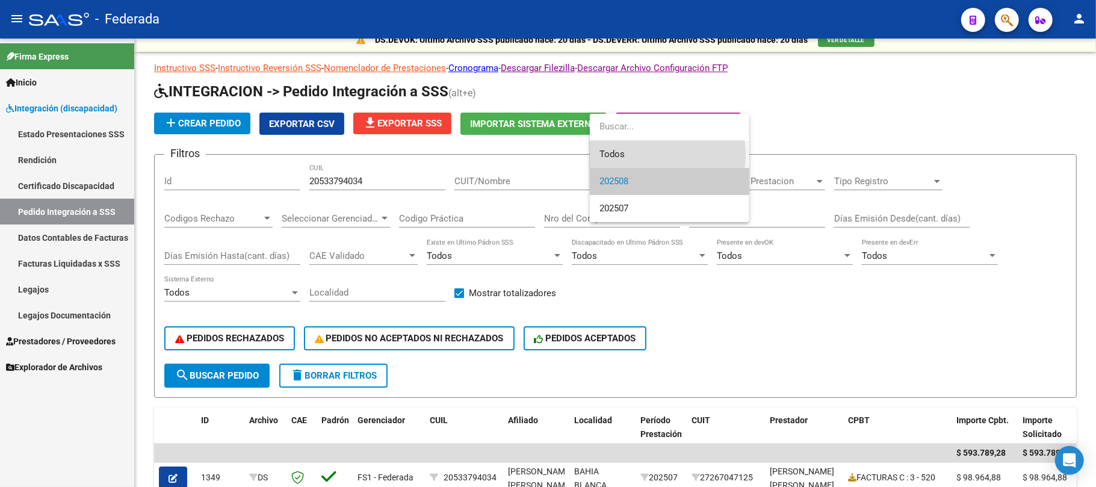
click at [629, 155] on span "Todos" at bounding box center [669, 154] width 140 height 27
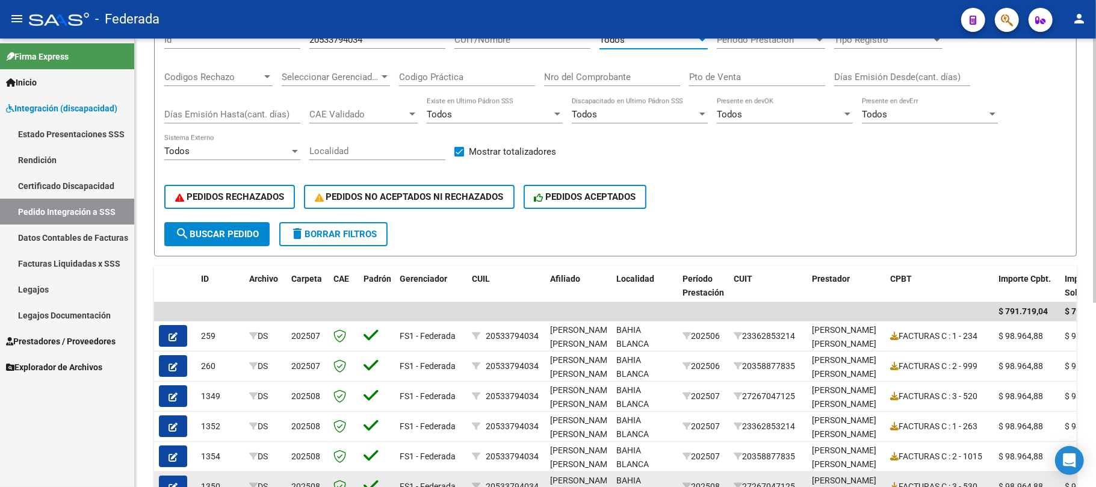
scroll to position [152, 0]
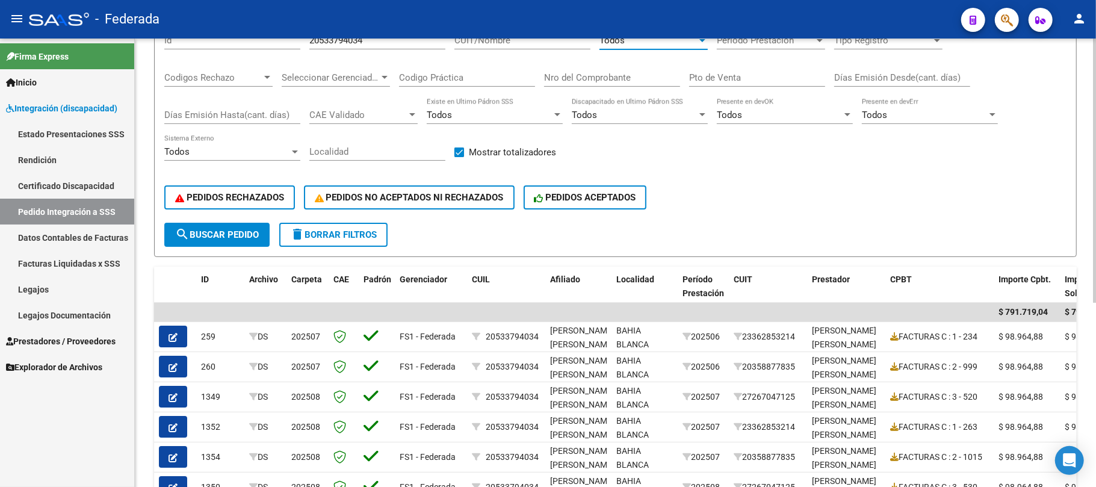
click at [247, 239] on span "search Buscar Pedido" at bounding box center [217, 234] width 84 height 11
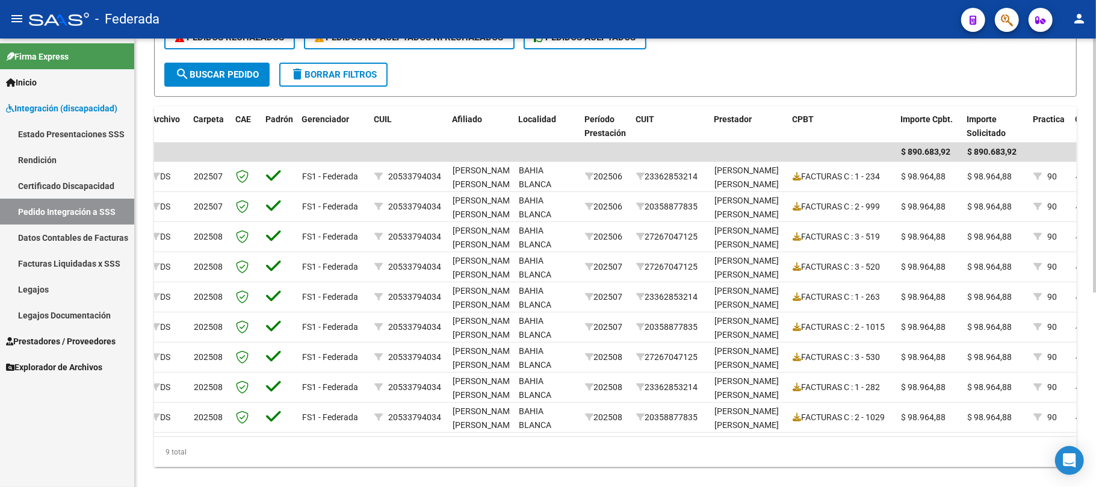
scroll to position [0, 16]
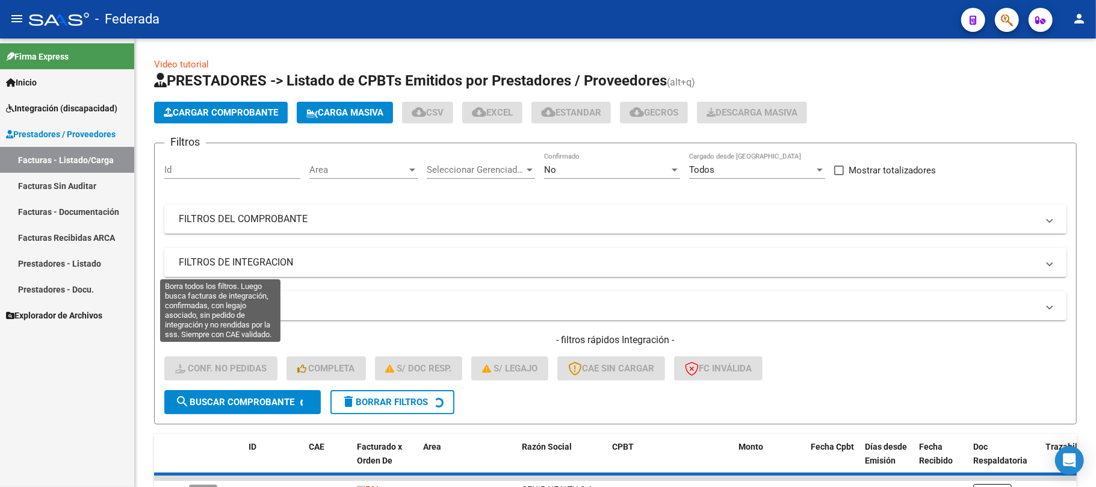
scroll to position [83, 0]
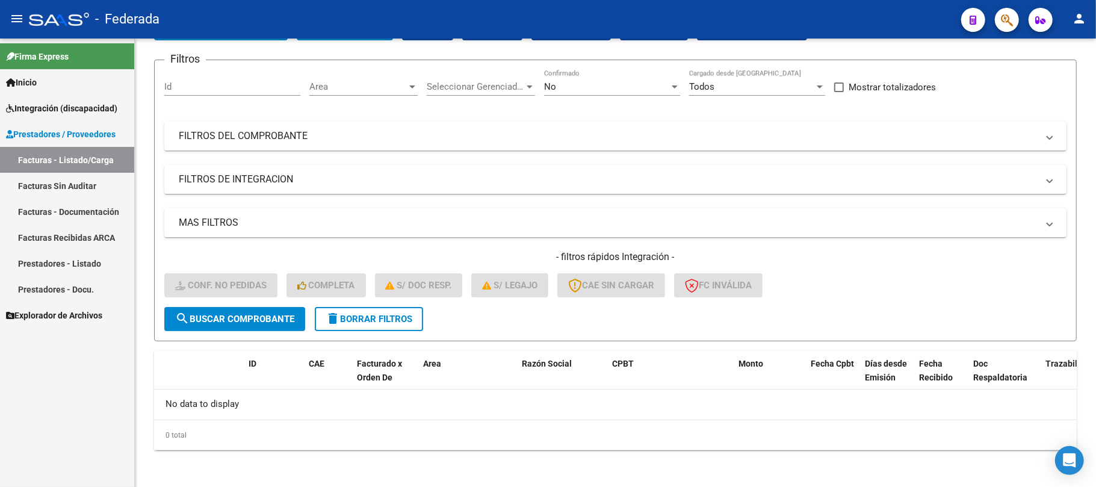
click at [81, 104] on span "Integración (discapacidad)" at bounding box center [61, 108] width 111 height 13
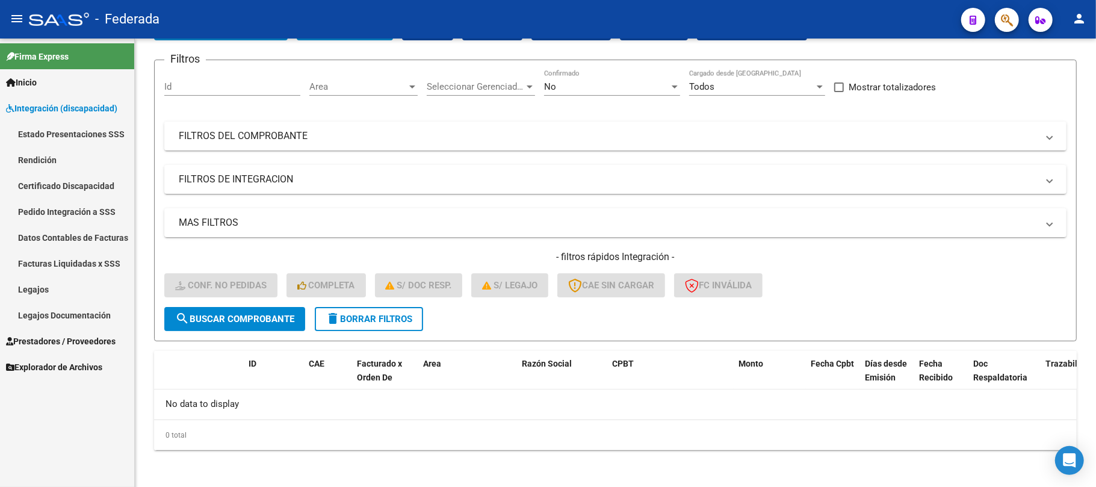
click at [32, 335] on span "Prestadores / Proveedores" at bounding box center [61, 341] width 110 height 13
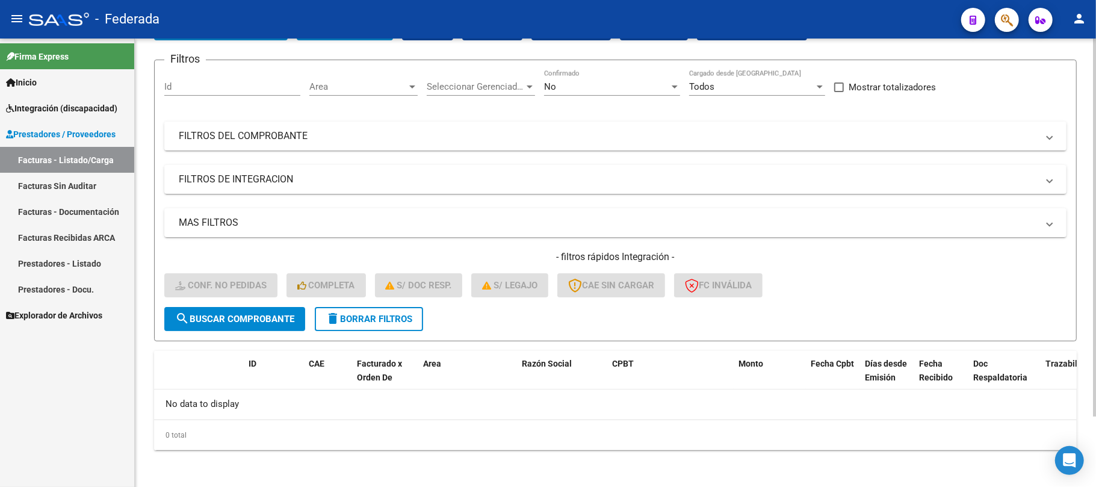
click at [345, 314] on span "delete Borrar Filtros" at bounding box center [369, 319] width 87 height 11
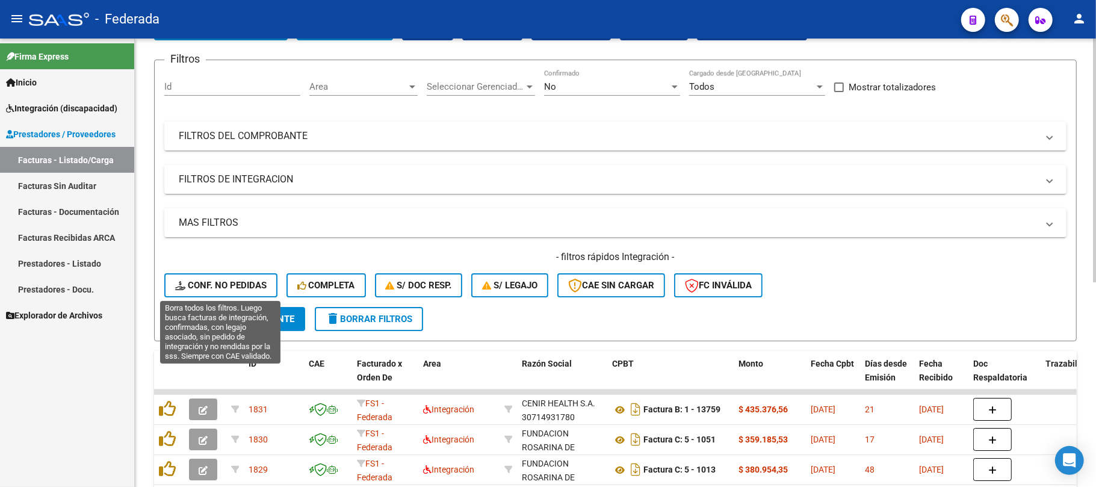
click at [217, 282] on span "Conf. no pedidas" at bounding box center [220, 285] width 91 height 11
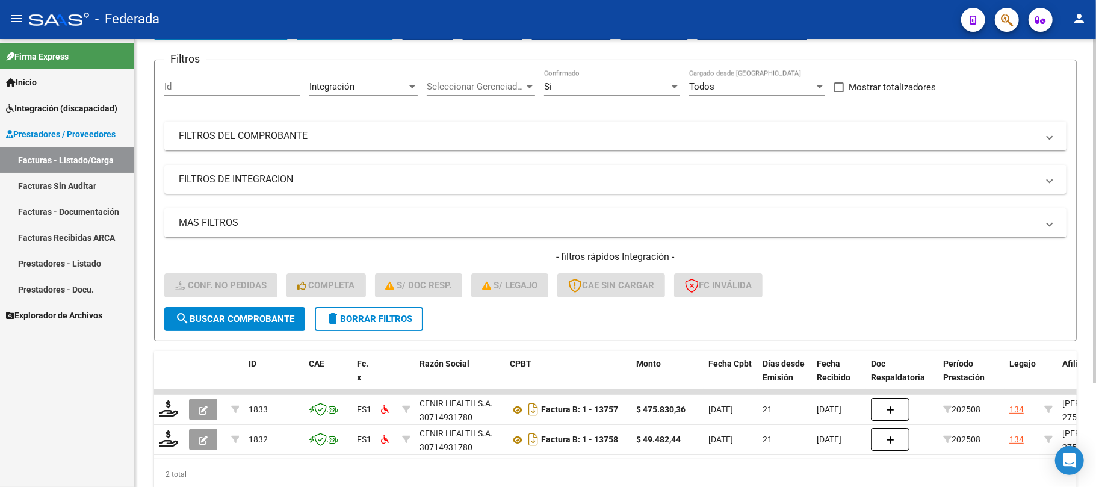
scroll to position [135, 0]
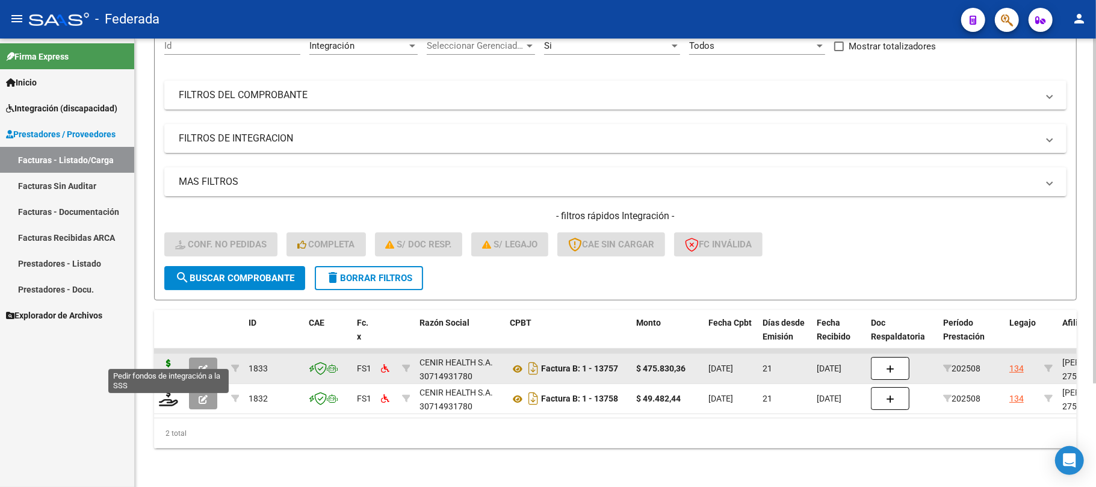
click at [173, 359] on icon at bounding box center [168, 367] width 19 height 17
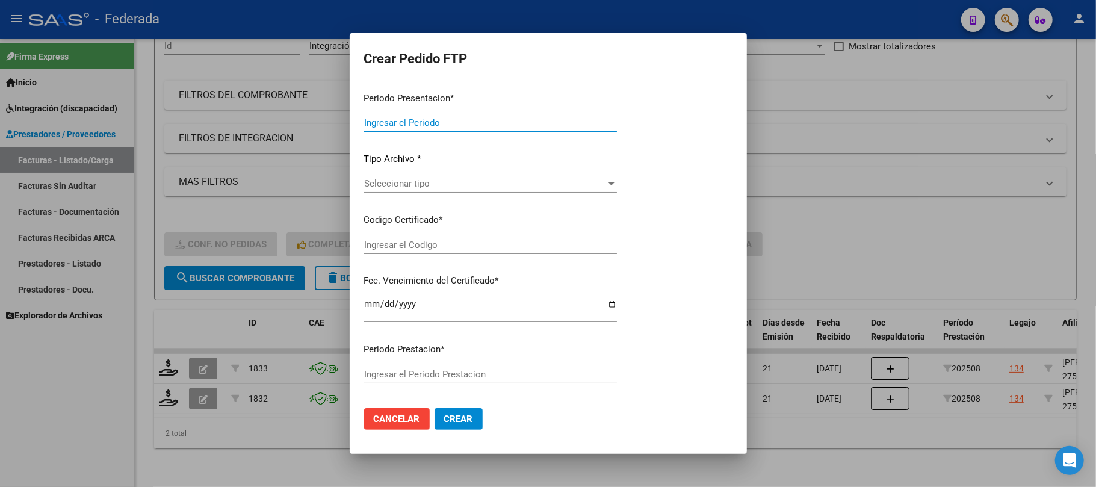
type input "202508"
type input "$ 475.830,36"
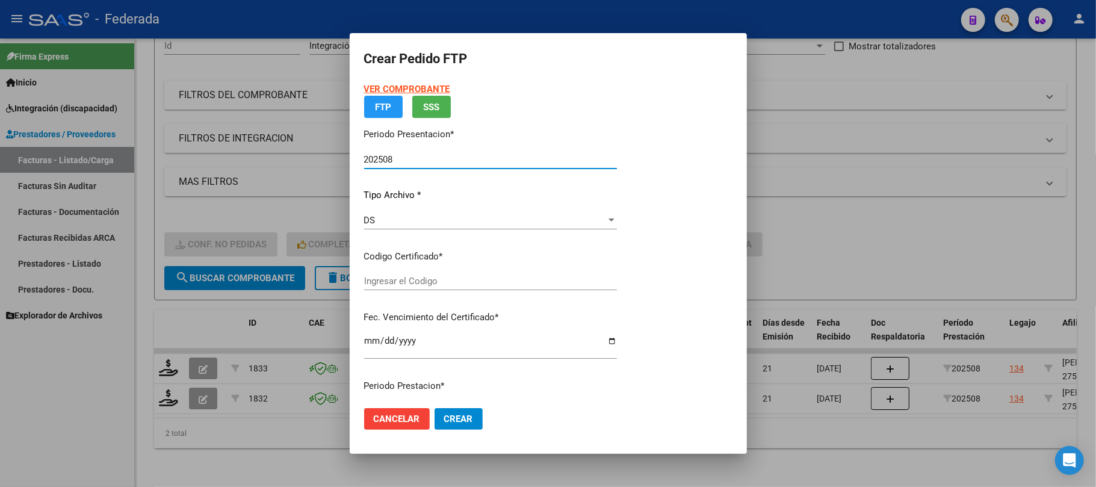
type input "ARG01000602632752020102720251027COR234"
type input "2025-10-27"
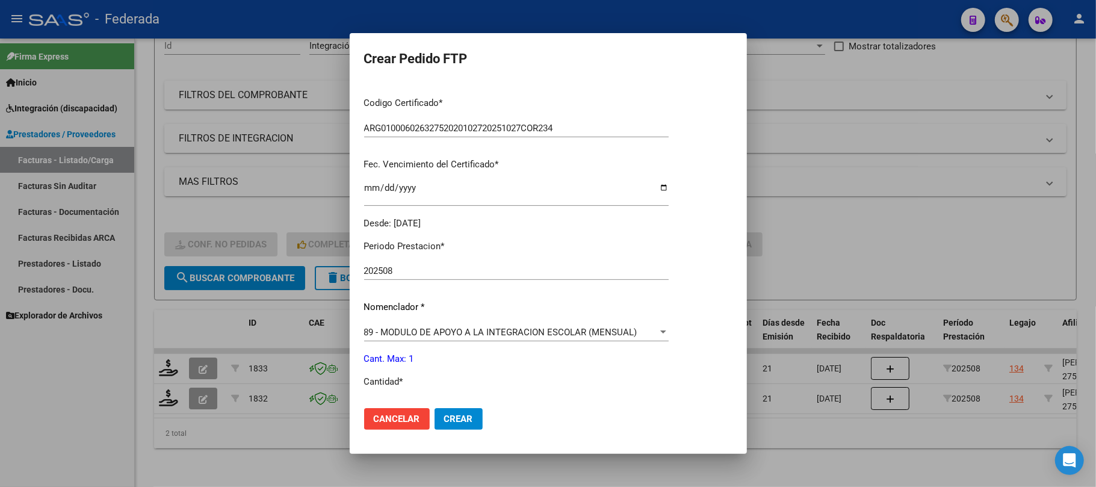
scroll to position [321, 0]
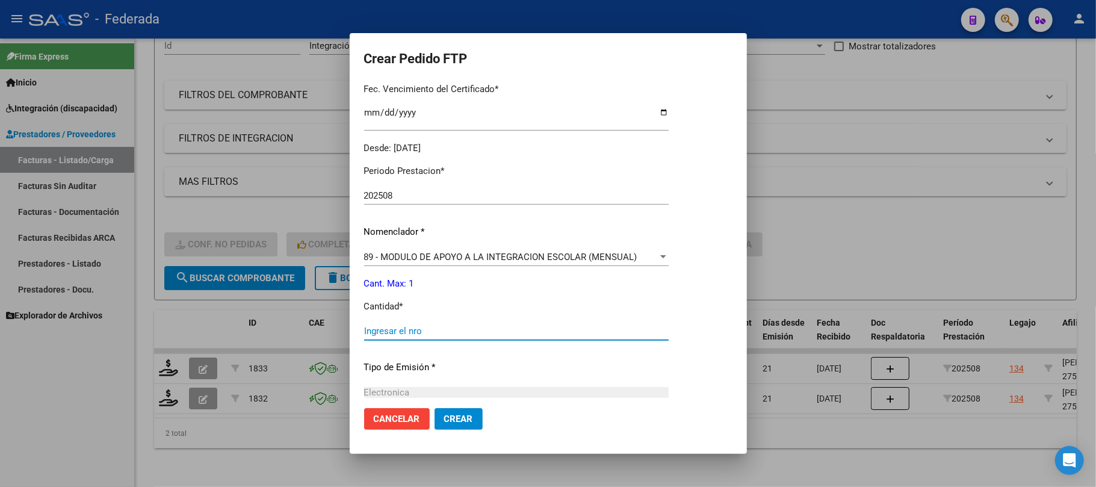
click at [407, 335] on input "Ingresar el nro" at bounding box center [516, 331] width 305 height 11
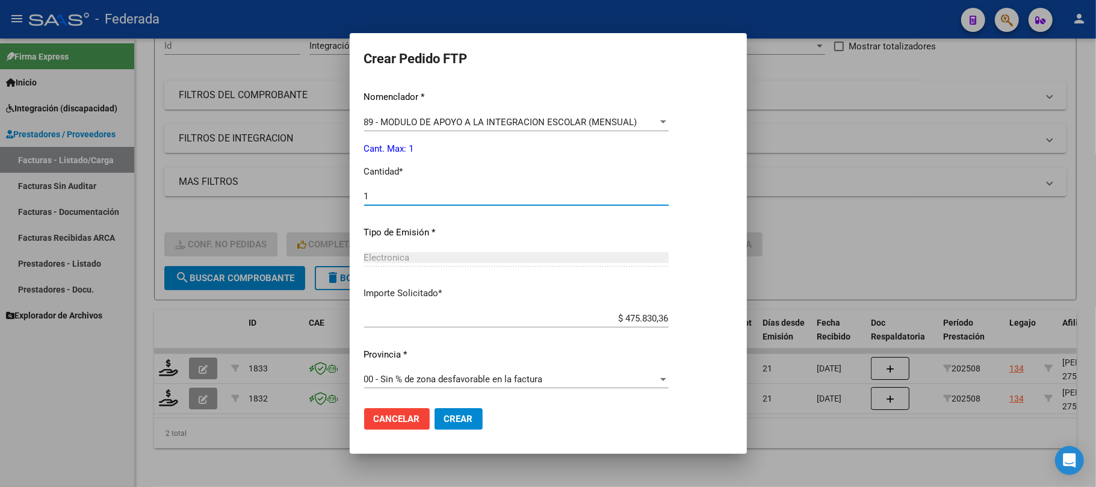
type input "1"
click at [446, 419] on span "Crear" at bounding box center [458, 418] width 29 height 11
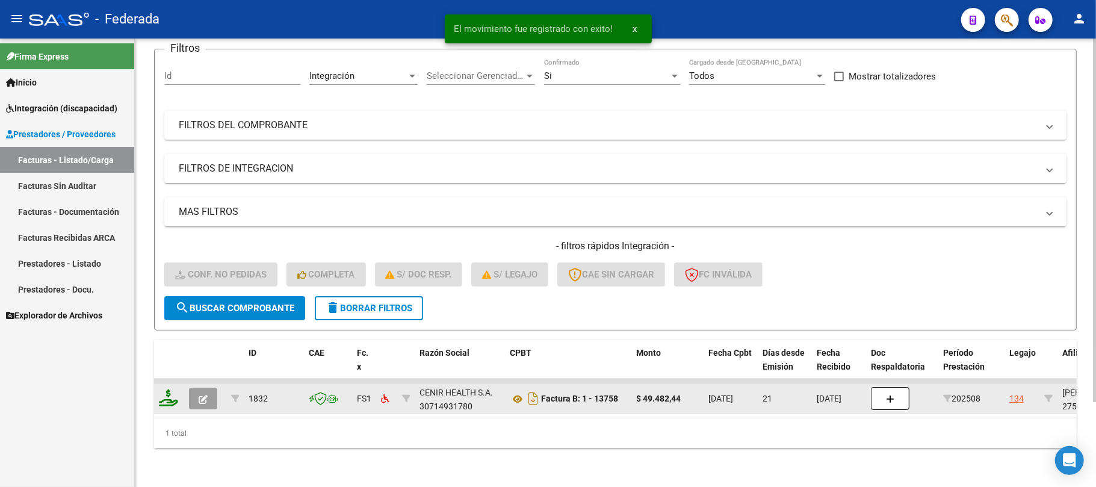
scroll to position [105, 0]
click at [169, 389] on icon at bounding box center [168, 397] width 19 height 17
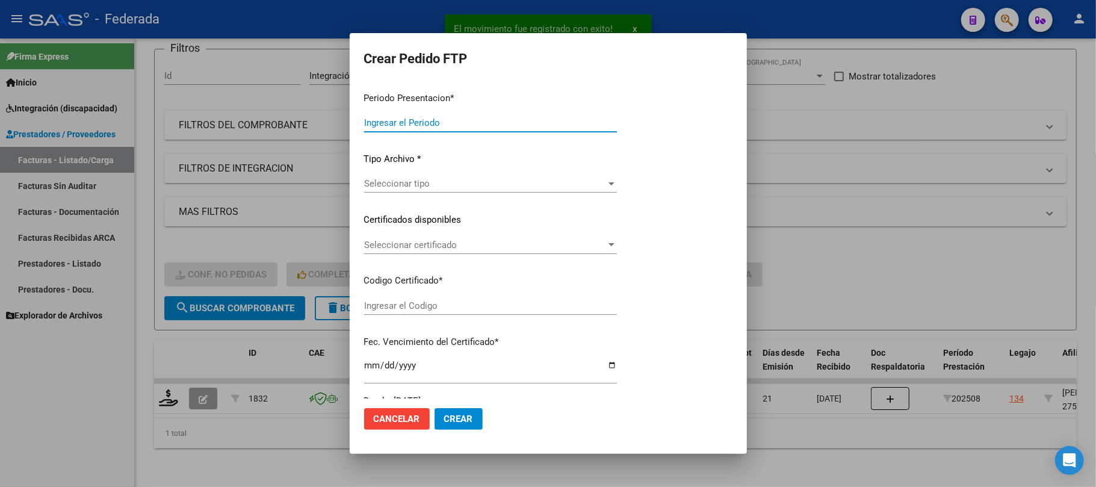
type input "202508"
type input "$ 49.482,44"
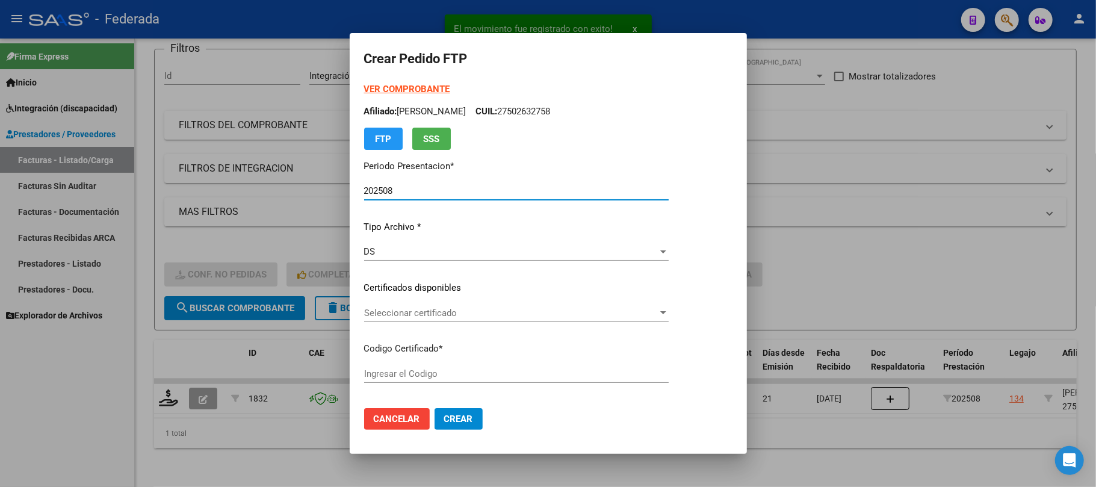
type input "ARG01000602632752020102720251027COR234"
type input "2025-10-27"
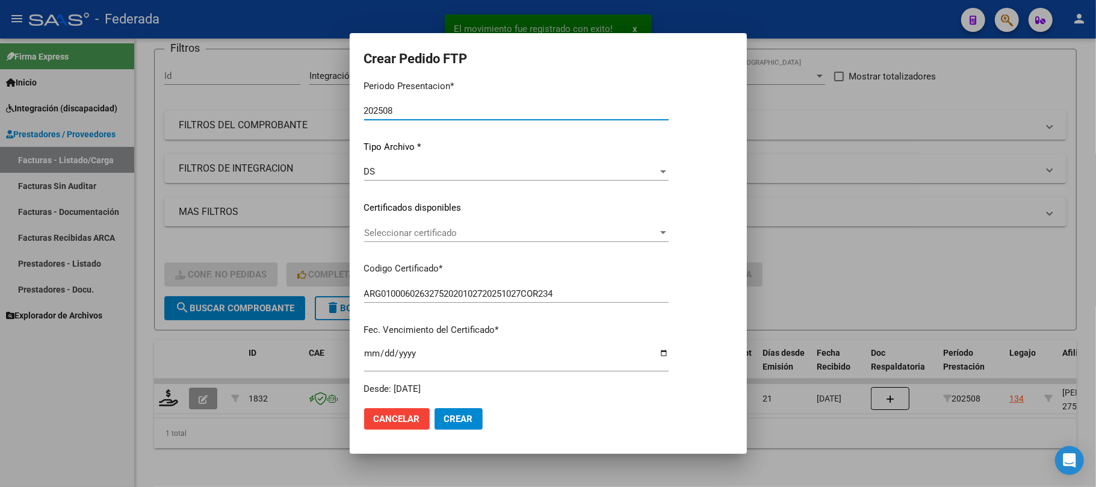
click at [422, 227] on span "Seleccionar certificado" at bounding box center [511, 232] width 294 height 11
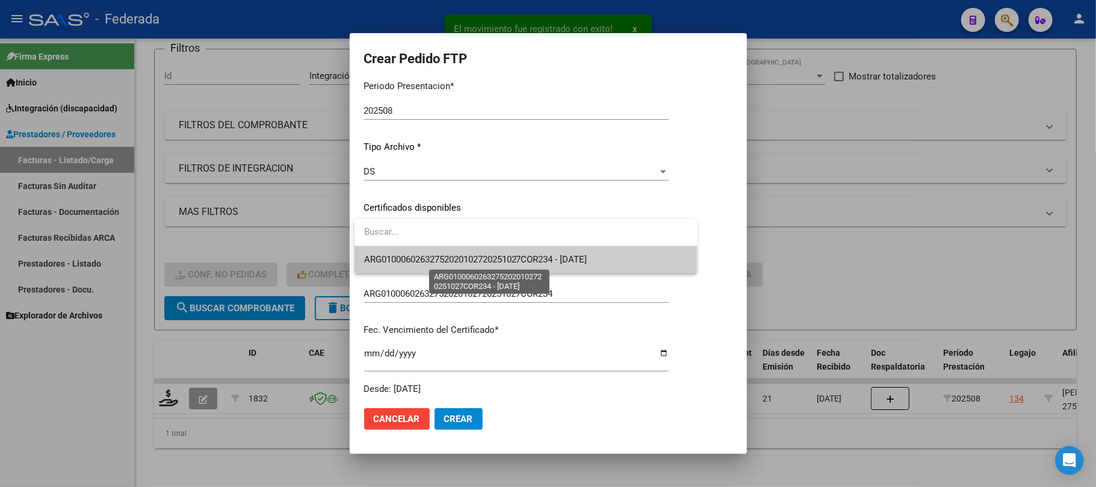
click at [419, 254] on span "ARG01000602632752020102720251027COR234 - 2025-10-27" at bounding box center [475, 259] width 223 height 11
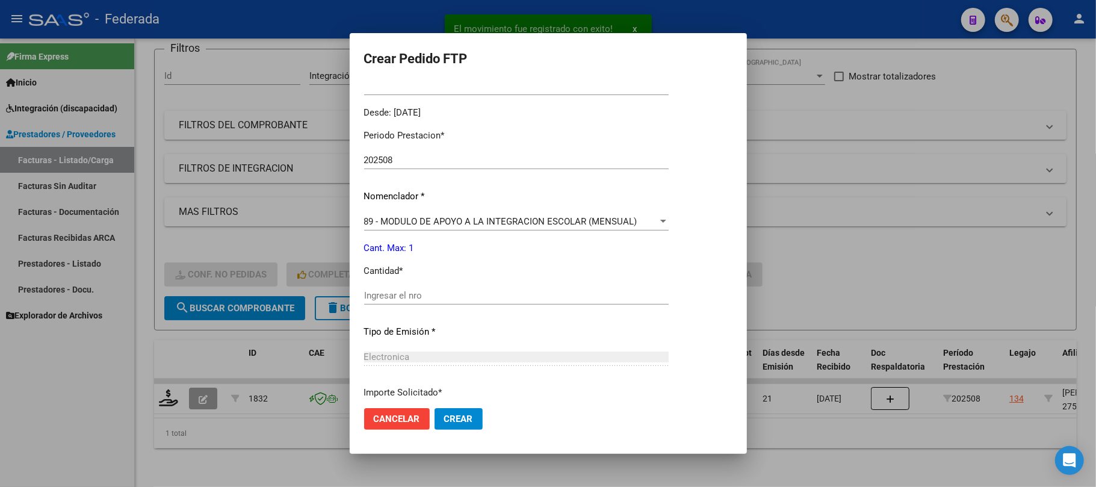
scroll to position [401, 0]
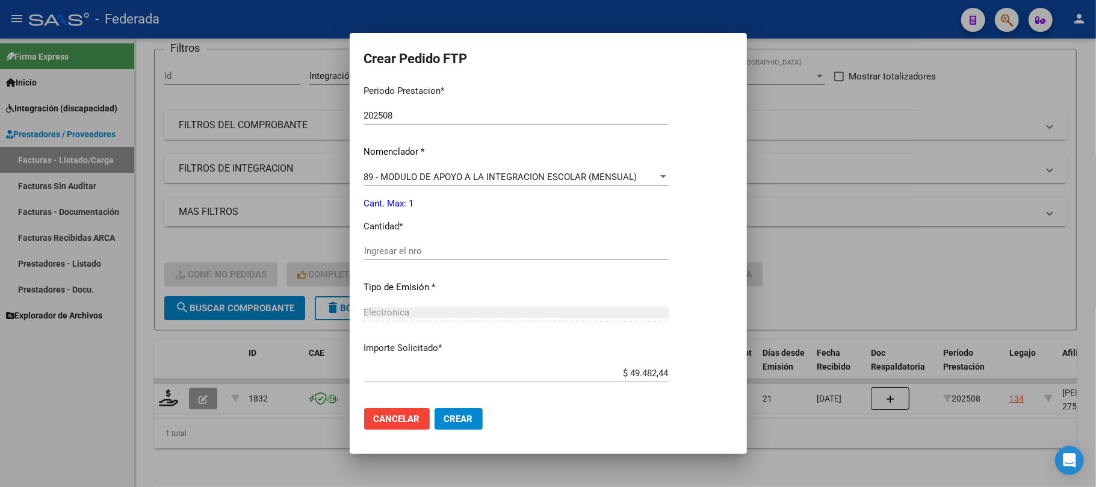
click at [421, 177] on span "89 - MODULO DE APOYO A LA INTEGRACION ESCOLAR (MENSUAL)" at bounding box center [500, 177] width 273 height 11
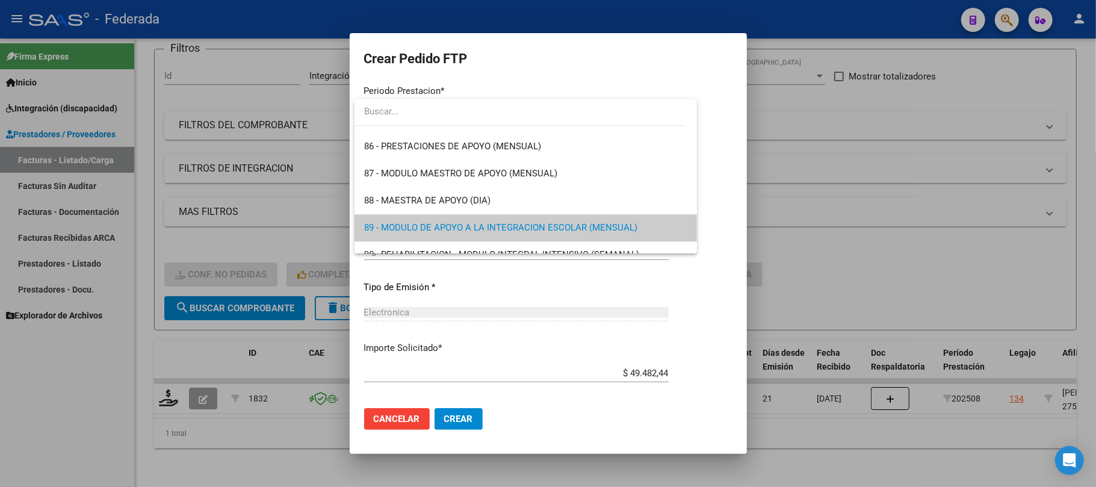
scroll to position [2266, 0]
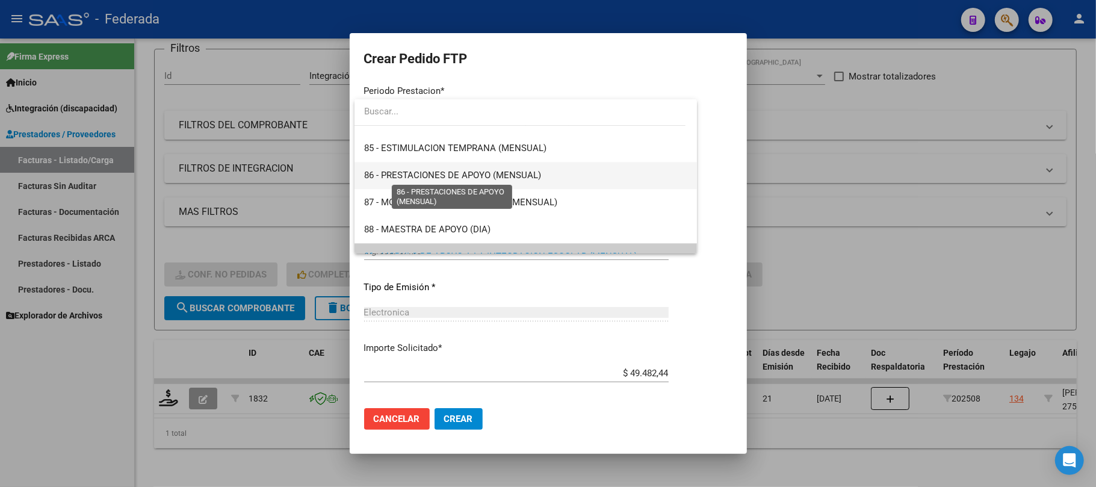
click at [407, 175] on span "86 - PRESTACIONES DE APOYO (MENSUAL)" at bounding box center [452, 175] width 177 height 11
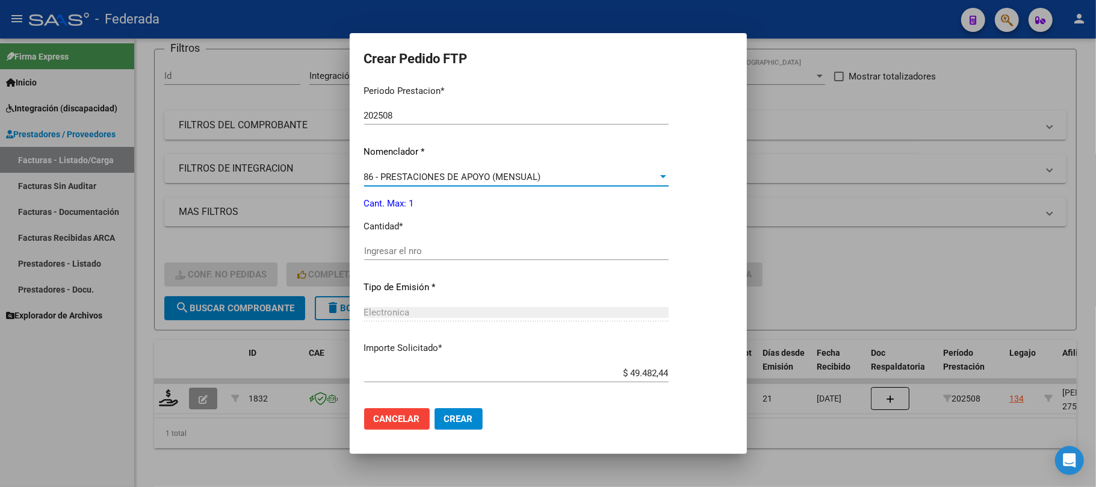
click at [413, 251] on input "Ingresar el nro" at bounding box center [516, 251] width 305 height 11
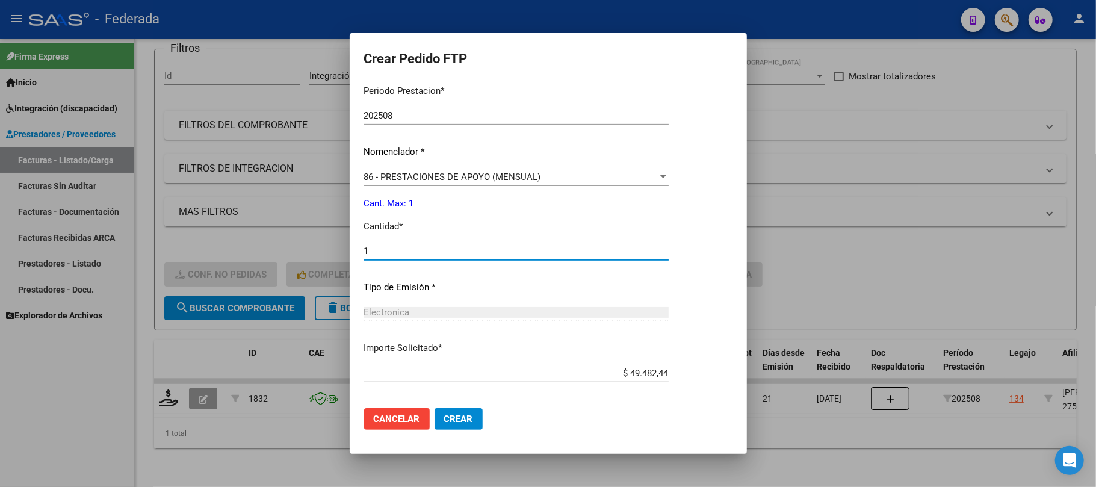
type input "1"
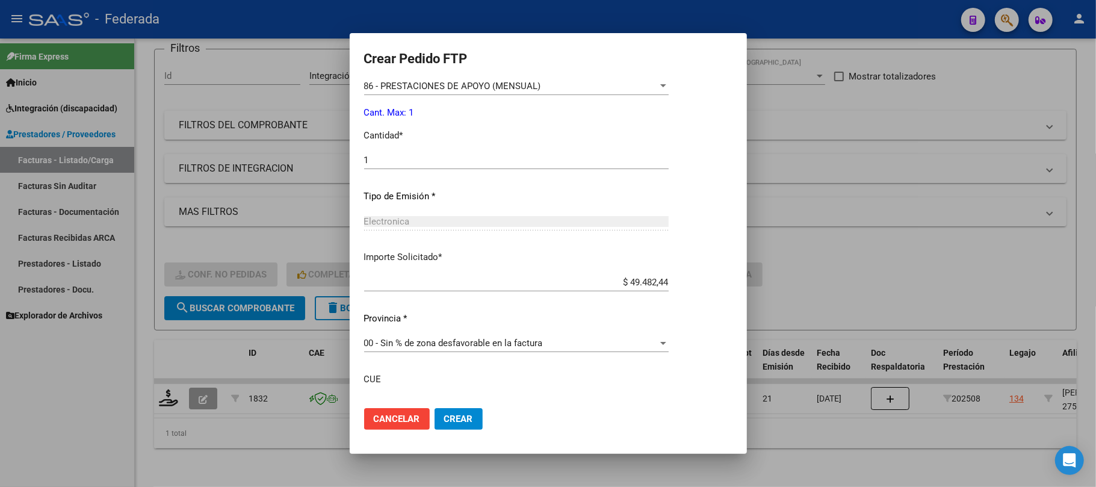
scroll to position [578, 0]
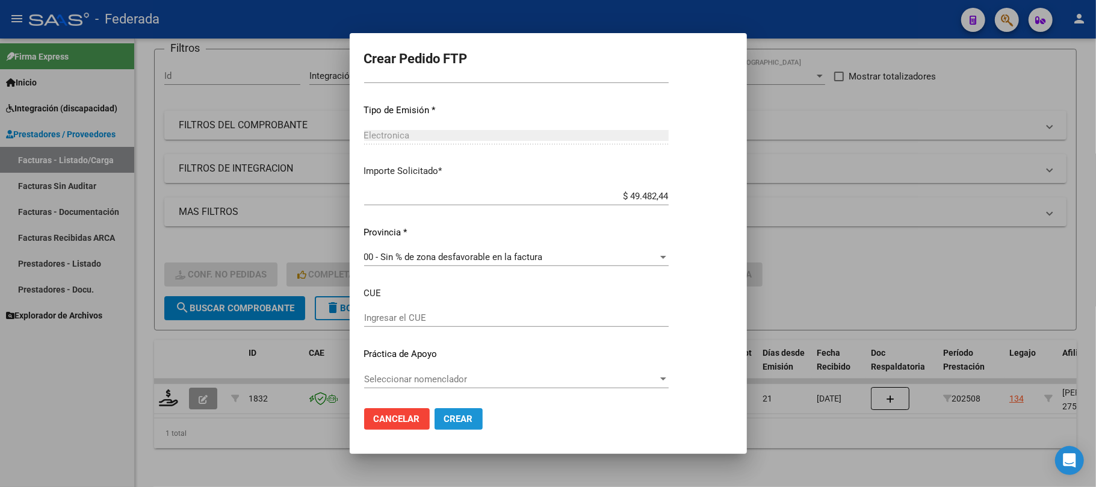
click at [444, 422] on span "Crear" at bounding box center [458, 418] width 29 height 11
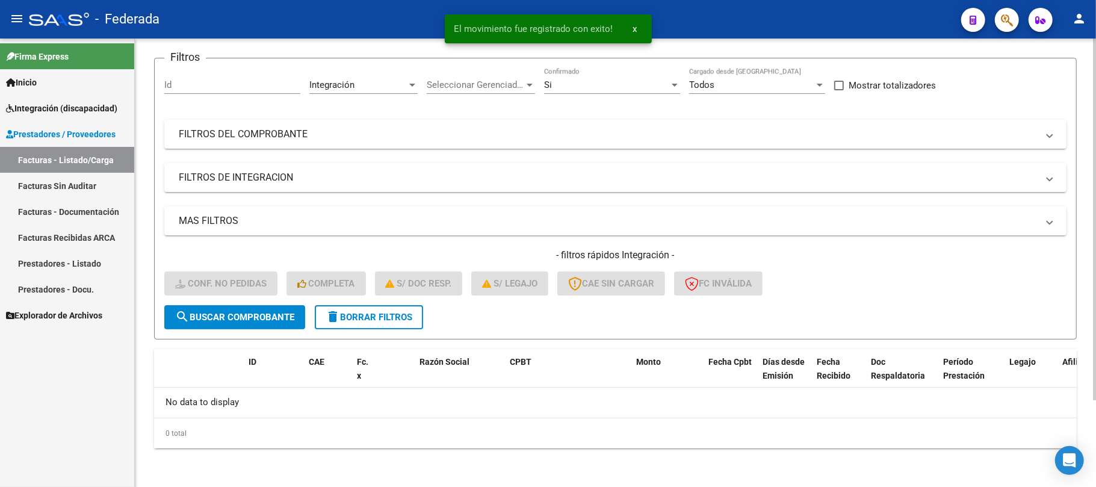
scroll to position [83, 0]
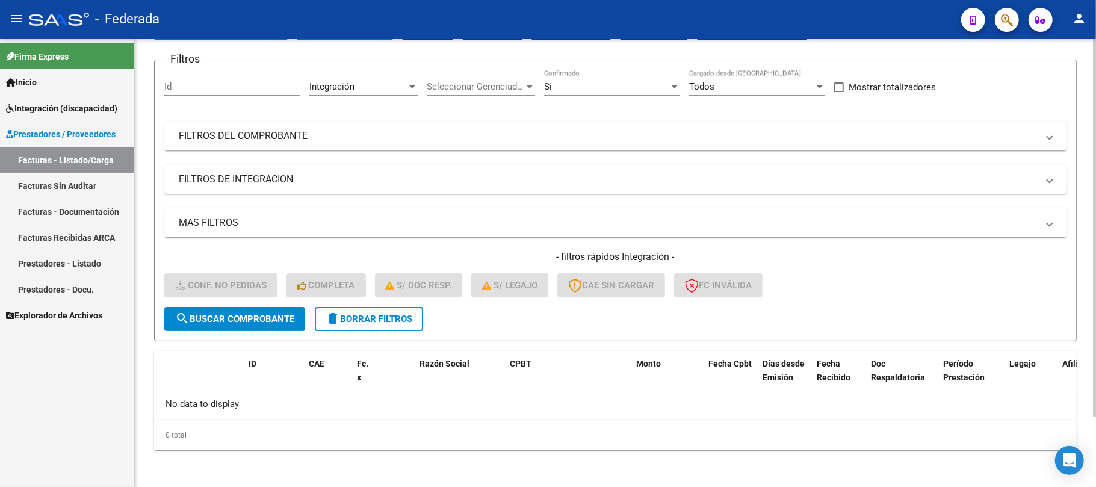
click at [416, 321] on button "delete Borrar Filtros" at bounding box center [369, 319] width 108 height 24
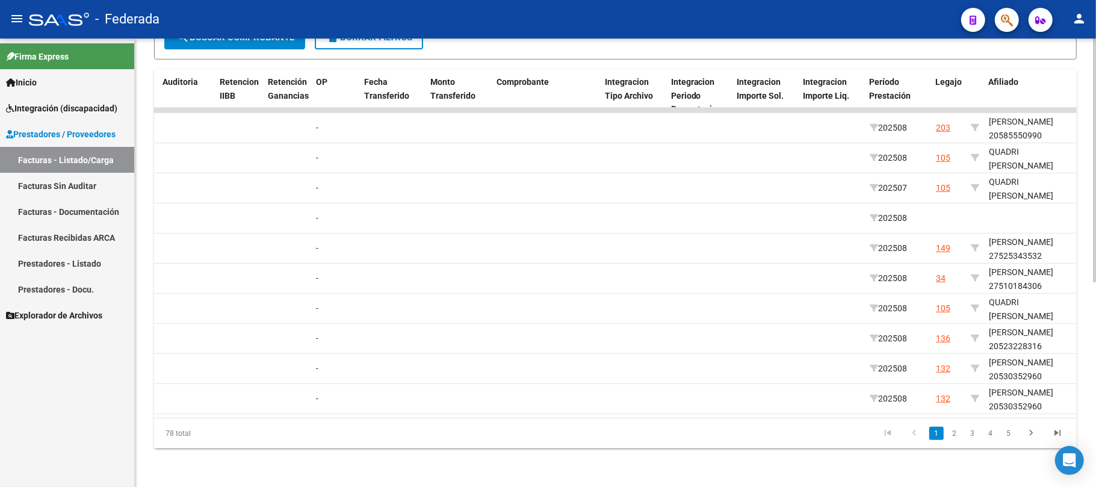
scroll to position [0, 1239]
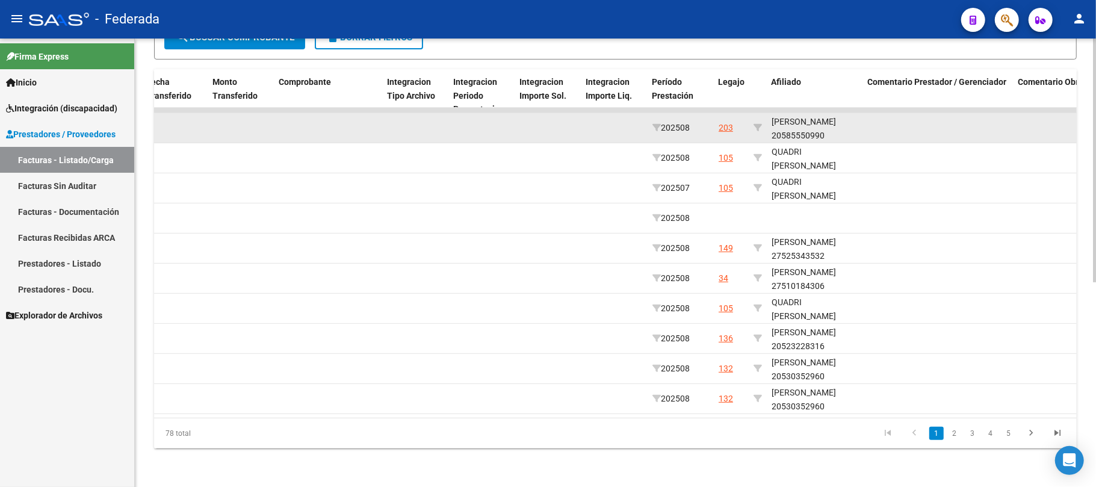
click at [761, 123] on icon at bounding box center [757, 127] width 8 height 8
type input "20585550990"
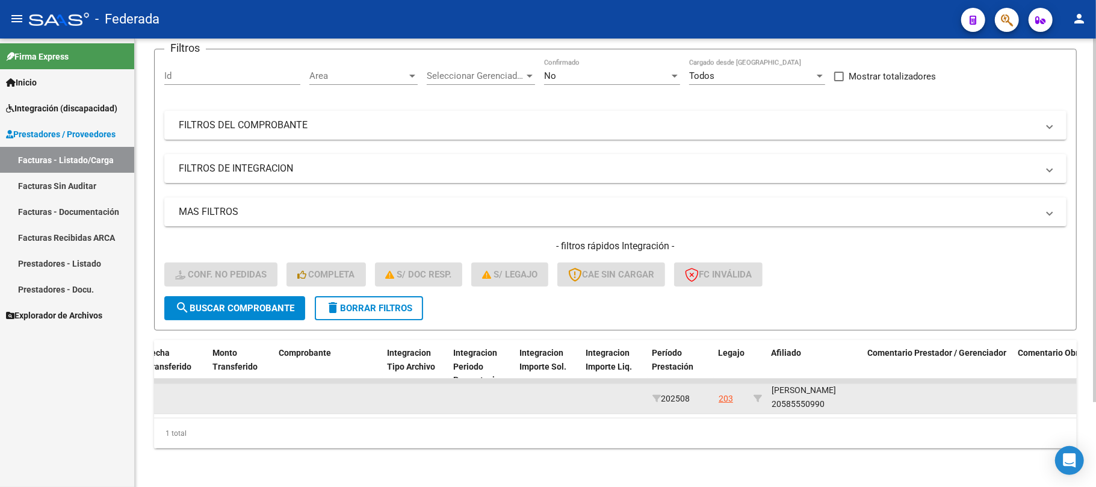
scroll to position [15, 0]
click at [794, 389] on div "CAVALIERI IGNACIO NICOLAS 20585550990" at bounding box center [815, 397] width 87 height 28
copy div "20585550990"
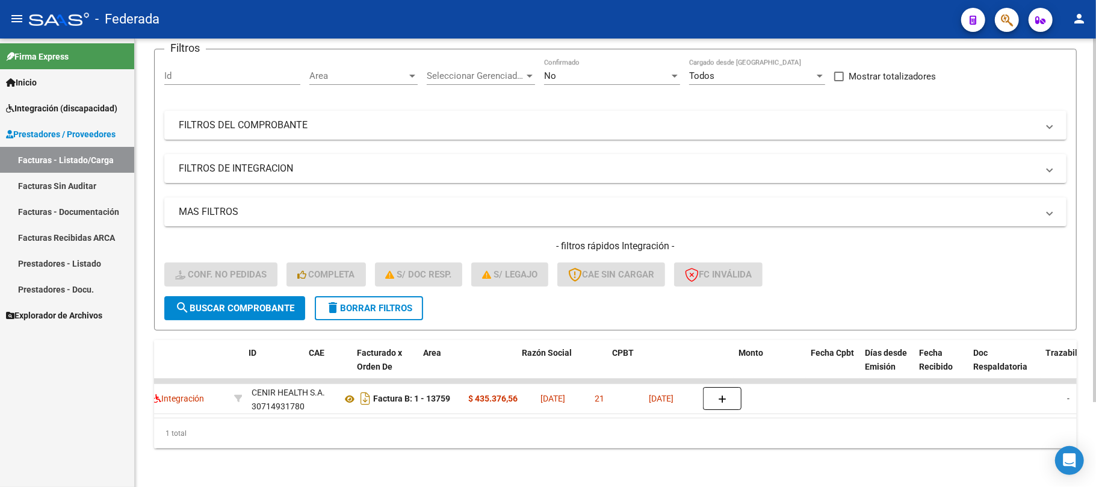
scroll to position [0, 0]
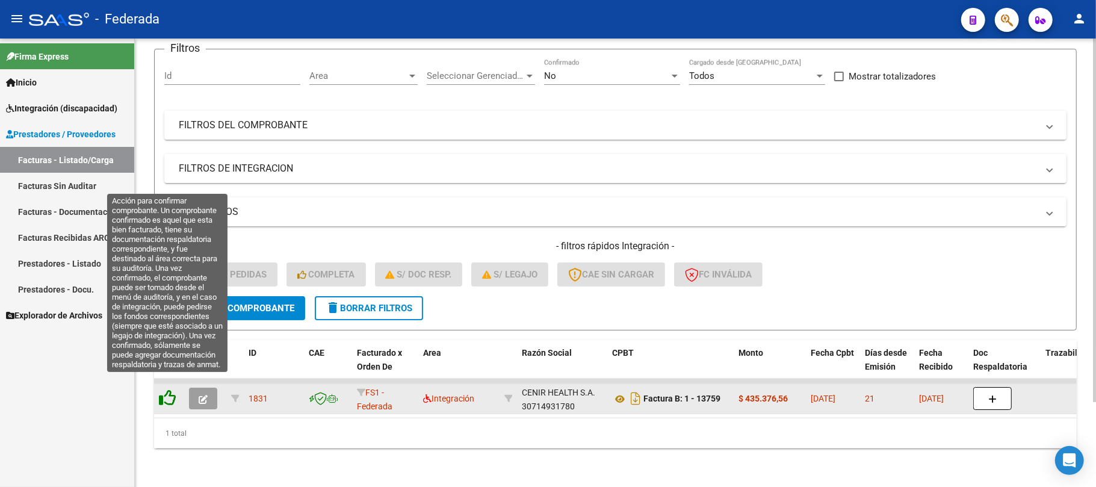
click at [169, 391] on icon at bounding box center [167, 397] width 17 height 17
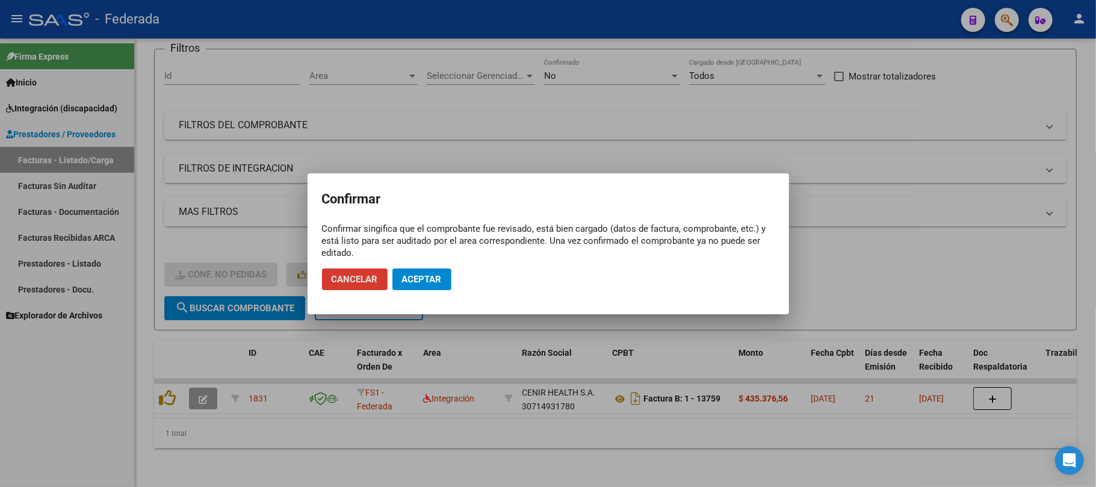
click at [430, 288] on button "Aceptar" at bounding box center [421, 279] width 59 height 22
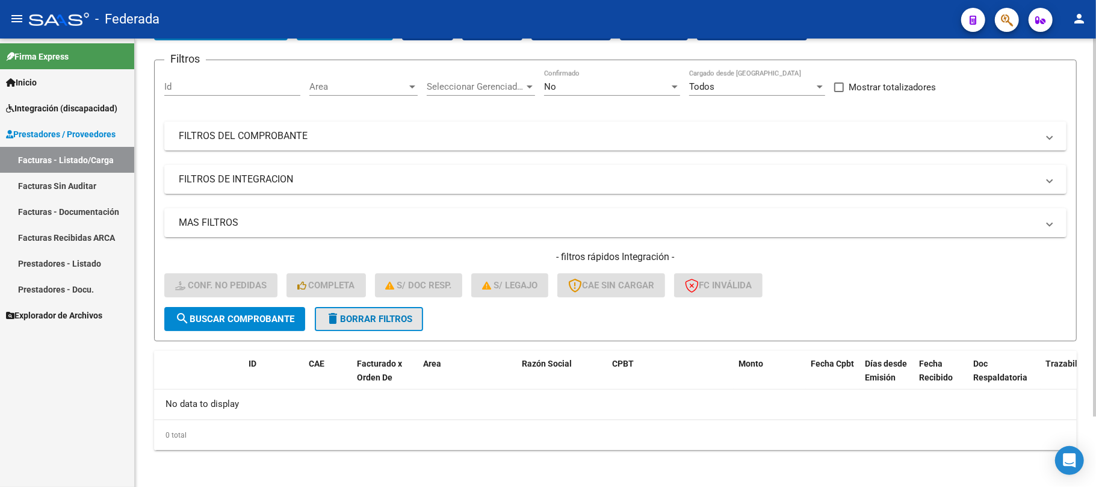
click at [340, 320] on span "delete Borrar Filtros" at bounding box center [369, 319] width 87 height 11
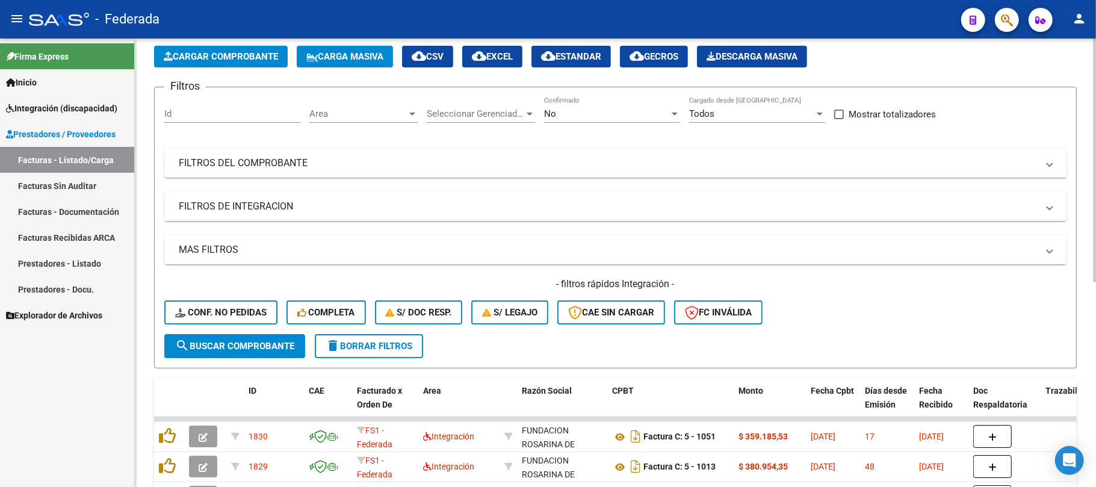
scroll to position [83, 0]
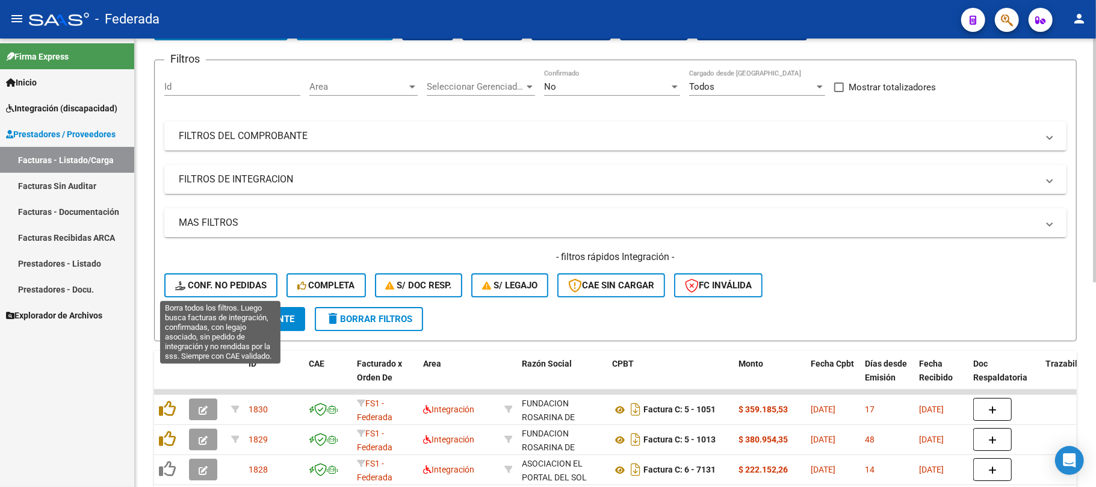
click at [242, 287] on span "Conf. no pedidas" at bounding box center [220, 285] width 91 height 11
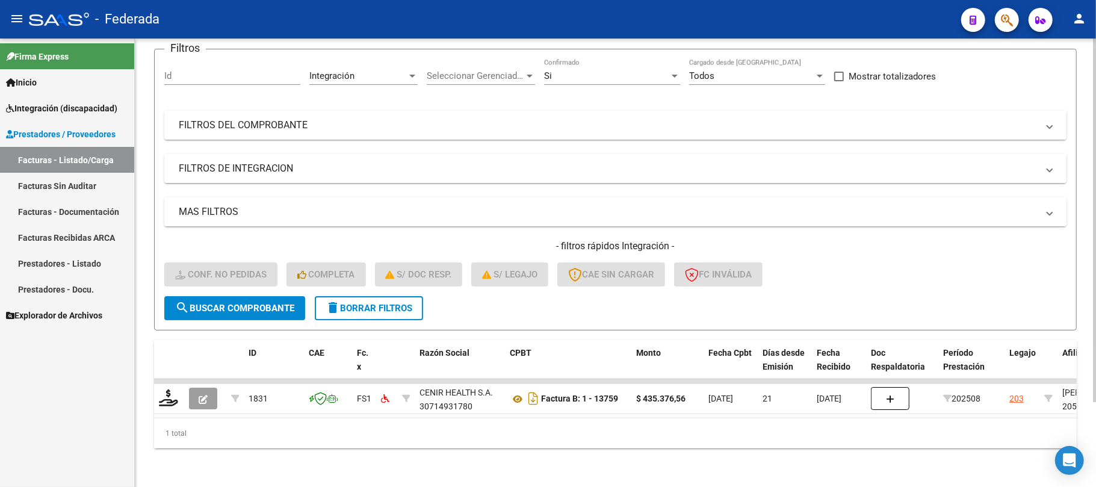
scroll to position [105, 0]
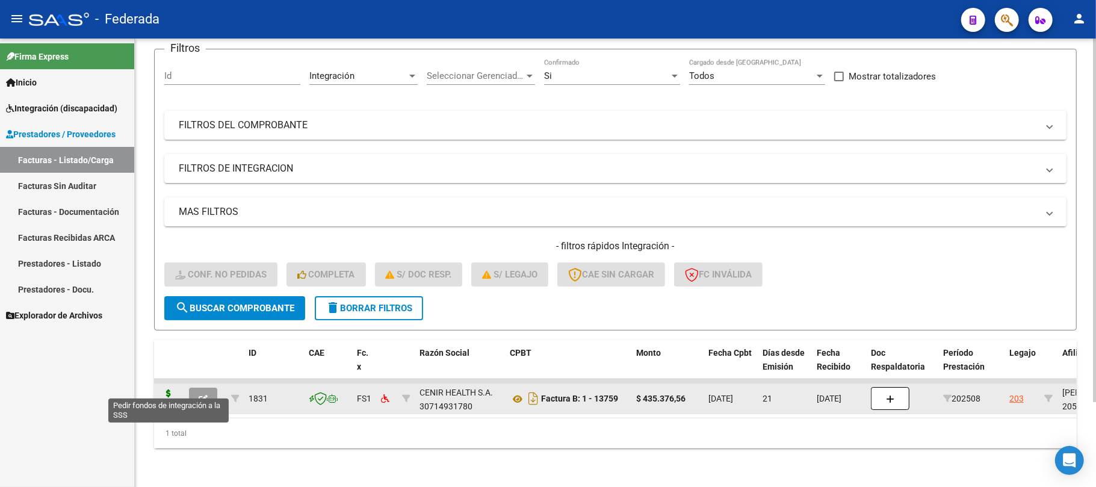
click at [172, 389] on icon at bounding box center [168, 397] width 19 height 17
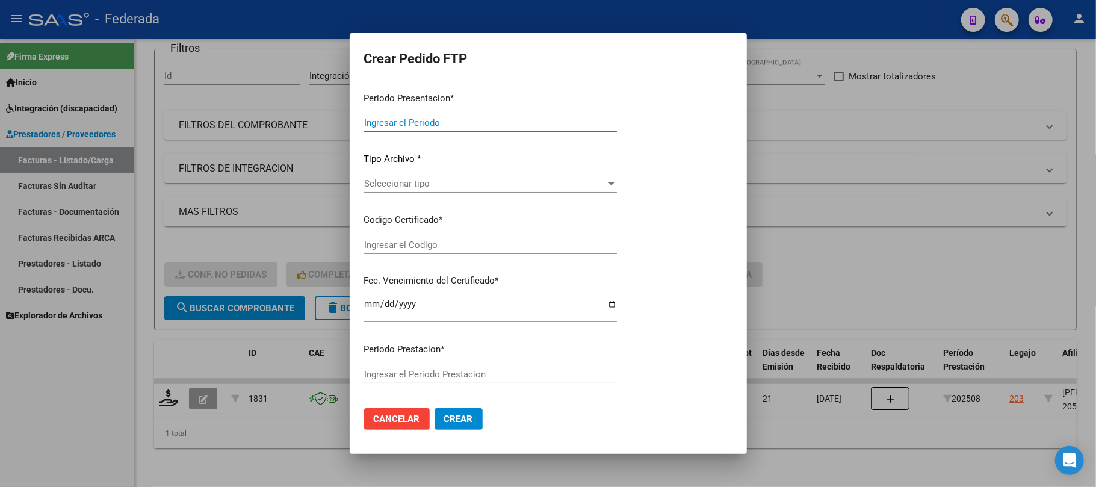
type input "202508"
type input "$ 435.376,56"
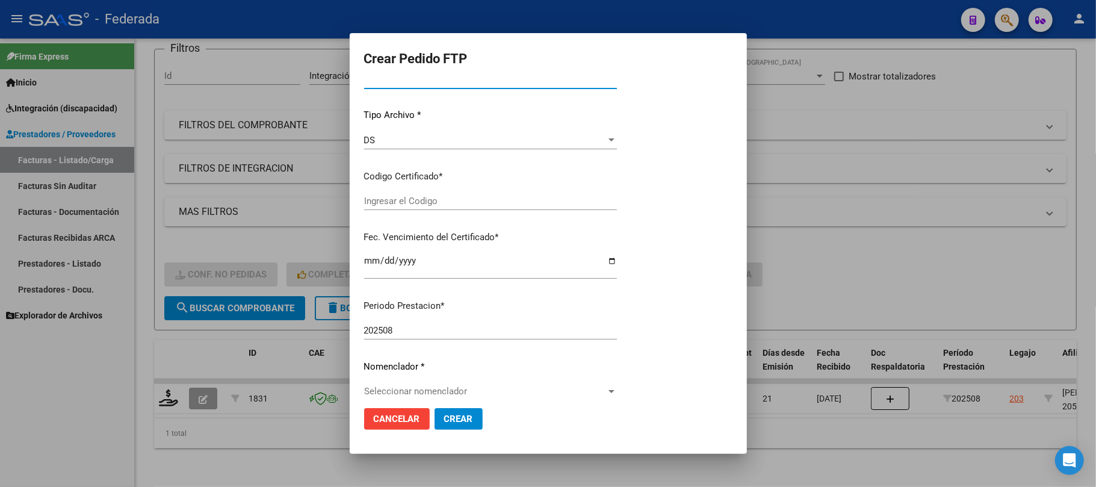
type input "ARG02000585550992024090520290905COR263"
type input "2029-09-05"
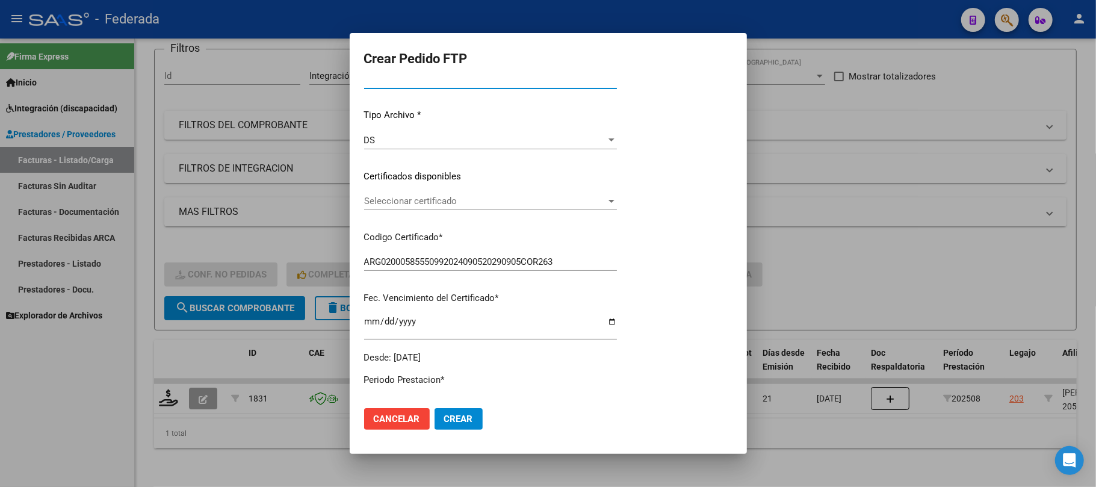
scroll to position [111, 0]
click at [382, 205] on span "Seleccionar certificado" at bounding box center [511, 201] width 294 height 11
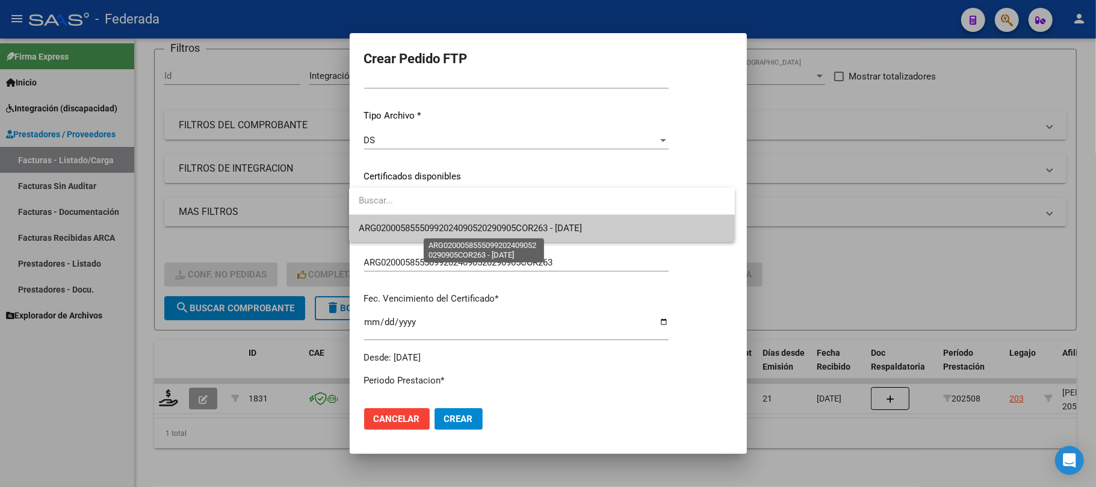
click at [392, 232] on span "ARG02000585550992024090520290905COR263 - 2029-09-05" at bounding box center [470, 228] width 223 height 11
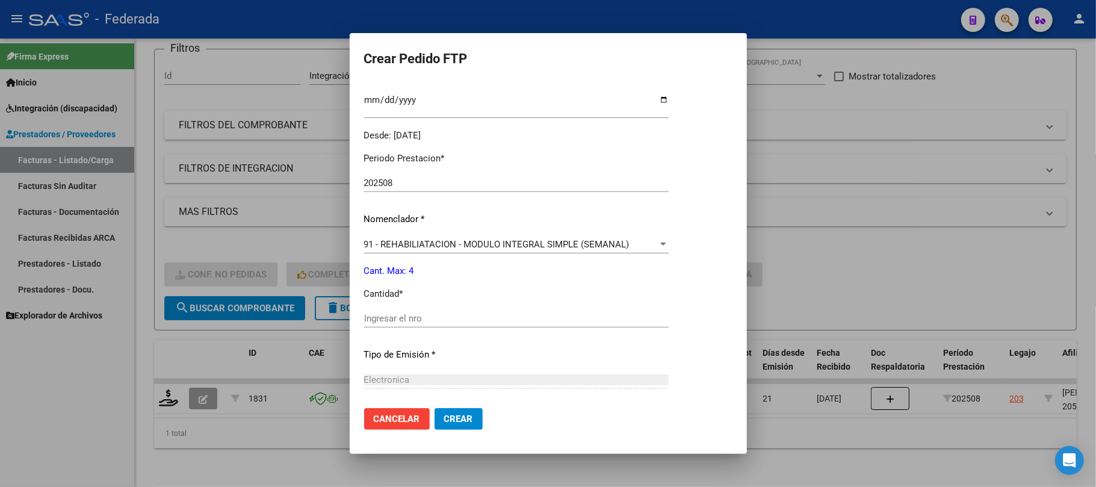
scroll to position [352, 0]
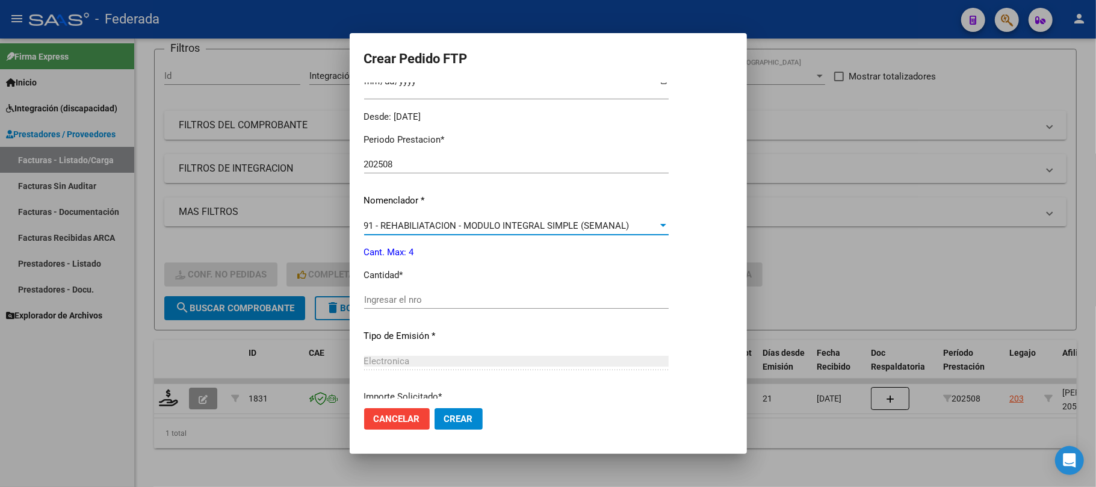
click at [403, 230] on div "91 - REHABILIATACION - MODULO INTEGRAL SIMPLE (SEMANAL)" at bounding box center [511, 225] width 294 height 11
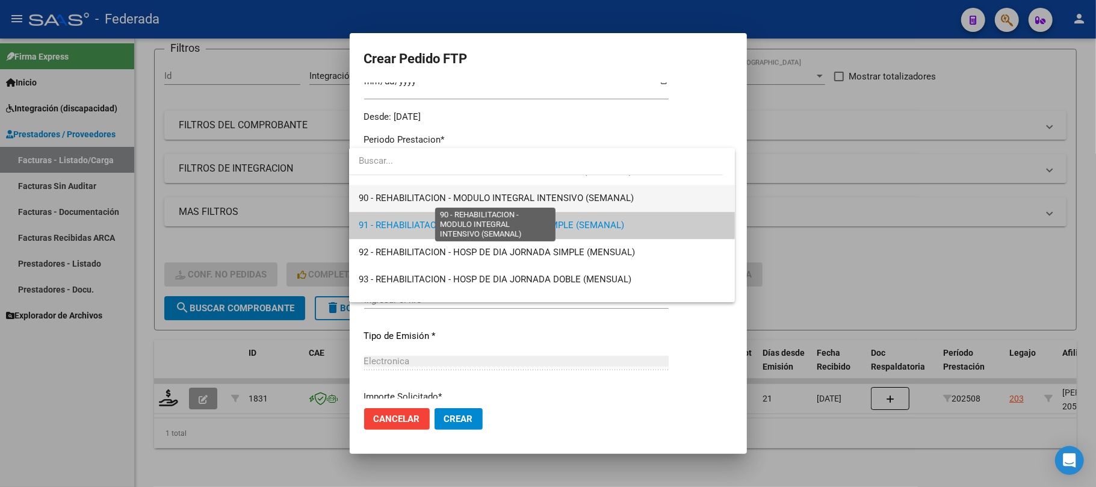
click at [406, 196] on span "90 - REHABILITACION - MODULO INTEGRAL INTENSIVO (SEMANAL)" at bounding box center [496, 198] width 275 height 11
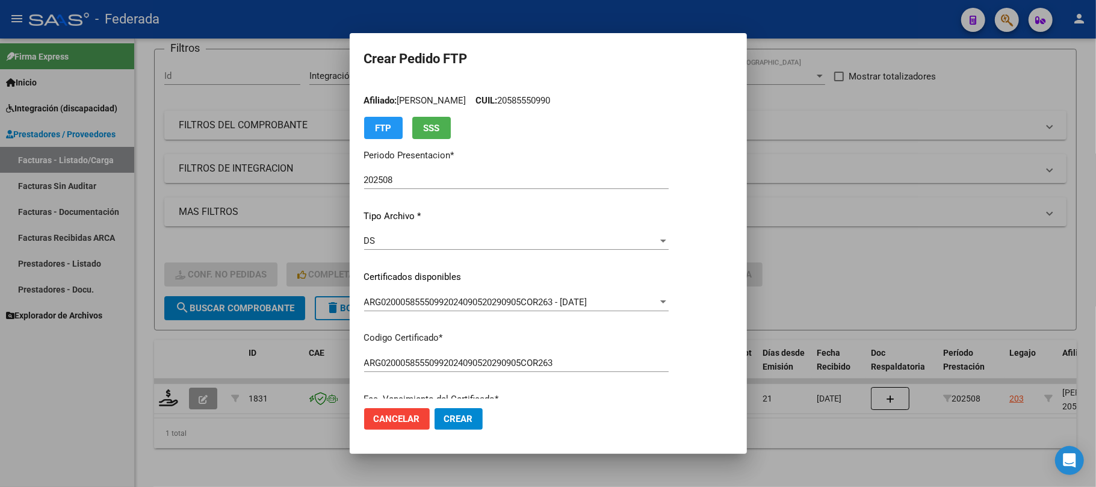
scroll to position [0, 0]
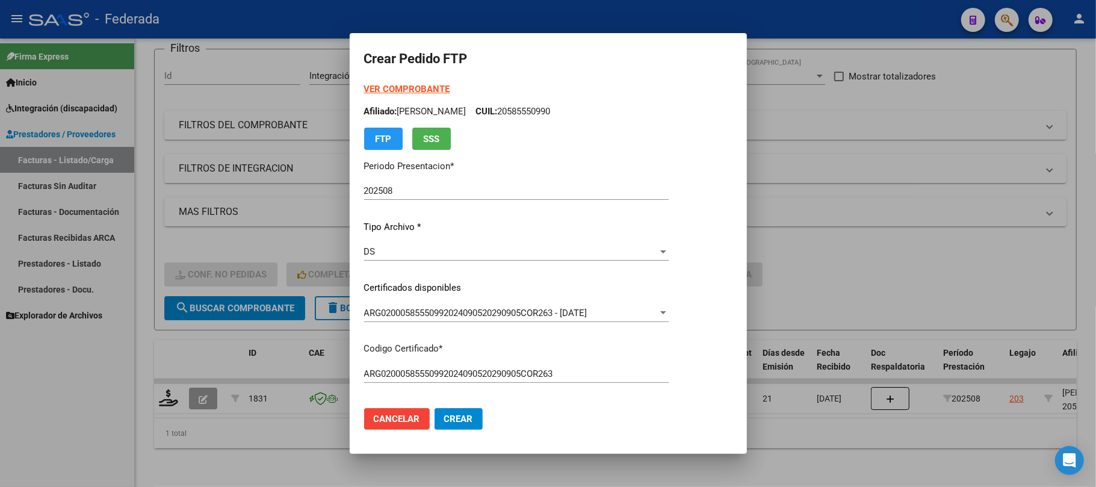
click at [413, 87] on strong "VER COMPROBANTE" at bounding box center [407, 89] width 86 height 11
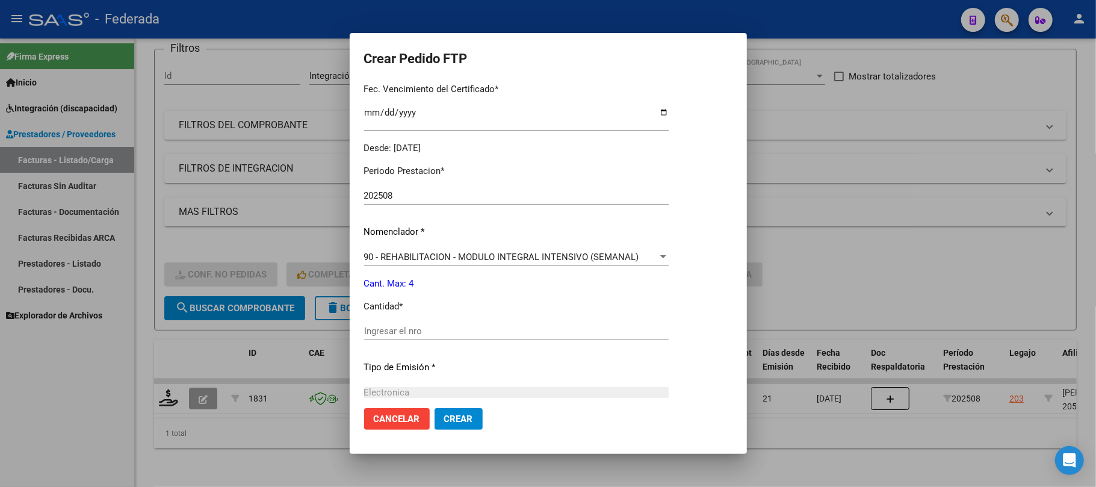
scroll to position [401, 0]
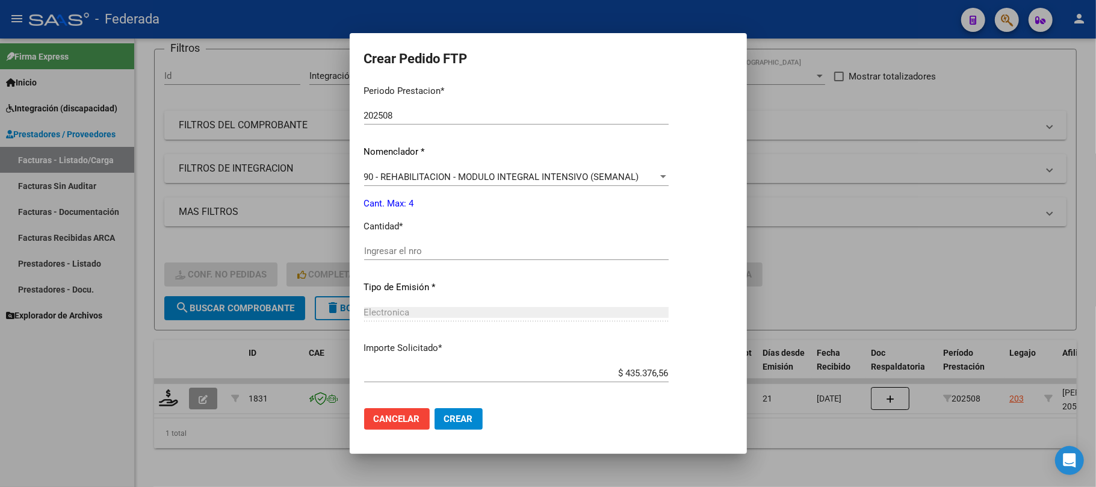
click at [395, 250] on input "Ingresar el nro" at bounding box center [516, 251] width 305 height 11
type input "4"
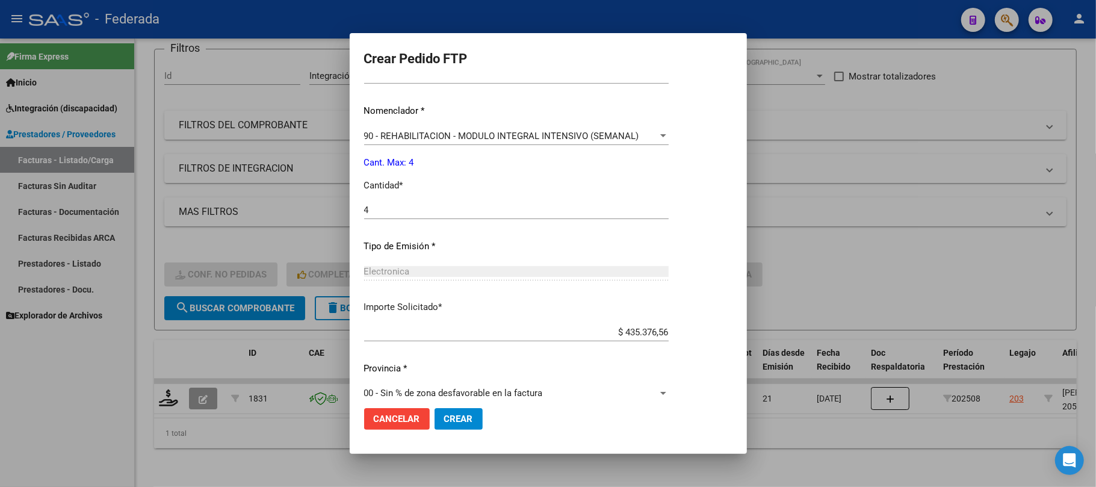
scroll to position [456, 0]
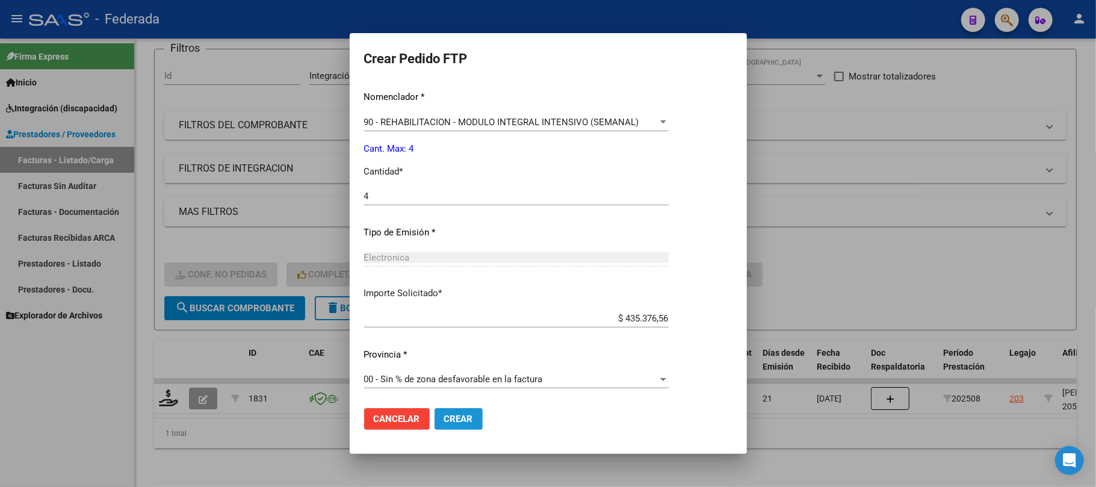
click at [446, 429] on button "Crear" at bounding box center [459, 419] width 48 height 22
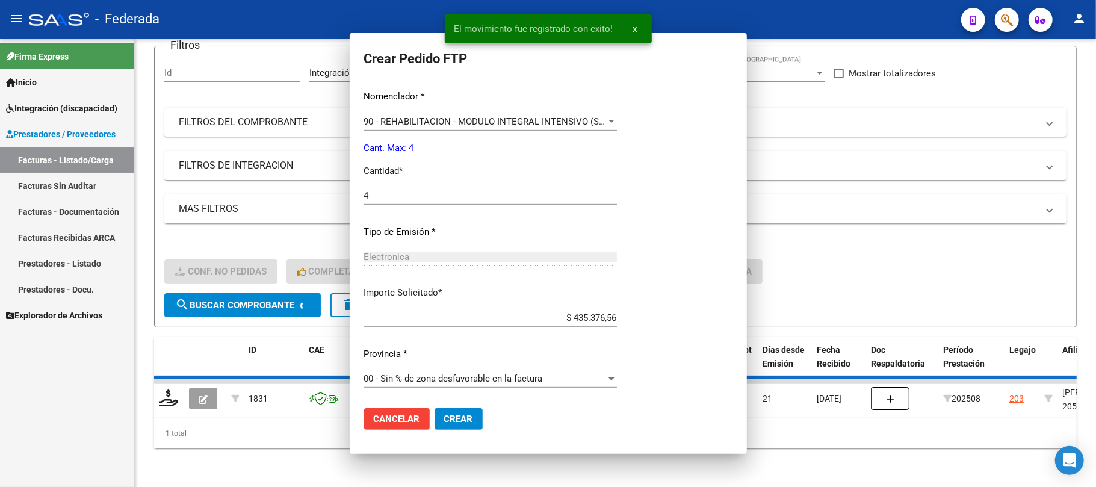
scroll to position [0, 0]
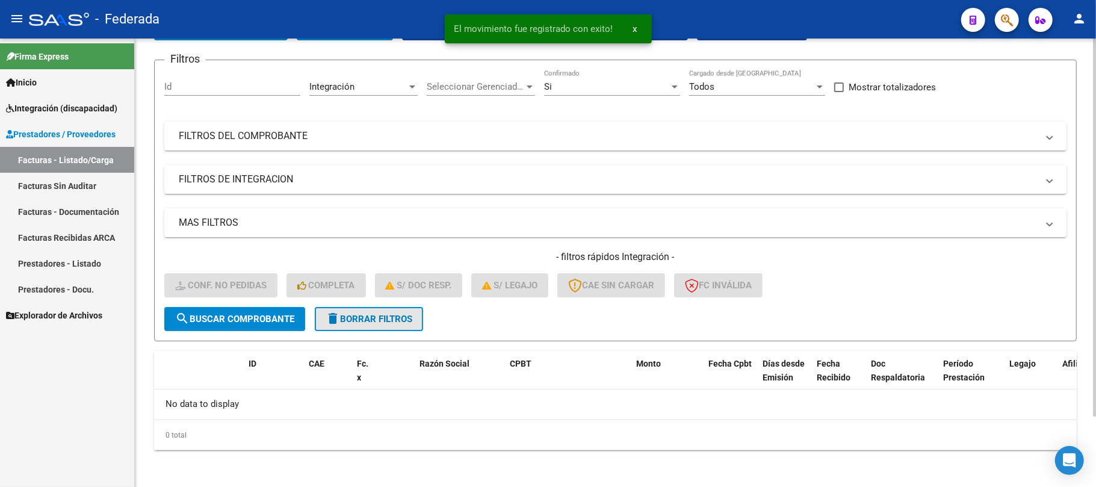
click at [373, 320] on span "delete Borrar Filtros" at bounding box center [369, 319] width 87 height 11
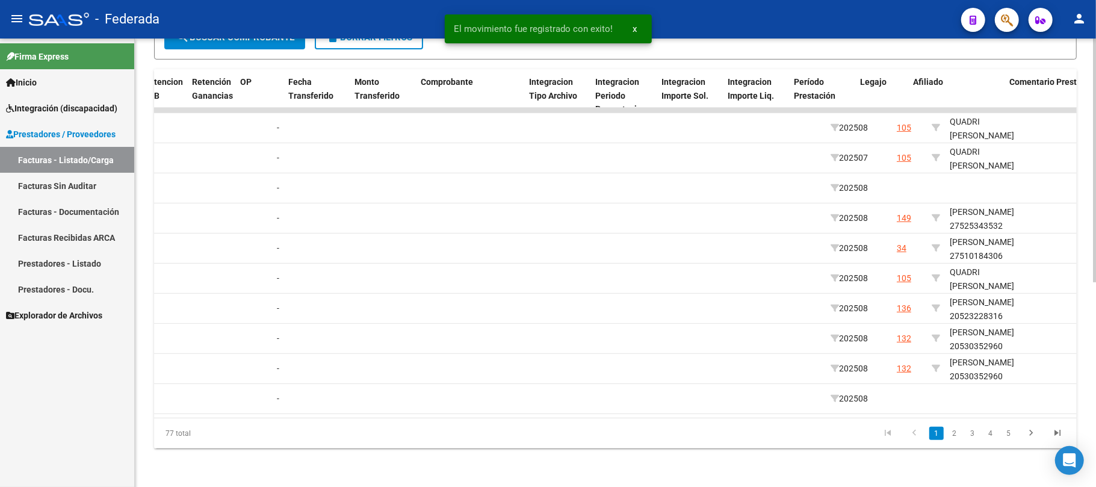
scroll to position [0, 1434]
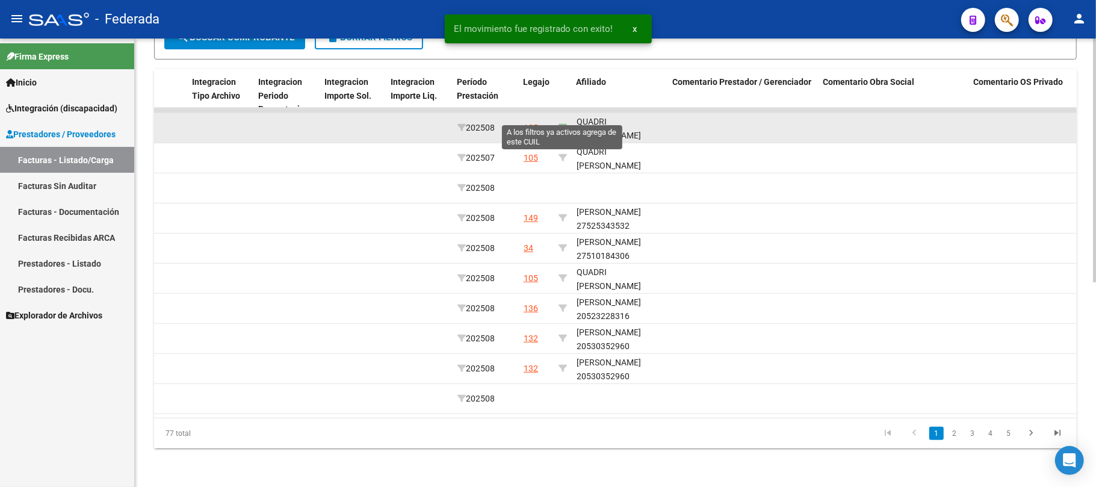
click at [561, 123] on icon at bounding box center [562, 127] width 8 height 8
type input "20172292683"
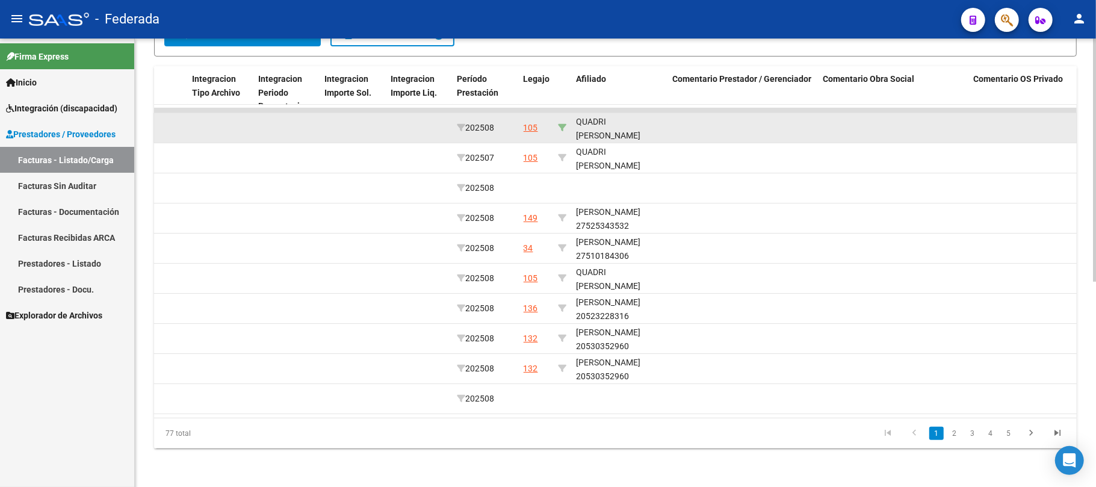
scroll to position [165, 0]
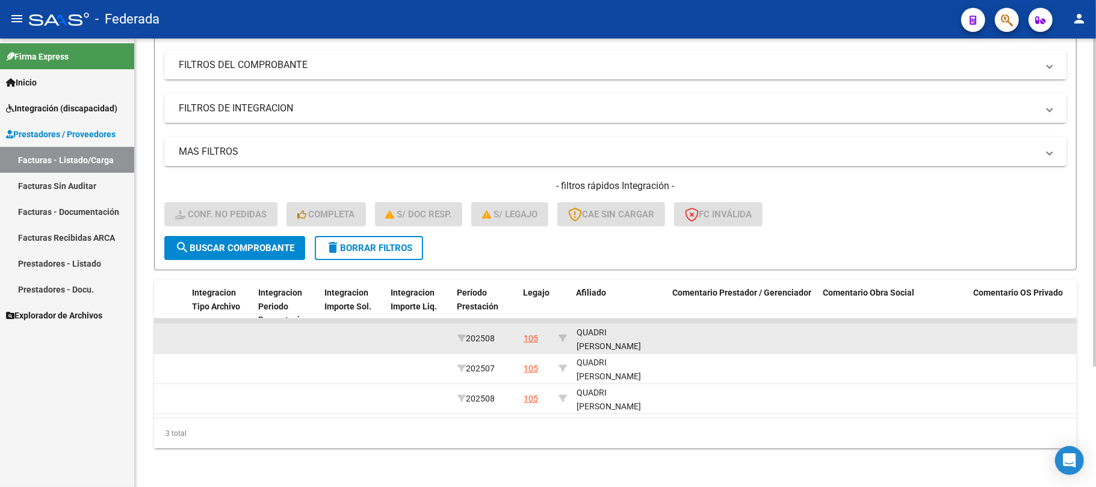
click at [624, 332] on div "QUADRI GUSTAVO JAVIER 20172292683" at bounding box center [620, 346] width 87 height 41
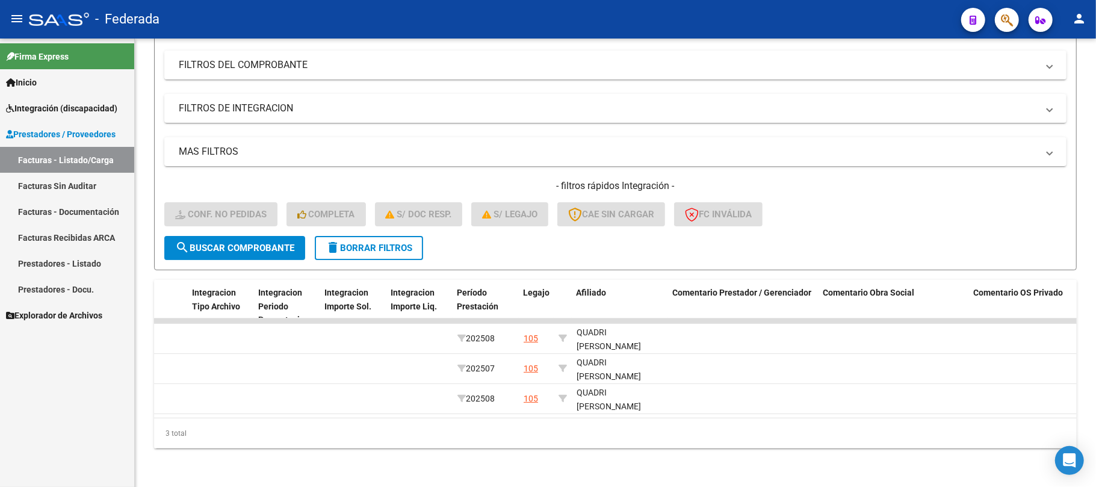
copy div "20172292683"
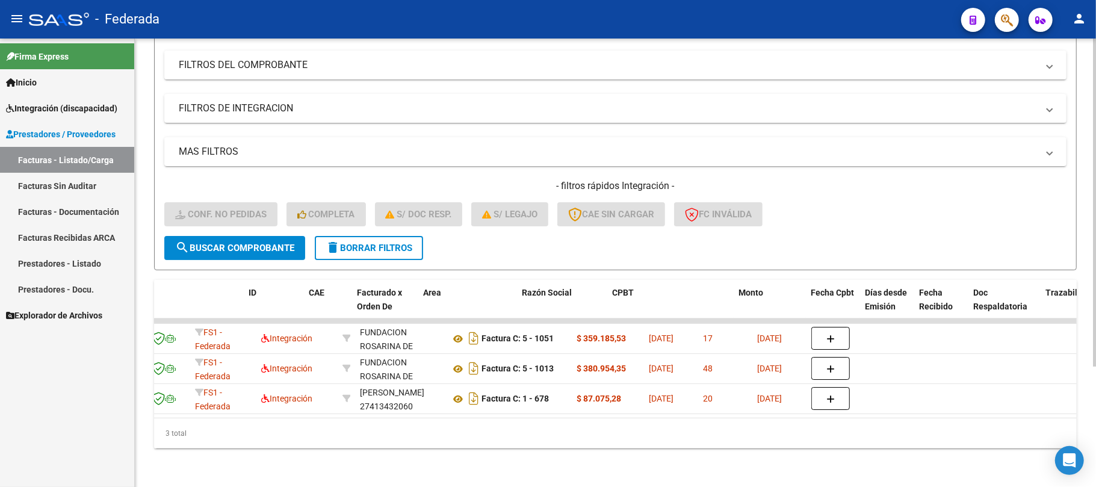
scroll to position [0, 0]
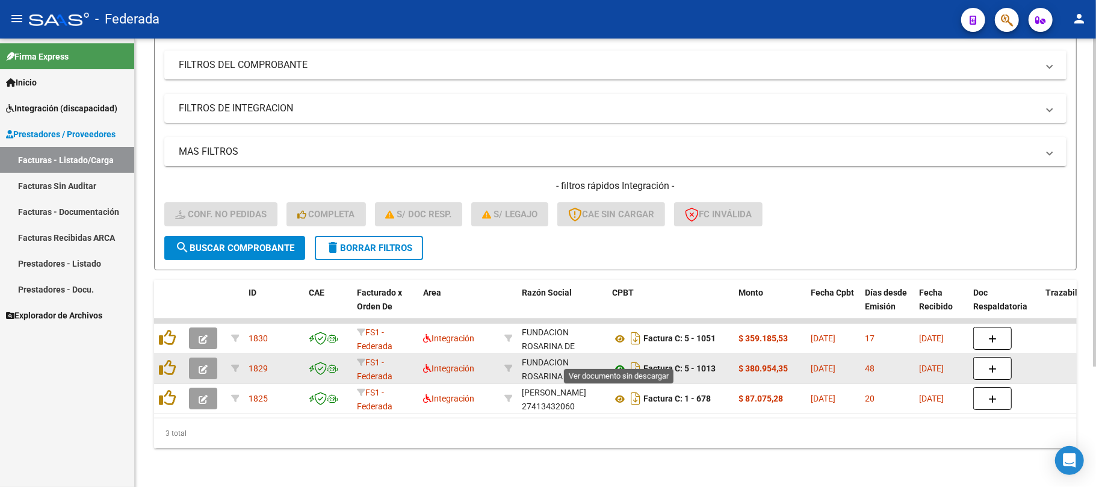
click at [622, 362] on icon at bounding box center [620, 369] width 16 height 14
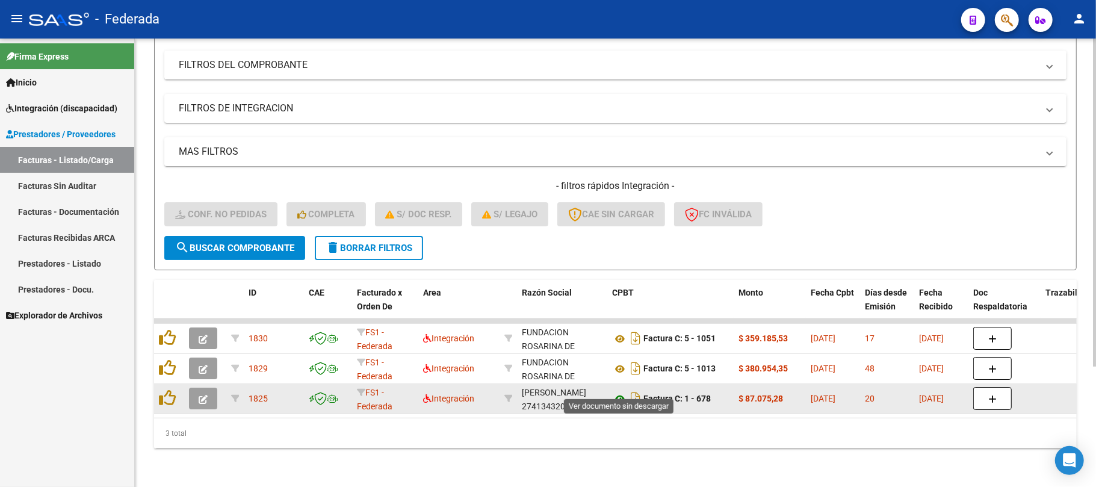
click at [620, 392] on icon at bounding box center [620, 399] width 16 height 14
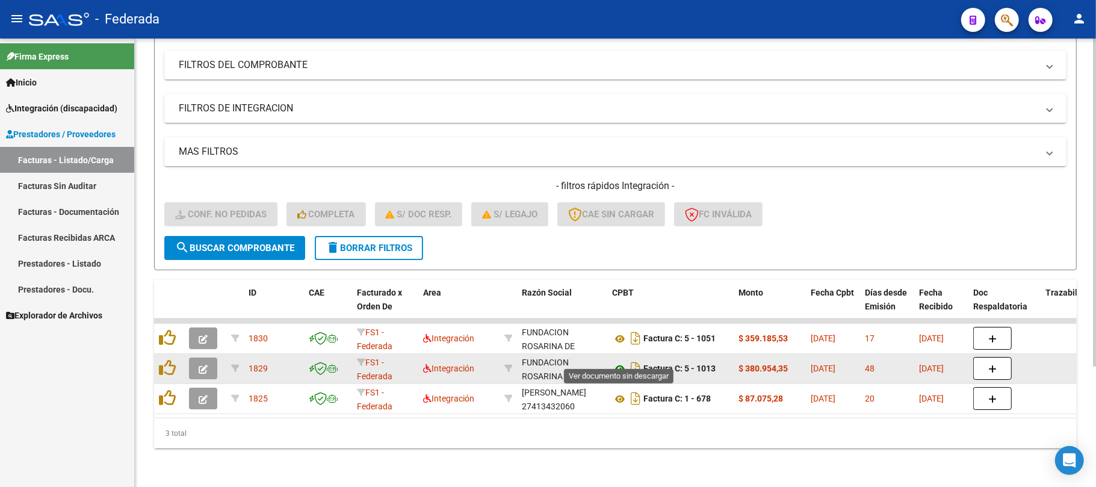
click at [617, 362] on icon at bounding box center [620, 369] width 16 height 14
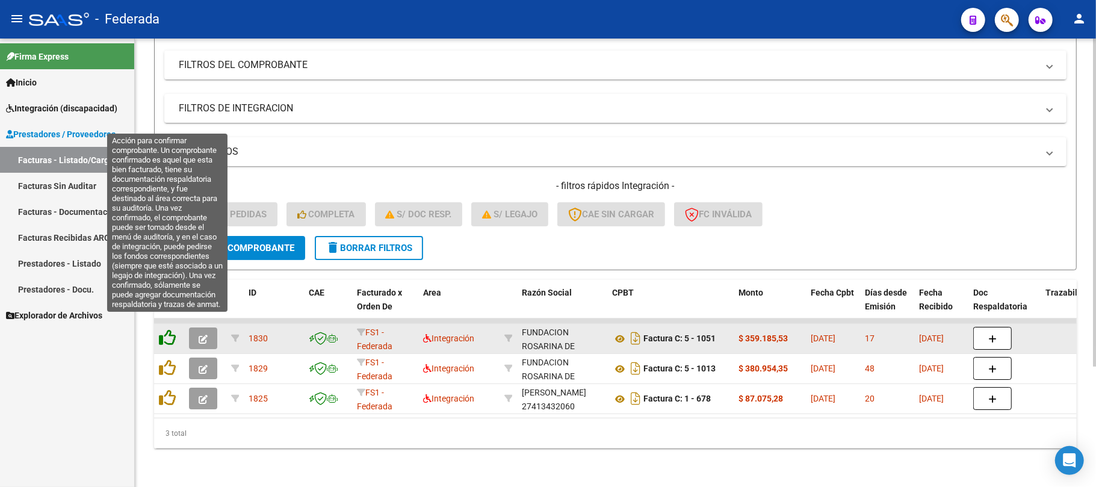
click at [167, 332] on icon at bounding box center [167, 337] width 17 height 17
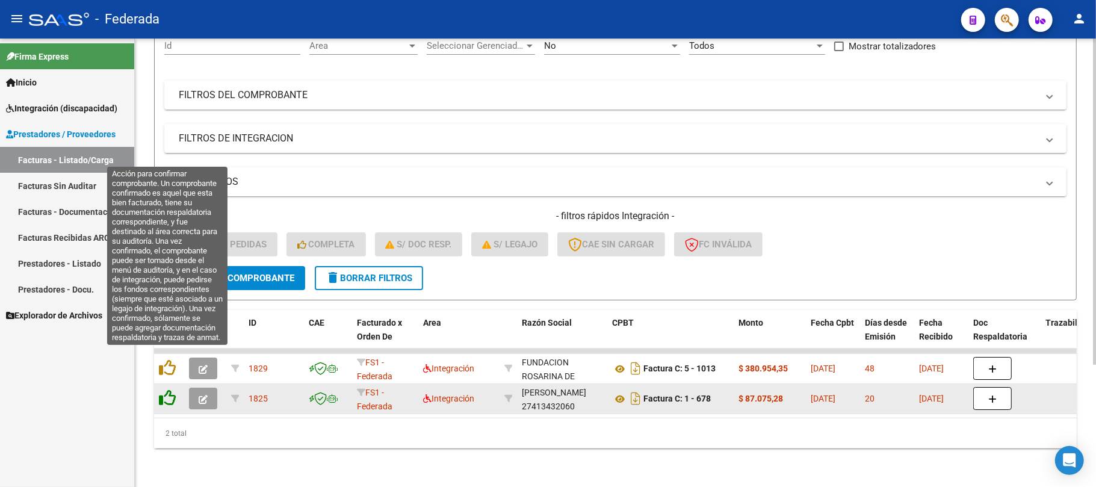
click at [170, 362] on icon at bounding box center [167, 367] width 17 height 17
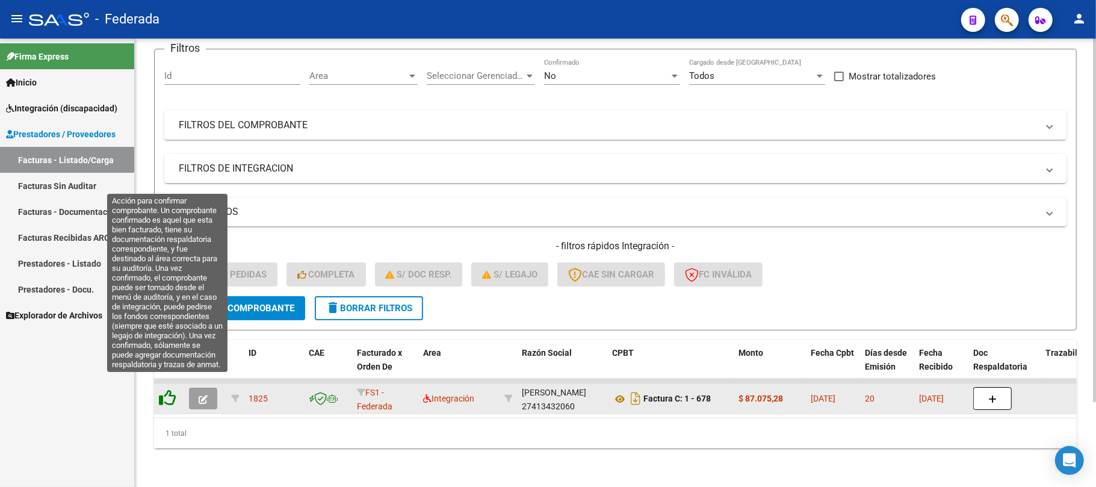
click at [170, 389] on icon at bounding box center [167, 397] width 17 height 17
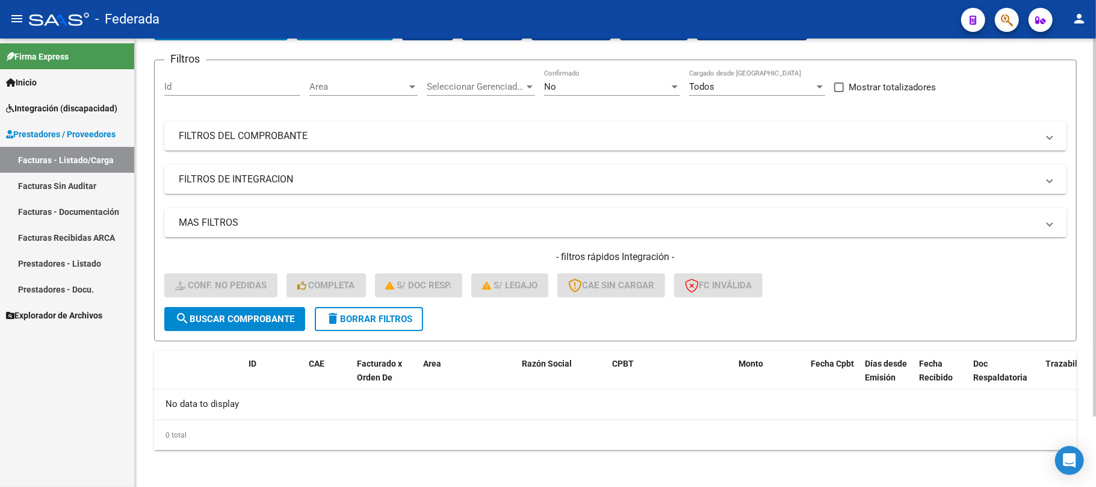
click at [355, 321] on span "delete Borrar Filtros" at bounding box center [369, 319] width 87 height 11
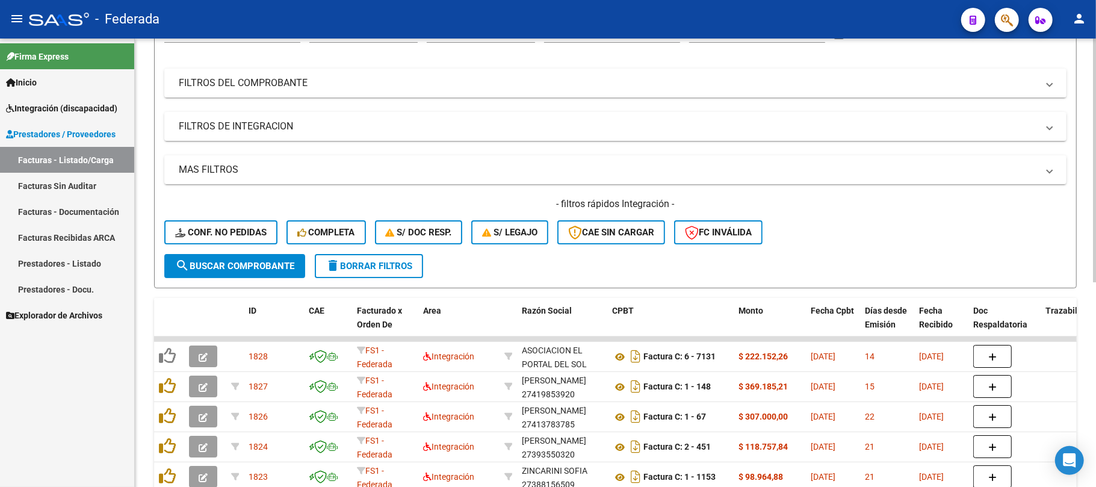
scroll to position [164, 0]
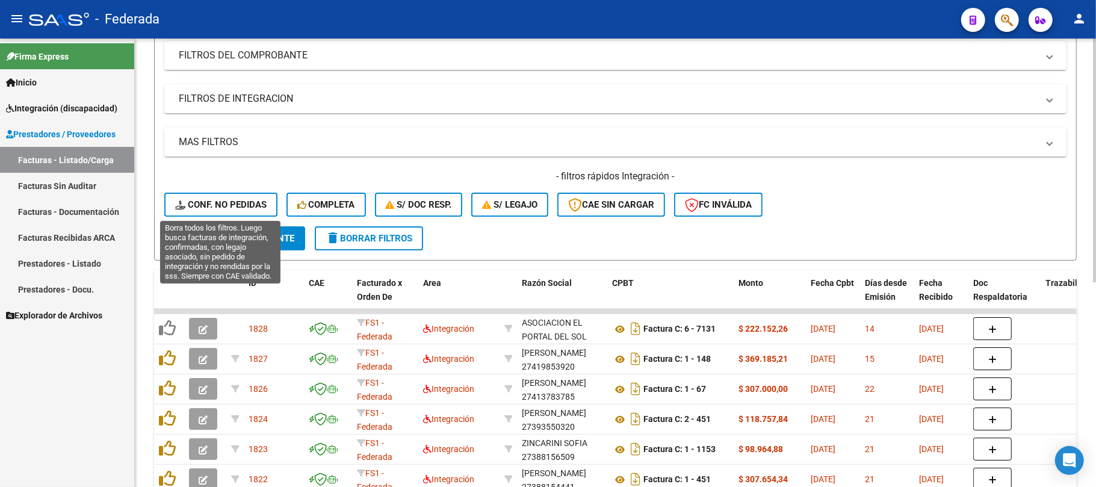
click at [229, 200] on span "Conf. no pedidas" at bounding box center [220, 204] width 91 height 11
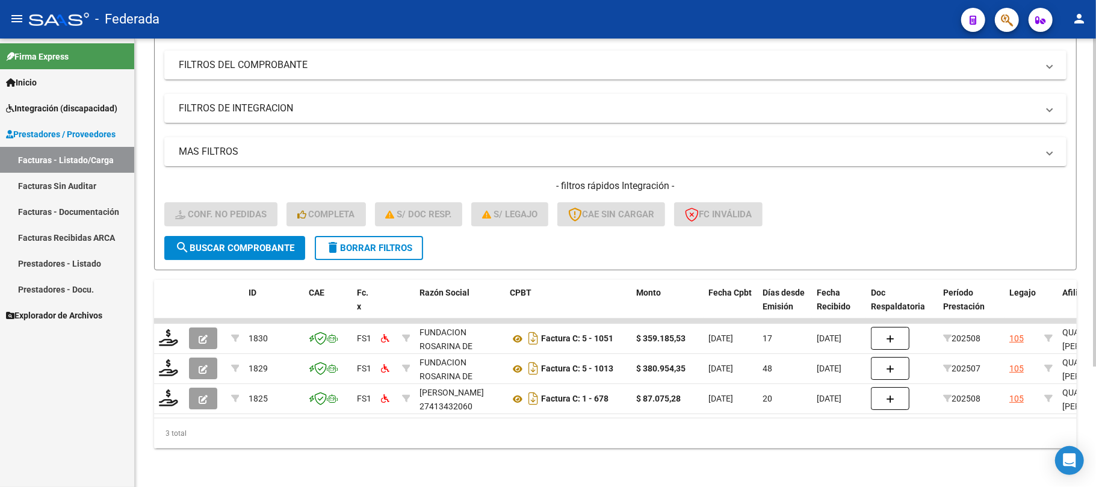
scroll to position [165, 0]
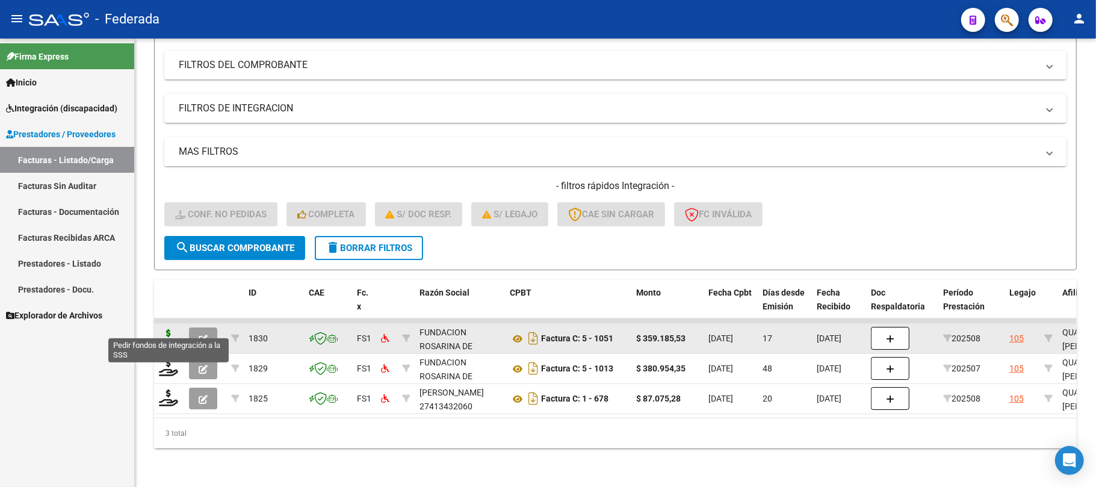
click at [173, 329] on icon at bounding box center [168, 337] width 19 height 17
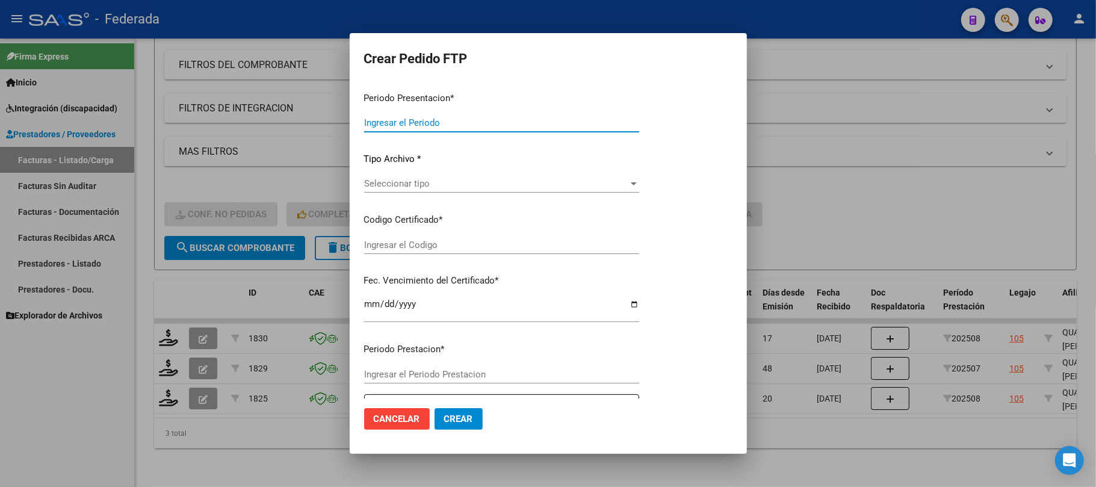
type input "202508"
type input "$ 359.185,53"
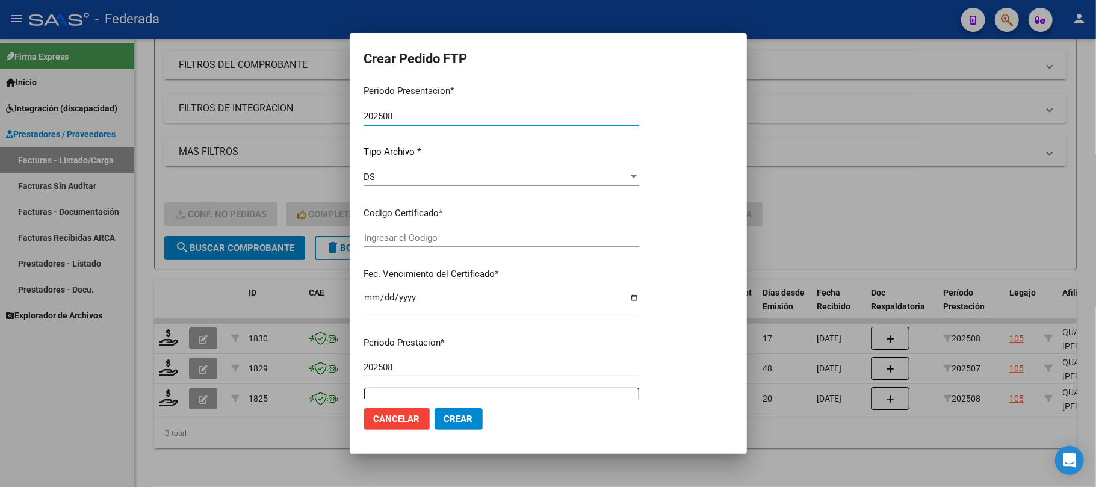
type input "ARG02000172292682024010820260108SFE168"
type input "2026-01-08"
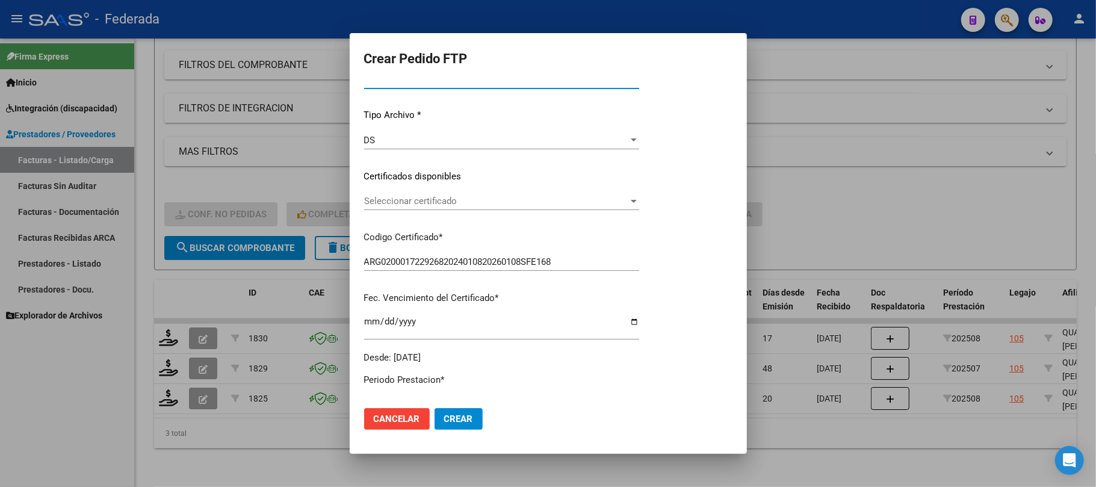
scroll to position [111, 0]
click at [431, 193] on div "Seleccionar certificado Seleccionar certificado" at bounding box center [544, 202] width 361 height 18
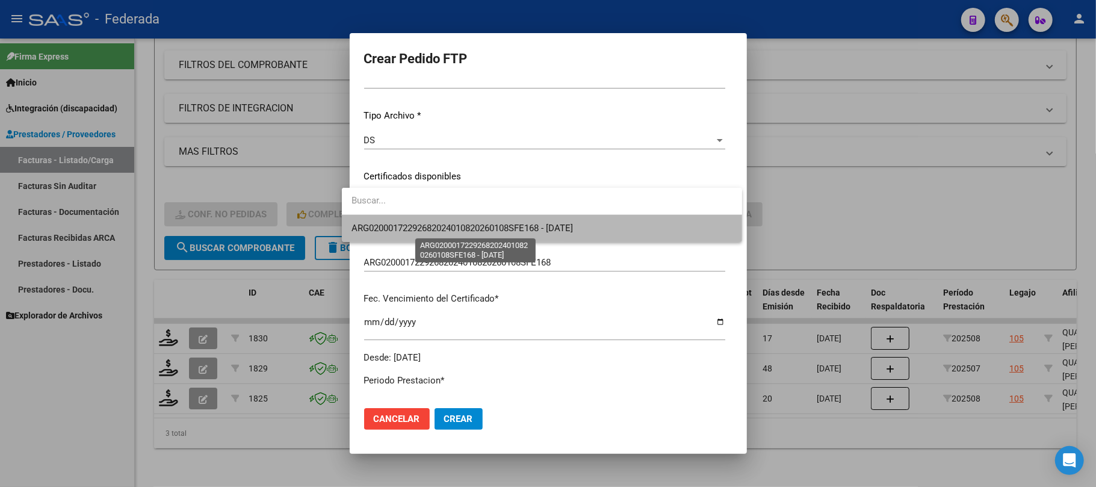
click at [424, 224] on span "ARG02000172292682024010820260108SFE168 - 2026-01-08" at bounding box center [461, 228] width 221 height 11
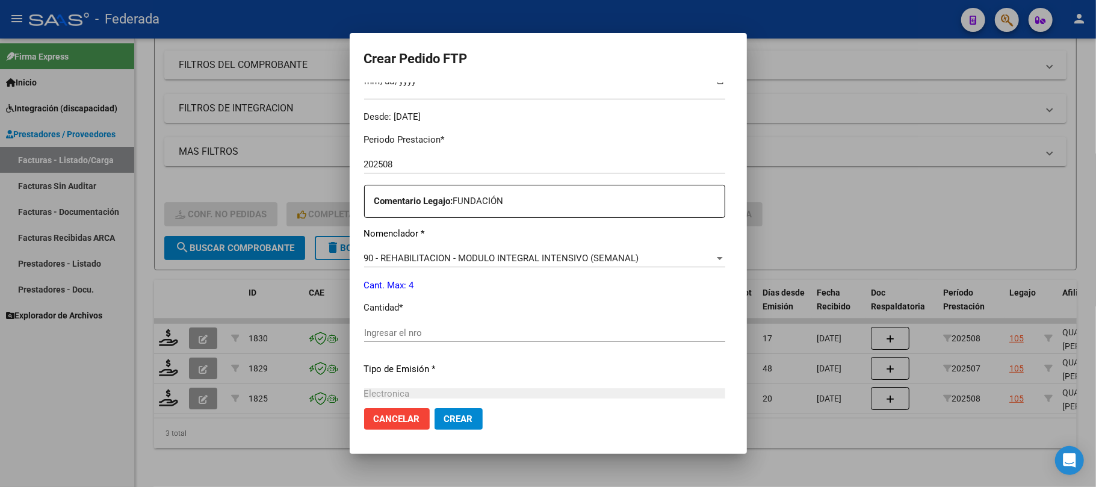
scroll to position [432, 0]
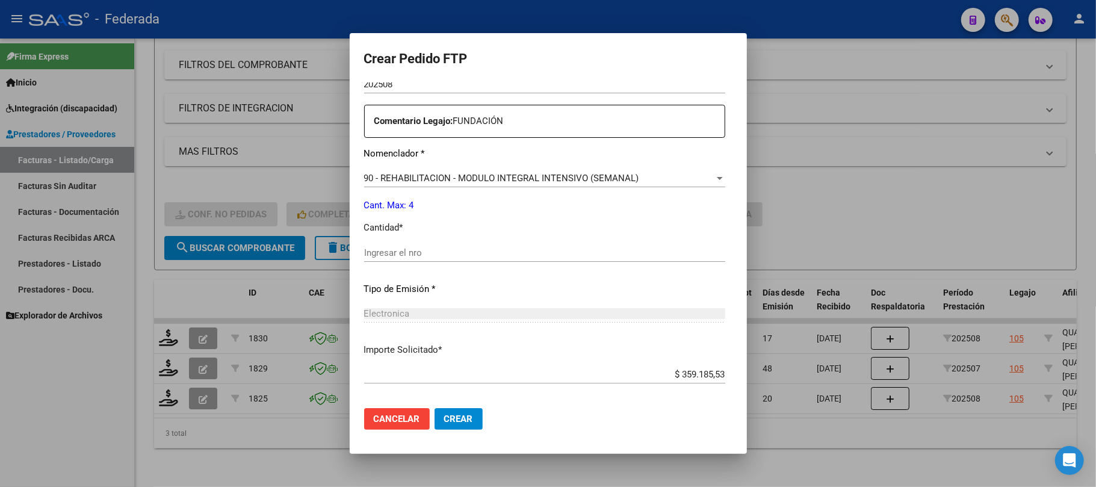
click at [409, 244] on div "Ingresar el nro" at bounding box center [544, 253] width 361 height 18
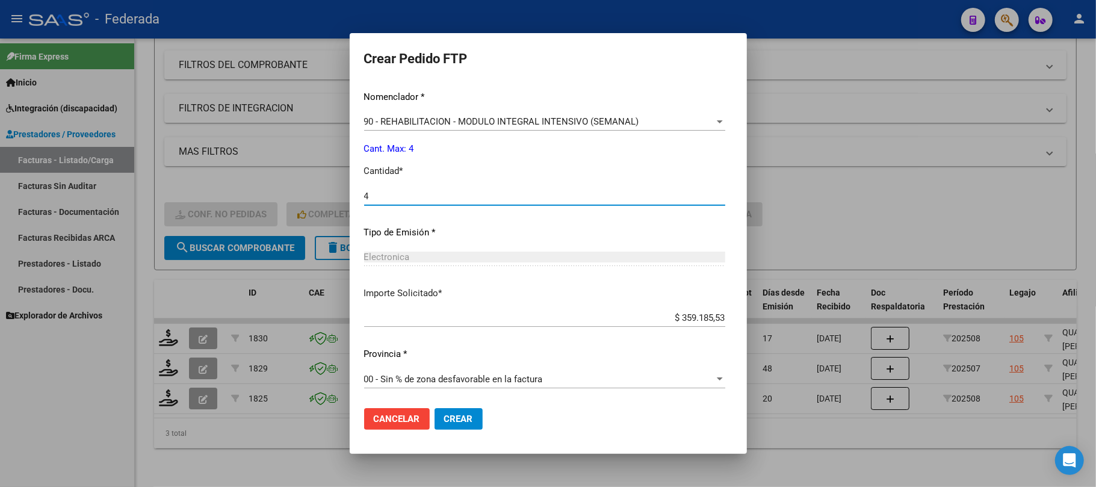
type input "4"
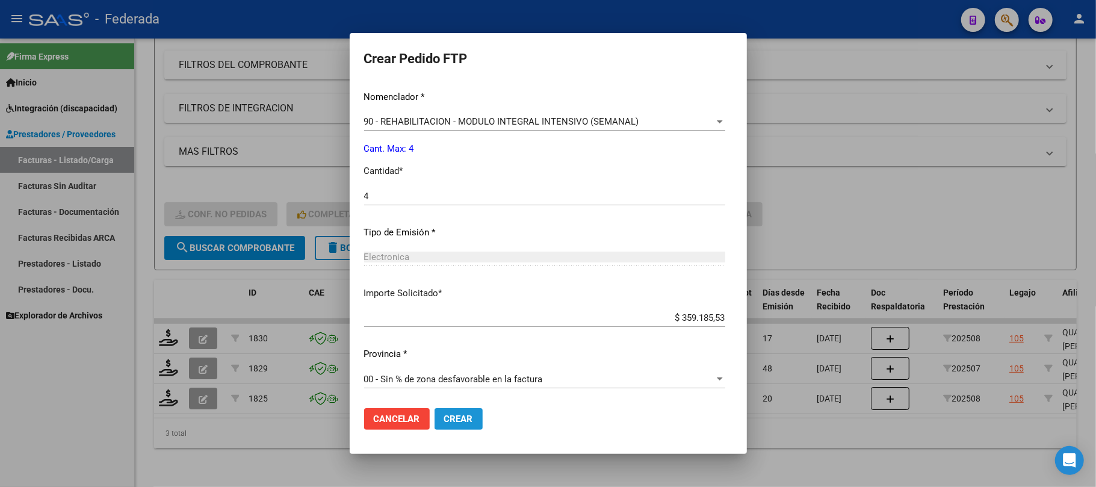
click at [448, 415] on span "Crear" at bounding box center [458, 418] width 29 height 11
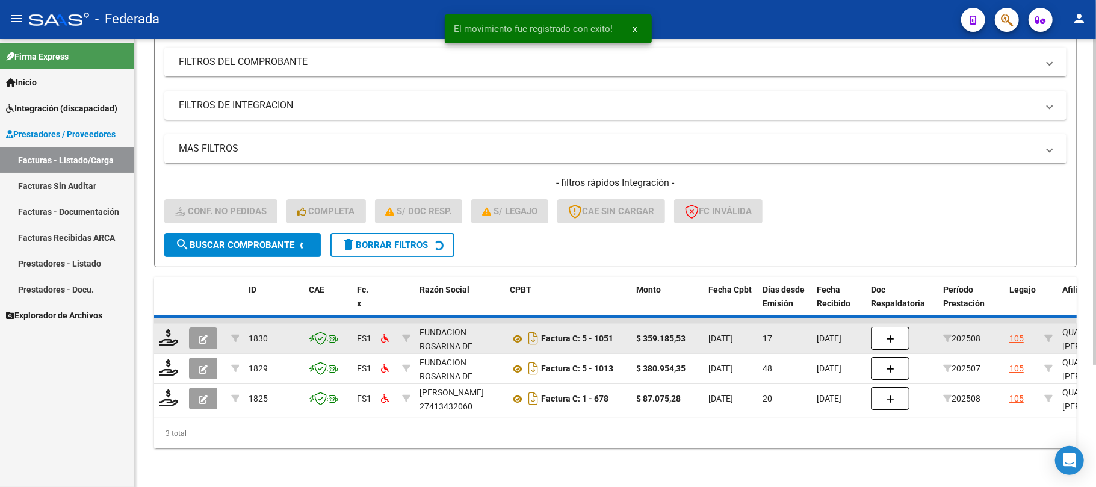
scroll to position [135, 0]
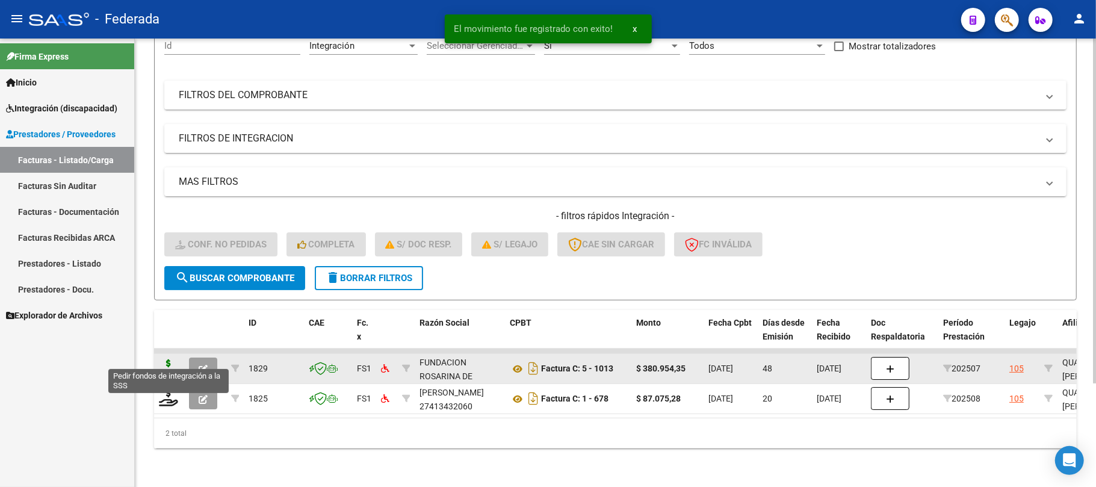
click at [172, 361] on icon at bounding box center [168, 367] width 19 height 17
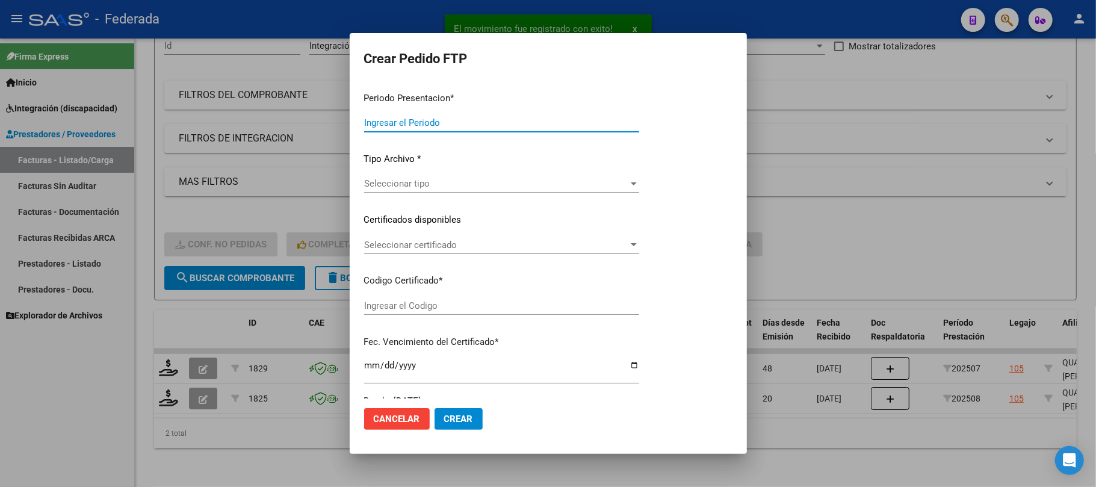
type input "202508"
type input "202507"
type input "$ 380.954,35"
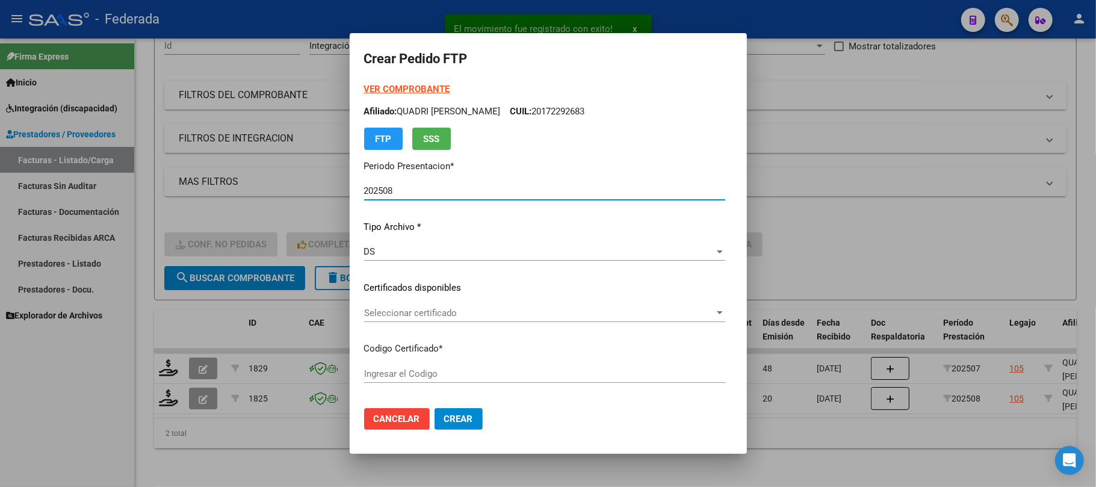
type input "ARG02000172292682024010820260108SFE168"
type input "2026-01-08"
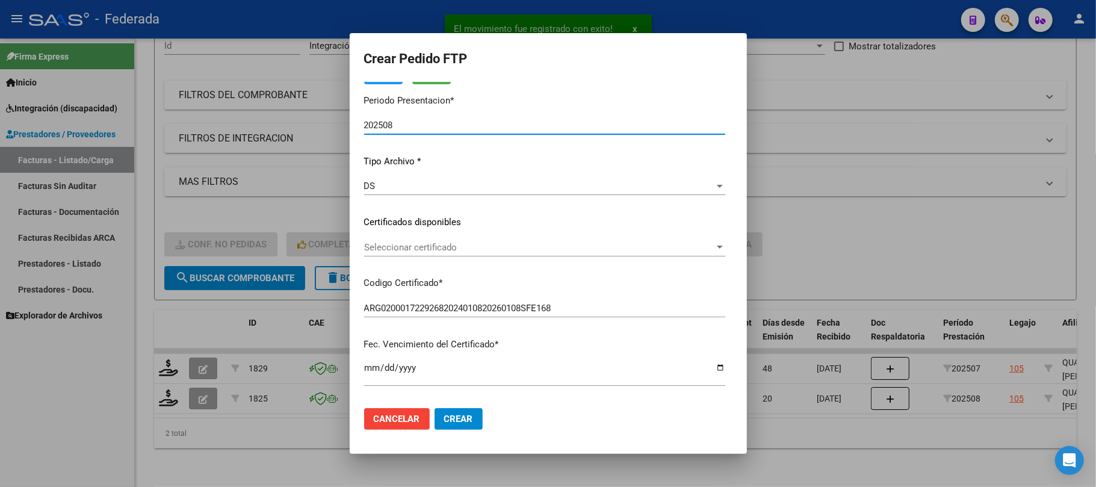
scroll to position [80, 0]
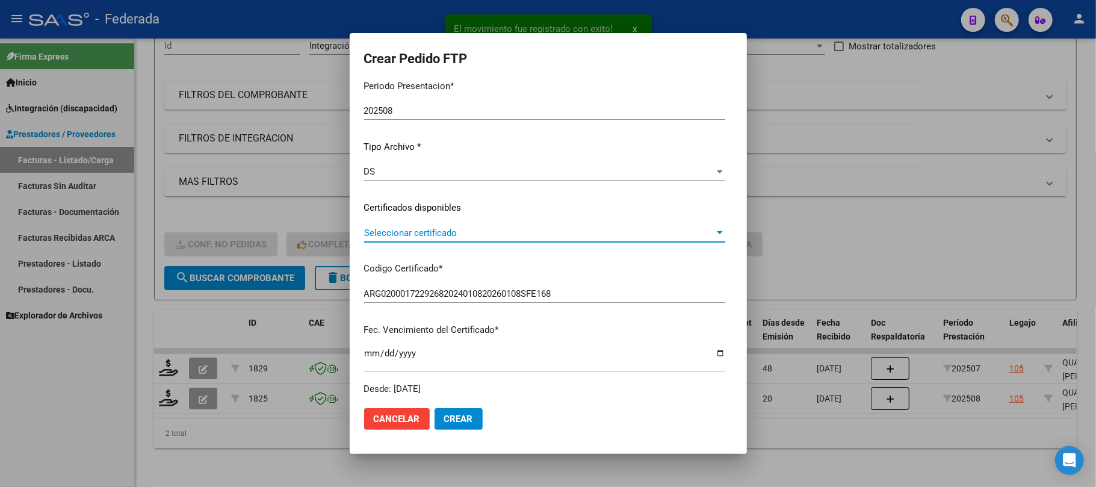
click at [379, 229] on span "Seleccionar certificado" at bounding box center [539, 232] width 350 height 11
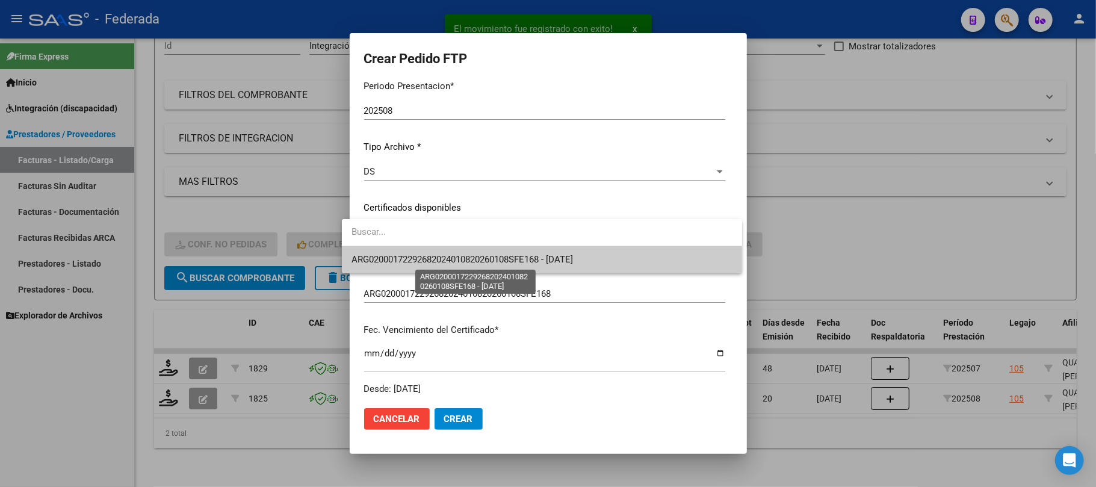
click at [383, 255] on span "ARG02000172292682024010820260108SFE168 - 2026-01-08" at bounding box center [461, 259] width 221 height 11
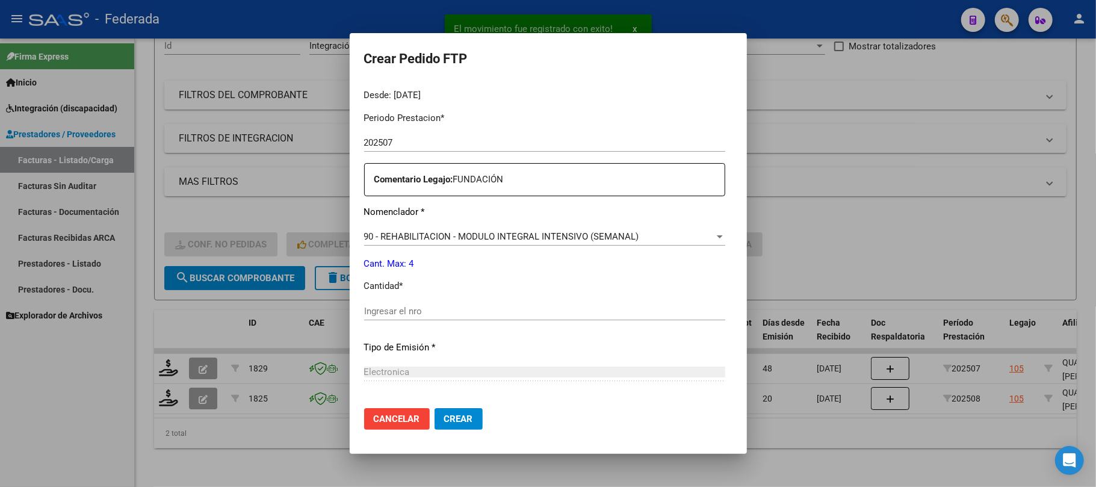
scroll to position [401, 0]
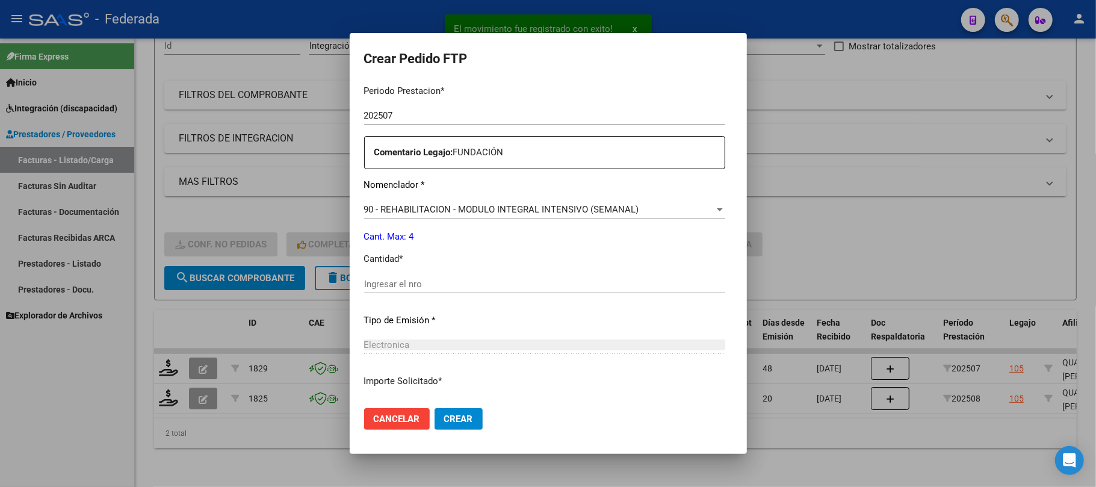
click at [379, 277] on div "Ingresar el nro" at bounding box center [544, 284] width 361 height 18
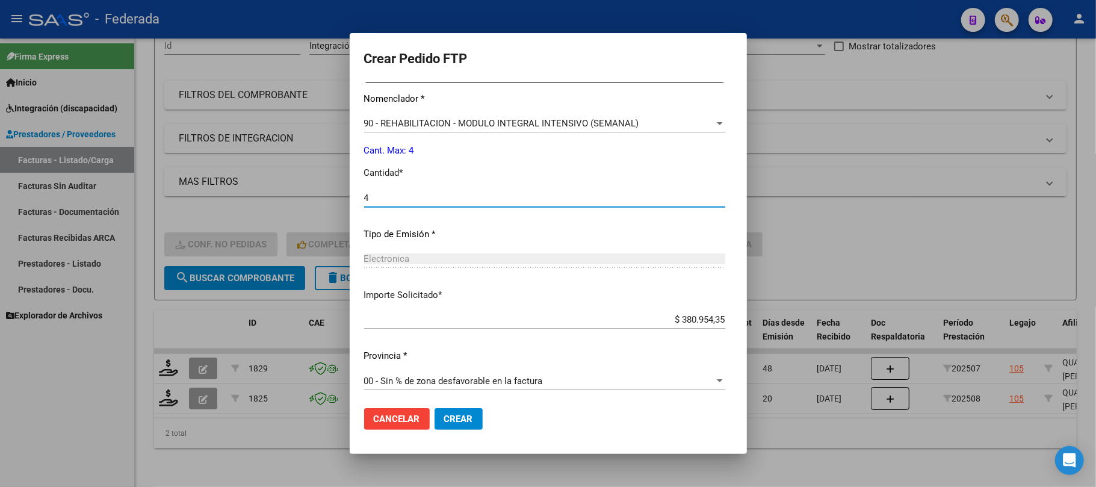
scroll to position [489, 0]
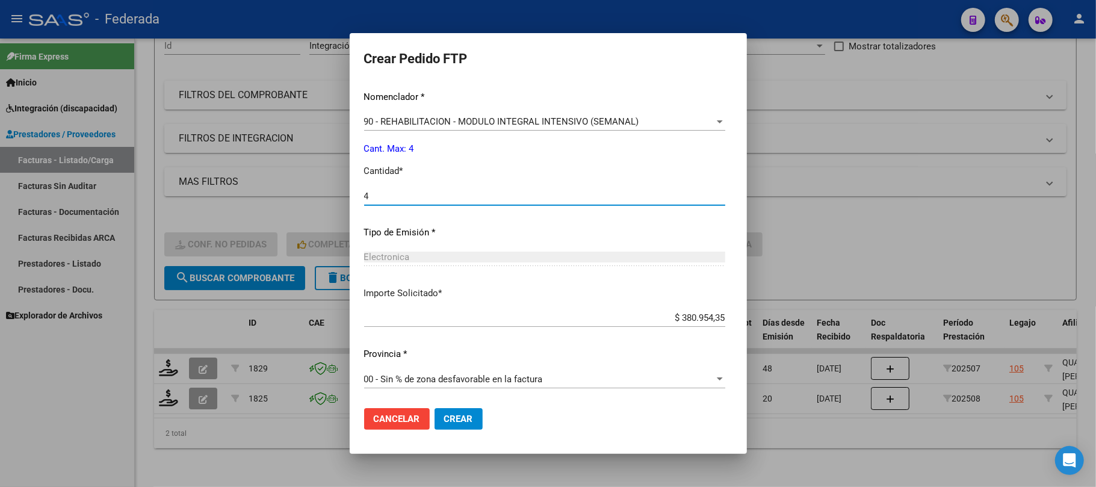
type input "4"
click at [439, 412] on button "Crear" at bounding box center [459, 419] width 48 height 22
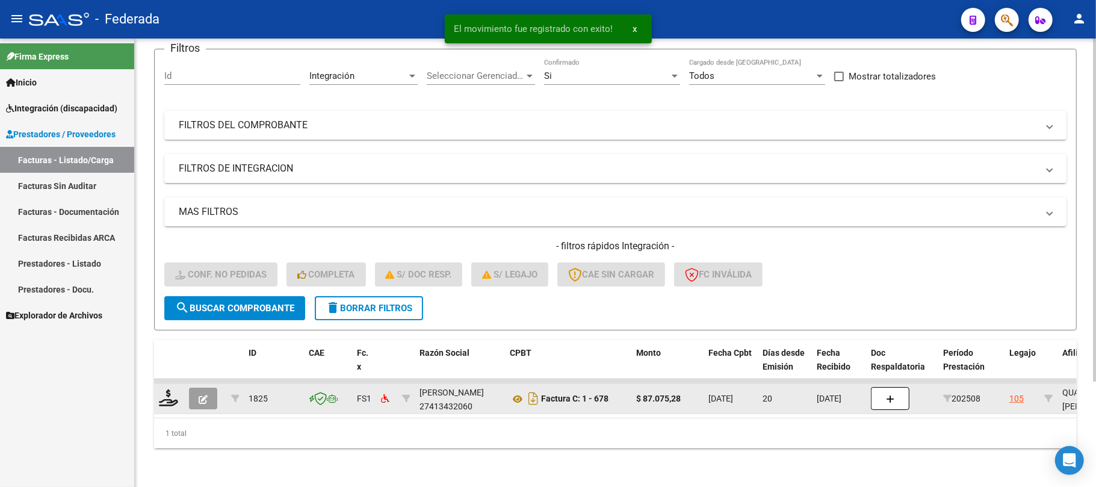
scroll to position [105, 0]
click at [172, 390] on icon at bounding box center [168, 397] width 19 height 17
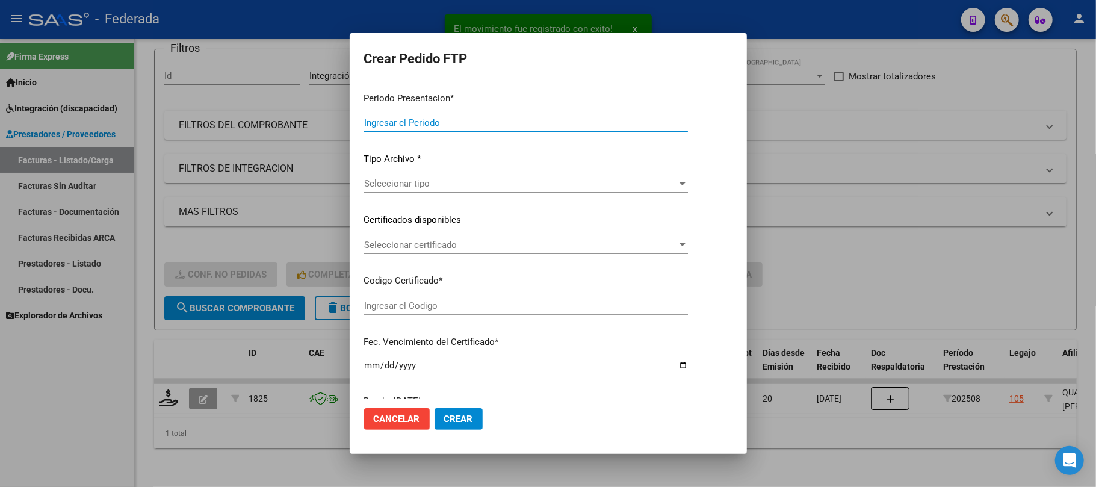
type input "202508"
type input "$ 87.075,28"
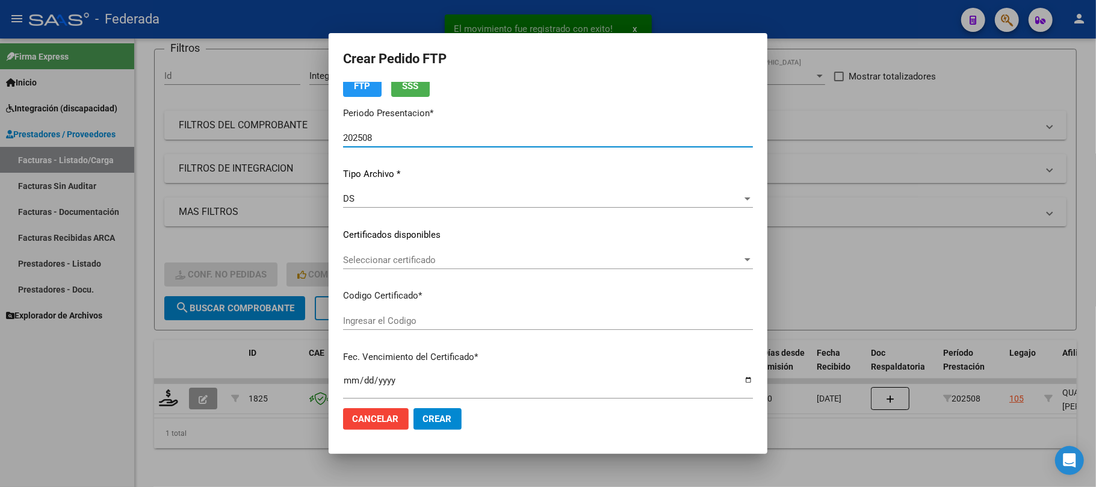
type input "ARG02000172292682024010820260108SFE168"
type input "2026-01-08"
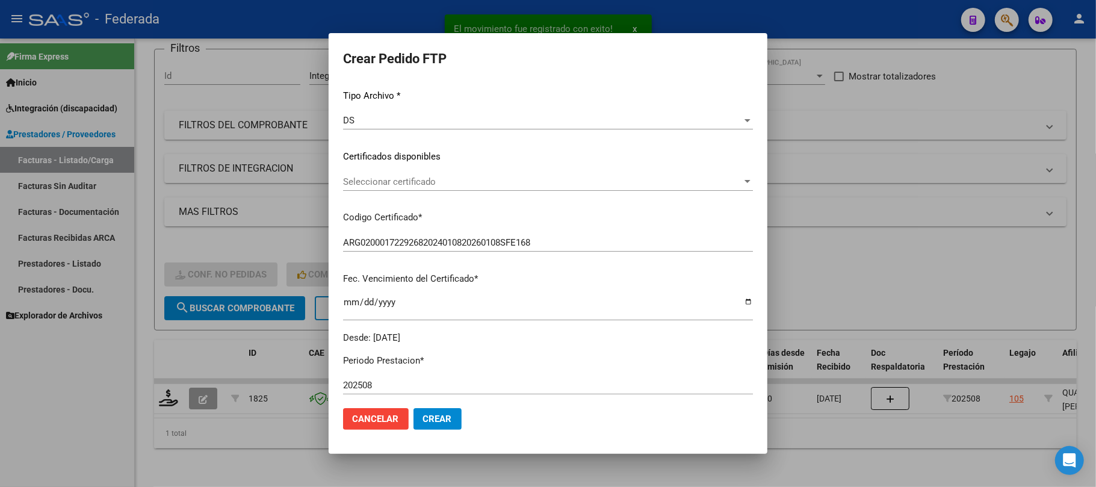
scroll to position [160, 0]
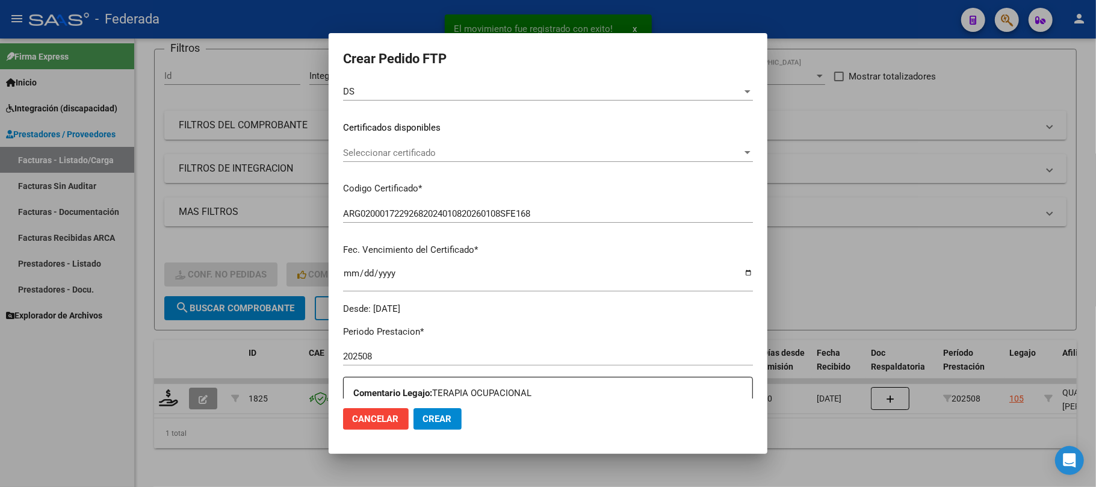
click at [374, 150] on span "Seleccionar certificado" at bounding box center [542, 152] width 399 height 11
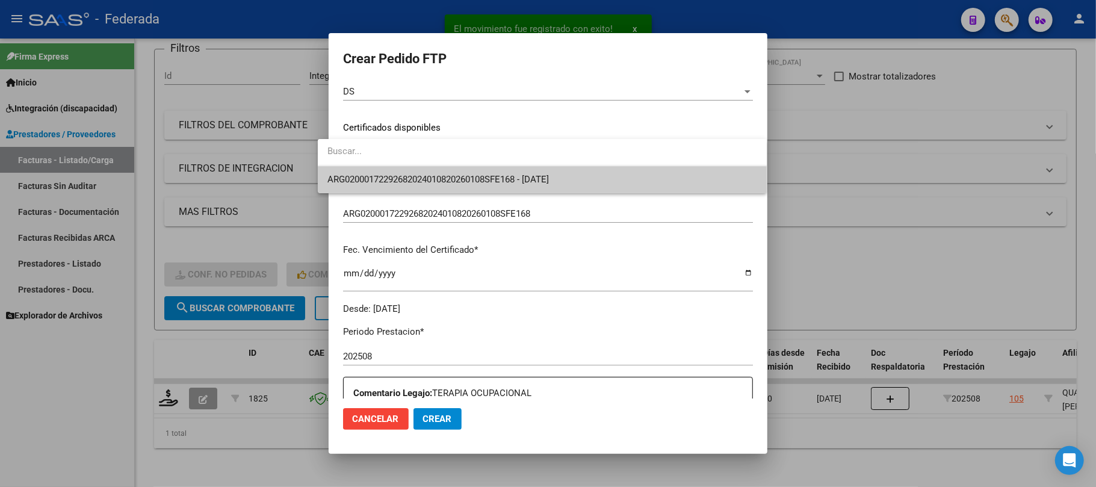
click at [376, 174] on span "ARG02000172292682024010820260108SFE168 - 2026-01-08" at bounding box center [437, 179] width 221 height 11
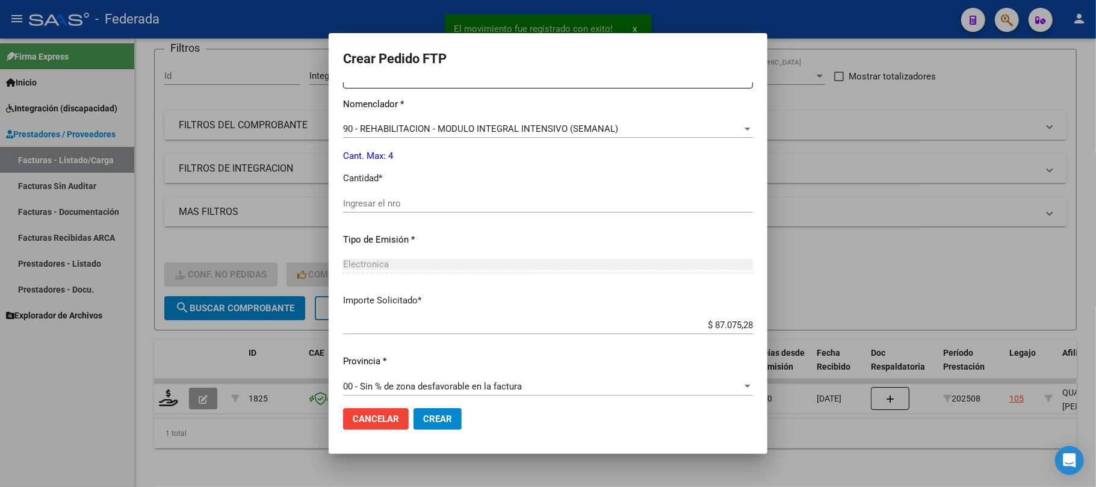
click at [380, 208] on input "Ingresar el nro" at bounding box center [548, 203] width 410 height 11
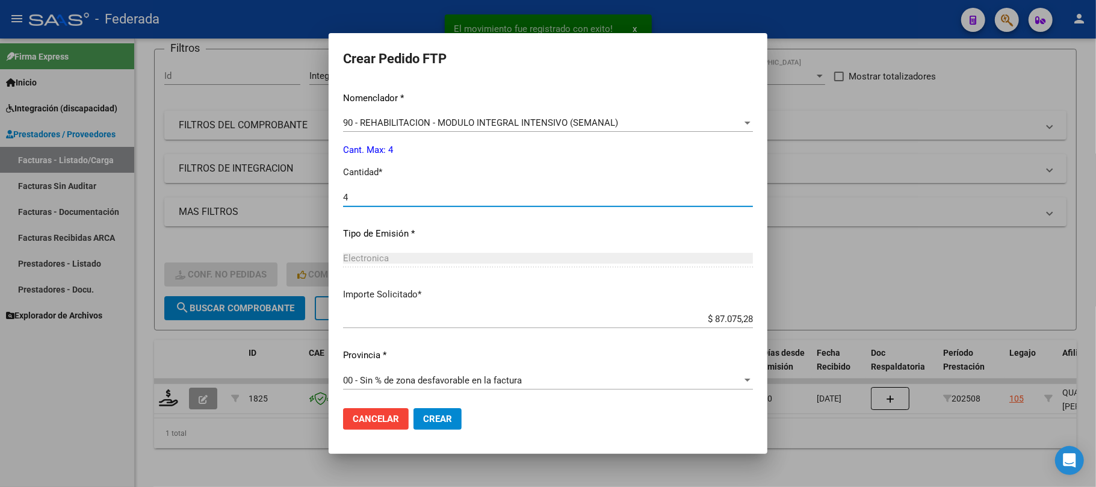
scroll to position [489, 0]
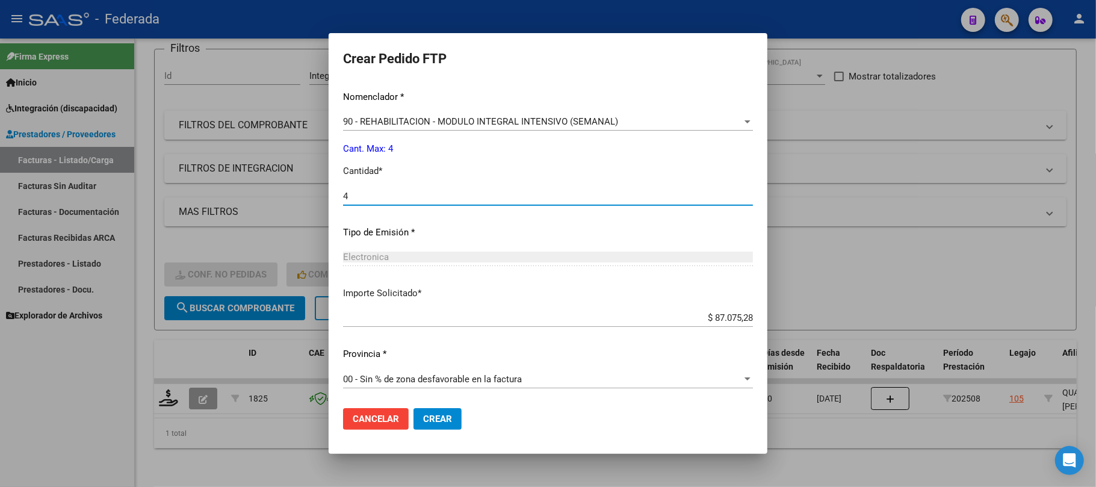
type input "4"
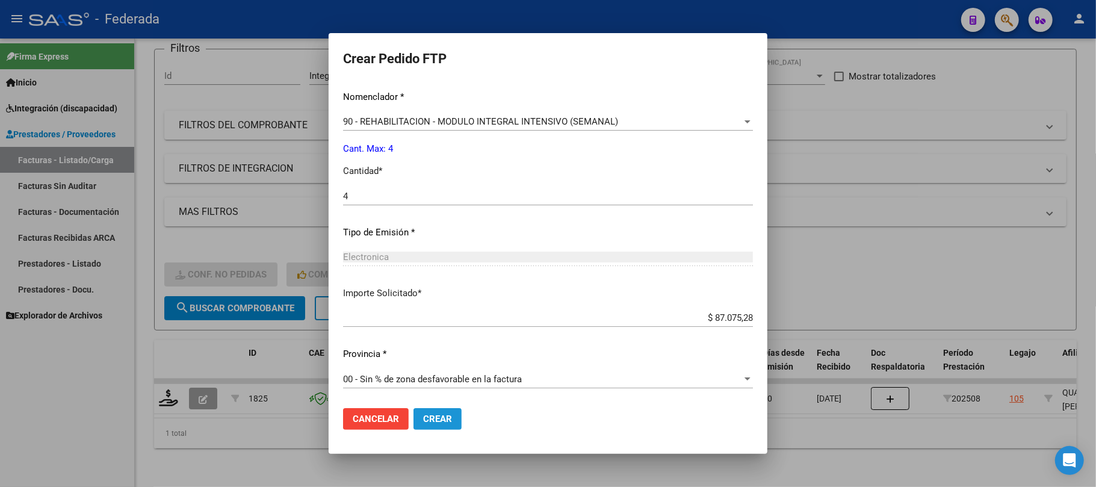
click at [423, 424] on span "Crear" at bounding box center [437, 418] width 29 height 11
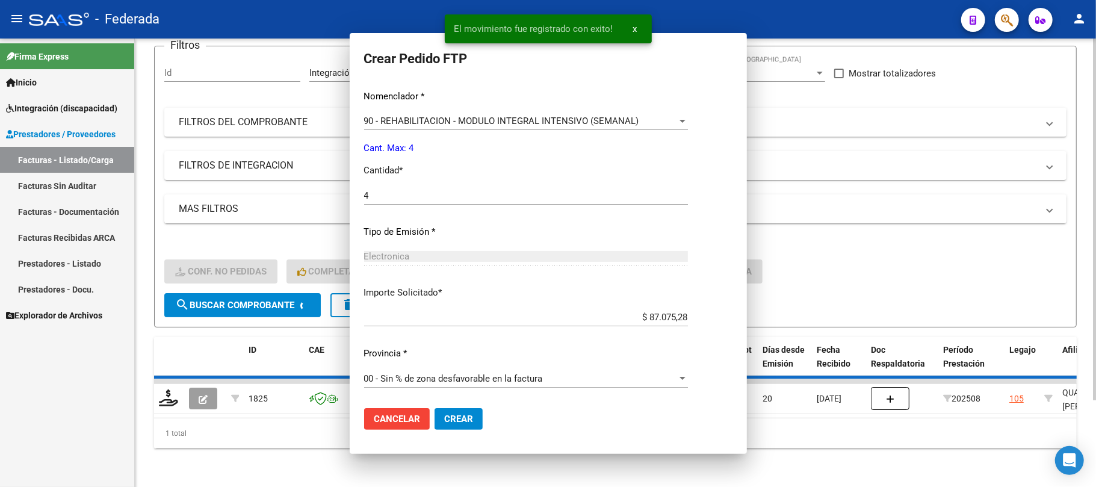
scroll to position [421, 0]
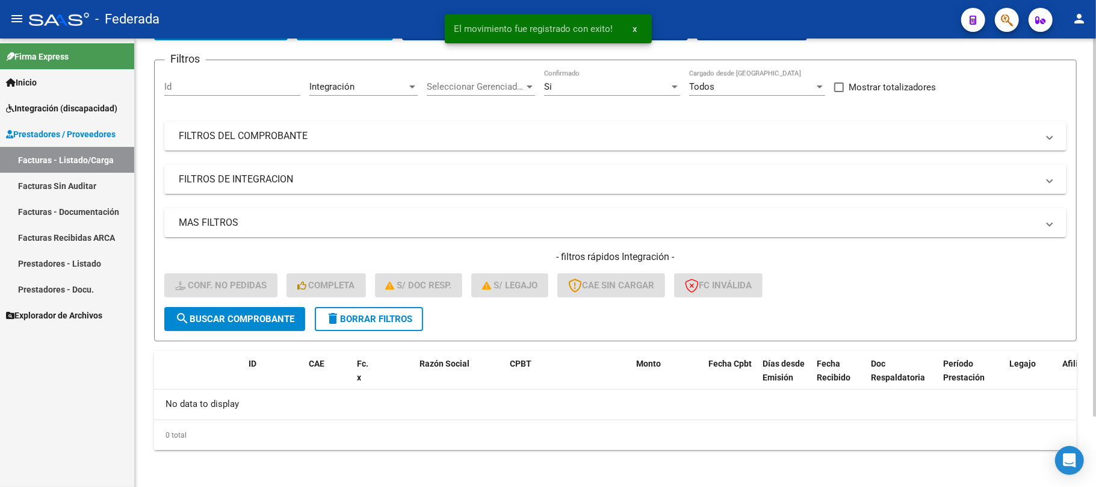
click at [357, 320] on span "delete Borrar Filtros" at bounding box center [369, 319] width 87 height 11
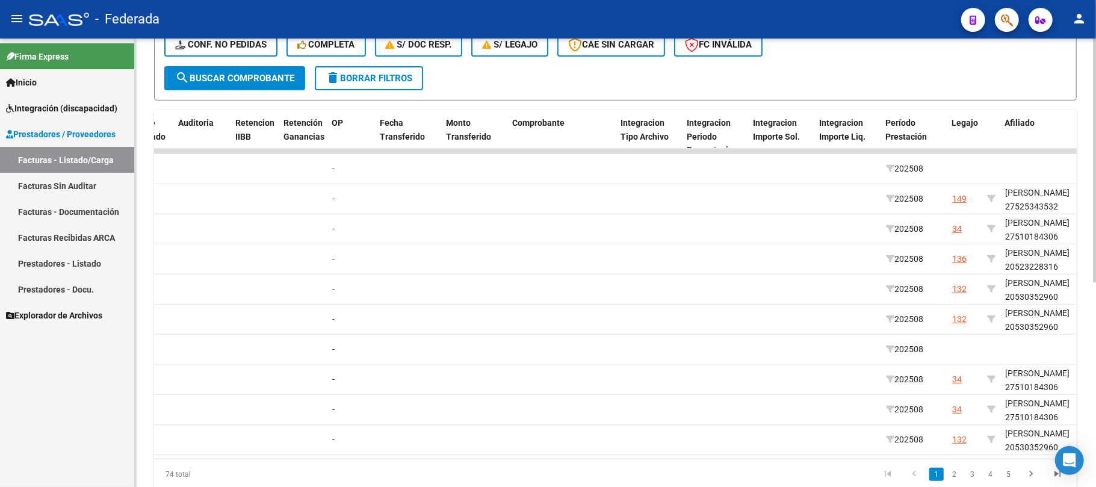
scroll to position [0, 1175]
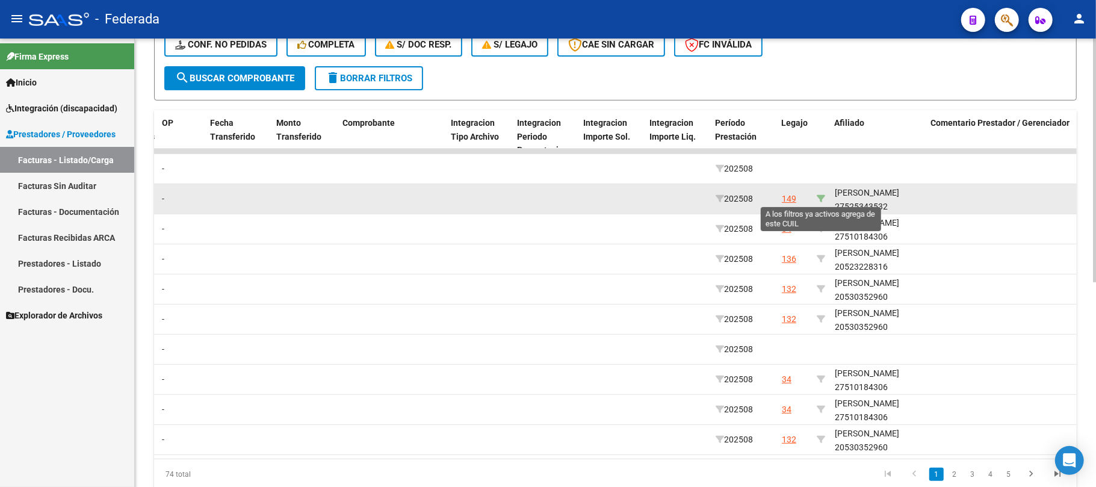
click at [818, 196] on icon at bounding box center [821, 198] width 8 height 8
type input "27525343532"
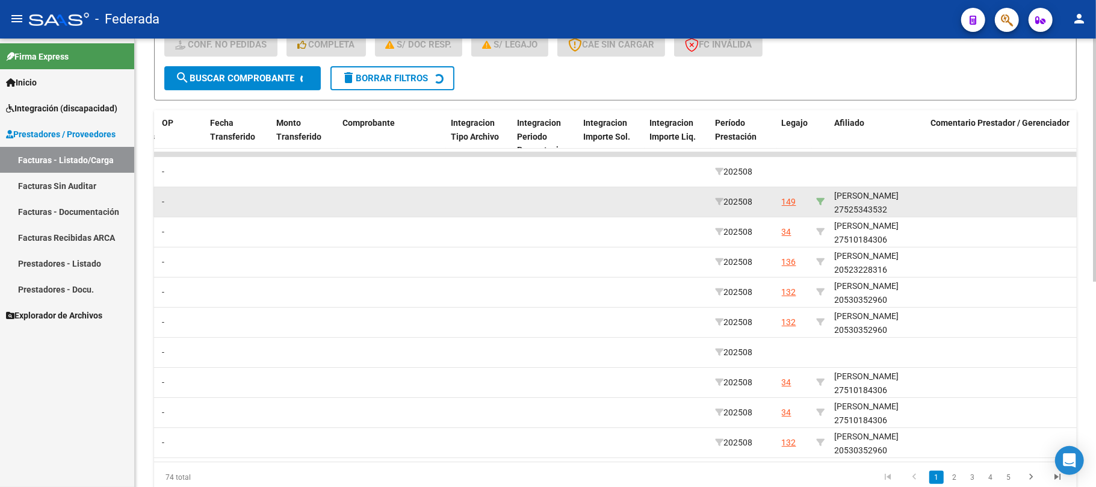
scroll to position [135, 0]
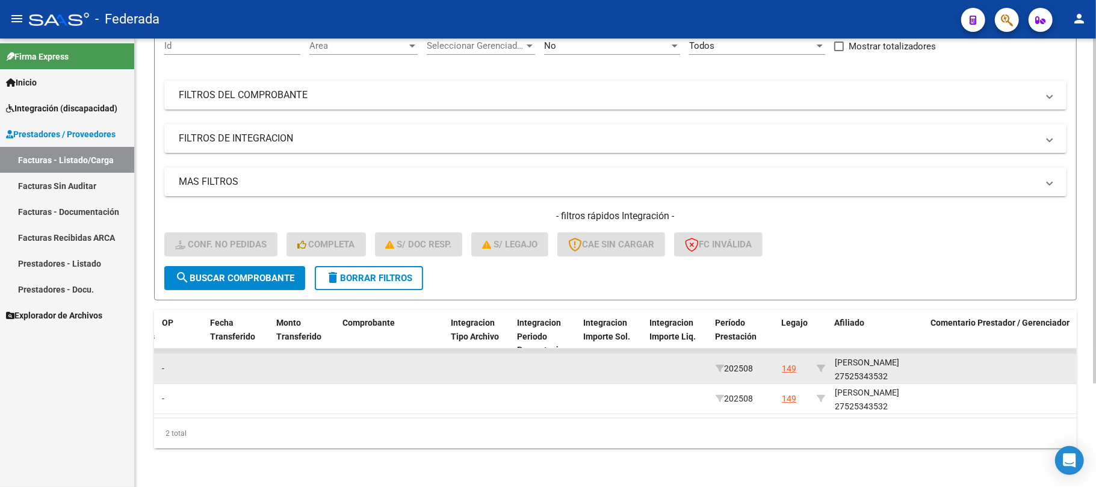
click at [855, 367] on div "WONHAM CATALINA 27525343532" at bounding box center [878, 370] width 87 height 28
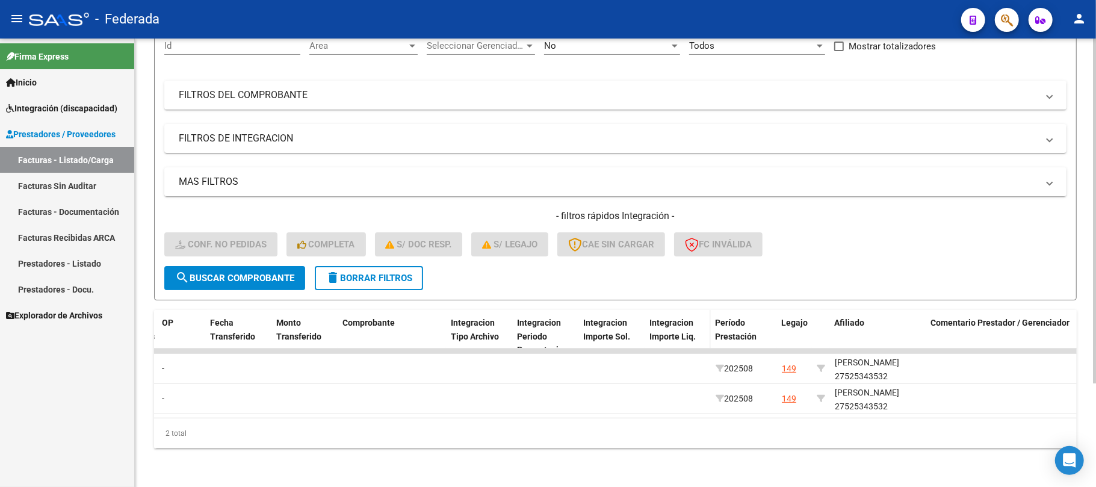
copy div "27525343532"
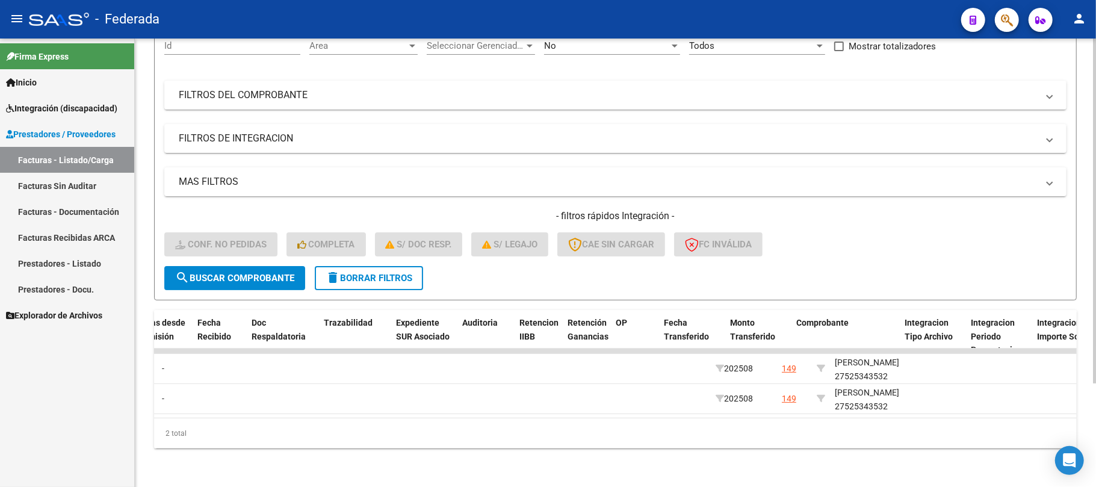
scroll to position [0, 0]
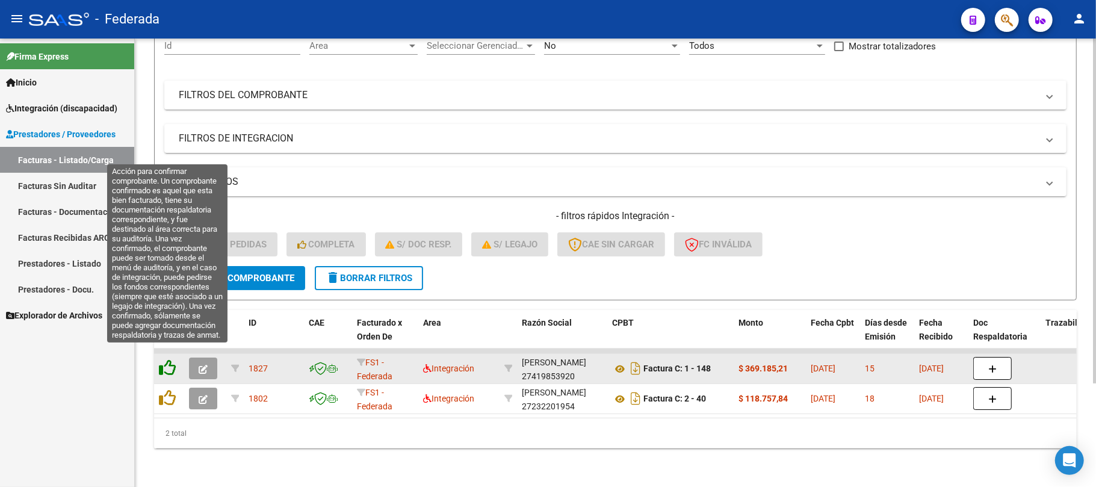
click at [167, 360] on icon at bounding box center [167, 367] width 17 height 17
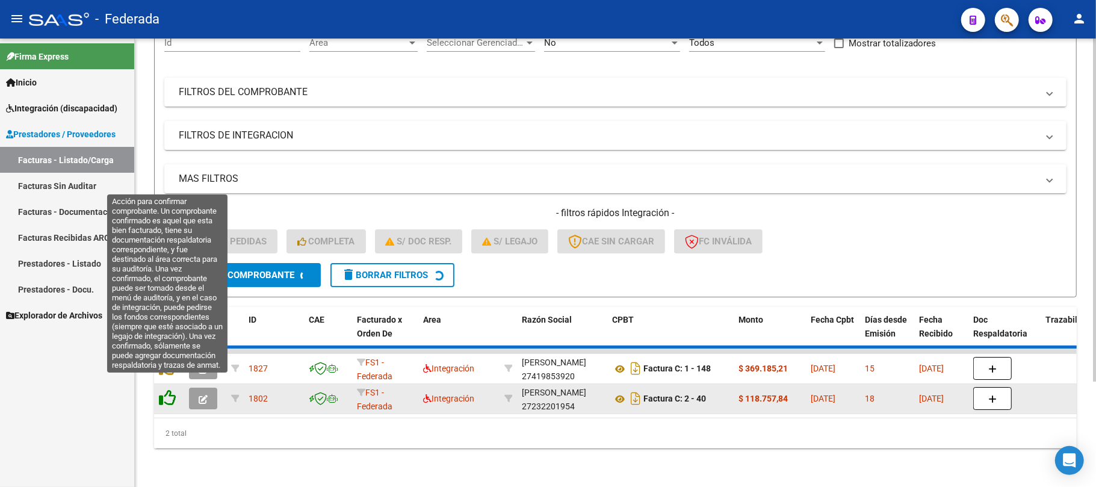
click at [167, 389] on icon at bounding box center [167, 397] width 17 height 17
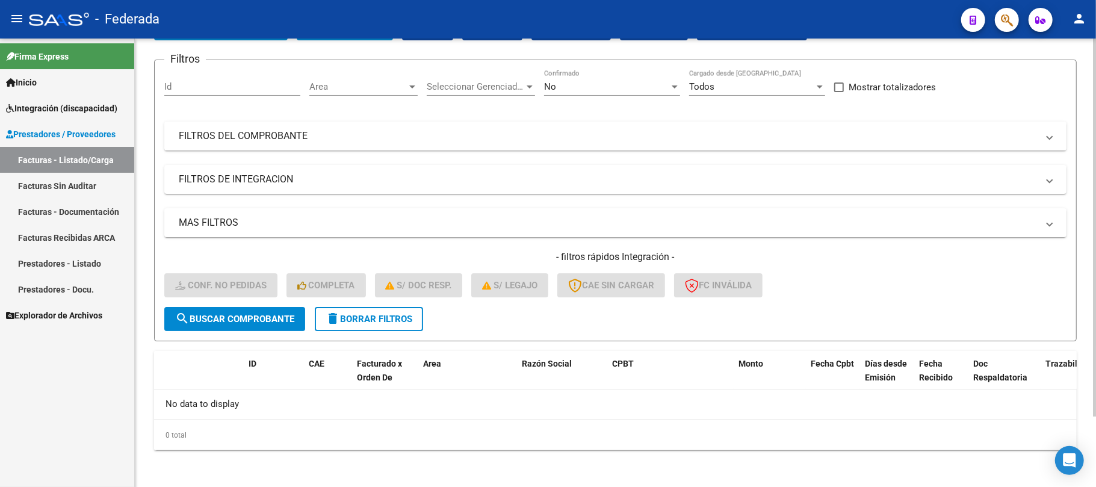
click at [403, 324] on button "delete Borrar Filtros" at bounding box center [369, 319] width 108 height 24
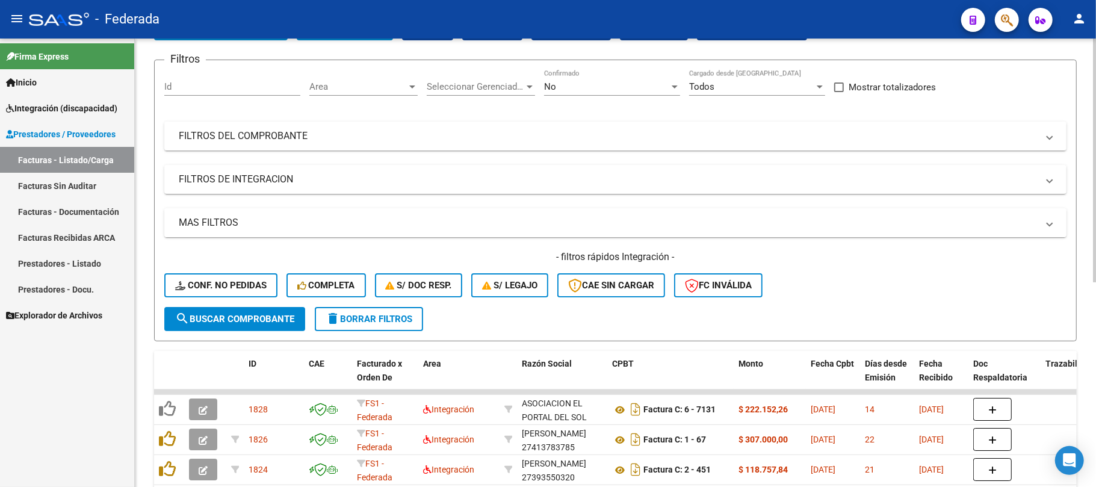
scroll to position [164, 0]
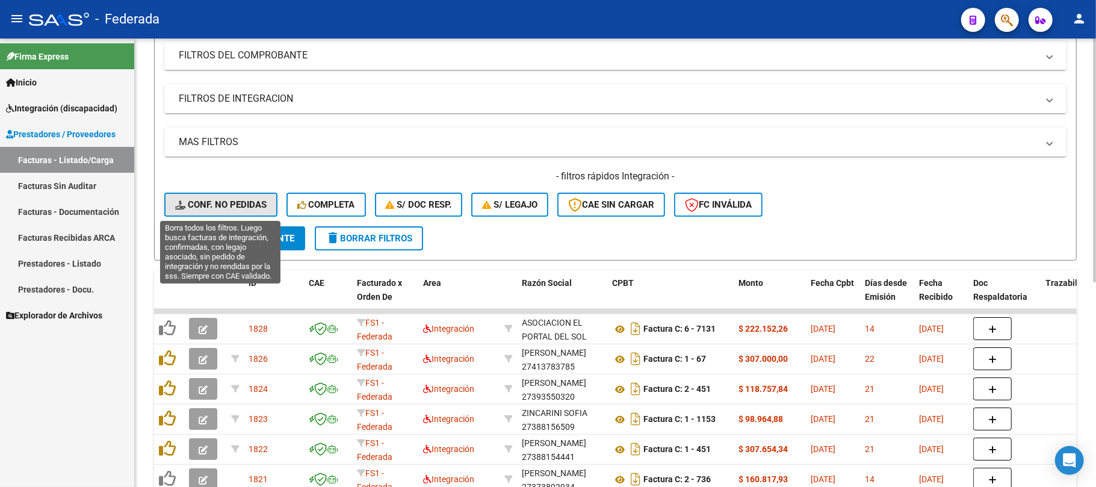
click at [238, 209] on span "Conf. no pedidas" at bounding box center [220, 204] width 91 height 11
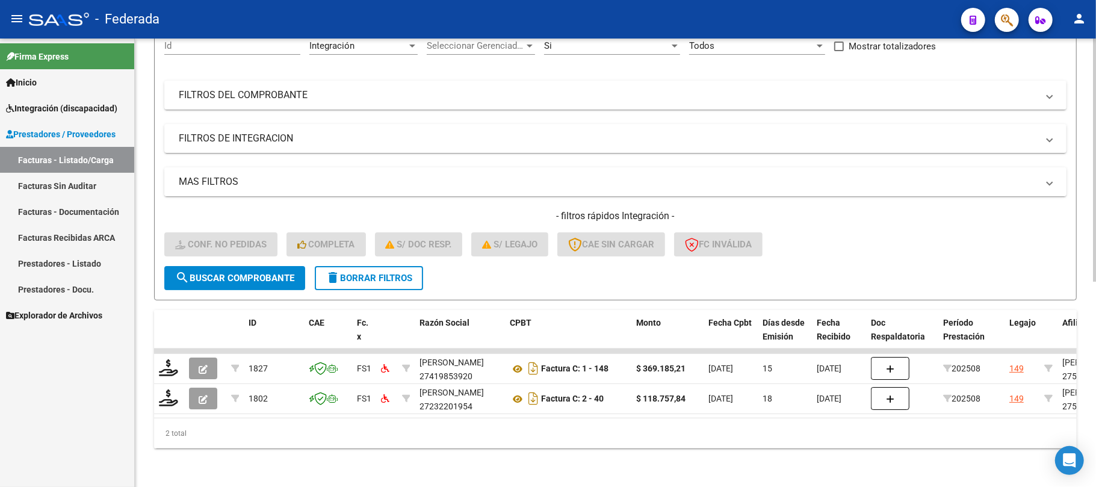
scroll to position [135, 0]
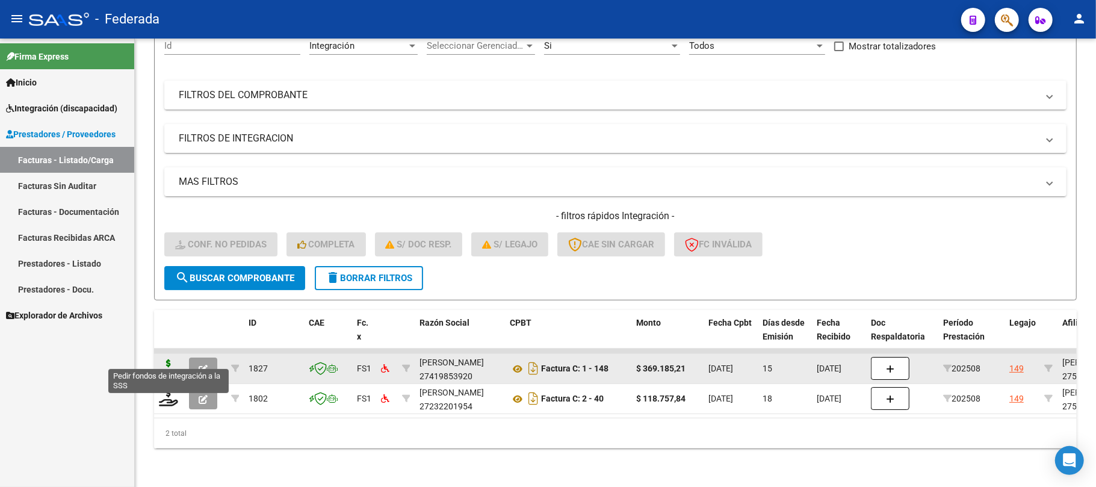
click at [169, 359] on icon at bounding box center [168, 367] width 19 height 17
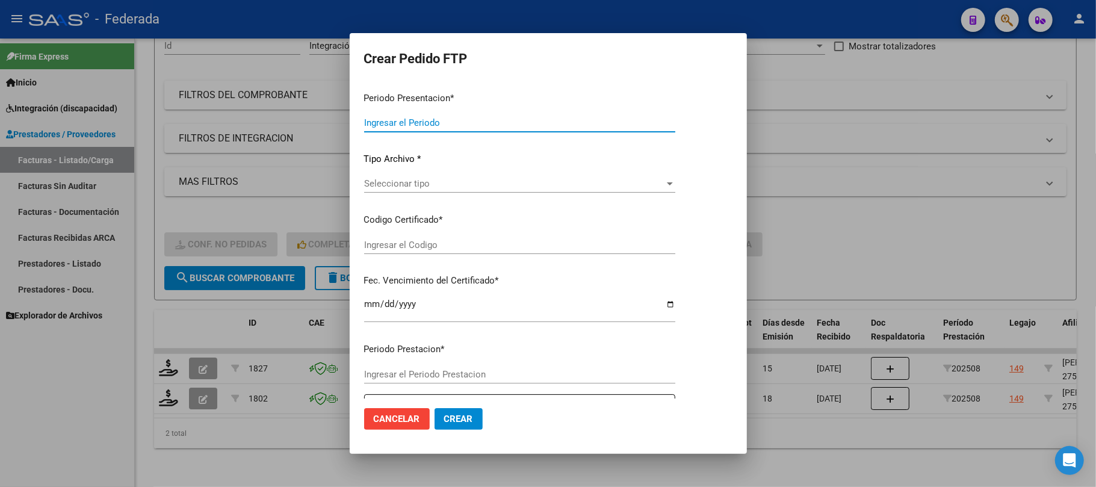
type input "202508"
type input "$ 369.185,21"
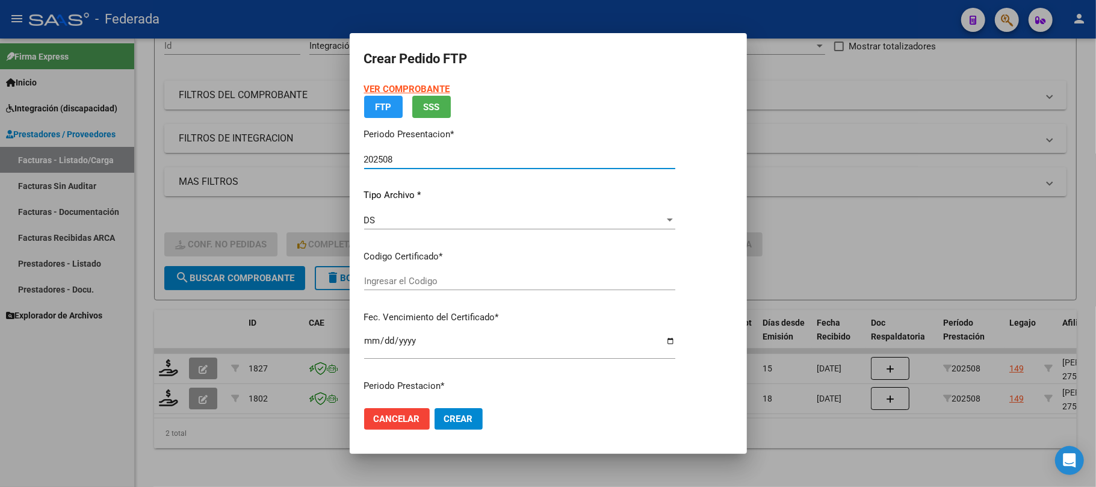
type input "ARG01000525343532022101120261011RIO146"
type input "2026-10-11"
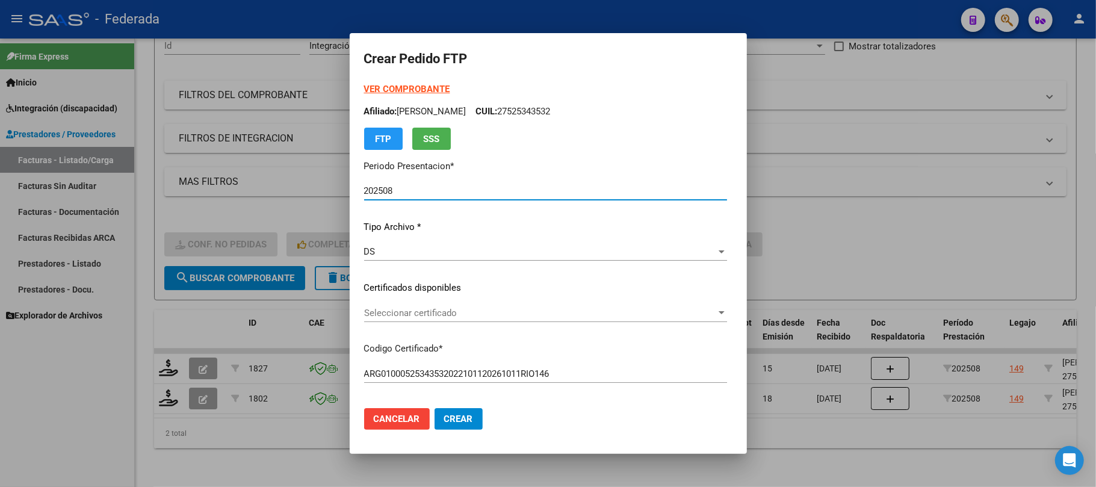
scroll to position [80, 0]
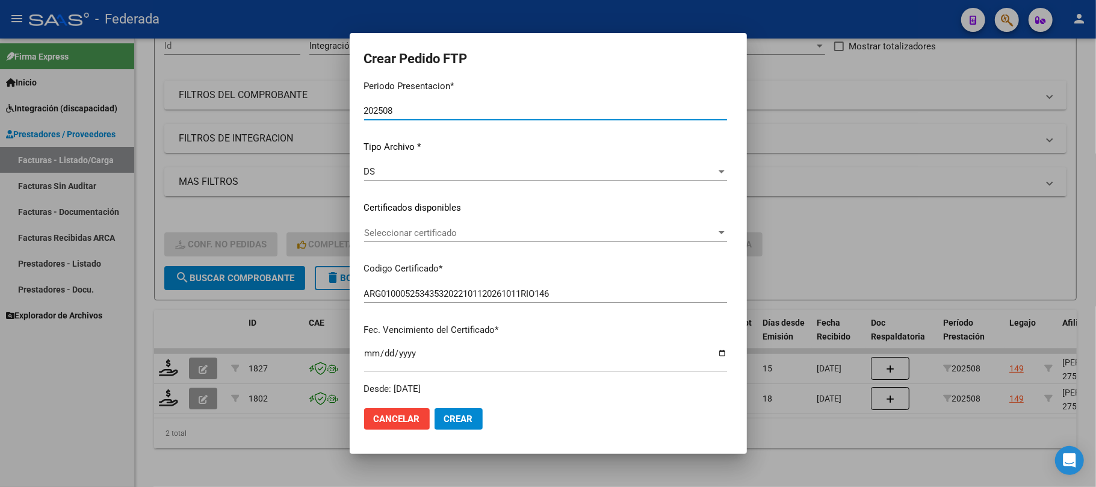
click at [424, 178] on div "DS Seleccionar tipo" at bounding box center [545, 171] width 363 height 18
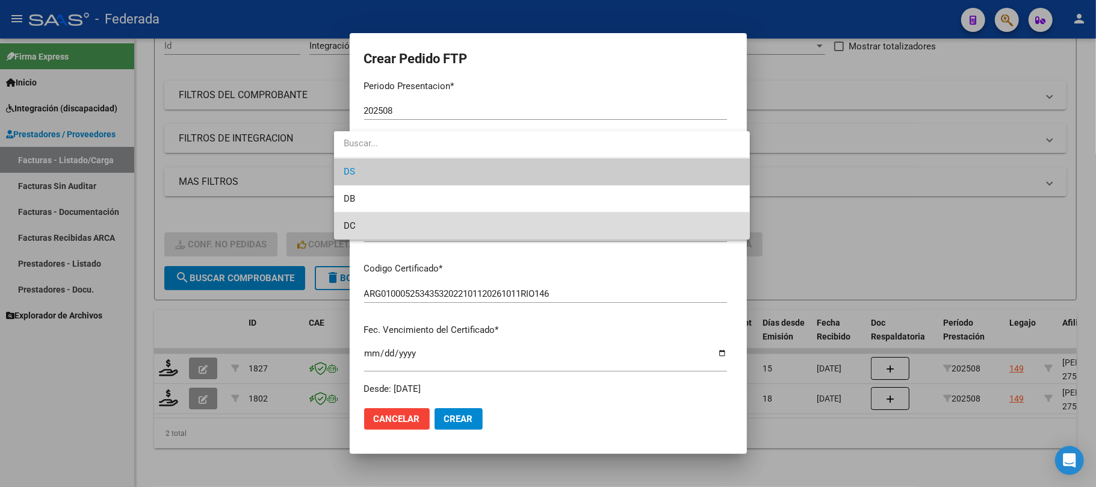
click at [424, 224] on span "DC" at bounding box center [542, 225] width 396 height 27
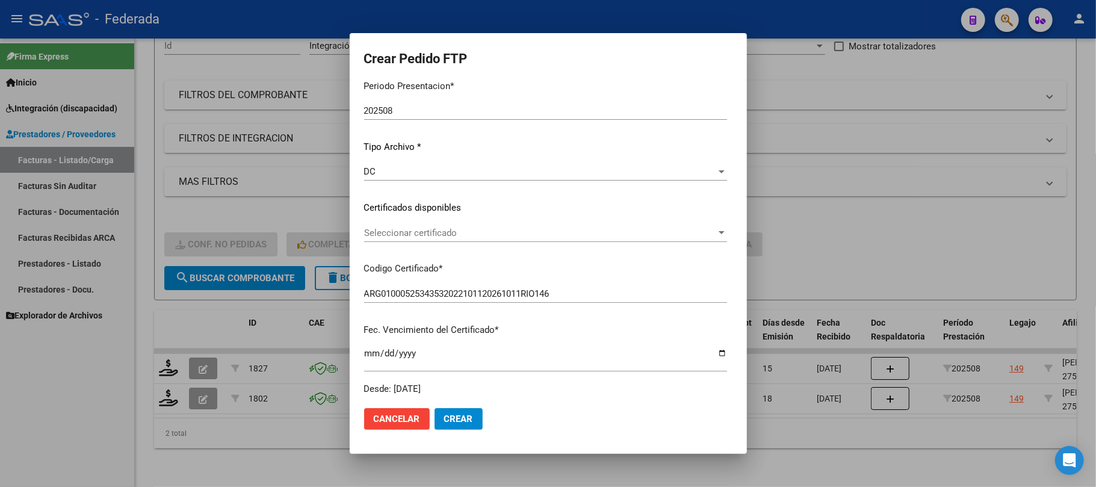
click at [427, 178] on div "DC Seleccionar tipo" at bounding box center [545, 171] width 363 height 18
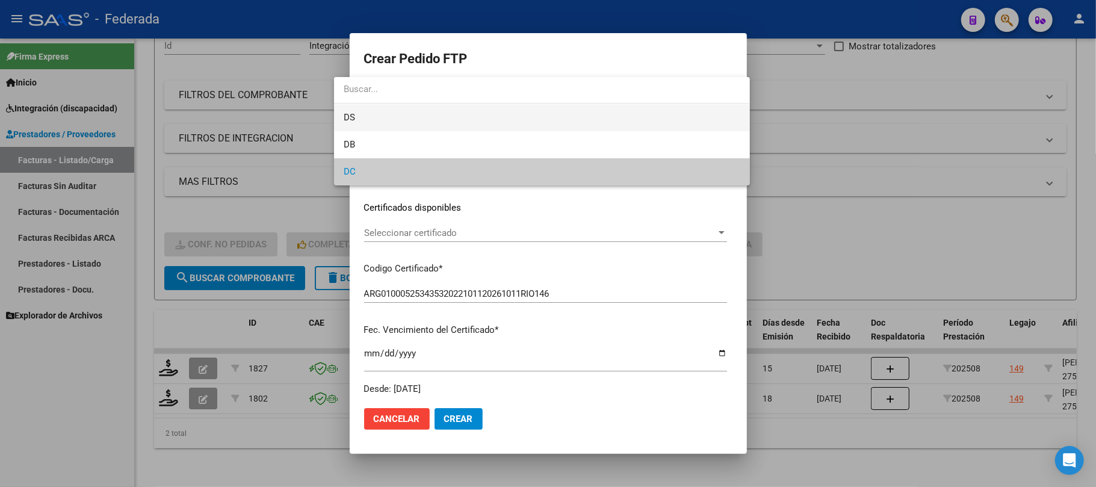
click at [412, 123] on span "DS" at bounding box center [542, 117] width 396 height 27
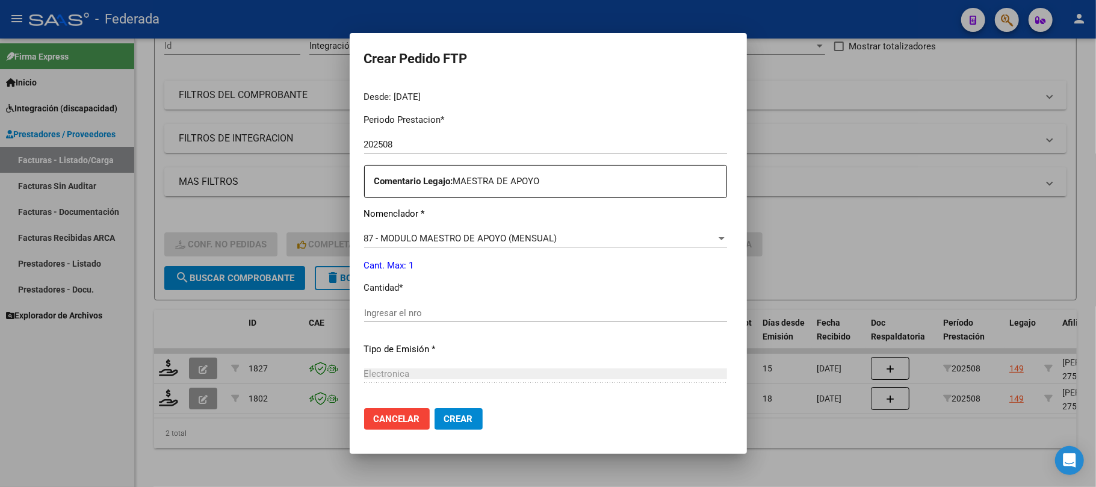
scroll to position [401, 0]
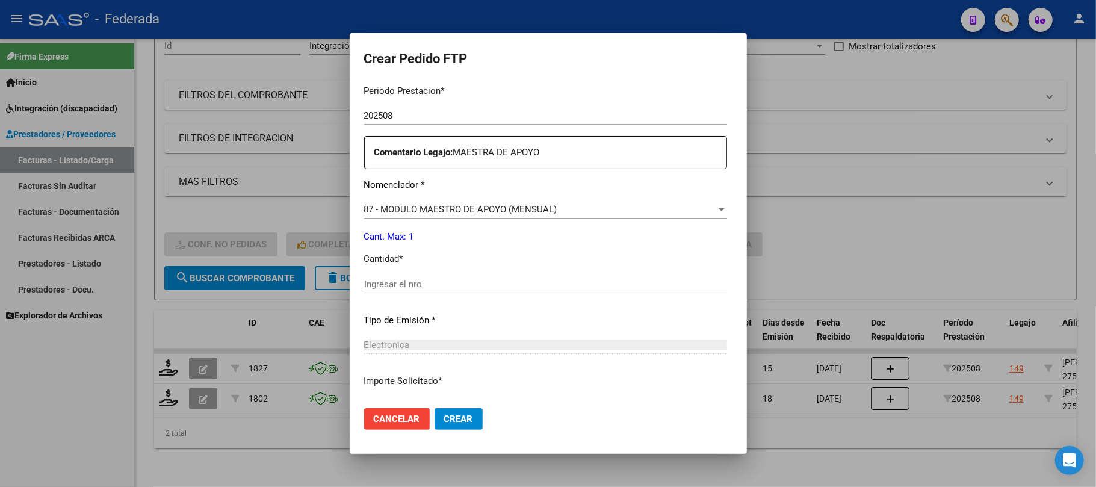
click at [397, 279] on input "Ingresar el nro" at bounding box center [545, 284] width 363 height 11
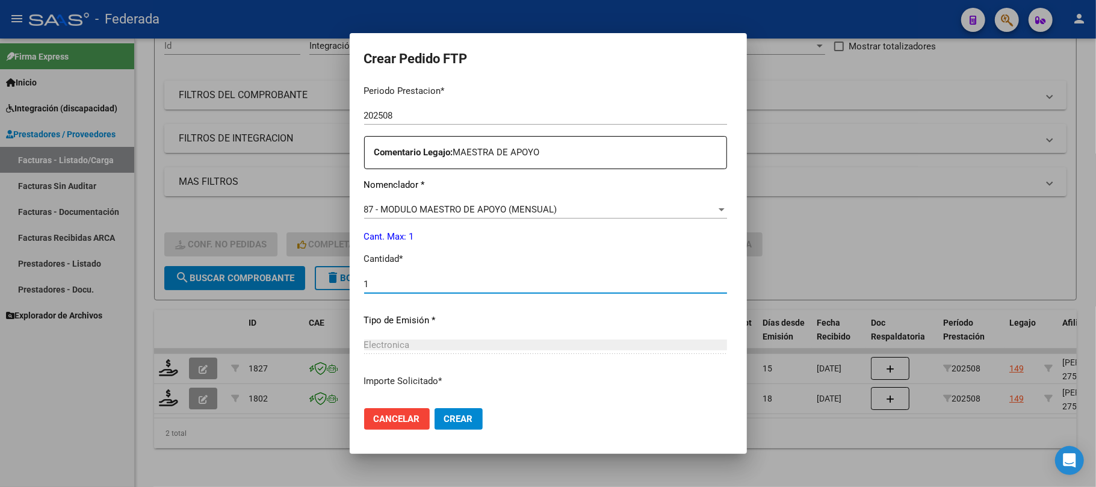
type input "1"
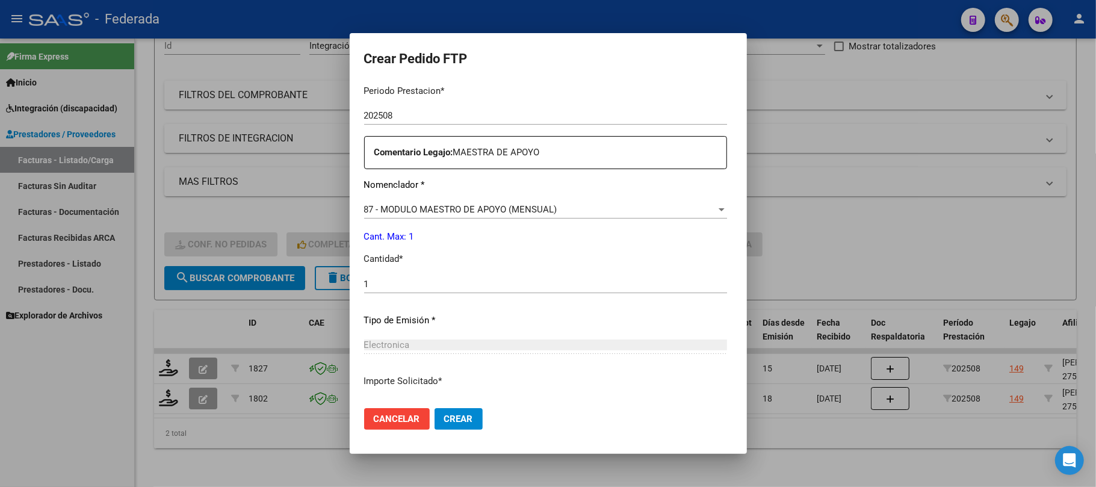
scroll to position [489, 0]
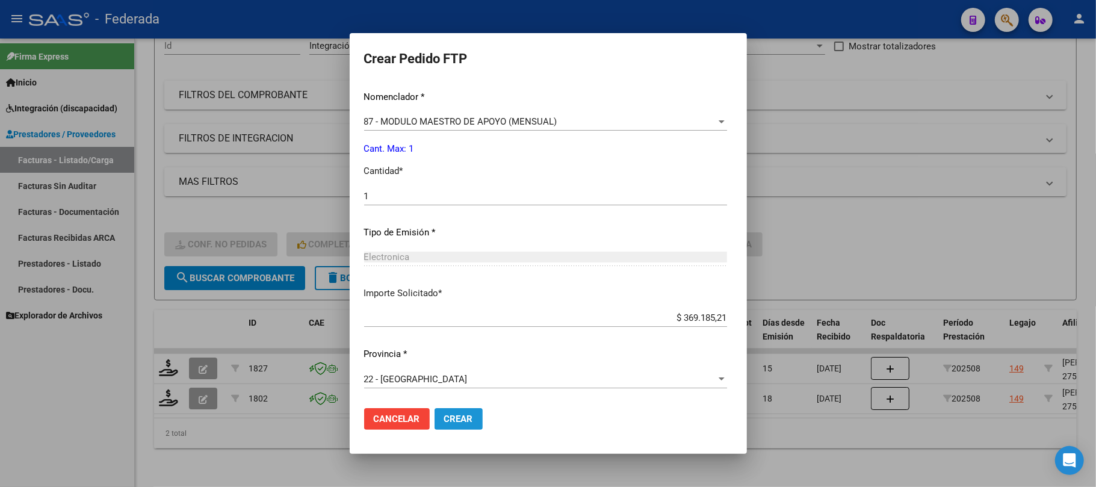
click at [444, 419] on span "Crear" at bounding box center [458, 418] width 29 height 11
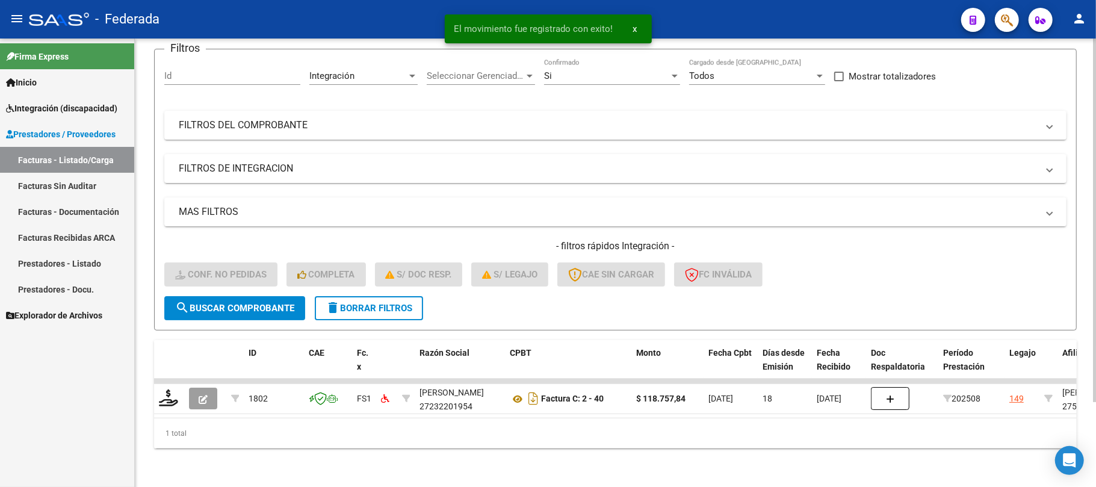
scroll to position [105, 0]
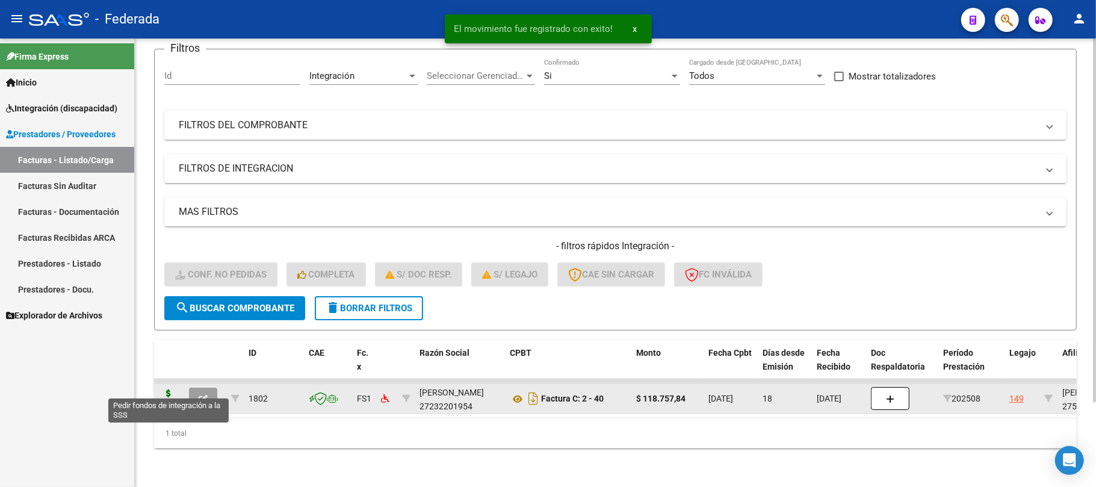
click at [170, 390] on icon at bounding box center [168, 397] width 19 height 17
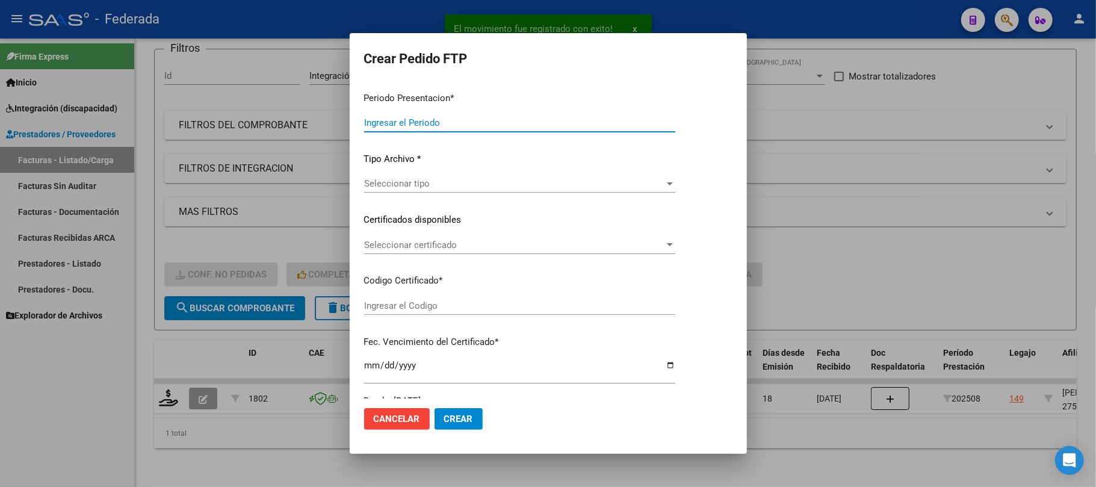
type input "202508"
type input "$ 118.757,84"
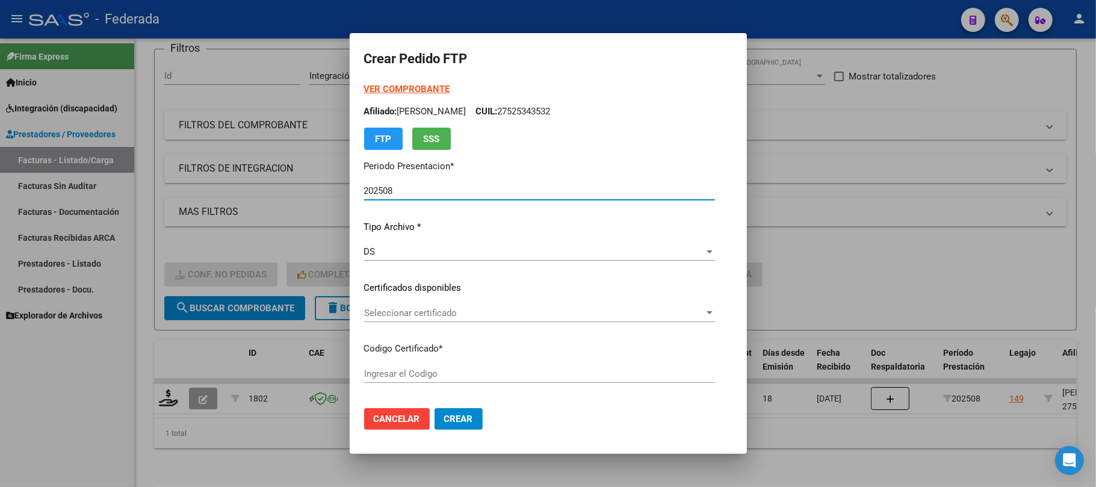
type input "ARG01000525343532022101120261011RIO146"
type input "2026-10-11"
click at [377, 306] on div "Seleccionar certificado Seleccionar certificado" at bounding box center [539, 313] width 351 height 18
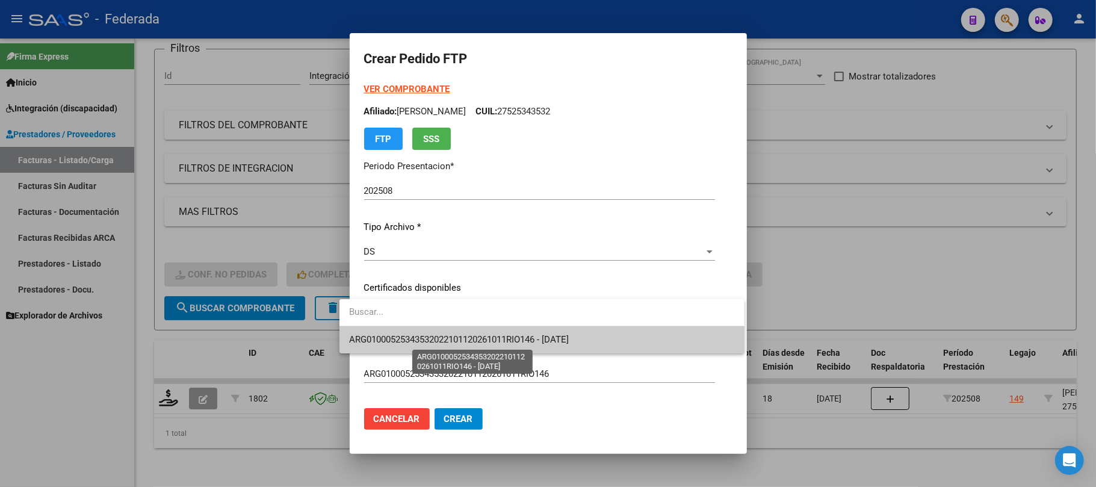
click at [384, 335] on span "ARG01000525343532022101120261011RIO146 - 2026-10-11" at bounding box center [459, 339] width 220 height 11
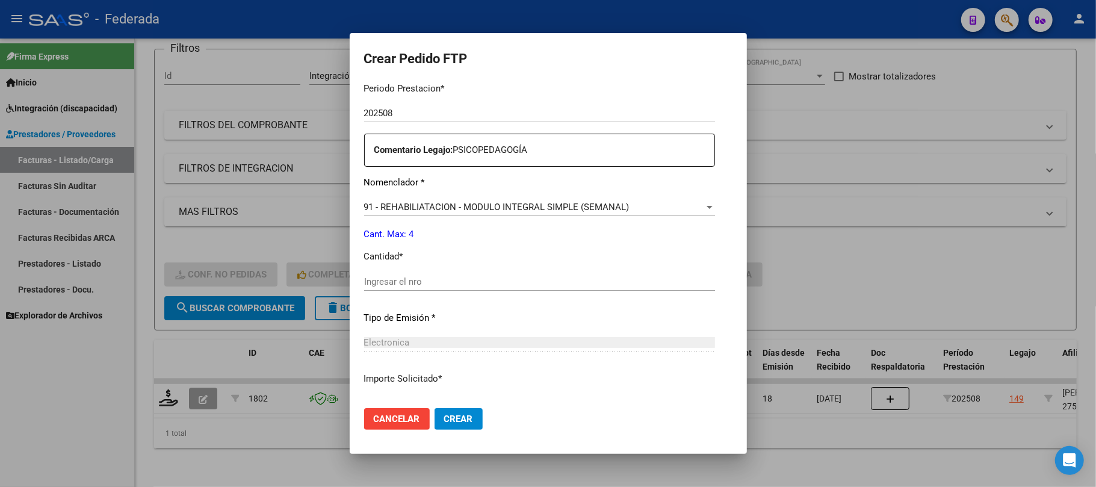
scroll to position [481, 0]
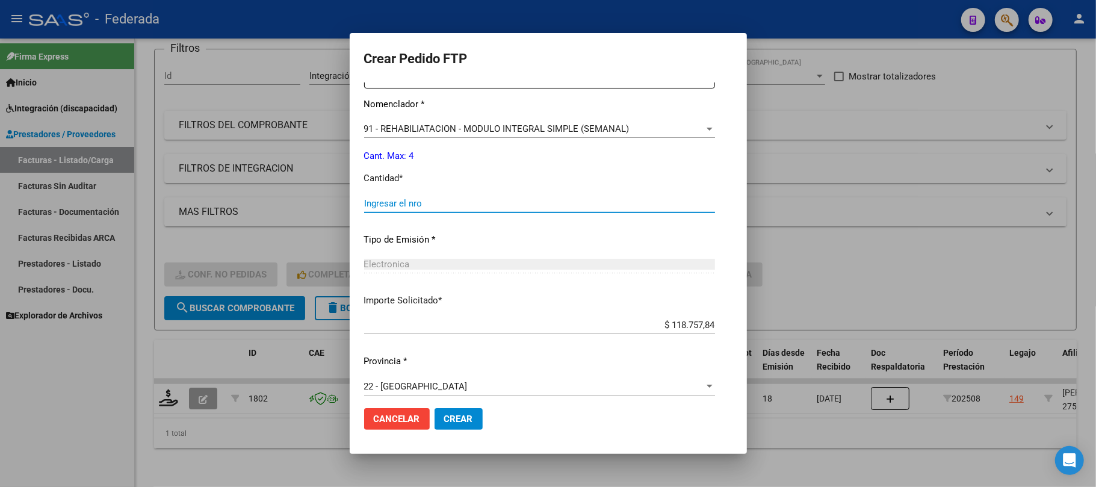
click at [388, 205] on input "Ingresar el nro" at bounding box center [539, 203] width 351 height 11
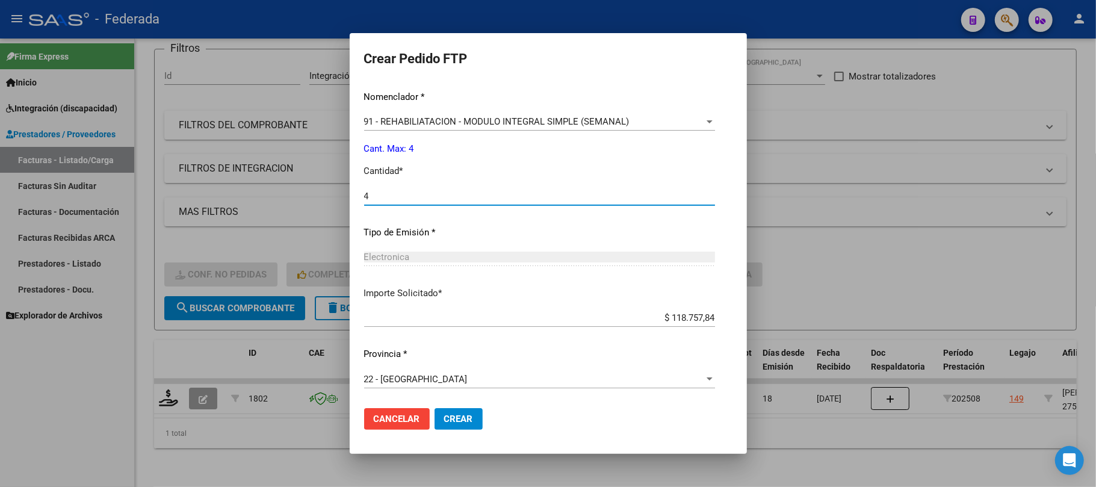
type input "4"
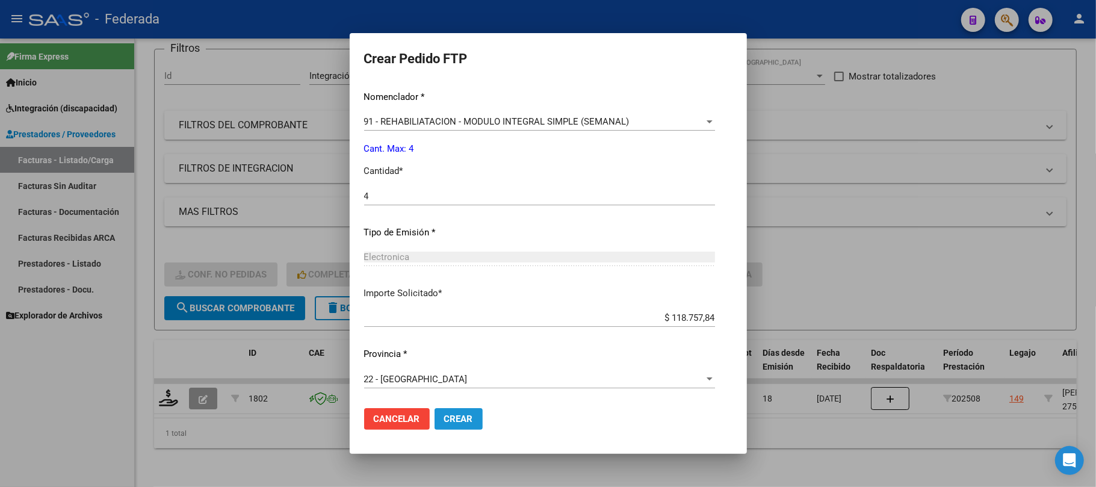
click at [435, 413] on button "Crear" at bounding box center [459, 419] width 48 height 22
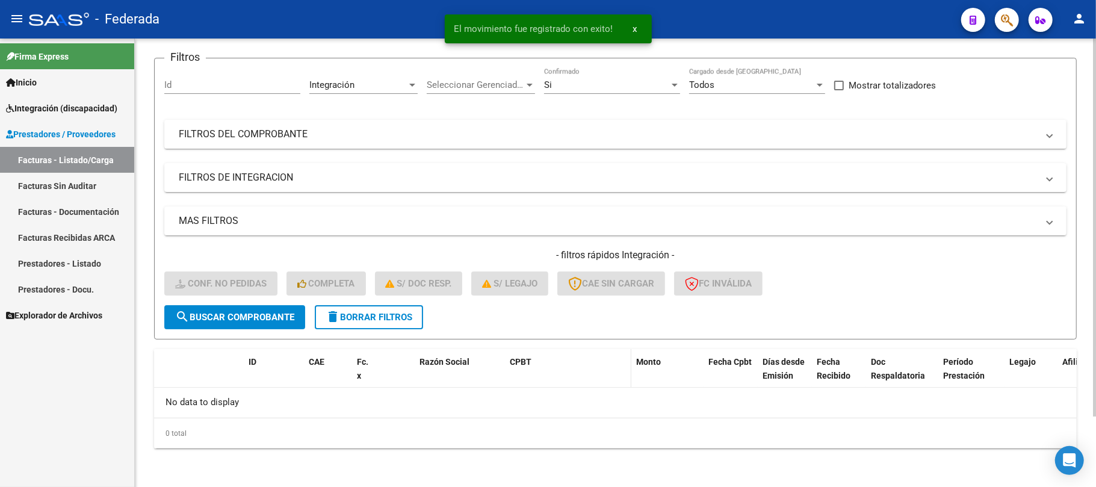
scroll to position [83, 0]
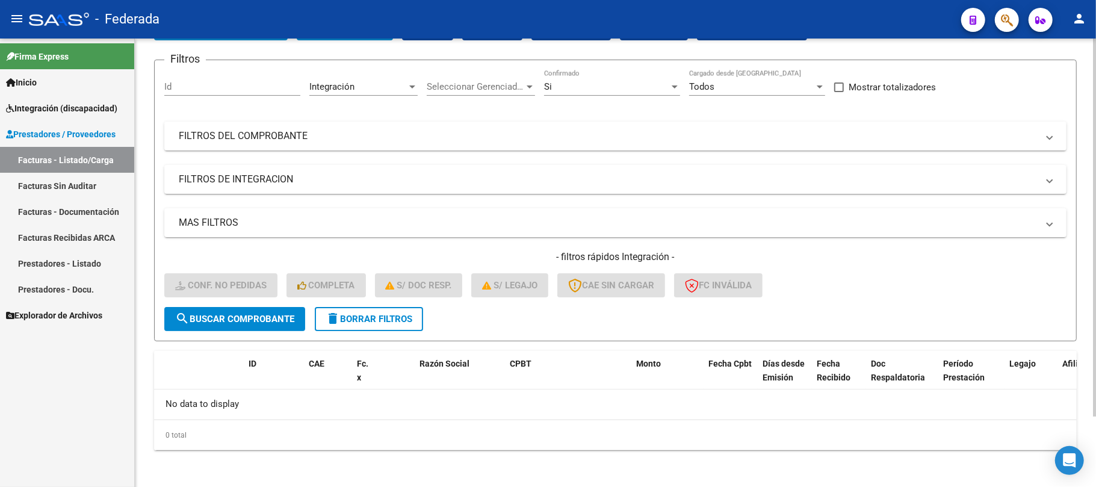
click at [391, 314] on span "delete Borrar Filtros" at bounding box center [369, 319] width 87 height 11
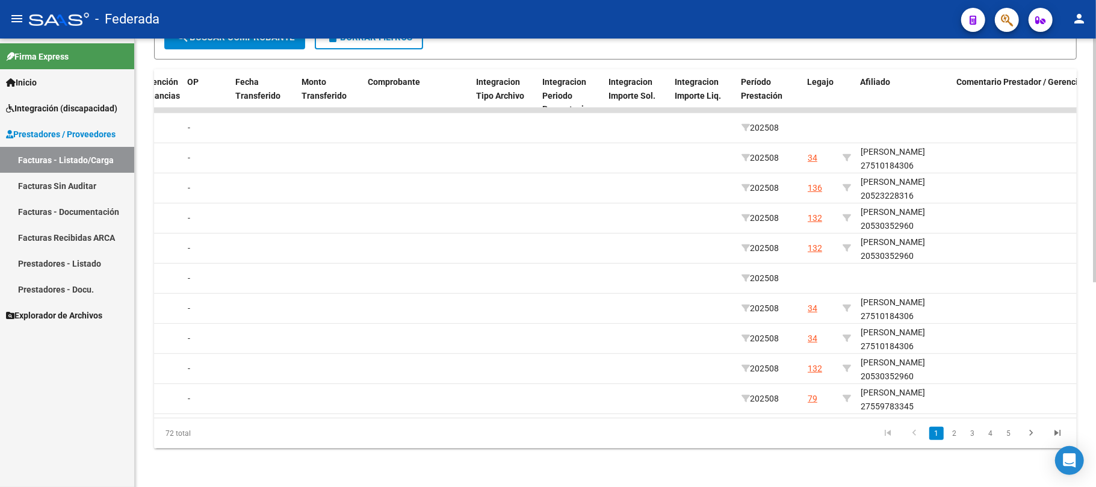
scroll to position [0, 1183]
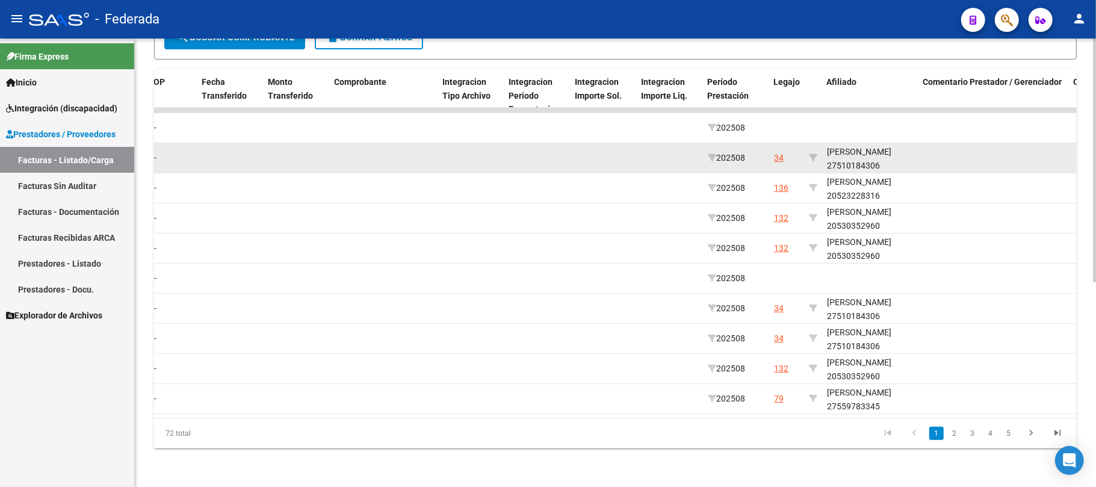
click at [817, 147] on datatable-body-cell at bounding box center [813, 157] width 18 height 29
click at [814, 153] on icon at bounding box center [813, 157] width 8 height 8
type input "27510184306"
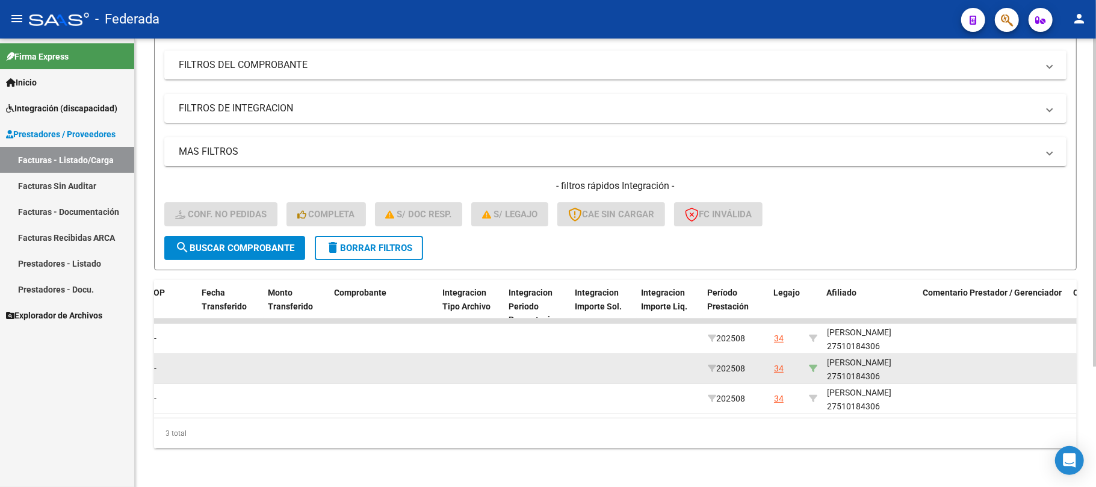
scroll to position [165, 0]
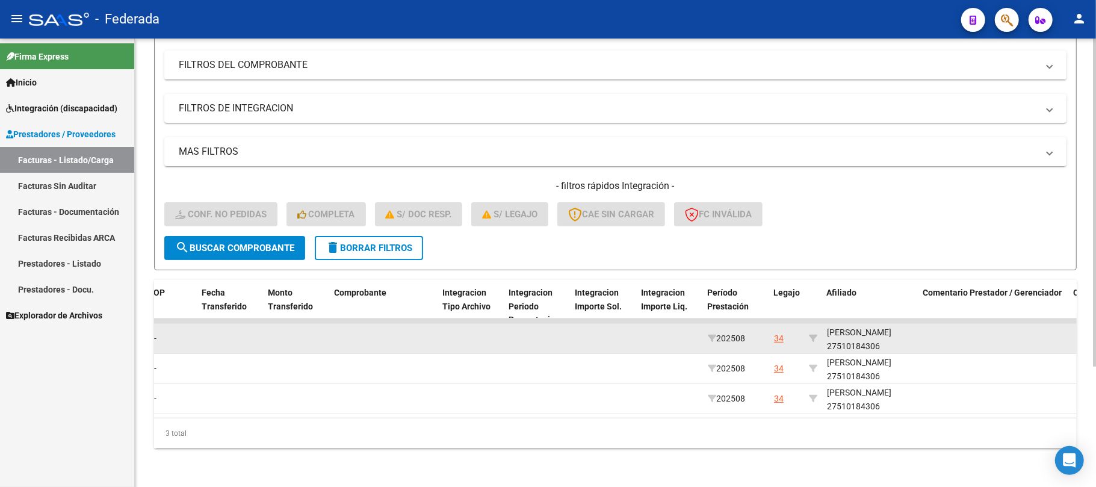
click at [836, 332] on div "DEMARCHI BRUNELLA 27510184306" at bounding box center [870, 340] width 87 height 28
copy div "27510184306"
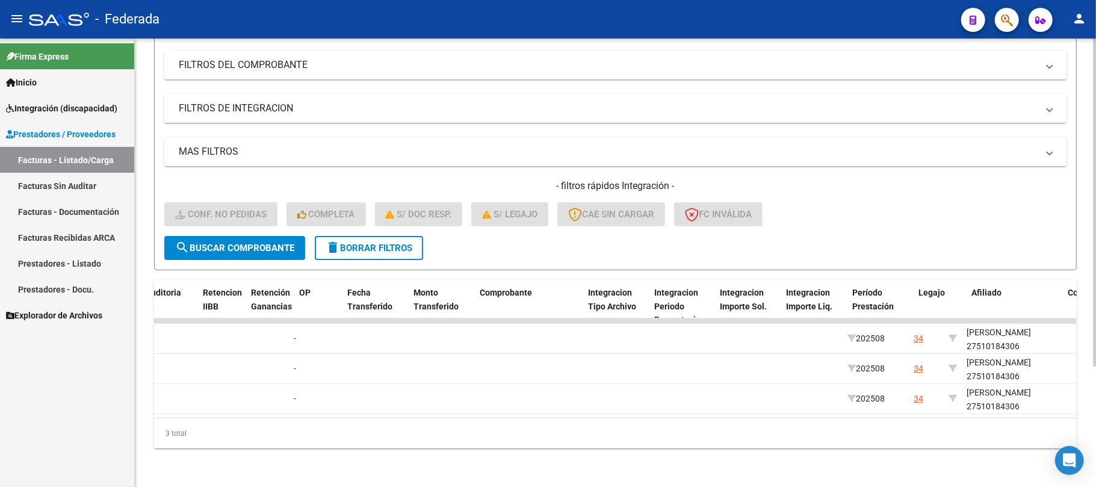
scroll to position [0, 0]
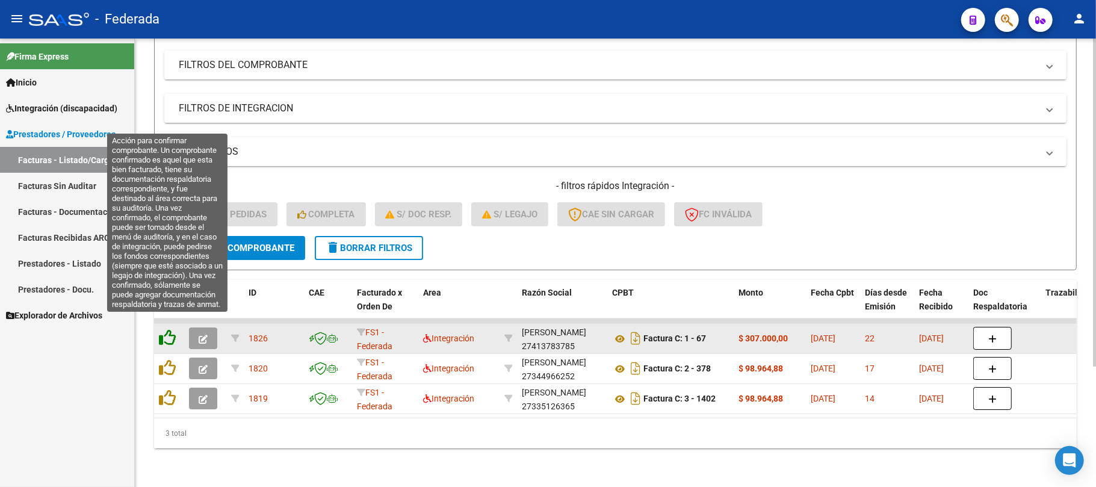
click at [167, 329] on icon at bounding box center [167, 337] width 17 height 17
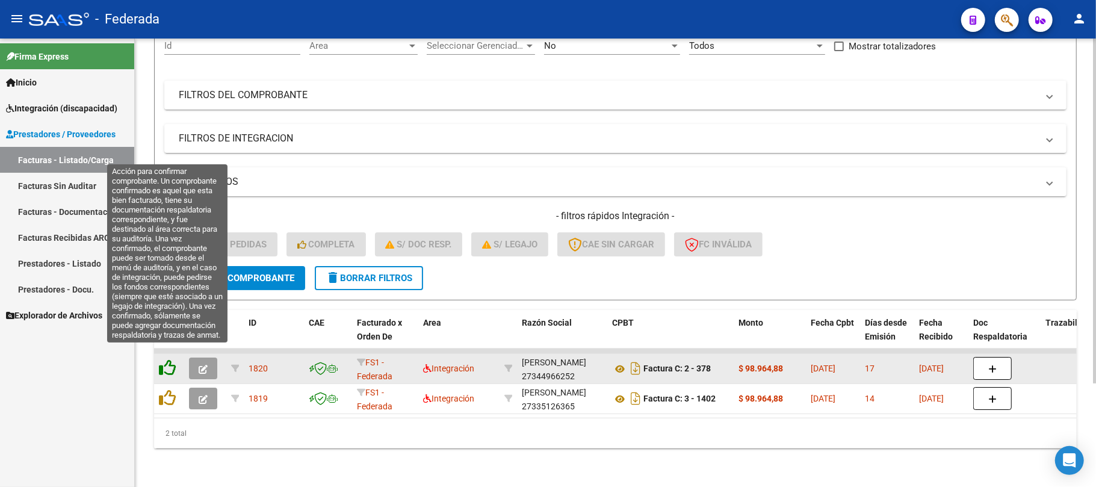
click at [169, 359] on icon at bounding box center [167, 367] width 17 height 17
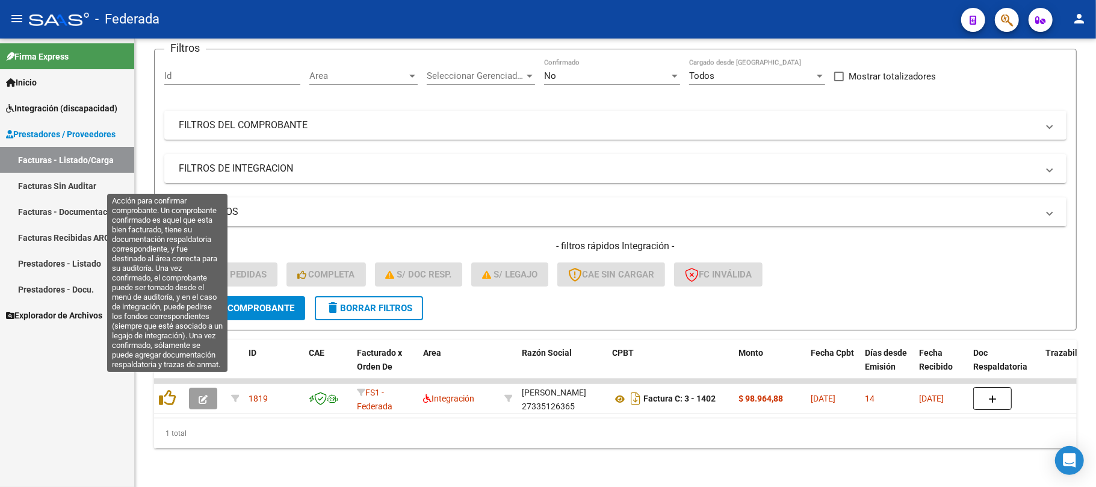
click at [172, 389] on icon at bounding box center [167, 397] width 17 height 17
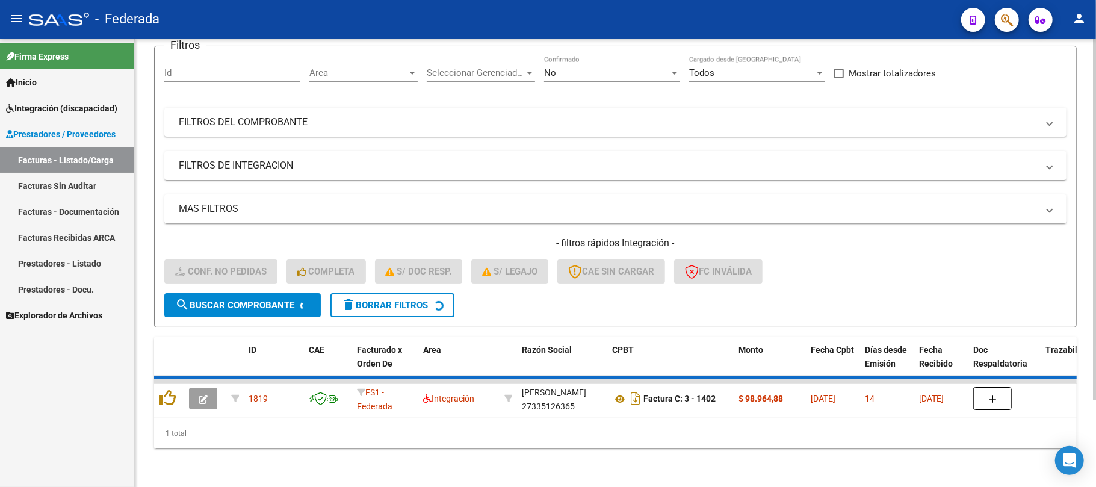
scroll to position [83, 0]
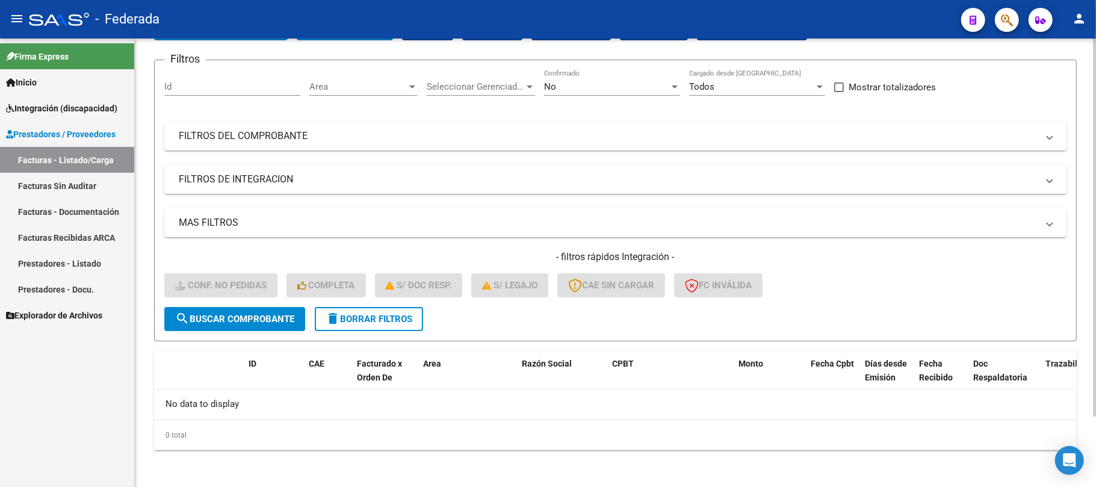
click at [376, 320] on span "delete Borrar Filtros" at bounding box center [369, 319] width 87 height 11
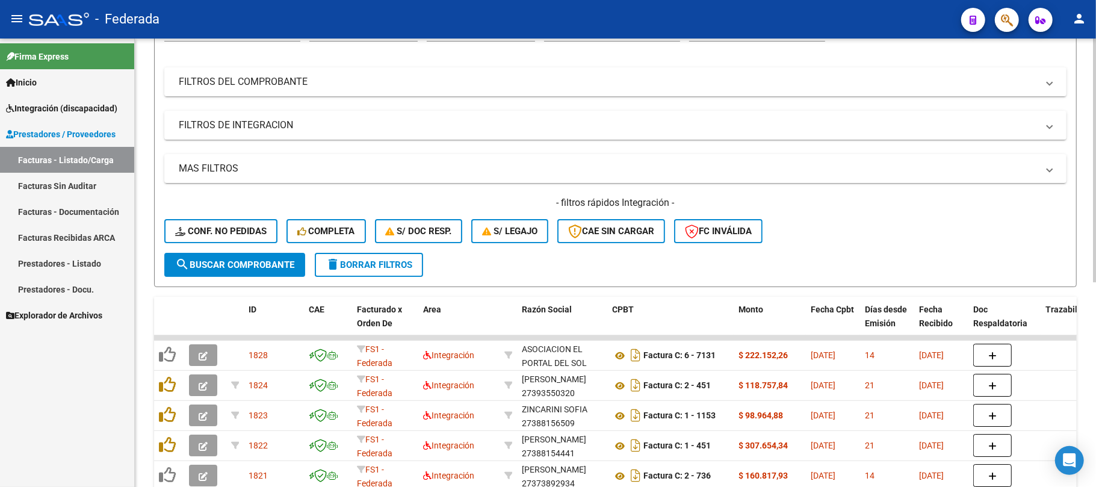
scroll to position [164, 0]
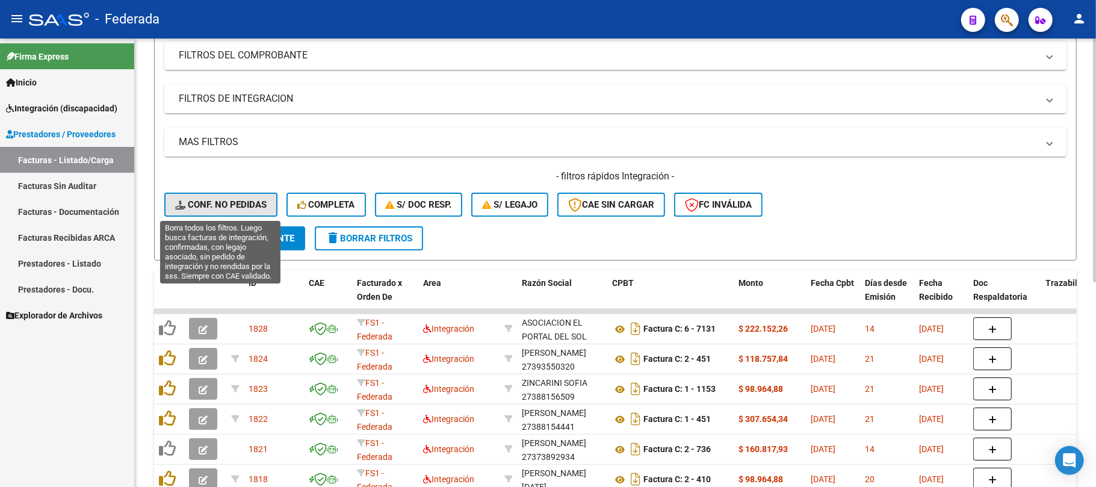
click at [261, 205] on span "Conf. no pedidas" at bounding box center [220, 204] width 91 height 11
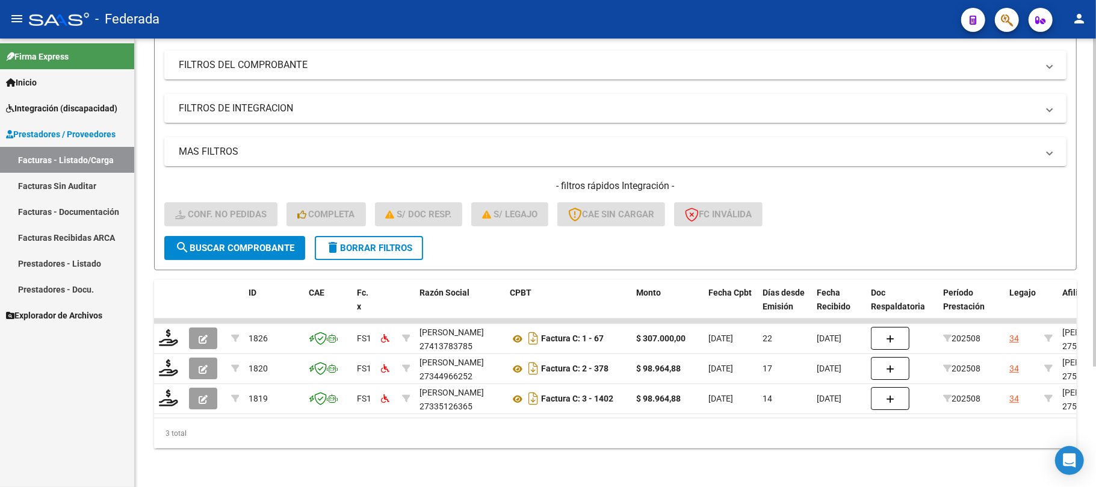
scroll to position [165, 0]
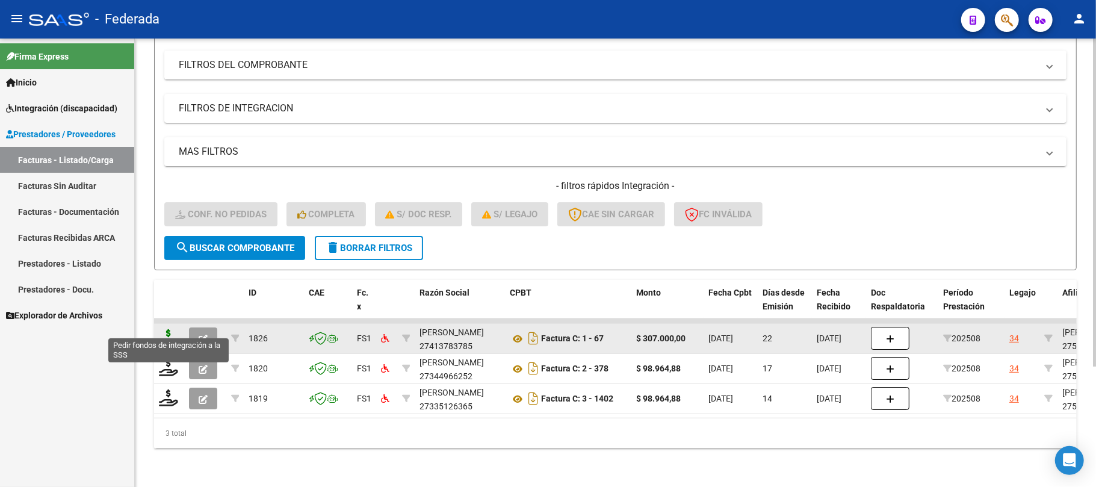
click at [172, 329] on icon at bounding box center [168, 337] width 19 height 17
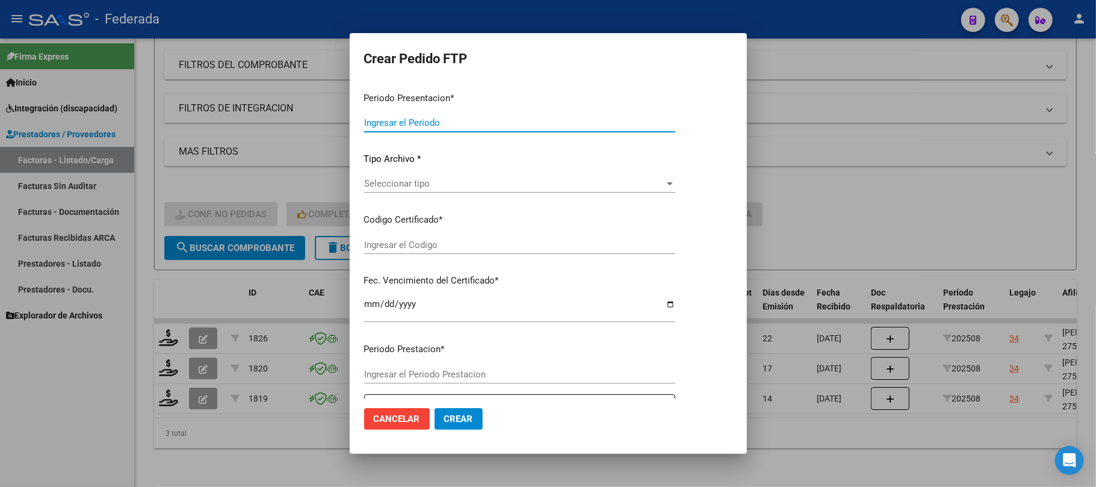
type input "202508"
type input "$ 307.000,00"
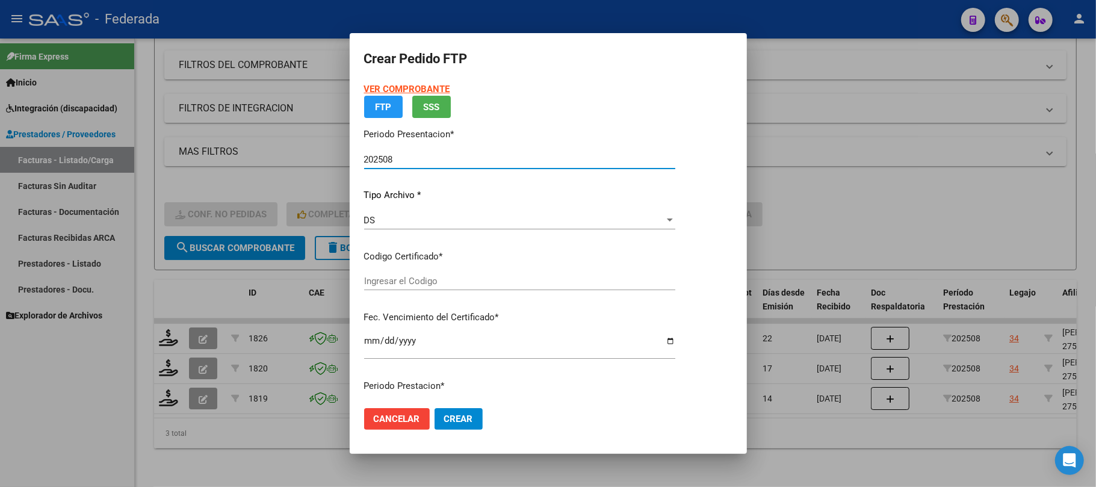
type input "00ARG01000510184302021111020261110COR477"
type input "2026-11-10"
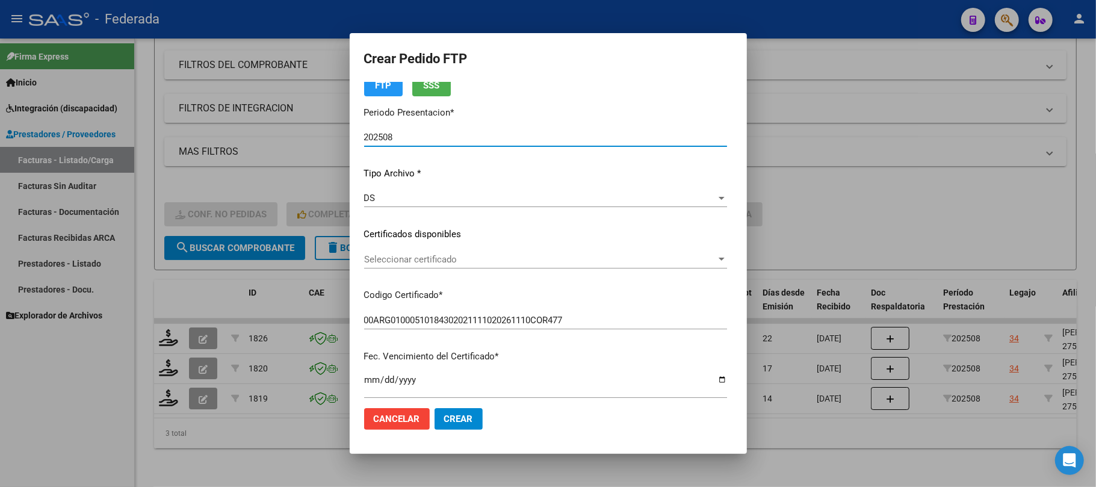
scroll to position [80, 0]
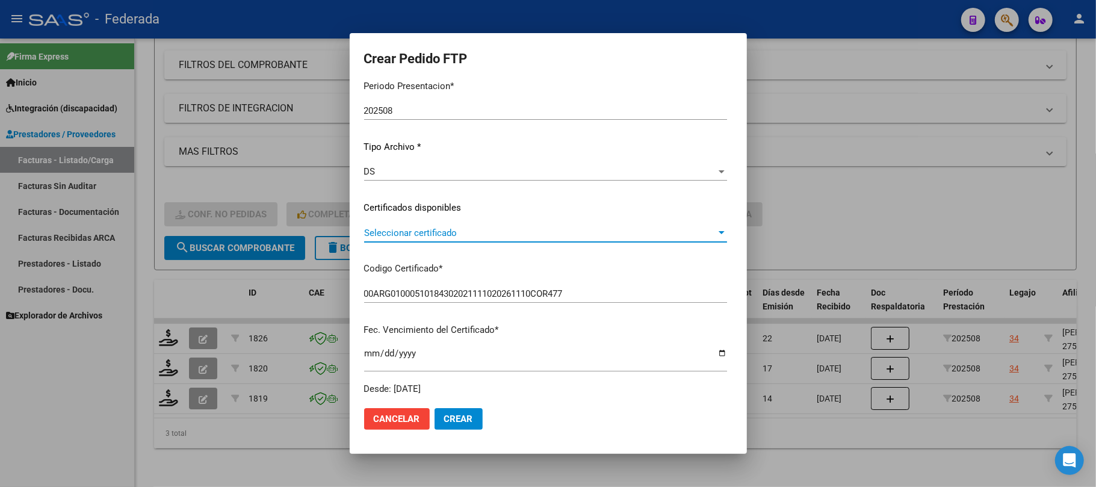
click at [415, 234] on span "Seleccionar certificado" at bounding box center [540, 232] width 352 height 11
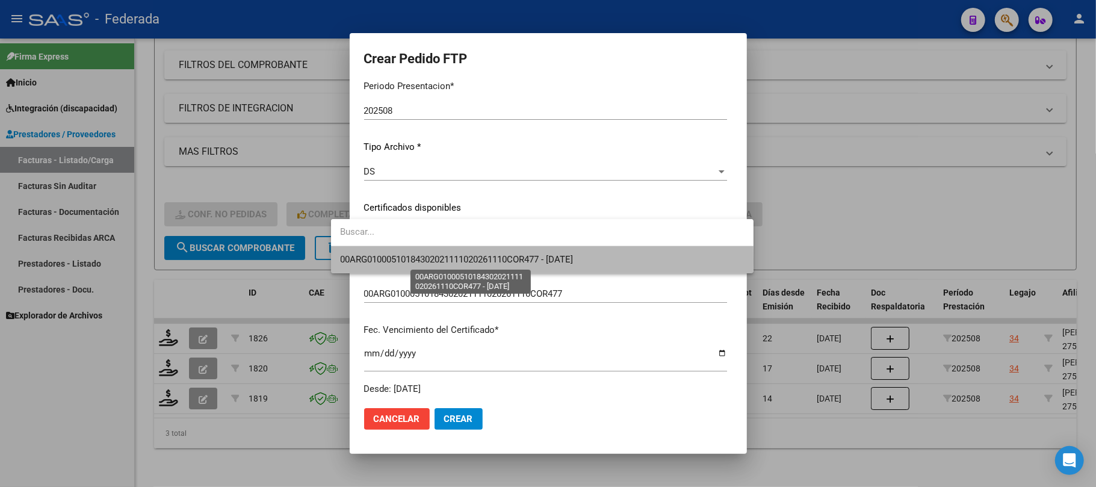
click at [414, 261] on span "00ARG01000510184302021111020261110COR477 - 2026-11-10" at bounding box center [457, 259] width 233 height 11
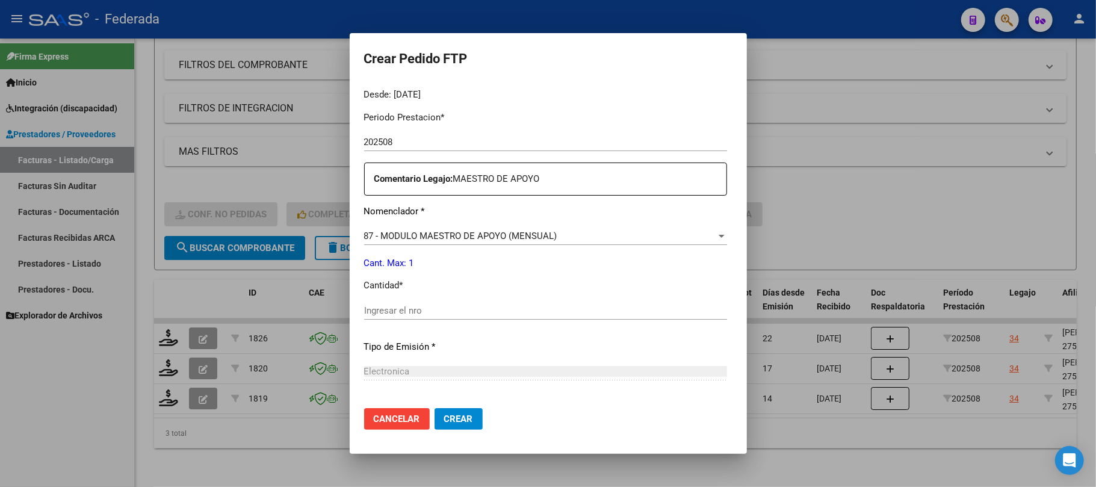
scroll to position [401, 0]
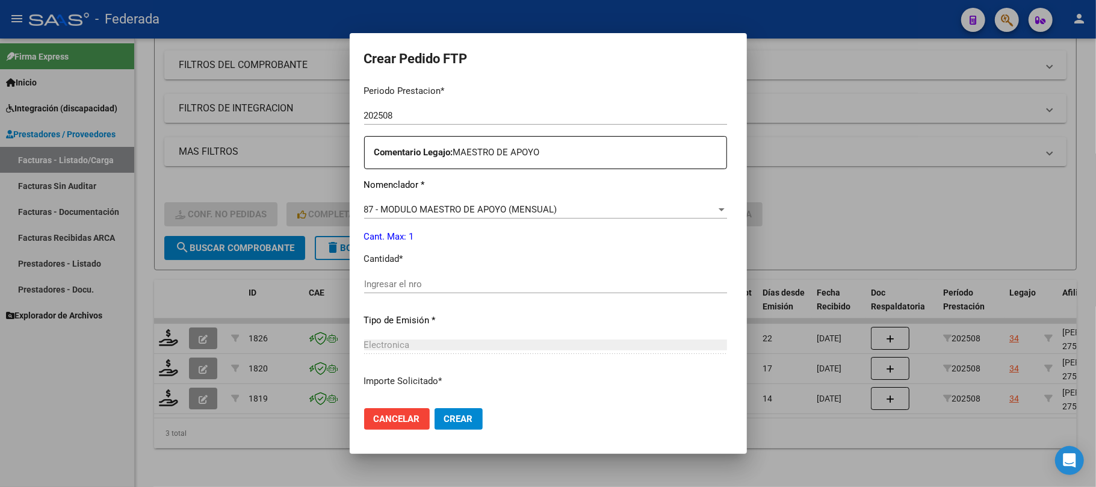
click at [406, 273] on div "Periodo Prestacion * 202508 Ingresar el Periodo Prestacion Comentario Legajo: M…" at bounding box center [545, 281] width 363 height 412
click at [404, 282] on input "Ingresar el nro" at bounding box center [545, 284] width 363 height 11
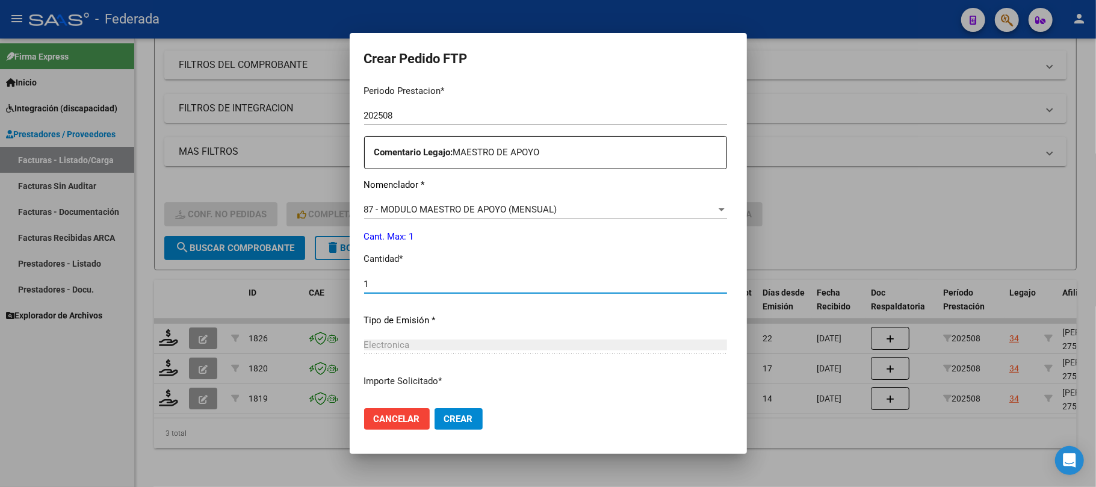
type input "1"
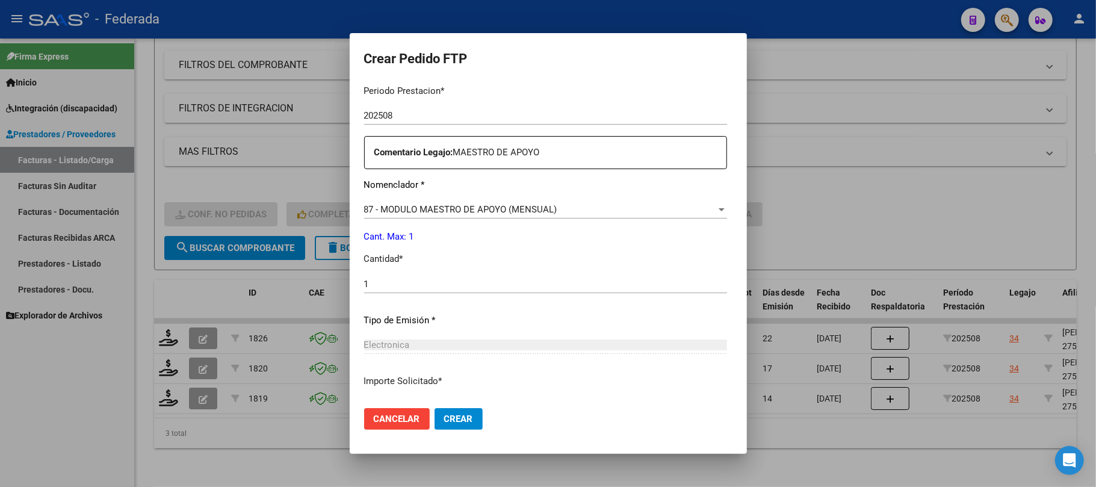
scroll to position [489, 0]
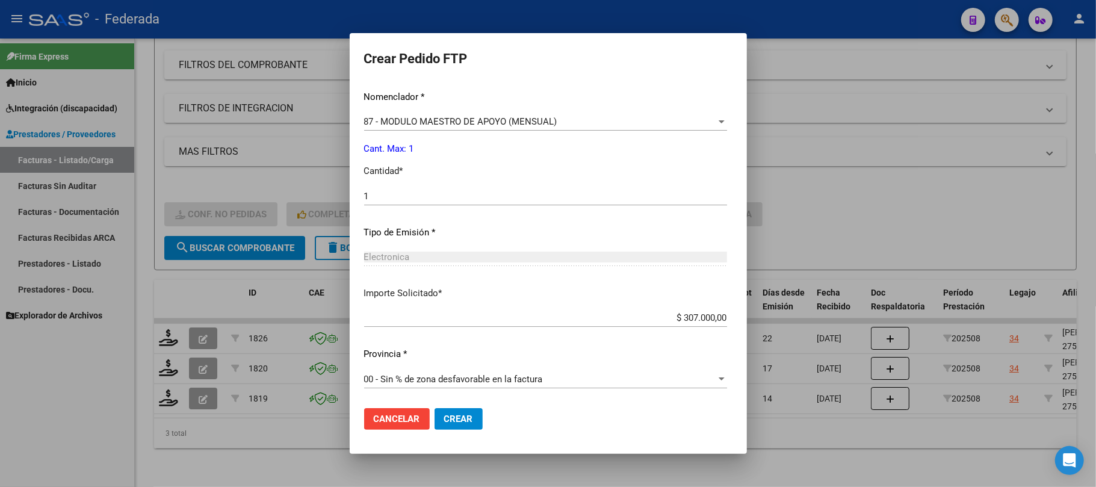
click at [444, 421] on span "Crear" at bounding box center [458, 418] width 29 height 11
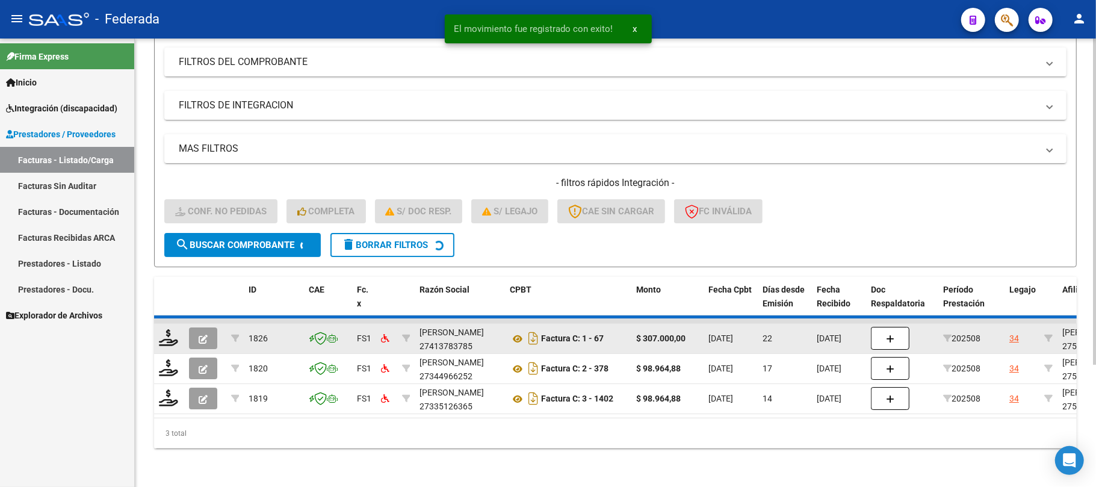
scroll to position [135, 0]
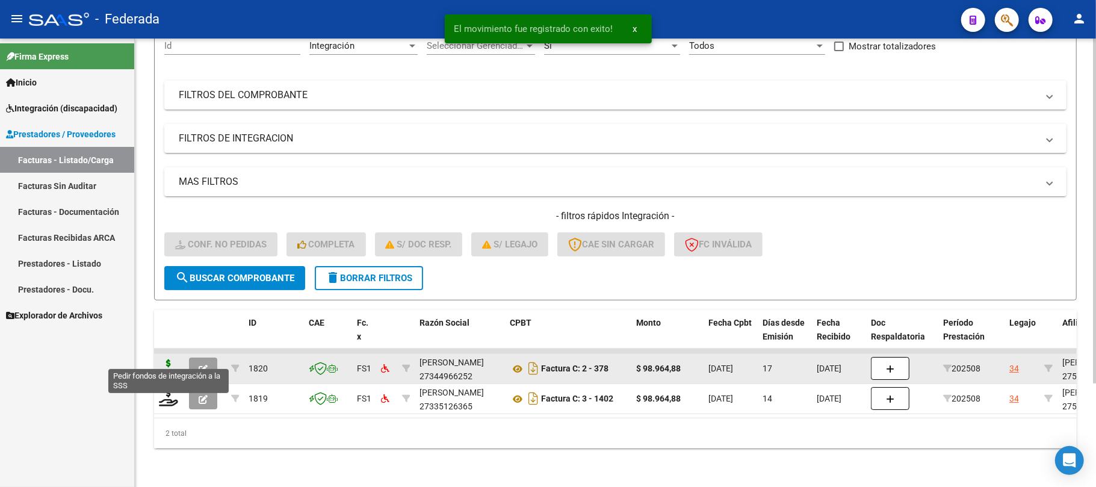
click at [167, 359] on icon at bounding box center [168, 367] width 19 height 17
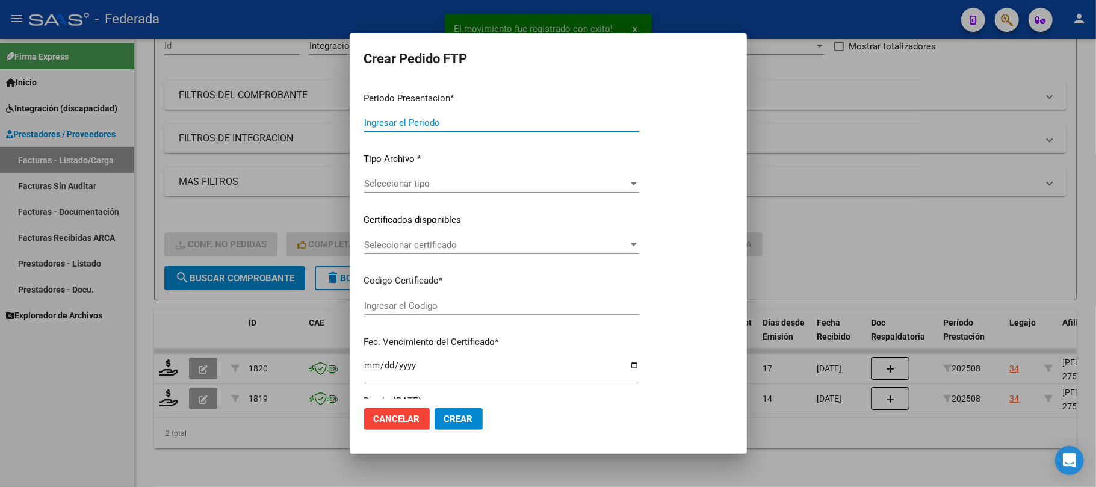
type input "202508"
type input "$ 98.964,88"
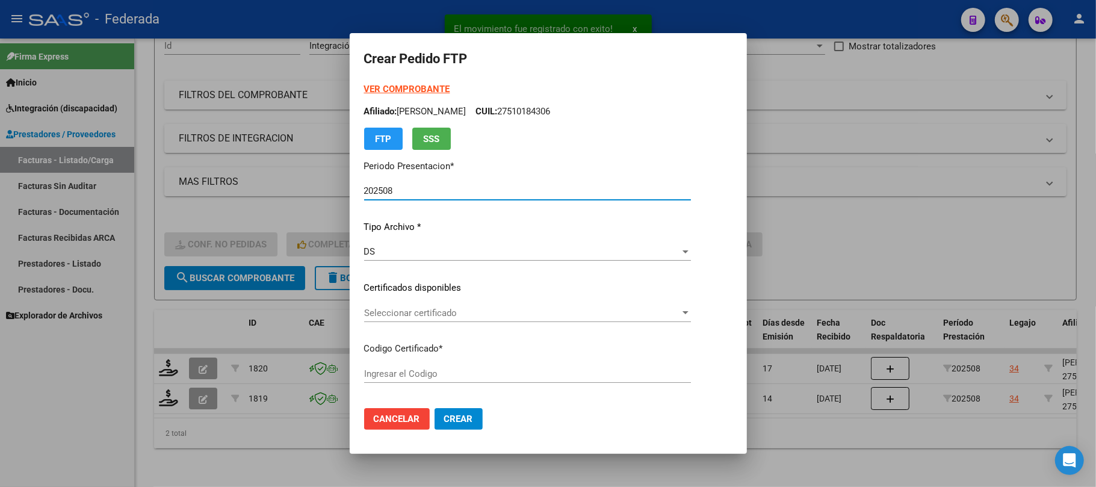
type input "00ARG01000510184302021111020261110COR477"
type input "2026-11-10"
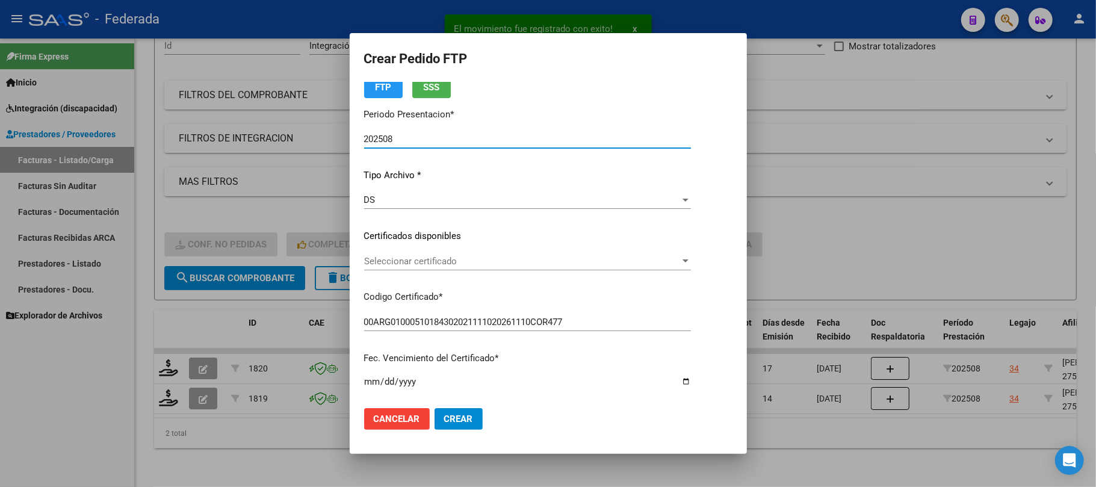
scroll to position [80, 0]
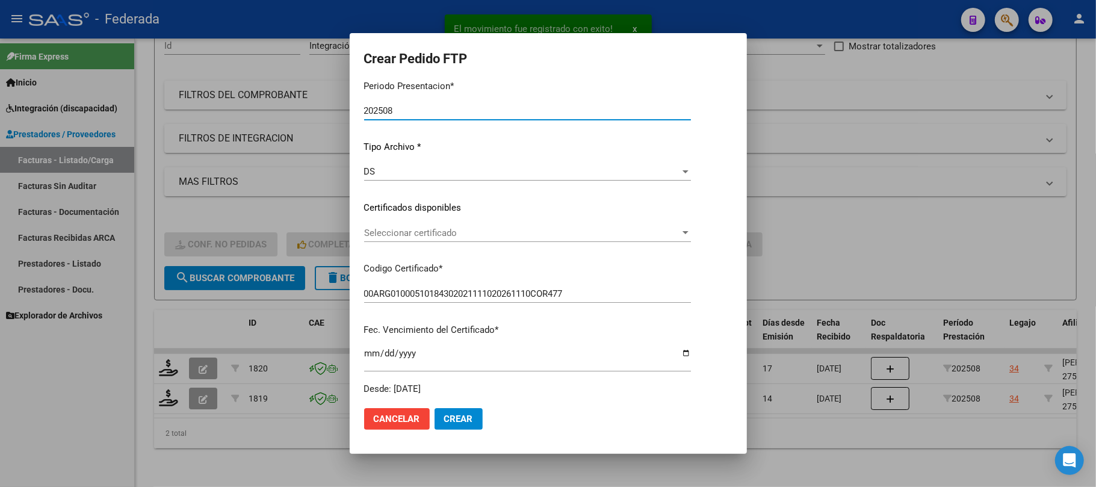
click at [406, 235] on span "Seleccionar certificado" at bounding box center [522, 232] width 316 height 11
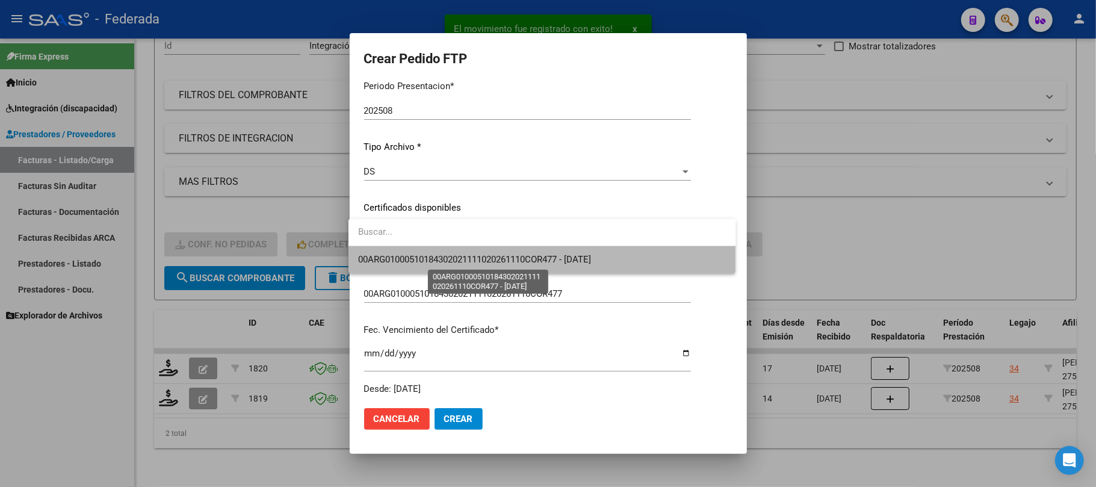
click at [407, 254] on span "00ARG01000510184302021111020261110COR477 - 2026-11-10" at bounding box center [474, 259] width 233 height 11
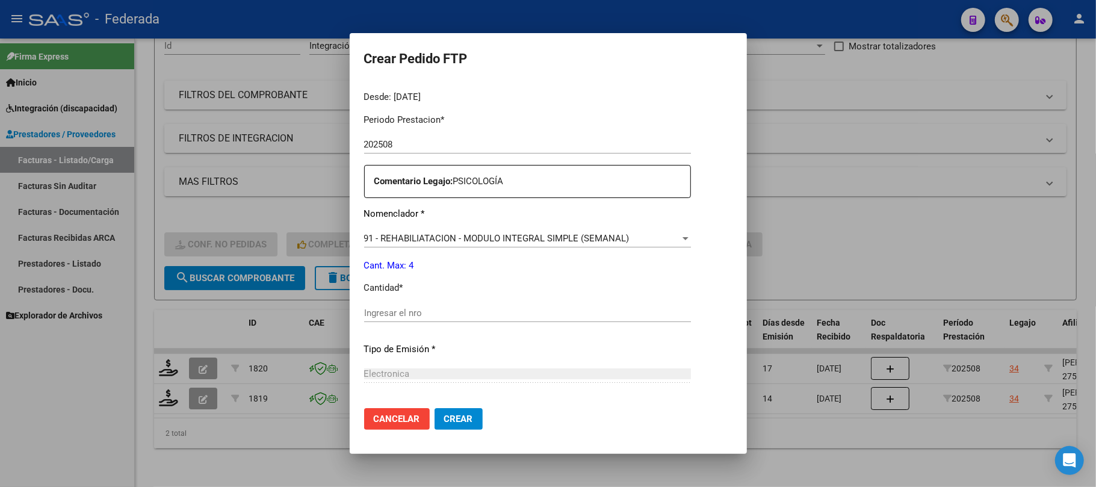
scroll to position [401, 0]
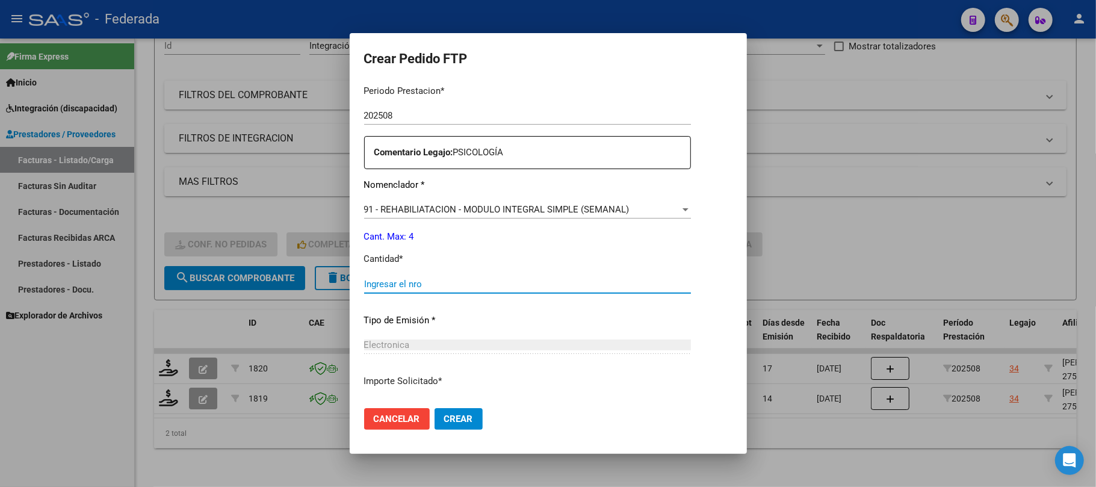
click at [405, 279] on input "Ingresar el nro" at bounding box center [527, 284] width 327 height 11
type input "4"
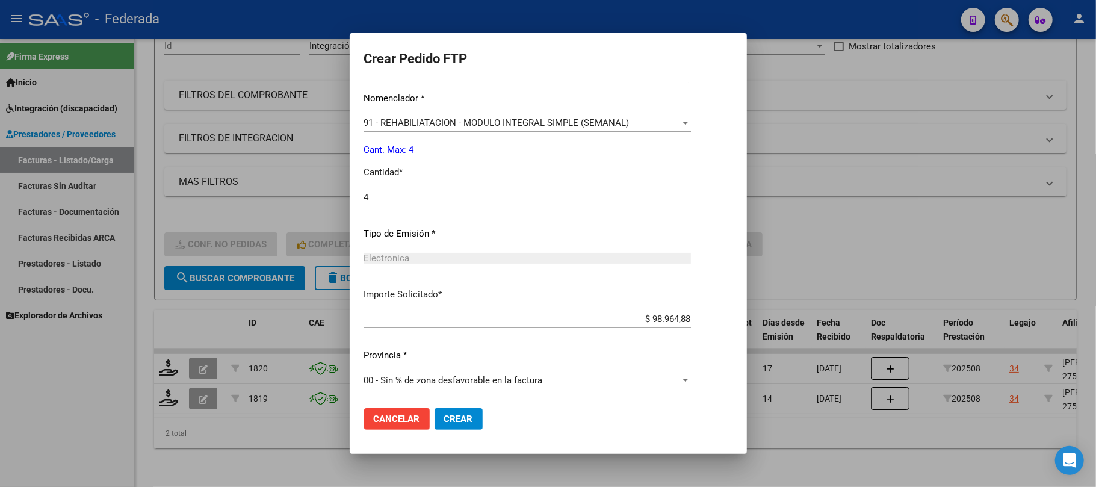
scroll to position [489, 0]
click at [457, 418] on span "Crear" at bounding box center [458, 418] width 29 height 11
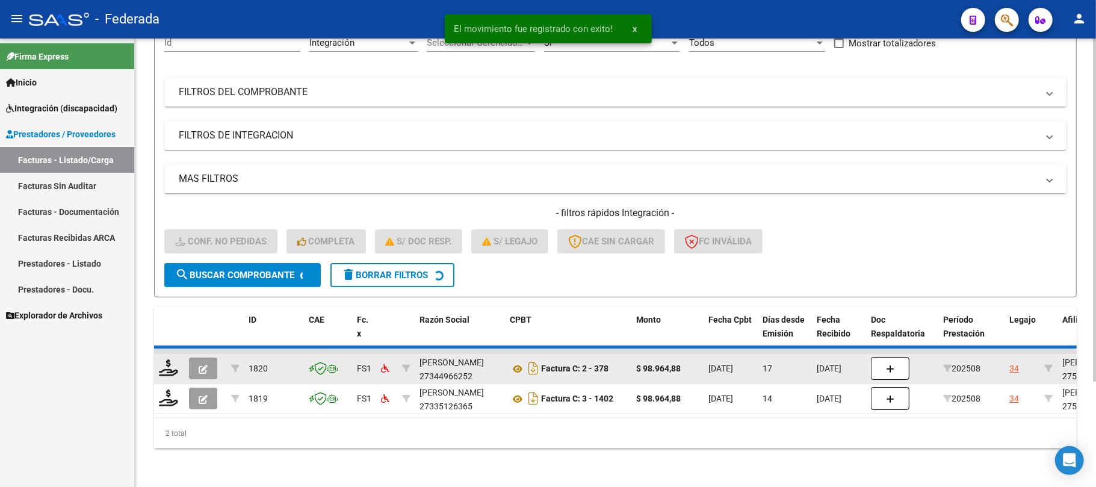
scroll to position [105, 0]
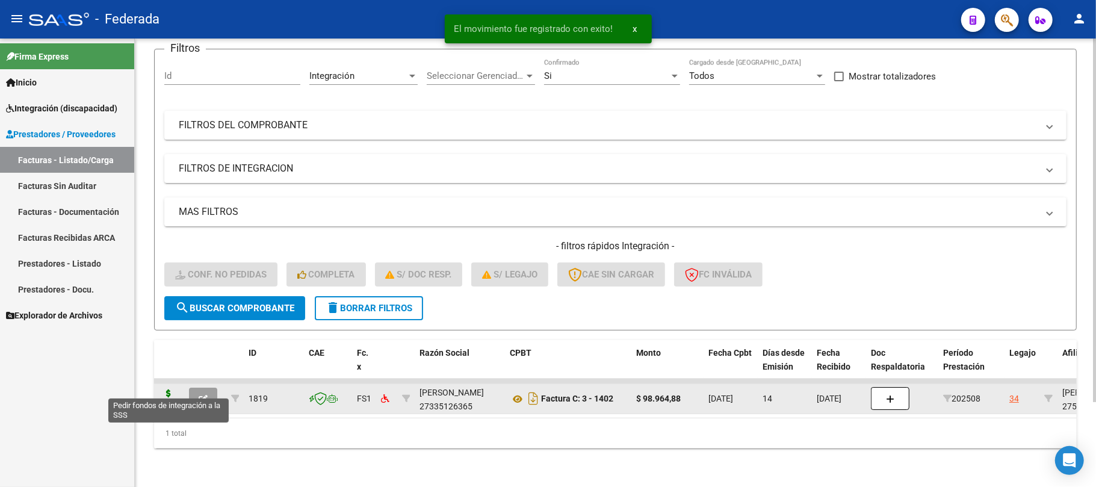
click at [172, 389] on icon at bounding box center [168, 397] width 19 height 17
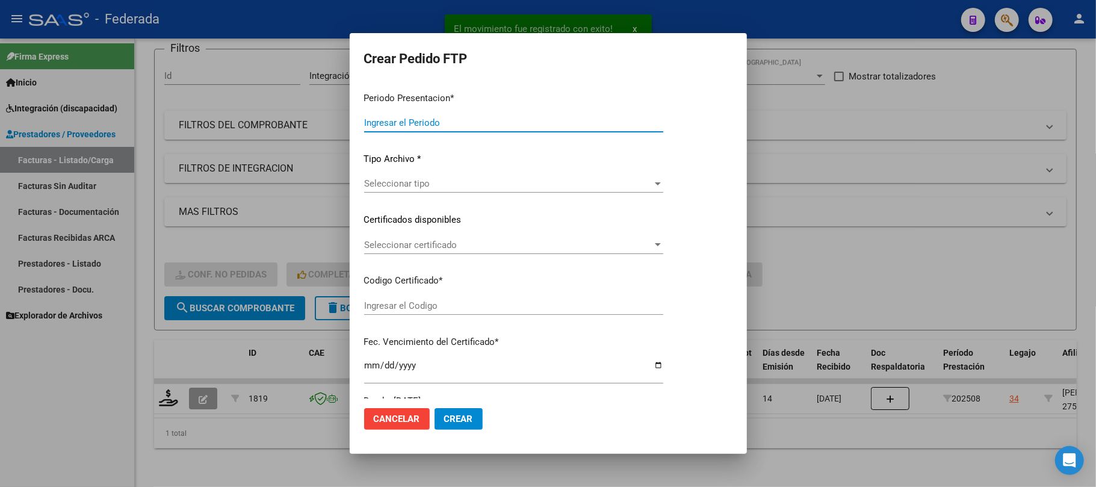
type input "202508"
type input "$ 98.964,88"
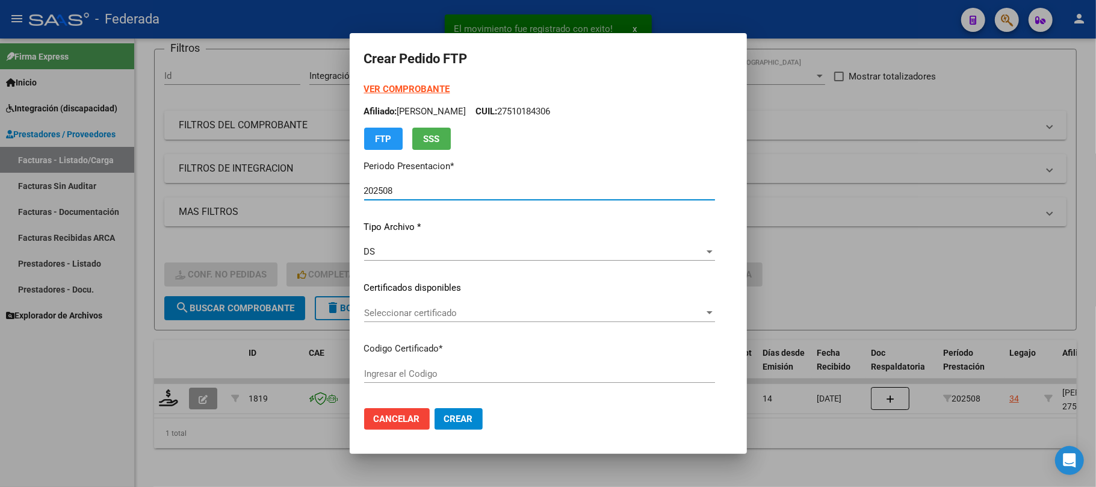
type input "00ARG01000510184302021111020261110COR477"
type input "2026-11-10"
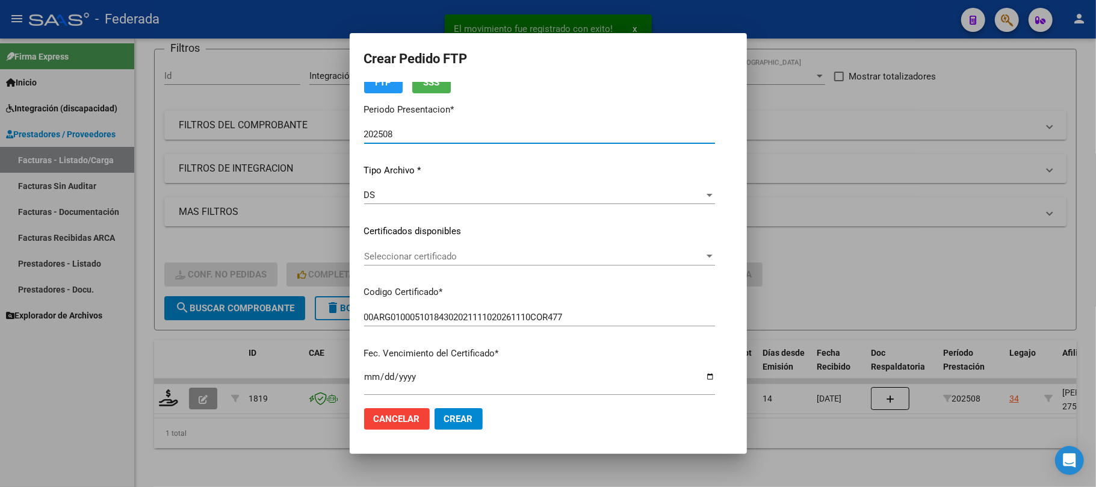
scroll to position [80, 0]
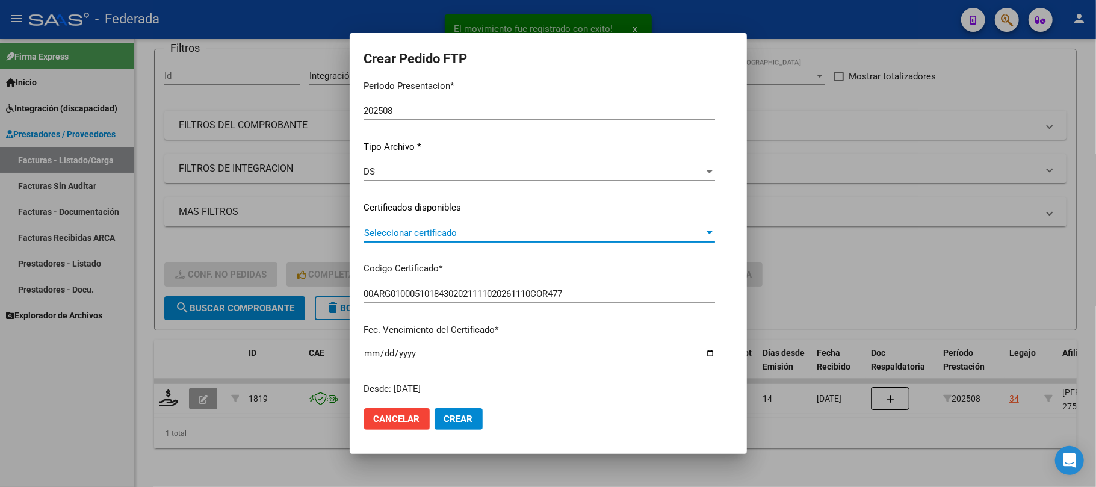
click at [382, 227] on span "Seleccionar certificado" at bounding box center [534, 232] width 340 height 11
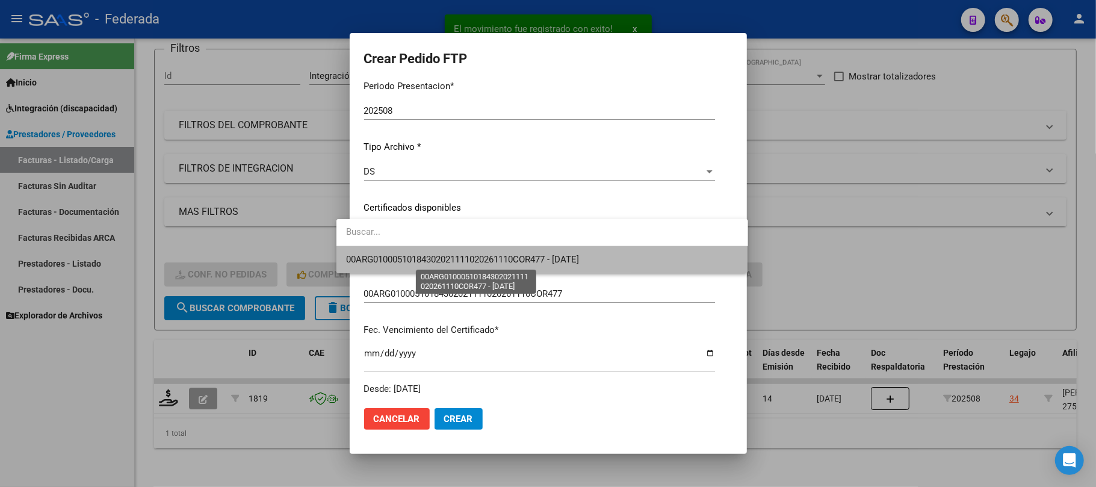
click at [383, 256] on span "00ARG01000510184302021111020261110COR477 - 2026-11-10" at bounding box center [462, 259] width 233 height 11
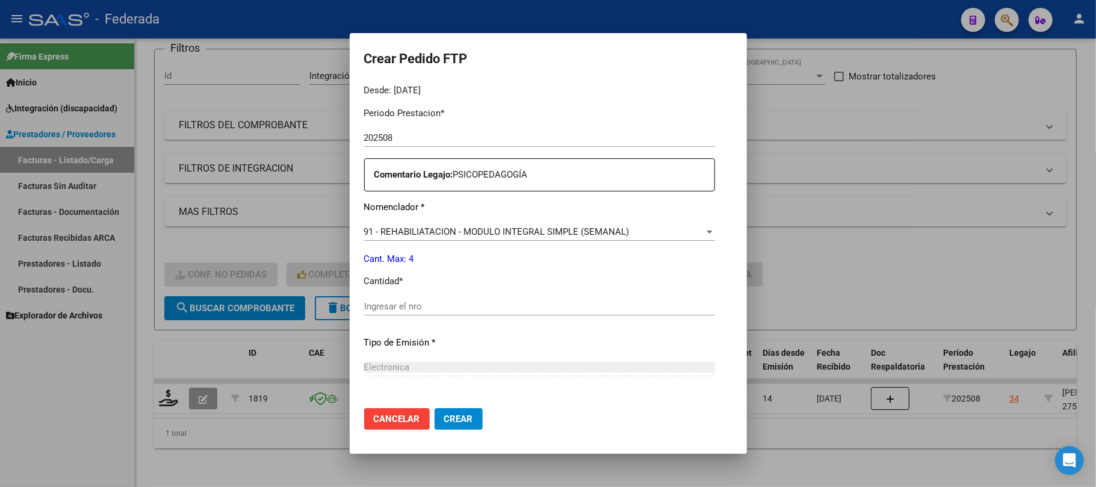
scroll to position [401, 0]
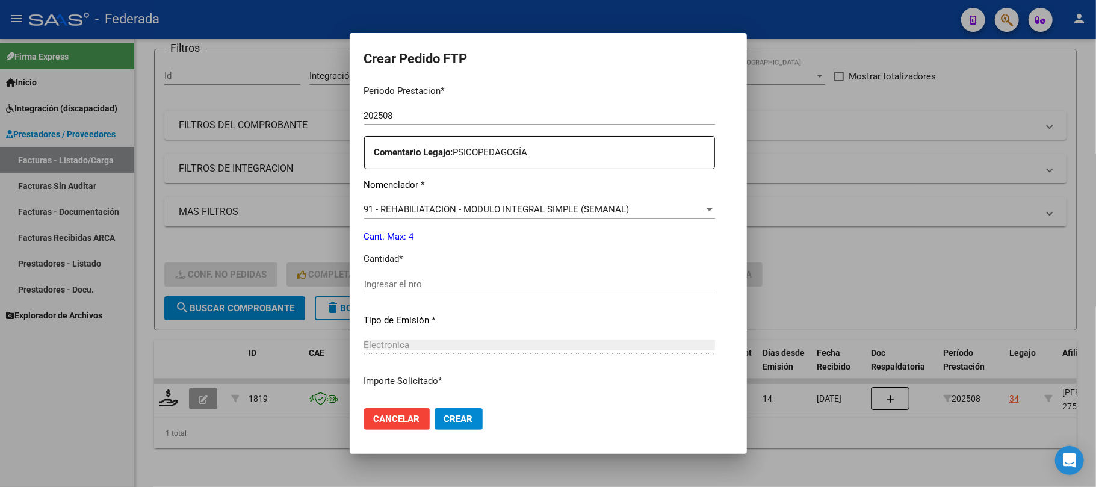
click at [384, 280] on input "Ingresar el nro" at bounding box center [539, 284] width 351 height 11
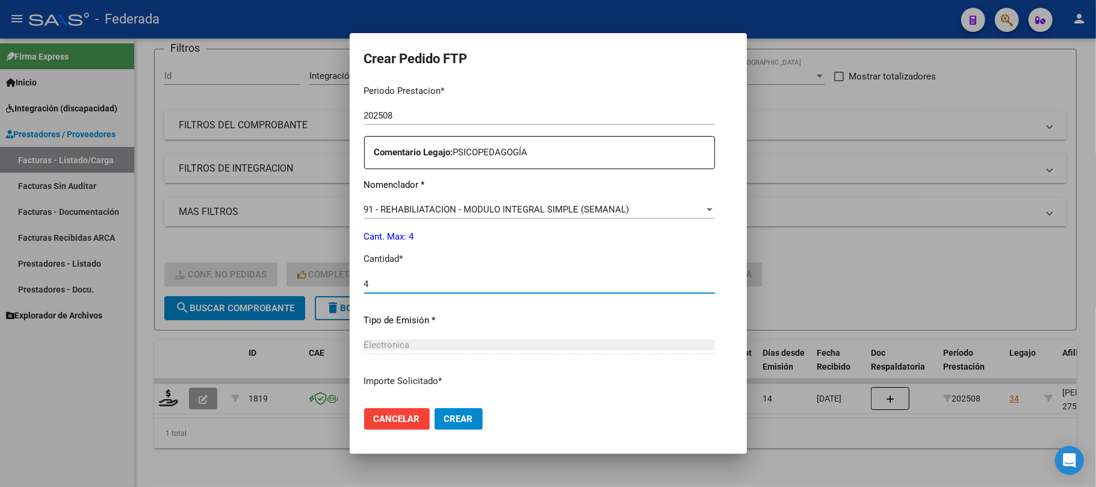
type input "4"
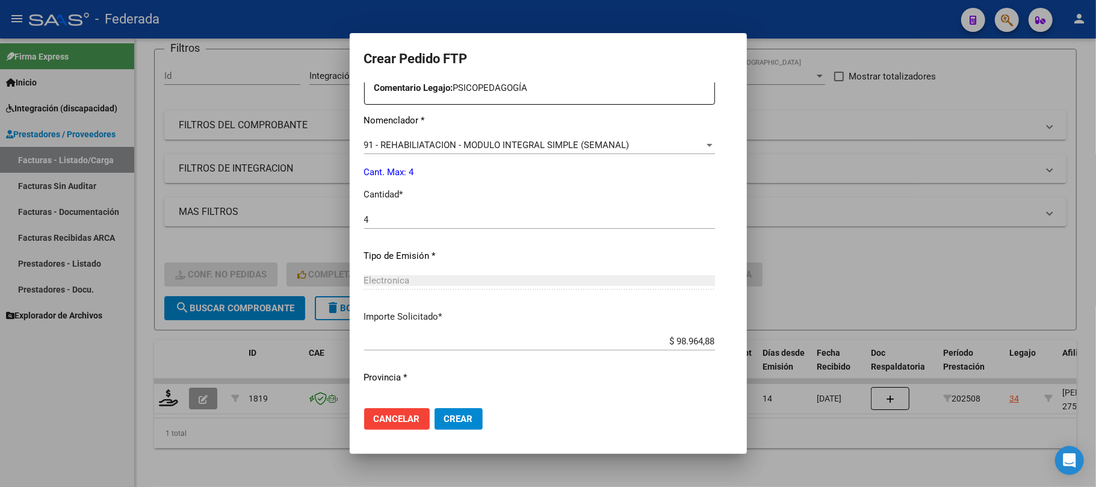
scroll to position [489, 0]
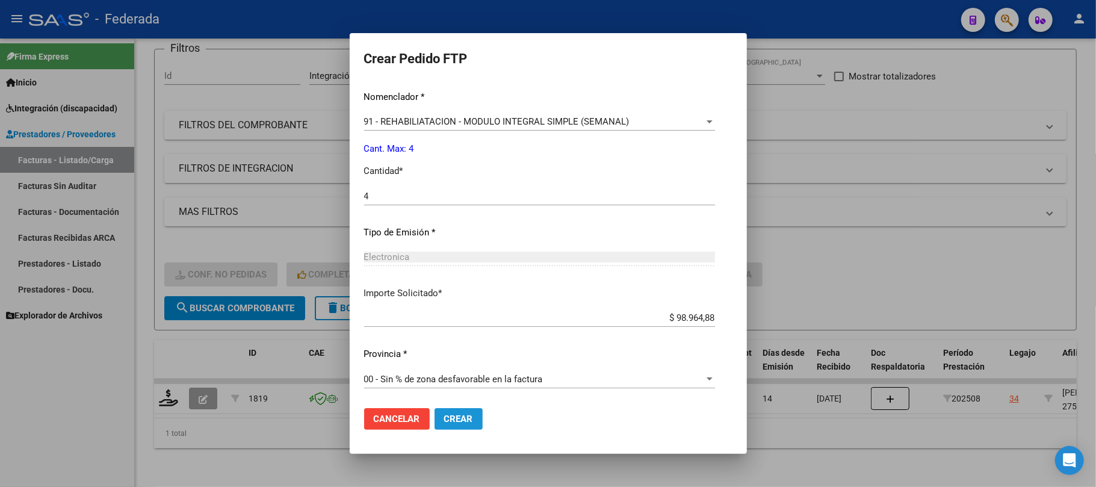
click at [453, 424] on span "Crear" at bounding box center [458, 418] width 29 height 11
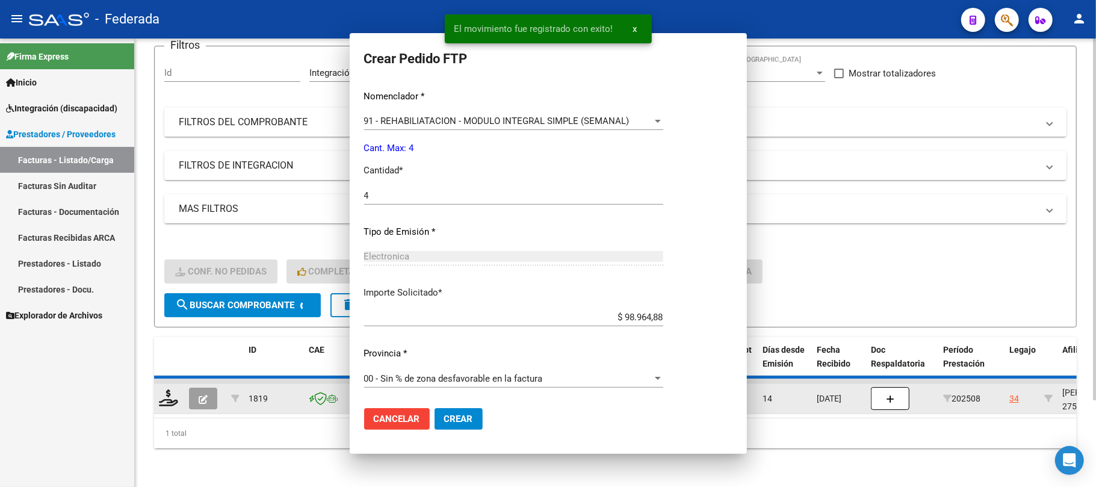
scroll to position [0, 0]
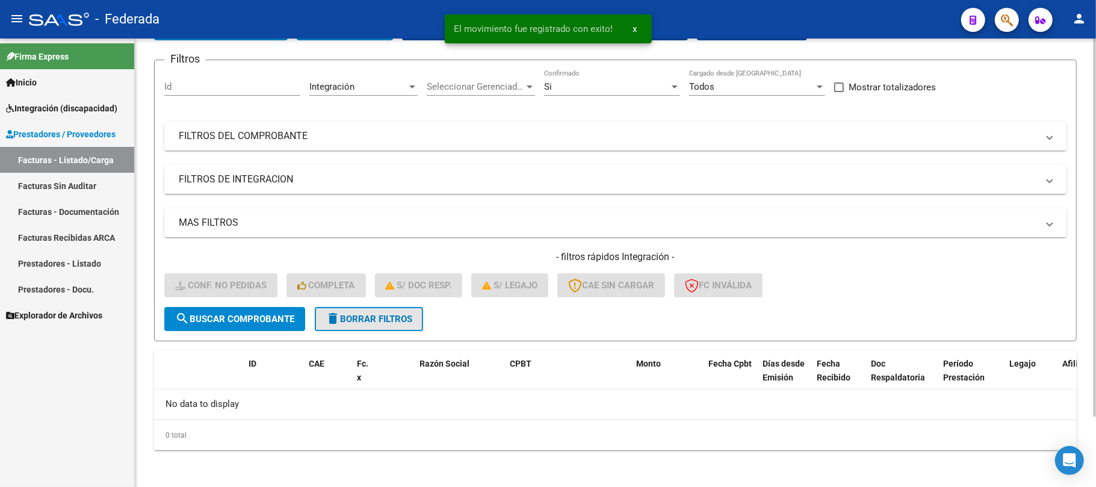
click at [410, 309] on button "delete Borrar Filtros" at bounding box center [369, 319] width 108 height 24
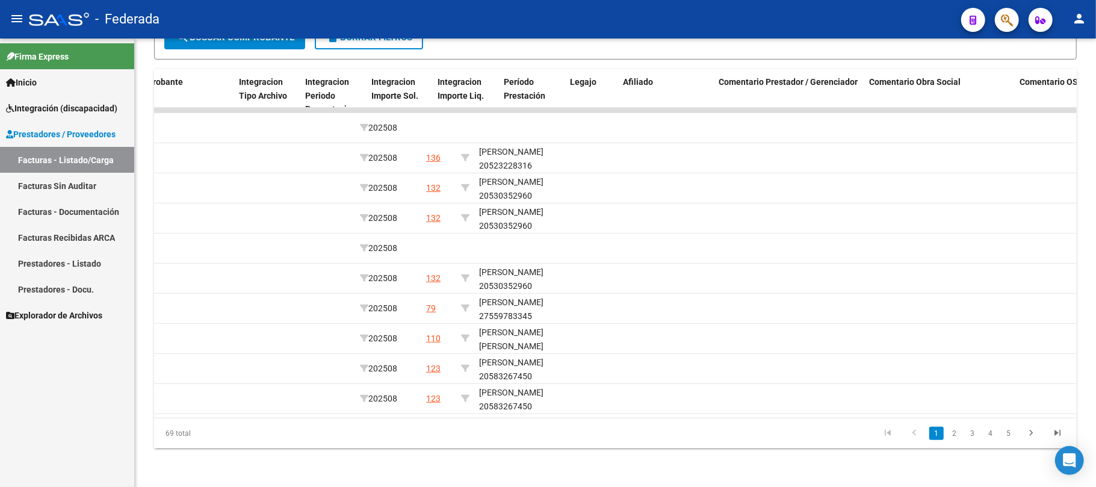
scroll to position [0, 1336]
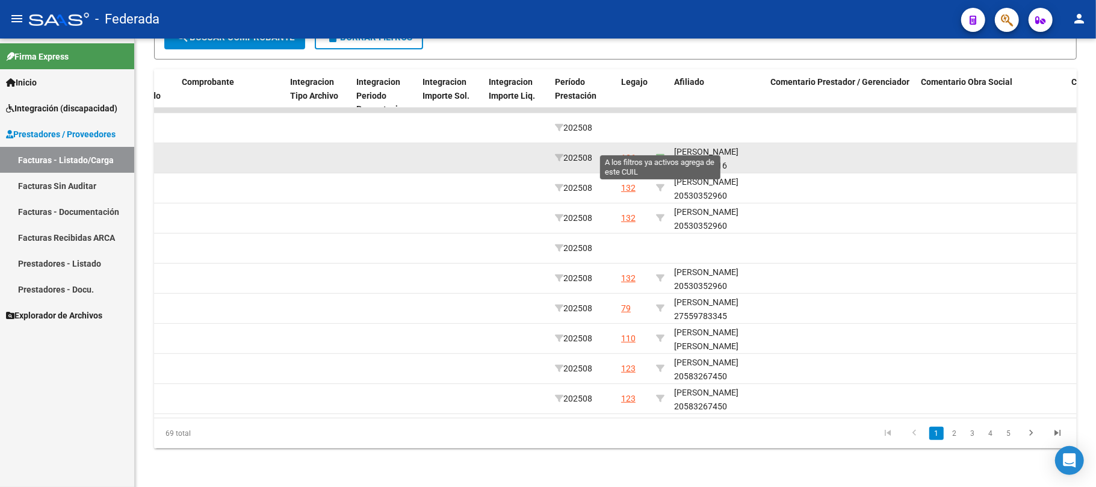
click at [660, 153] on icon at bounding box center [660, 157] width 8 height 8
type input "20523228316"
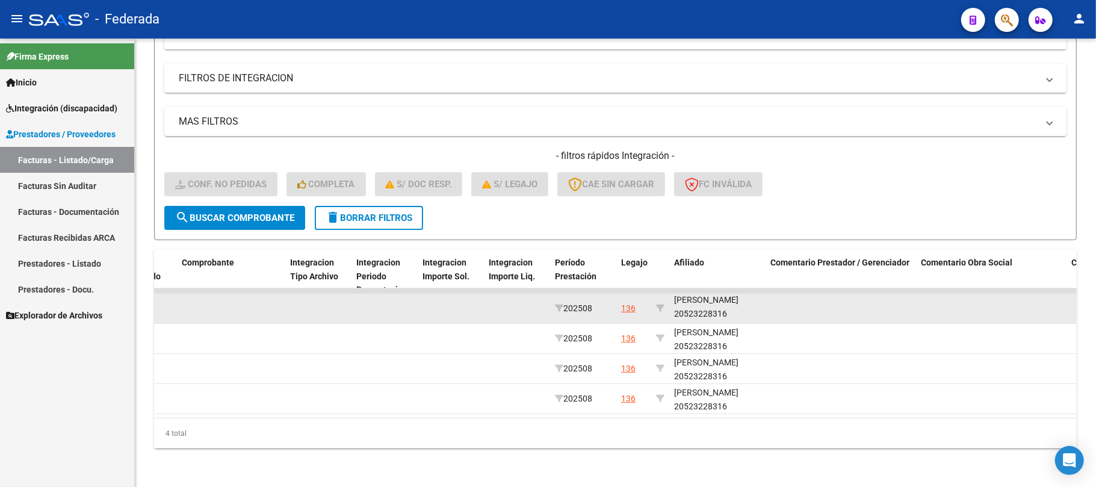
scroll to position [15, 0]
click at [698, 302] on div "TORRES ALEXIS EDUARDO 20523228316" at bounding box center [717, 307] width 87 height 28
click at [698, 303] on div "TORRES ALEXIS EDUARDO 20523228316" at bounding box center [717, 307] width 87 height 28
copy div "20523228316"
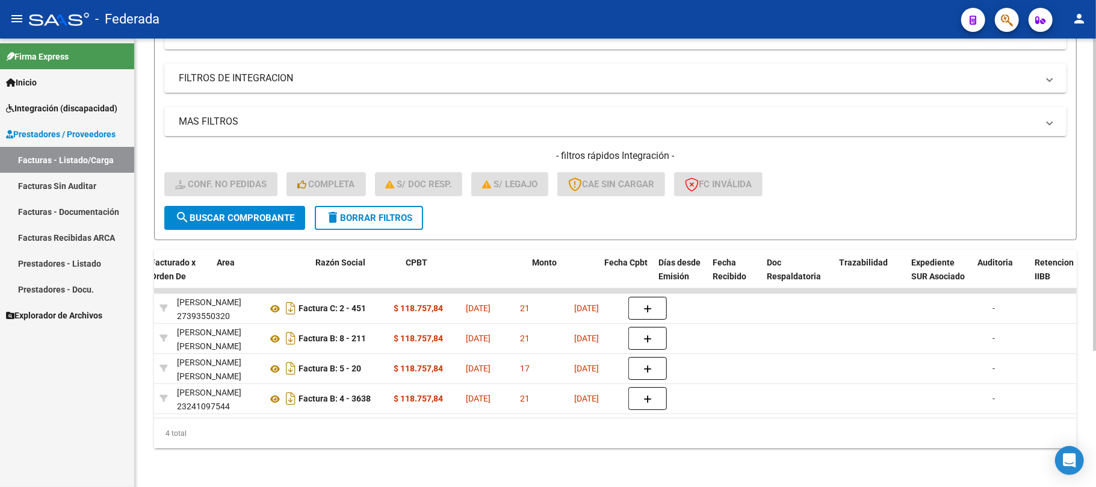
scroll to position [0, 0]
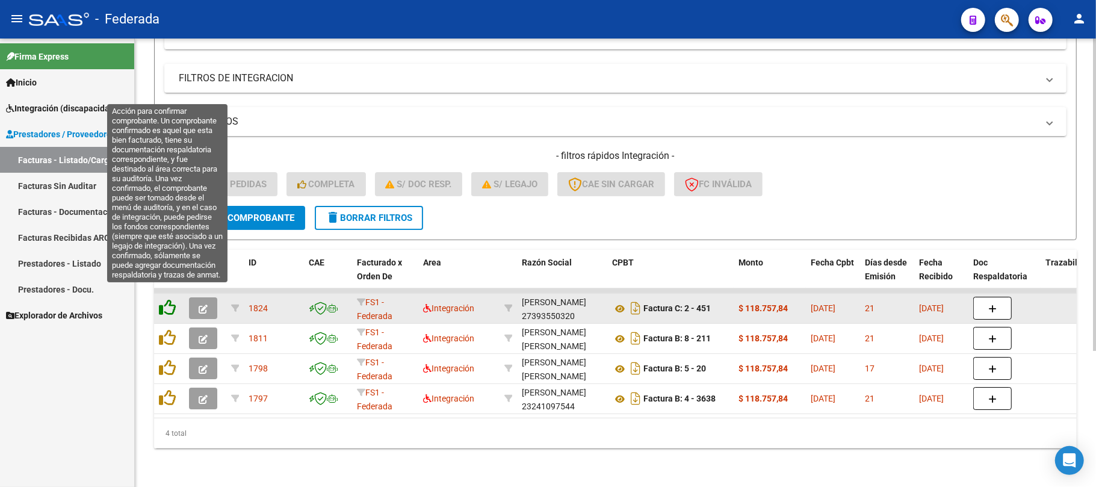
click at [170, 301] on icon at bounding box center [167, 307] width 17 height 17
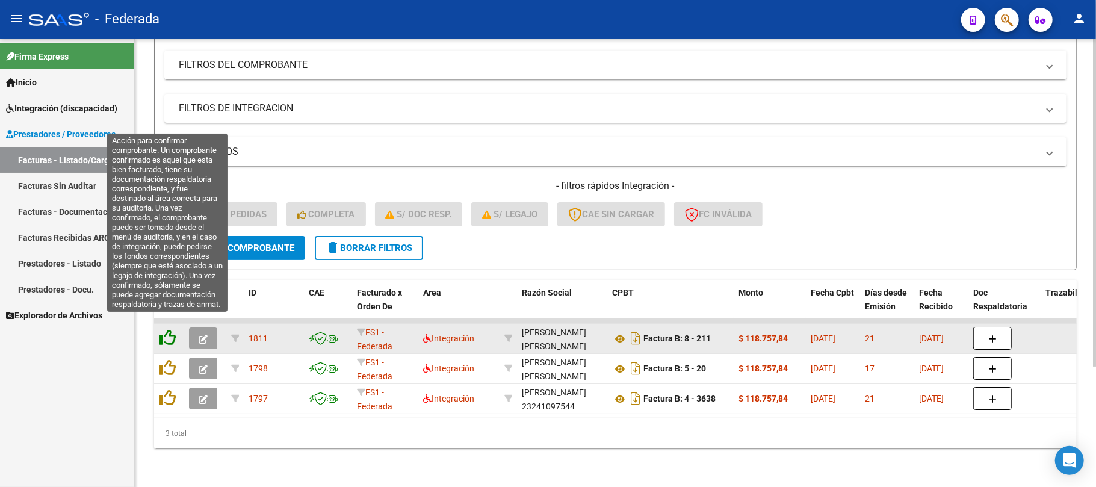
click at [172, 329] on icon at bounding box center [167, 337] width 17 height 17
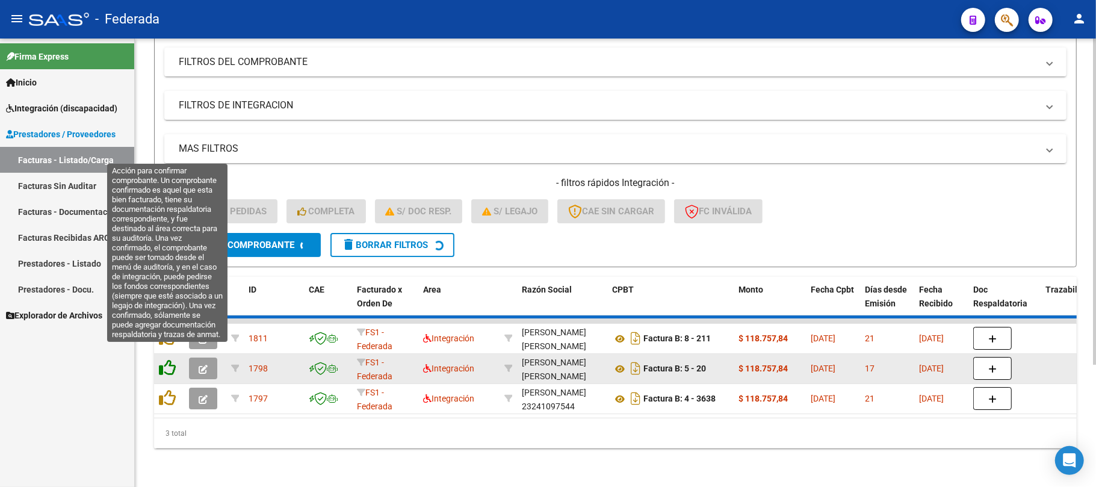
click at [166, 353] on datatable-scroller "1811 FS1 - Federada Integración RODRIGUEZ LUCIANA LUJAN 27278841087 Factura B: …" at bounding box center [615, 366] width 923 height 96
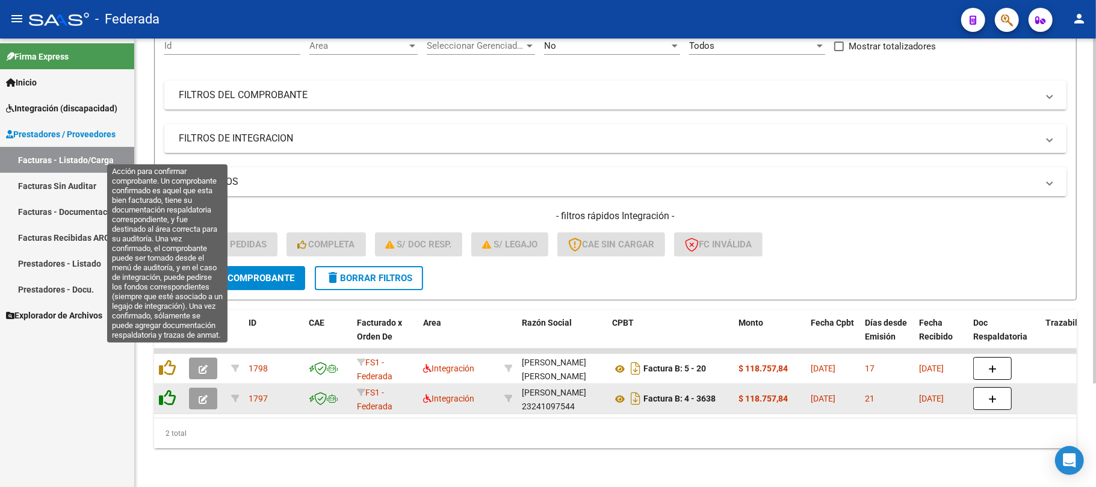
scroll to position [135, 0]
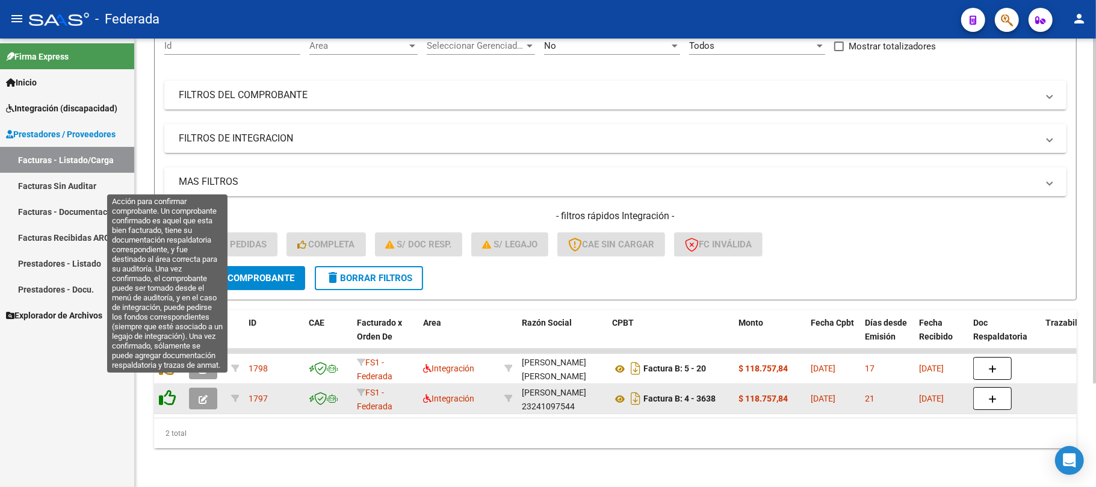
click at [171, 389] on icon at bounding box center [167, 397] width 17 height 17
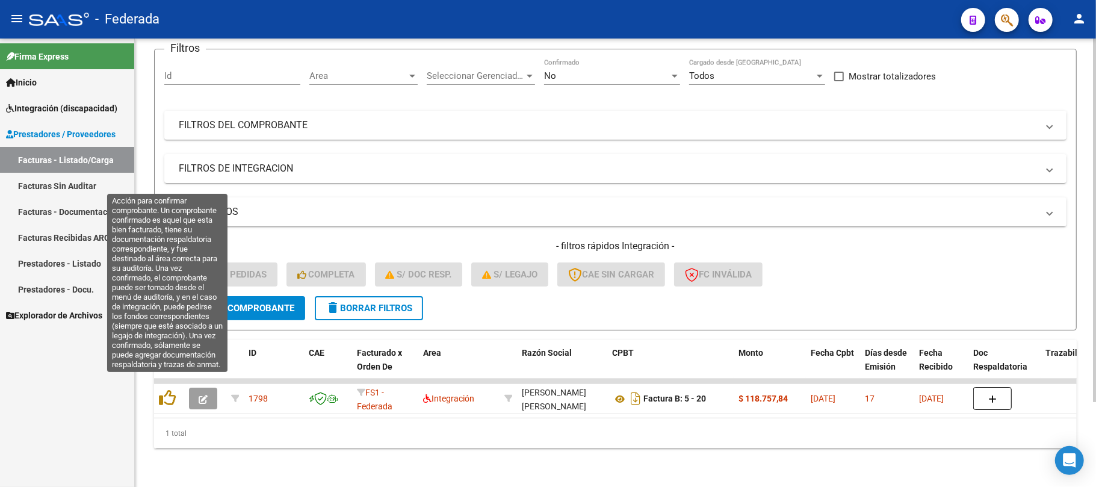
scroll to position [105, 0]
click at [171, 389] on icon at bounding box center [167, 397] width 17 height 17
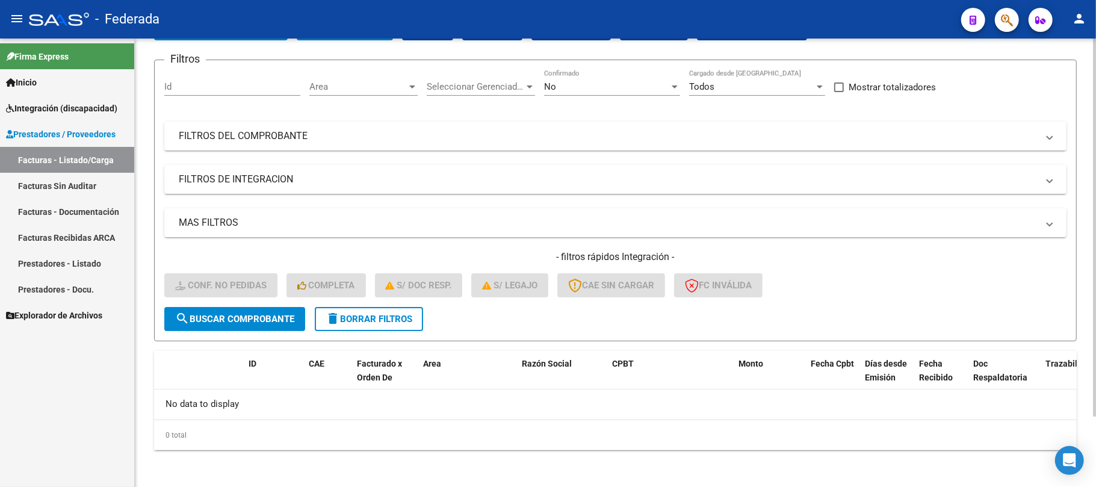
click at [377, 307] on button "delete Borrar Filtros" at bounding box center [369, 319] width 108 height 24
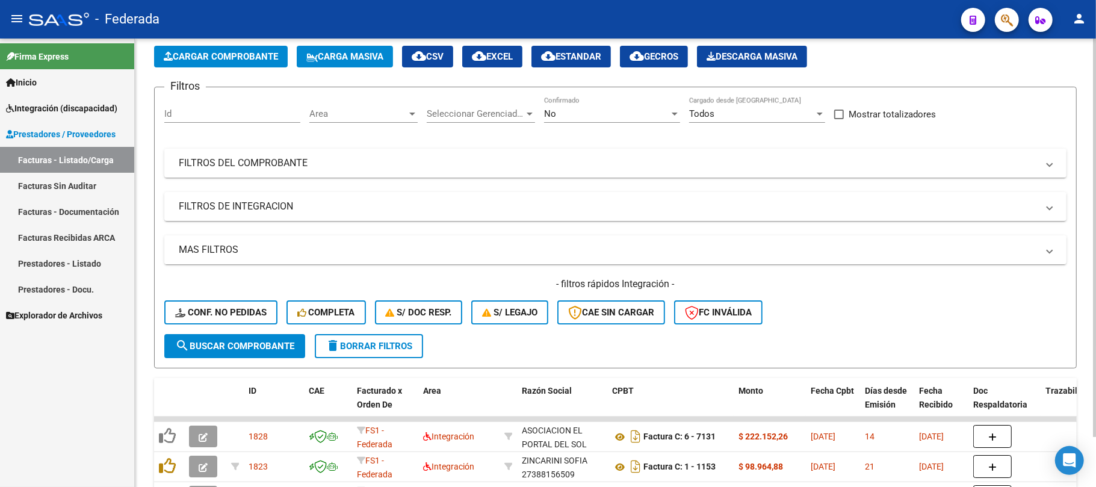
scroll to position [83, 0]
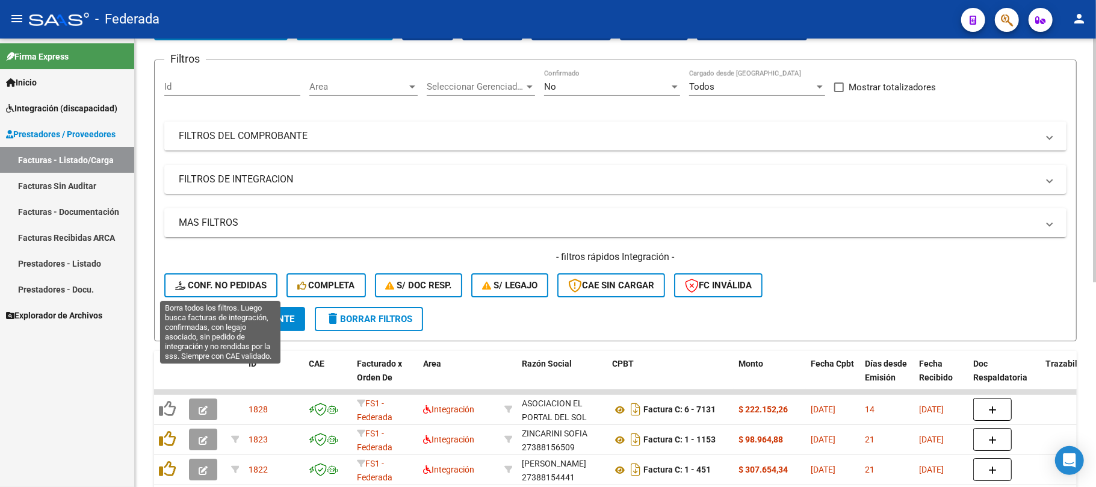
drag, startPoint x: 261, startPoint y: 282, endPoint x: 244, endPoint y: 275, distance: 18.3
click at [244, 275] on button "Conf. no pedidas" at bounding box center [220, 285] width 113 height 24
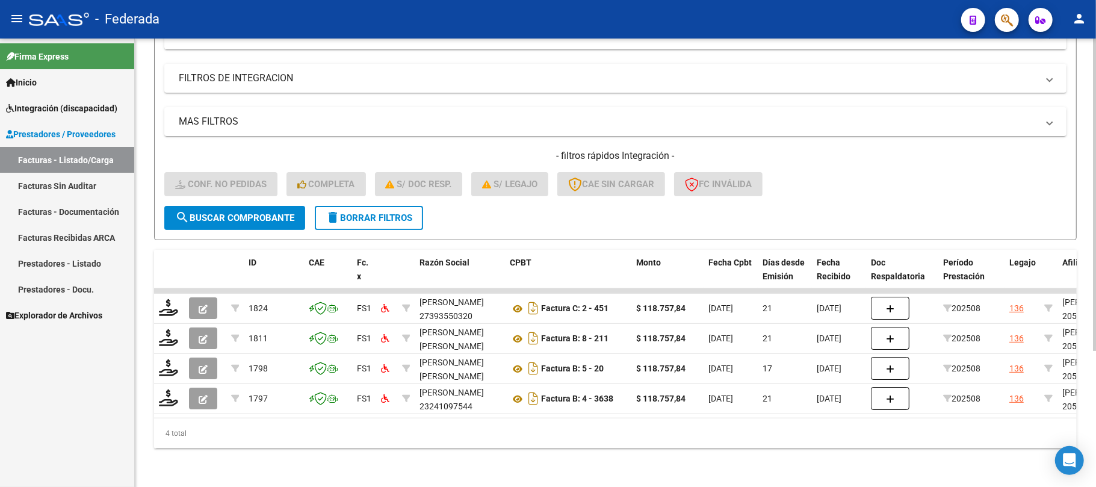
scroll to position [195, 0]
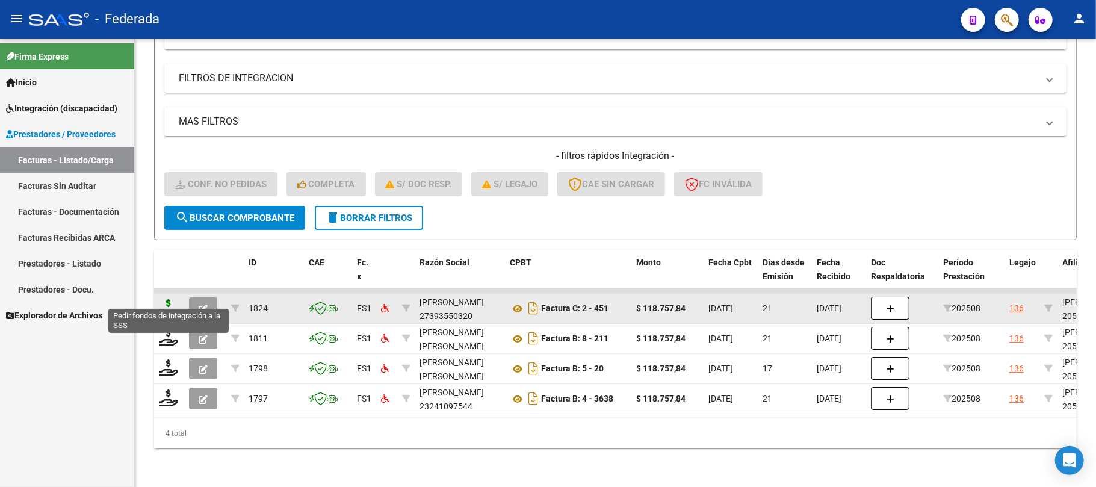
click at [169, 299] on icon at bounding box center [168, 307] width 19 height 17
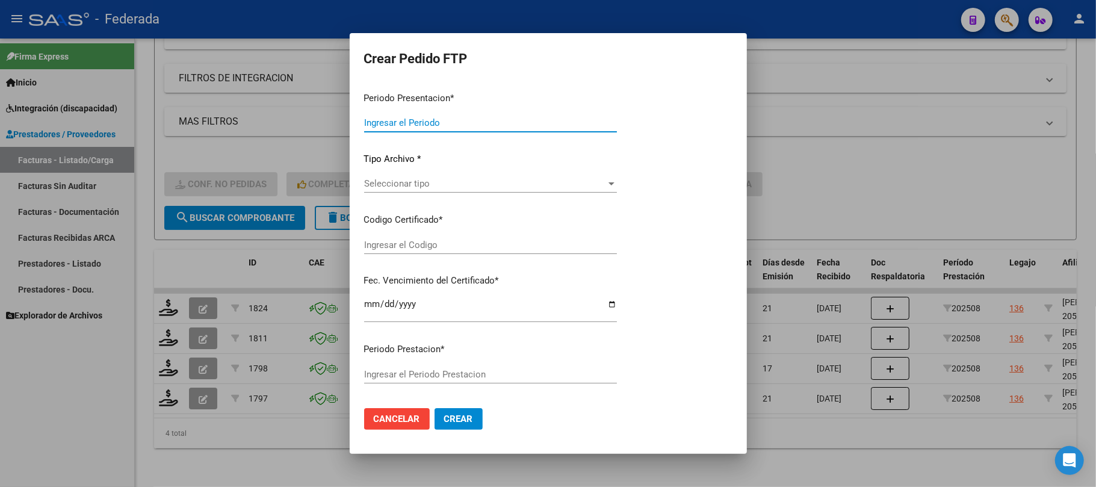
type input "202508"
type input "$ 118.757,84"
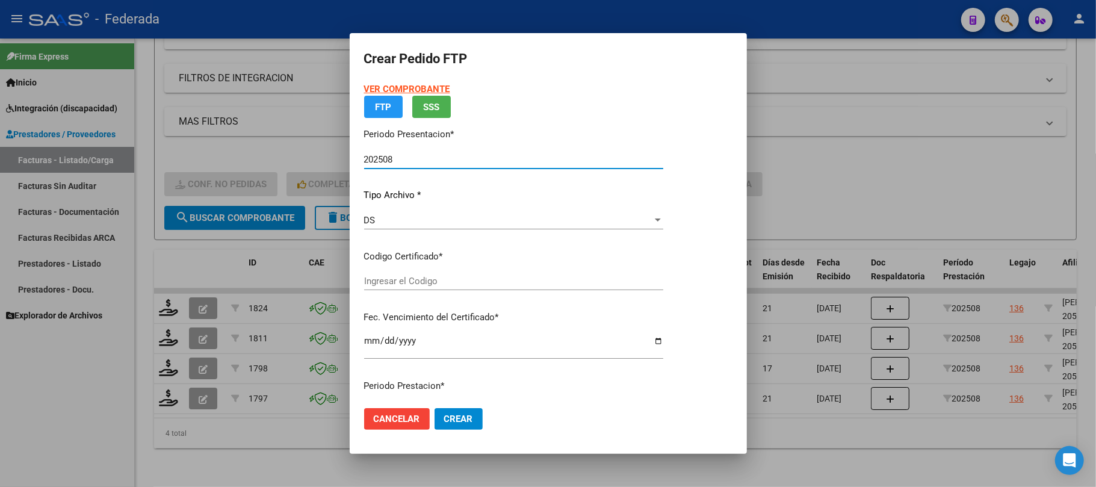
type input "ARG02000523228312022101320271013RIO145"
type input "2027-10-13"
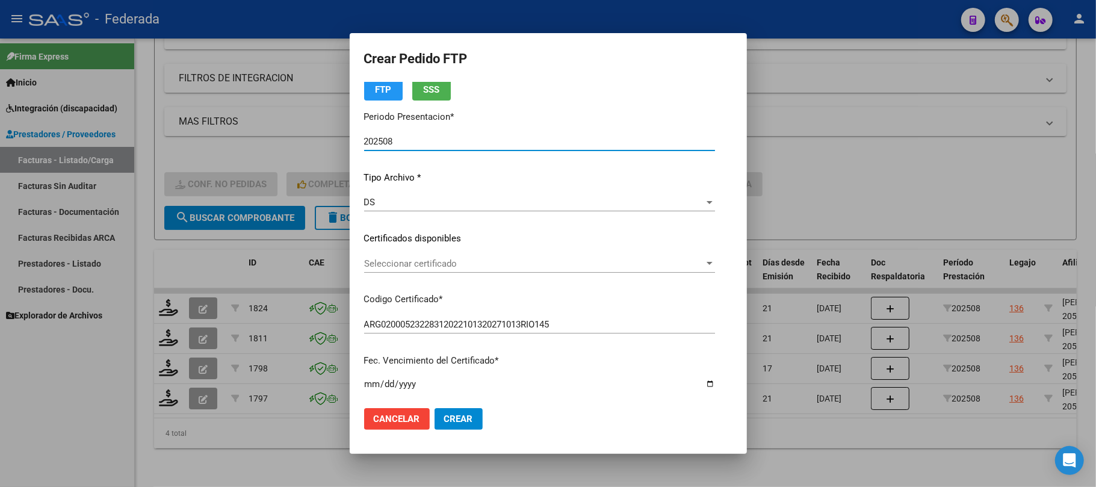
scroll to position [160, 0]
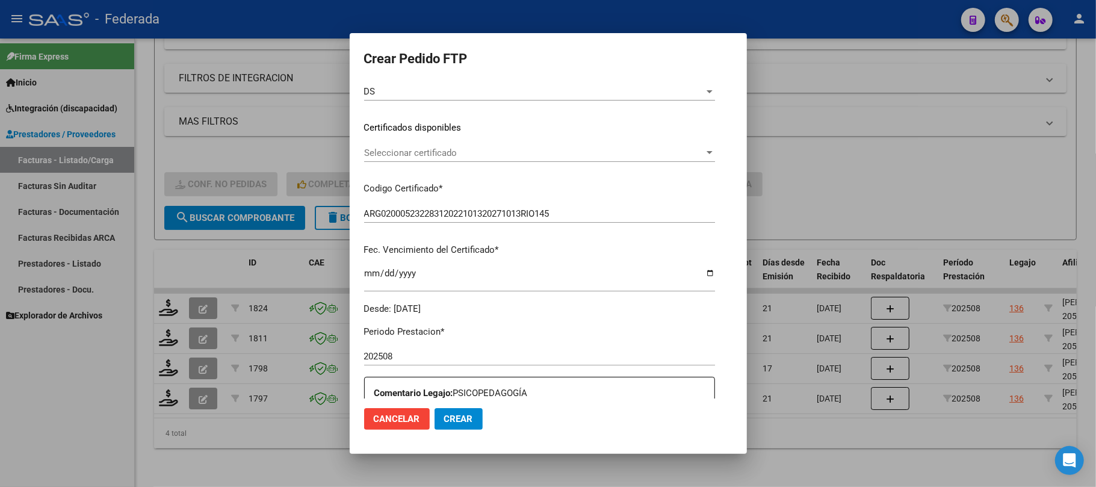
click at [395, 155] on span "Seleccionar certificado" at bounding box center [534, 152] width 340 height 11
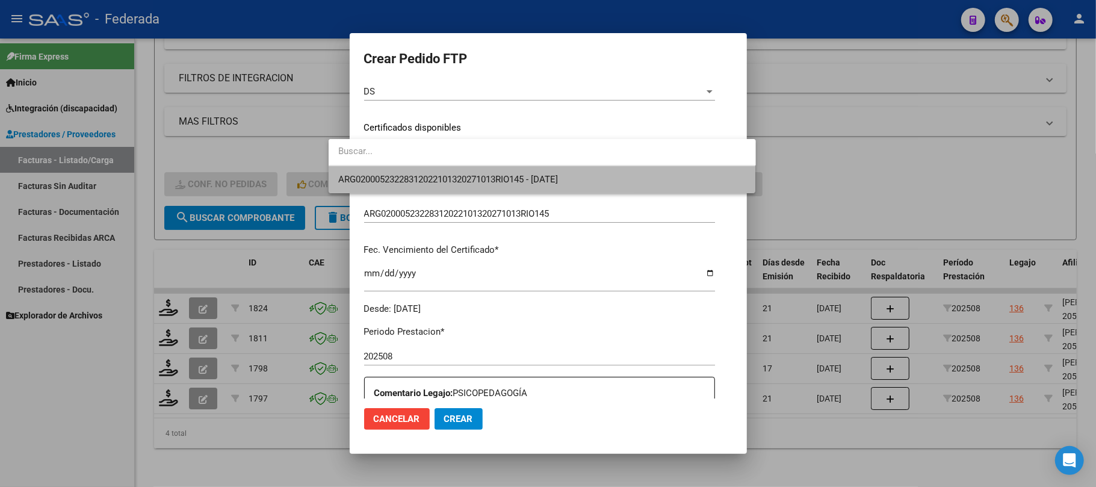
click at [389, 184] on span "ARG02000523228312022101320271013RIO145 - 2027-10-13" at bounding box center [542, 179] width 408 height 27
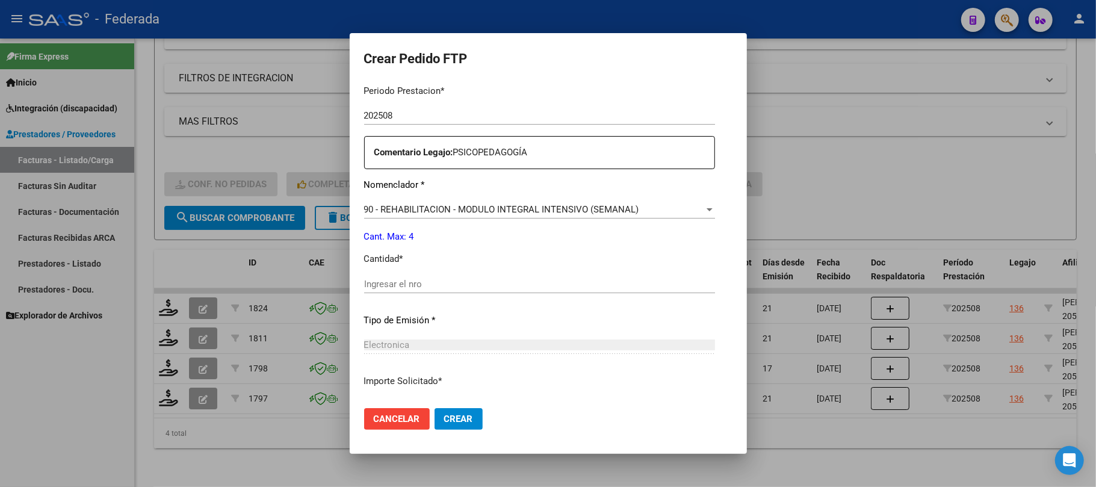
scroll to position [481, 0]
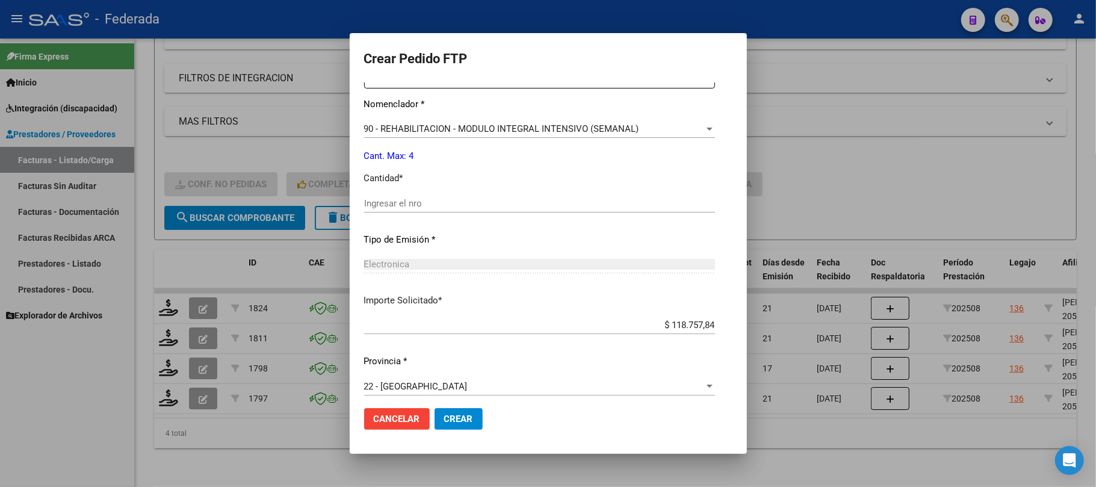
click at [388, 195] on div "Ingresar el nro" at bounding box center [539, 203] width 351 height 18
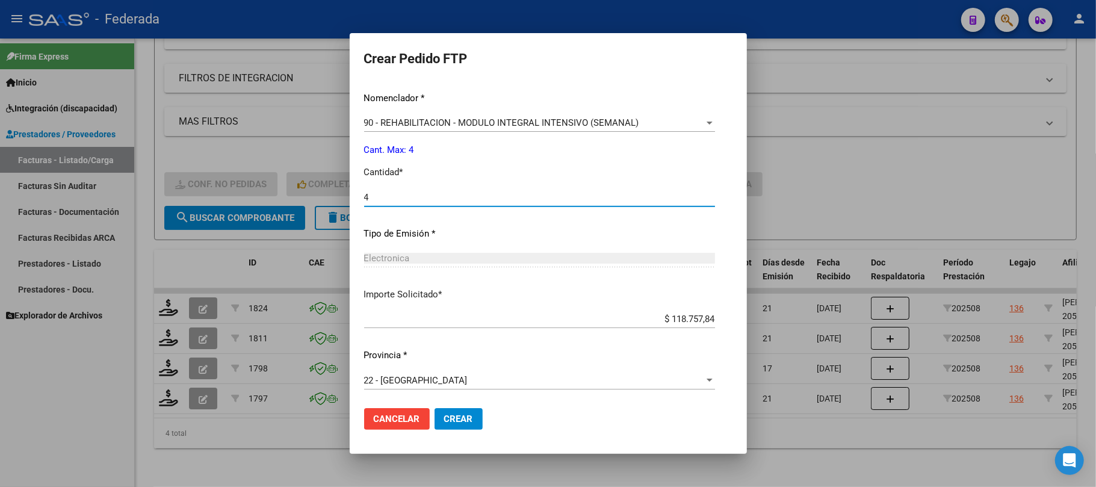
scroll to position [489, 0]
type input "4"
click at [448, 428] on button "Crear" at bounding box center [459, 419] width 48 height 22
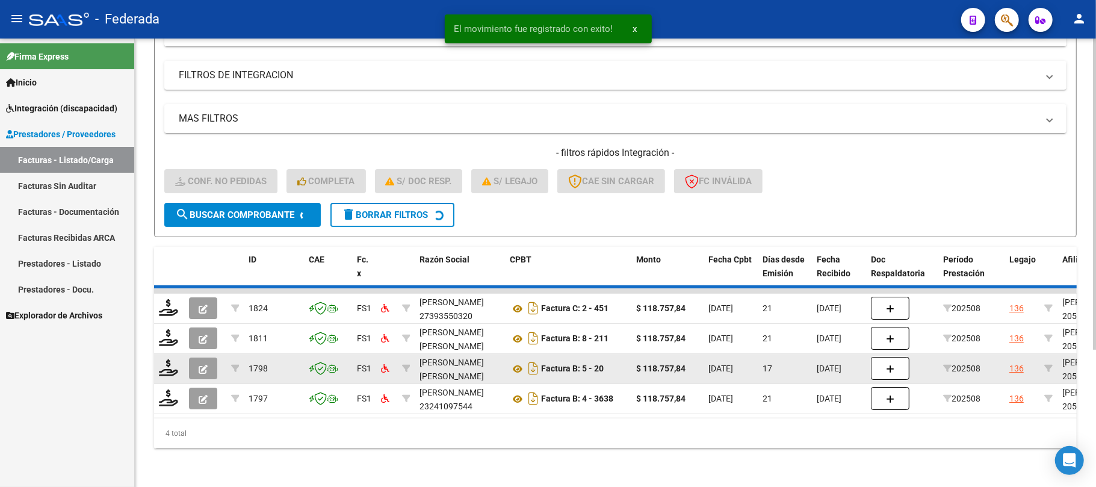
scroll to position [165, 0]
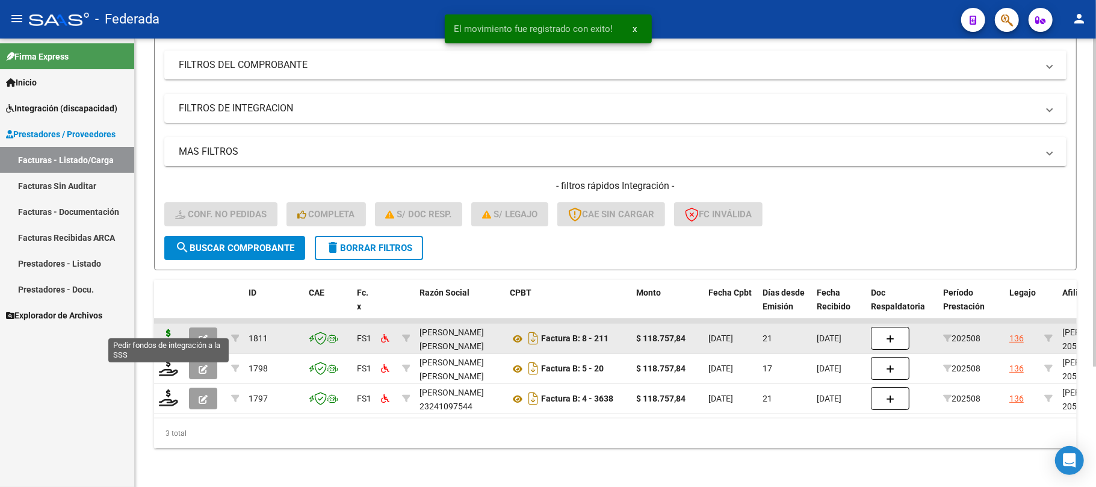
click at [169, 329] on icon at bounding box center [168, 337] width 19 height 17
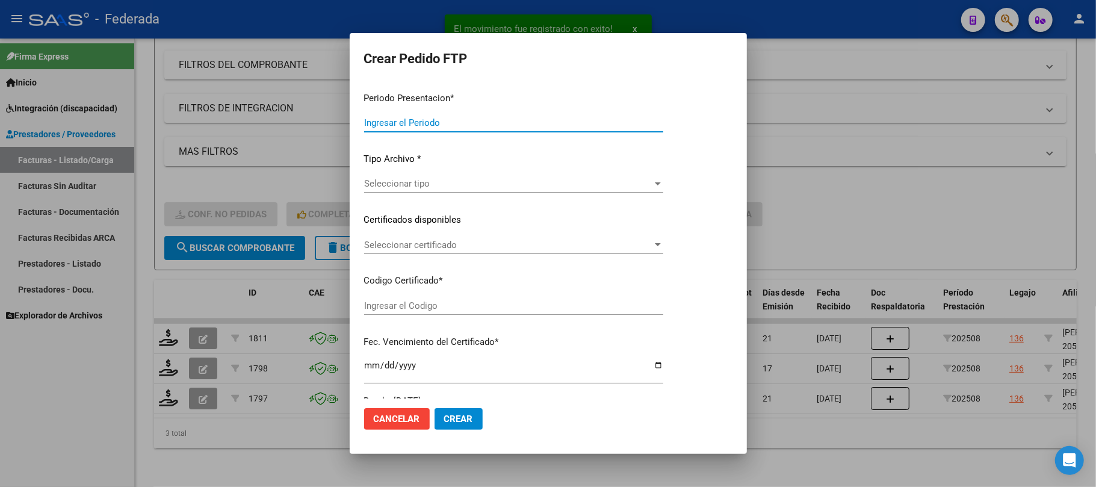
type input "202508"
type input "$ 118.757,84"
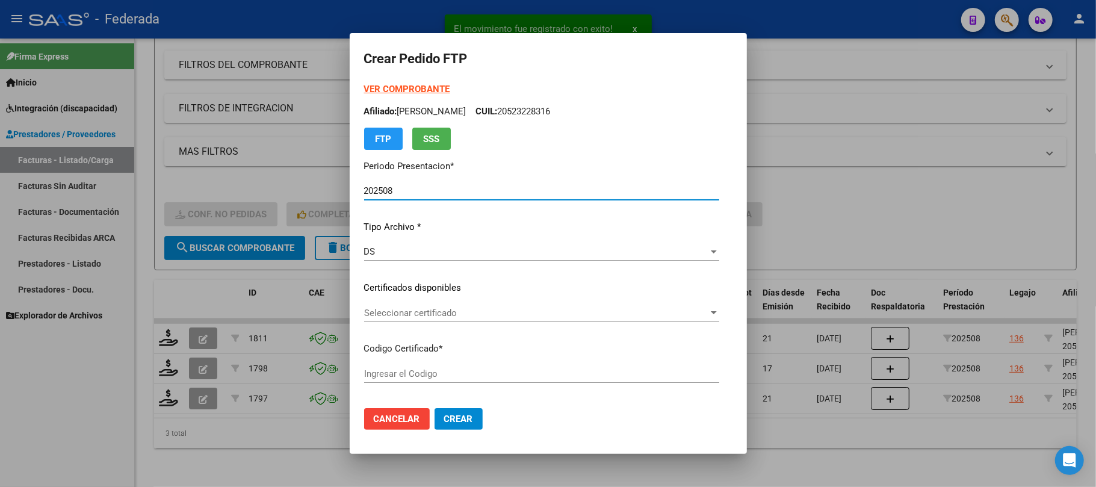
type input "ARG02000523228312022101320271013RIO145"
type input "2027-10-13"
click at [367, 313] on span "Seleccionar certificado" at bounding box center [536, 313] width 344 height 11
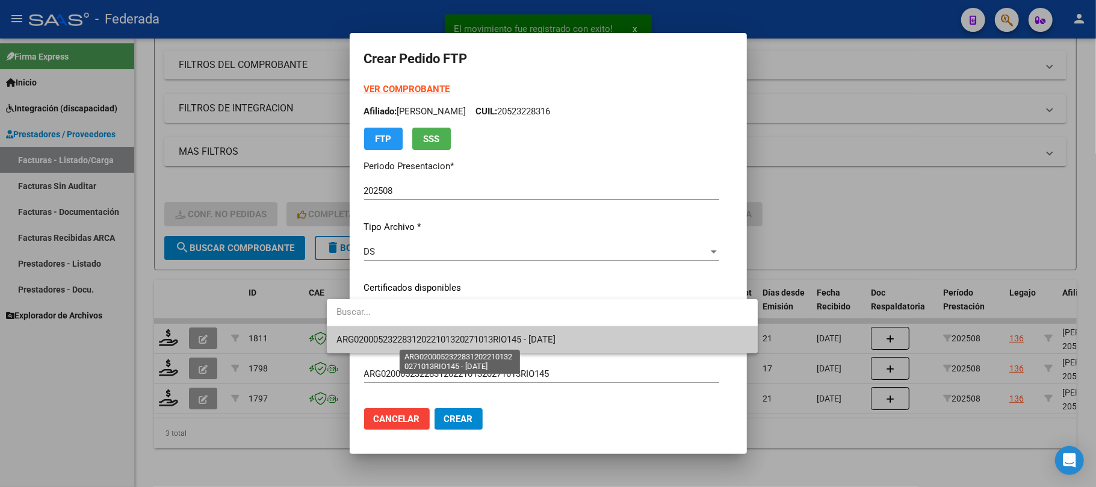
click at [374, 335] on span "ARG02000523228312022101320271013RIO145 - 2027-10-13" at bounding box center [446, 339] width 220 height 11
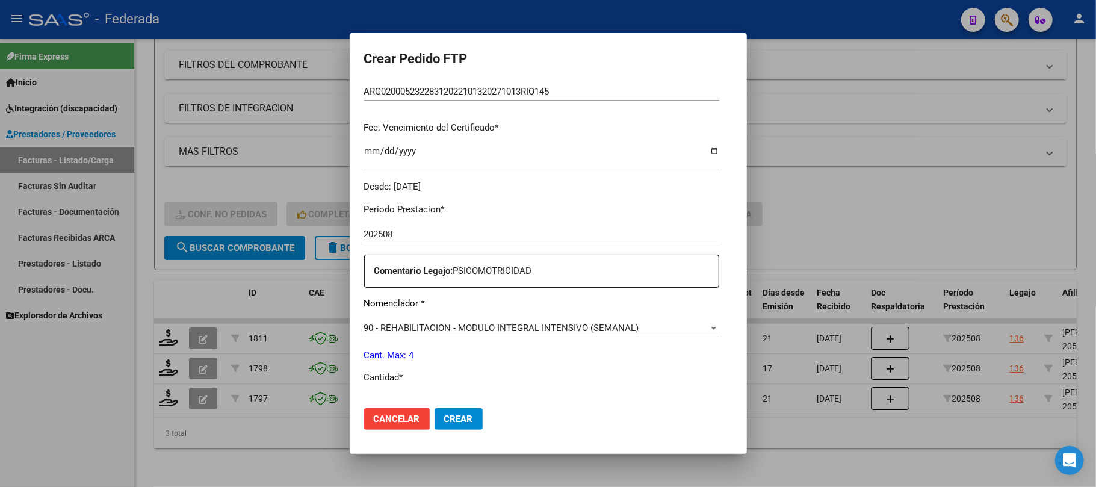
scroll to position [321, 0]
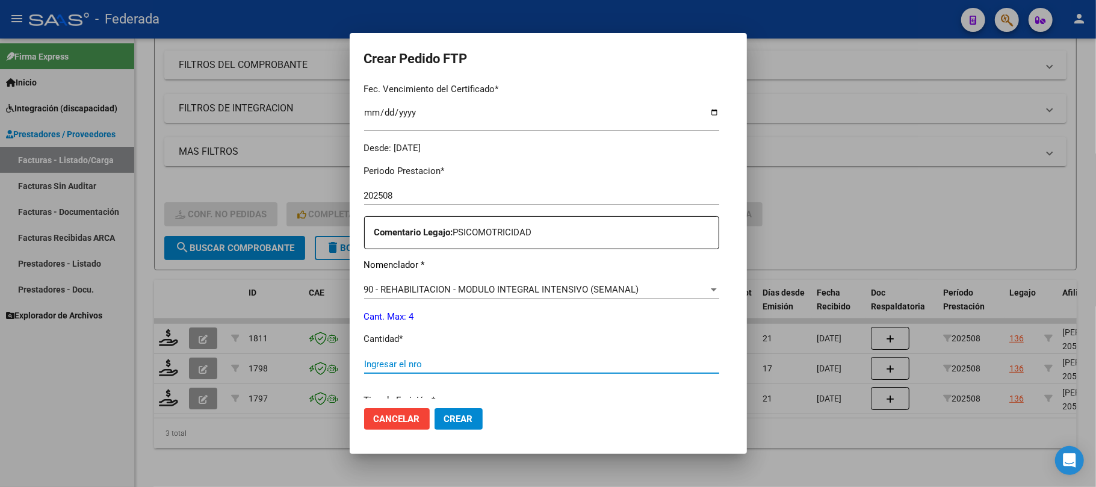
click at [371, 361] on input "Ingresar el nro" at bounding box center [541, 364] width 355 height 11
type input "4"
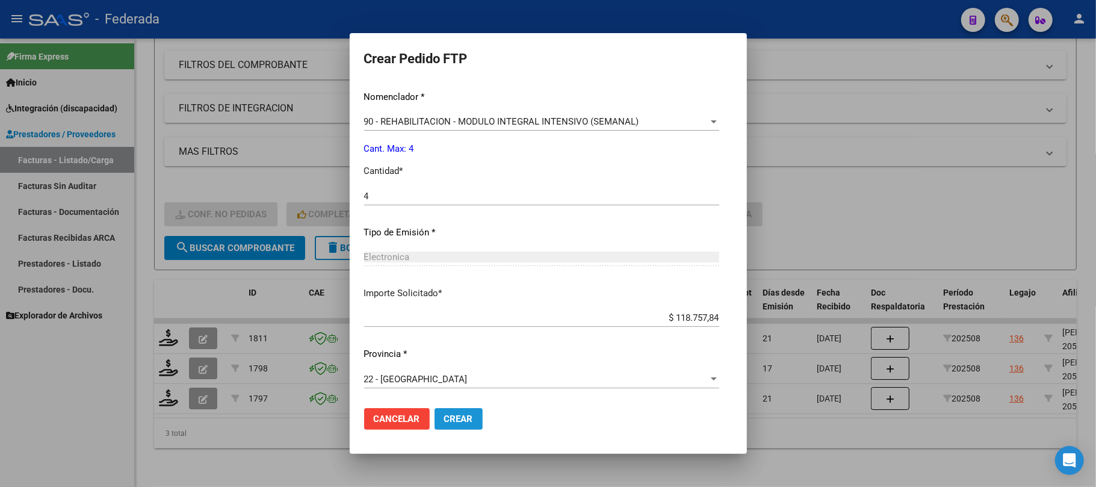
click at [435, 412] on button "Crear" at bounding box center [459, 419] width 48 height 22
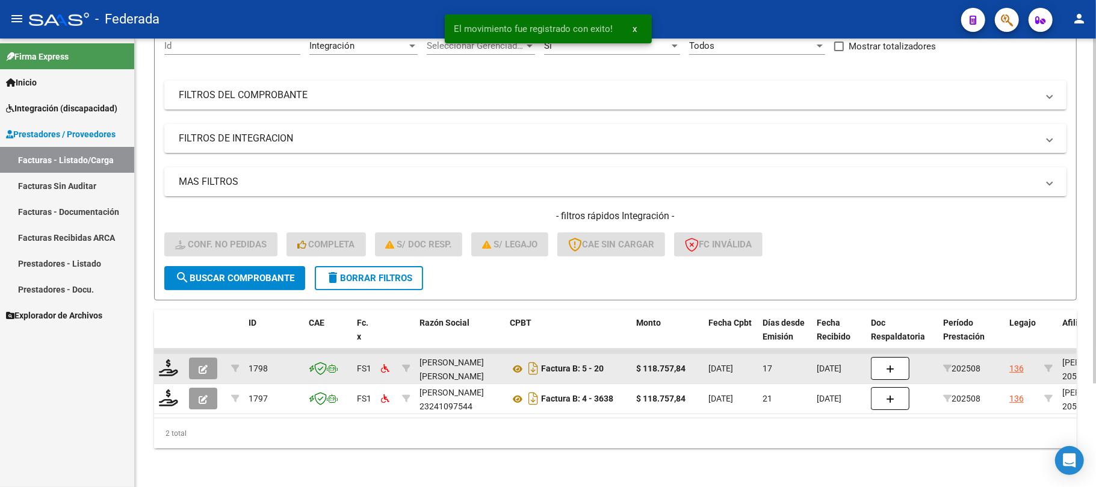
scroll to position [135, 0]
click at [172, 359] on icon at bounding box center [168, 367] width 19 height 17
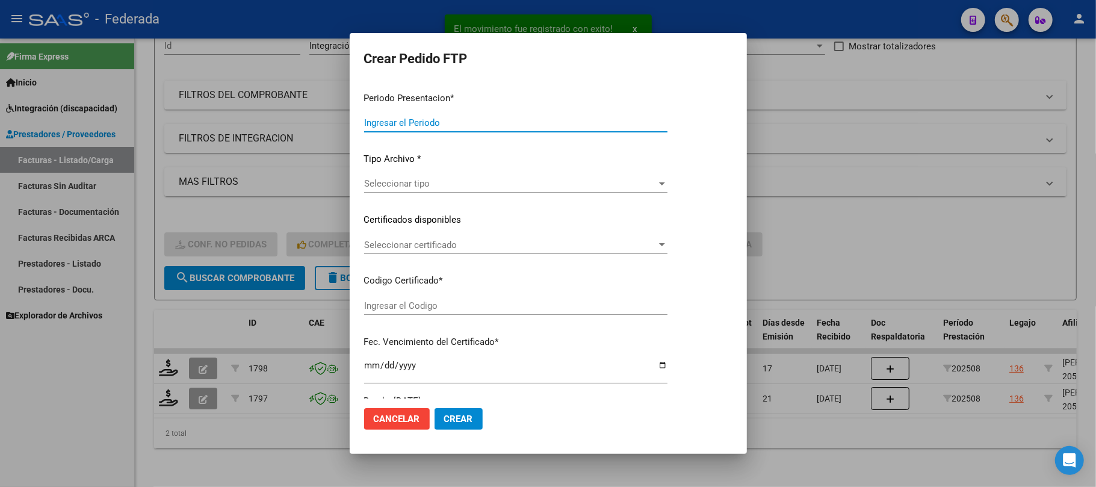
type input "202508"
type input "$ 118.757,84"
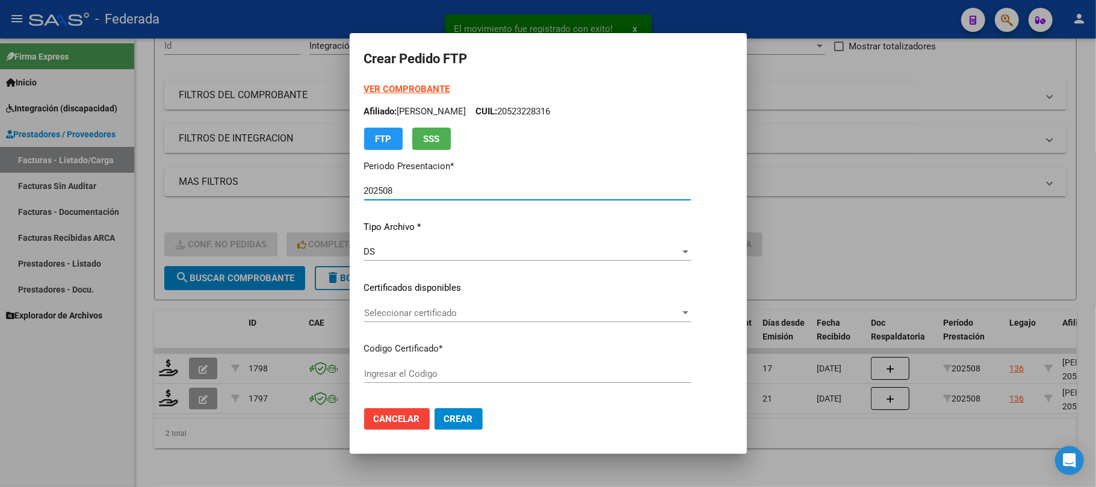
type input "ARG02000523228312022101320271013RIO145"
type input "2027-10-13"
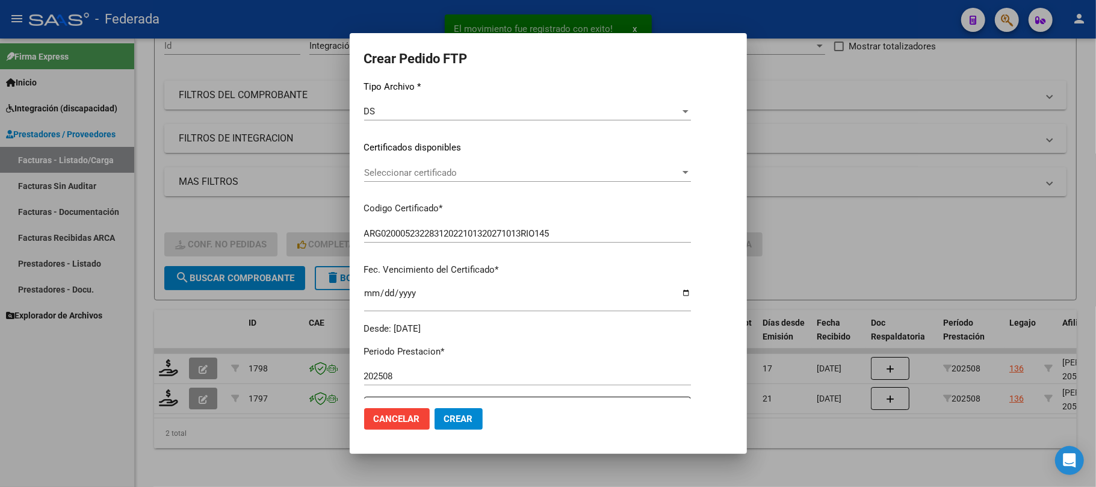
scroll to position [160, 0]
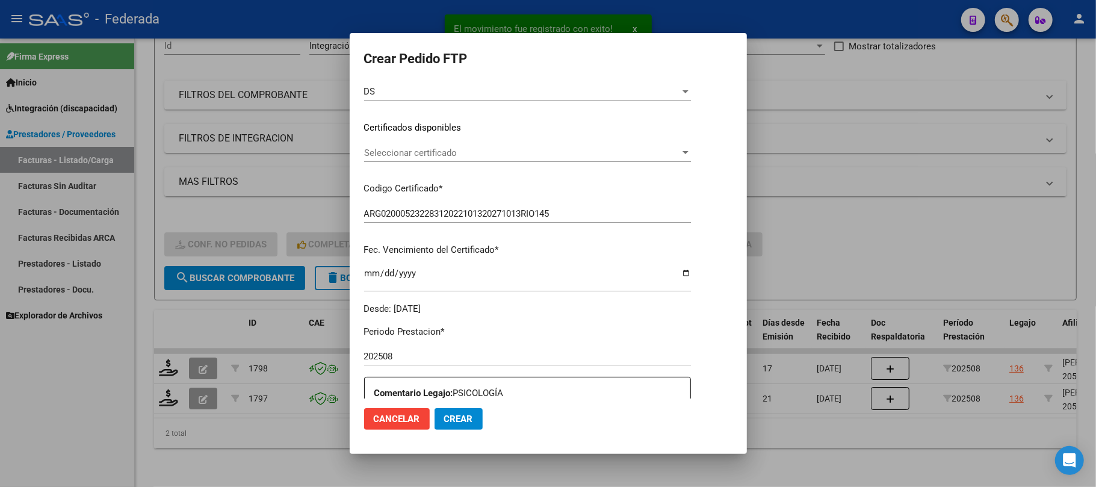
click at [374, 150] on span "Seleccionar certificado" at bounding box center [522, 152] width 316 height 11
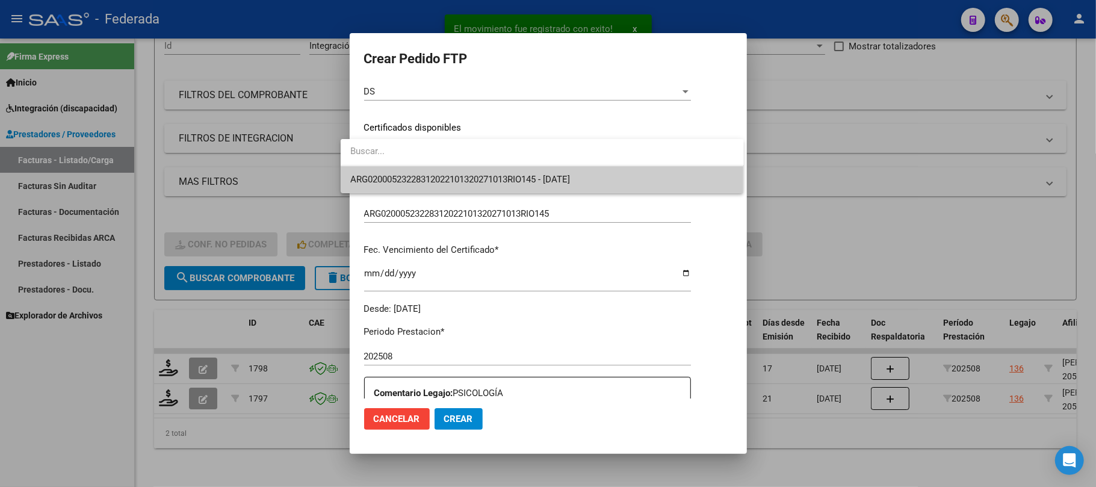
click at [376, 188] on span "ARG02000523228312022101320271013RIO145 - 2027-10-13" at bounding box center [542, 179] width 384 height 27
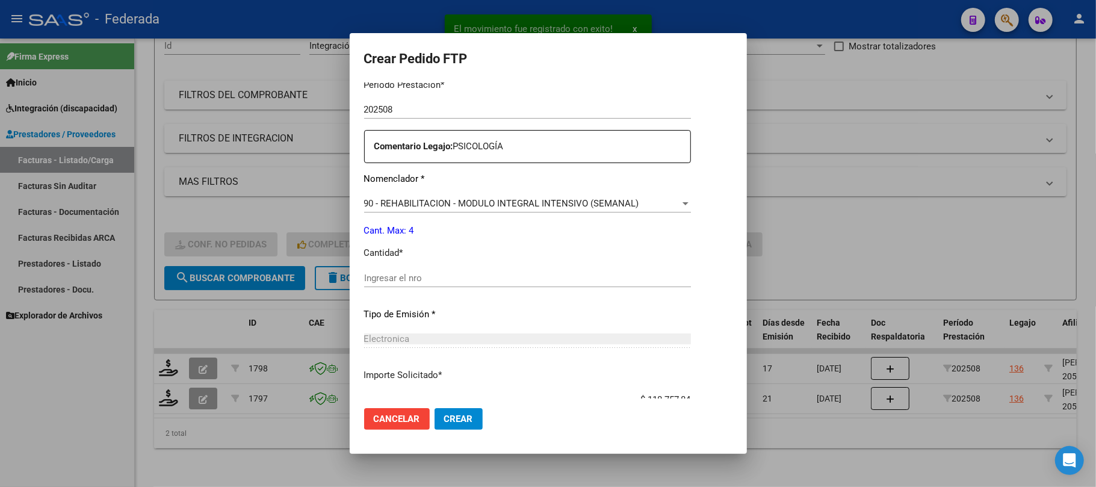
scroll to position [489, 0]
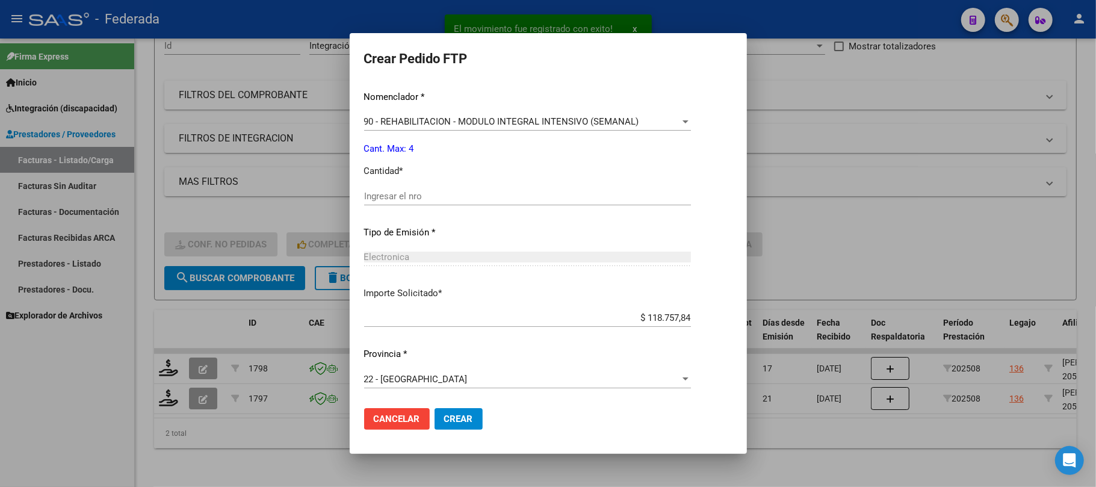
click at [383, 193] on input "Ingresar el nro" at bounding box center [527, 196] width 327 height 11
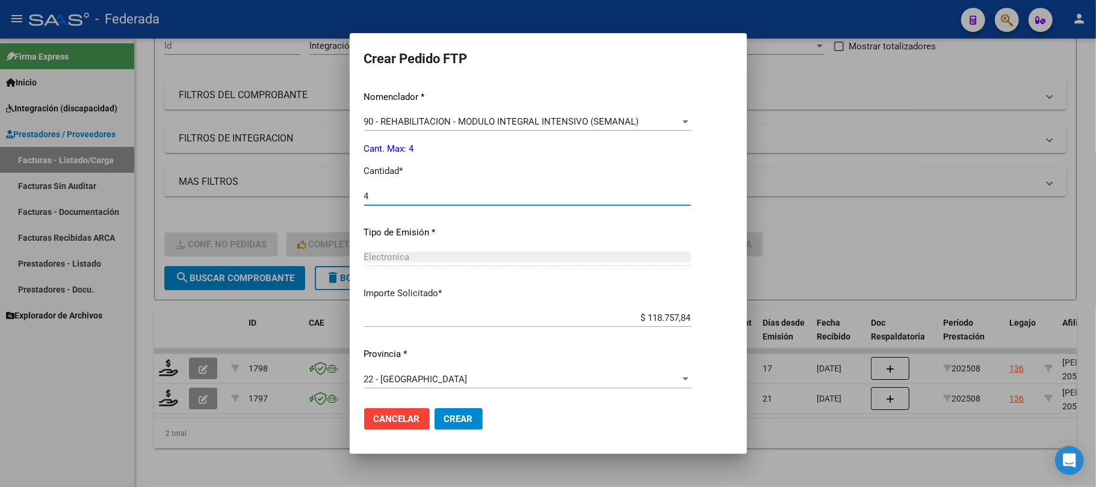
type input "4"
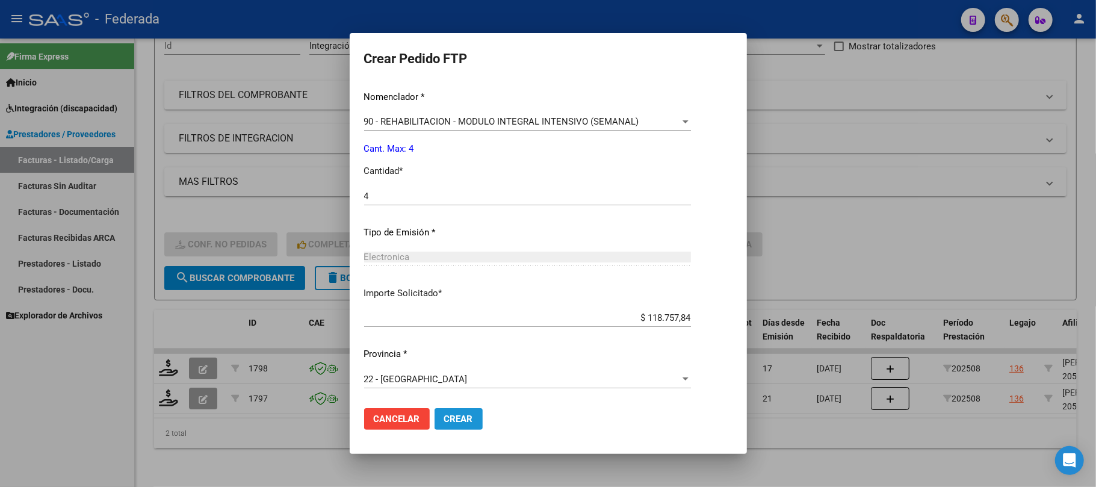
click at [444, 419] on span "Crear" at bounding box center [458, 418] width 29 height 11
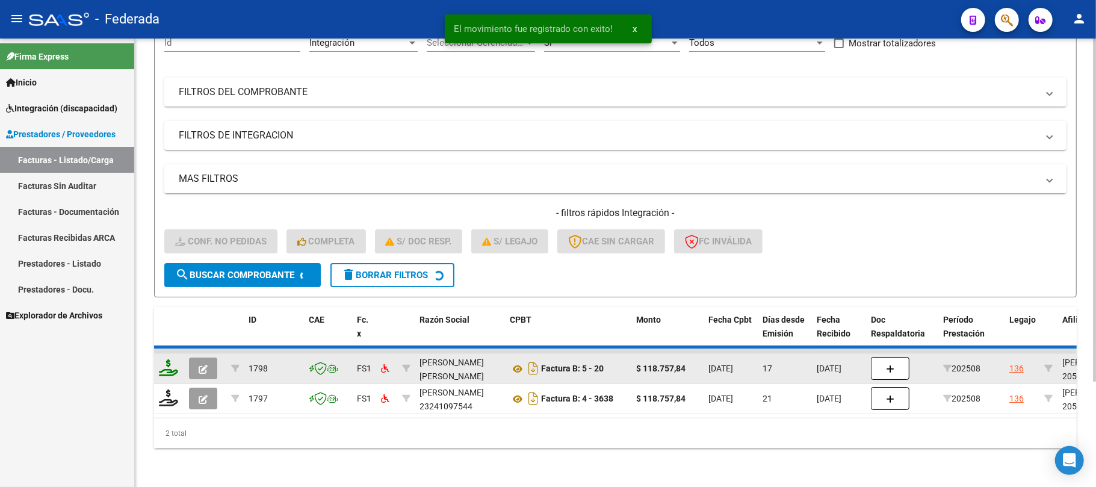
scroll to position [105, 0]
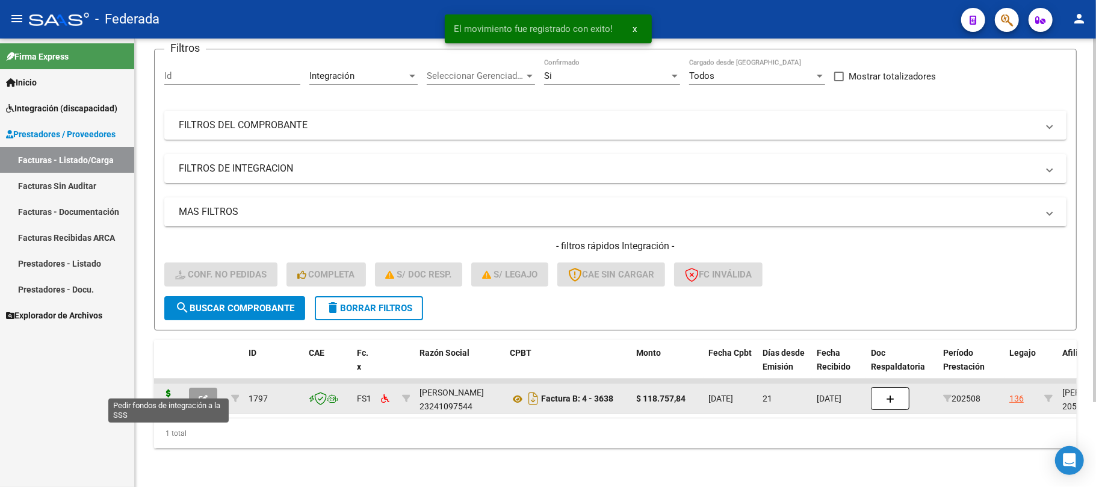
click at [170, 390] on icon at bounding box center [168, 397] width 19 height 17
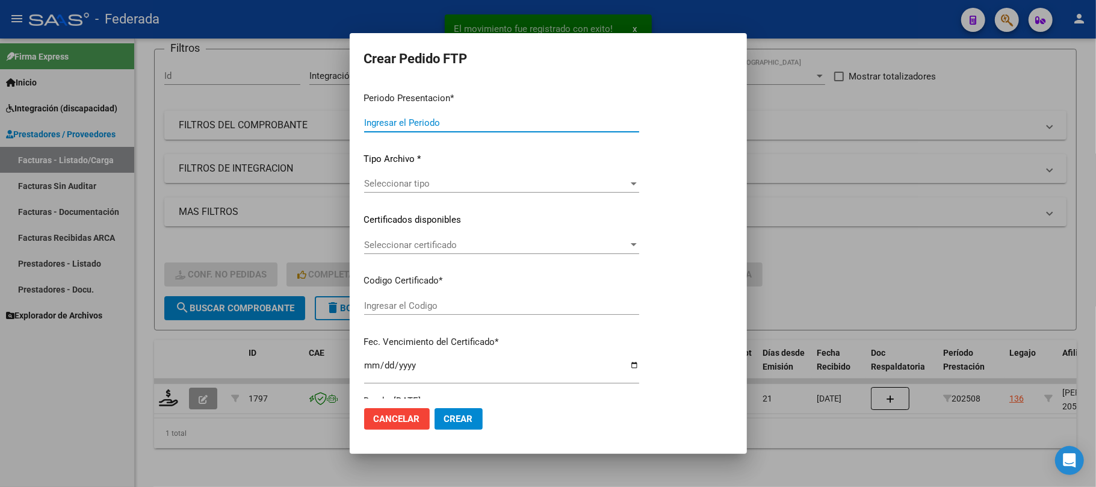
type input "202508"
type input "$ 118.757,84"
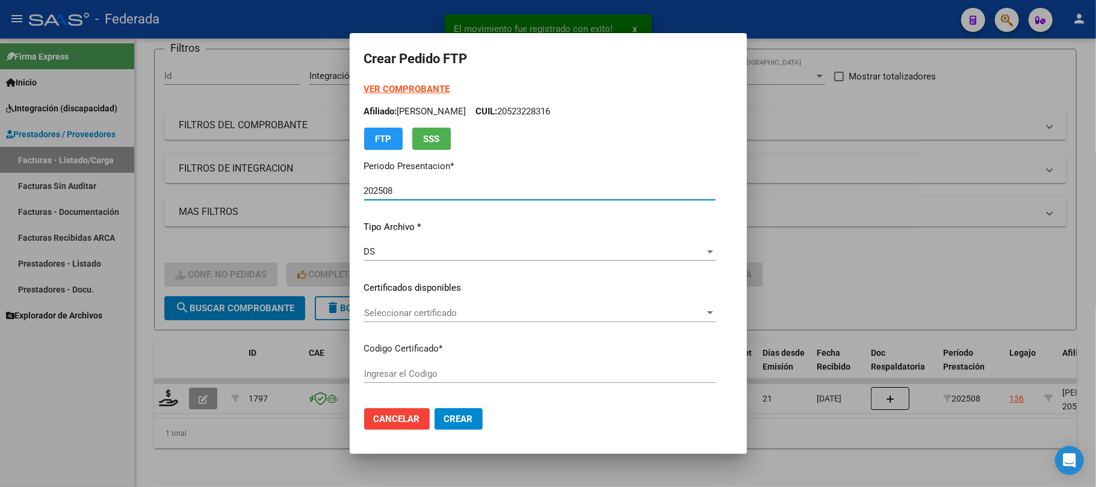
type input "ARG02000523228312022101320271013RIO145"
type input "2027-10-13"
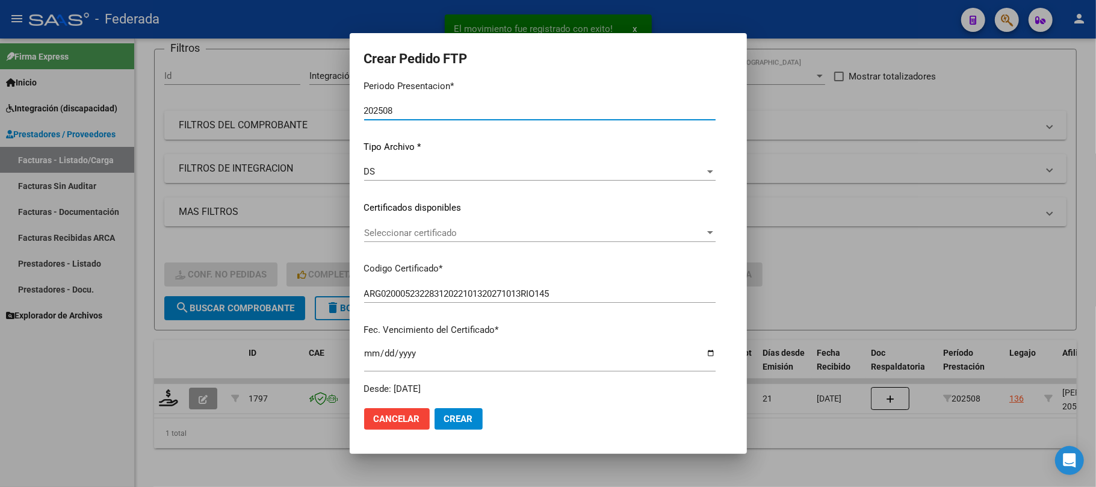
click at [392, 232] on span "Seleccionar certificado" at bounding box center [534, 232] width 341 height 11
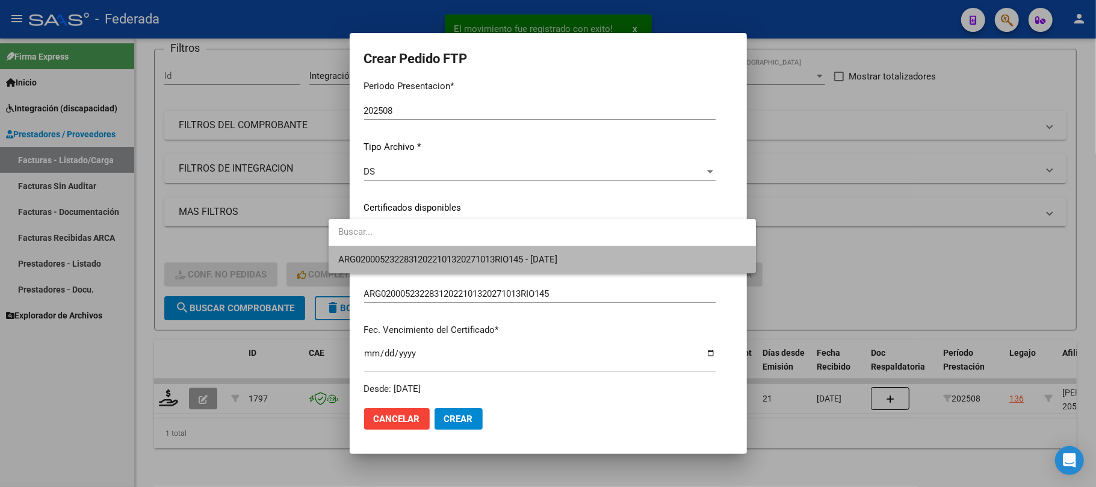
click at [392, 251] on span "ARG02000523228312022101320271013RIO145 - 2027-10-13" at bounding box center [542, 259] width 408 height 27
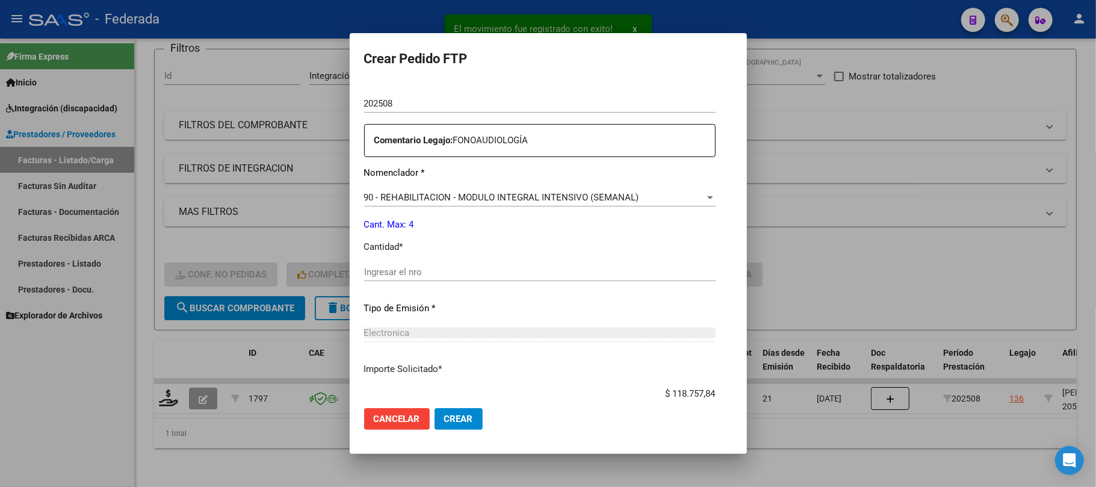
scroll to position [481, 0]
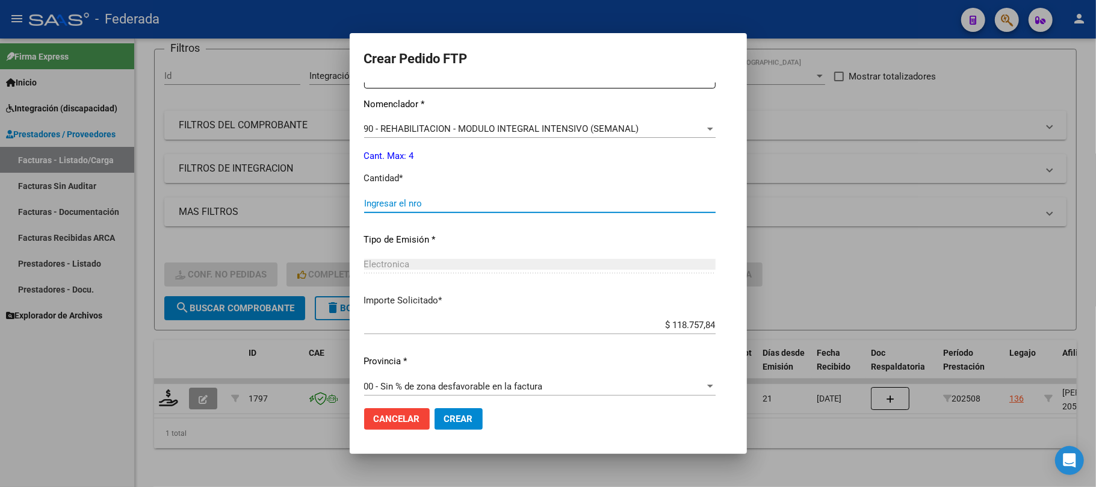
click at [388, 206] on input "Ingresar el nro" at bounding box center [539, 203] width 351 height 11
type input "4"
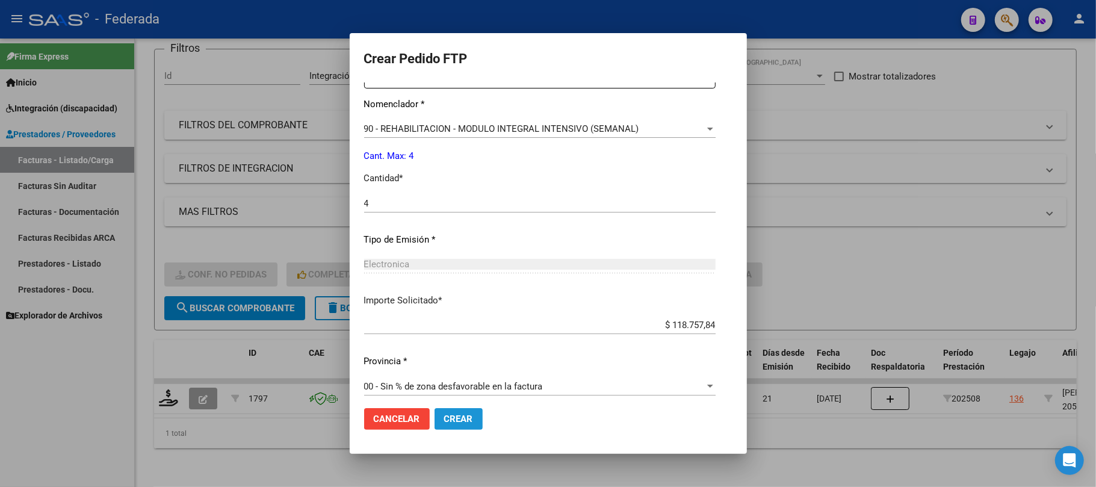
click at [444, 416] on span "Crear" at bounding box center [458, 418] width 29 height 11
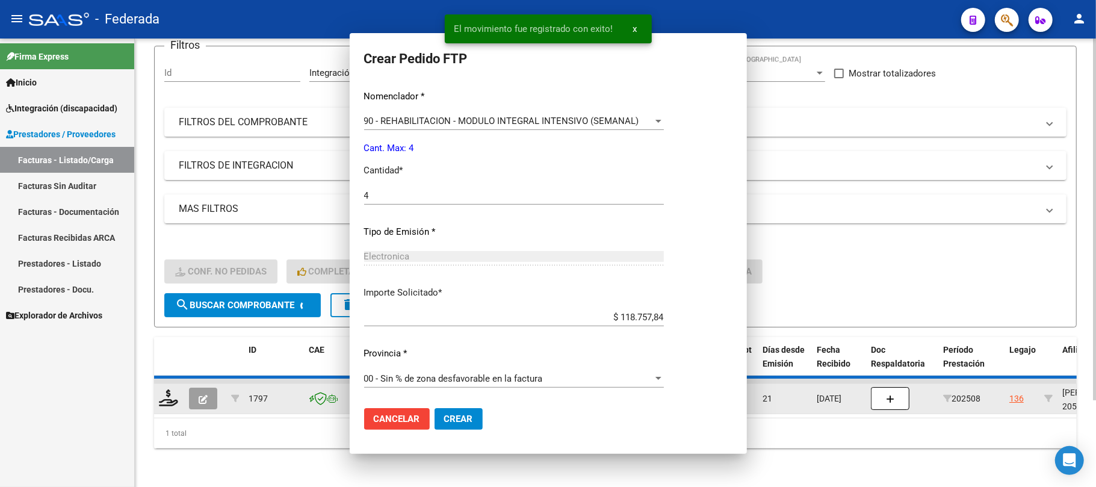
scroll to position [0, 0]
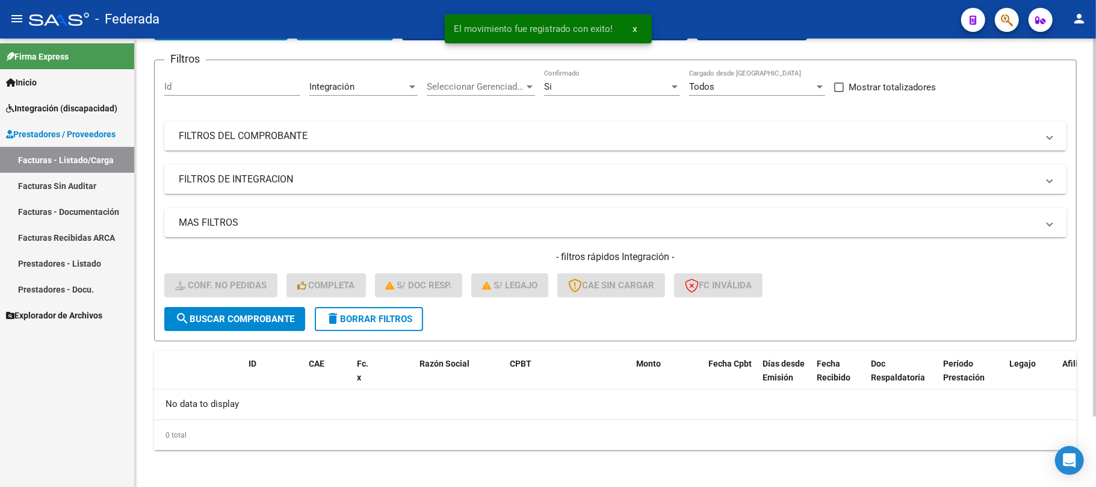
drag, startPoint x: 367, startPoint y: 316, endPoint x: 381, endPoint y: 320, distance: 15.0
click at [365, 316] on span "delete Borrar Filtros" at bounding box center [369, 319] width 87 height 11
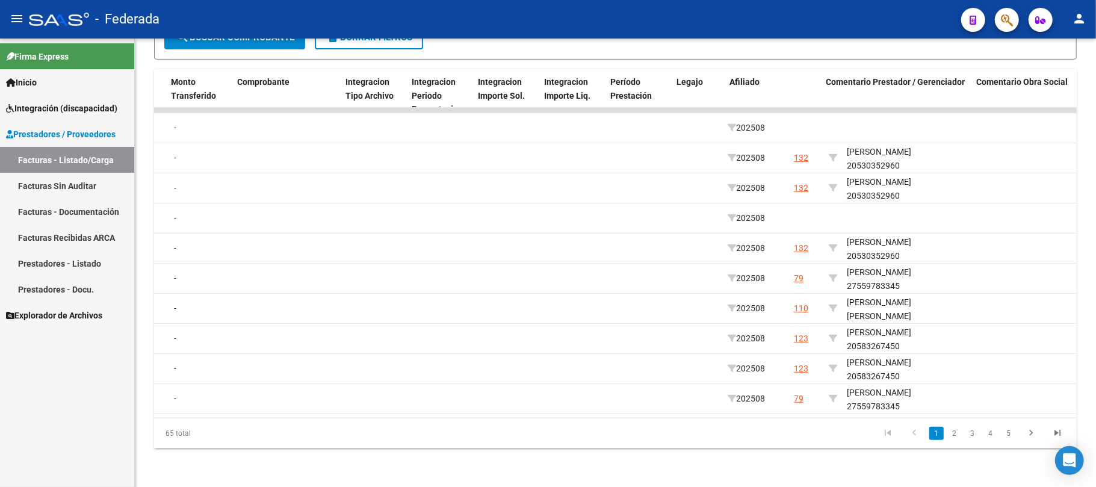
scroll to position [0, 1295]
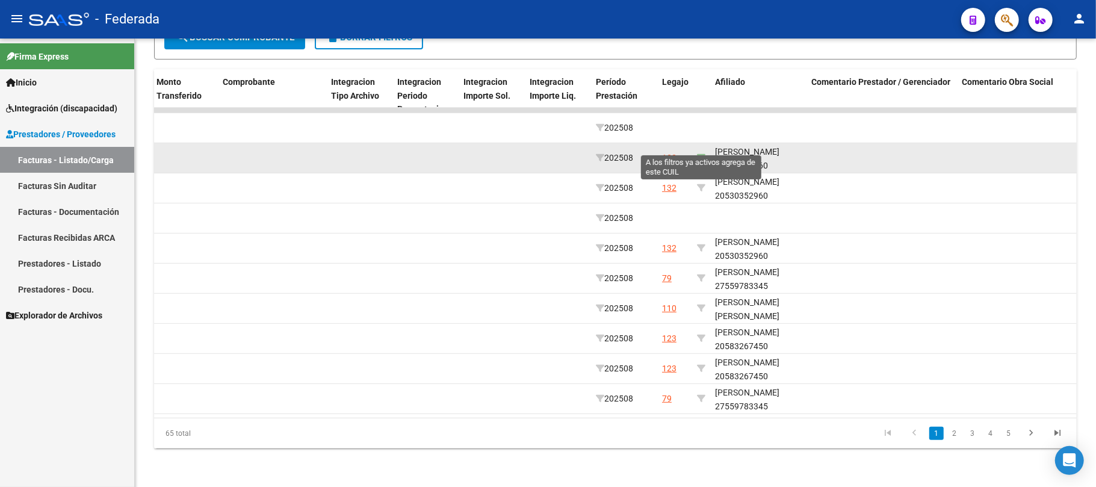
click at [702, 153] on icon at bounding box center [701, 157] width 8 height 8
type input "20530352960"
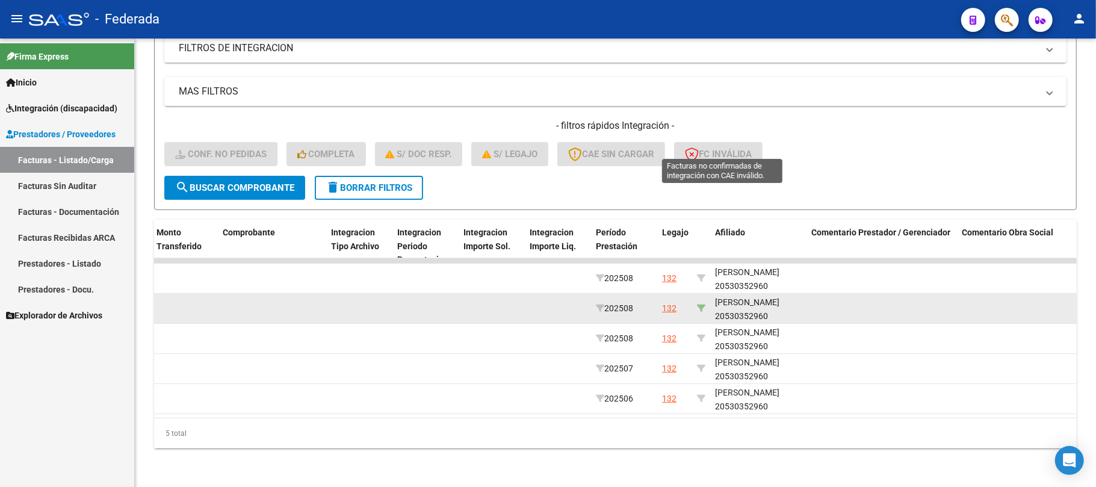
scroll to position [225, 0]
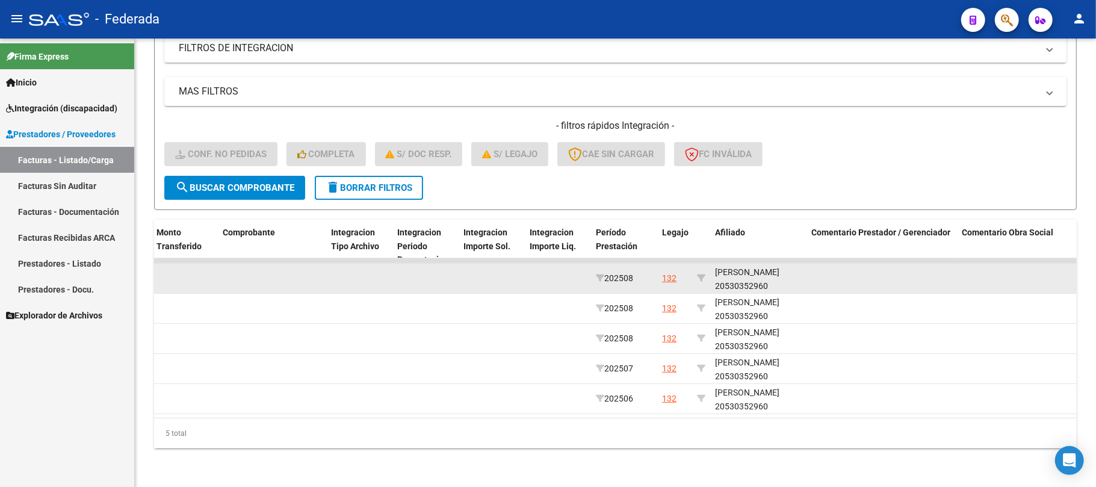
click at [738, 274] on div "[PERSON_NAME] 20530352960" at bounding box center [758, 279] width 87 height 28
copy div "20530352960"
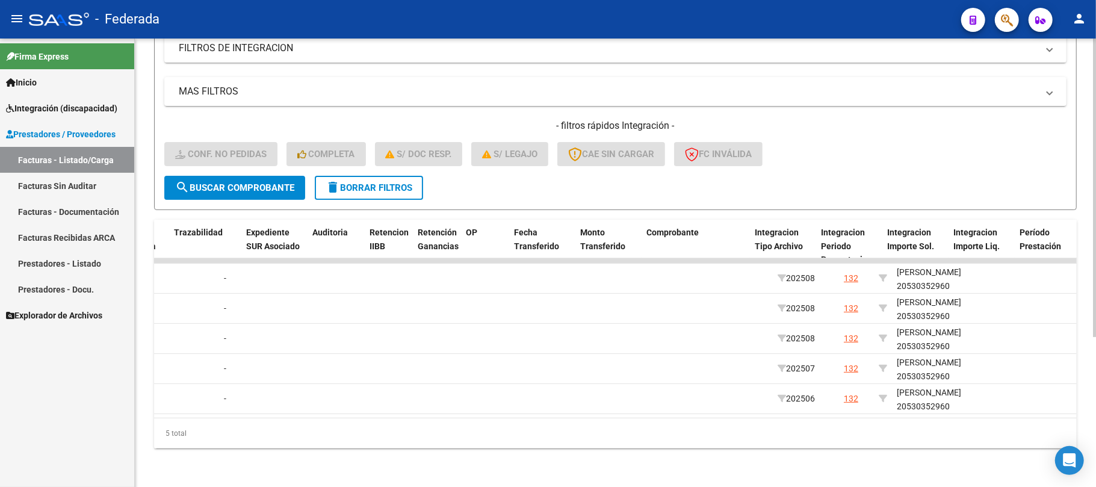
scroll to position [0, 1339]
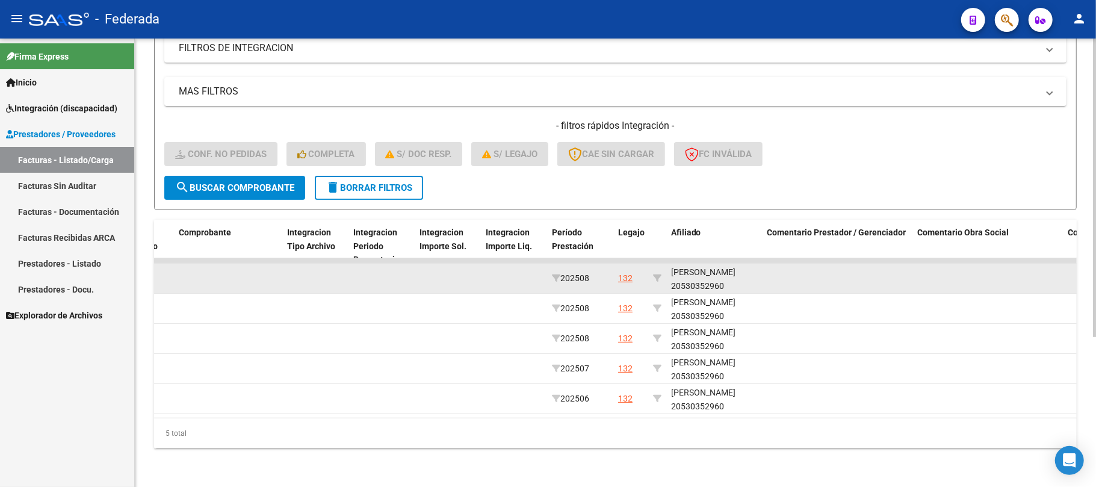
click at [689, 265] on div "[PERSON_NAME] 20530352960" at bounding box center [714, 279] width 87 height 28
copy div "TETTAMANZI"
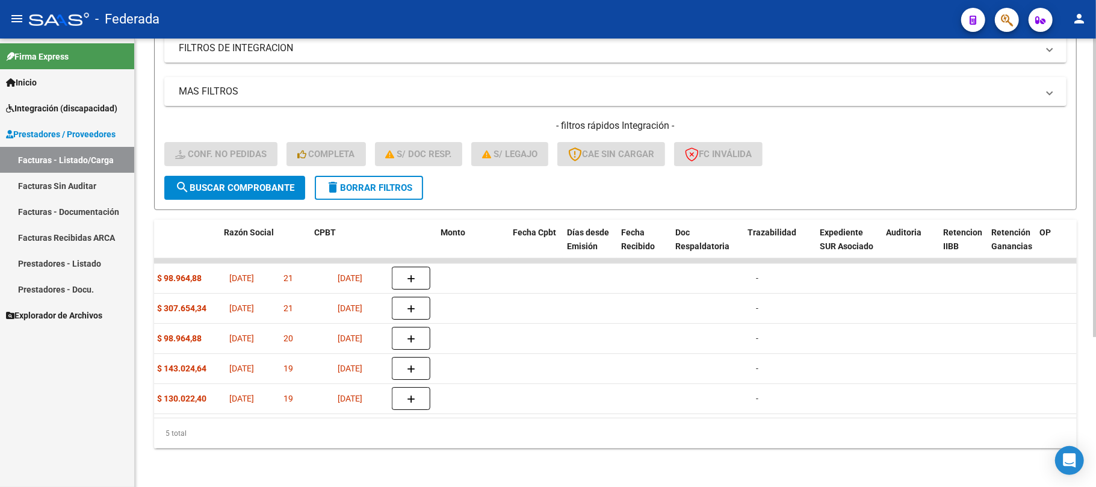
scroll to position [0, 0]
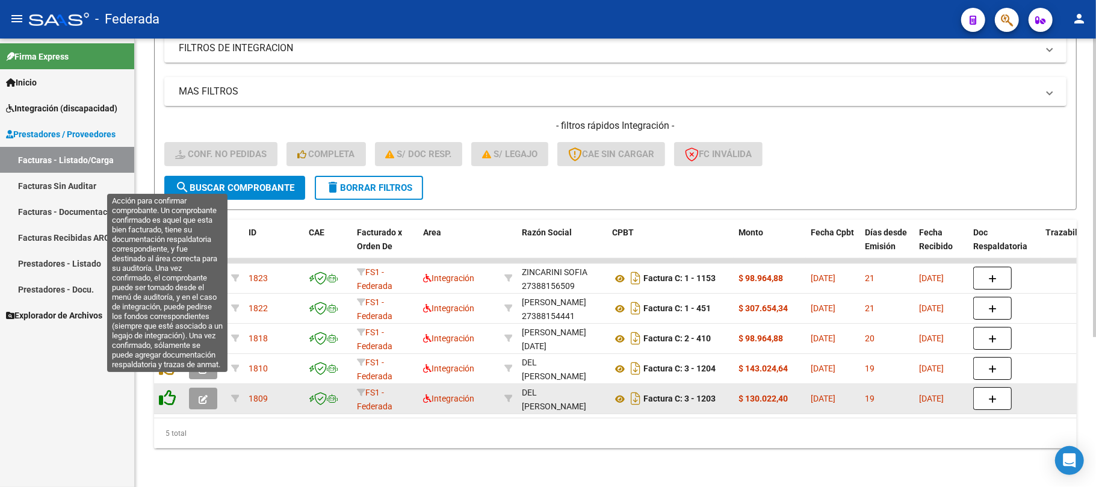
click at [167, 389] on icon at bounding box center [167, 397] width 17 height 17
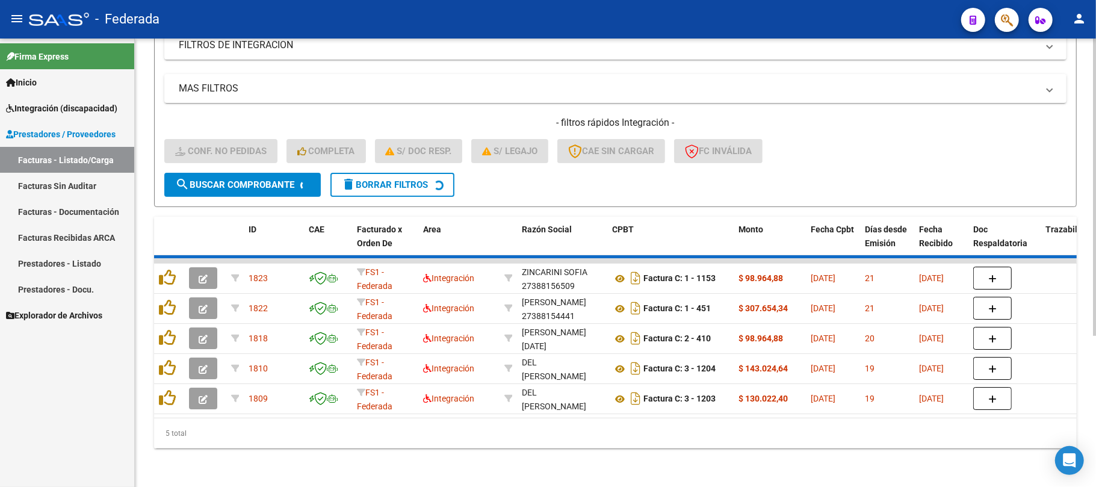
scroll to position [195, 0]
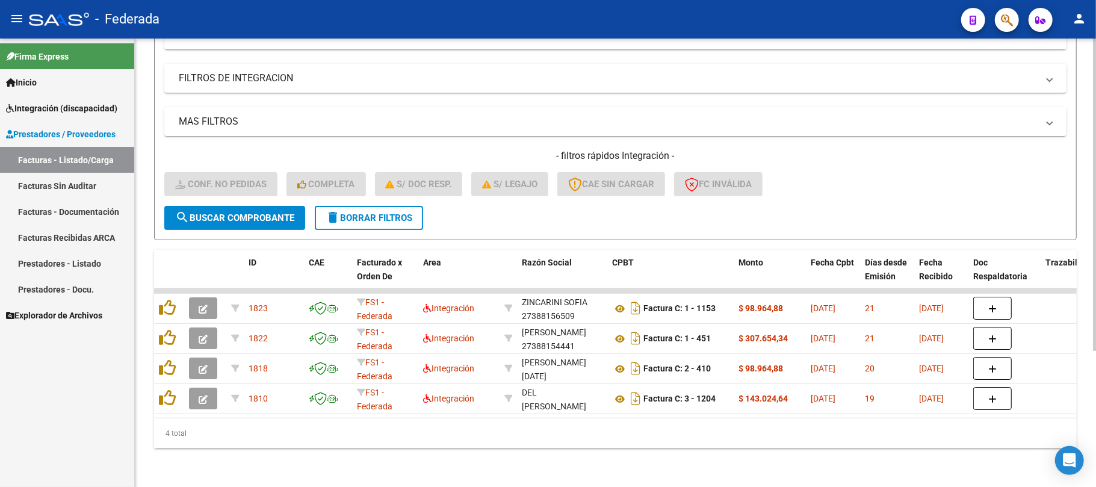
click at [359, 212] on span "delete Borrar Filtros" at bounding box center [369, 217] width 87 height 11
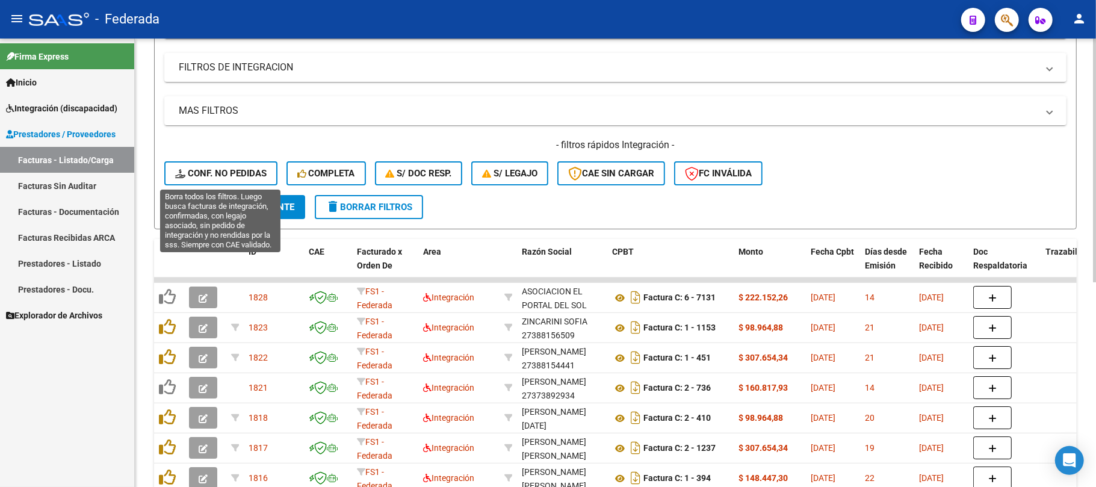
click at [254, 179] on button "Conf. no pedidas" at bounding box center [220, 173] width 113 height 24
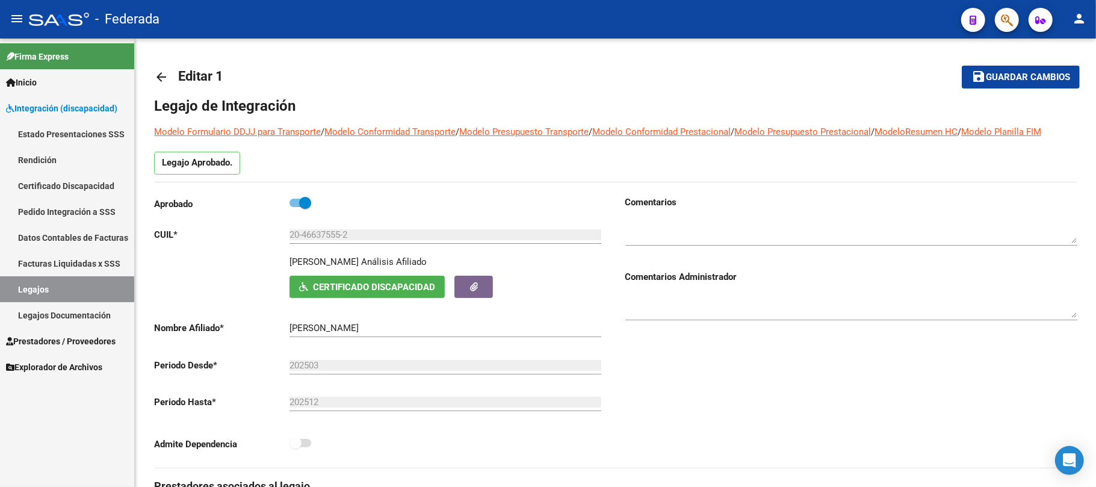
click at [88, 333] on link "Prestadores / Proveedores" at bounding box center [67, 341] width 134 height 26
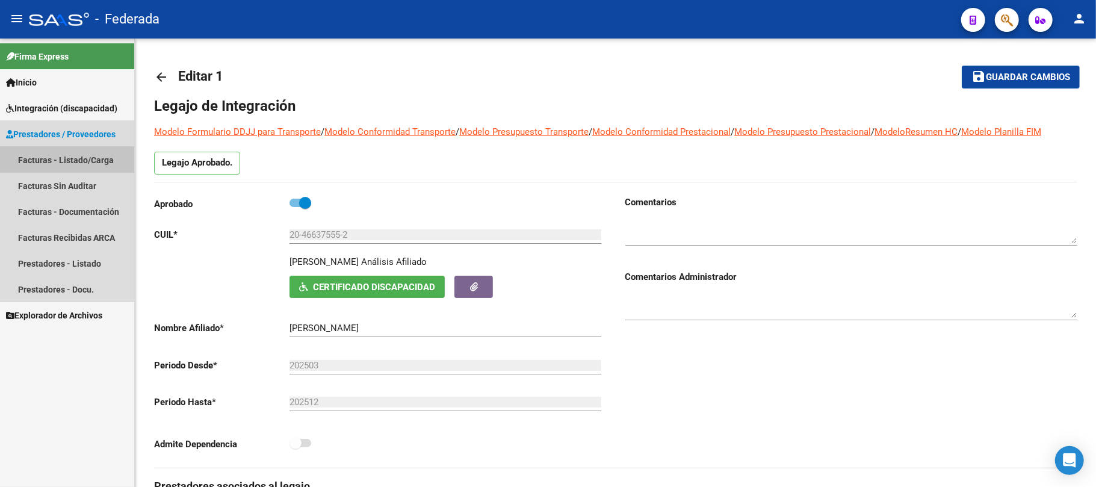
click at [70, 160] on link "Facturas - Listado/Carga" at bounding box center [67, 160] width 134 height 26
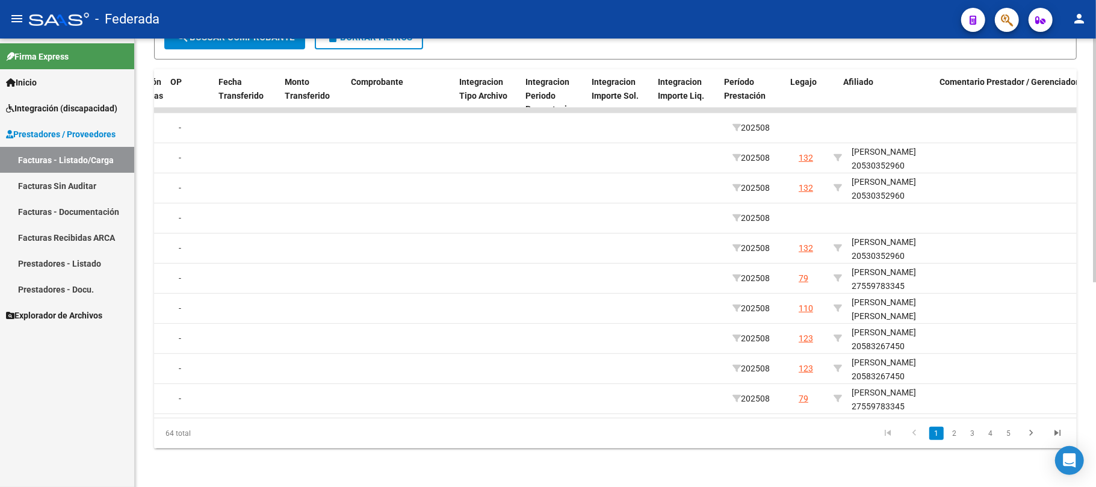
scroll to position [0, 1166]
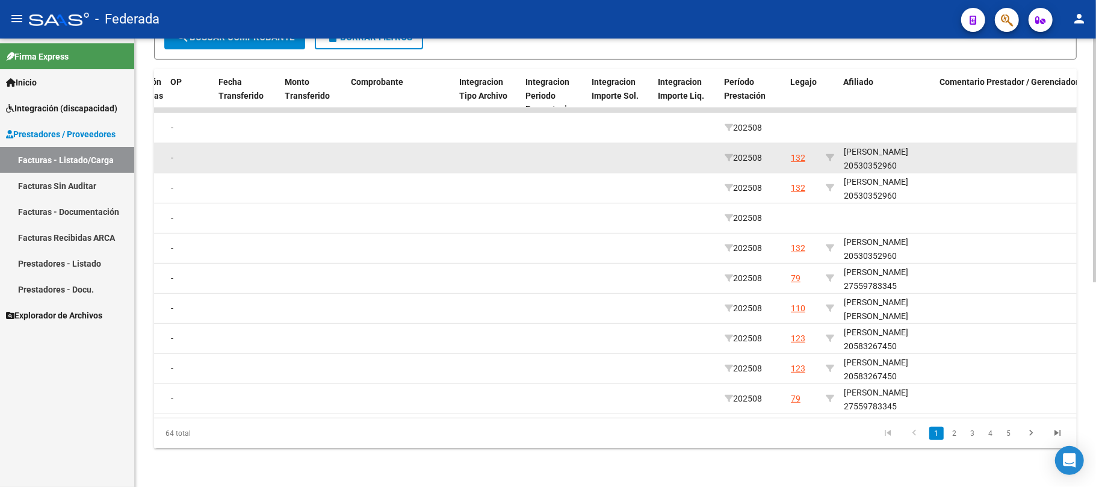
click at [834, 147] on datatable-body-cell at bounding box center [830, 157] width 18 height 29
click at [830, 153] on icon at bounding box center [830, 157] width 8 height 8
type input "20530352960"
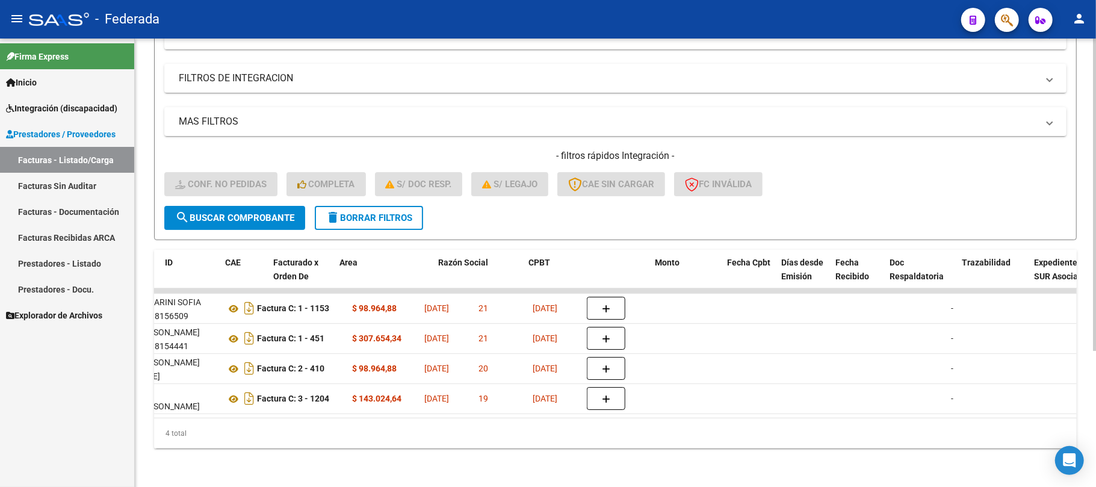
scroll to position [0, 0]
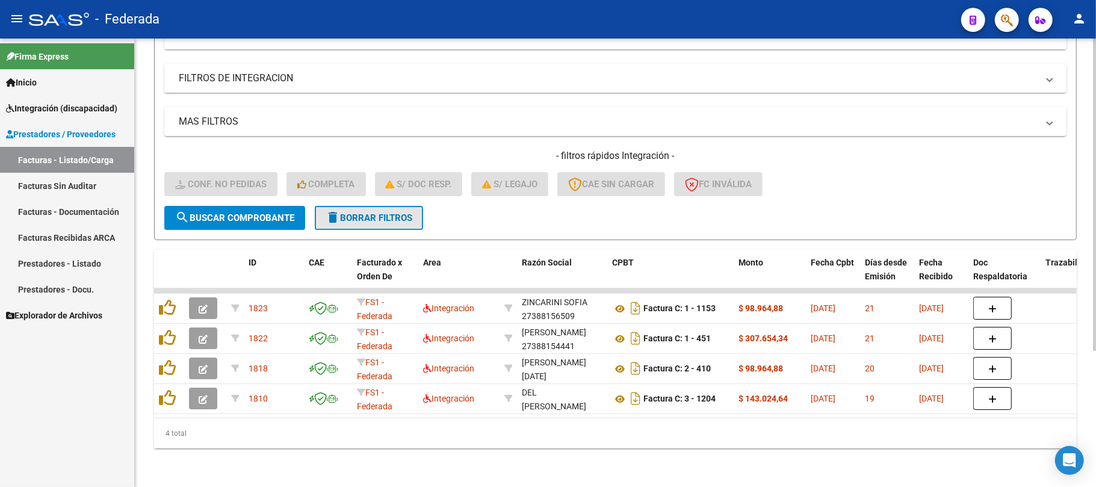
click at [360, 212] on span "delete Borrar Filtros" at bounding box center [369, 217] width 87 height 11
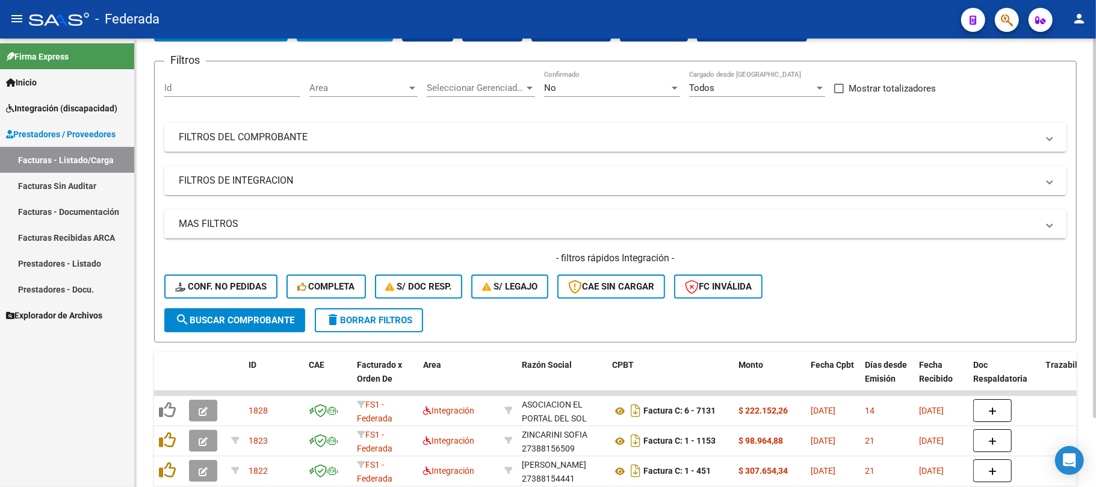
scroll to position [195, 0]
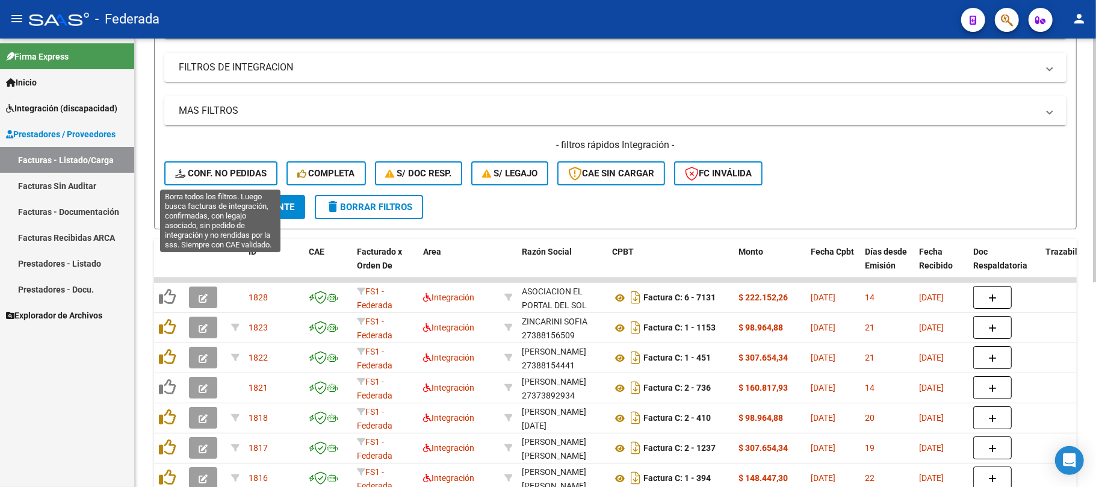
click at [264, 173] on span "Conf. no pedidas" at bounding box center [220, 173] width 91 height 11
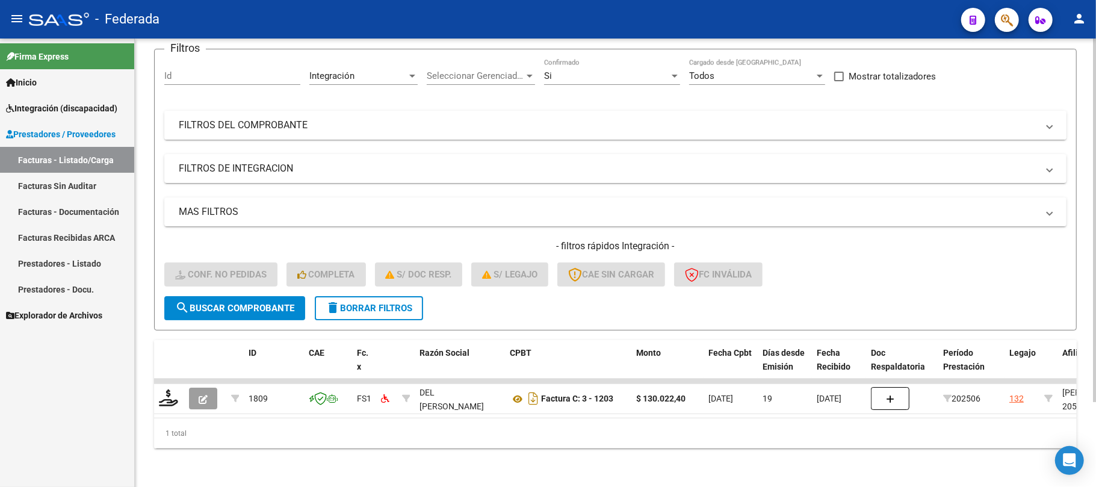
scroll to position [105, 0]
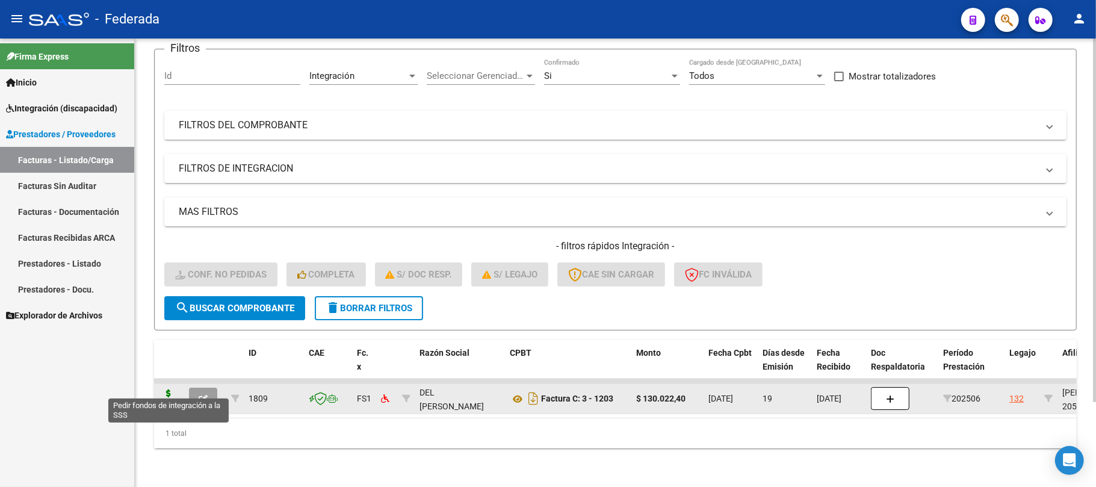
click at [162, 389] on icon at bounding box center [168, 397] width 19 height 17
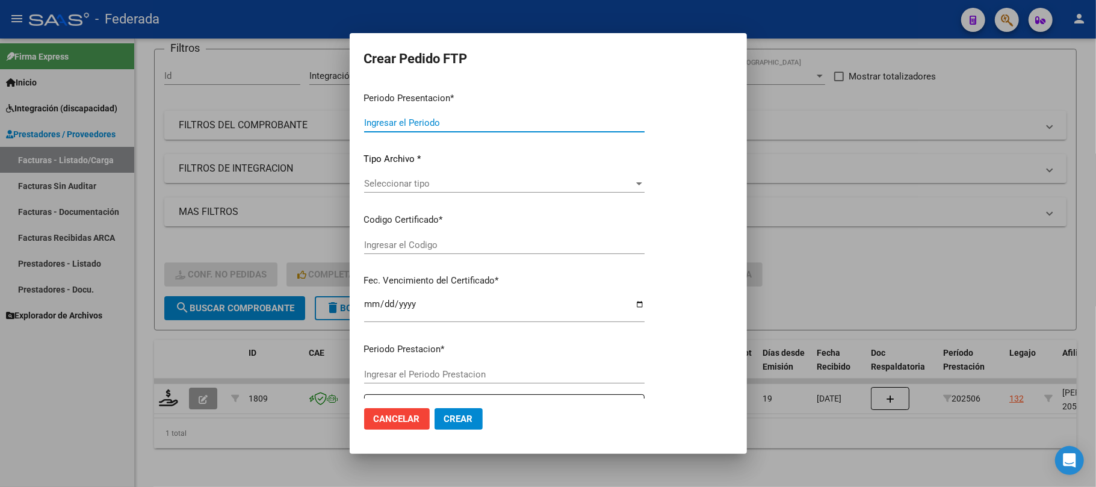
type input "202508"
type input "202506"
type input "$ 130.022,40"
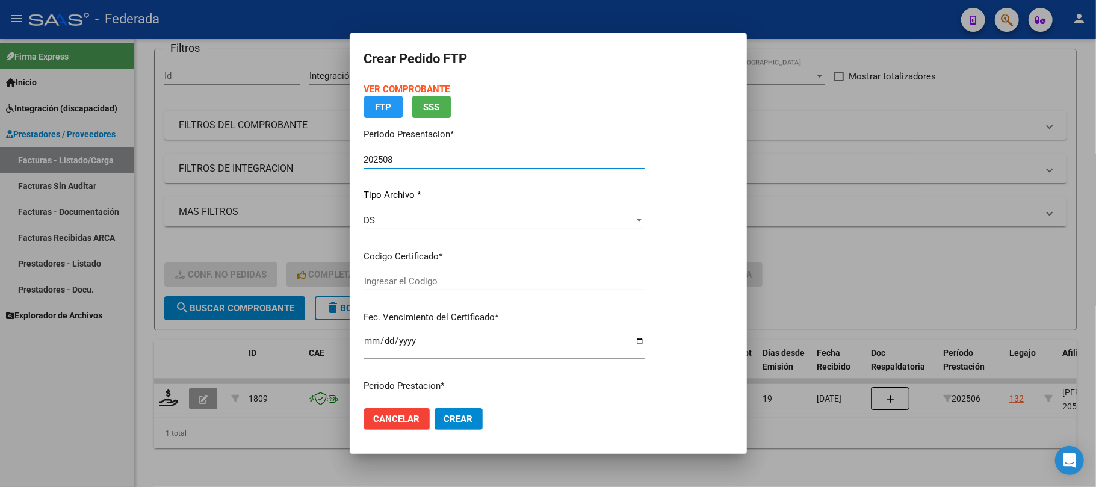
type input "ARG02000530352962023062620330626SFE162"
type input "[DATE]"
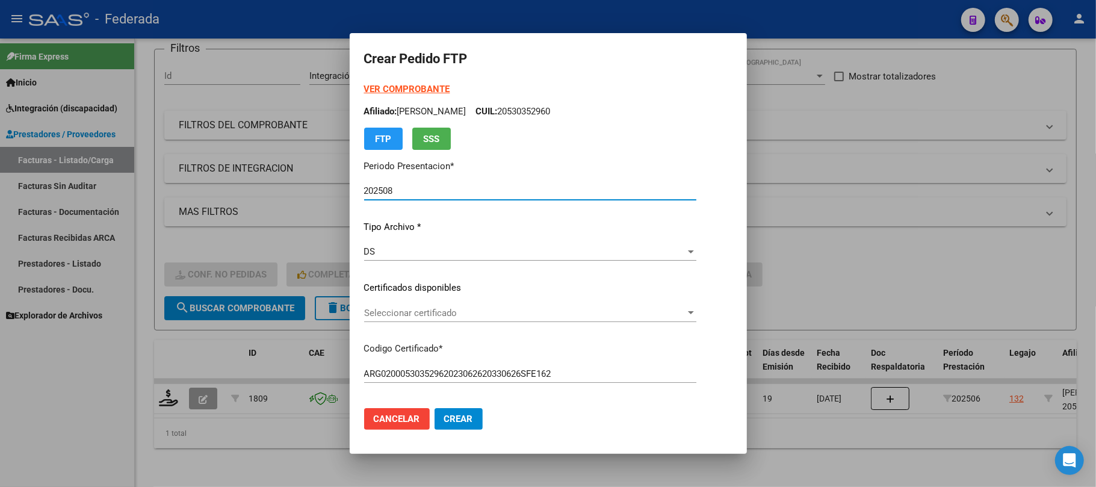
click at [395, 419] on span "Cancelar" at bounding box center [397, 418] width 46 height 11
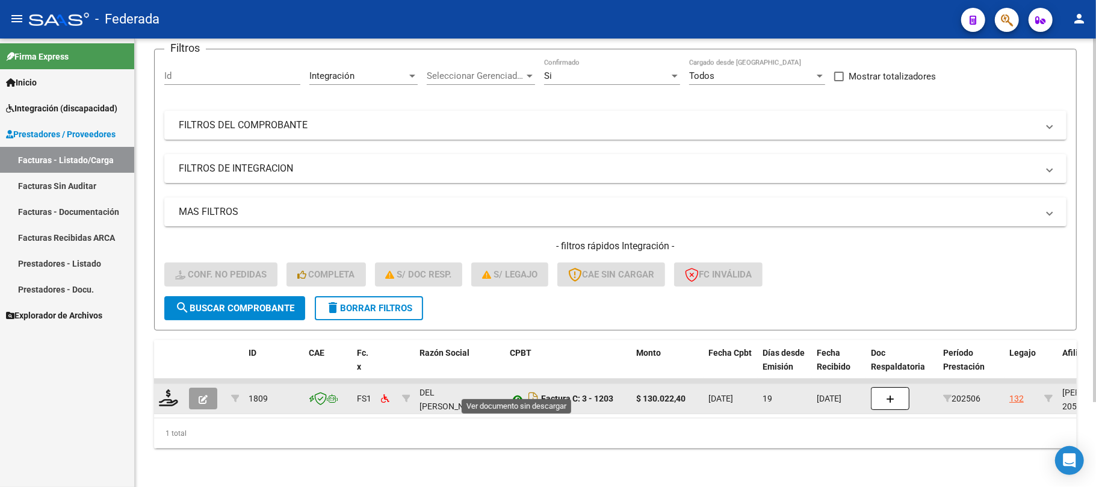
click at [519, 392] on icon at bounding box center [518, 399] width 16 height 14
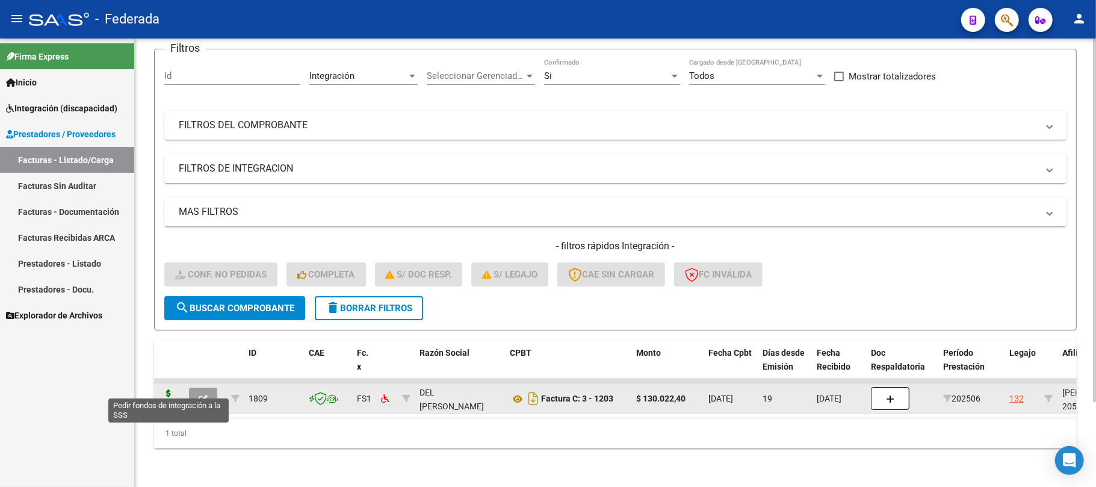
click at [164, 389] on icon at bounding box center [168, 397] width 19 height 17
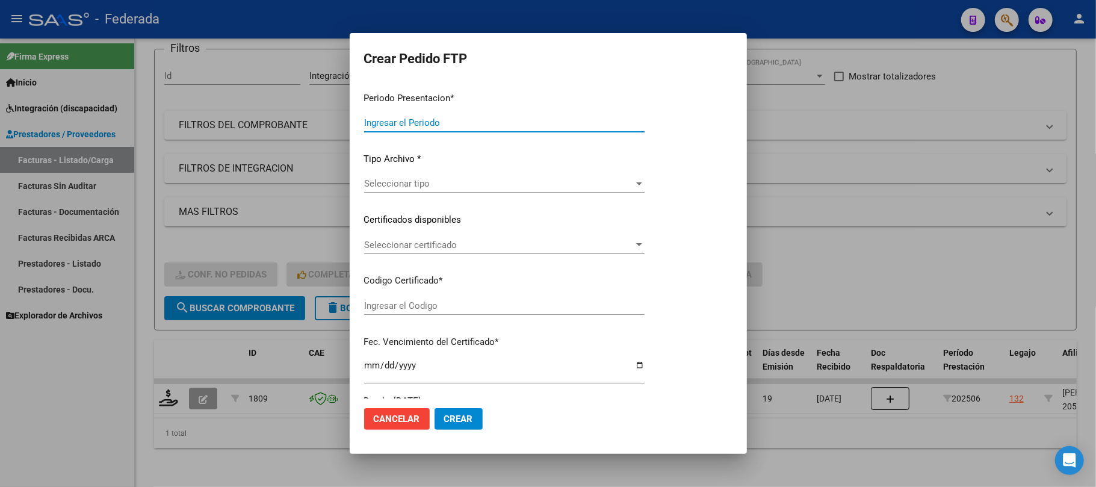
type input "202508"
type input "202506"
type input "$ 130.022,40"
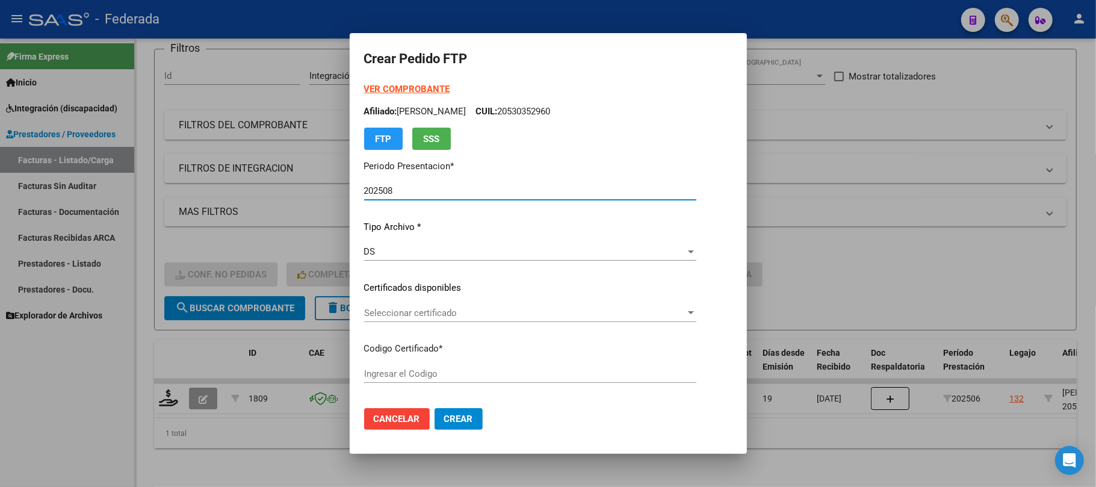
type input "ARG02000530352962023062620330626SFE162"
type input "[DATE]"
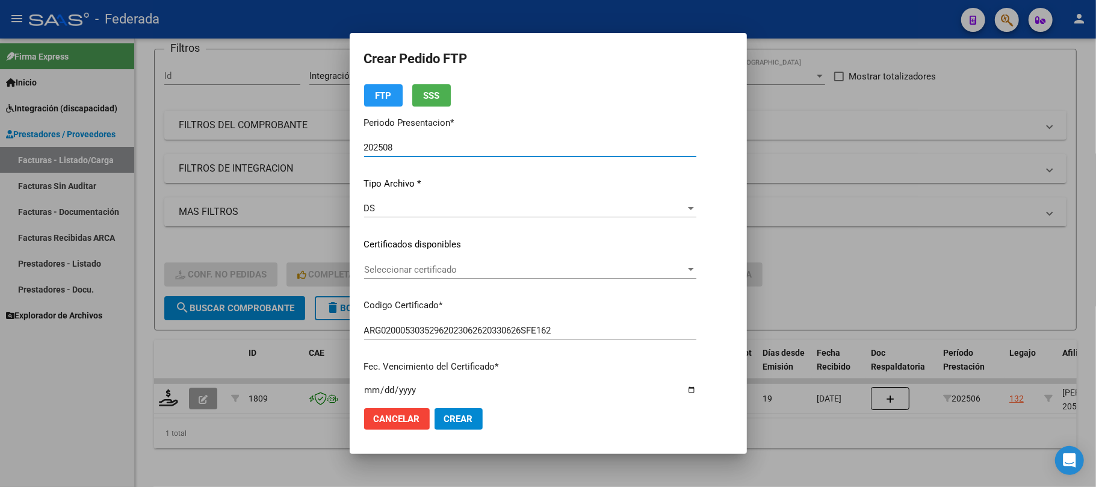
scroll to position [80, 0]
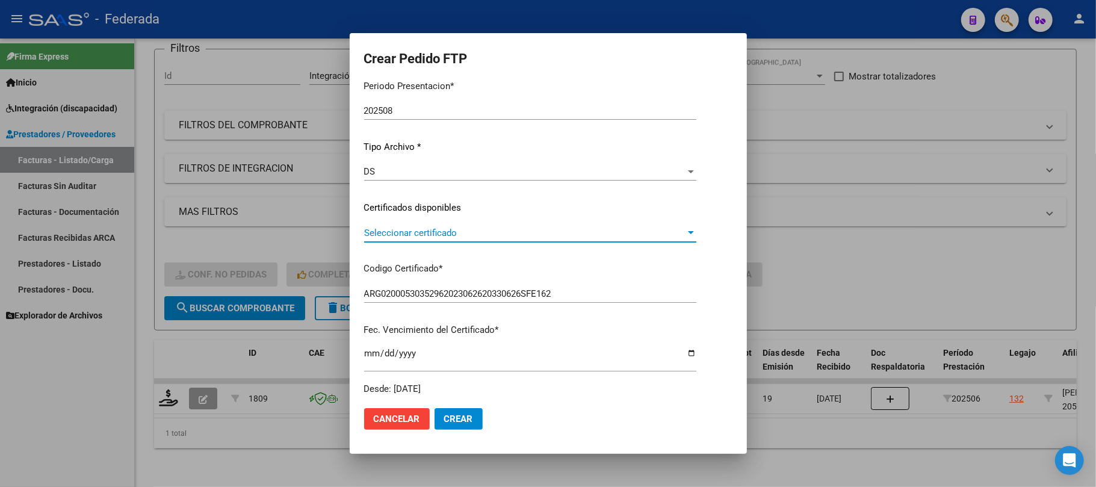
click at [400, 229] on span "Seleccionar certificado" at bounding box center [524, 232] width 321 height 11
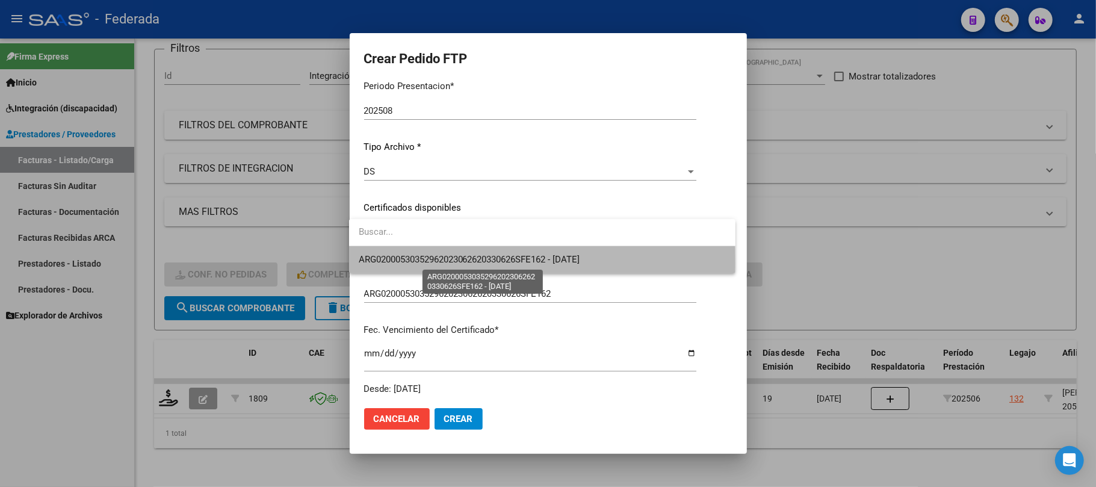
click at [401, 263] on span "ARG02000530352962023062620330626SFE162 - [DATE]" at bounding box center [469, 259] width 221 height 11
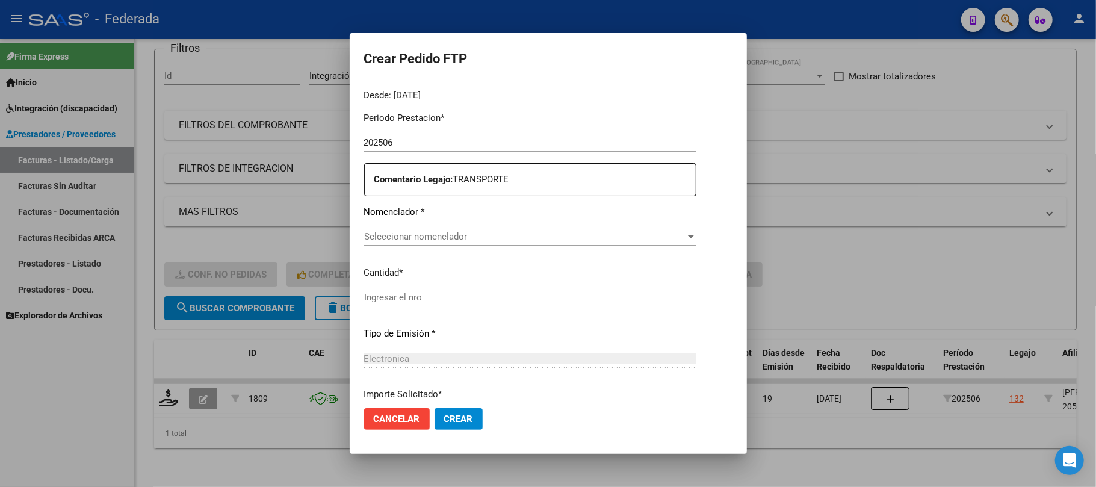
scroll to position [401, 0]
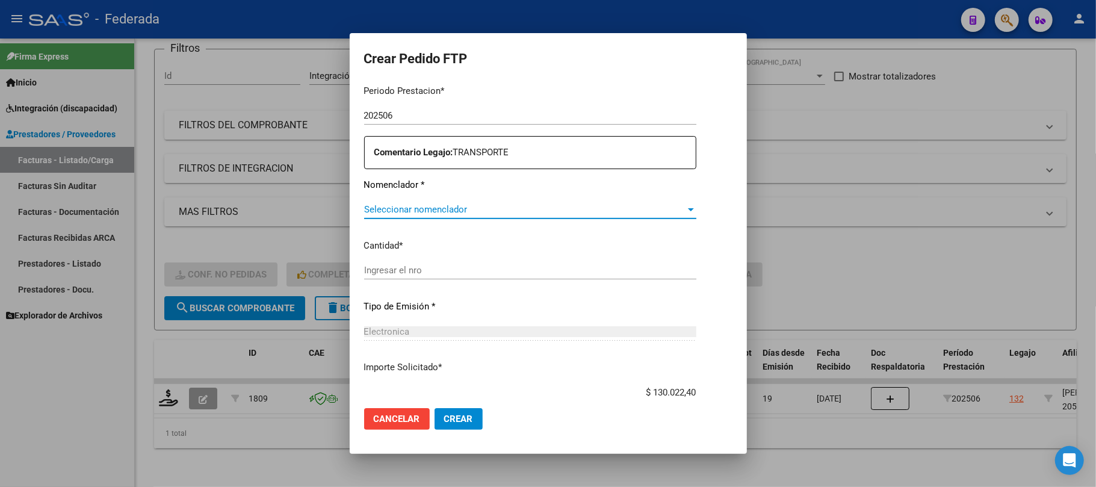
click at [410, 210] on span "Seleccionar nomenclador" at bounding box center [524, 209] width 321 height 11
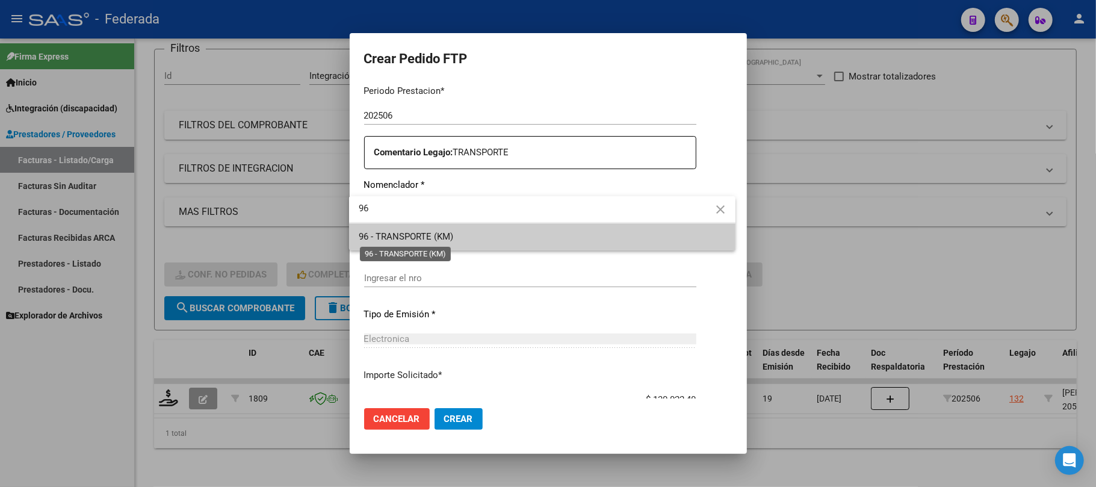
type input "96"
drag, startPoint x: 407, startPoint y: 237, endPoint x: 391, endPoint y: 218, distance: 25.6
click at [407, 237] on span "96 - TRANSPORTE (KM)" at bounding box center [406, 236] width 94 height 11
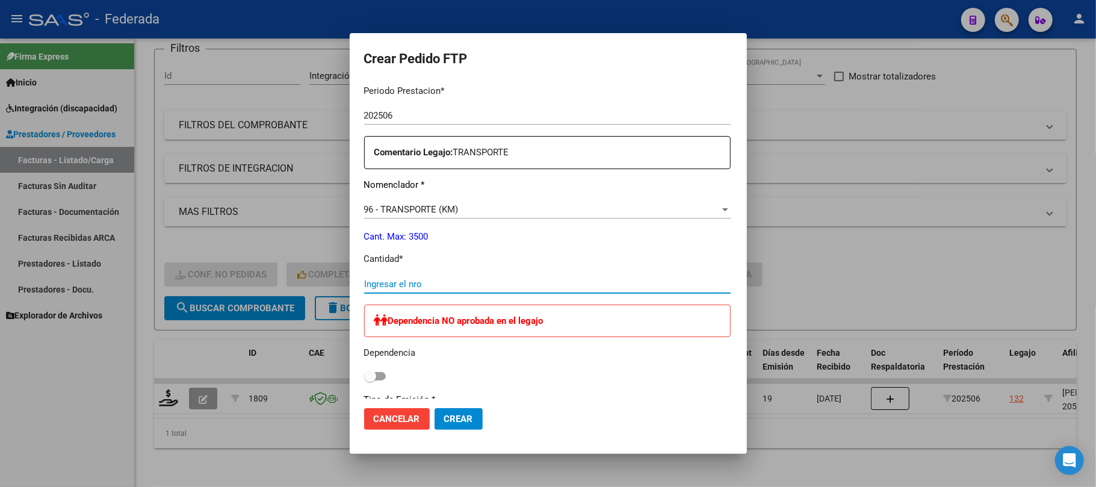
click at [389, 282] on input "Ingresar el nro" at bounding box center [547, 284] width 367 height 11
type input "240"
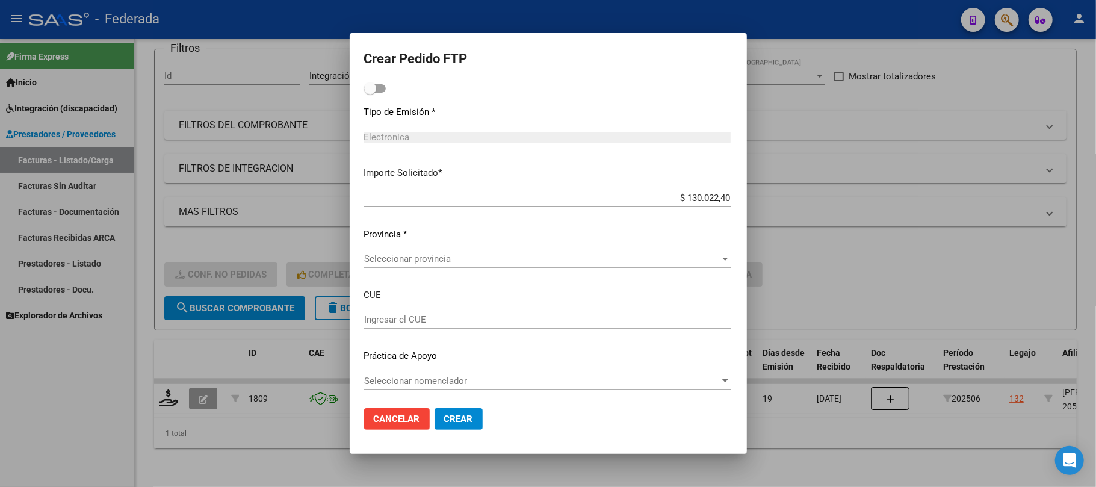
scroll to position [691, 0]
click at [407, 256] on span "Seleccionar provincia" at bounding box center [542, 256] width 356 height 11
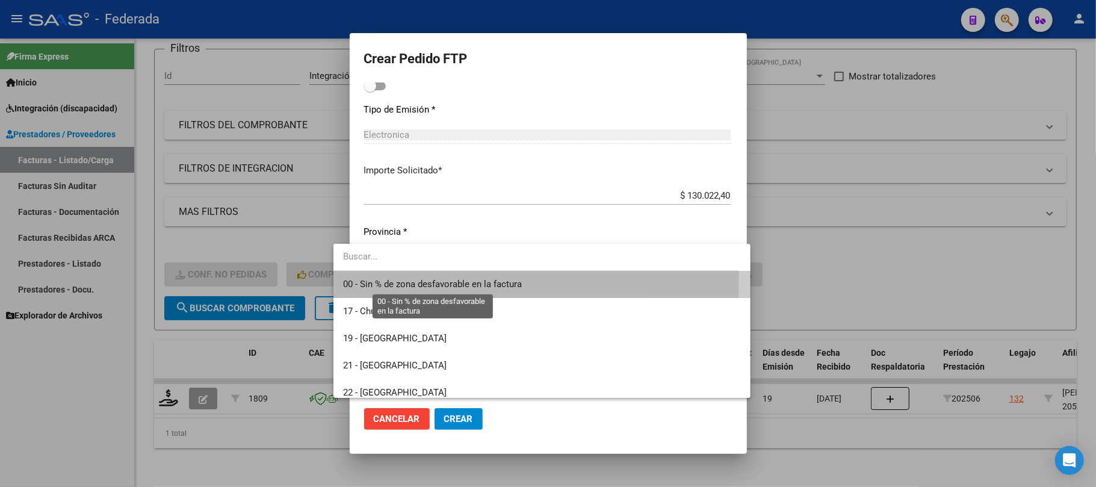
click at [403, 279] on span "00 - Sin % de zona desfavorable en la factura" at bounding box center [432, 284] width 179 height 11
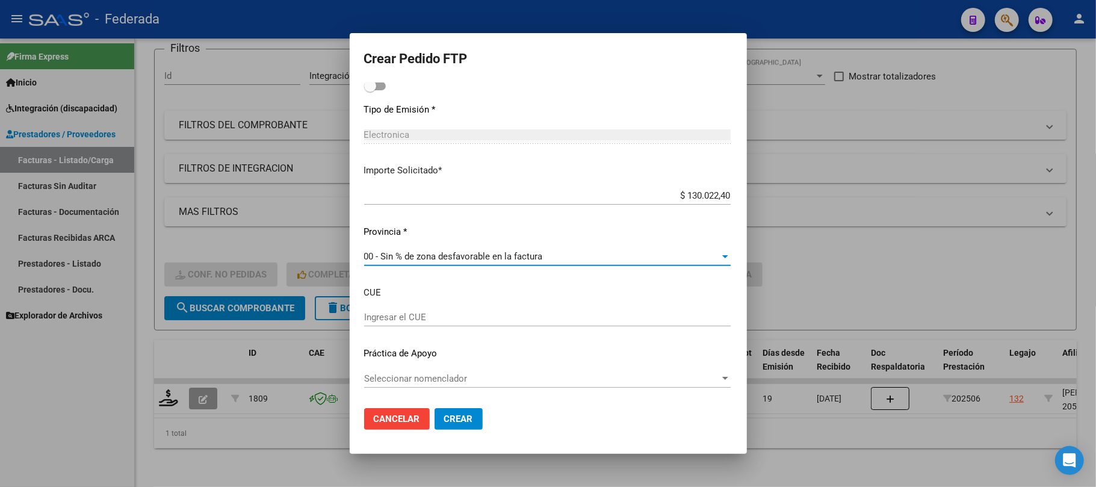
click at [444, 414] on span "Crear" at bounding box center [458, 418] width 29 height 11
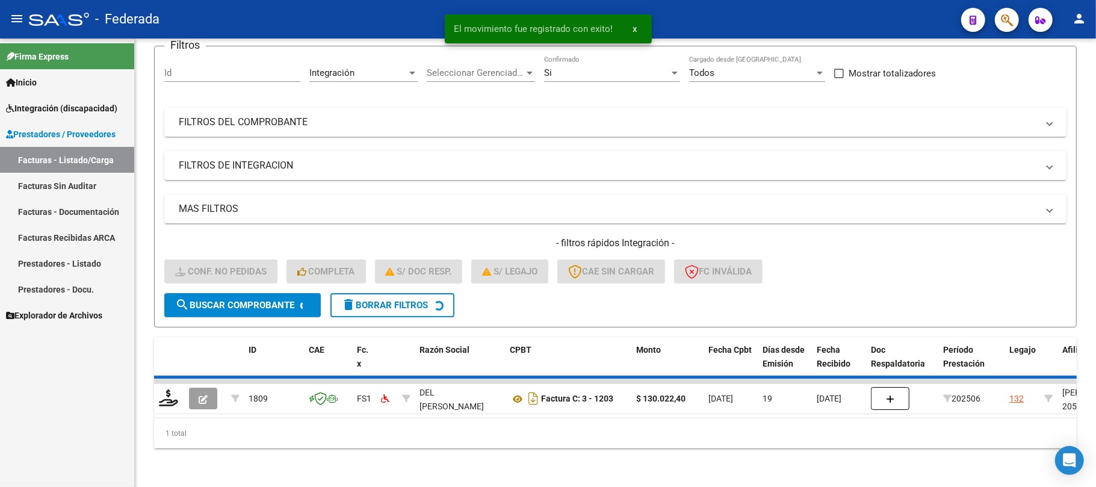
scroll to position [83, 0]
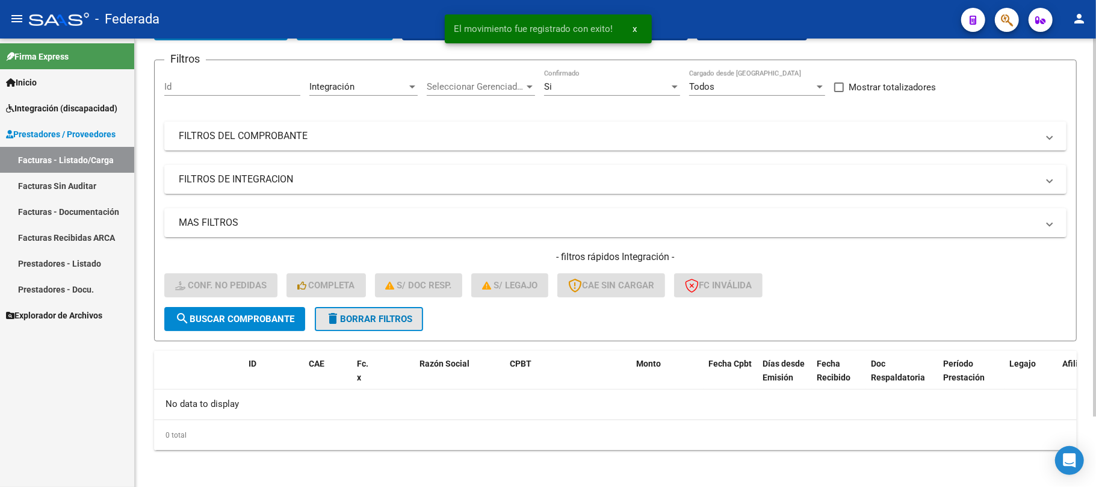
click at [379, 317] on span "delete Borrar Filtros" at bounding box center [369, 319] width 87 height 11
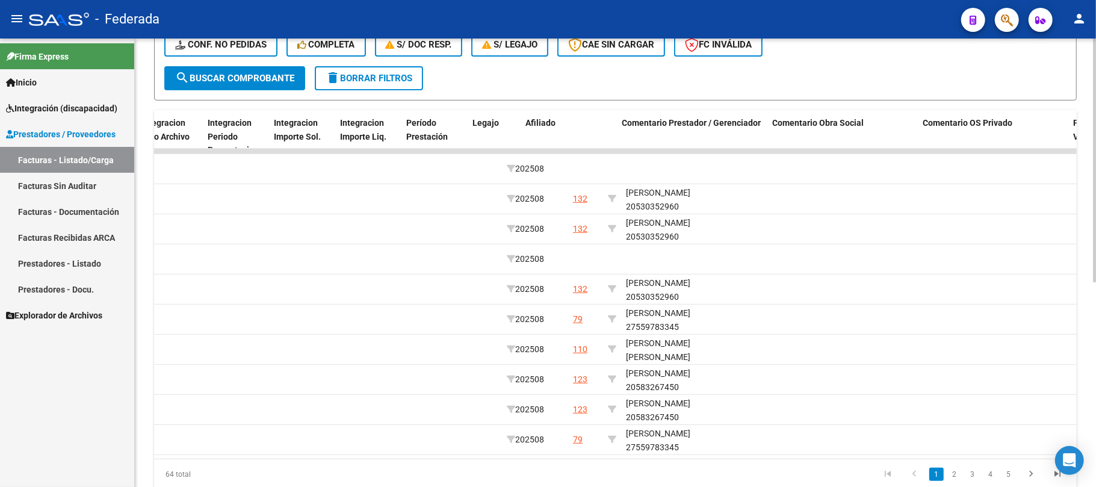
scroll to position [0, 1542]
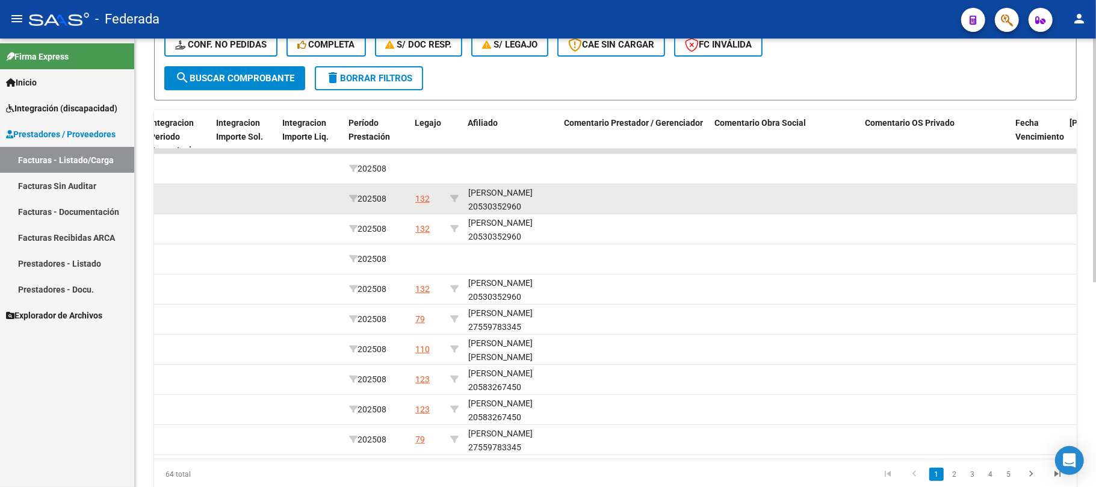
click at [456, 192] on div at bounding box center [454, 199] width 8 height 14
click at [453, 196] on icon at bounding box center [454, 198] width 8 height 8
type input "20530352960"
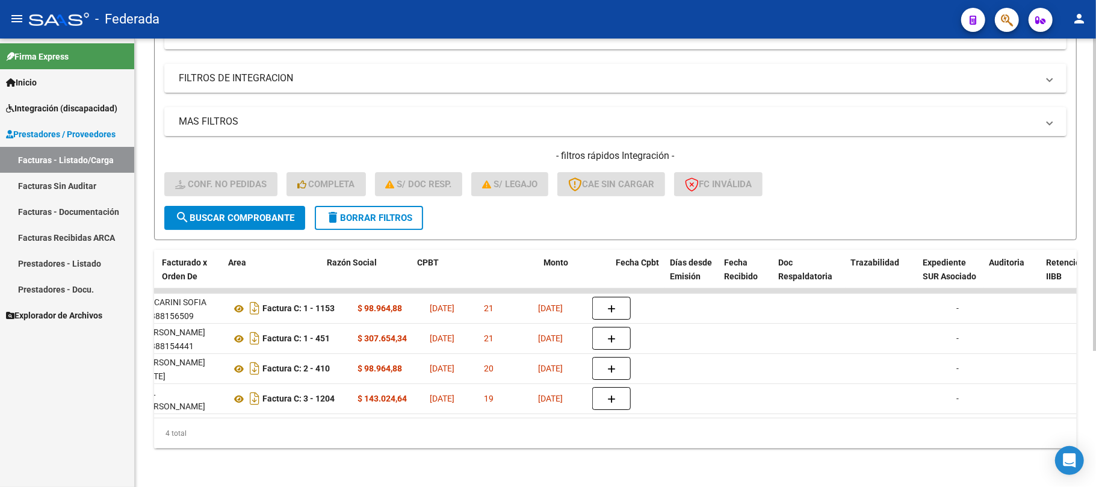
scroll to position [0, 0]
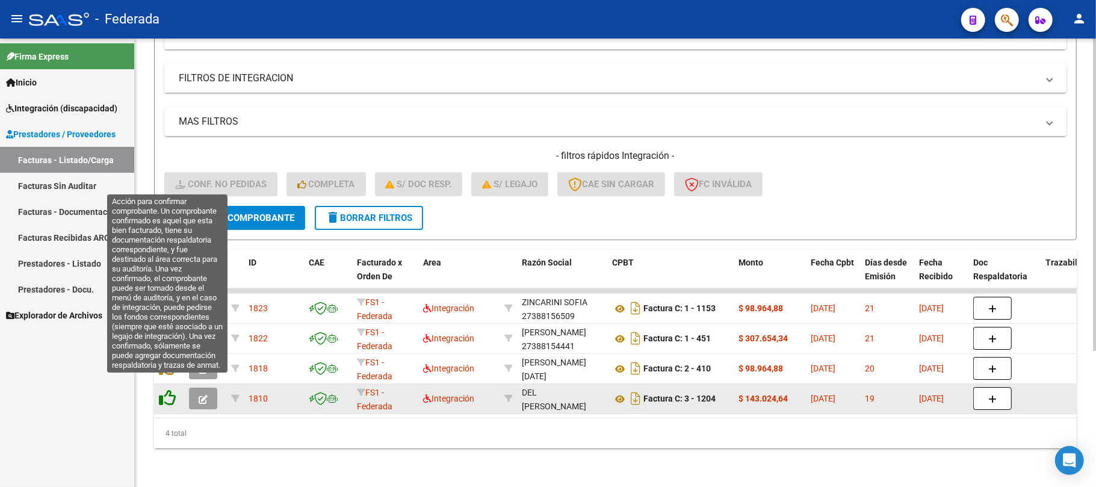
click at [165, 389] on icon at bounding box center [167, 397] width 17 height 17
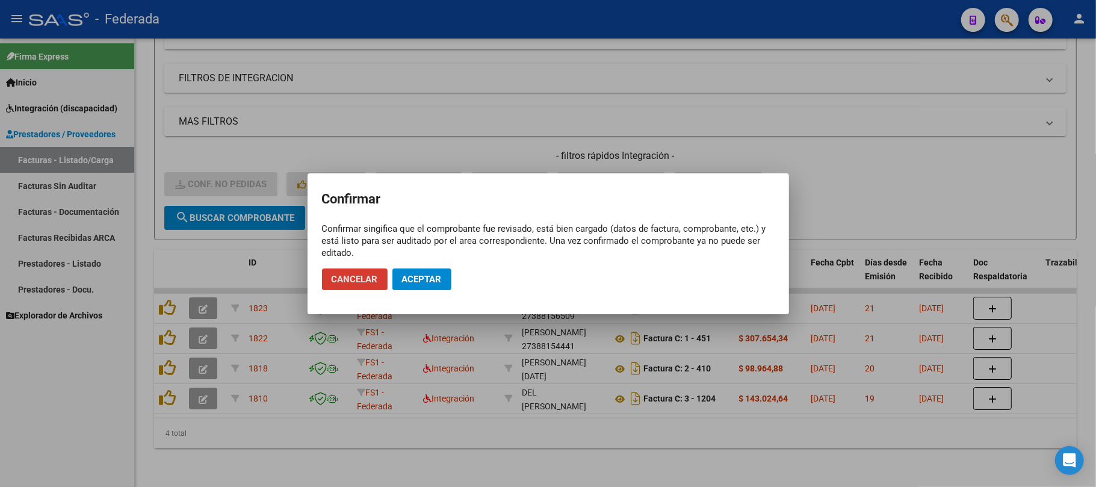
click at [404, 276] on span "Aceptar" at bounding box center [422, 279] width 40 height 11
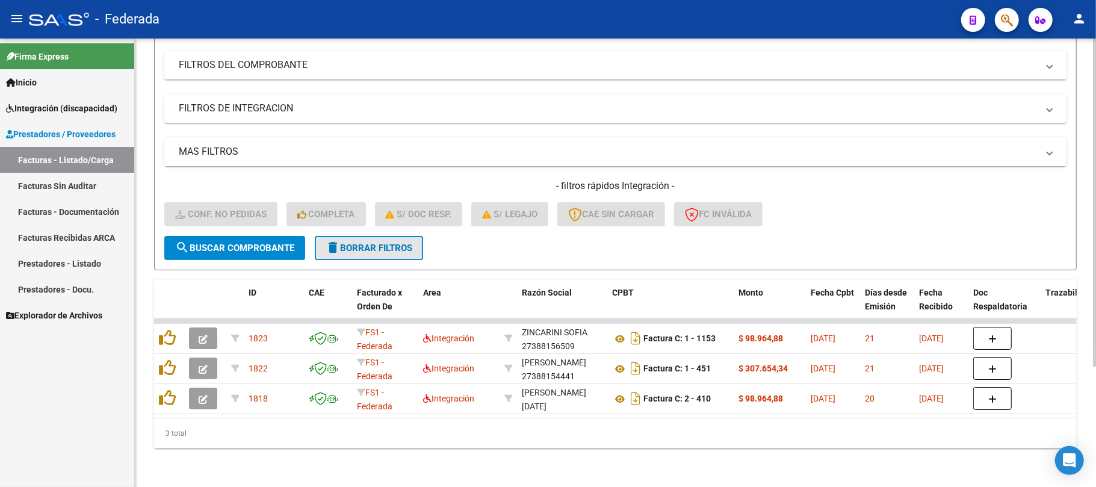
click at [371, 243] on span "delete Borrar Filtros" at bounding box center [369, 248] width 87 height 11
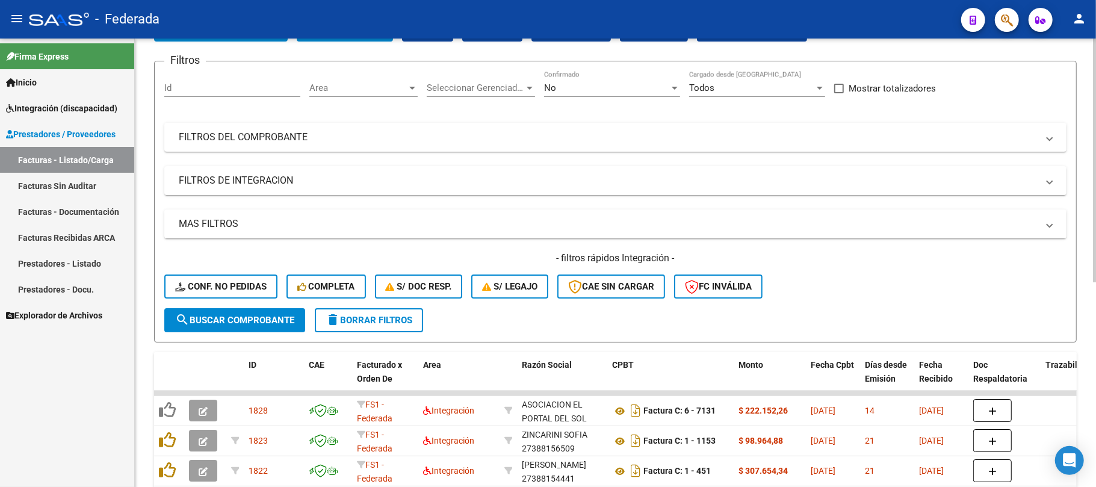
scroll to position [165, 0]
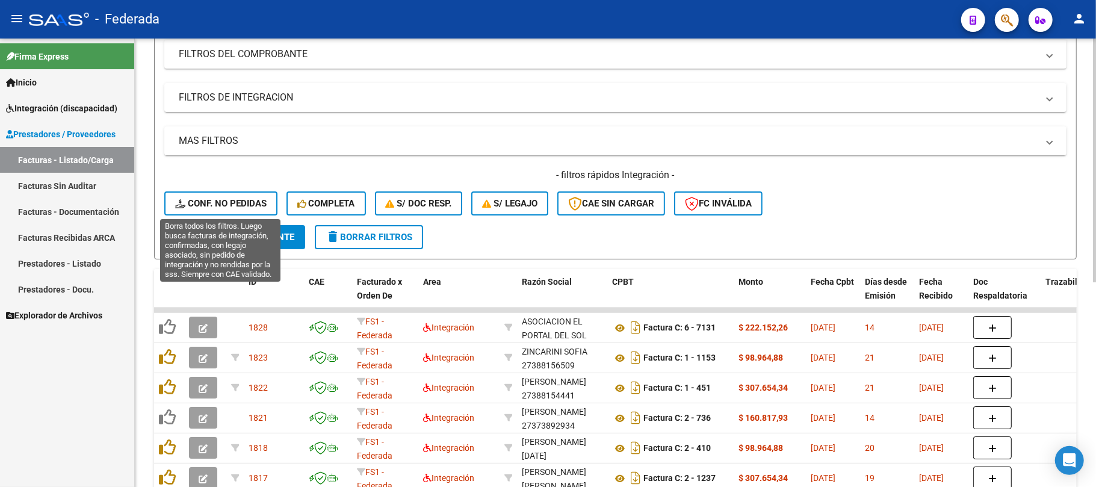
click at [249, 198] on span "Conf. no pedidas" at bounding box center [220, 203] width 91 height 11
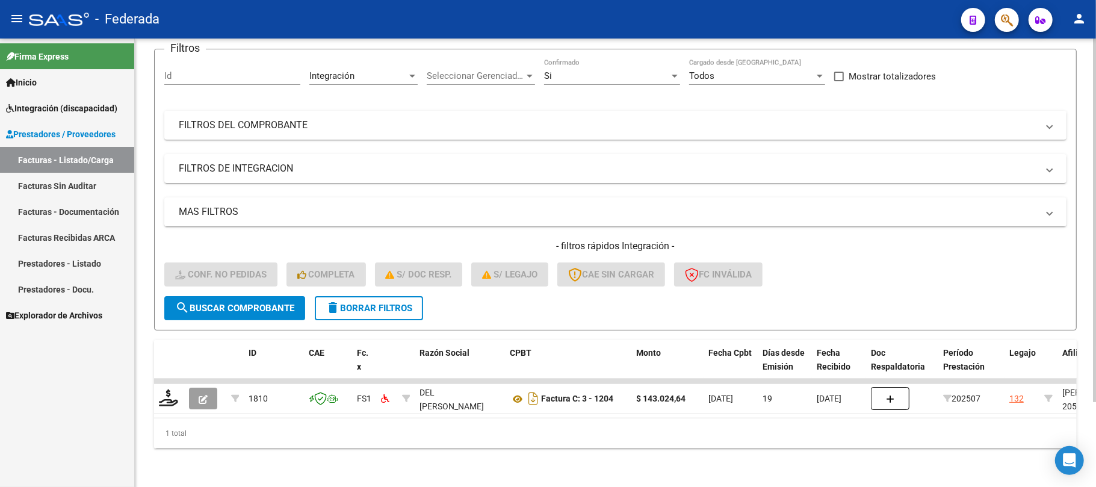
scroll to position [105, 0]
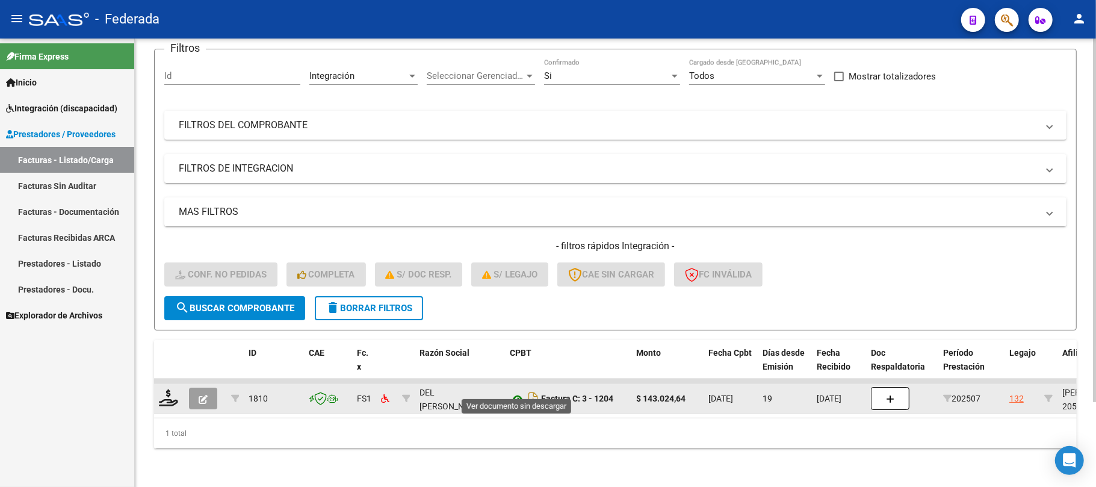
click at [519, 392] on icon at bounding box center [518, 399] width 16 height 14
click at [516, 392] on icon at bounding box center [518, 399] width 16 height 14
click at [171, 394] on div at bounding box center [169, 398] width 20 height 19
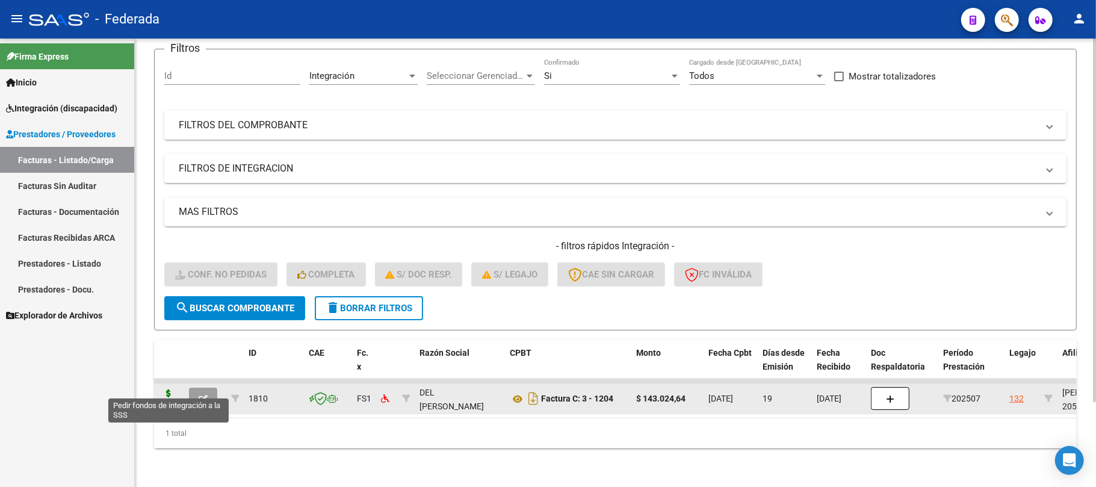
click at [170, 389] on icon at bounding box center [168, 397] width 19 height 17
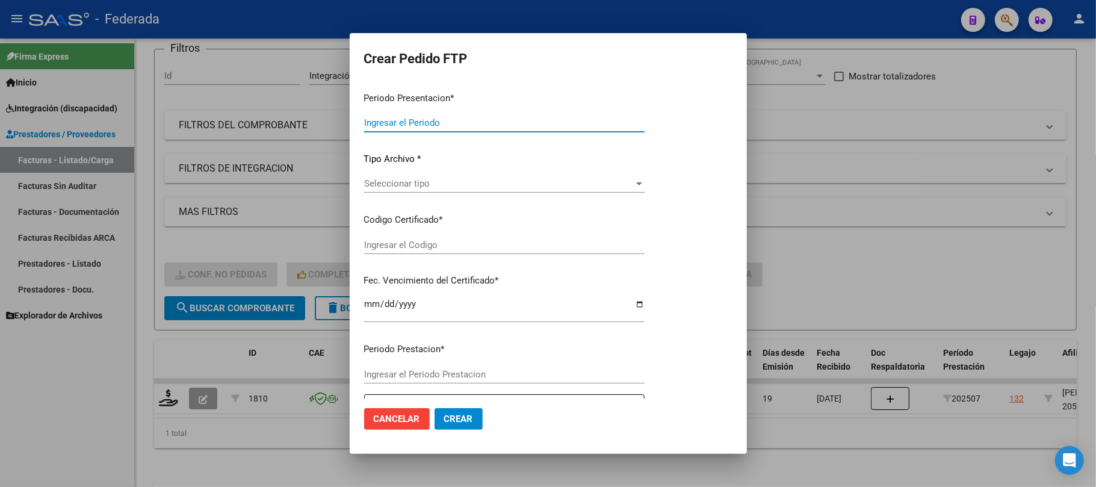
type input "202508"
type input "202507"
type input "$ 143.024,64"
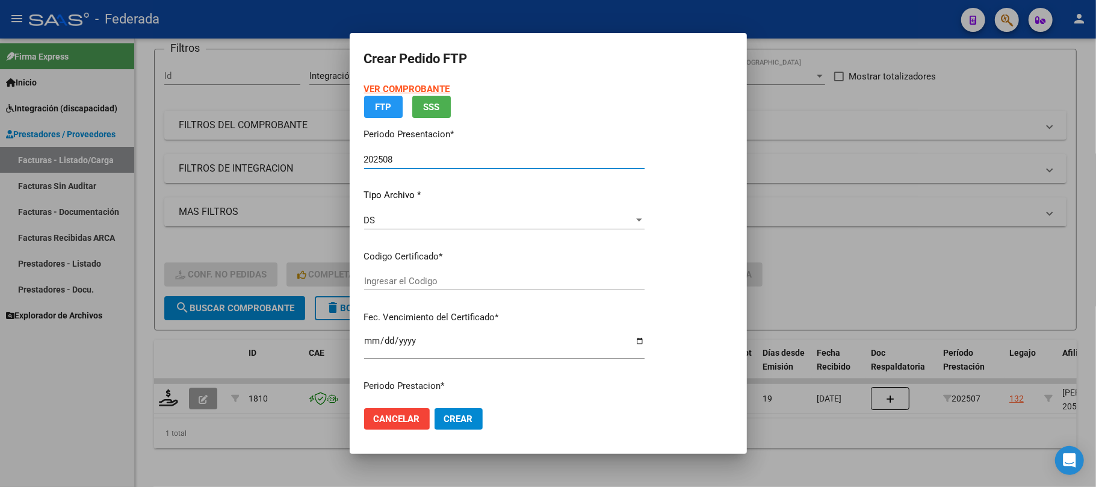
type input "ARG02000530352962023062620330626SFE162"
type input "[DATE]"
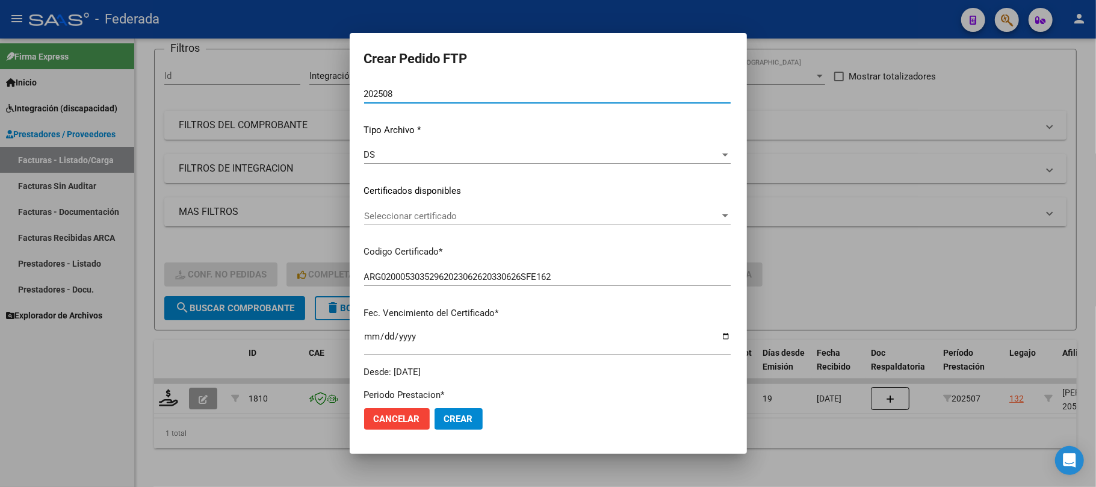
scroll to position [112, 0]
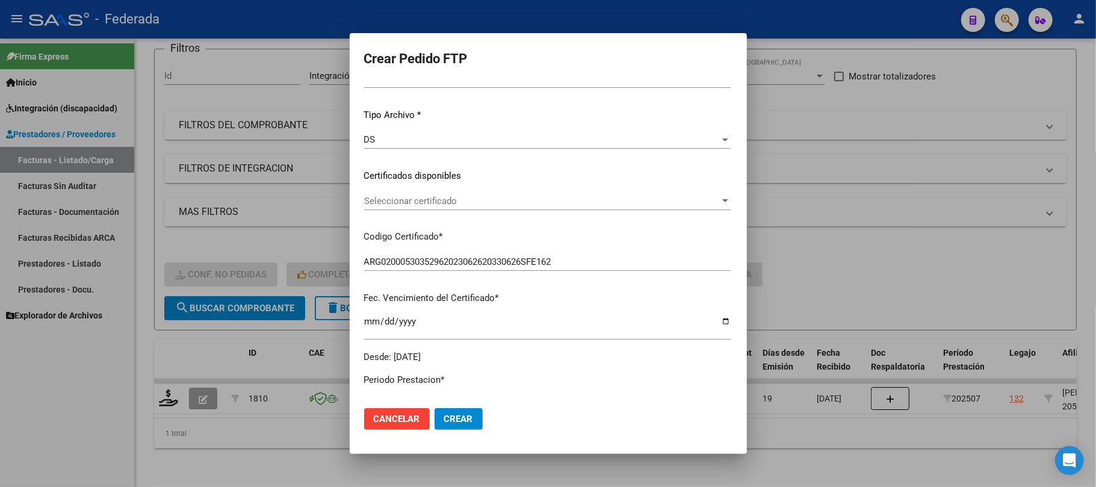
click at [398, 193] on div "Seleccionar certificado Seleccionar certificado" at bounding box center [547, 201] width 367 height 18
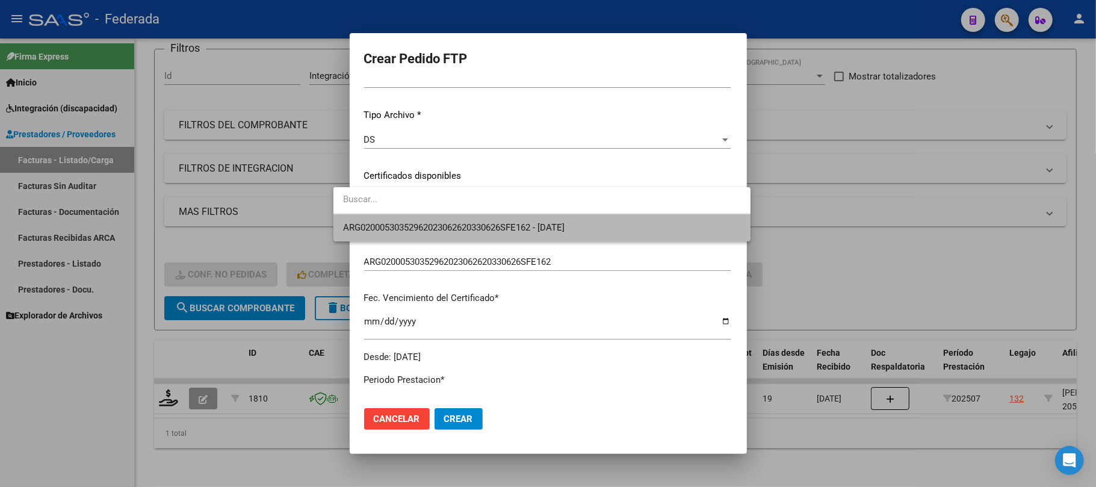
click at [395, 217] on span "ARG02000530352962023062620330626SFE162 - [DATE]" at bounding box center [542, 227] width 398 height 27
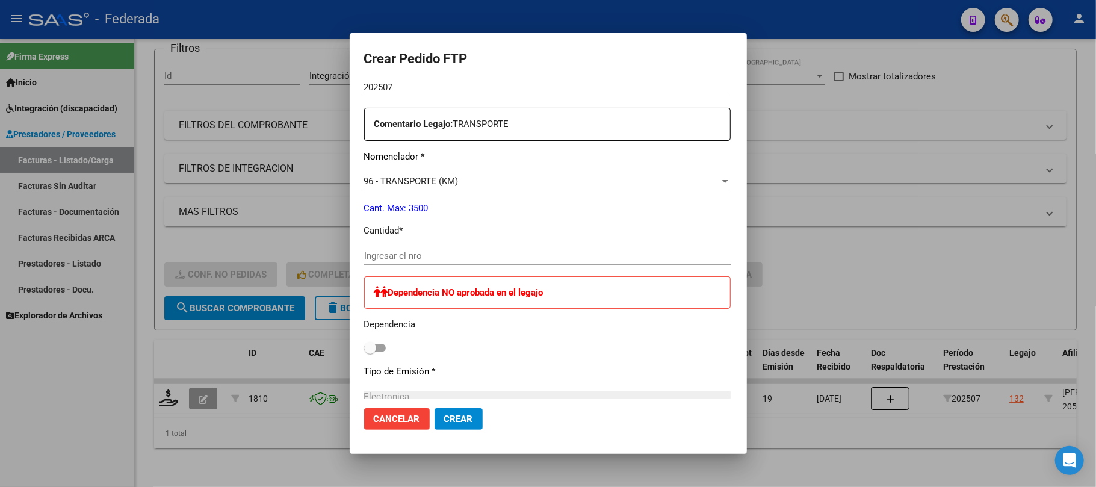
scroll to position [433, 0]
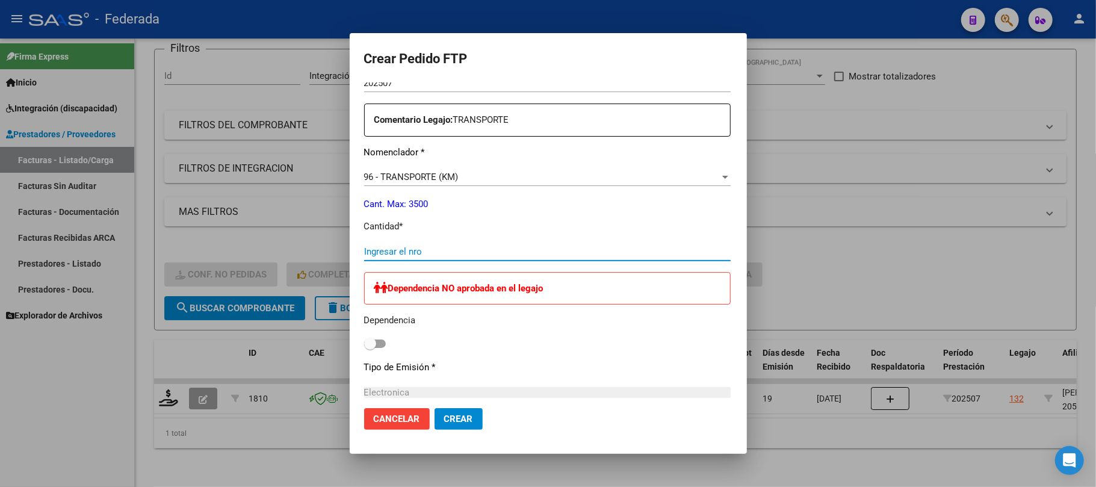
click at [379, 246] on input "Ingresar el nro" at bounding box center [547, 251] width 367 height 11
type input "264"
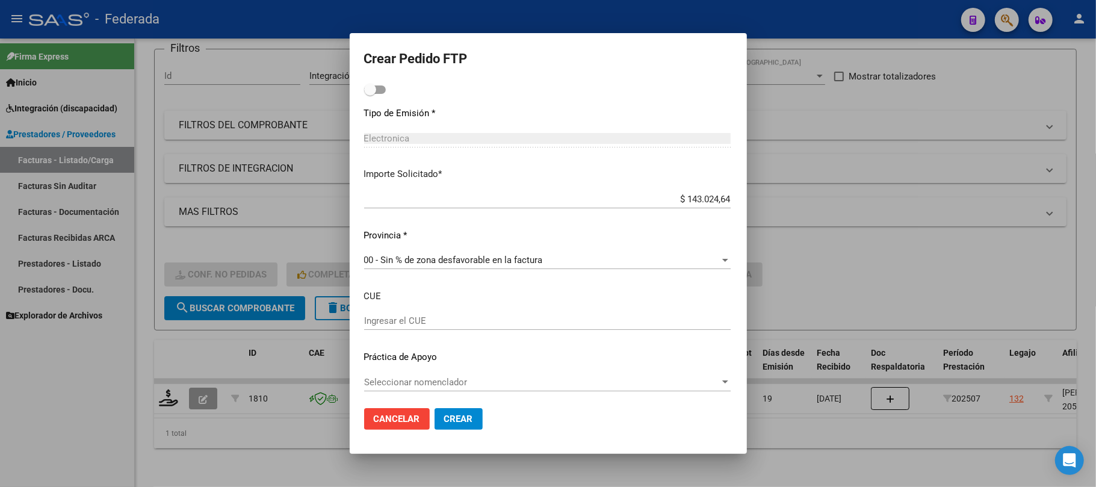
scroll to position [691, 0]
click at [444, 418] on span "Crear" at bounding box center [458, 418] width 29 height 11
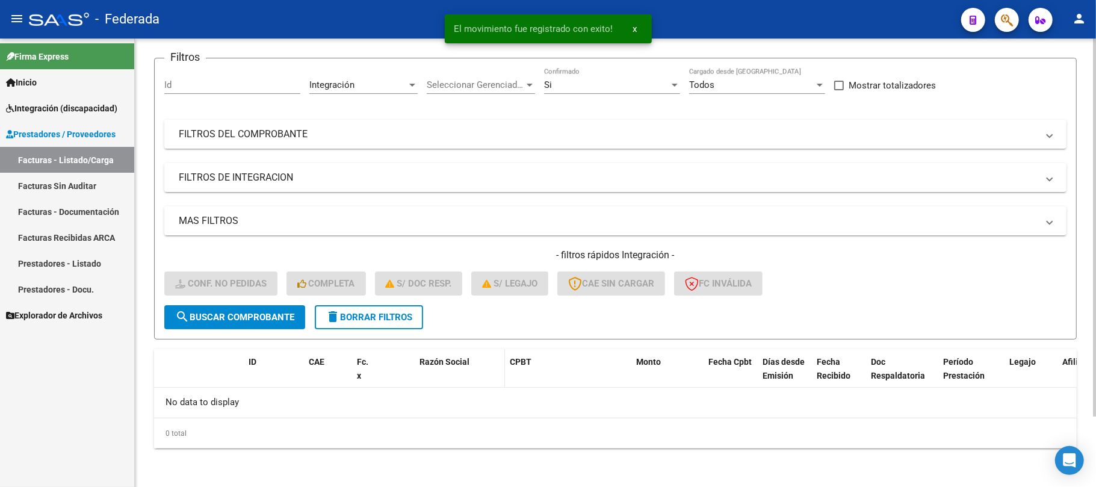
scroll to position [83, 0]
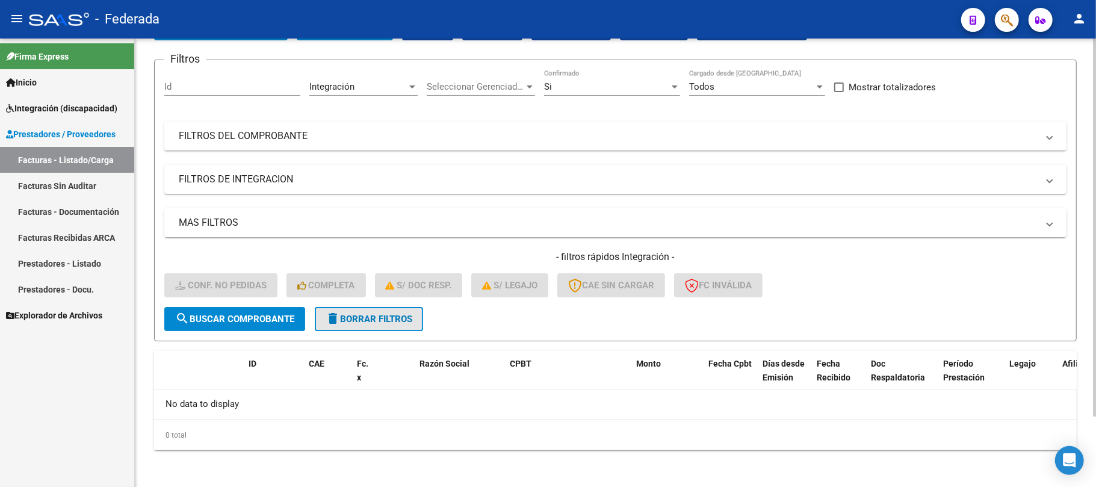
click at [361, 327] on button "delete Borrar Filtros" at bounding box center [369, 319] width 108 height 24
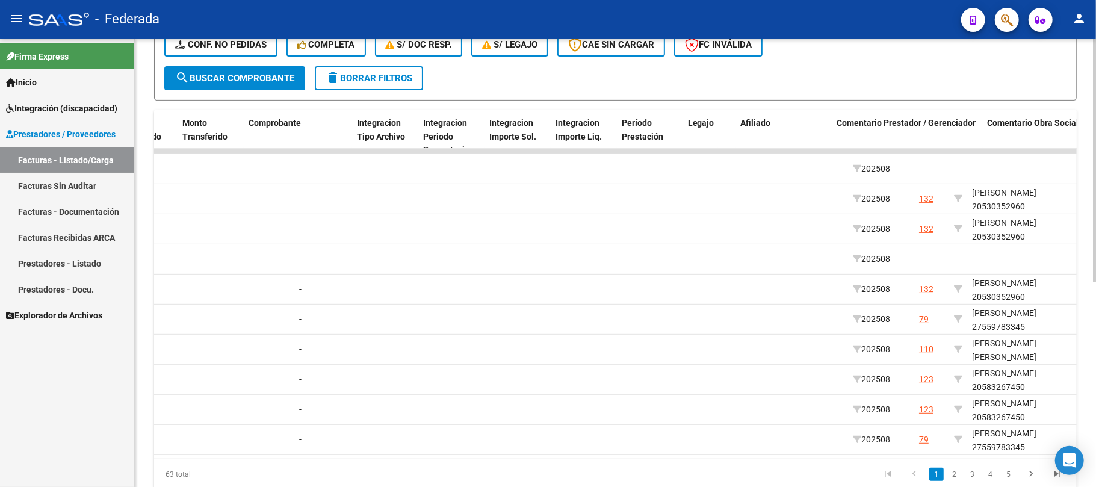
scroll to position [0, 1269]
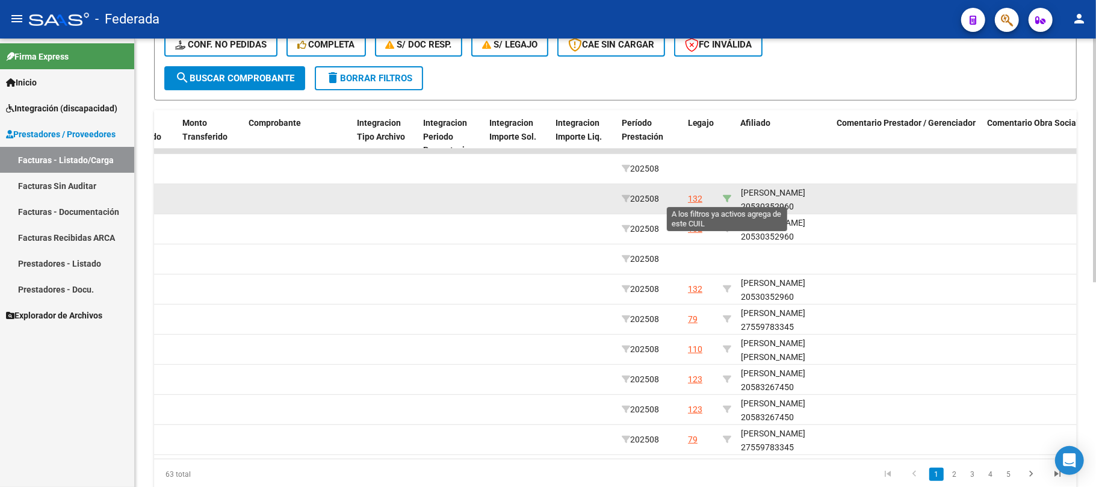
click at [725, 194] on icon at bounding box center [727, 198] width 8 height 8
type input "20530352960"
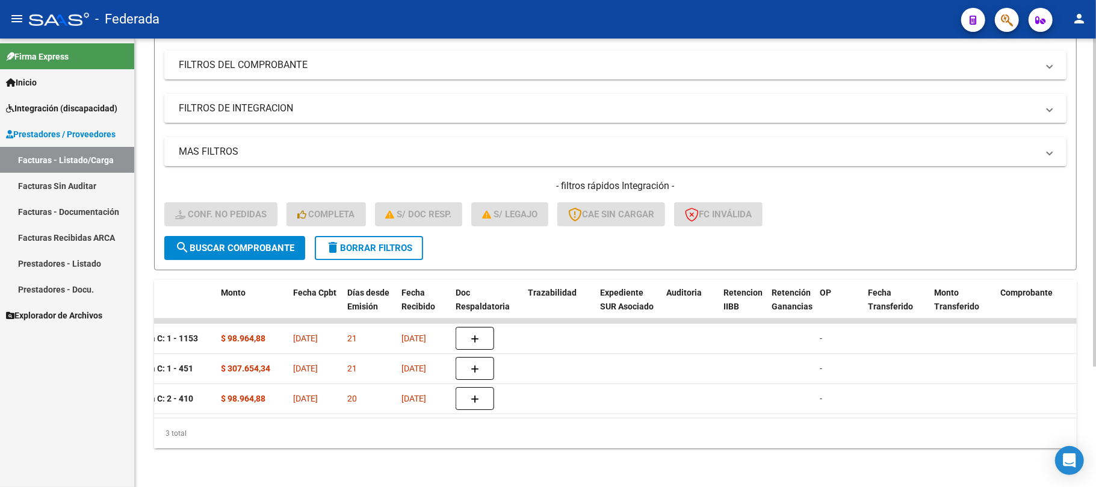
scroll to position [0, 0]
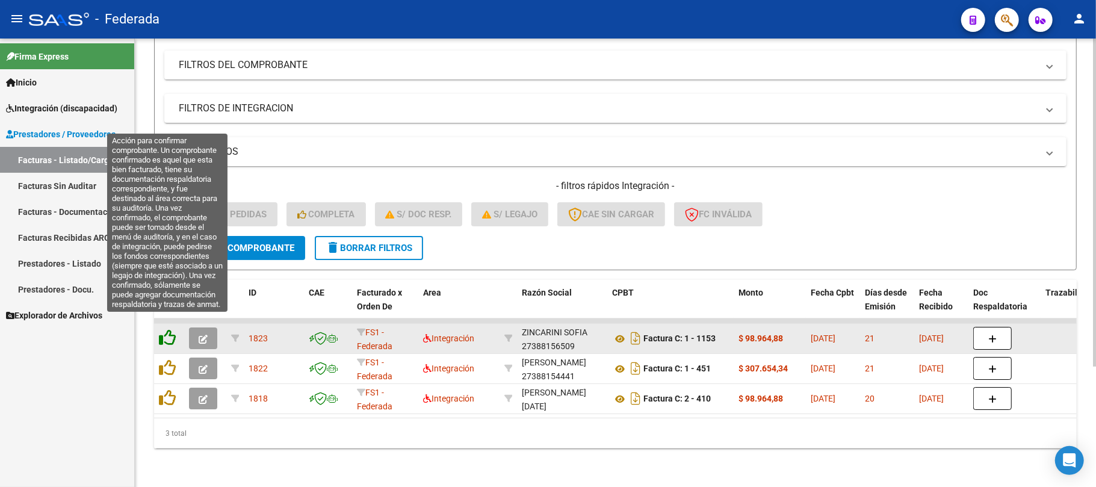
click at [170, 330] on icon at bounding box center [167, 337] width 17 height 17
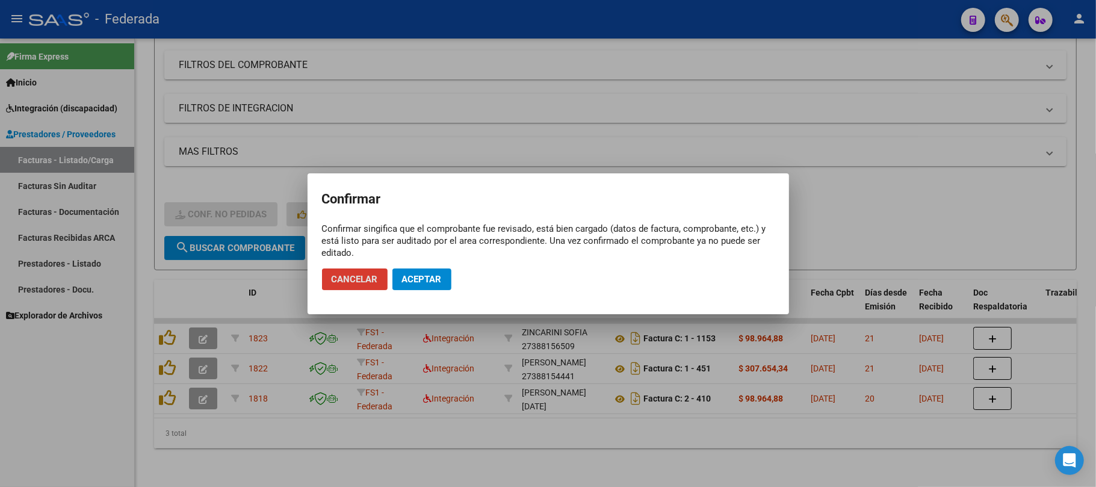
click at [403, 284] on span "Aceptar" at bounding box center [422, 279] width 40 height 11
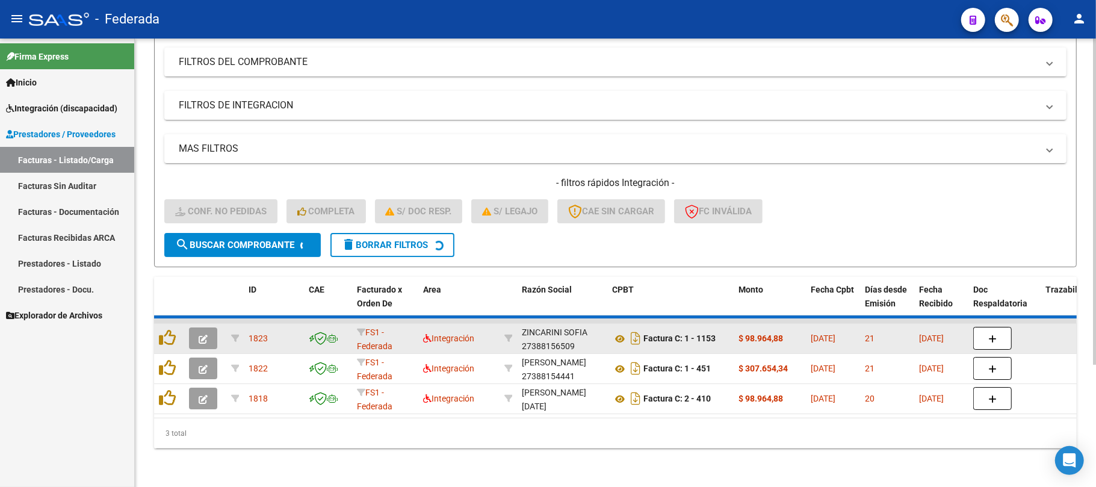
scroll to position [135, 0]
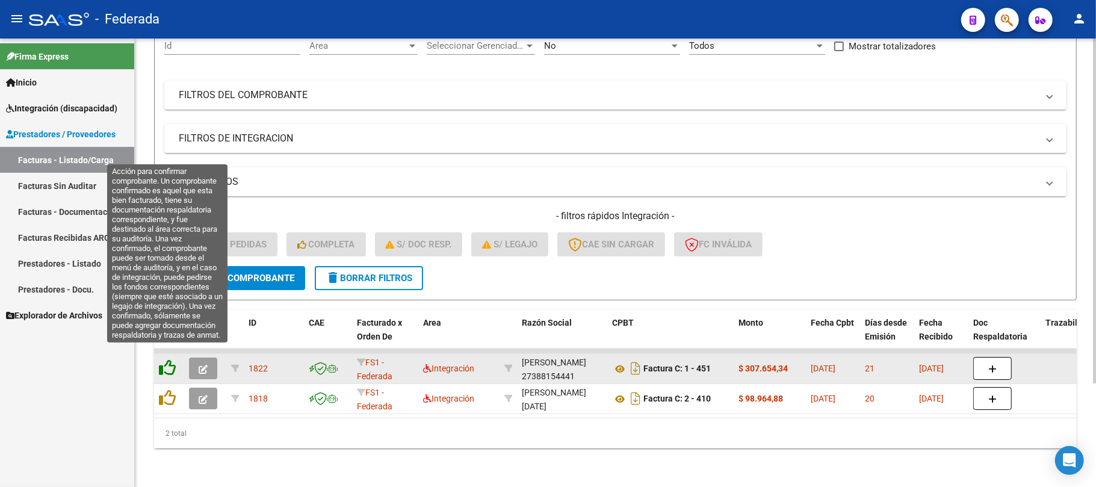
click at [171, 360] on icon at bounding box center [167, 367] width 17 height 17
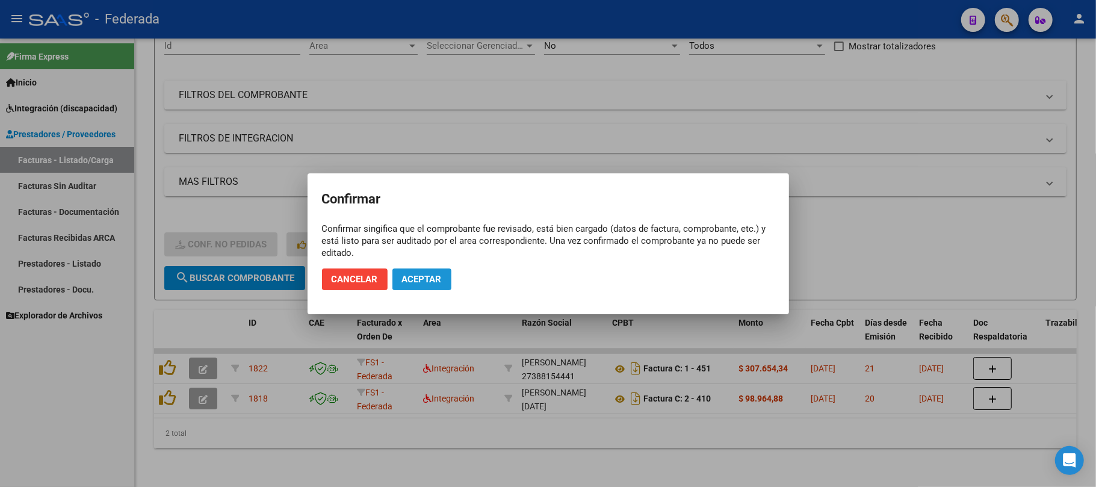
click at [420, 278] on span "Aceptar" at bounding box center [422, 279] width 40 height 11
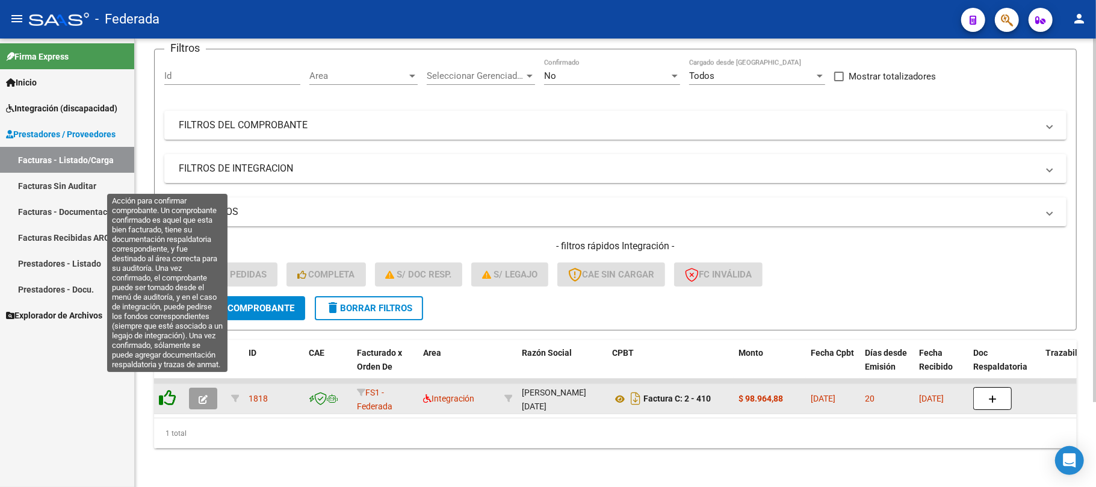
click at [172, 389] on icon at bounding box center [167, 397] width 17 height 17
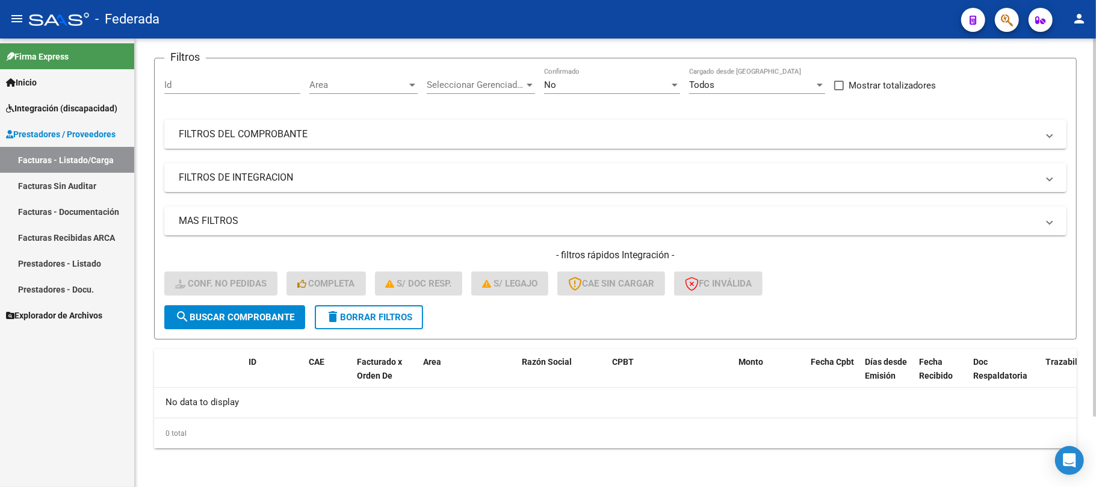
scroll to position [83, 0]
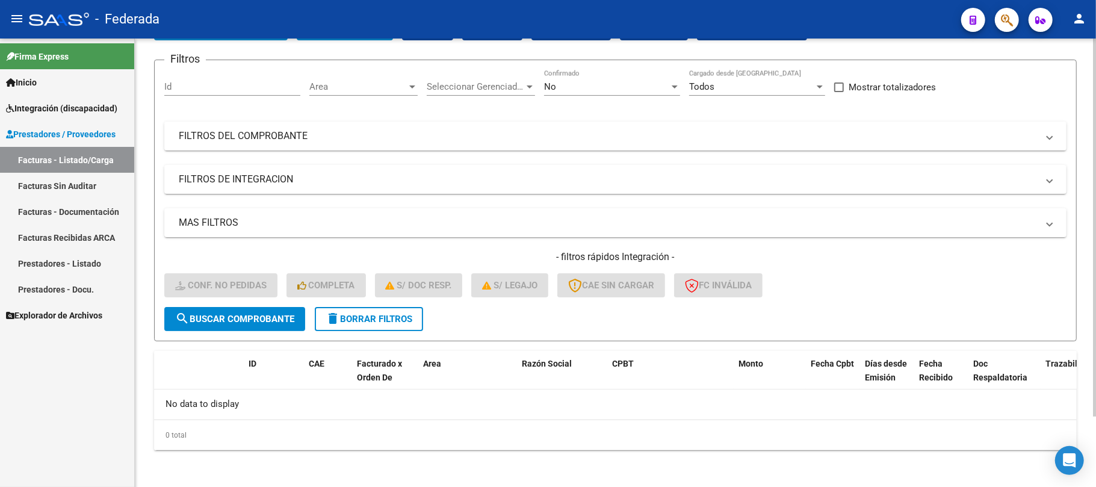
click at [365, 314] on span "delete Borrar Filtros" at bounding box center [369, 319] width 87 height 11
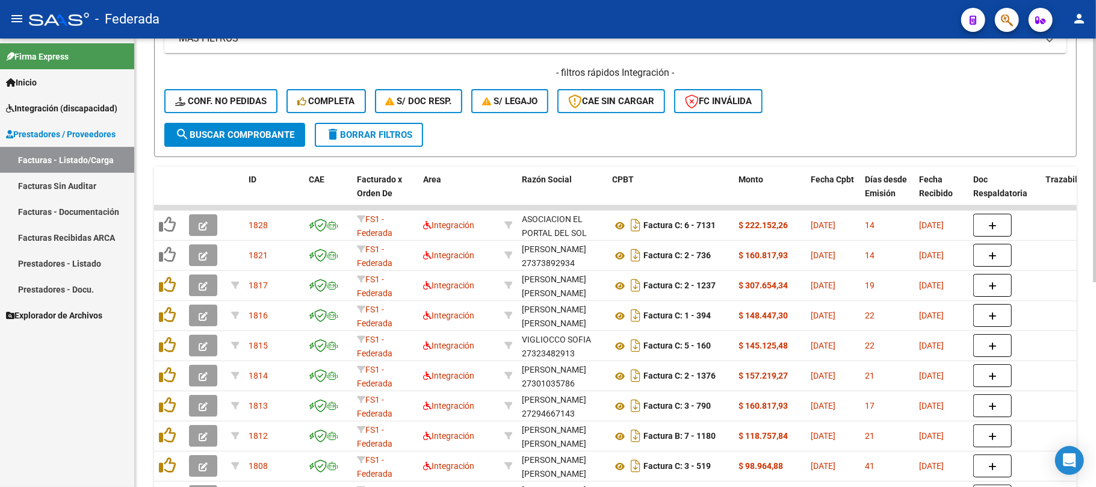
scroll to position [244, 0]
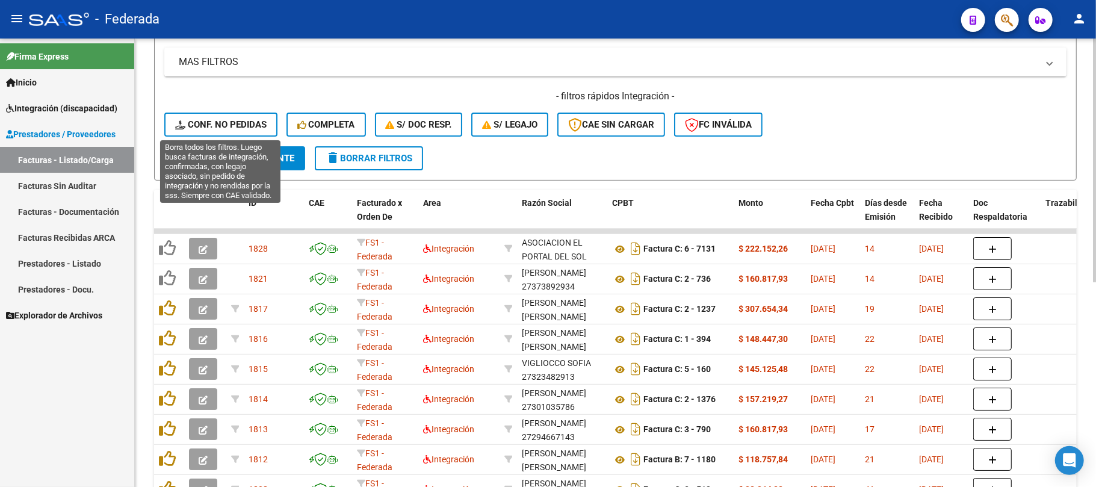
click at [265, 122] on span "Conf. no pedidas" at bounding box center [220, 124] width 91 height 11
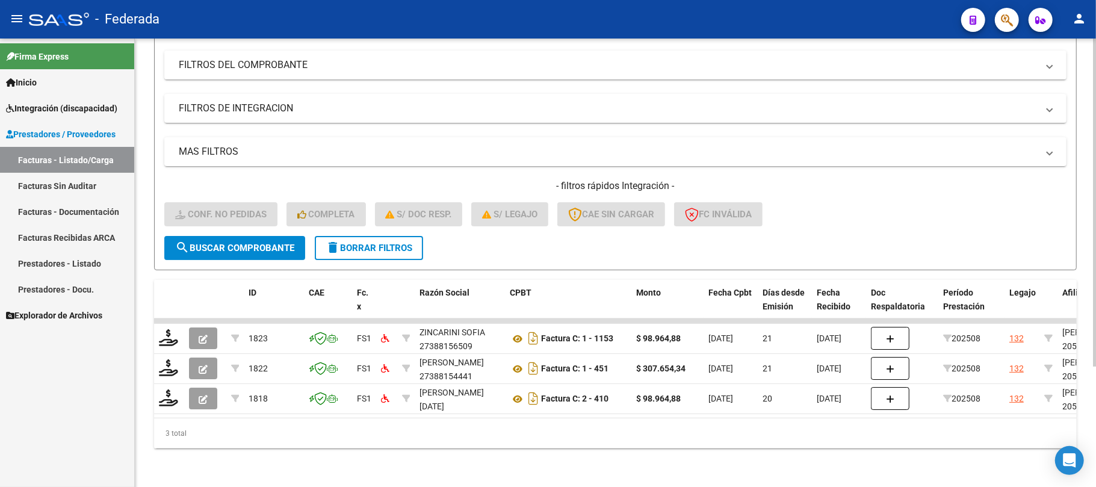
scroll to position [165, 0]
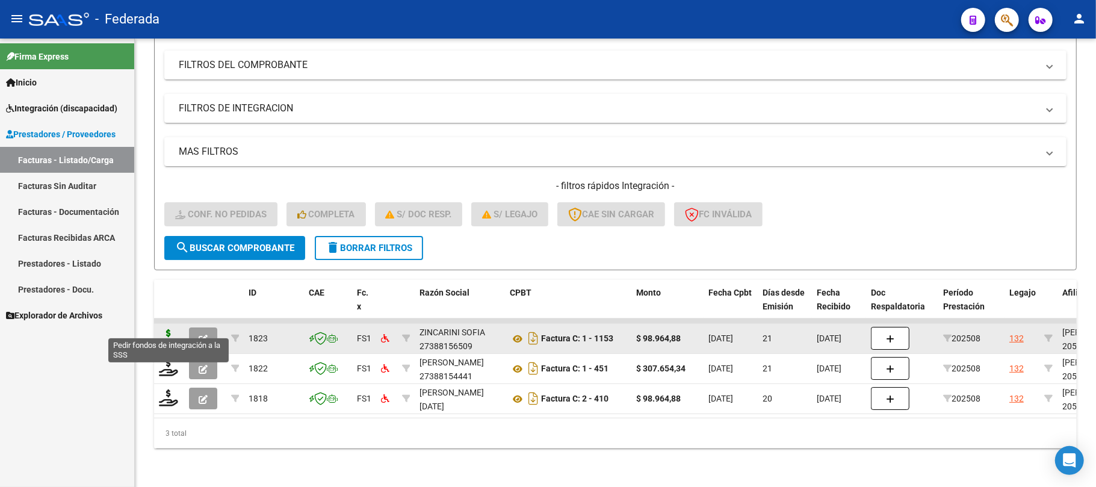
click at [174, 331] on icon at bounding box center [168, 337] width 19 height 17
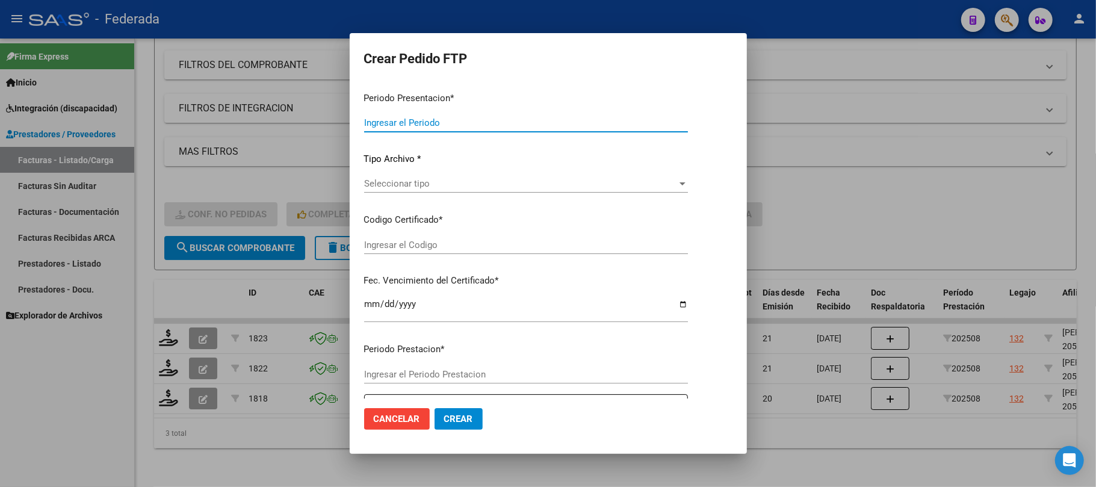
type input "202508"
type input "$ 98.964,88"
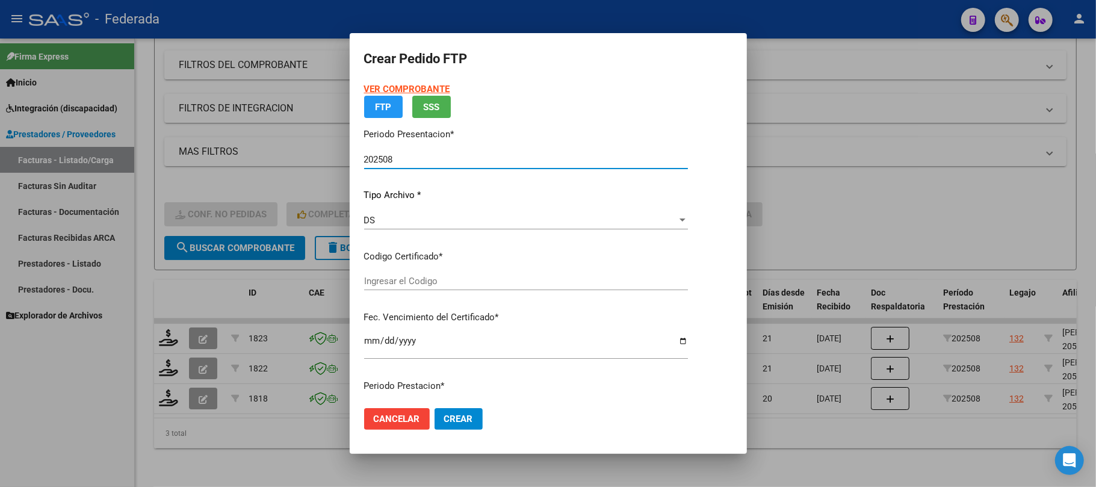
type input "ARG02000530352962023062620330626SFE162"
type input "[DATE]"
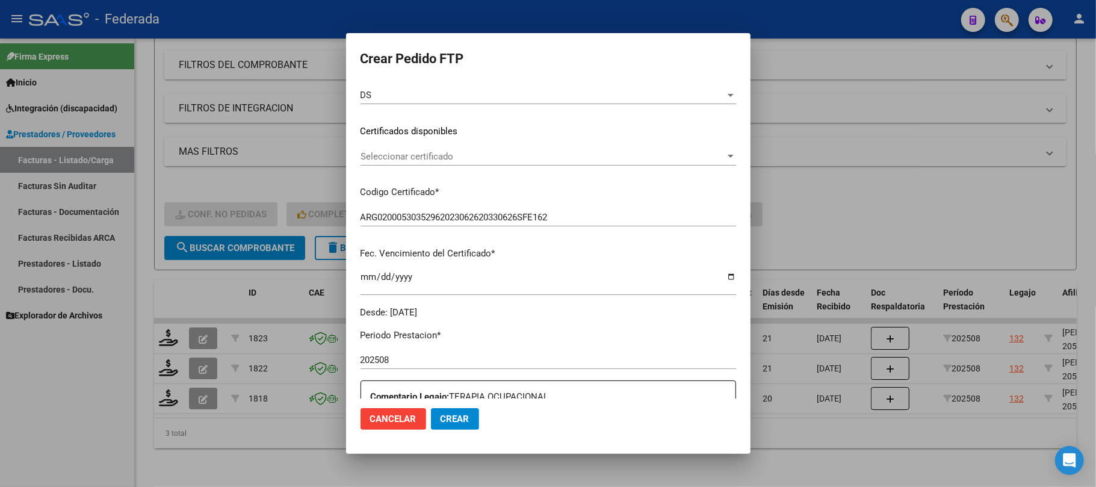
scroll to position [160, 0]
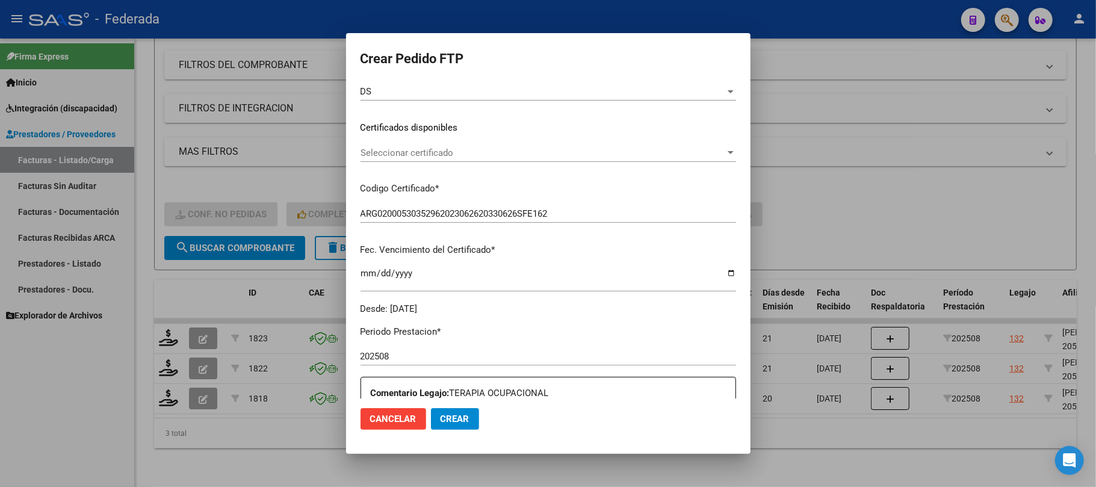
click at [413, 144] on div "Seleccionar certificado Seleccionar certificado" at bounding box center [548, 153] width 376 height 18
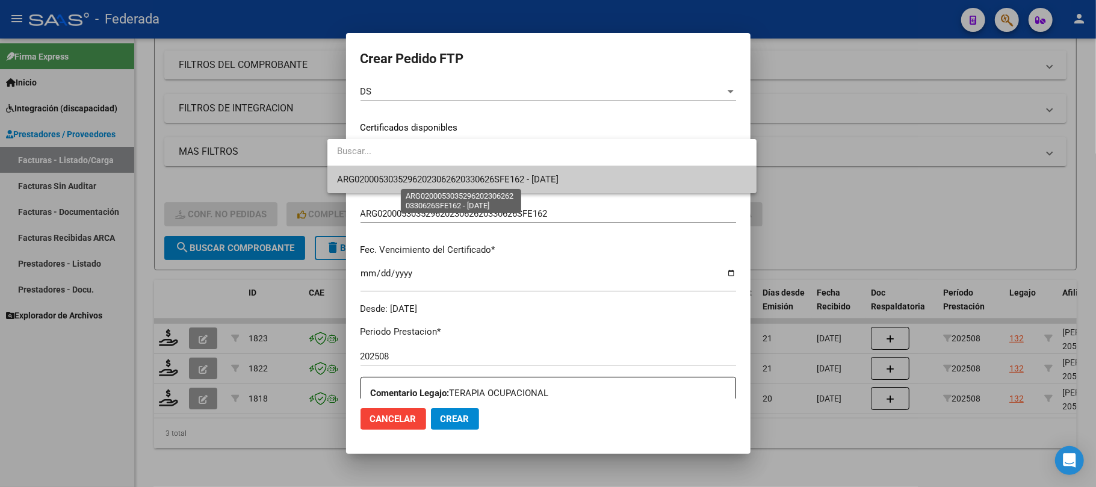
click at [415, 176] on span "ARG02000530352962023062620330626SFE162 - [DATE]" at bounding box center [447, 179] width 221 height 11
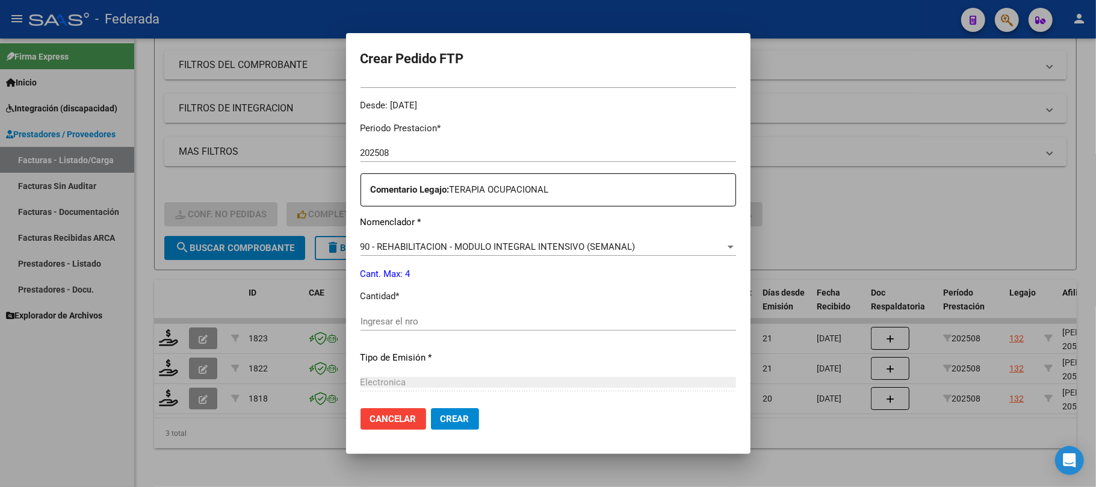
scroll to position [401, 0]
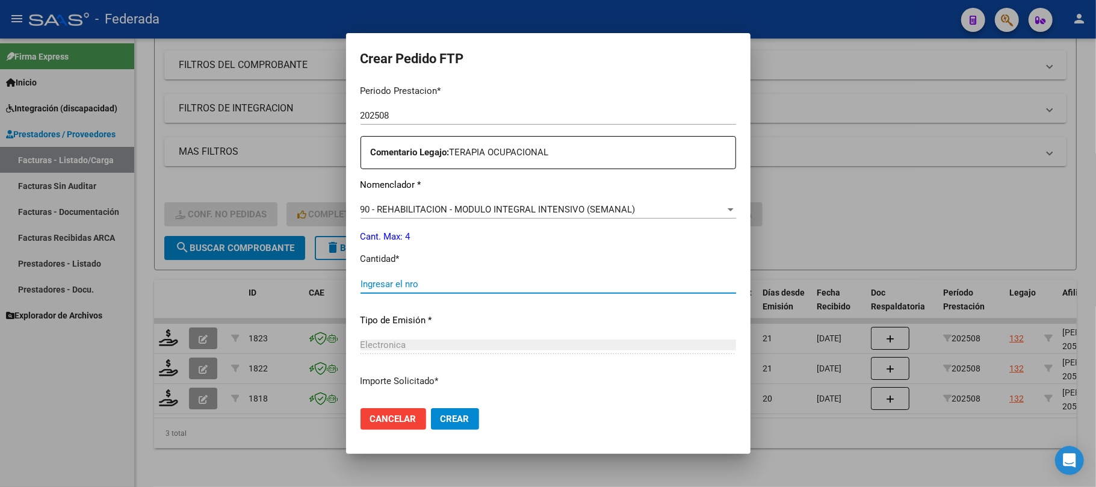
click at [391, 282] on input "Ingresar el nro" at bounding box center [548, 284] width 376 height 11
type input "4"
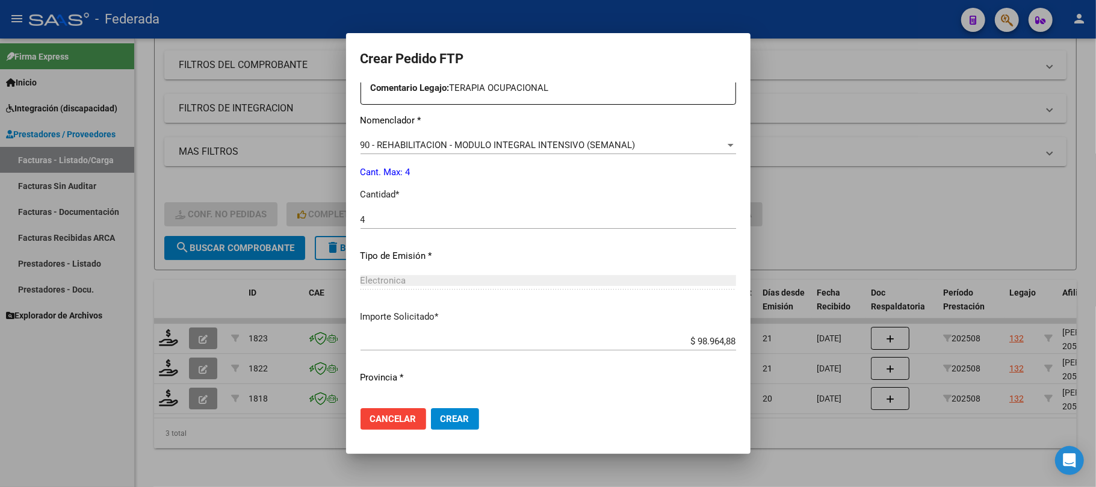
scroll to position [489, 0]
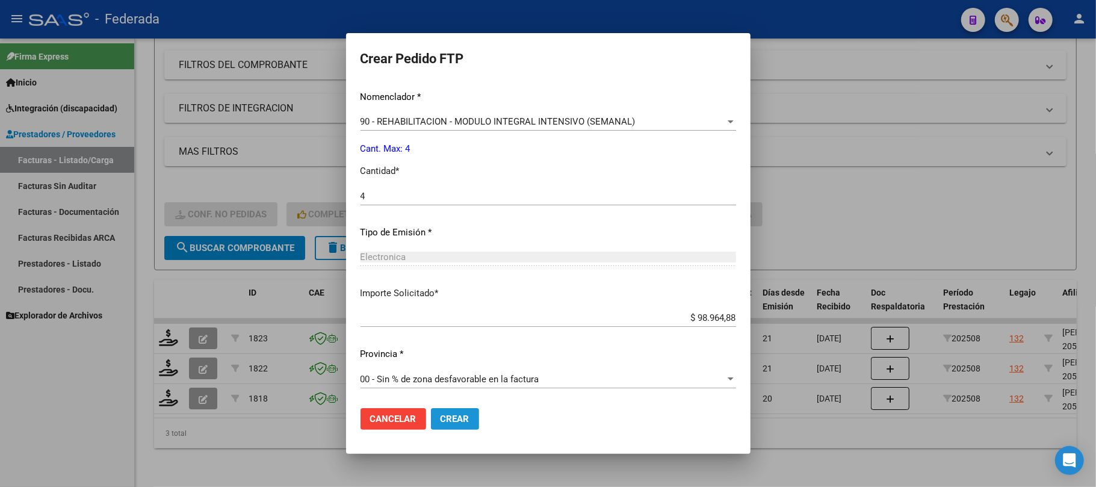
click at [441, 419] on span "Crear" at bounding box center [455, 418] width 29 height 11
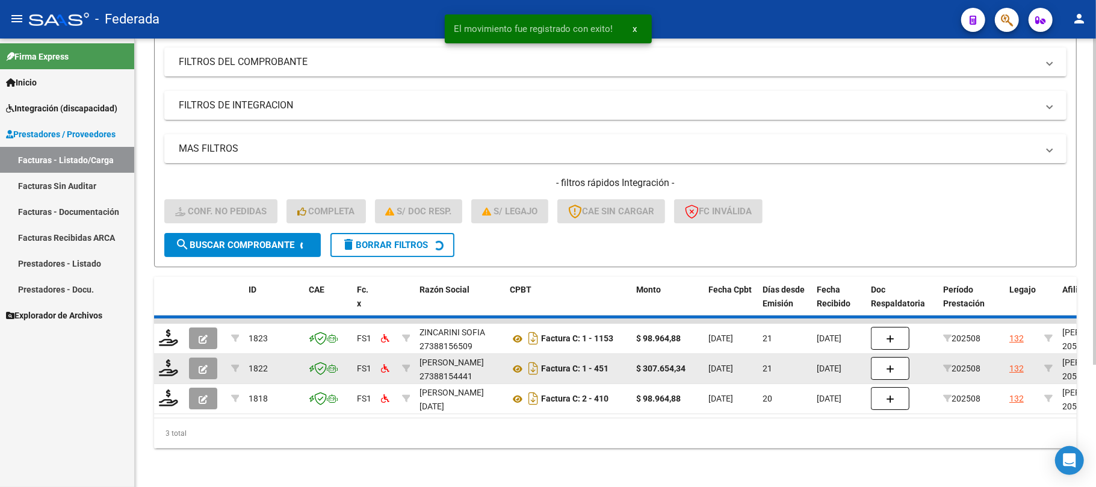
scroll to position [135, 0]
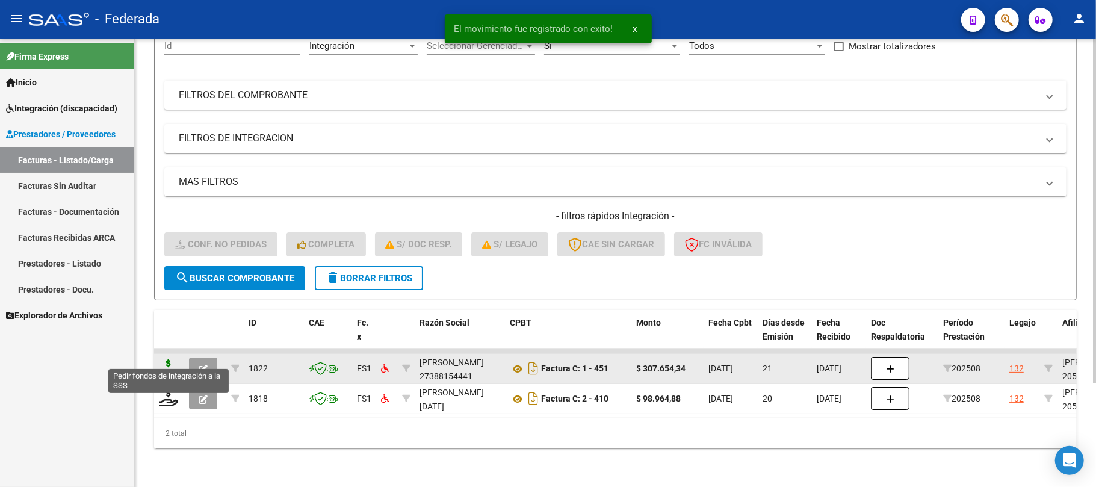
click at [167, 359] on icon at bounding box center [168, 367] width 19 height 17
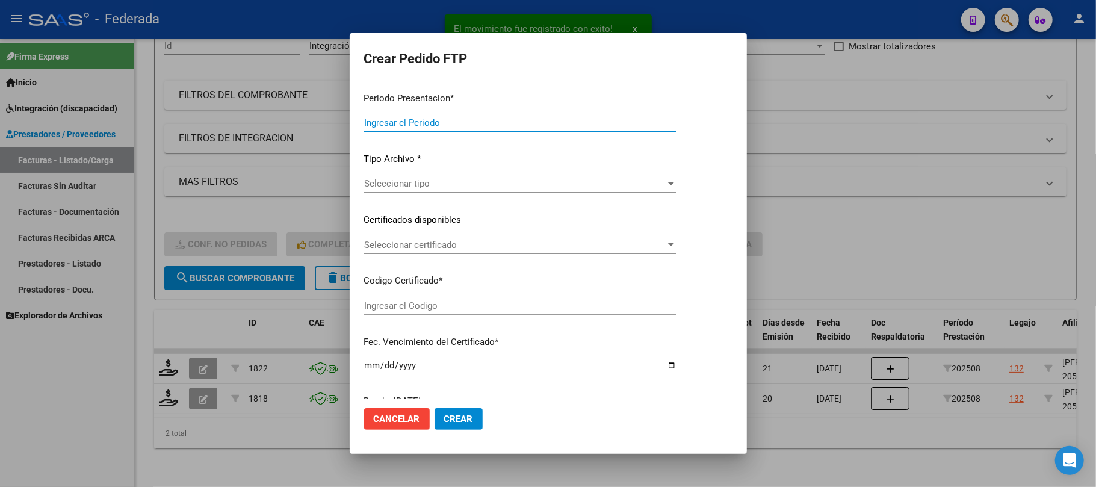
type input "202508"
type input "$ 307.654,34"
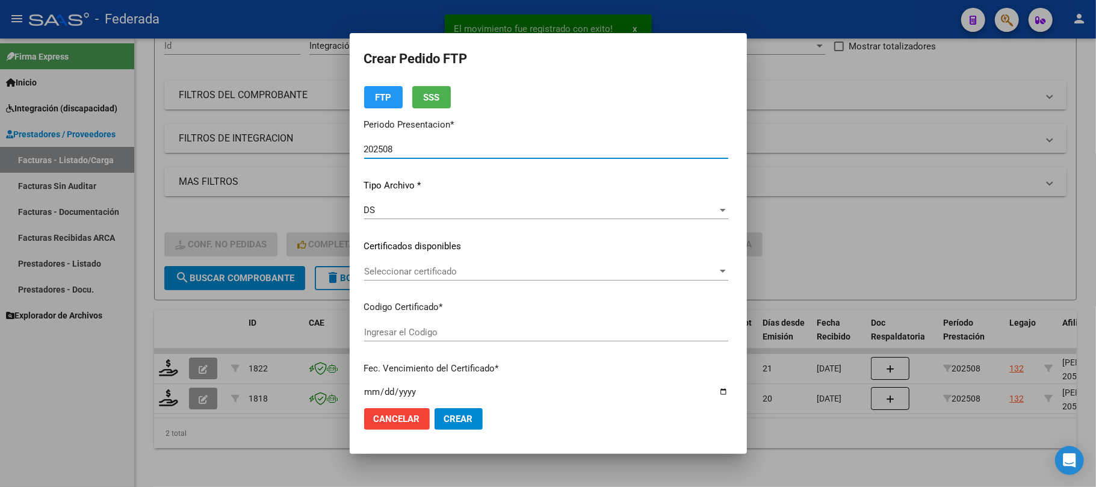
scroll to position [80, 0]
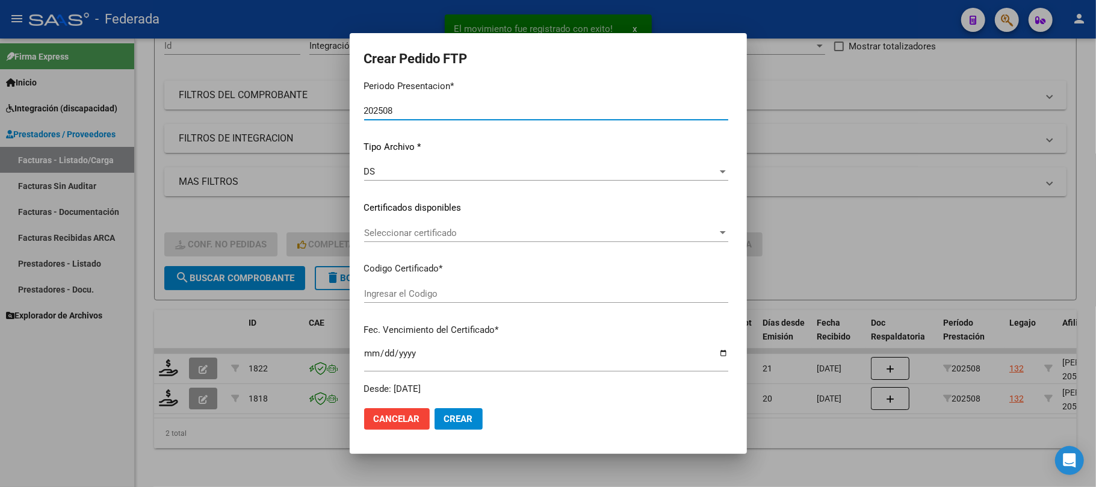
type input "ARG02000530352962023062620330626SFE162"
type input "[DATE]"
click at [408, 229] on span "Seleccionar certificado" at bounding box center [540, 232] width 353 height 11
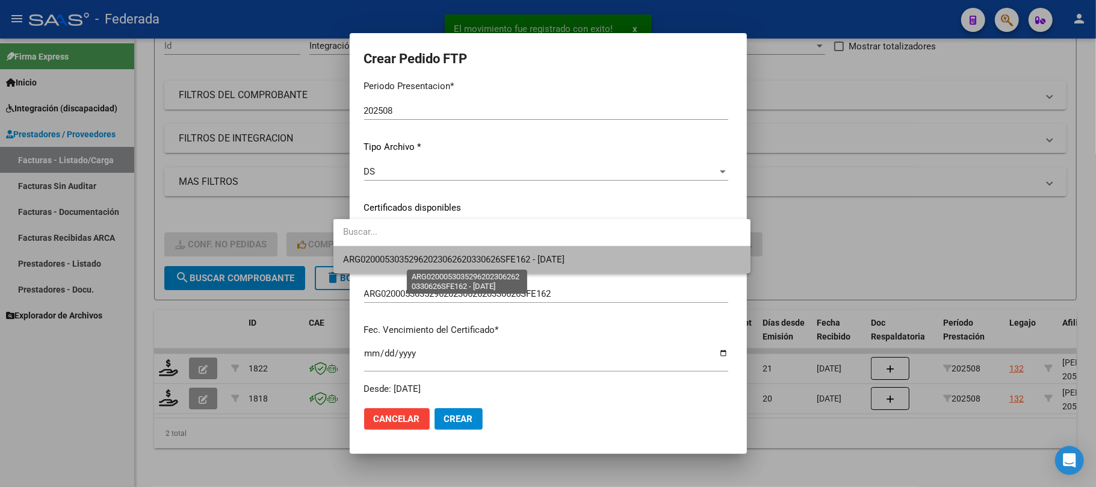
click at [406, 261] on span "ARG02000530352962023062620330626SFE162 - [DATE]" at bounding box center [453, 259] width 221 height 11
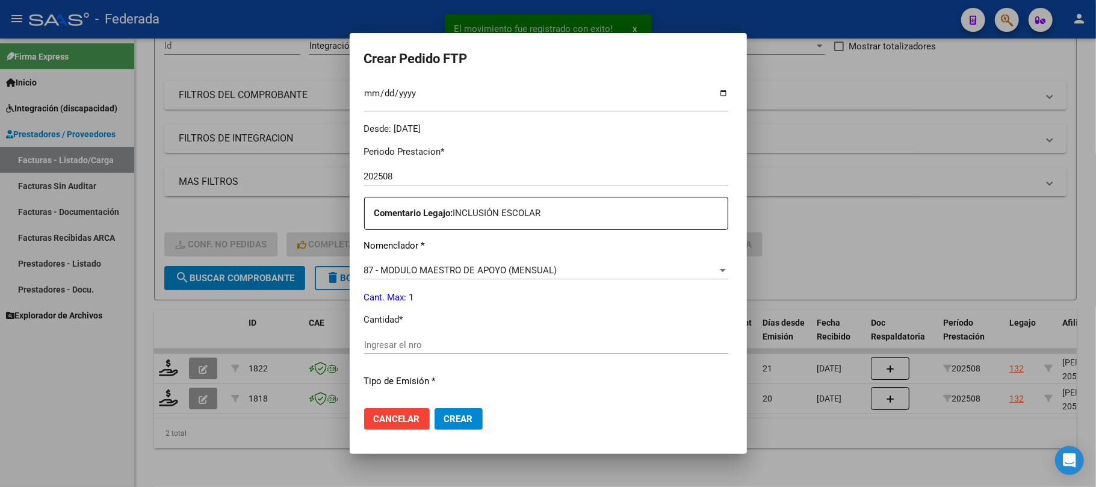
scroll to position [401, 0]
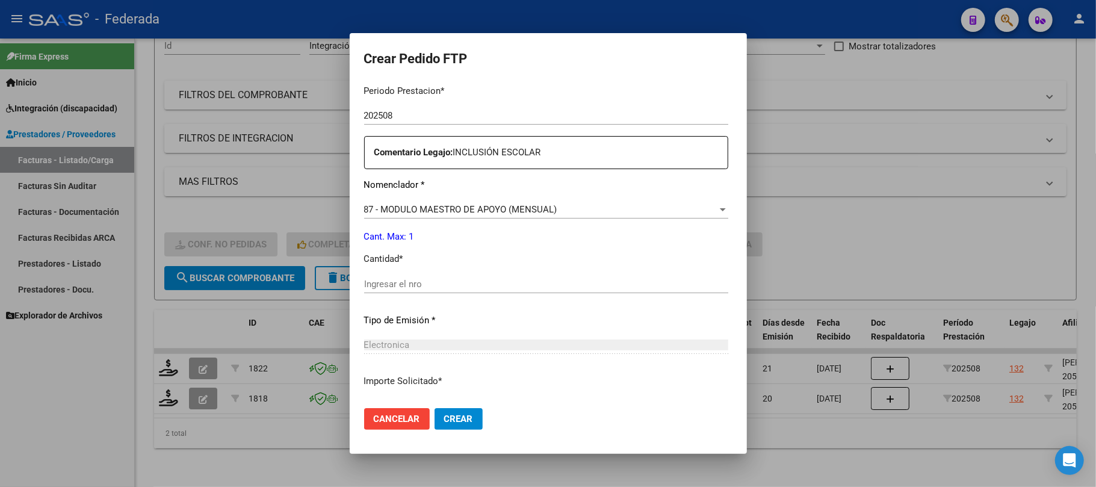
click at [393, 282] on input "Ingresar el nro" at bounding box center [546, 284] width 364 height 11
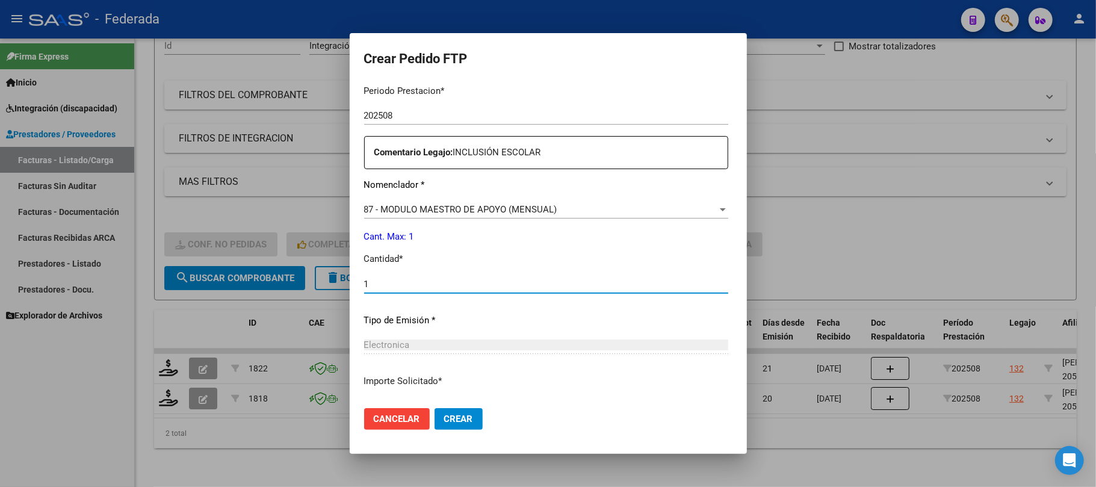
type input "1"
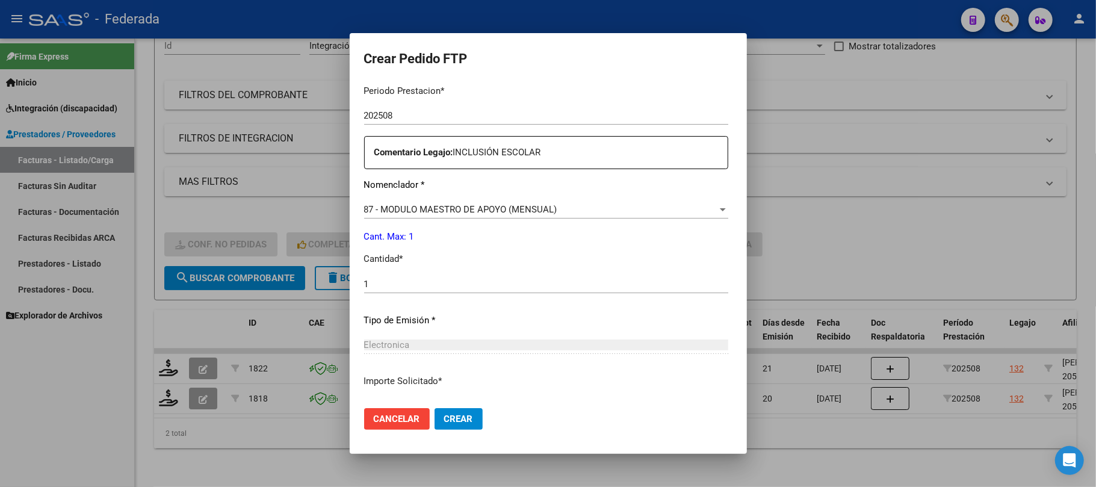
scroll to position [489, 0]
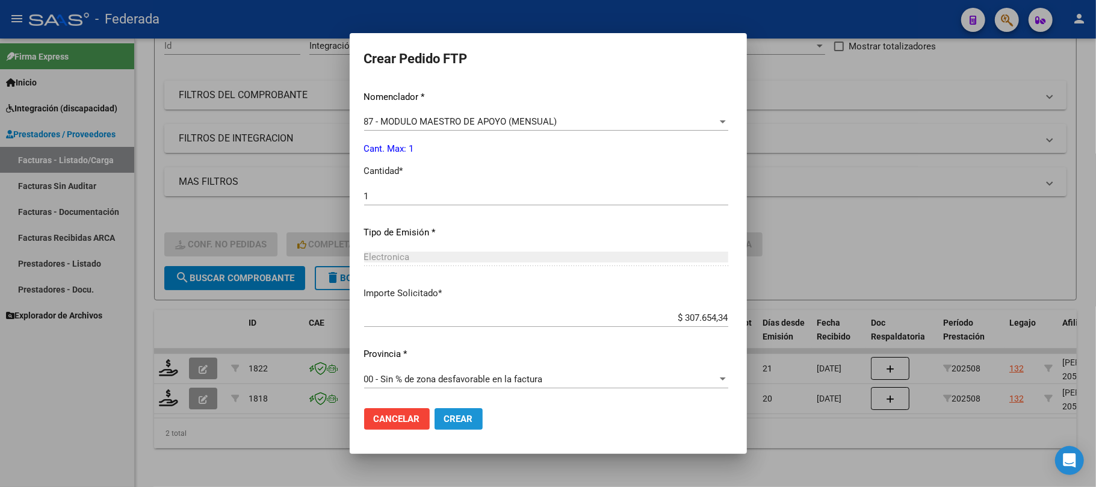
click at [435, 415] on button "Crear" at bounding box center [459, 419] width 48 height 22
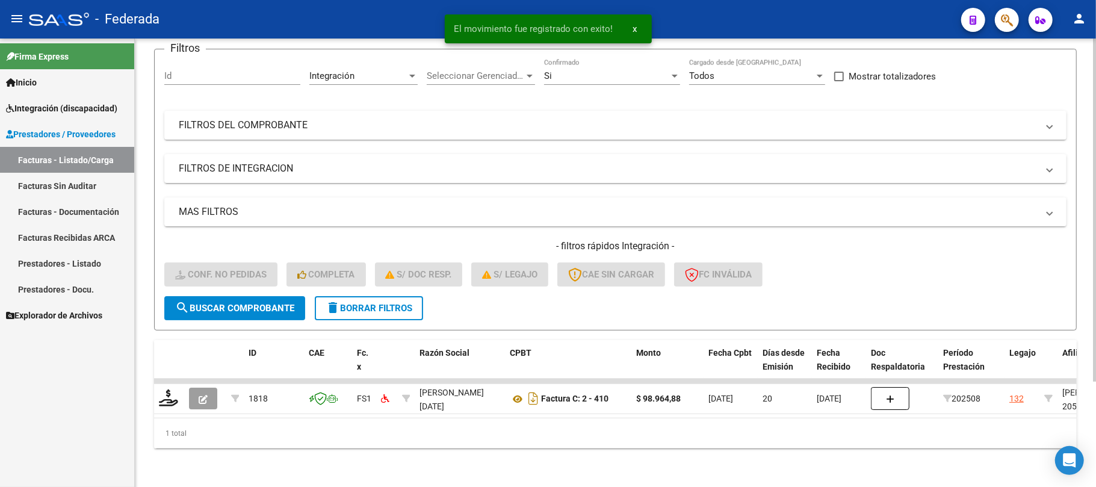
scroll to position [105, 0]
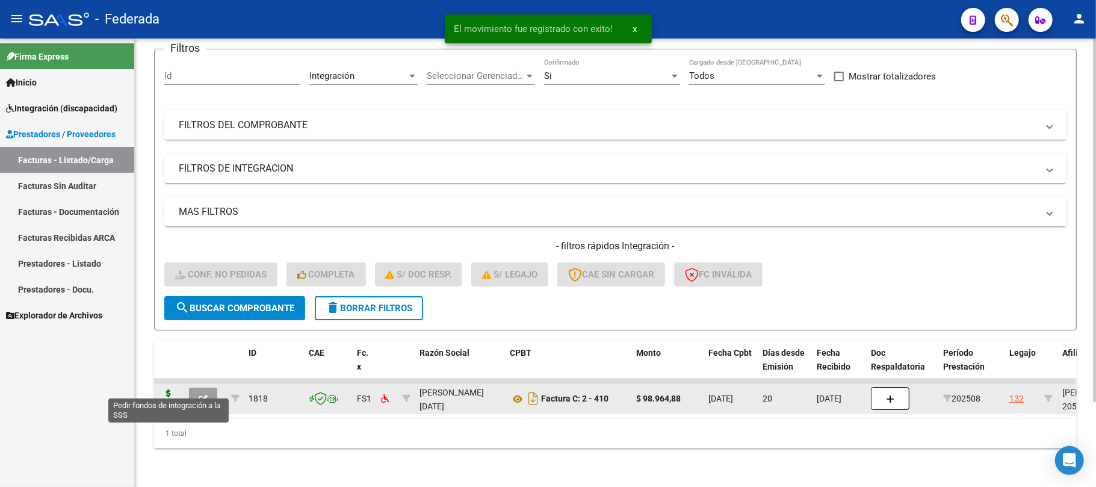
click at [172, 391] on icon at bounding box center [168, 397] width 19 height 17
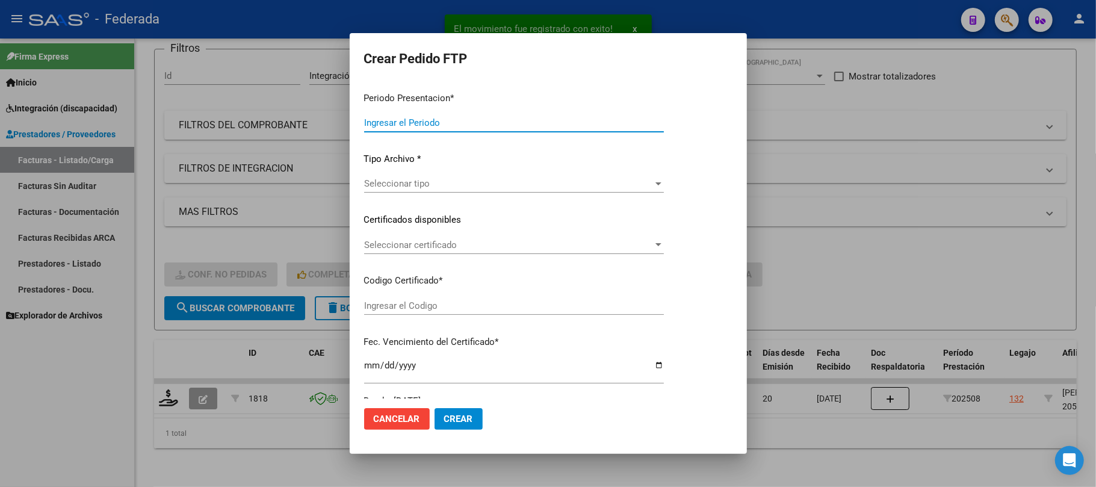
type input "202508"
type input "$ 98.964,88"
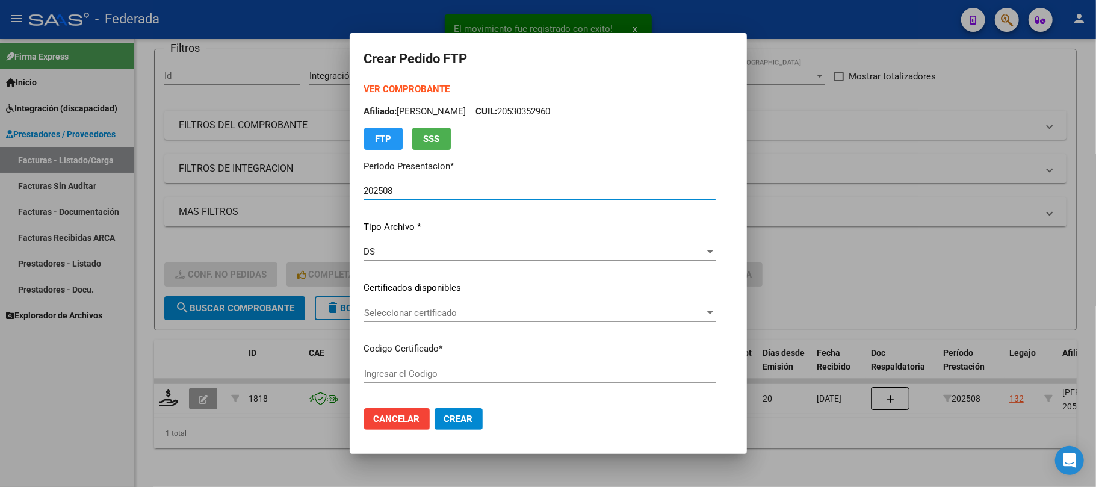
type input "ARG02000530352962023062620330626SFE162"
type input "[DATE]"
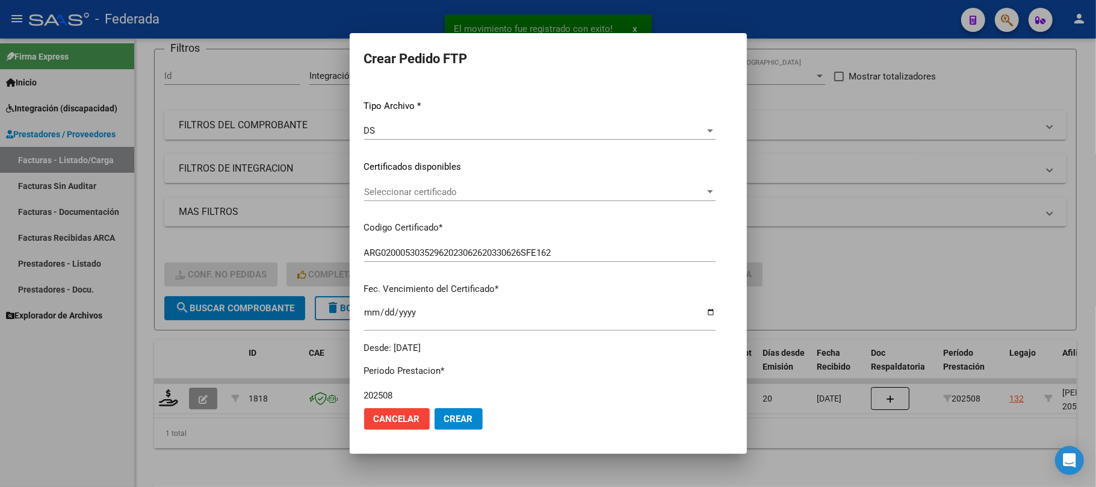
scroll to position [160, 0]
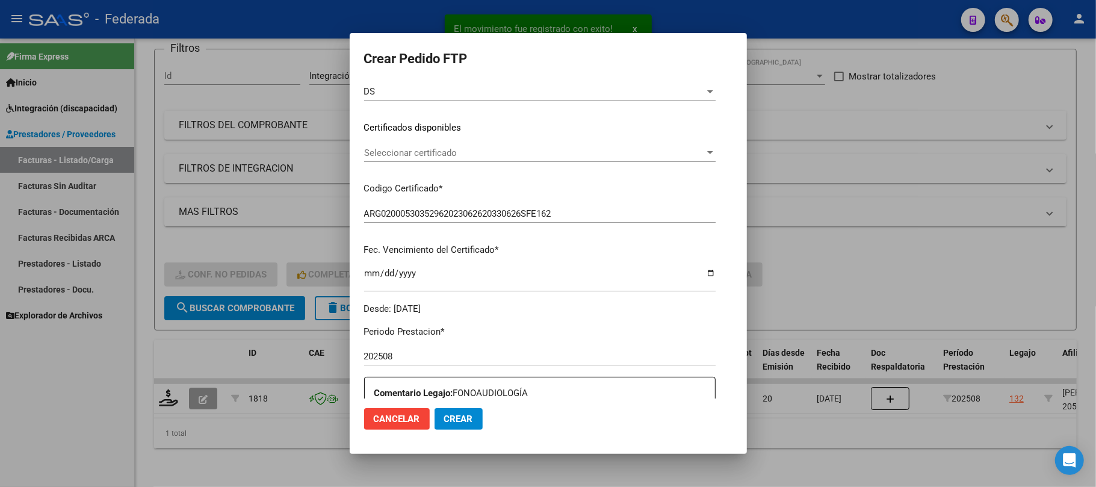
click at [412, 152] on span "Seleccionar certificado" at bounding box center [534, 152] width 341 height 11
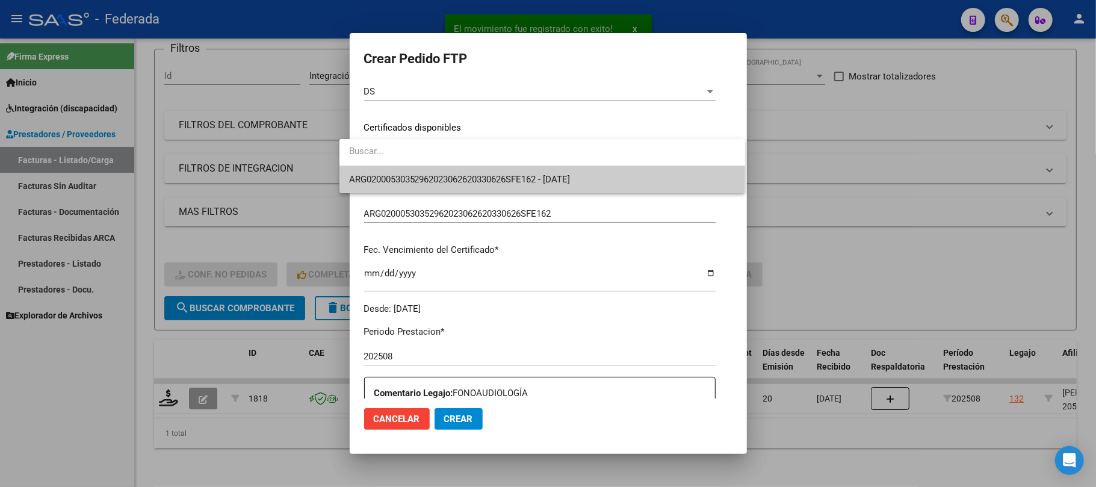
click at [412, 187] on span "ARG02000530352962023062620330626SFE162 - [DATE]" at bounding box center [542, 179] width 386 height 27
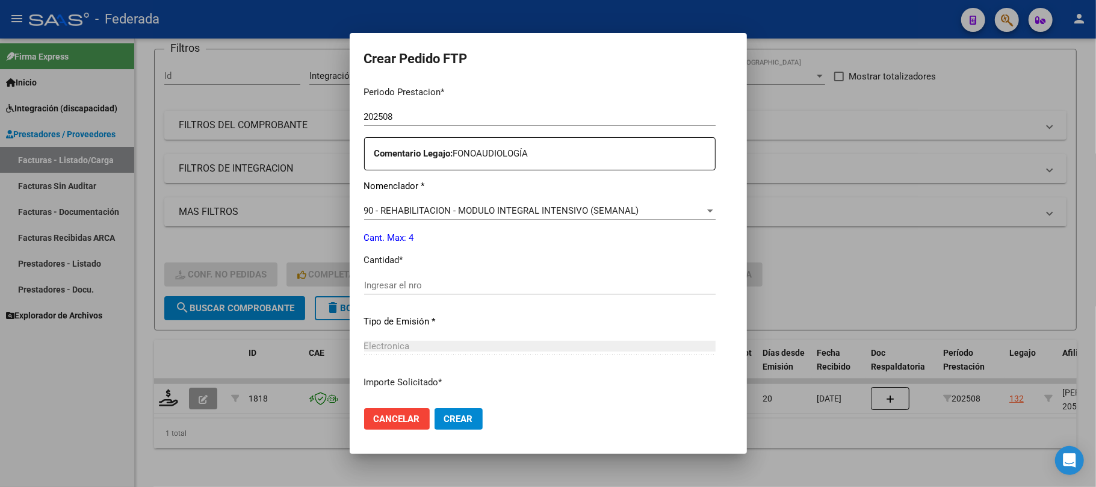
scroll to position [401, 0]
click at [412, 289] on input "Ingresar el nro" at bounding box center [539, 284] width 351 height 11
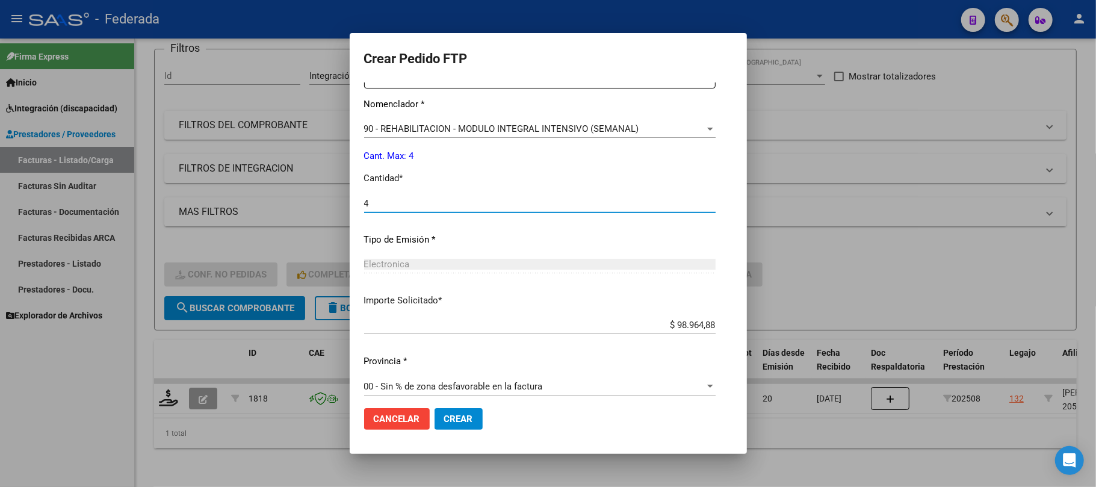
scroll to position [489, 0]
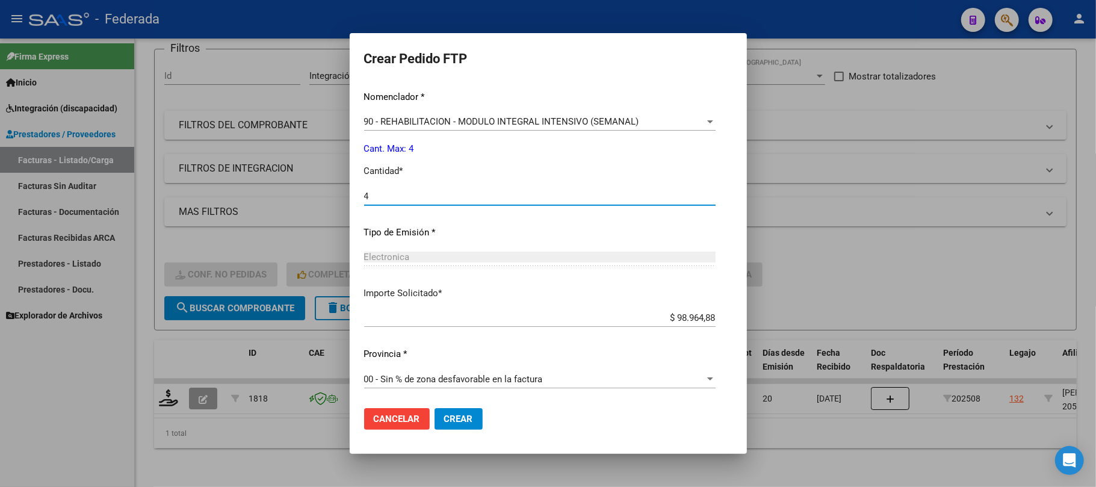
type input "4"
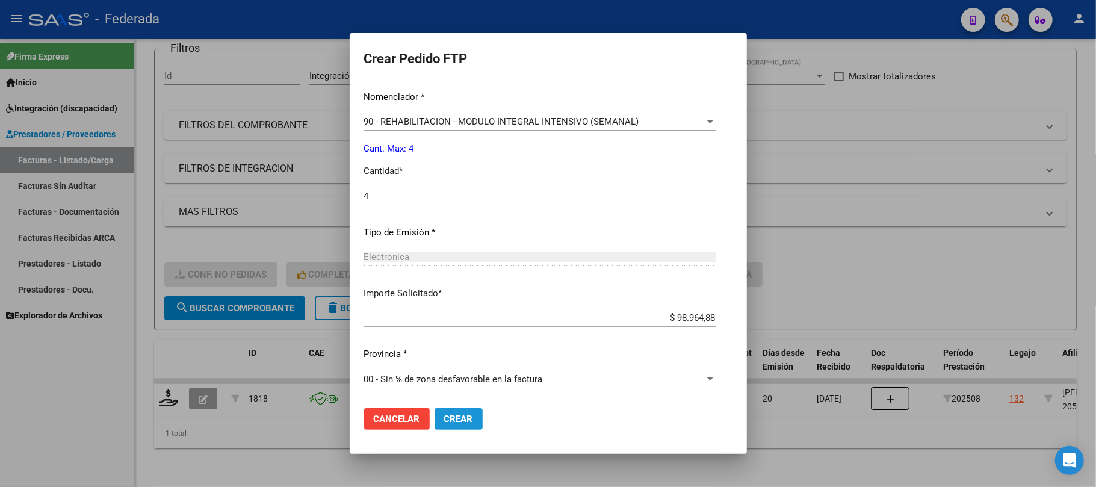
click at [439, 425] on button "Crear" at bounding box center [459, 419] width 48 height 22
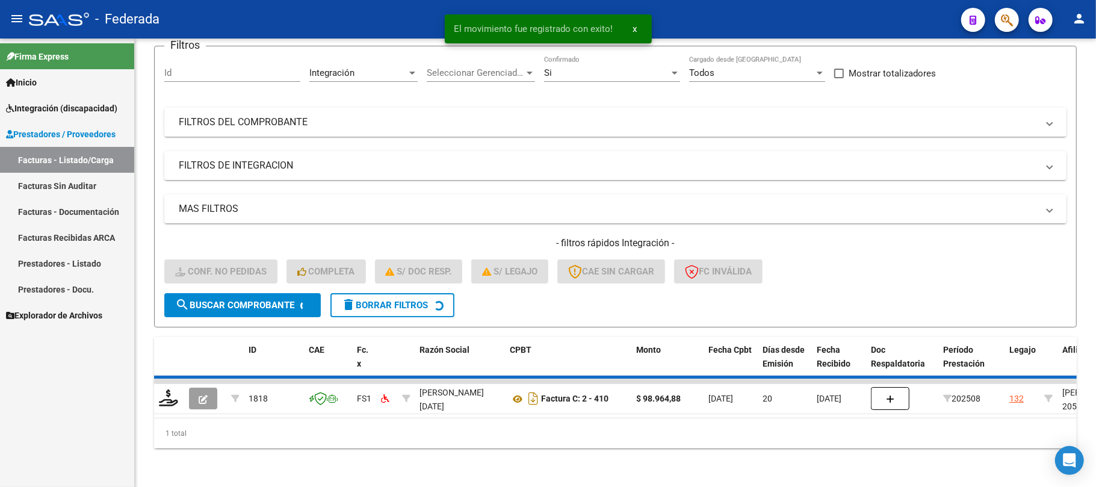
scroll to position [83, 0]
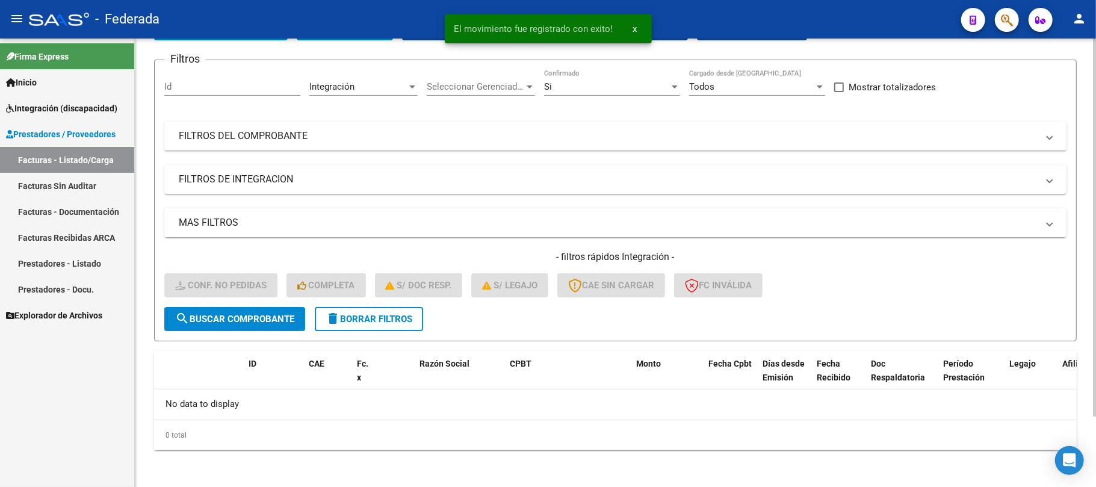
click at [388, 318] on span "delete Borrar Filtros" at bounding box center [369, 319] width 87 height 11
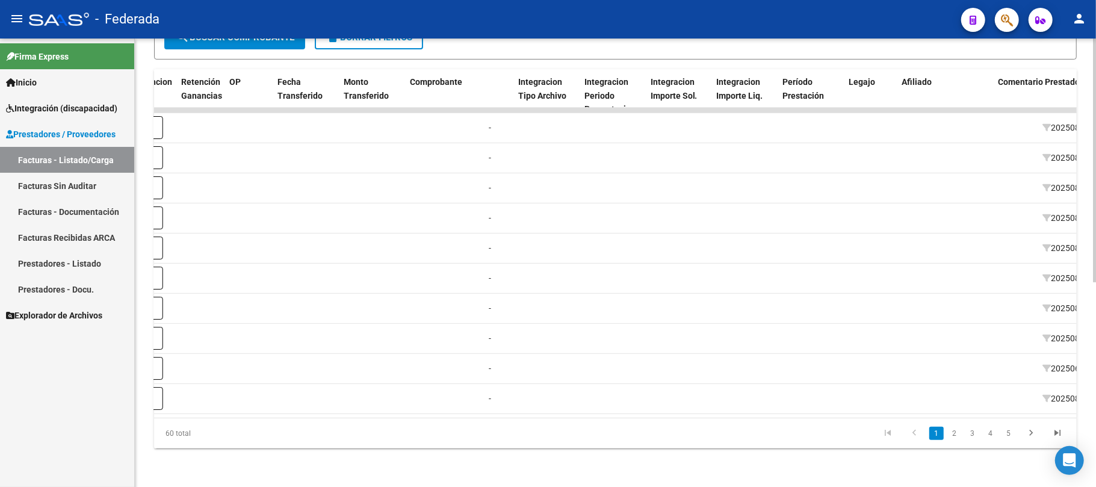
scroll to position [0, 1125]
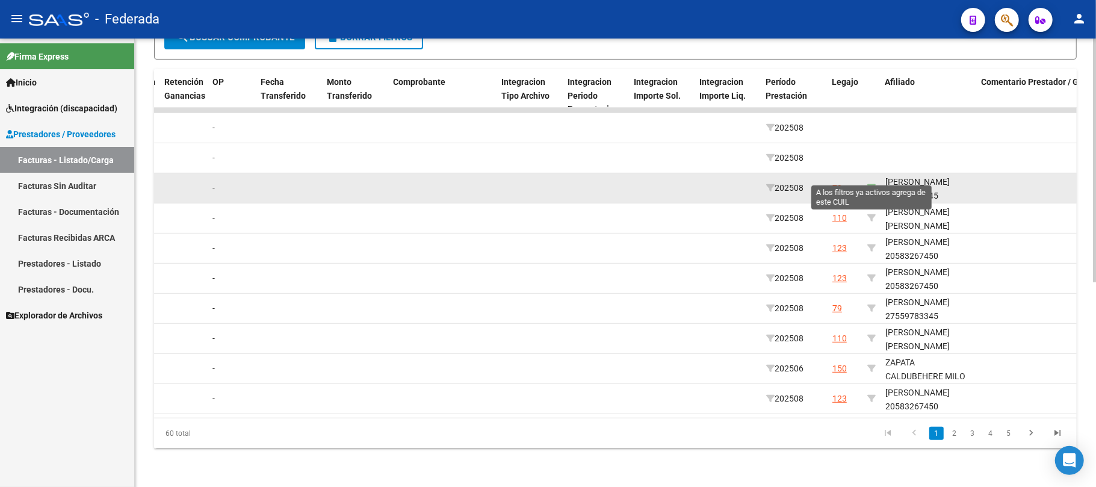
click at [870, 184] on icon at bounding box center [871, 188] width 8 height 8
type input "27559783345"
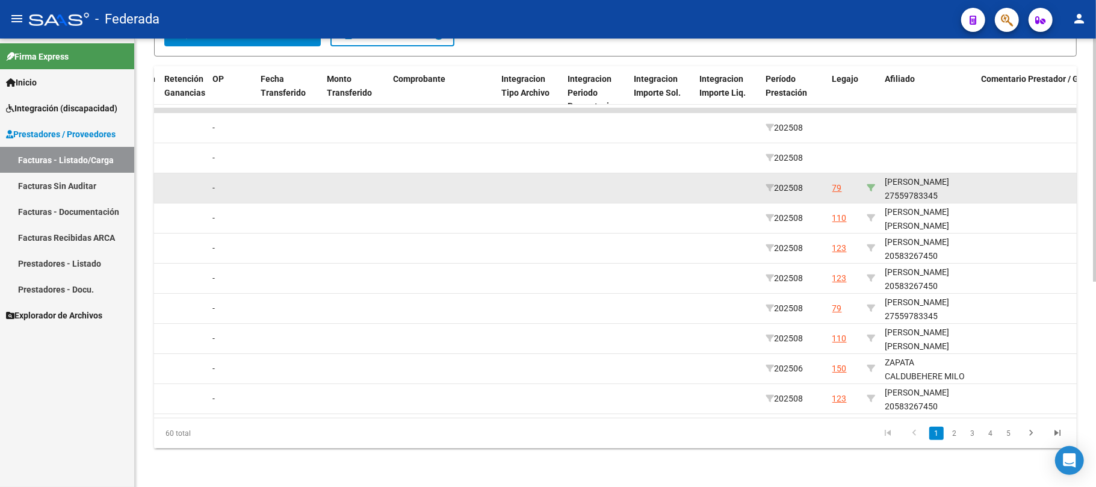
scroll to position [165, 0]
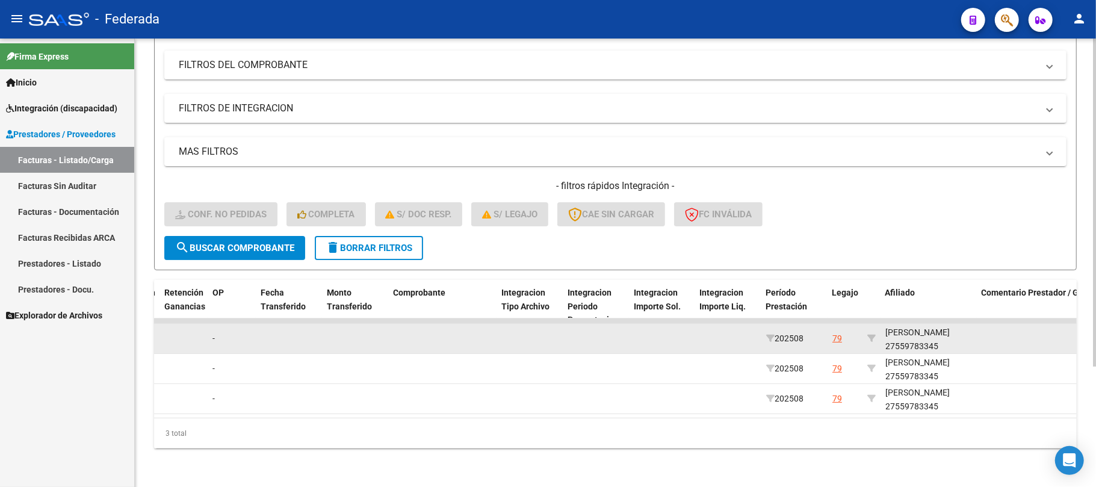
click at [918, 333] on div "[PERSON_NAME] 27559783345" at bounding box center [928, 340] width 87 height 28
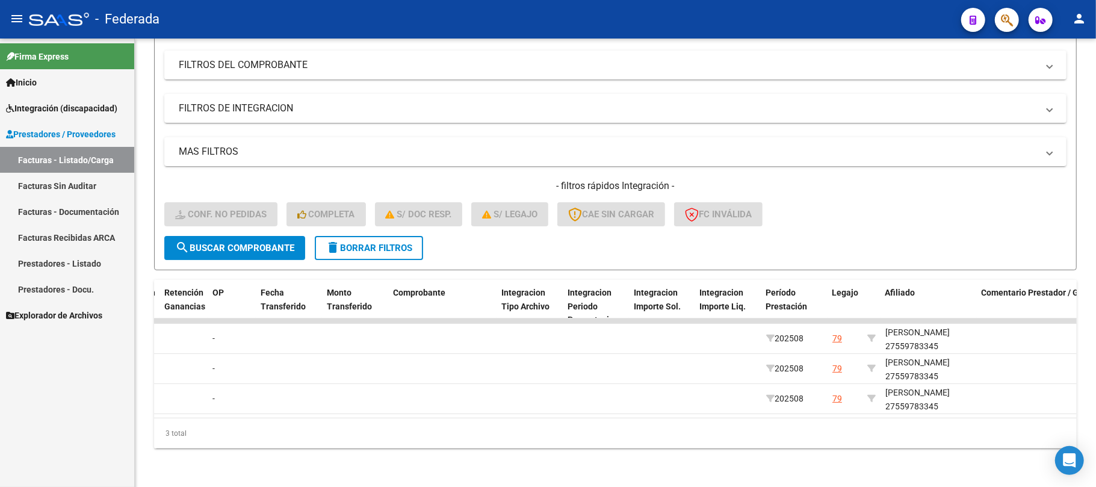
copy div "27559783345"
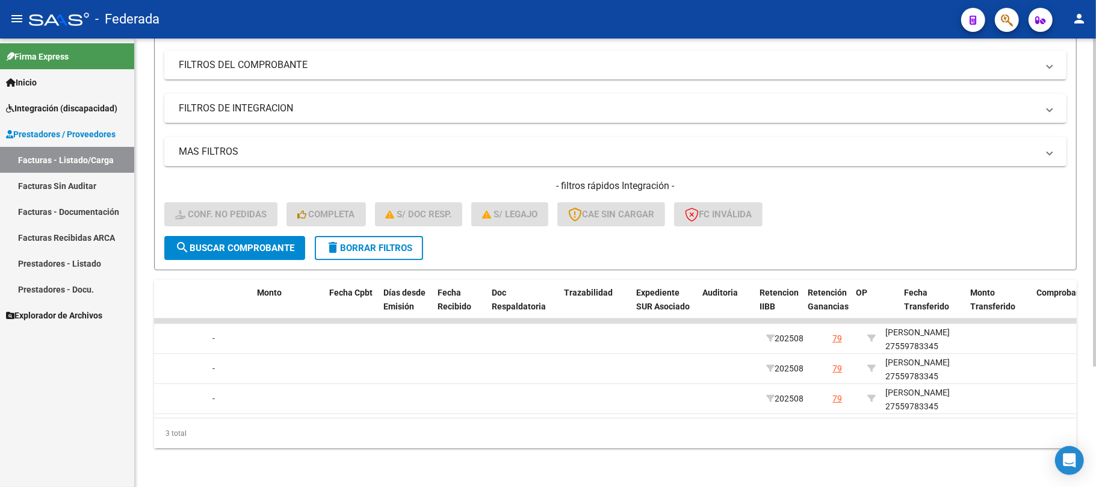
scroll to position [0, 0]
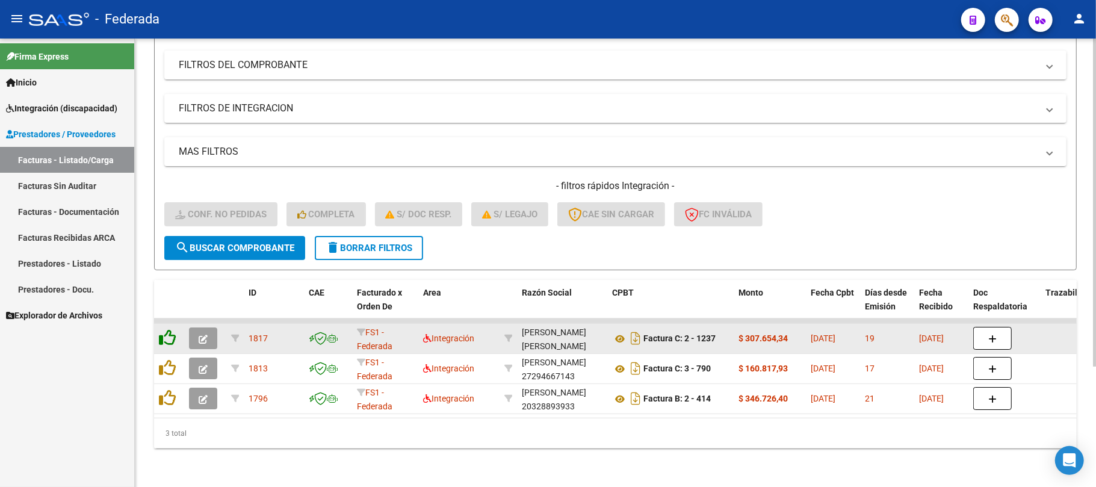
click at [172, 330] on icon at bounding box center [167, 337] width 17 height 17
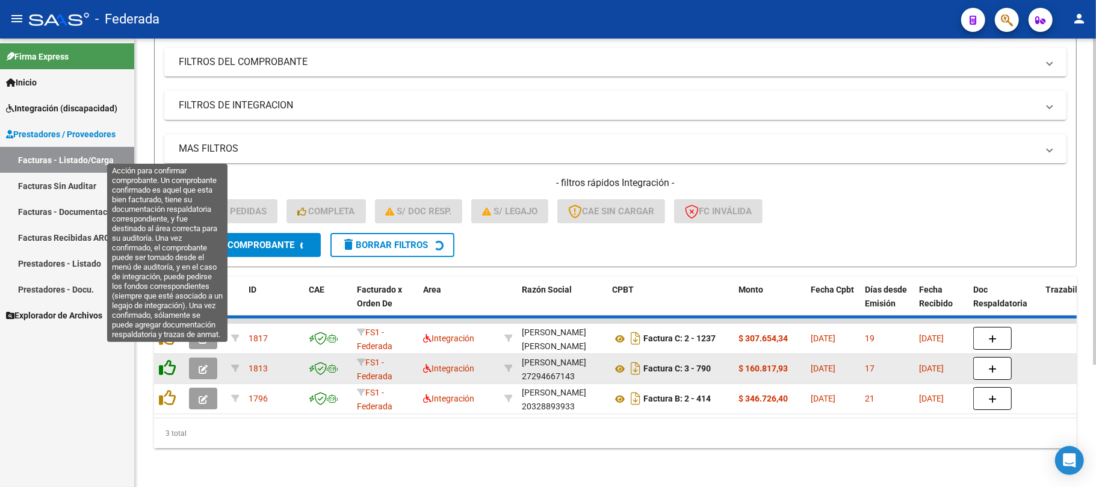
click at [169, 359] on icon at bounding box center [167, 367] width 17 height 17
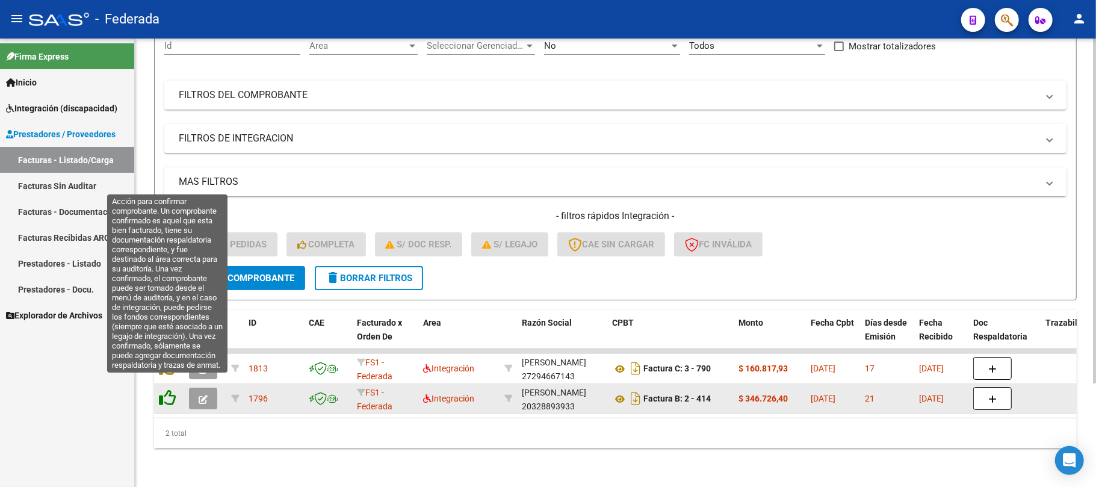
click at [175, 389] on icon at bounding box center [167, 397] width 17 height 17
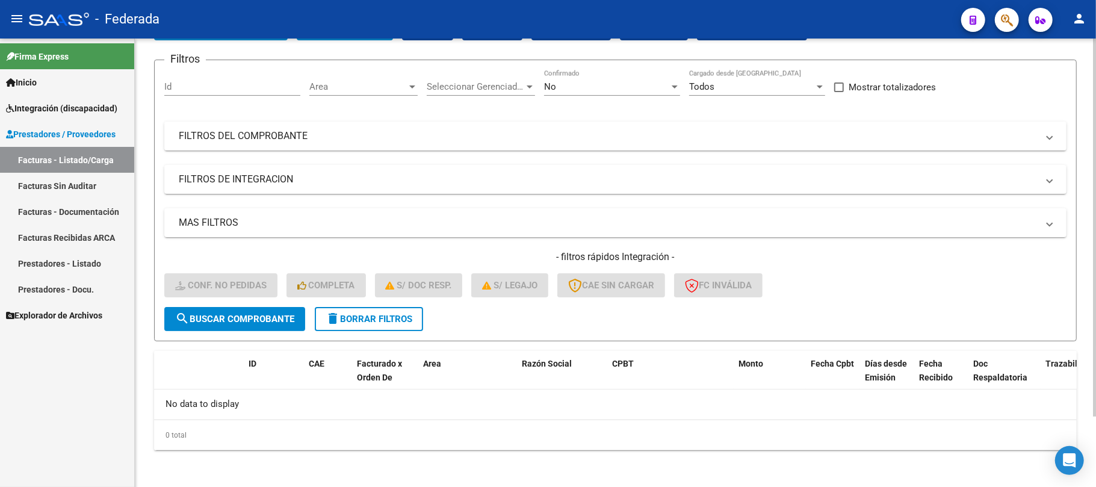
click at [374, 307] on button "delete Borrar Filtros" at bounding box center [369, 319] width 108 height 24
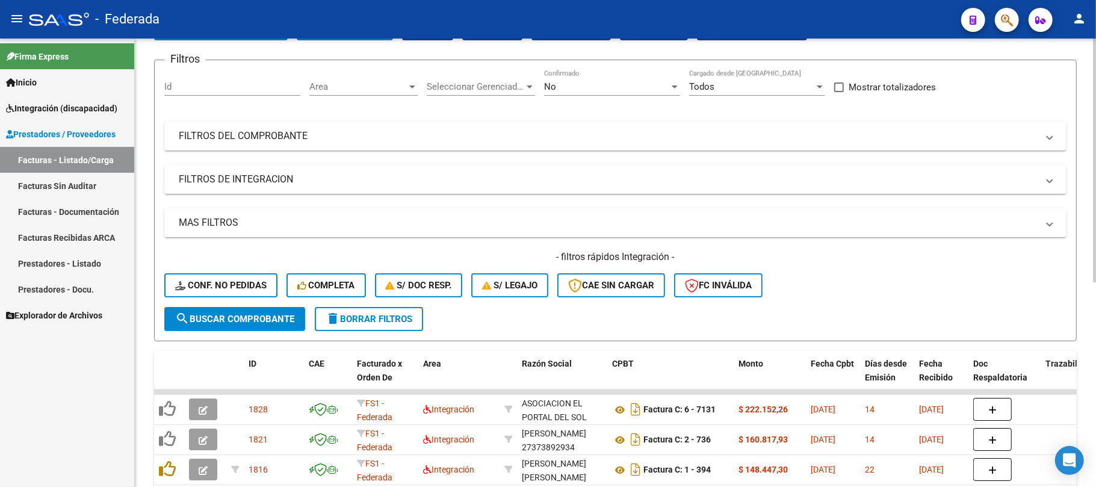
scroll to position [164, 0]
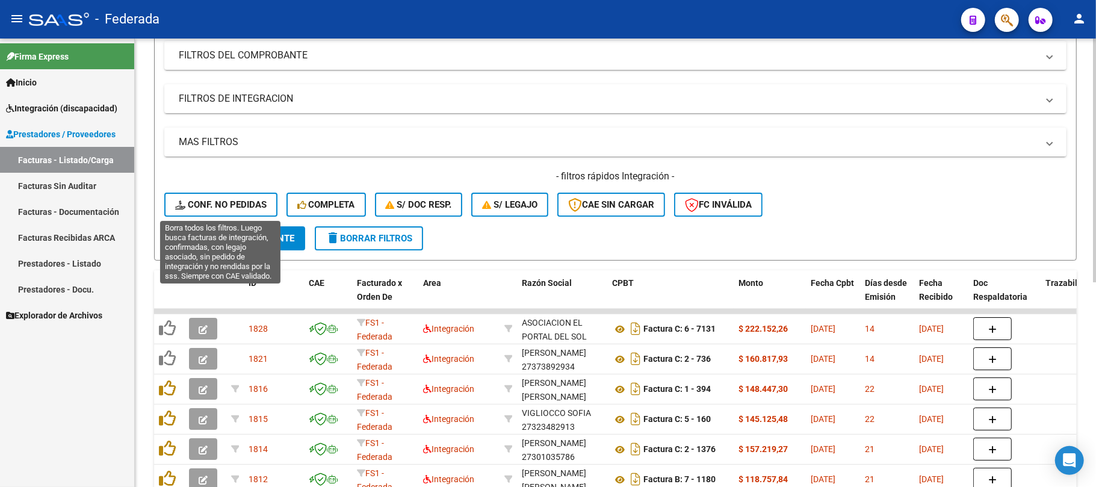
click at [265, 200] on span "Conf. no pedidas" at bounding box center [220, 204] width 91 height 11
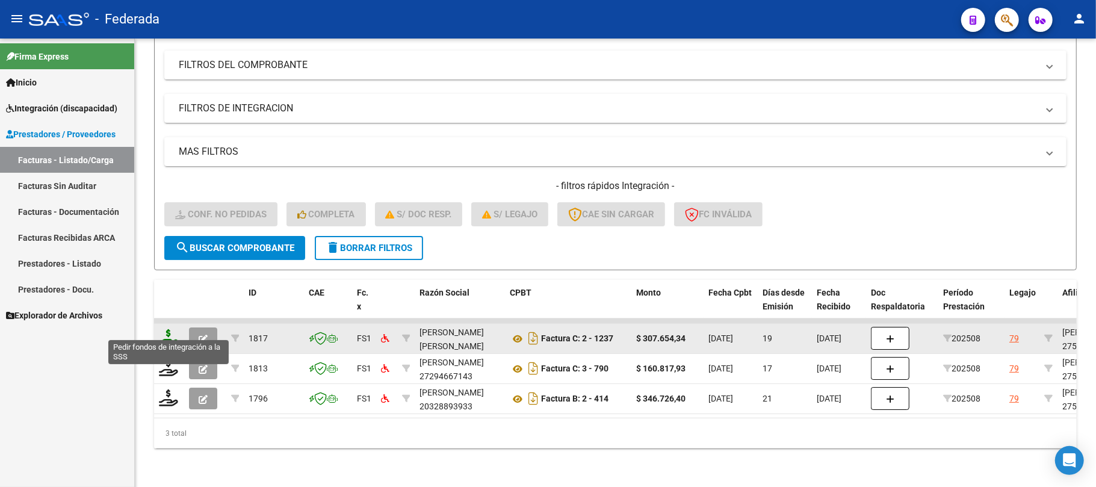
click at [166, 329] on icon at bounding box center [168, 337] width 19 height 17
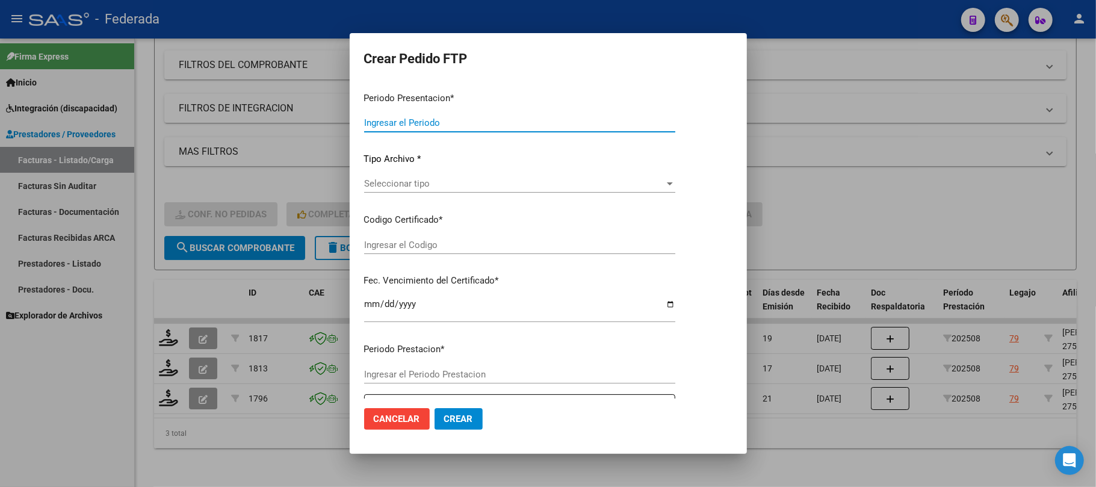
type input "202508"
type input "$ 307.654,34"
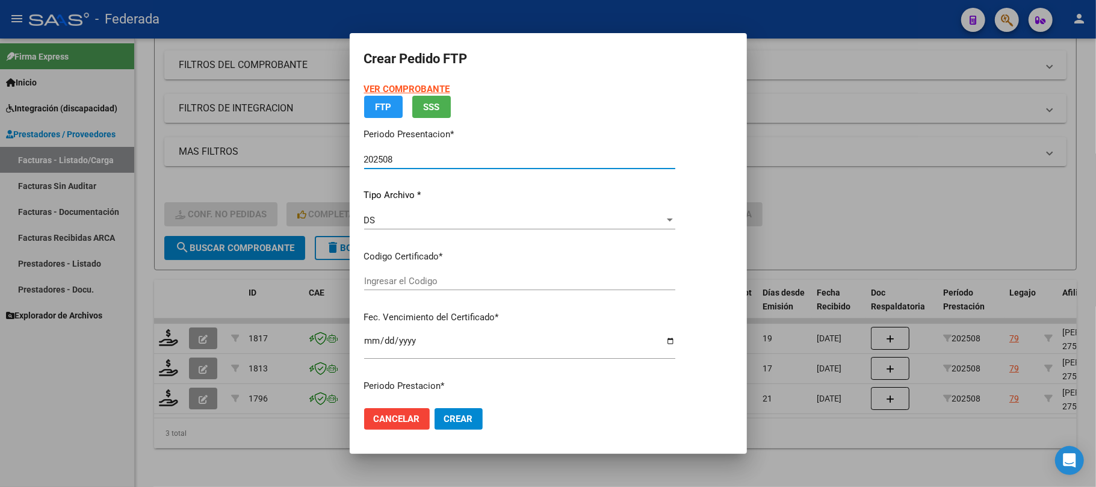
type input "ARG01000559783342022040120270401COR234"
type input "[DATE]"
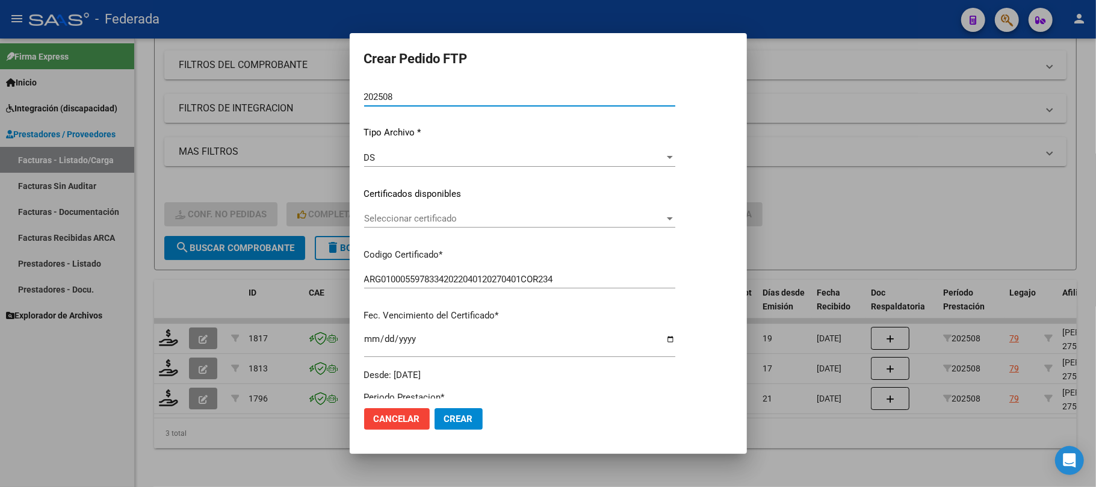
scroll to position [111, 0]
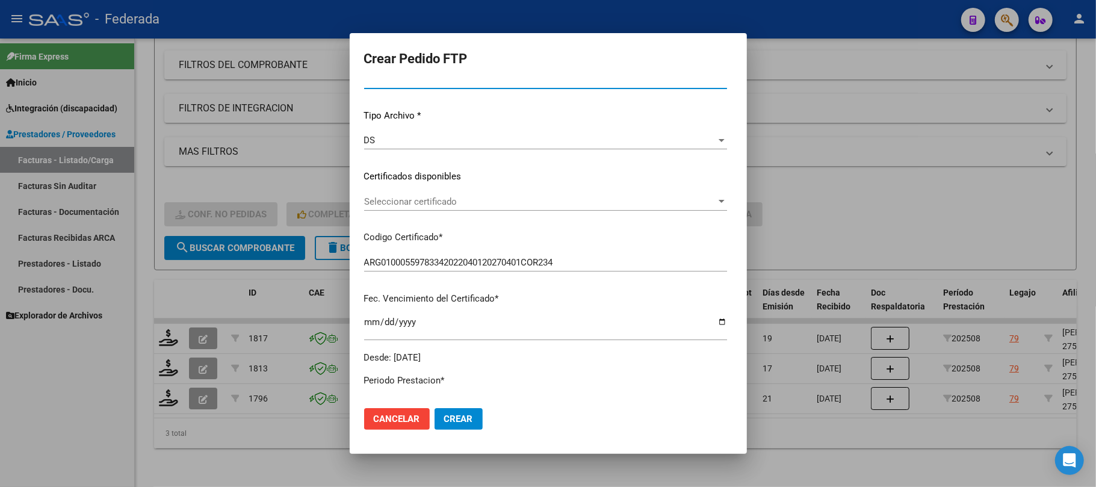
click at [398, 208] on div "Seleccionar certificado Seleccionar certificado" at bounding box center [545, 202] width 363 height 18
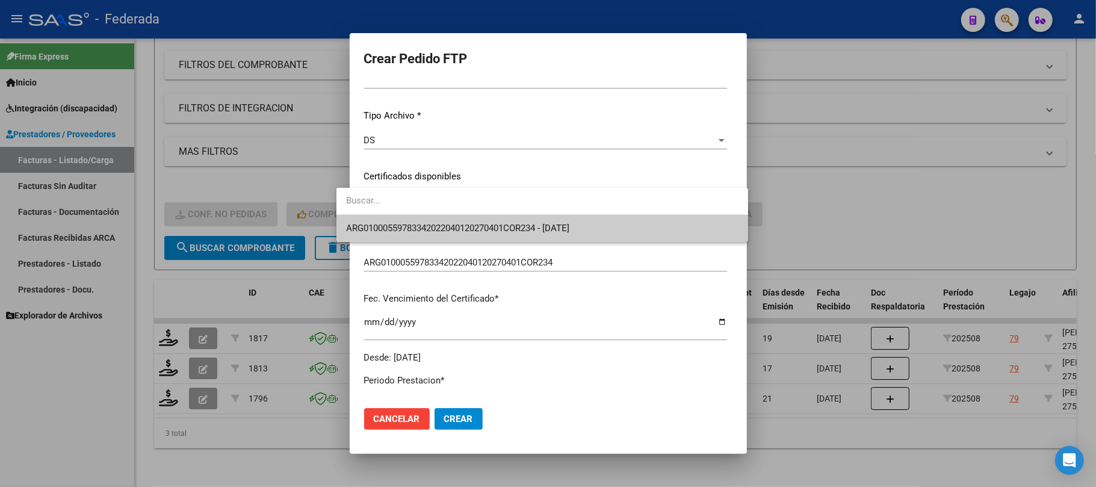
click at [394, 237] on span "ARG01000559783342022040120270401COR234 - [DATE]" at bounding box center [542, 228] width 392 height 27
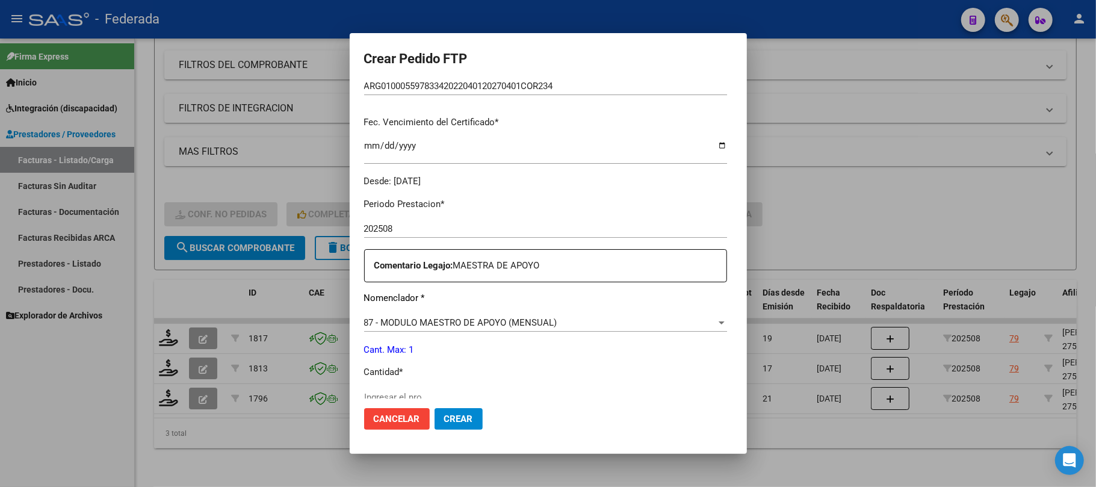
scroll to position [352, 0]
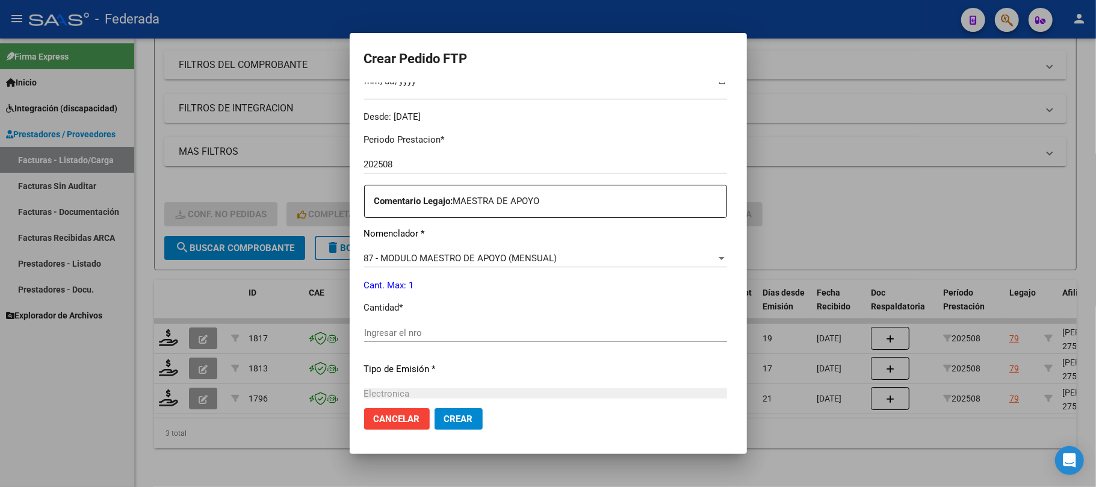
click at [398, 335] on input "Ingresar el nro" at bounding box center [545, 332] width 363 height 11
type input "1"
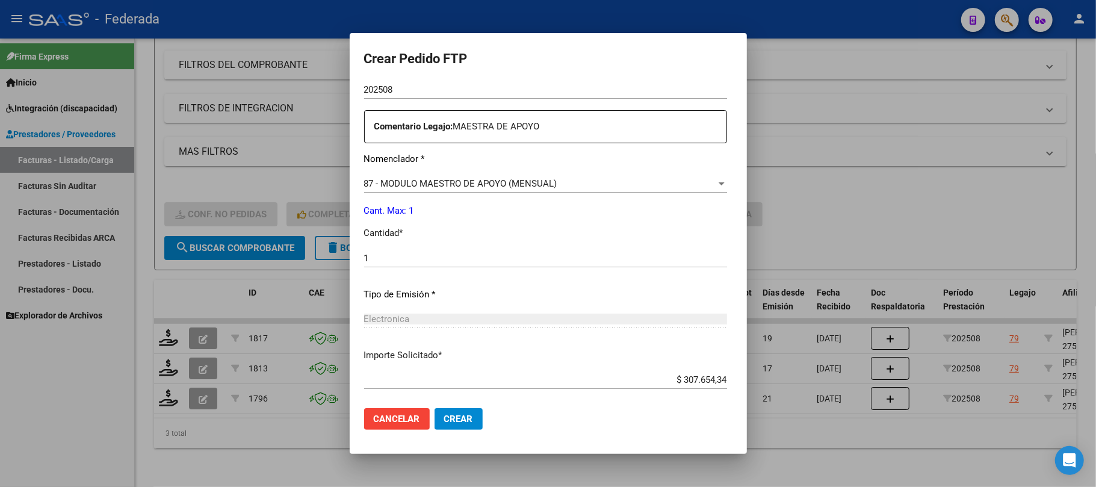
scroll to position [489, 0]
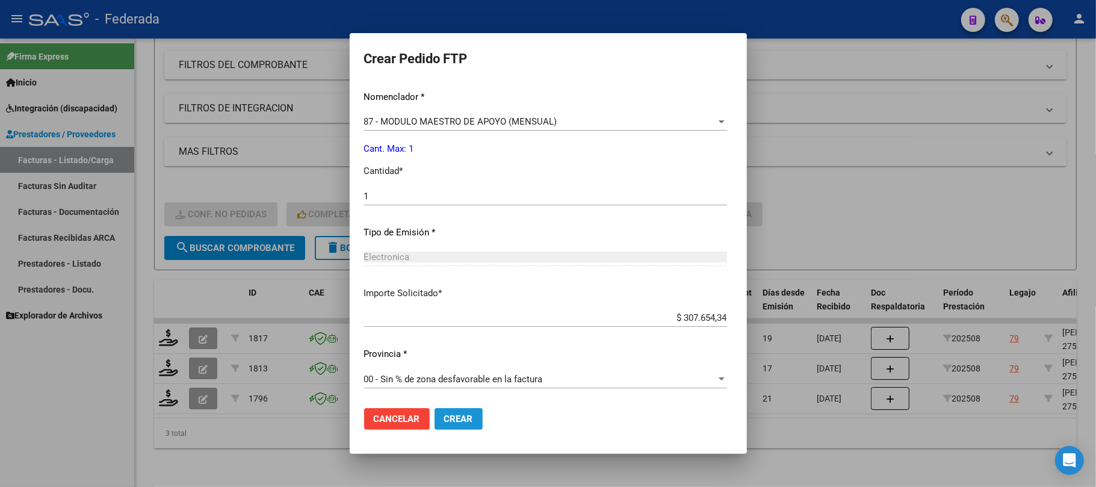
click at [444, 414] on span "Crear" at bounding box center [458, 418] width 29 height 11
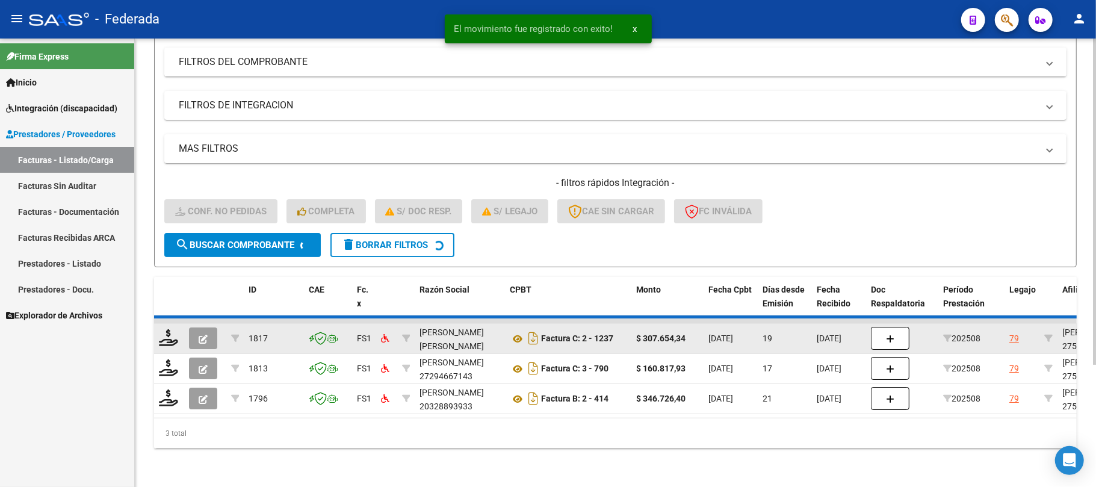
scroll to position [135, 0]
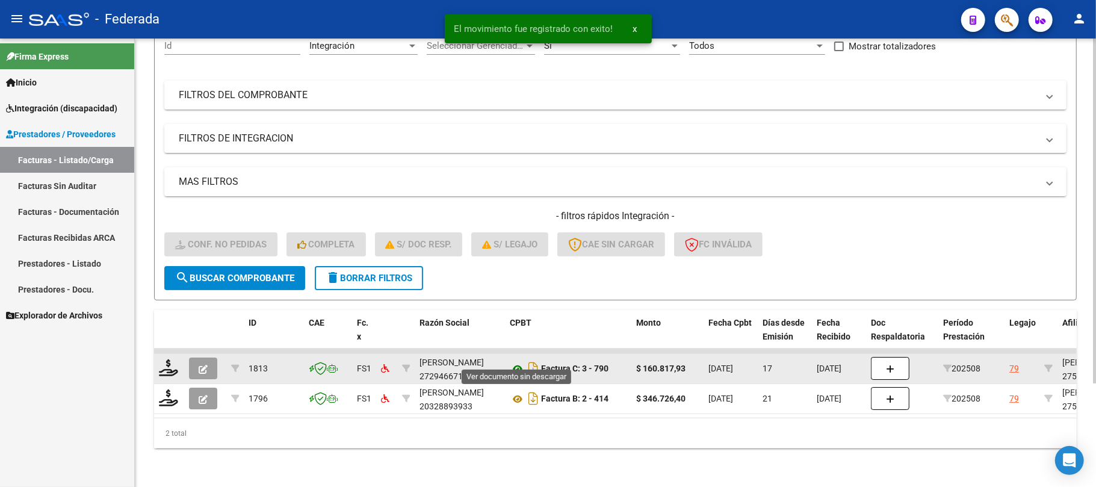
click at [518, 362] on icon at bounding box center [518, 369] width 16 height 14
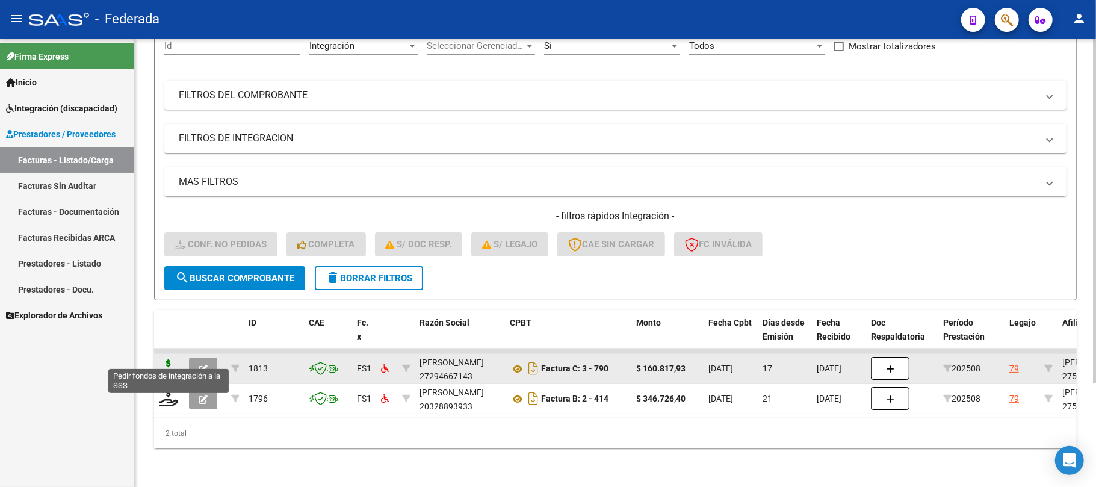
click at [170, 359] on icon at bounding box center [168, 367] width 19 height 17
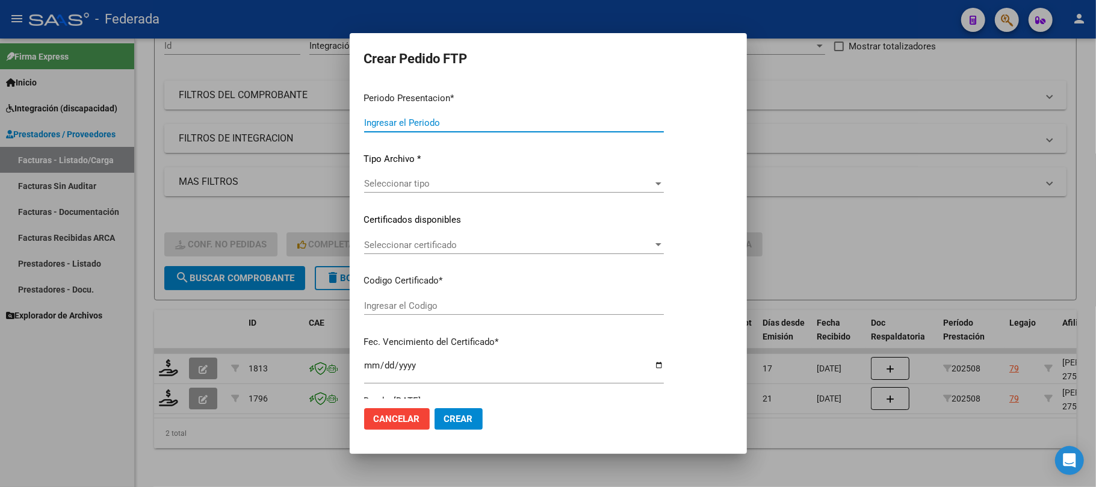
type input "202508"
type input "$ 160.817,93"
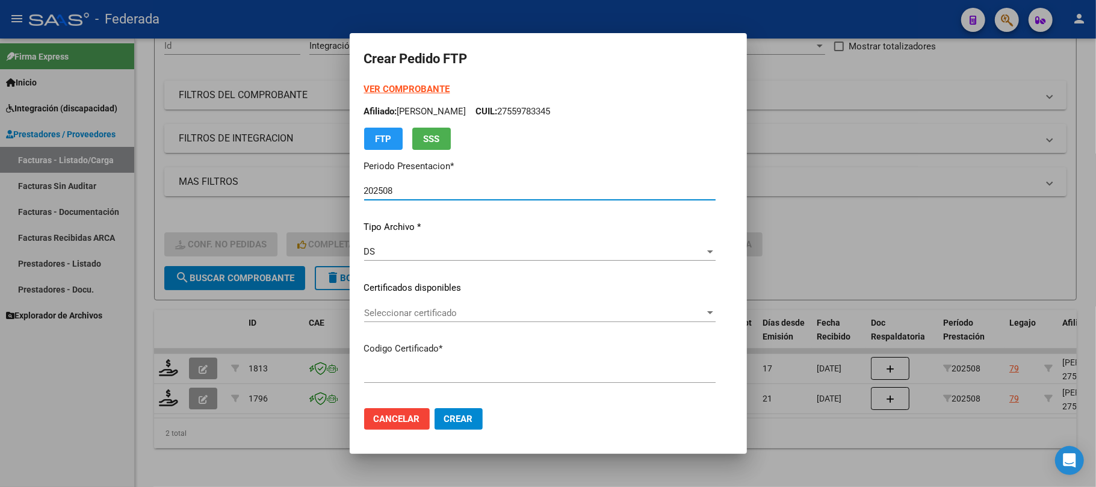
type input "ARG01000559783342022040120270401COR234"
type input "[DATE]"
click at [405, 316] on span "Seleccionar certificado" at bounding box center [534, 313] width 341 height 11
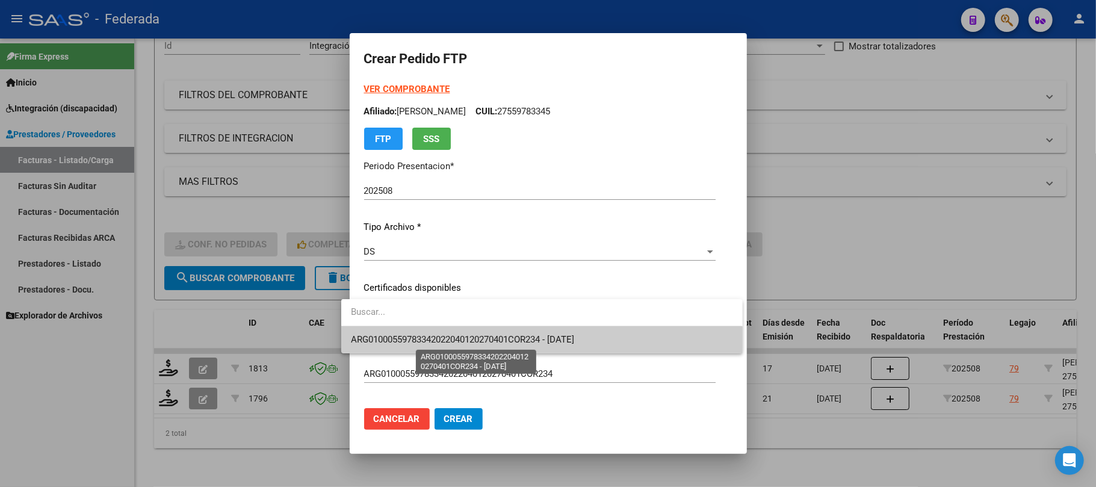
click at [408, 339] on span "ARG01000559783342022040120270401COR234 - [DATE]" at bounding box center [462, 339] width 223 height 11
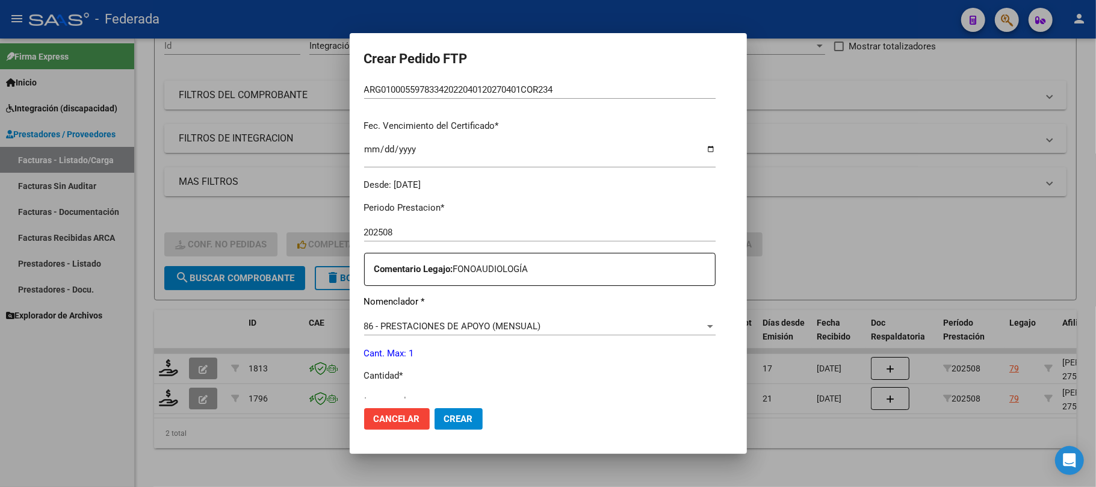
scroll to position [321, 0]
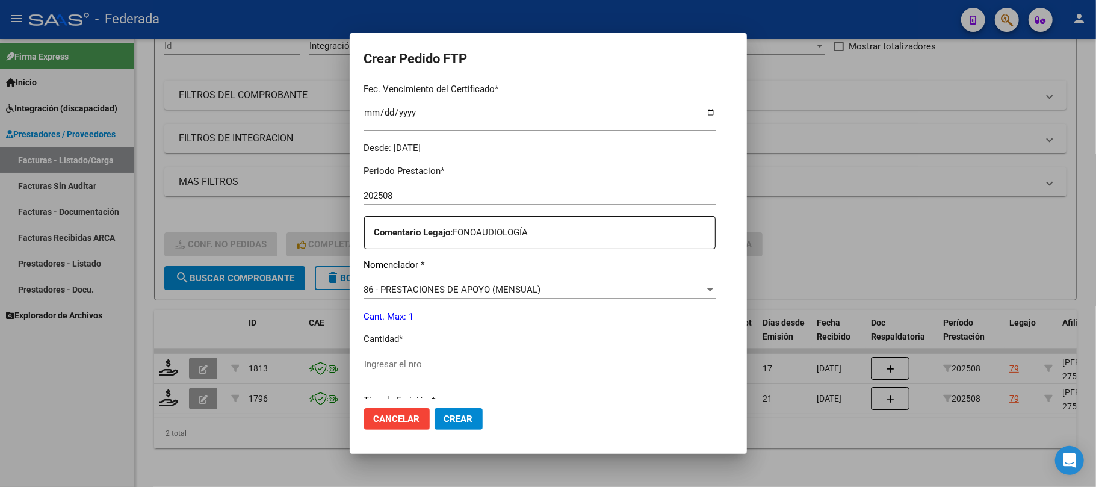
click at [396, 362] on input "Ingresar el nro" at bounding box center [539, 364] width 351 height 11
type input "1"
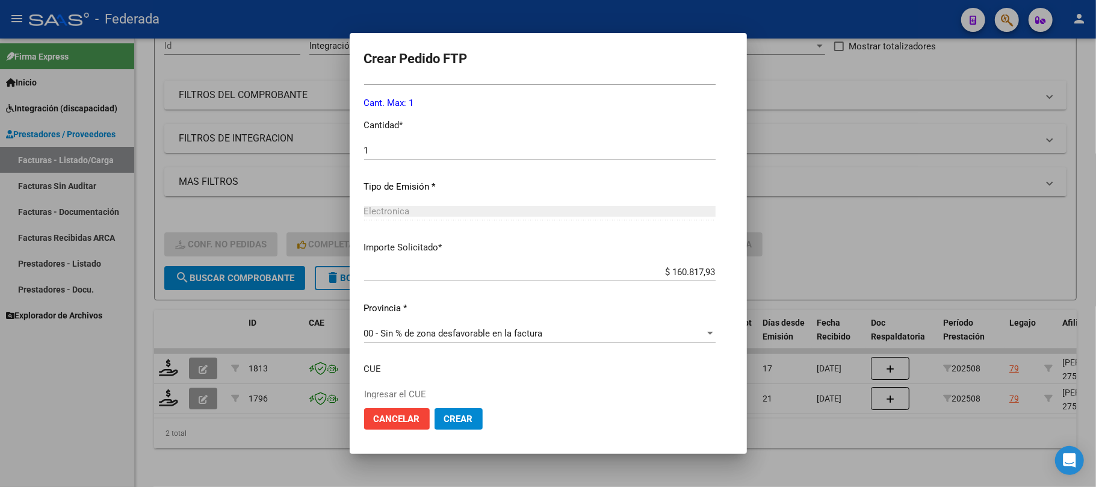
scroll to position [561, 0]
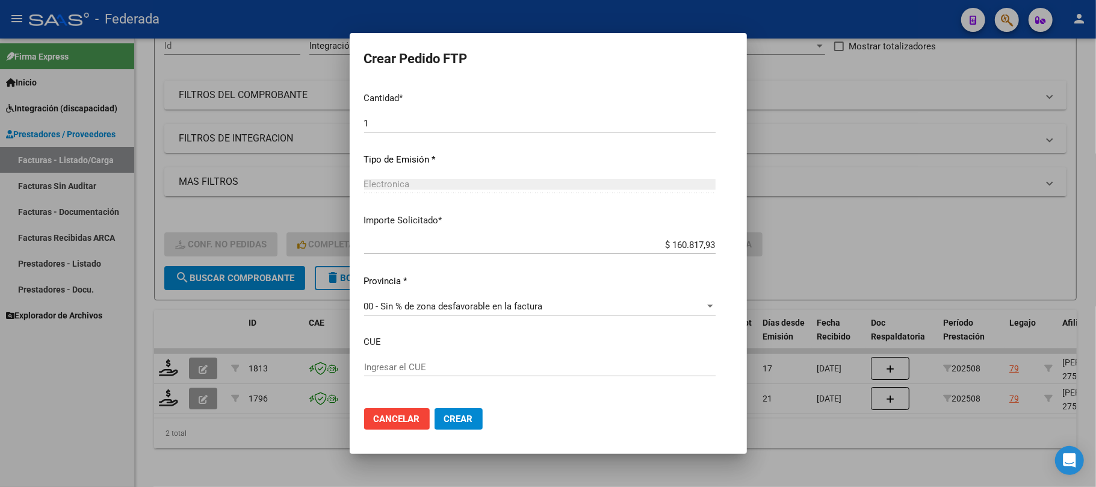
click at [444, 420] on span "Crear" at bounding box center [458, 418] width 29 height 11
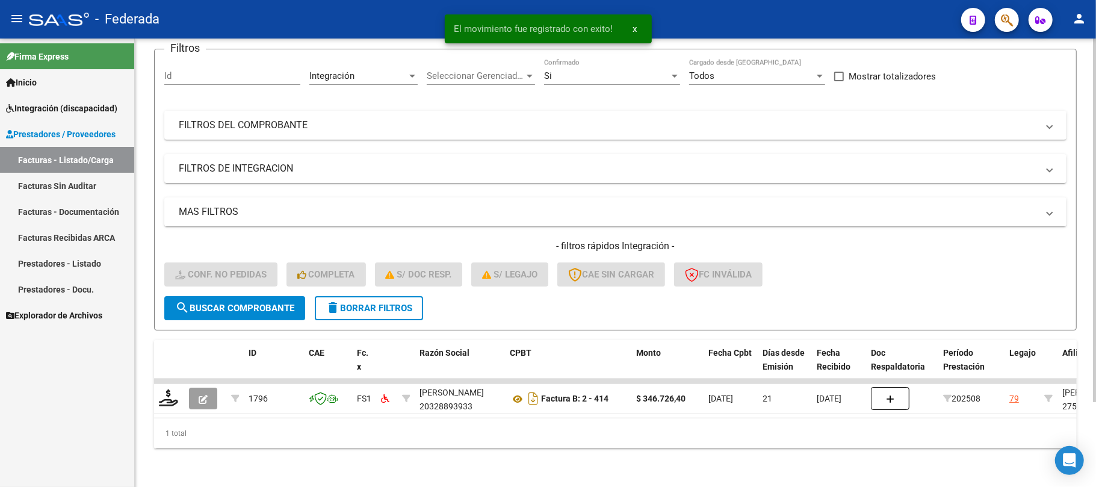
scroll to position [105, 0]
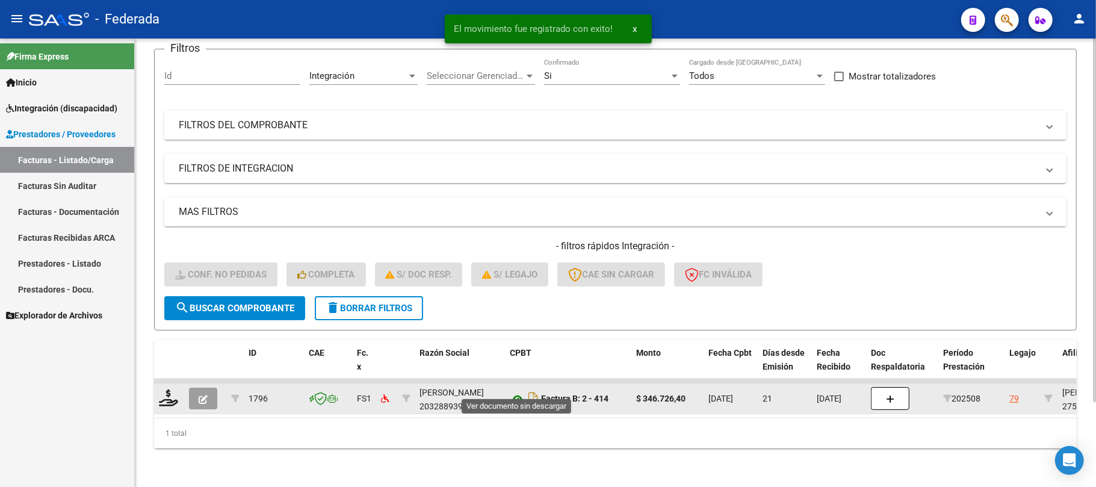
click at [514, 392] on icon at bounding box center [518, 399] width 16 height 14
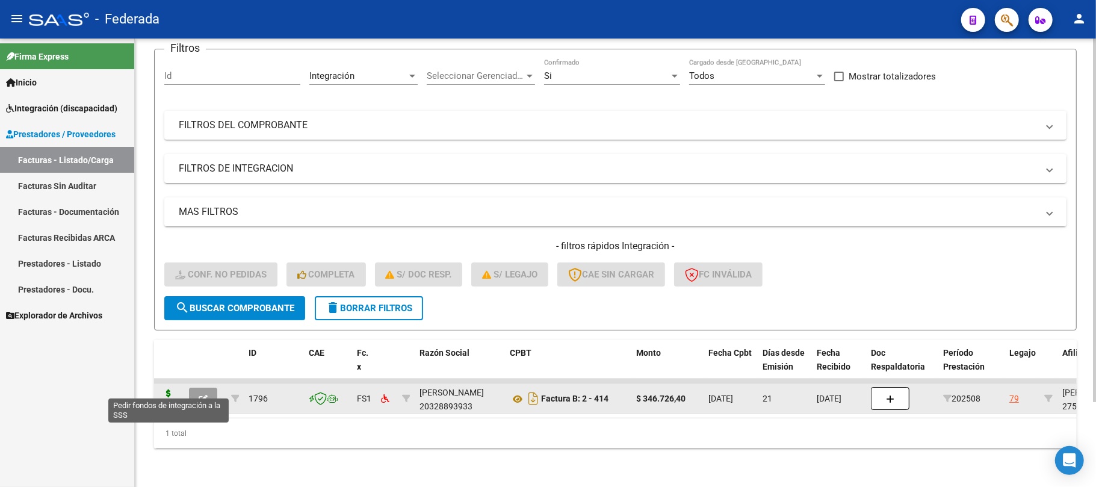
click at [167, 389] on icon at bounding box center [168, 397] width 19 height 17
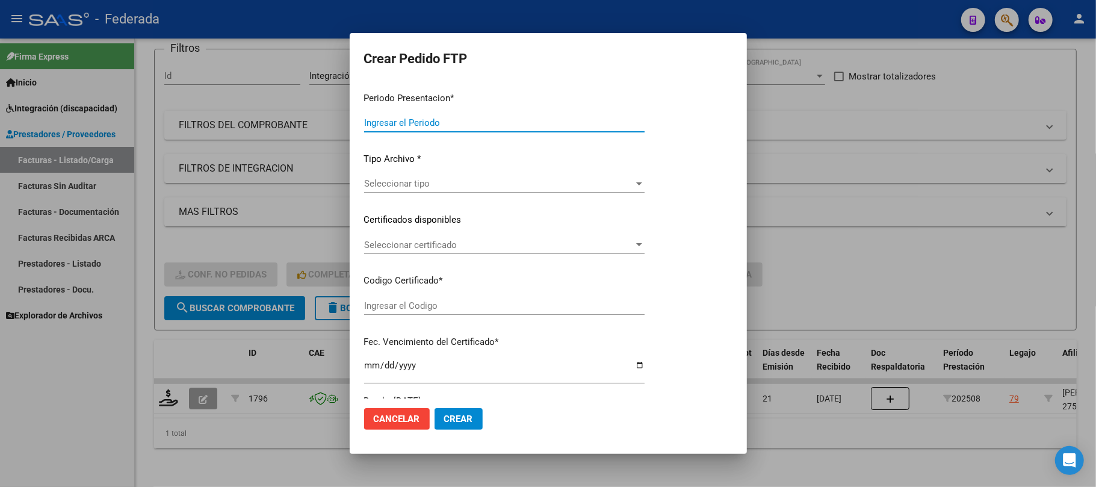
type input "202508"
type input "$ 346.726,40"
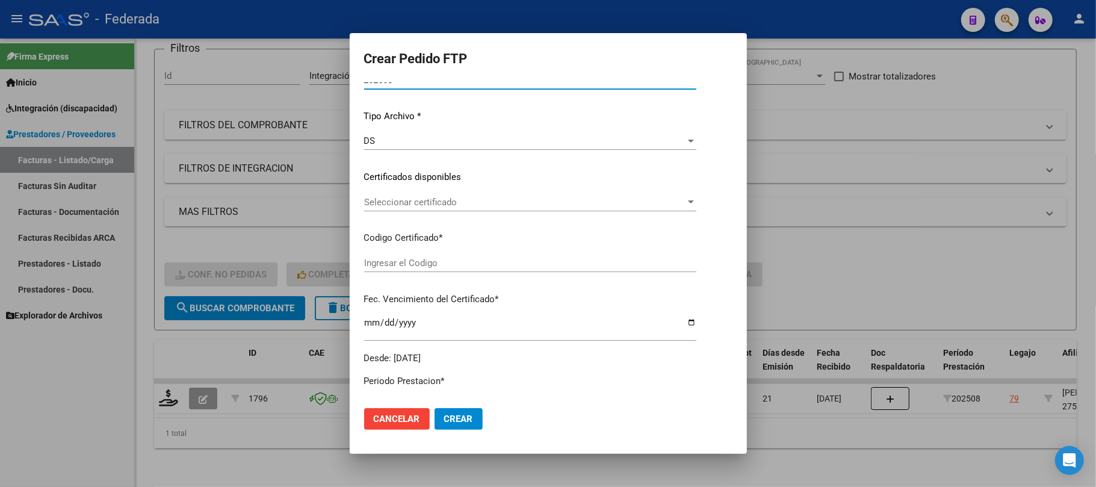
scroll to position [147, 0]
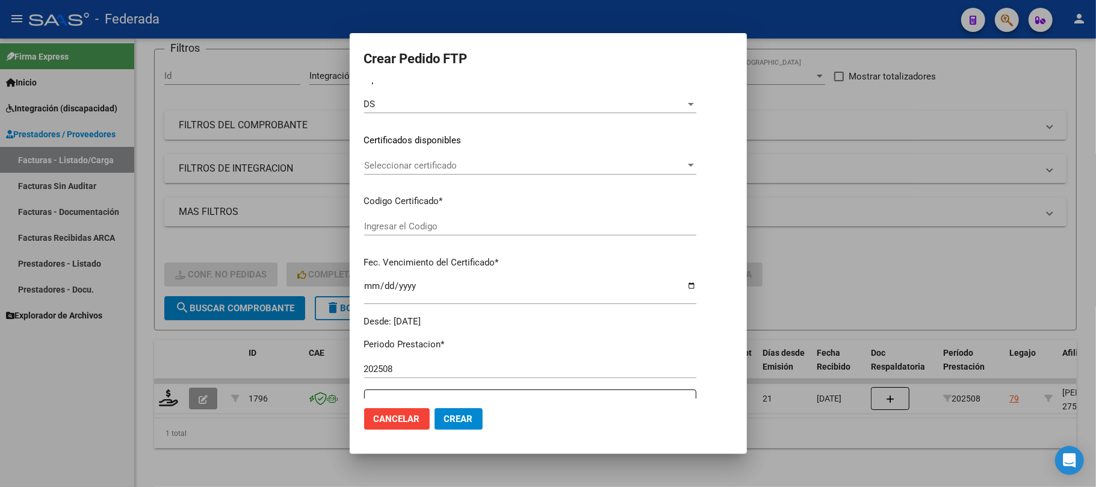
type input "ARG01000559783342022040120270401COR234"
type input "[DATE]"
click at [420, 156] on div "Seleccionar certificado Seleccionar certificado" at bounding box center [547, 165] width 367 height 18
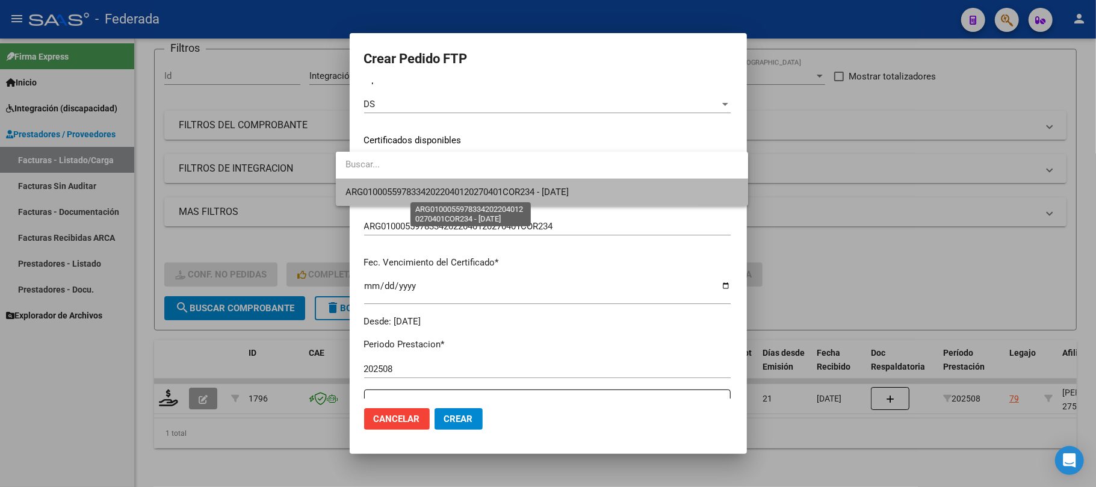
click at [417, 190] on span "ARG01000559783342022040120270401COR234 - [DATE]" at bounding box center [456, 192] width 223 height 11
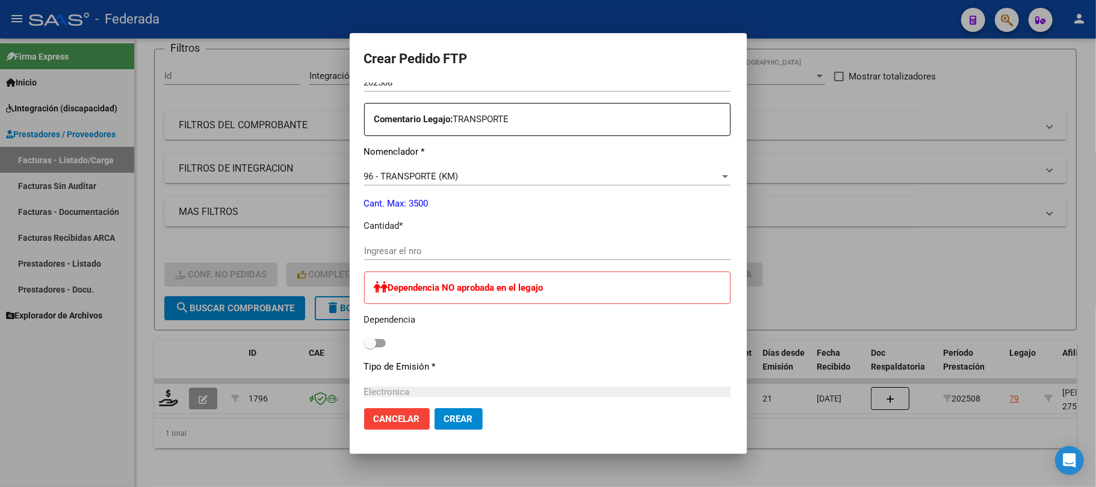
scroll to position [468, 0]
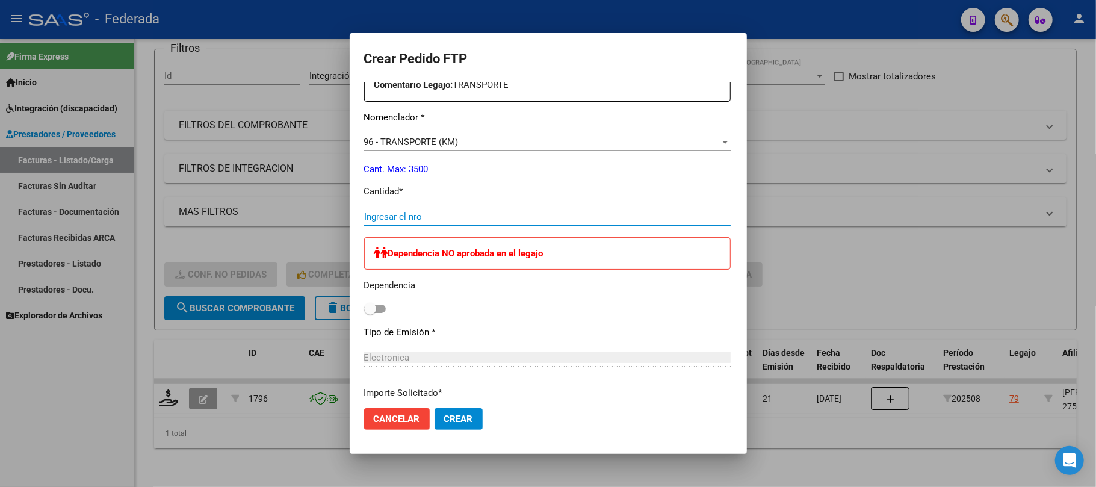
click at [402, 215] on input "Ingresar el nro" at bounding box center [547, 216] width 367 height 11
type input "640"
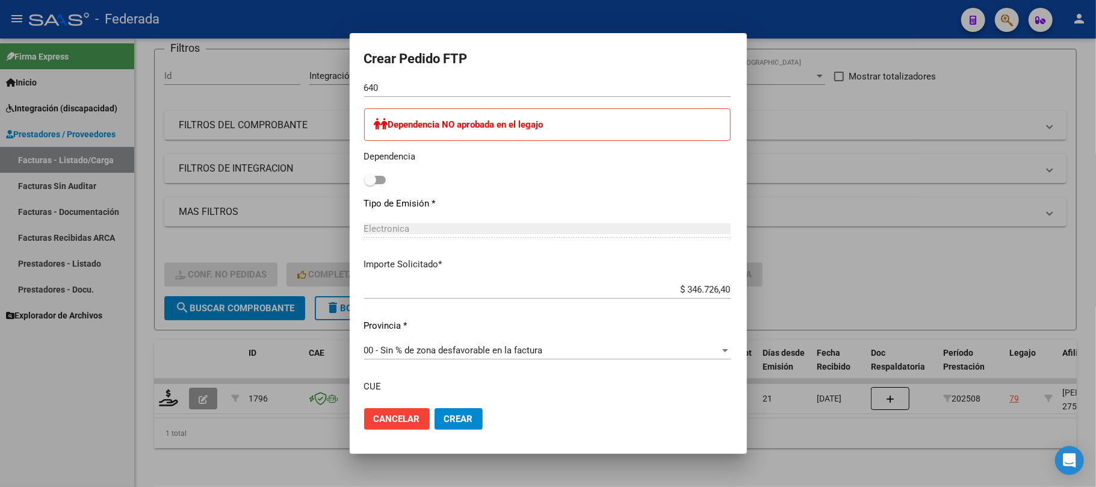
scroll to position [691, 0]
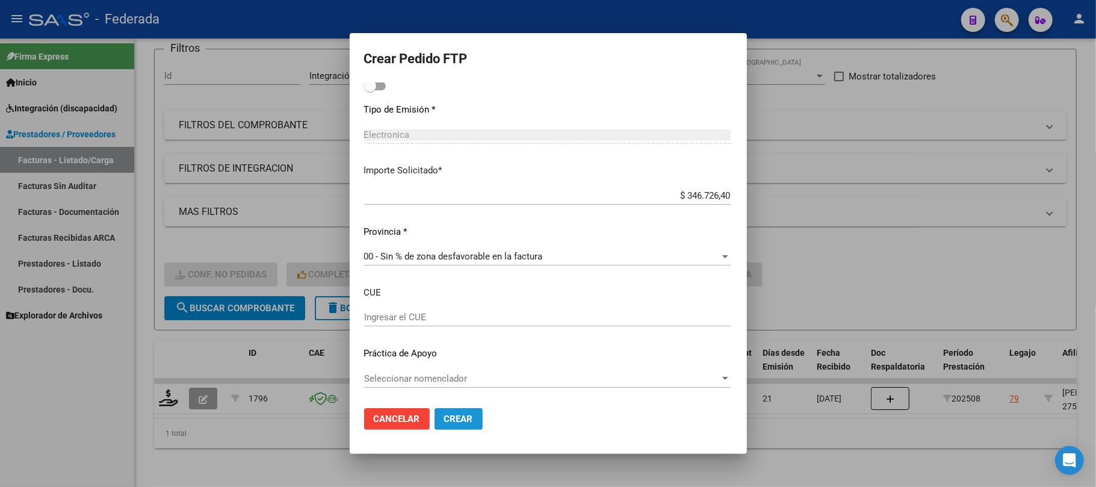
click at [448, 413] on span "Crear" at bounding box center [458, 418] width 29 height 11
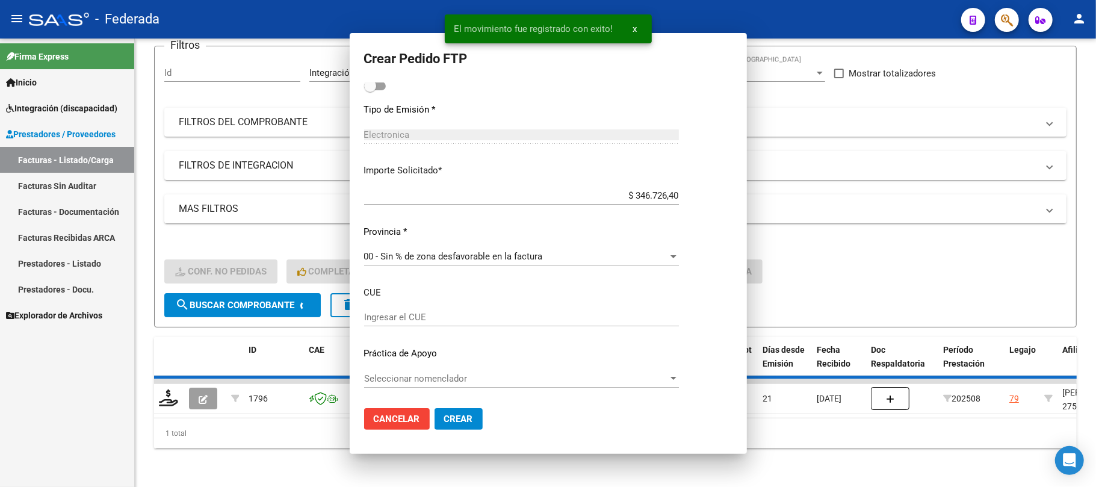
scroll to position [623, 0]
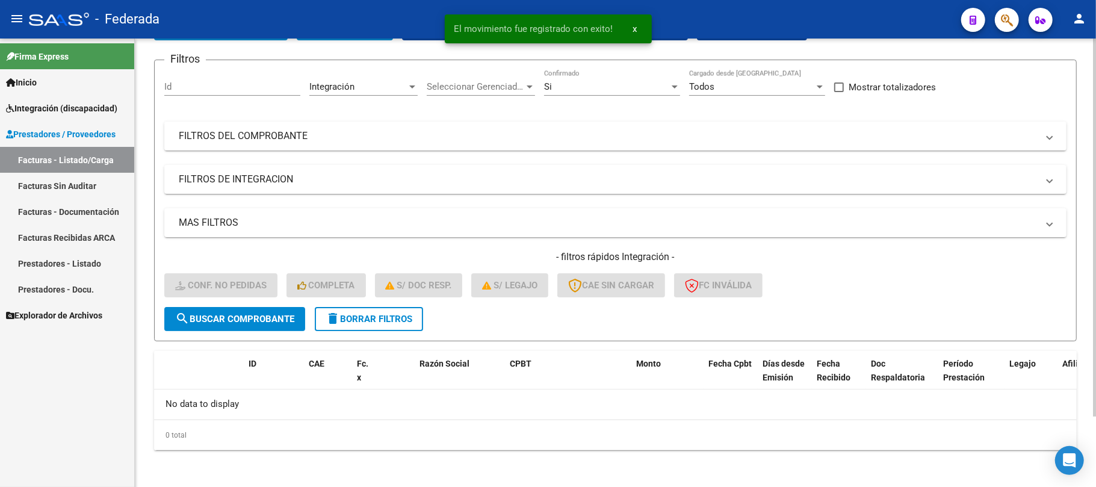
click at [400, 318] on span "delete Borrar Filtros" at bounding box center [369, 319] width 87 height 11
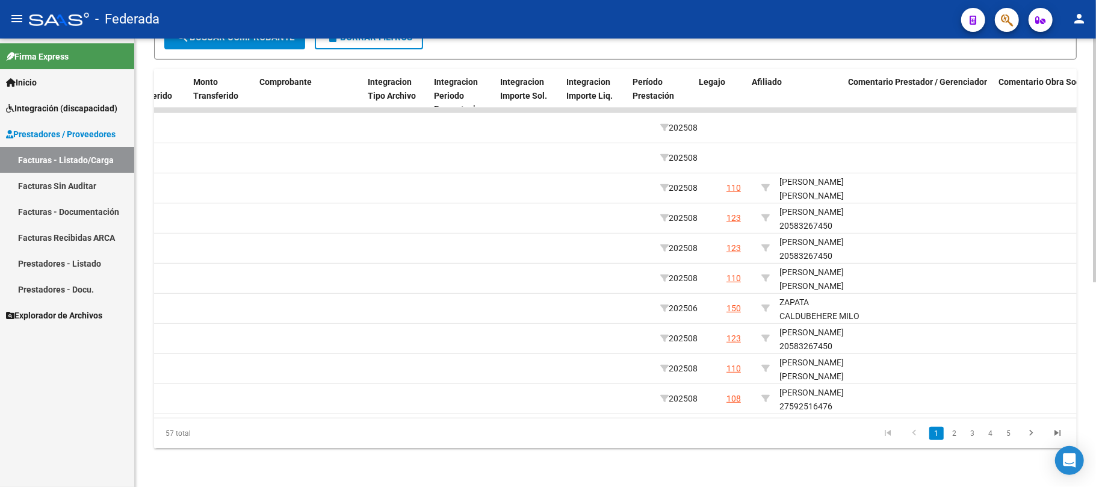
scroll to position [0, 1258]
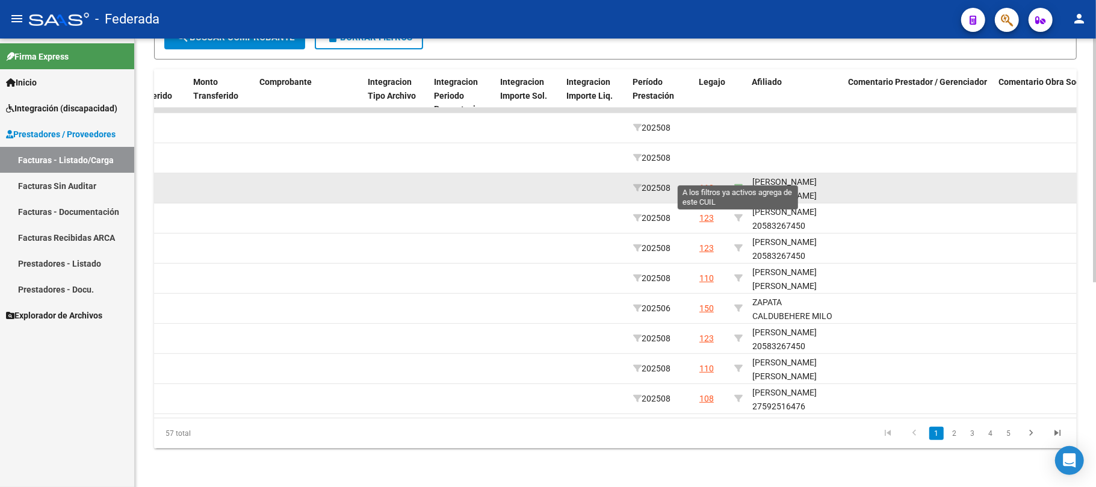
click at [739, 184] on icon at bounding box center [738, 188] width 8 height 8
type input "27554639106"
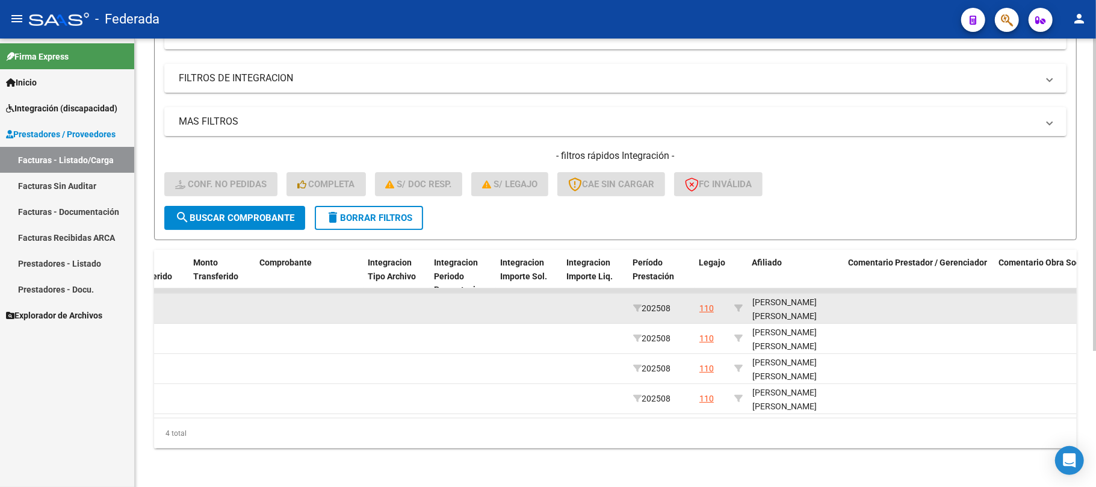
scroll to position [15, 0]
click at [799, 300] on div "[PERSON_NAME] [PERSON_NAME] 27554639106" at bounding box center [795, 300] width 87 height 41
copy div "27554639106"
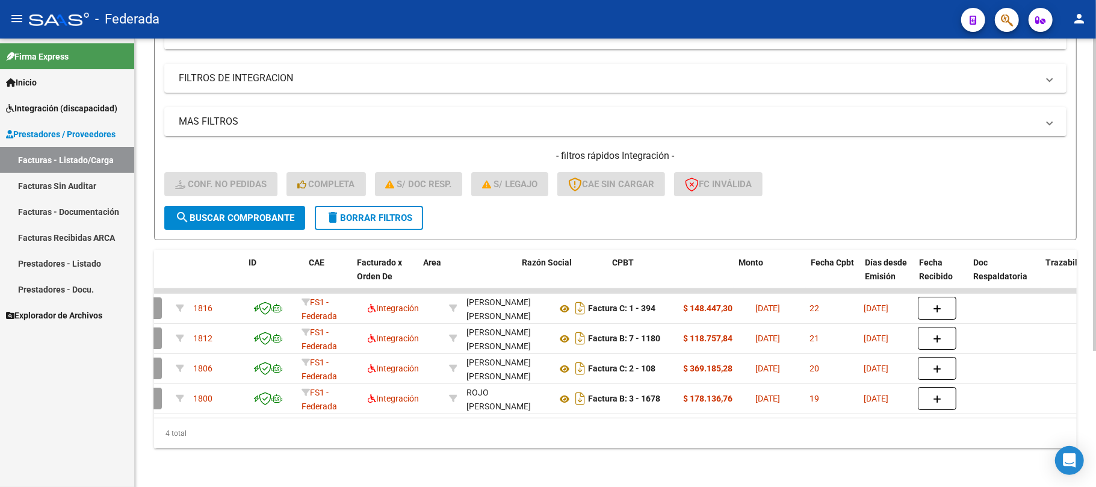
scroll to position [0, 0]
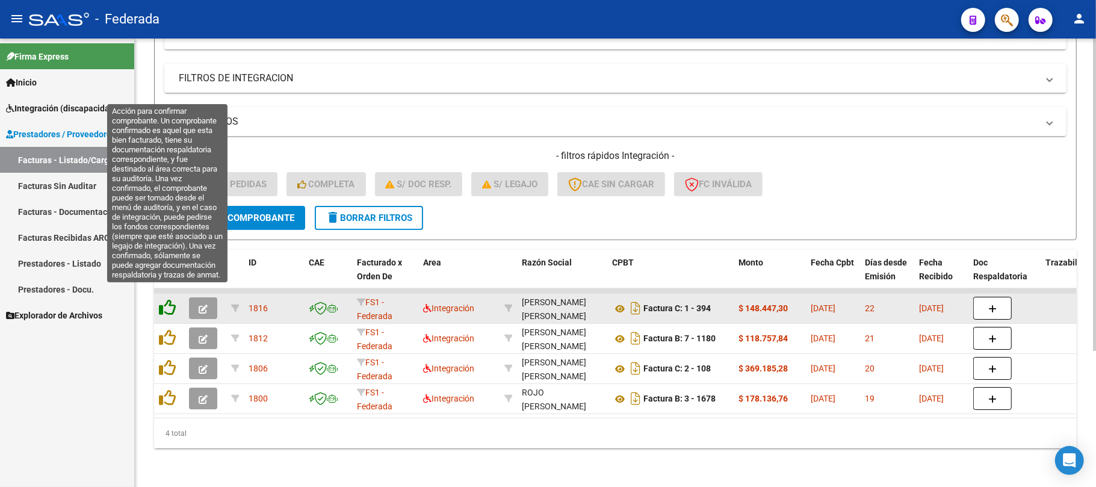
click at [162, 300] on icon at bounding box center [167, 307] width 17 height 17
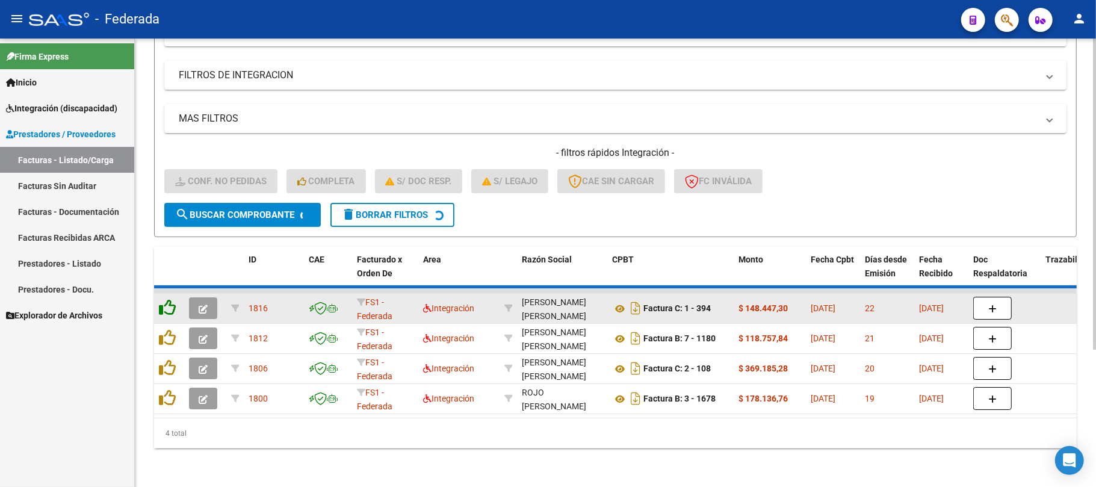
scroll to position [165, 0]
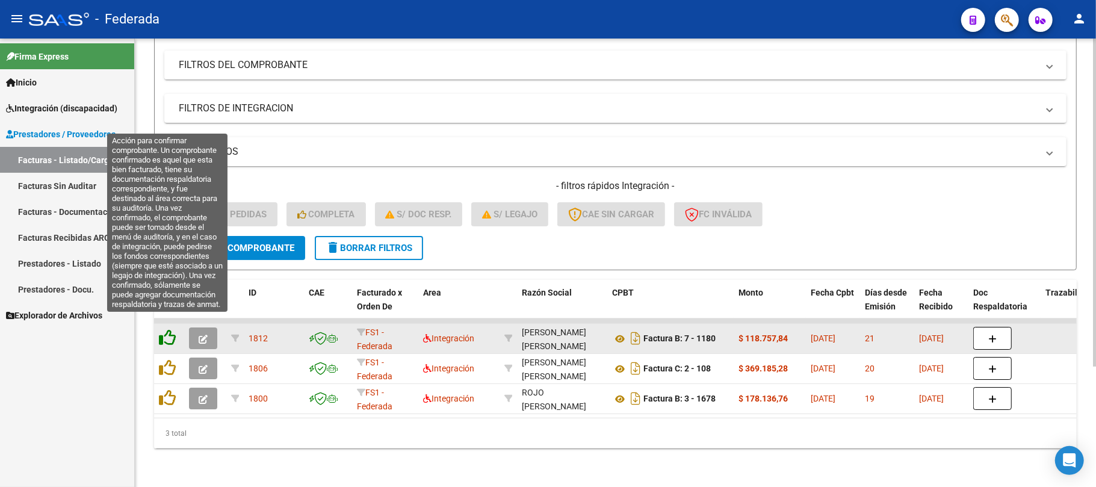
click at [164, 329] on icon at bounding box center [167, 337] width 17 height 17
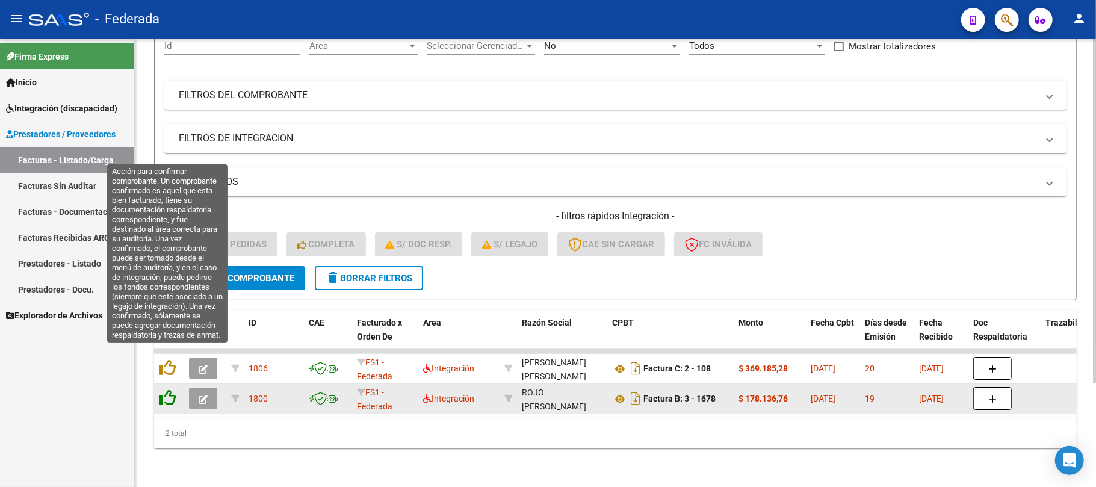
click at [169, 359] on icon at bounding box center [167, 367] width 17 height 17
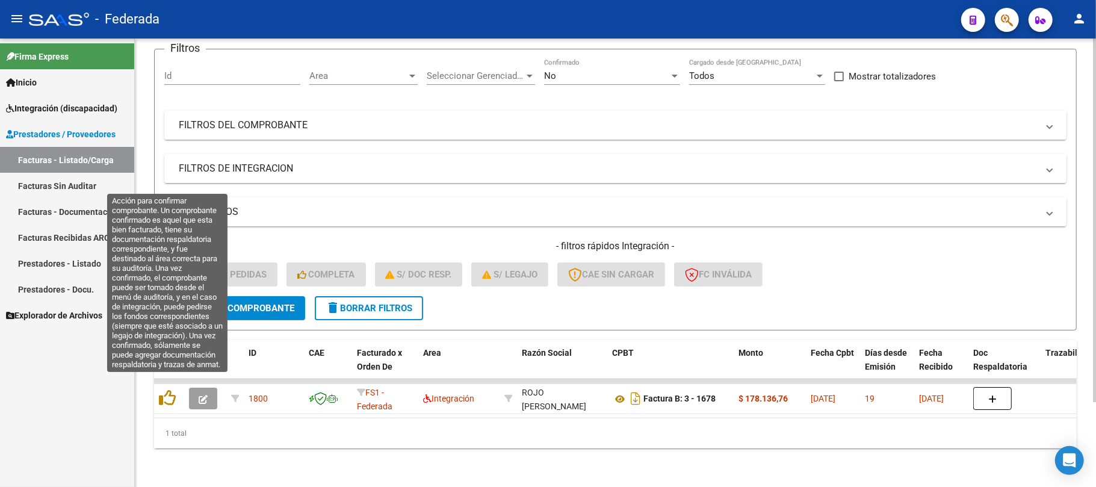
scroll to position [105, 0]
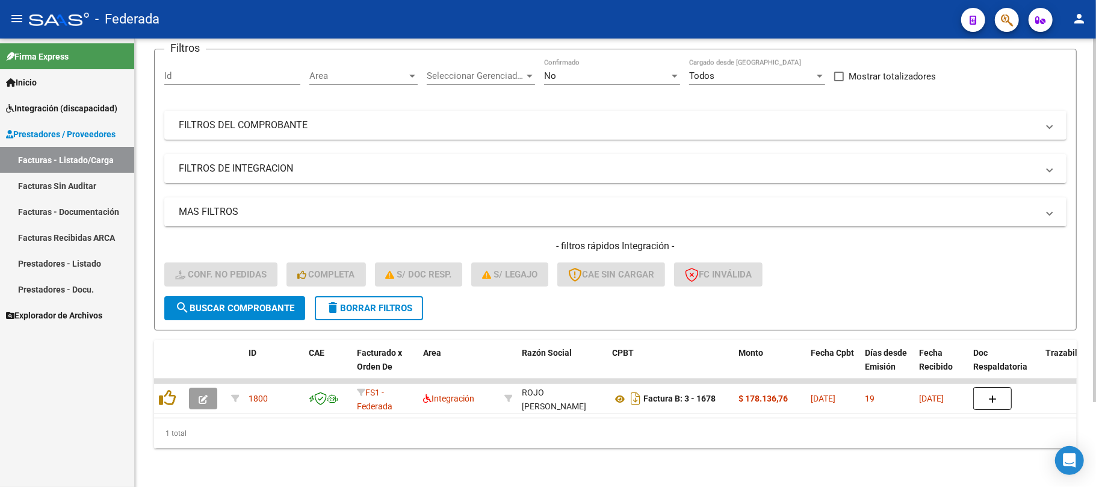
drag, startPoint x: 347, startPoint y: 302, endPoint x: 331, endPoint y: 172, distance: 131.6
click at [331, 172] on form "Filtros Id Area Area Seleccionar Gerenciador Seleccionar Gerenciador No Confirm…" at bounding box center [615, 190] width 923 height 282
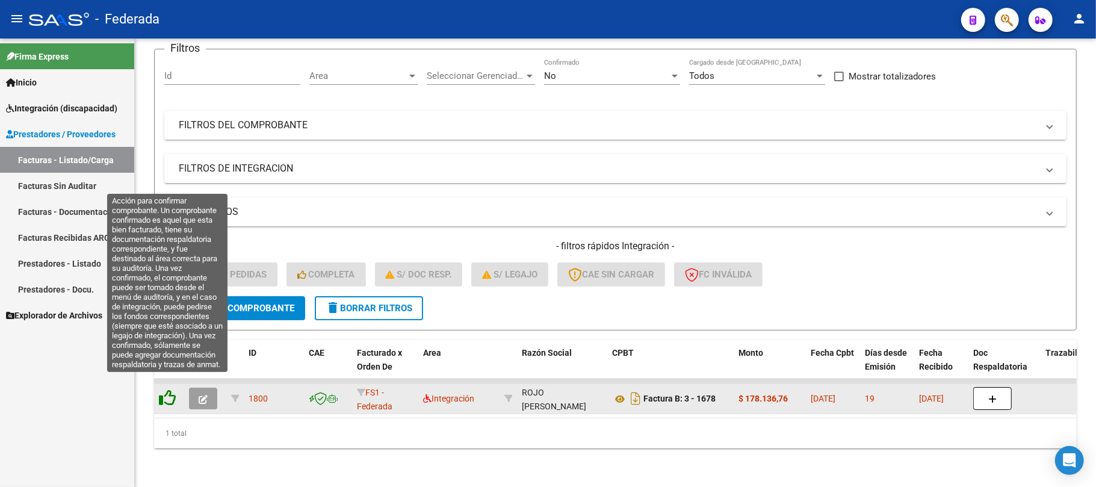
click at [167, 389] on icon at bounding box center [167, 397] width 17 height 17
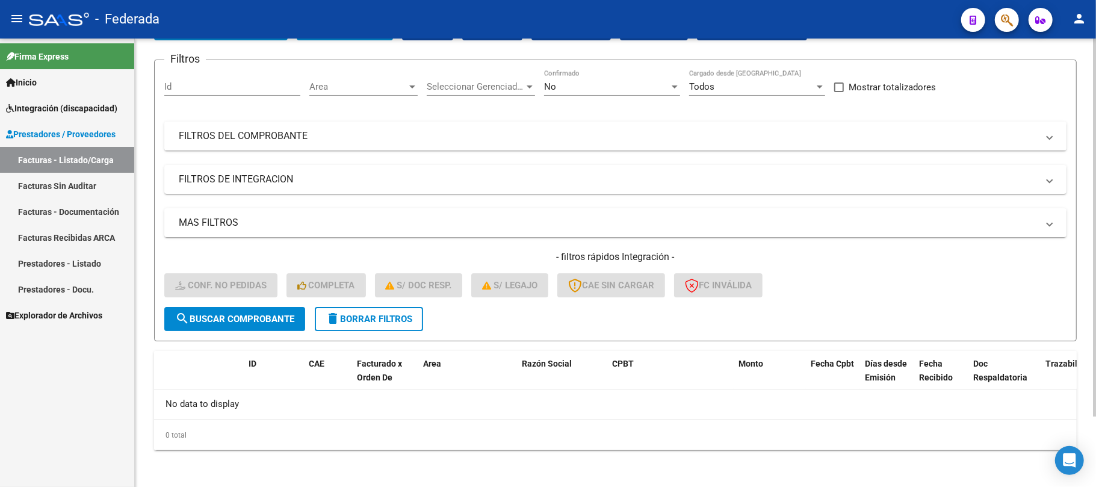
click at [385, 318] on span "delete Borrar Filtros" at bounding box center [369, 319] width 87 height 11
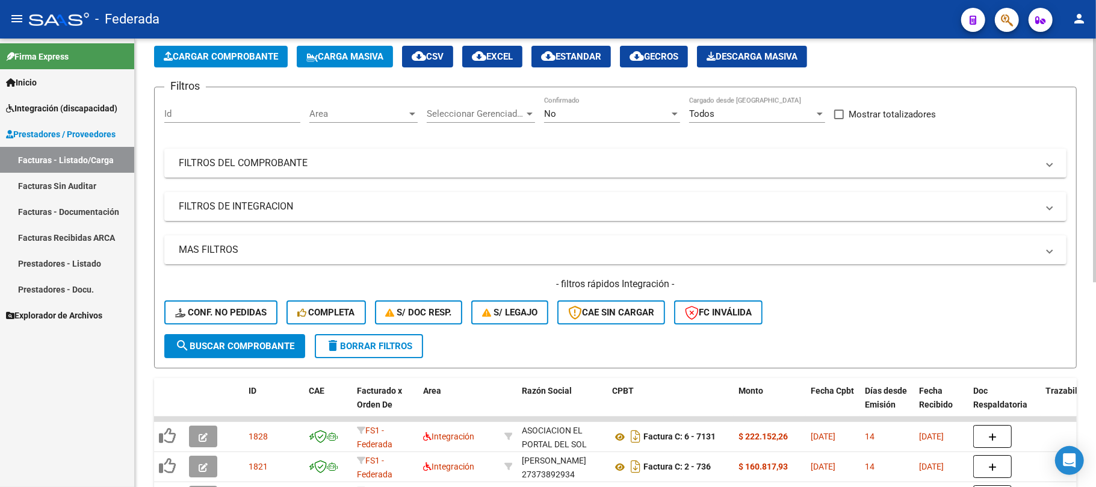
scroll to position [83, 0]
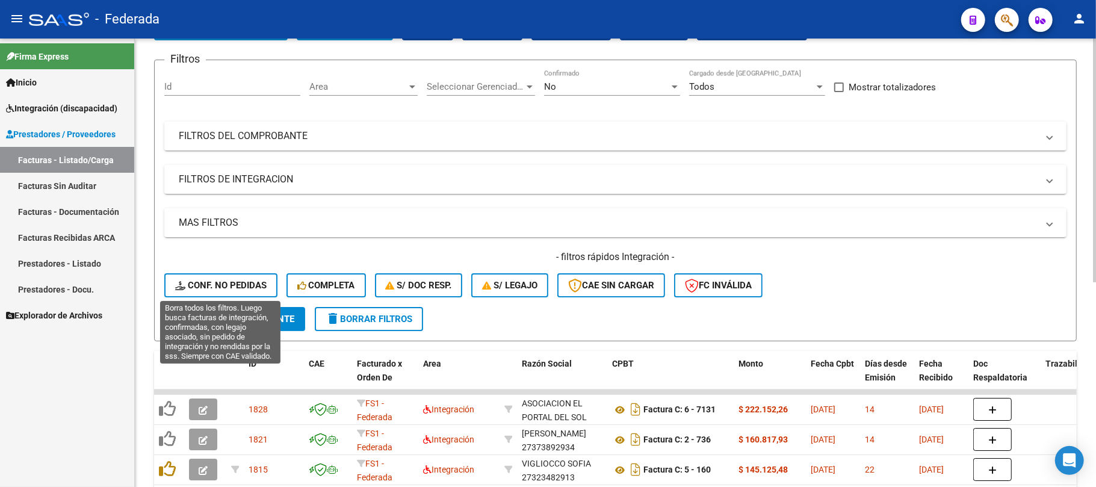
click at [240, 284] on span "Conf. no pedidas" at bounding box center [220, 285] width 91 height 11
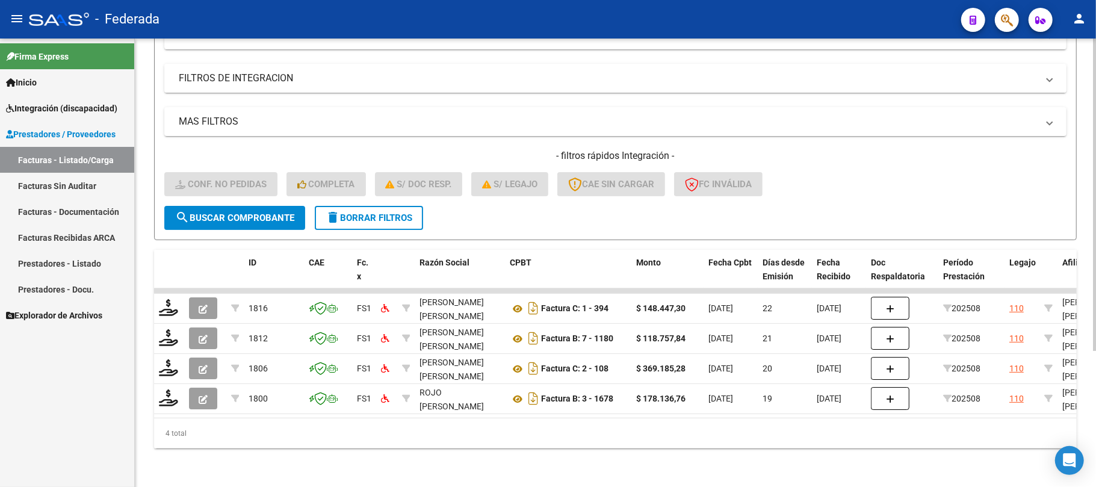
scroll to position [195, 0]
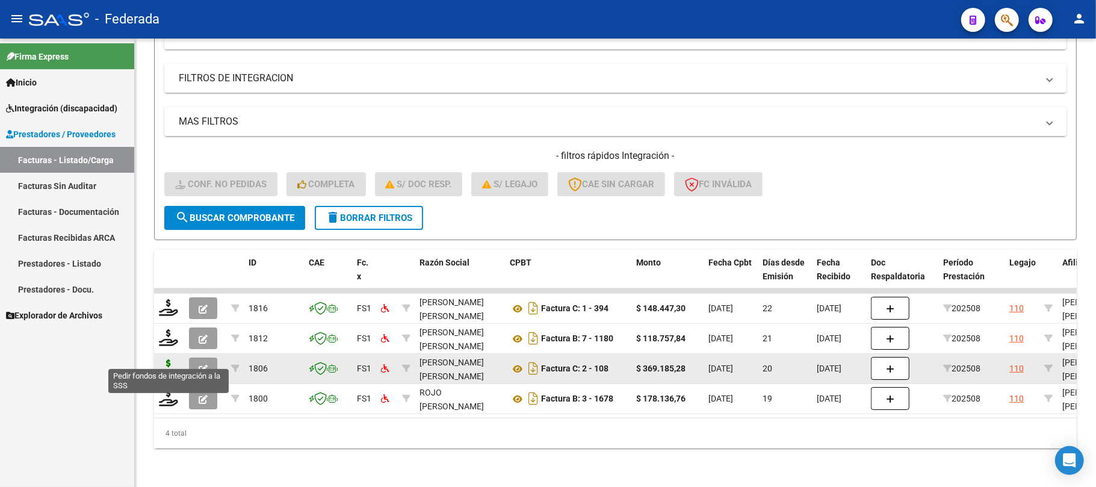
click at [172, 359] on icon at bounding box center [168, 367] width 19 height 17
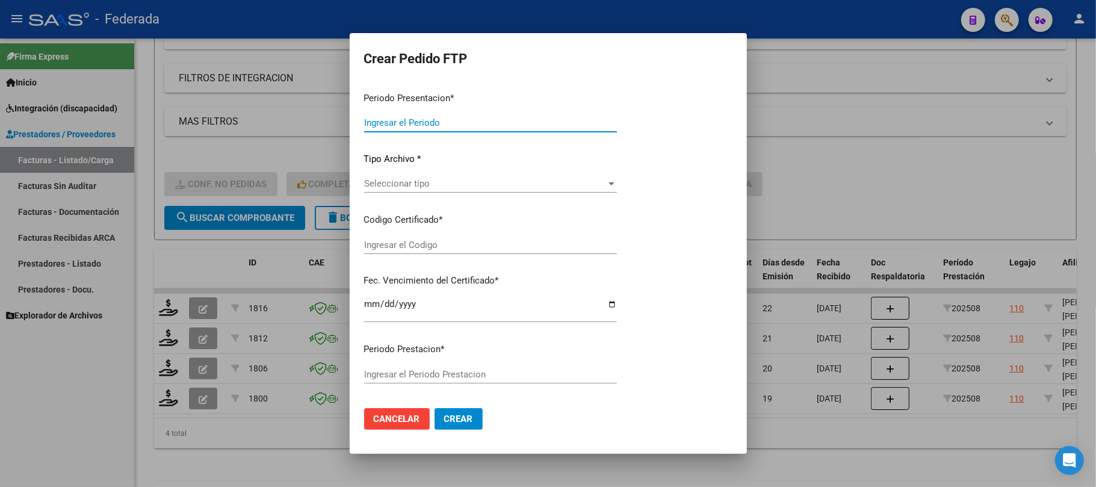
type input "202508"
type input "$ 369.185,28"
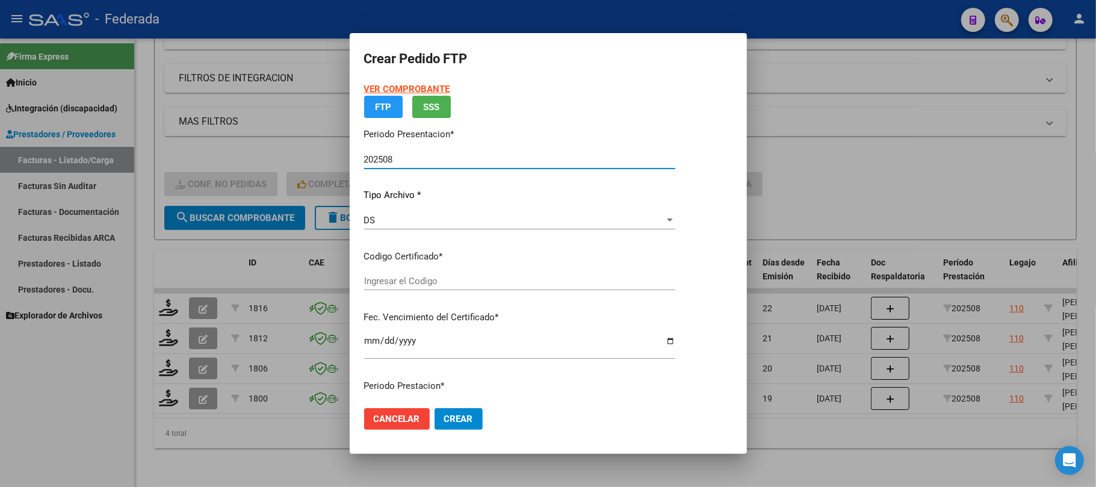
type input "ARG01000554639102021042620260426RIO145"
type input "[DATE]"
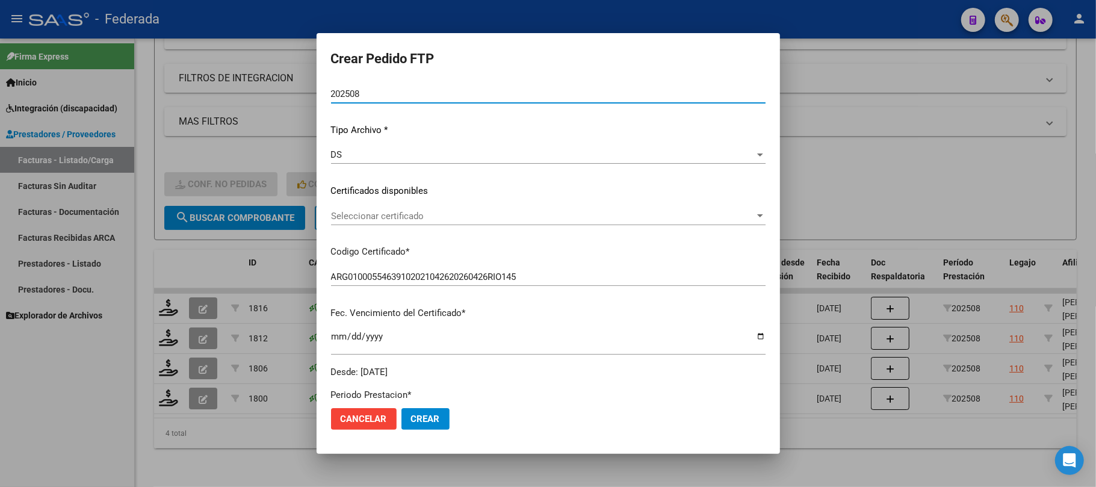
scroll to position [160, 0]
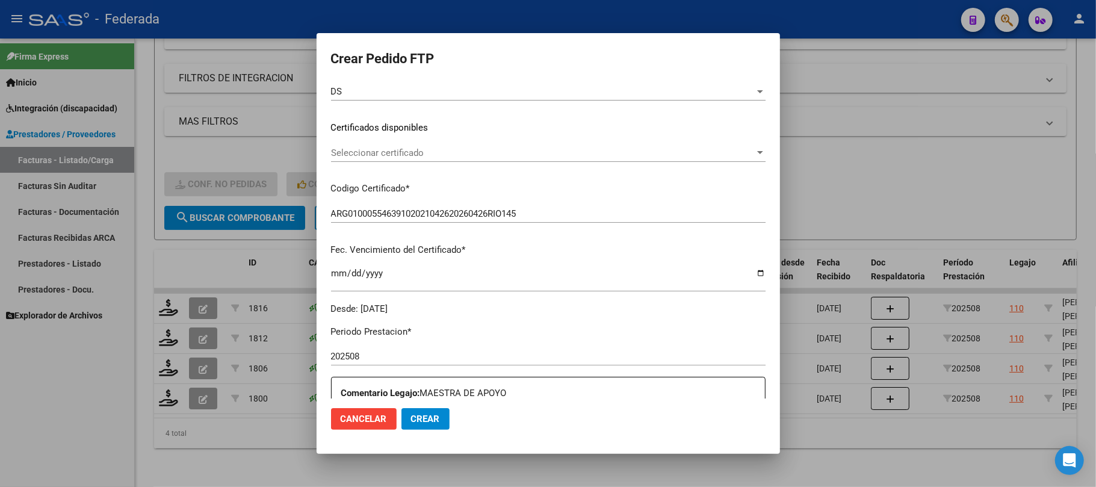
click at [410, 155] on span "Seleccionar certificado" at bounding box center [543, 152] width 424 height 11
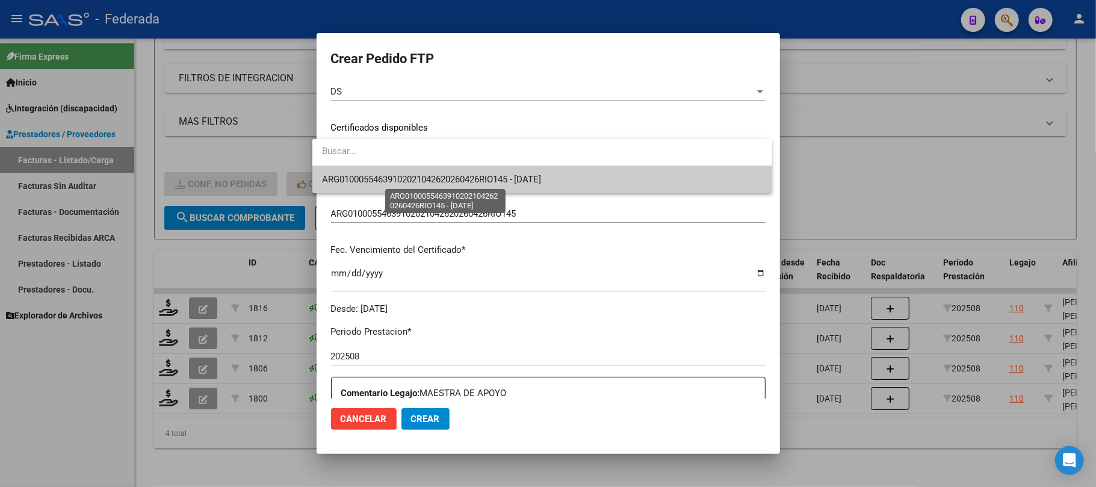
click at [409, 181] on span "ARG01000554639102021042620260426RIO145 - [DATE]" at bounding box center [432, 179] width 220 height 11
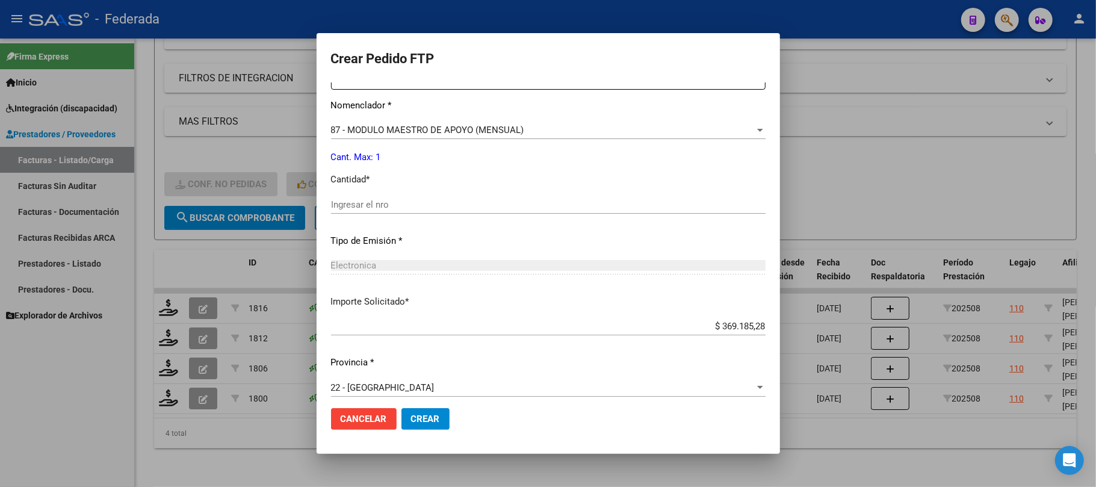
scroll to position [481, 0]
click at [400, 212] on div "Ingresar el nro" at bounding box center [548, 208] width 435 height 29
click at [398, 206] on input "Ingresar el nro" at bounding box center [548, 203] width 435 height 11
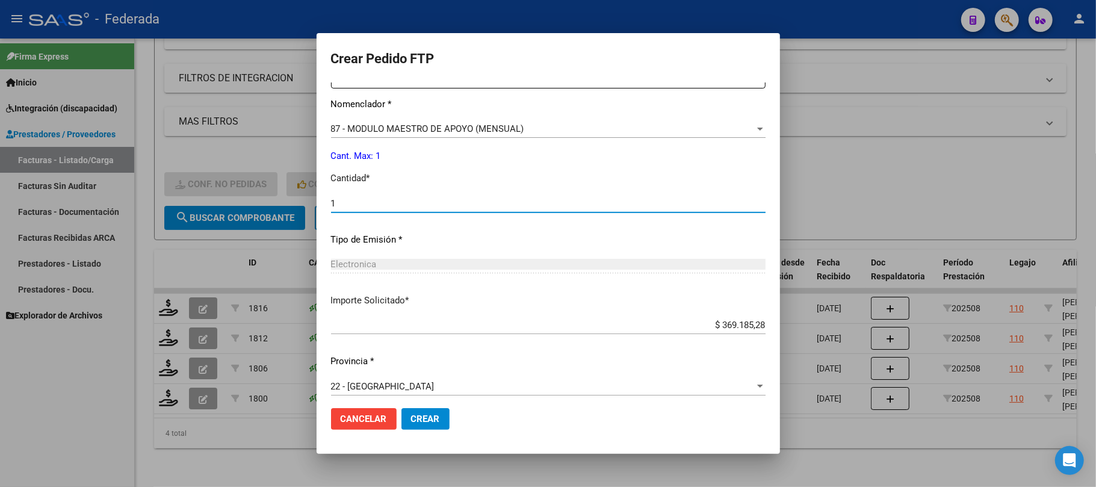
type input "1"
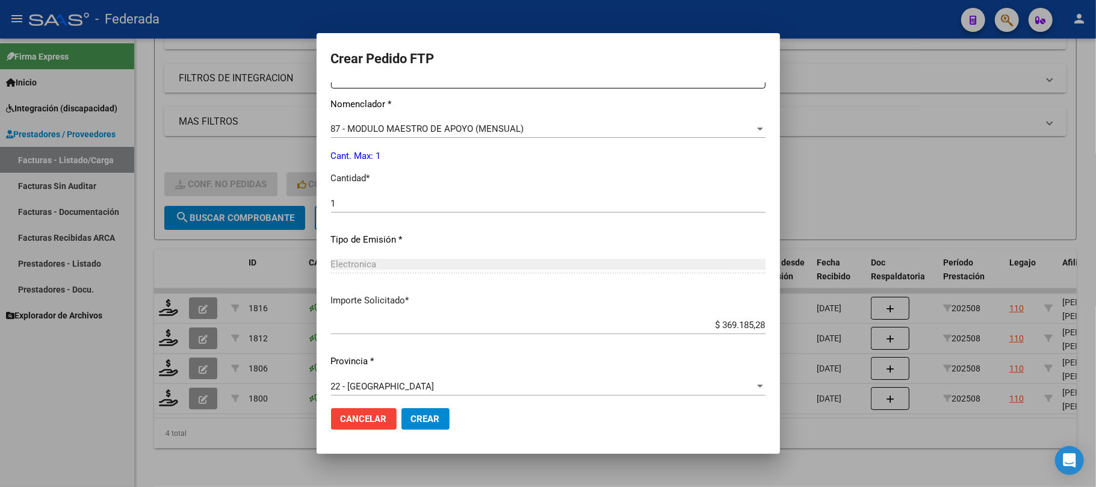
scroll to position [489, 0]
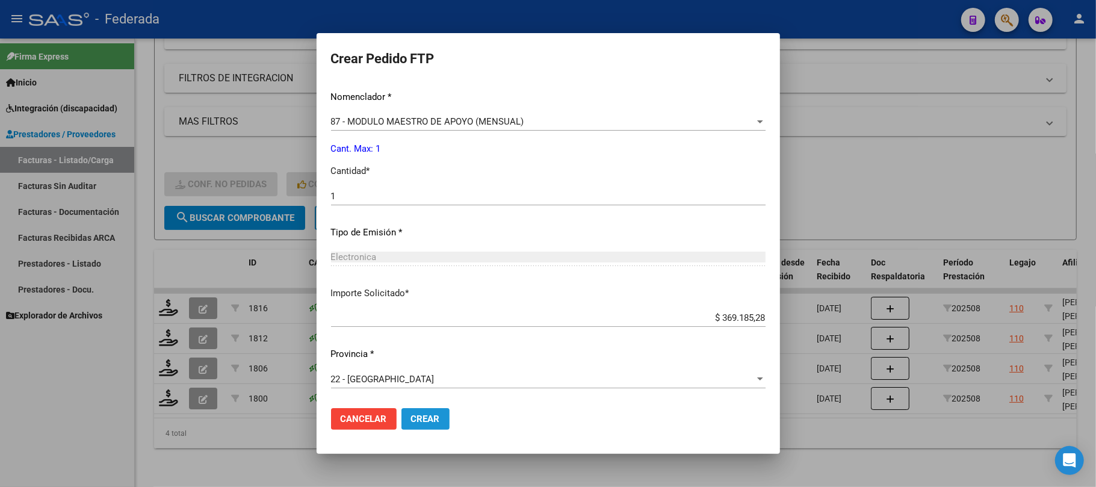
click at [413, 421] on span "Crear" at bounding box center [425, 418] width 29 height 11
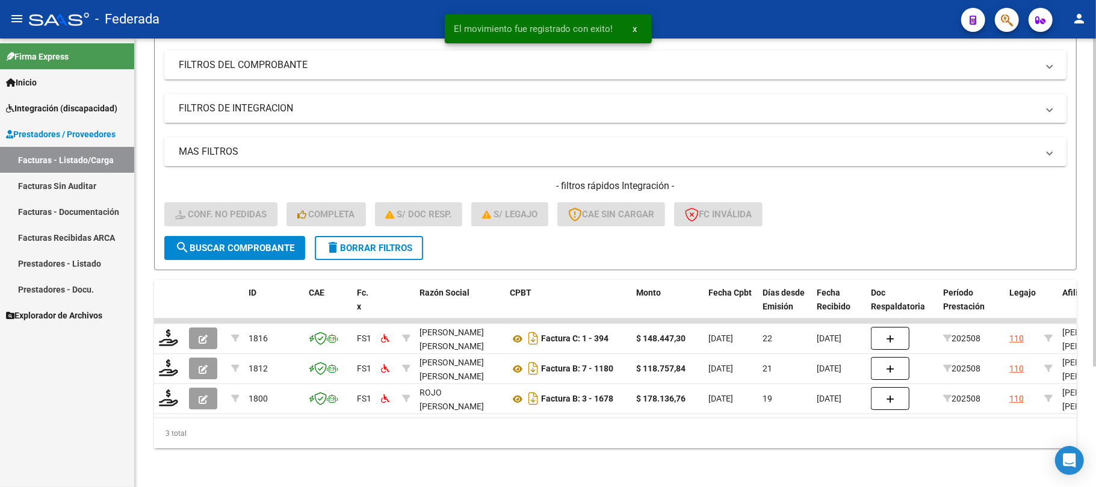
scroll to position [165, 0]
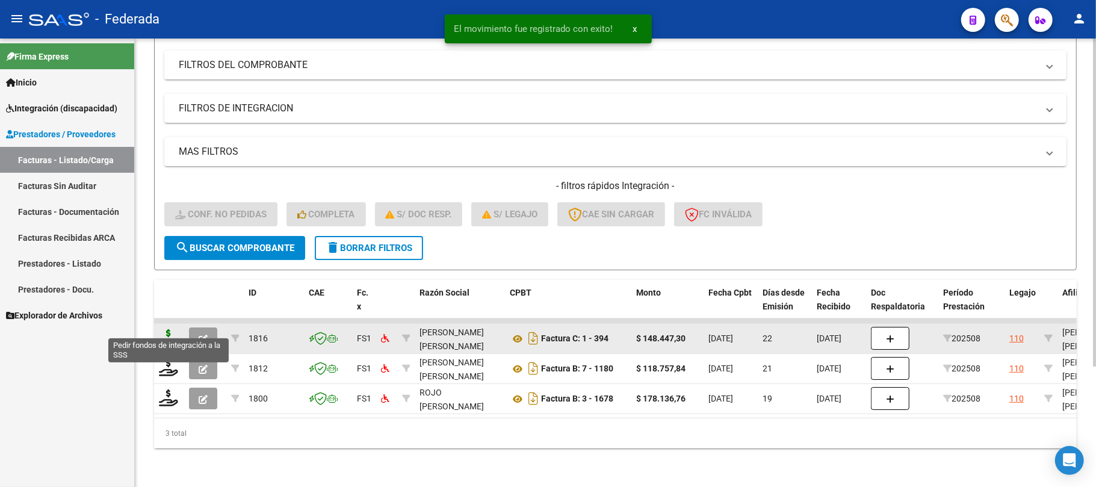
click at [172, 329] on icon at bounding box center [168, 337] width 19 height 17
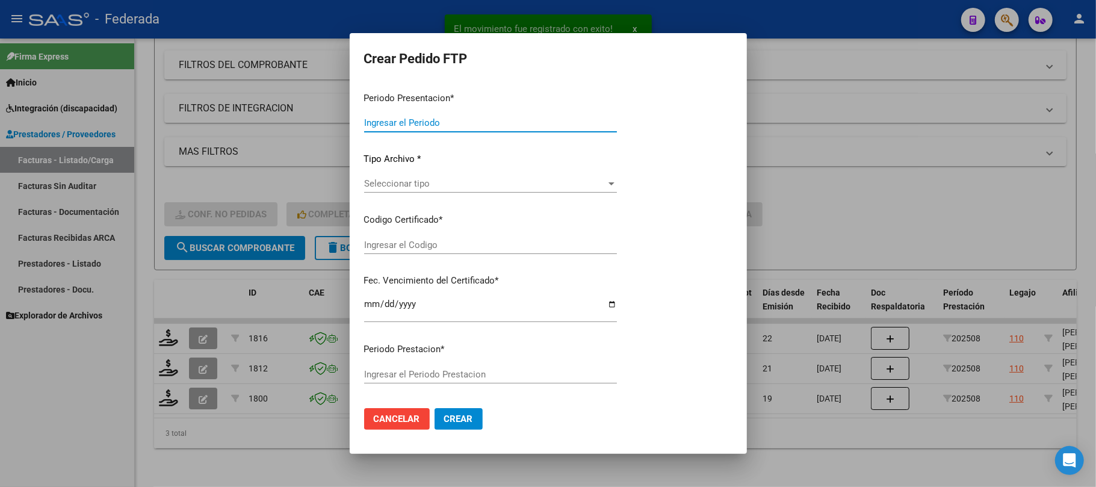
type input "202508"
type input "$ 148.447,30"
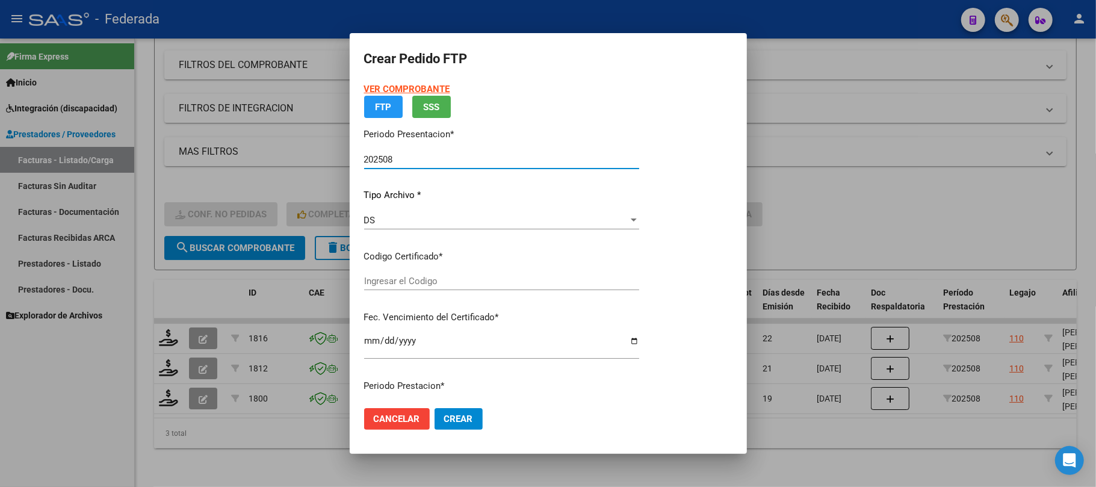
type input "ARG01000554639102021042620260426RIO145"
type input "[DATE]"
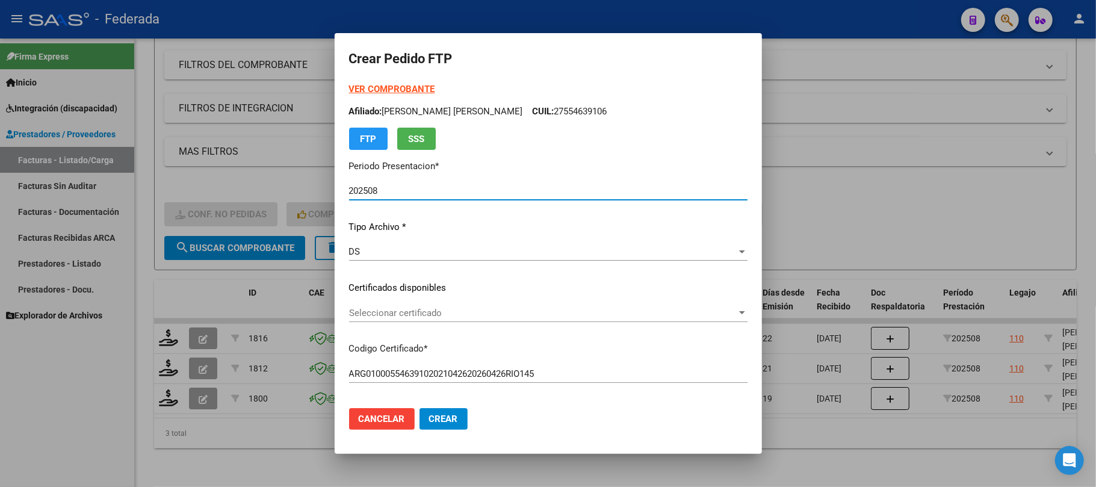
click at [376, 312] on span "Seleccionar certificado" at bounding box center [543, 313] width 388 height 11
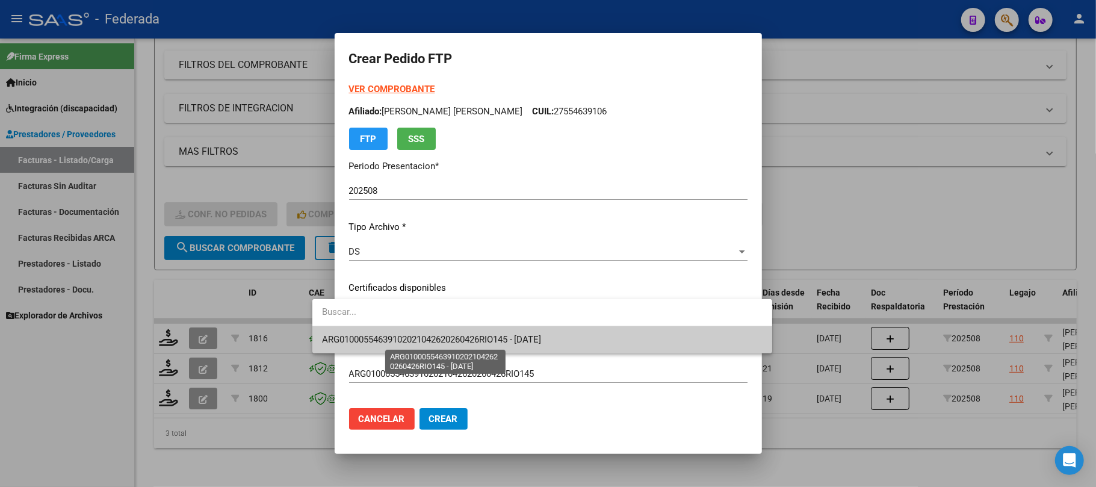
click at [379, 335] on span "ARG01000554639102021042620260426RIO145 - [DATE]" at bounding box center [432, 339] width 220 height 11
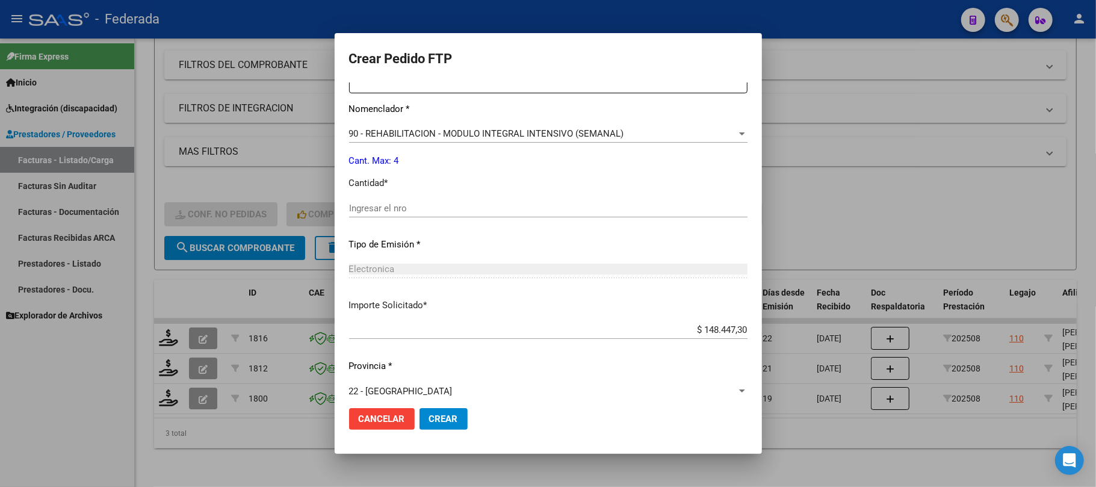
scroll to position [481, 0]
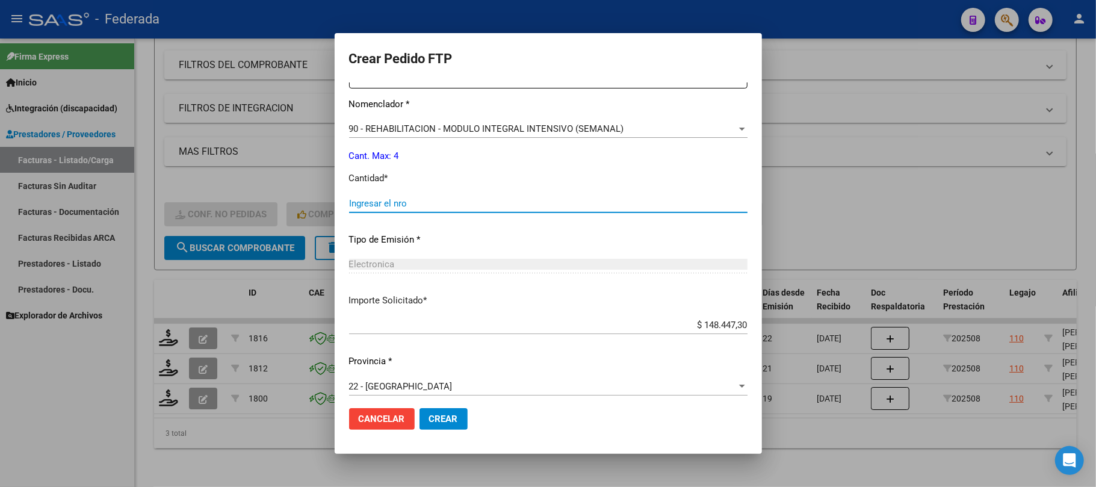
click at [391, 206] on input "Ingresar el nro" at bounding box center [548, 203] width 398 height 11
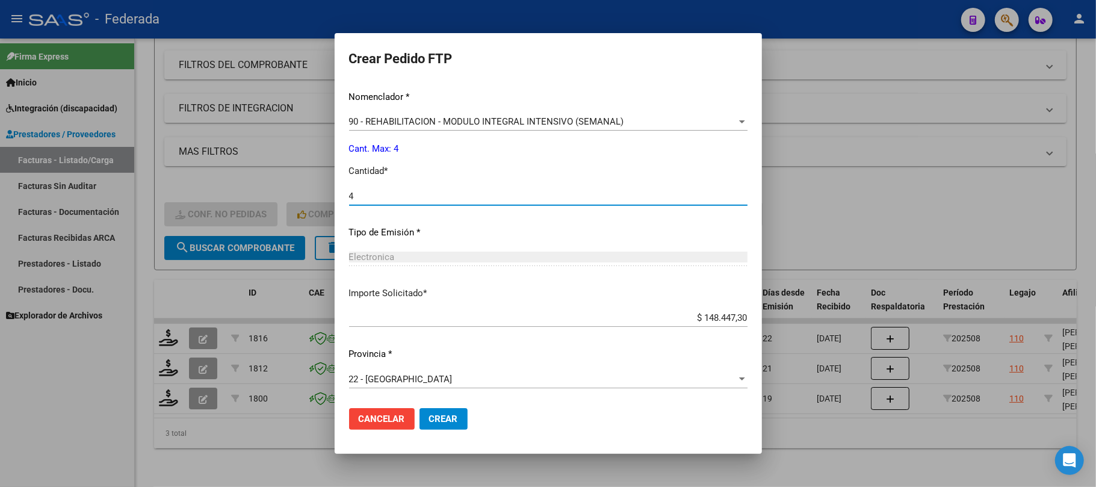
type input "4"
click at [429, 417] on span "Crear" at bounding box center [443, 418] width 29 height 11
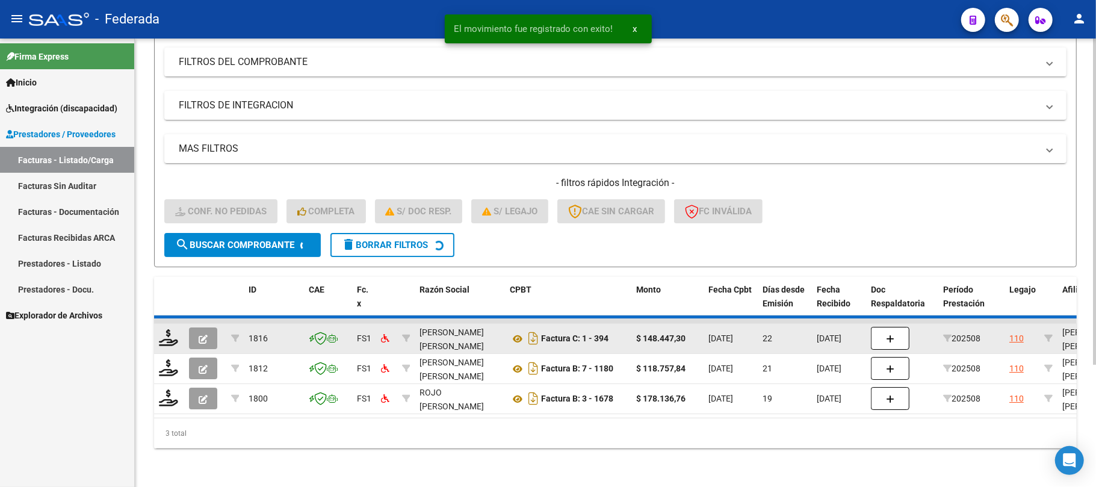
scroll to position [135, 0]
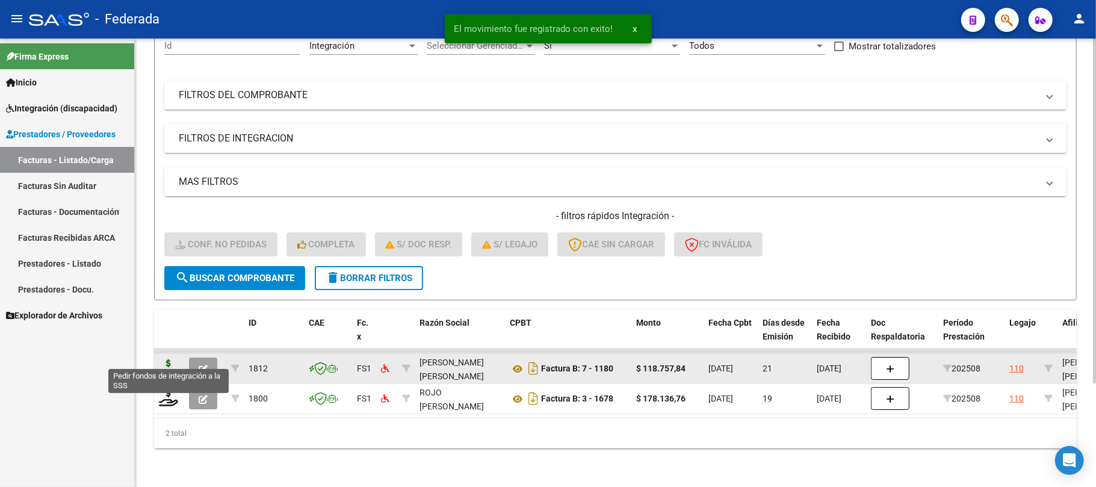
click at [175, 359] on icon at bounding box center [168, 367] width 19 height 17
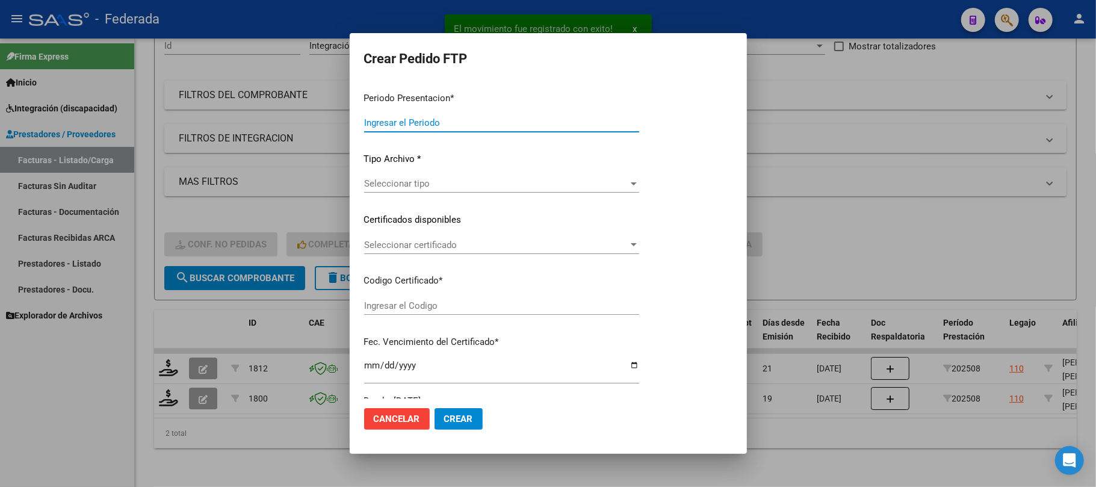
type input "202508"
type input "$ 118.757,84"
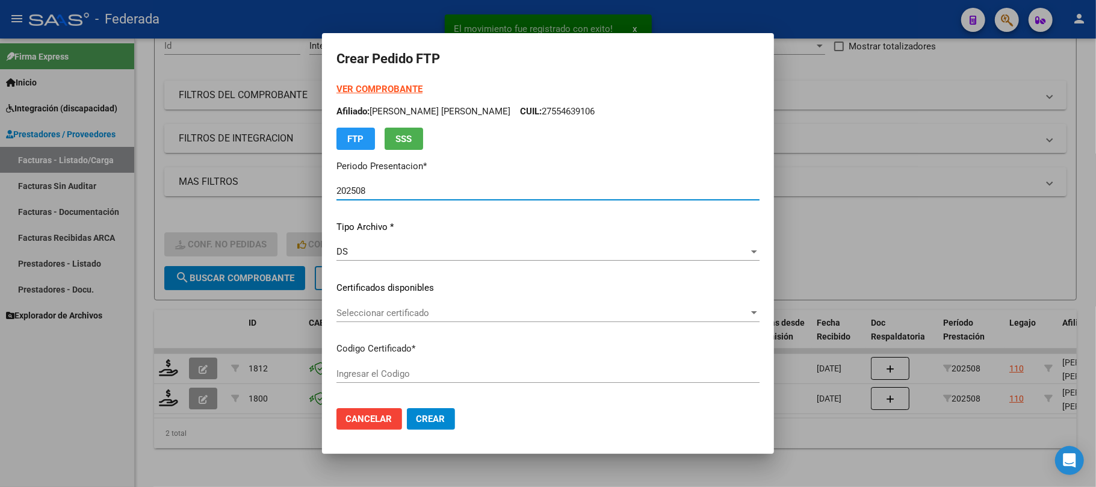
type input "ARG01000554639102021042620260426RIO145"
type input "[DATE]"
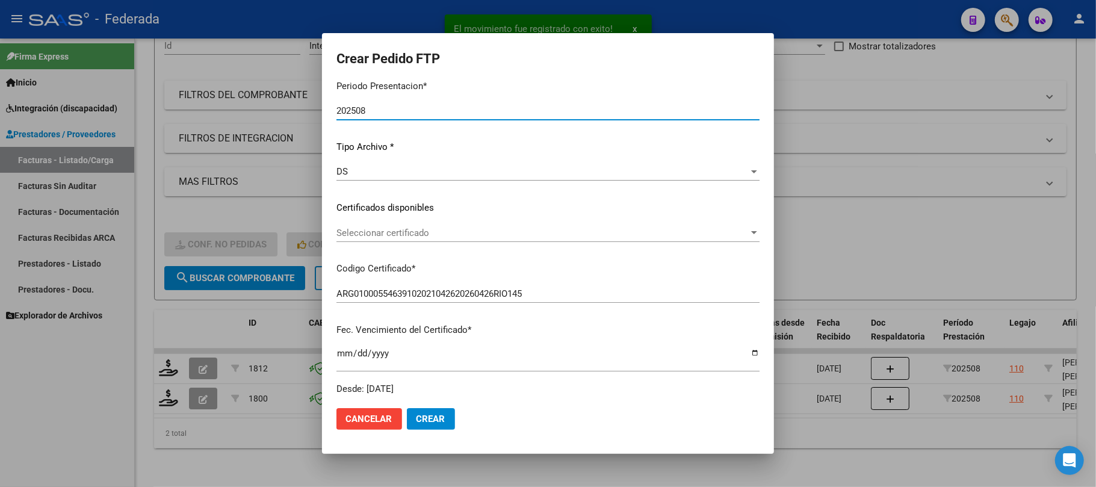
click at [391, 236] on span "Seleccionar certificado" at bounding box center [542, 232] width 412 height 11
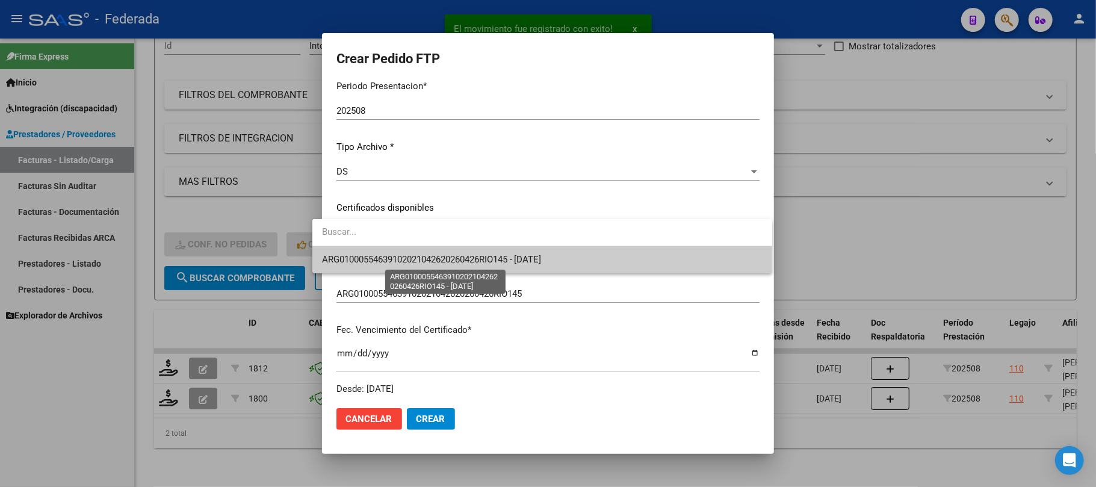
click at [393, 263] on span "ARG01000554639102021042620260426RIO145 - [DATE]" at bounding box center [432, 259] width 220 height 11
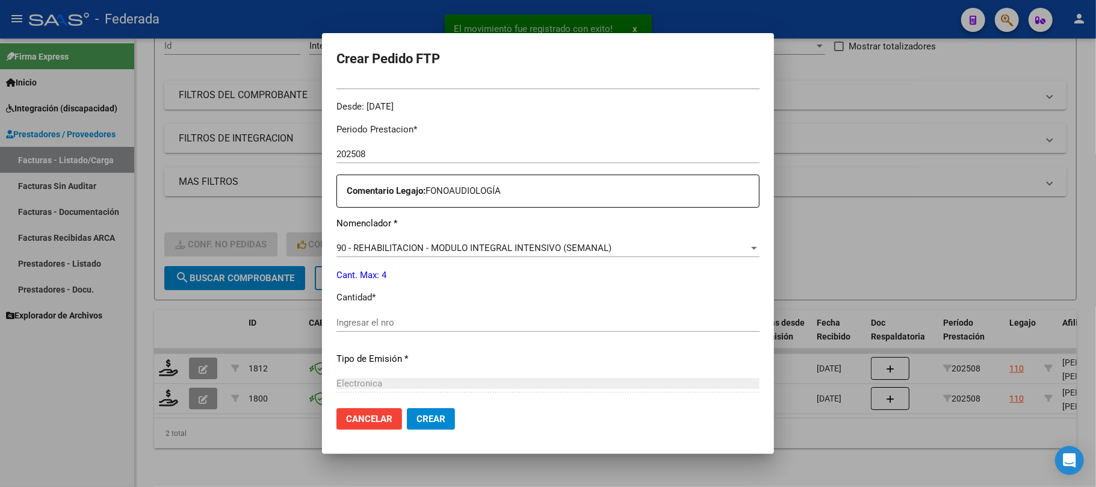
scroll to position [401, 0]
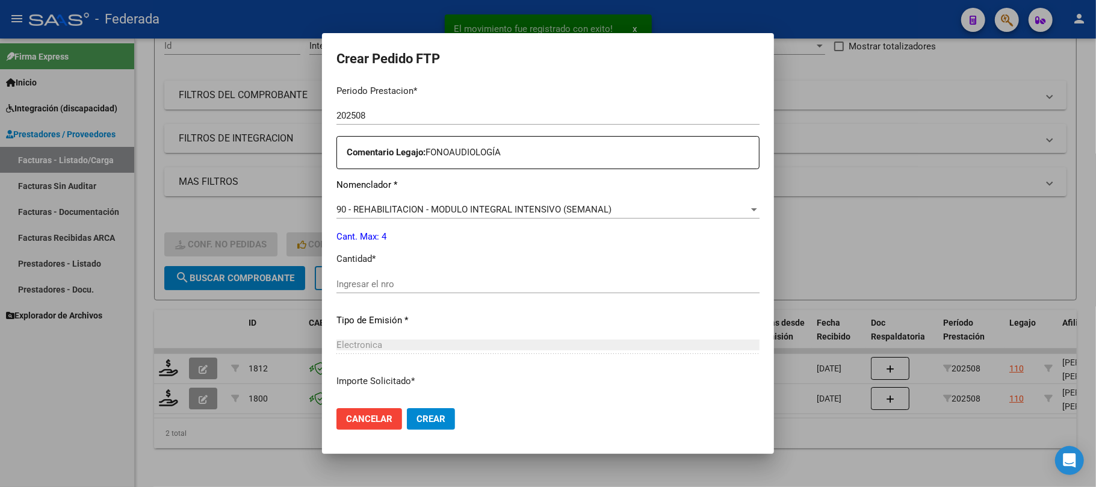
click at [395, 273] on div "Periodo Prestacion * 202508 Ingresar el Periodo Prestacion Comentario Legajo: F…" at bounding box center [547, 281] width 423 height 412
click at [392, 282] on input "Ingresar el nro" at bounding box center [547, 284] width 423 height 11
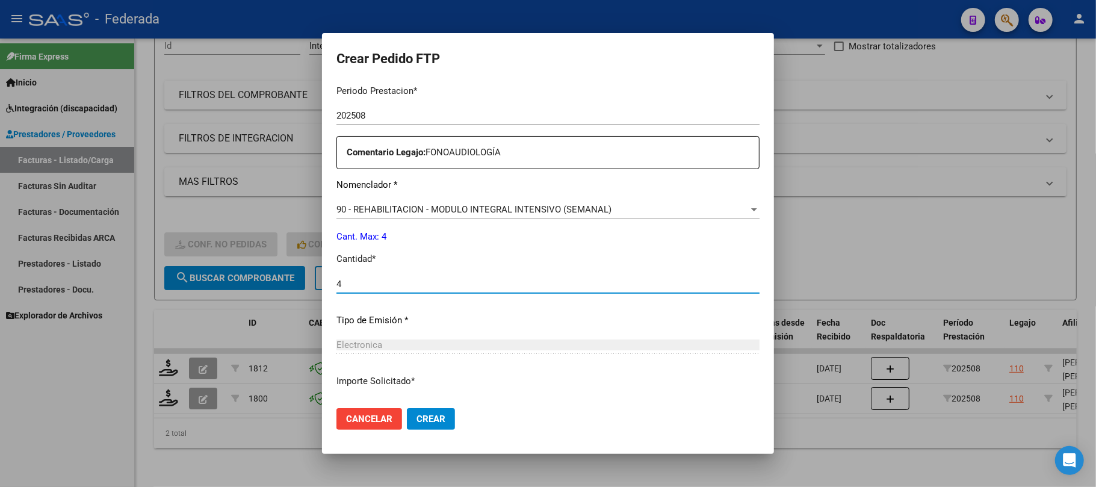
type input "4"
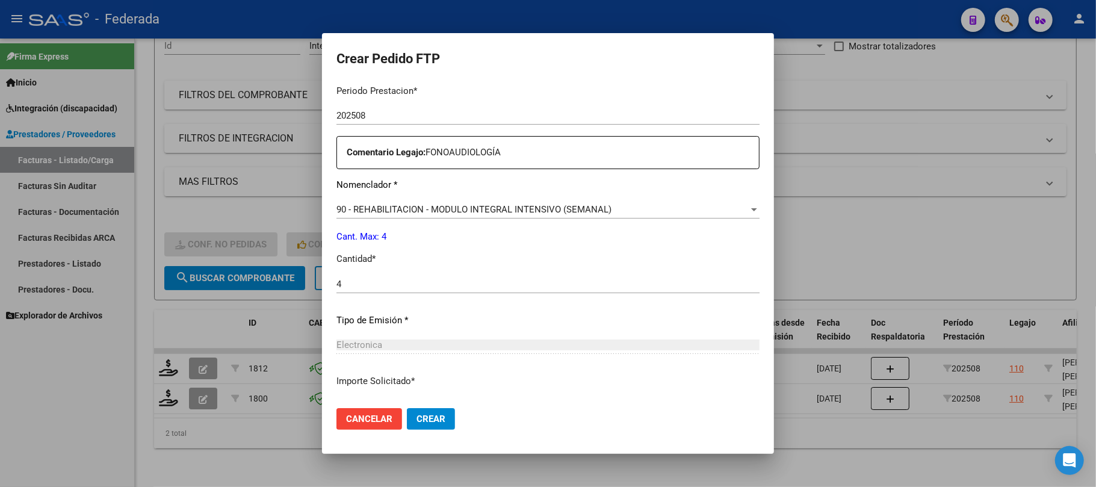
scroll to position [489, 0]
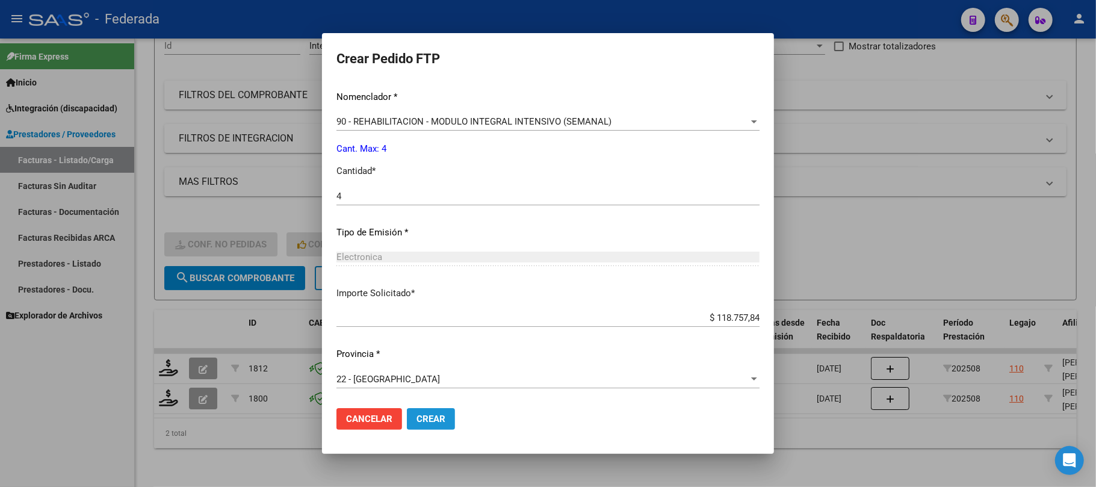
click at [416, 416] on span "Crear" at bounding box center [430, 418] width 29 height 11
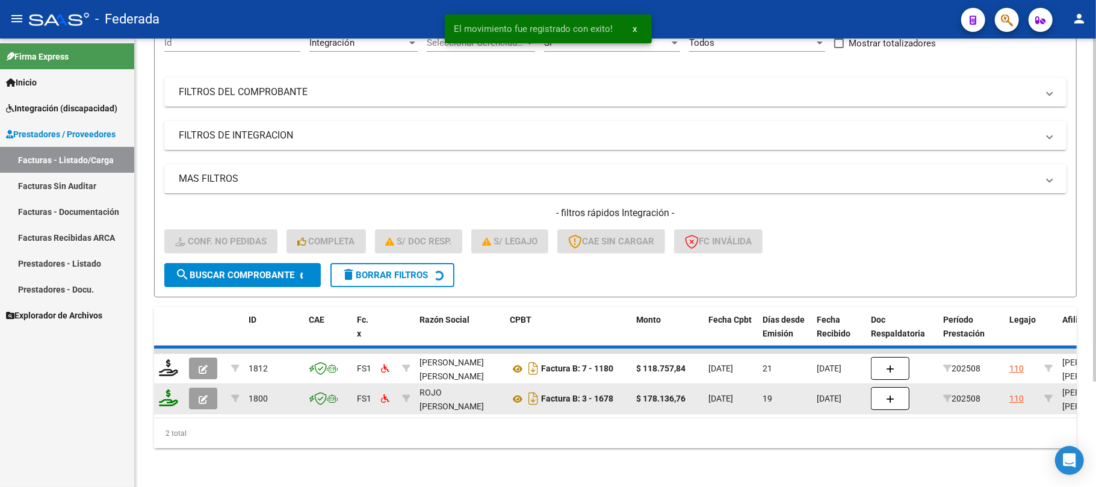
scroll to position [105, 0]
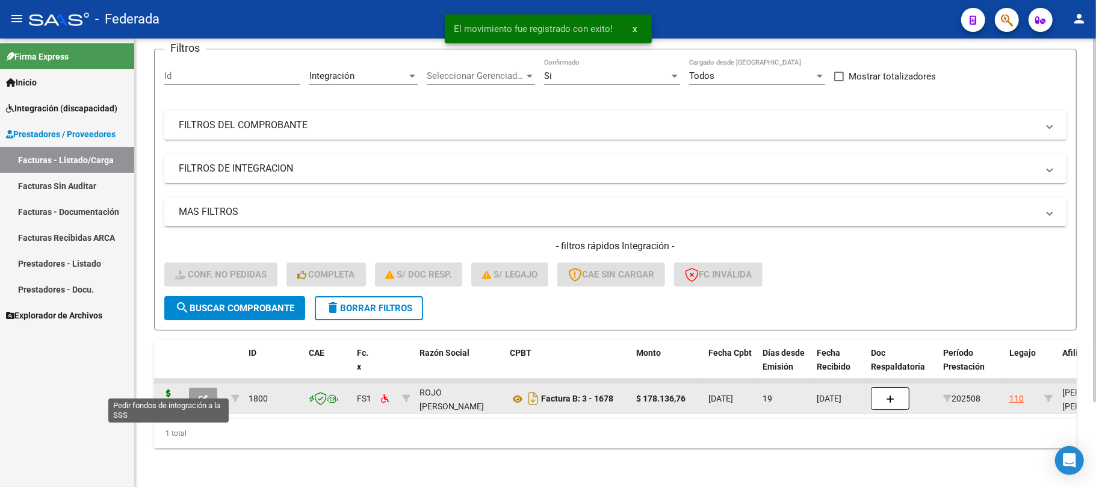
click at [175, 390] on icon at bounding box center [168, 397] width 19 height 17
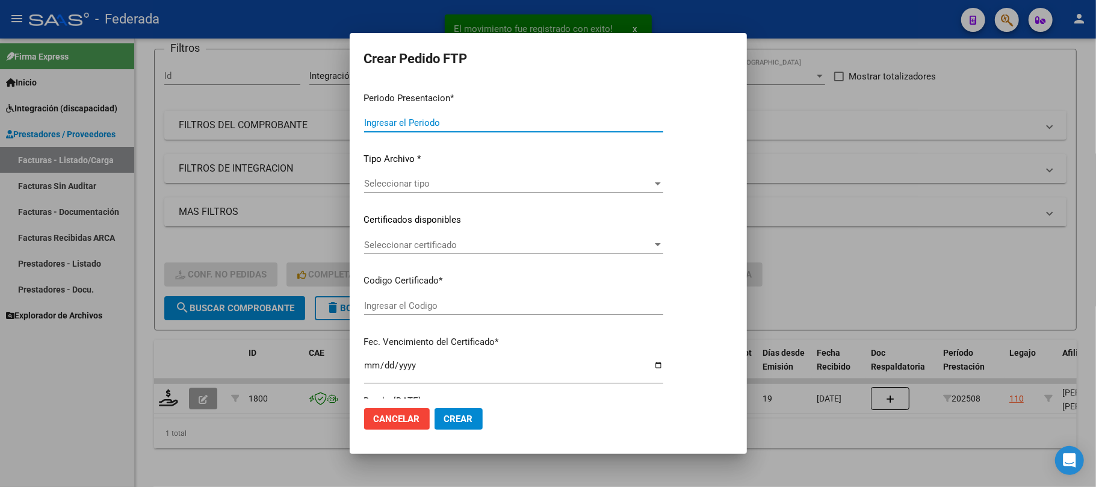
type input "202508"
type input "$ 178.136,76"
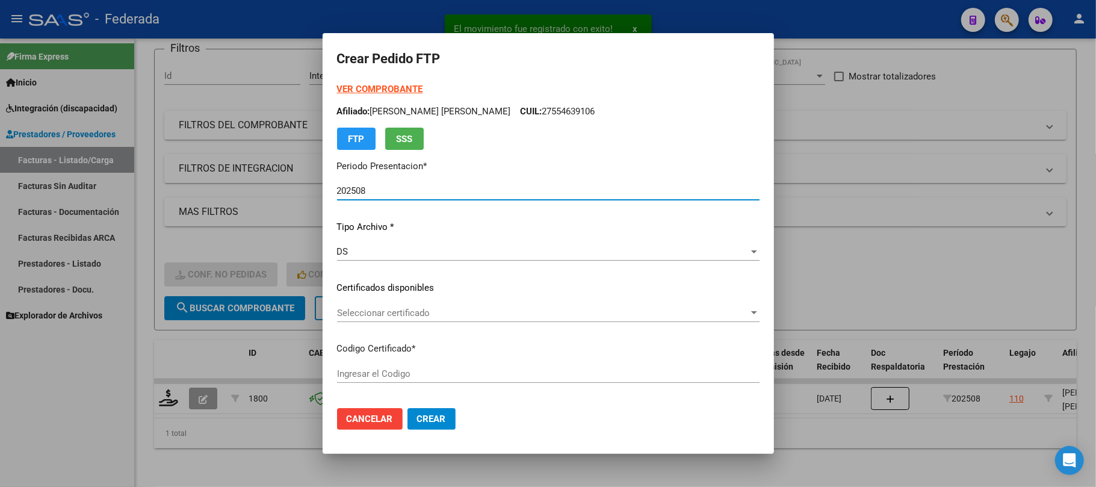
type input "ARG01000554639102021042620260426RIO145"
type input "[DATE]"
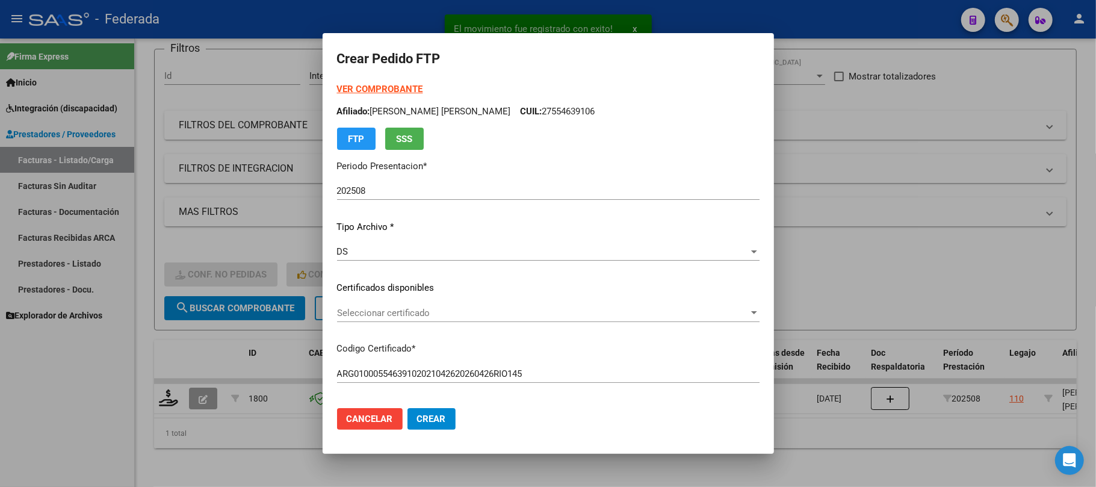
scroll to position [80, 0]
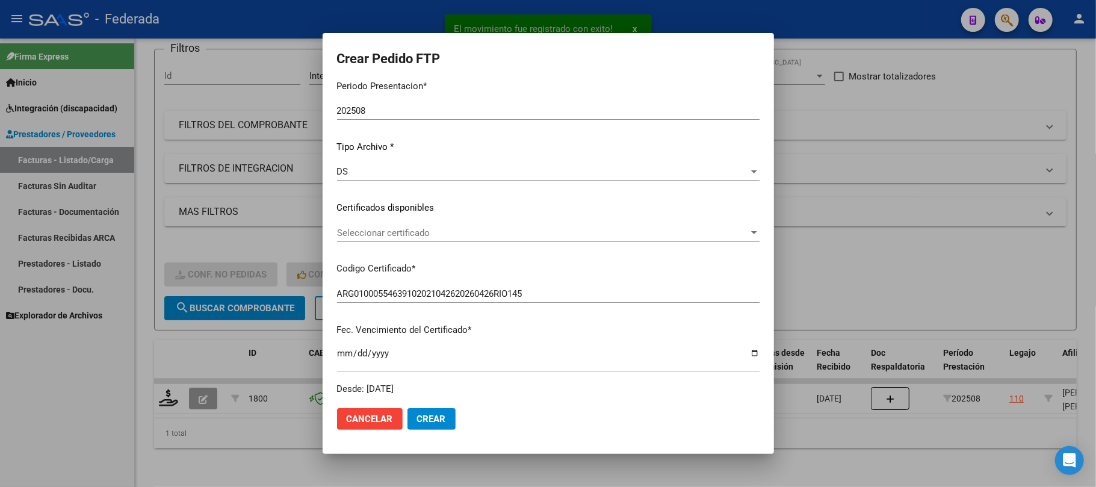
click at [396, 229] on span "Seleccionar certificado" at bounding box center [543, 232] width 412 height 11
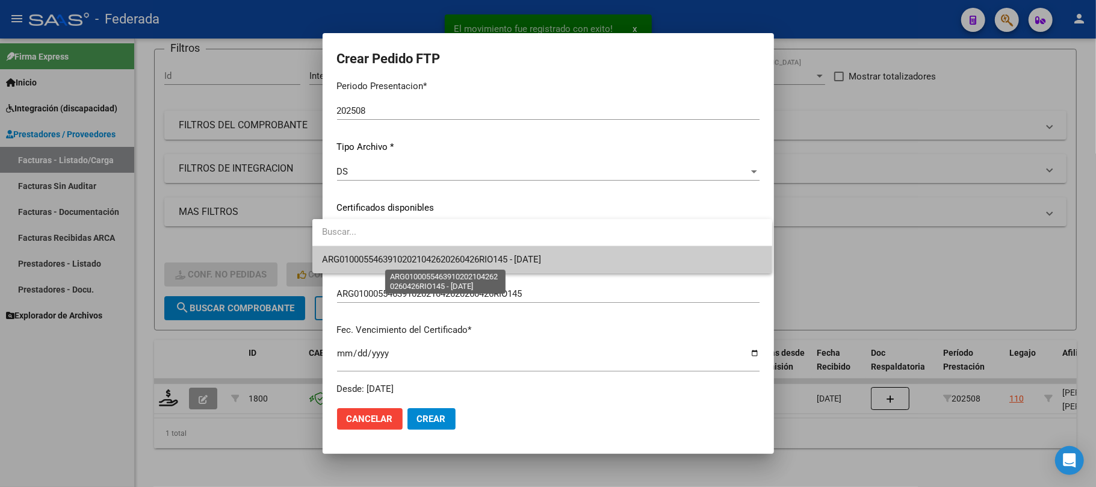
click at [400, 262] on span "ARG01000554639102021042620260426RIO145 - [DATE]" at bounding box center [432, 259] width 220 height 11
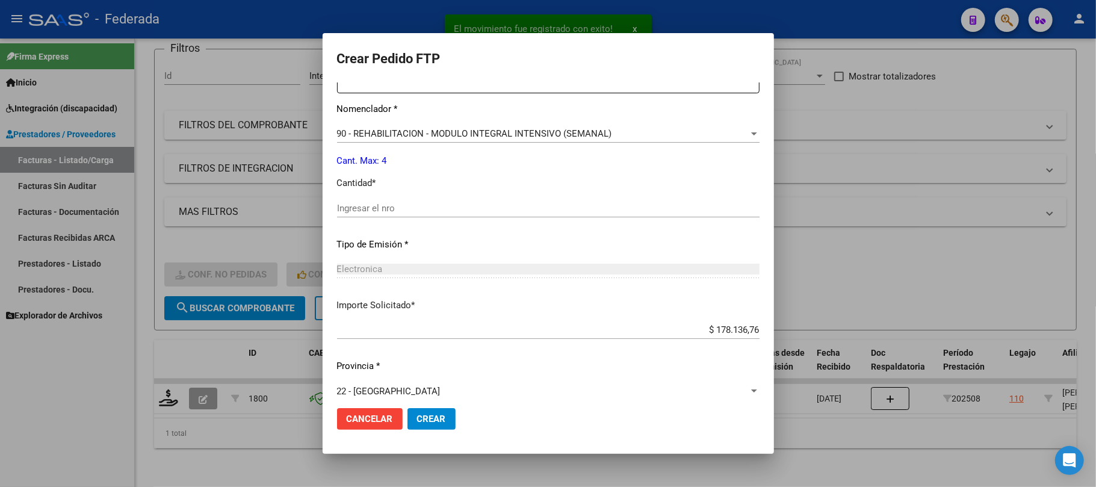
scroll to position [481, 0]
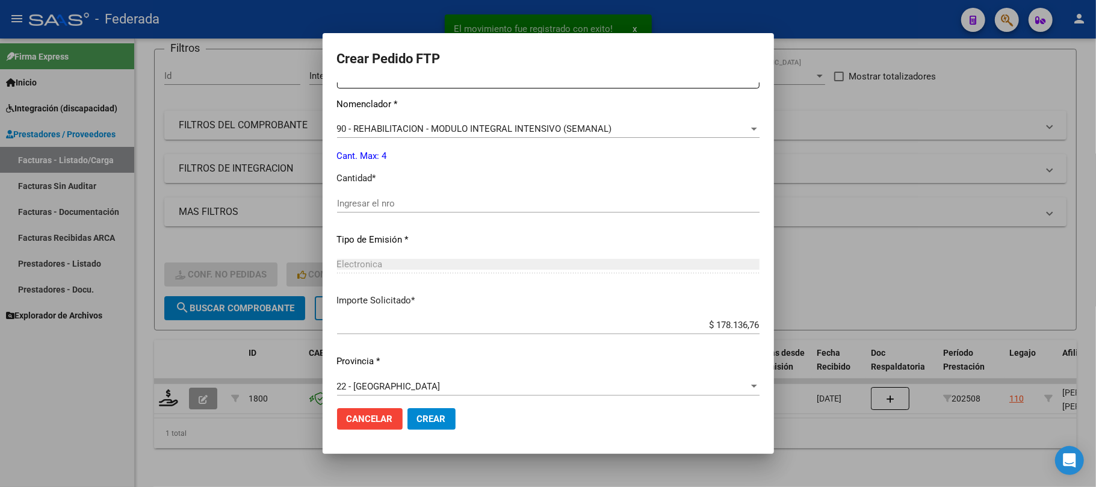
click at [397, 196] on div "Ingresar el nro" at bounding box center [548, 203] width 422 height 18
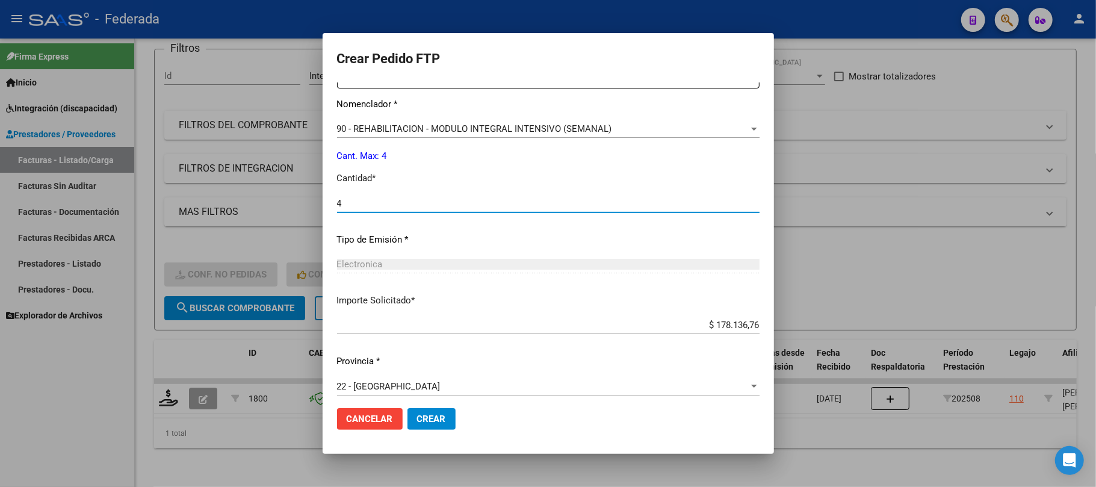
scroll to position [489, 0]
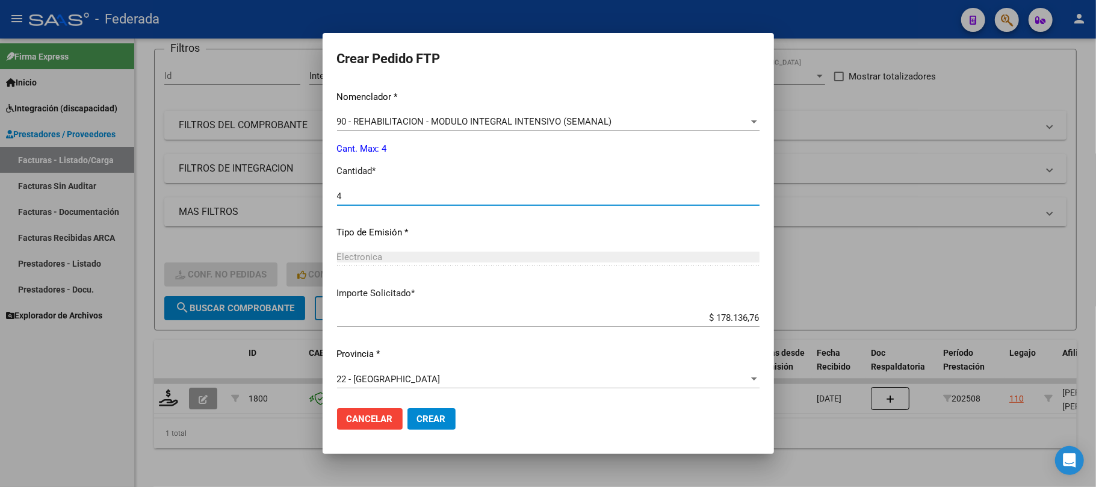
type input "4"
click at [419, 418] on span "Crear" at bounding box center [431, 418] width 29 height 11
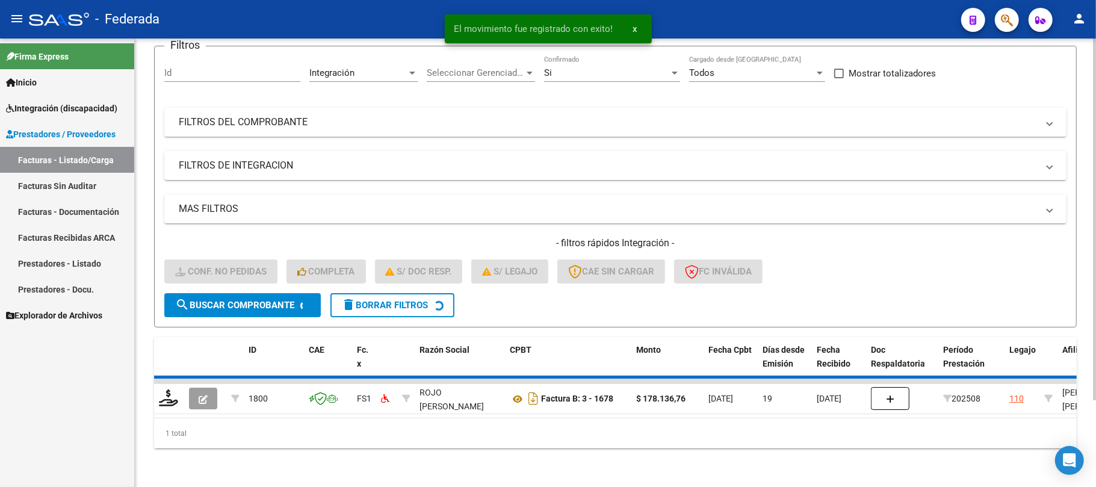
scroll to position [83, 0]
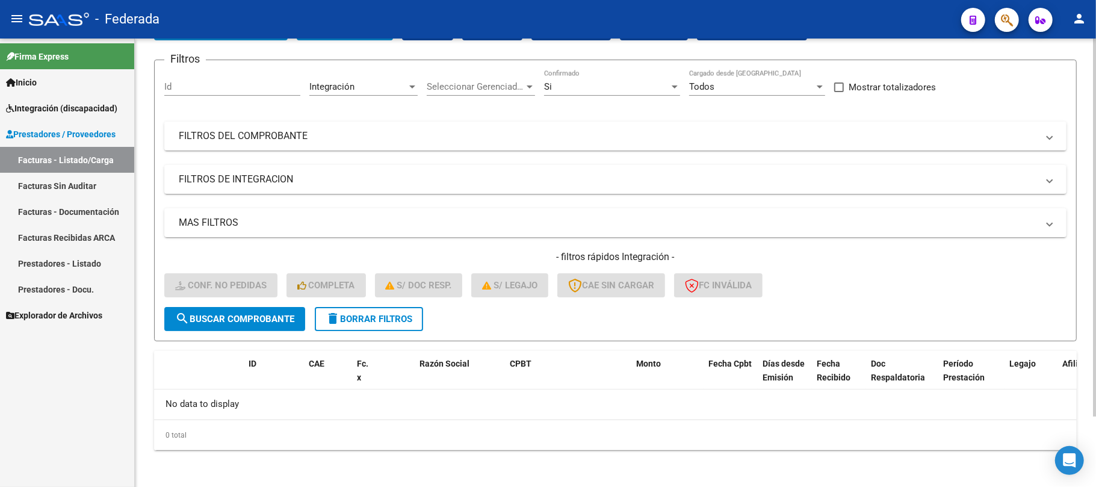
click at [390, 318] on span "delete Borrar Filtros" at bounding box center [369, 319] width 87 height 11
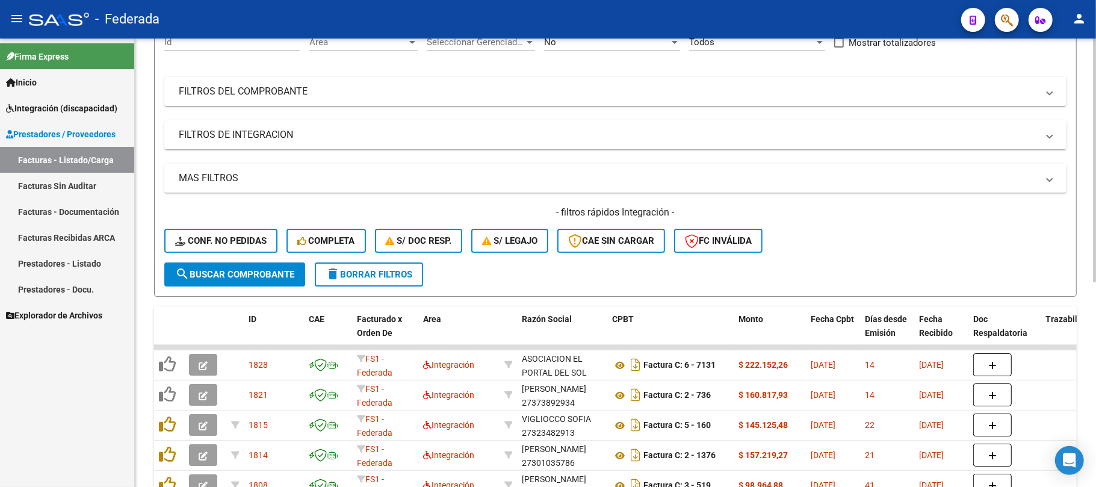
scroll to position [164, 0]
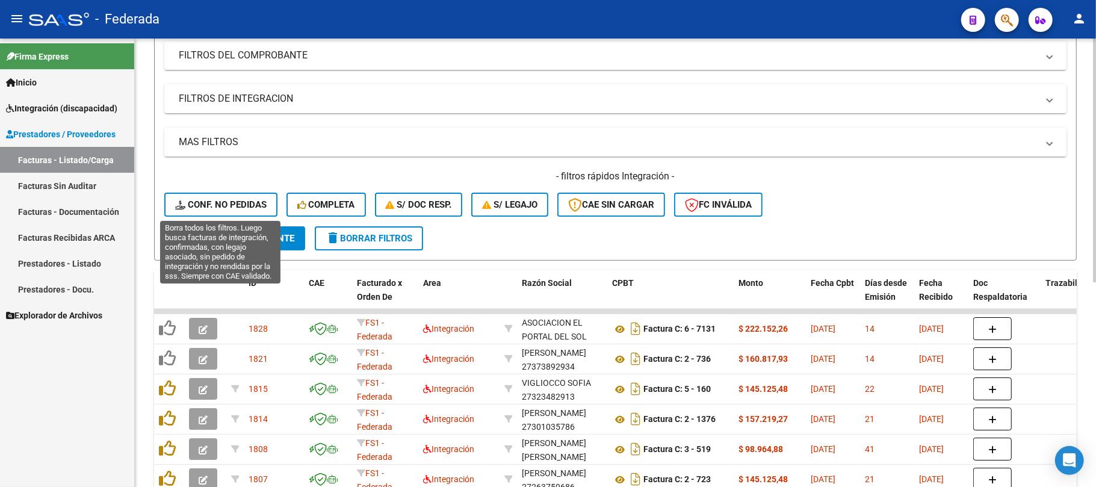
click at [198, 203] on span "Conf. no pedidas" at bounding box center [220, 204] width 91 height 11
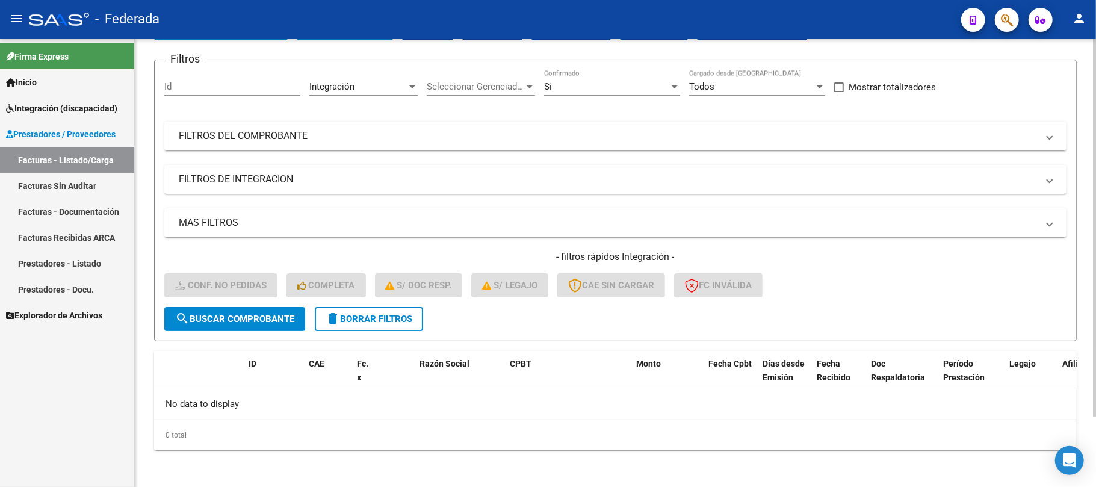
click at [402, 320] on span "delete Borrar Filtros" at bounding box center [369, 319] width 87 height 11
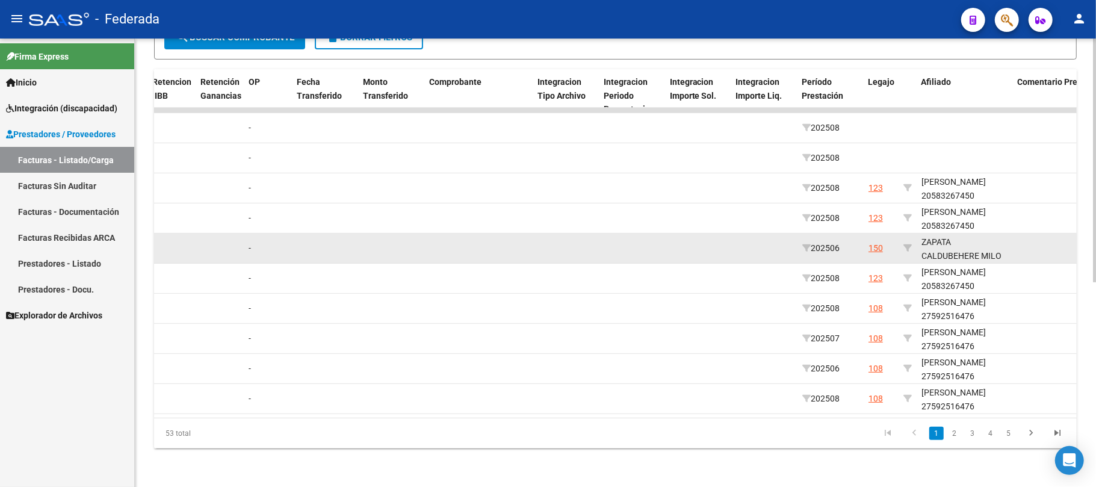
scroll to position [15, 0]
click at [910, 244] on icon at bounding box center [907, 248] width 8 height 8
type input "20533794034"
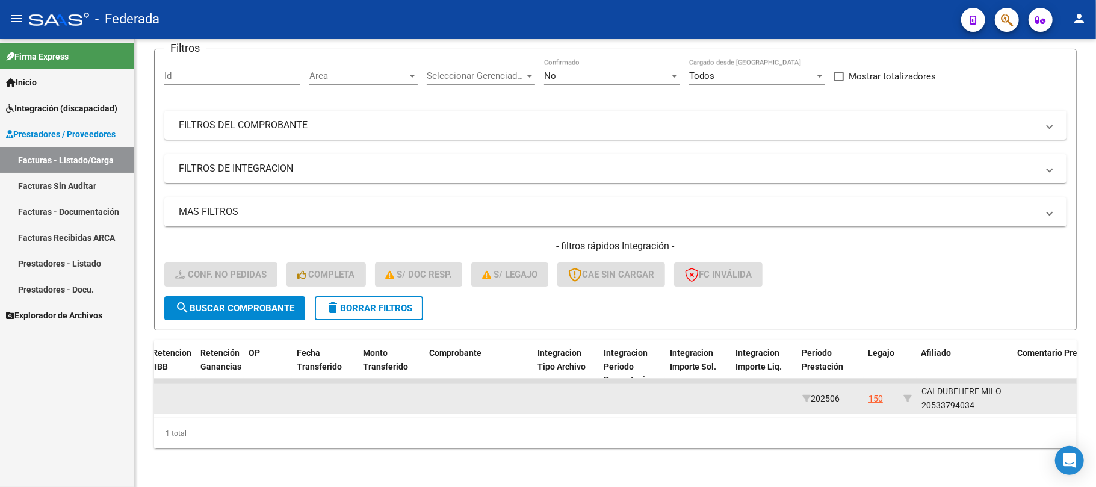
click at [966, 395] on div "ZAPATA CALDUBEHERE MILO 20533794034" at bounding box center [964, 391] width 87 height 41
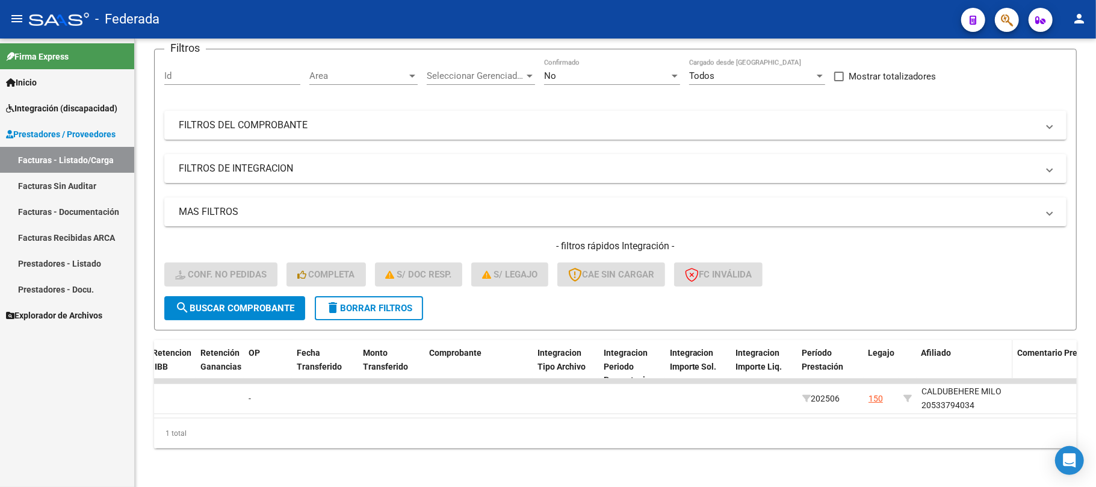
copy div "20533794034"
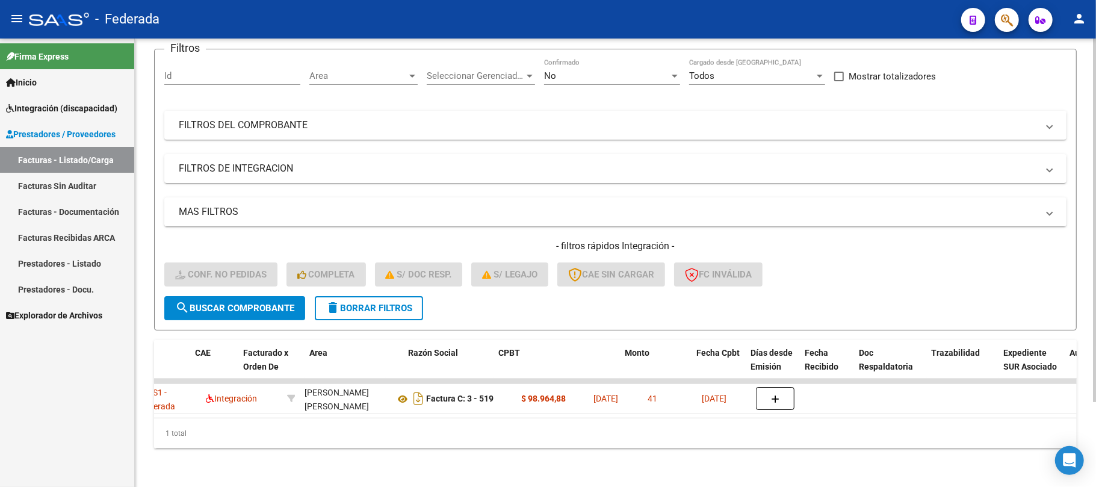
scroll to position [0, 0]
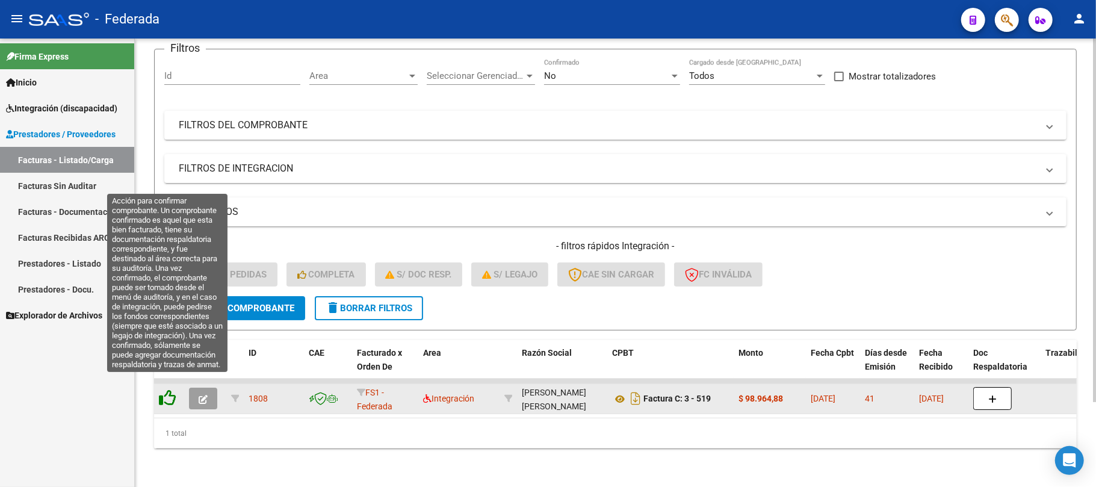
click at [161, 389] on icon at bounding box center [167, 397] width 17 height 17
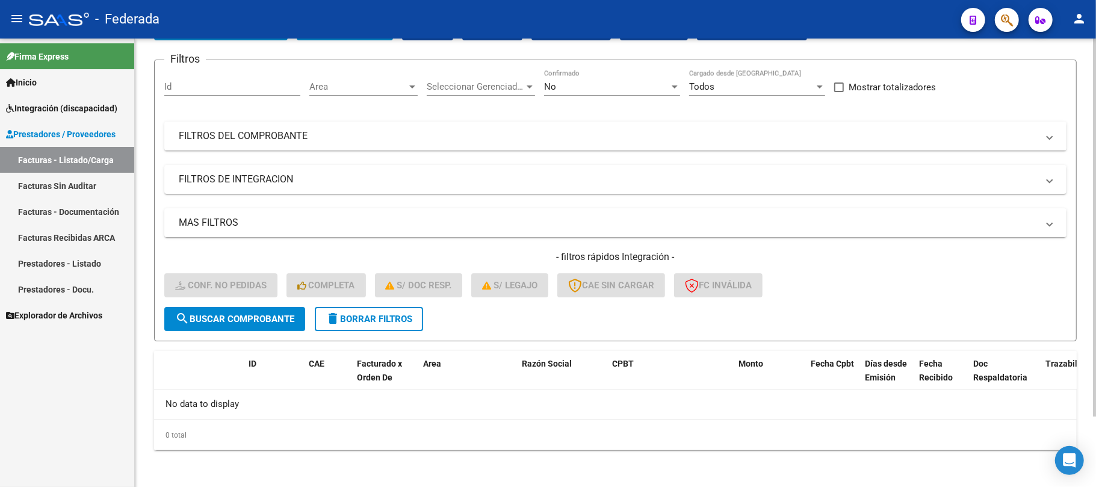
click at [380, 320] on span "delete Borrar Filtros" at bounding box center [369, 319] width 87 height 11
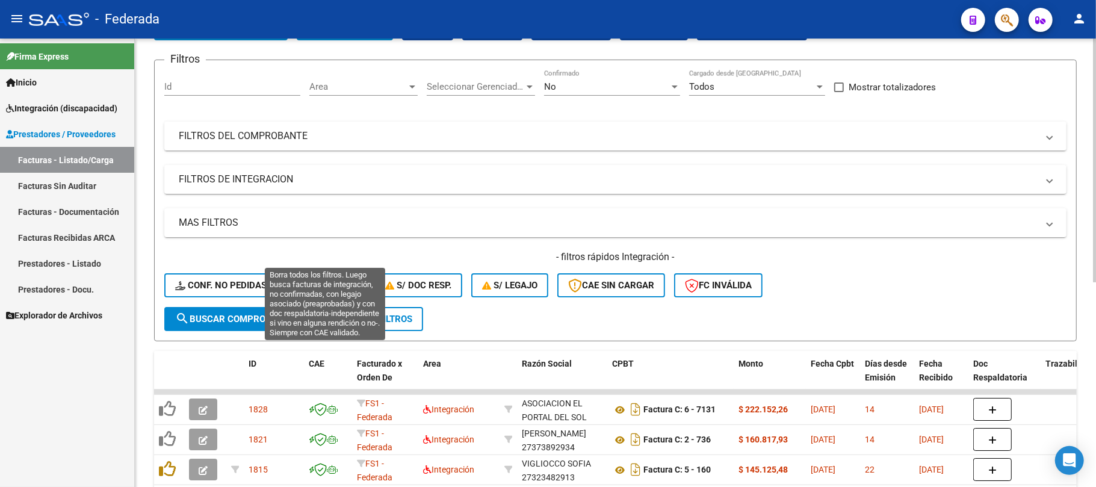
scroll to position [164, 0]
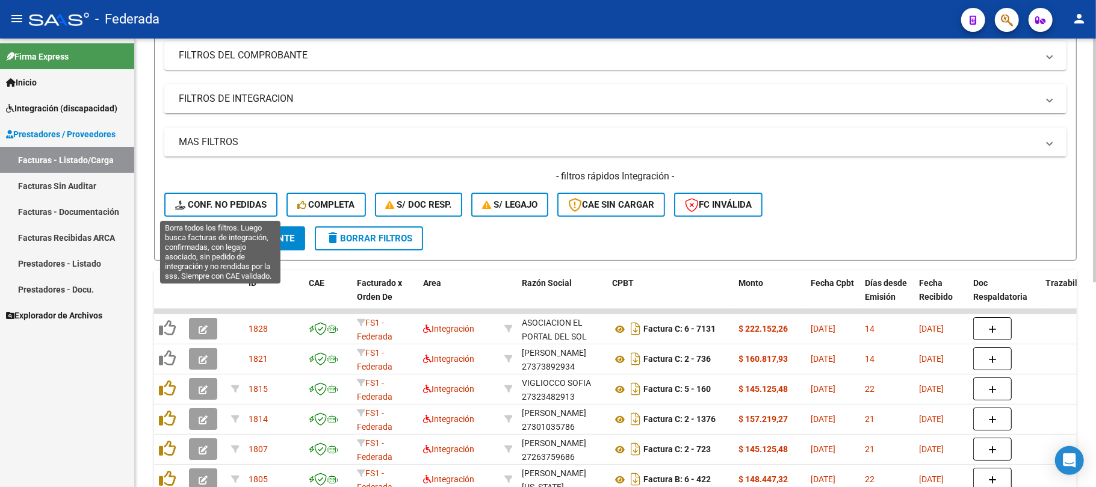
click at [254, 199] on span "Conf. no pedidas" at bounding box center [220, 204] width 91 height 11
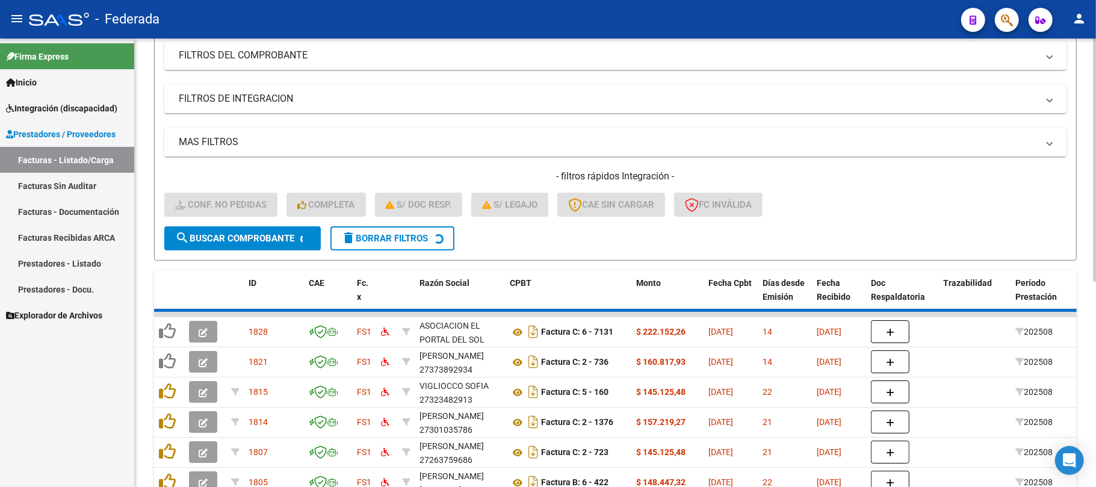
scroll to position [105, 0]
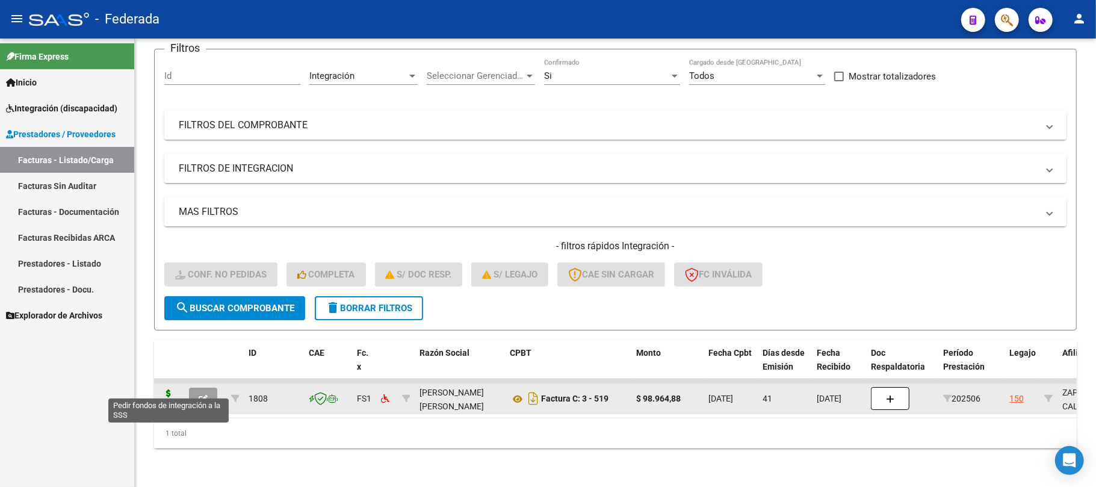
click at [167, 389] on icon at bounding box center [168, 397] width 19 height 17
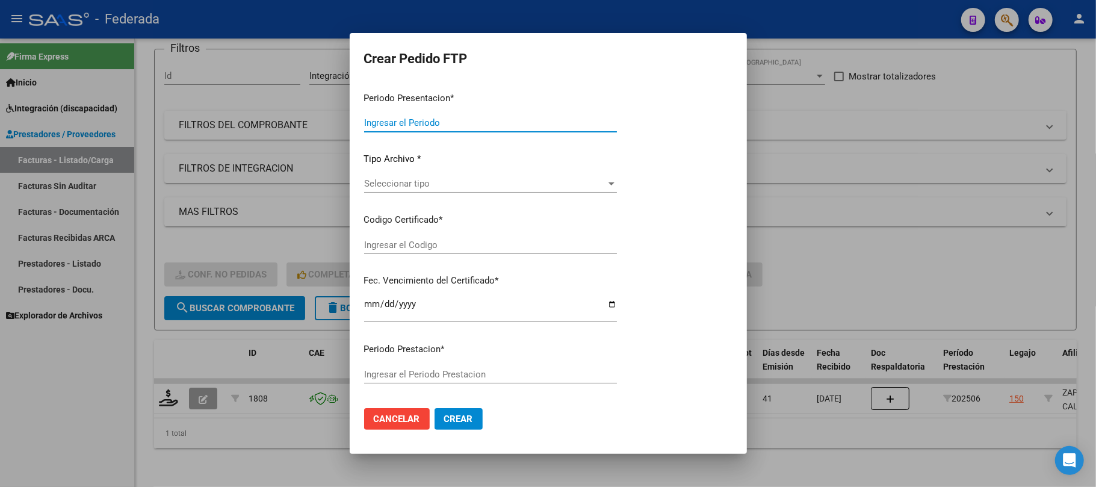
type input "202508"
type input "202506"
type input "$ 98.964,88"
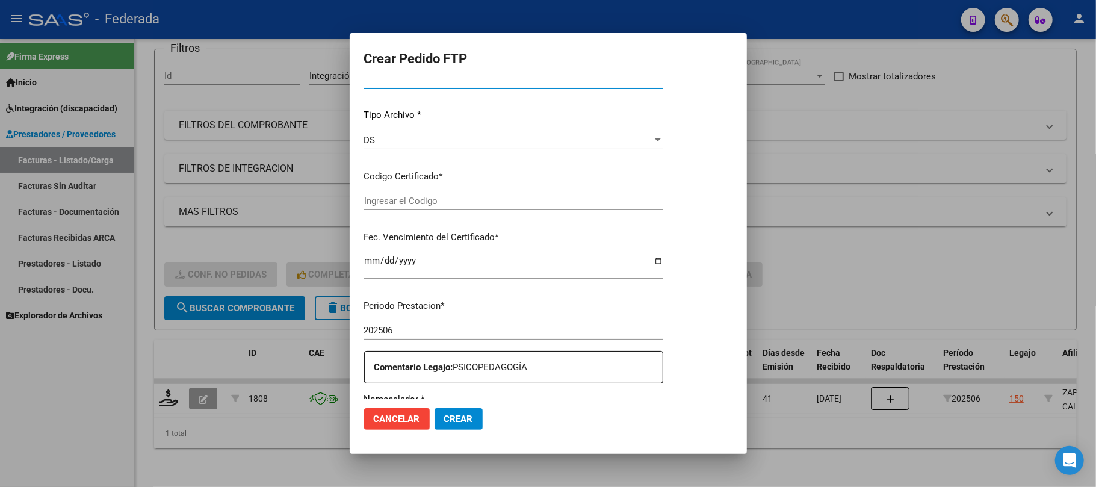
type input "ARG02000533794032022010320320103BS387"
type input "[DATE]"
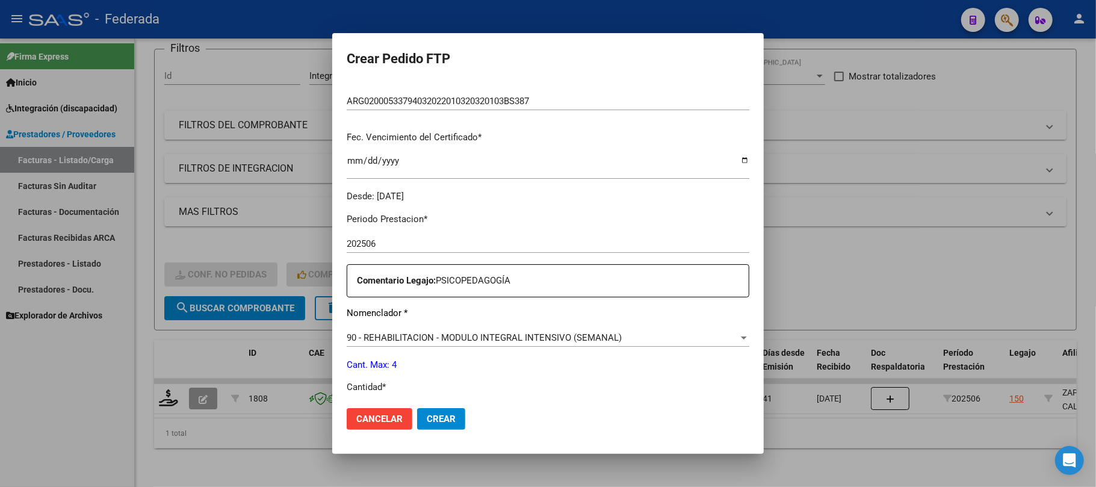
scroll to position [112, 0]
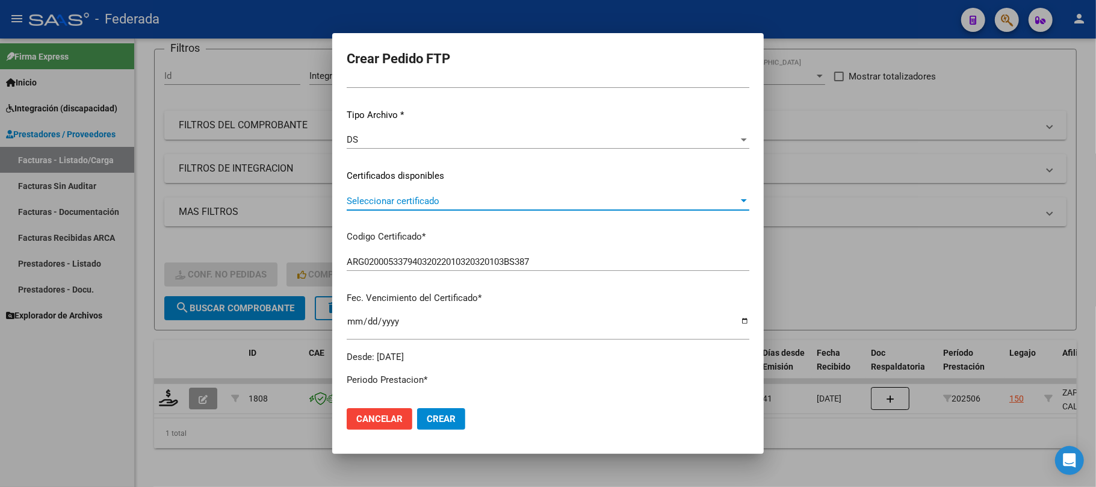
click at [390, 197] on span "Seleccionar certificado" at bounding box center [543, 201] width 392 height 11
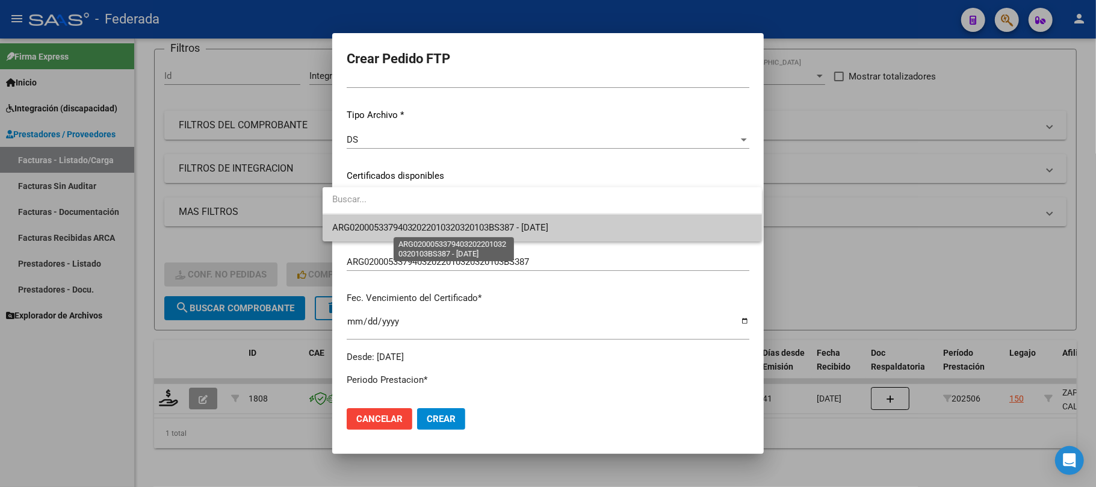
click at [389, 224] on span "ARG02000533794032022010320320103BS387 - [DATE]" at bounding box center [440, 227] width 217 height 11
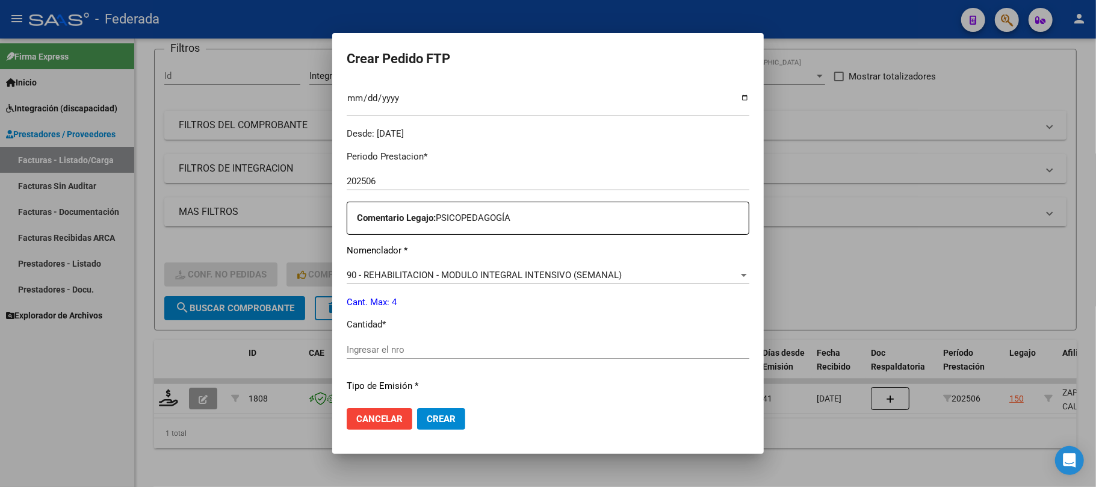
scroll to position [353, 0]
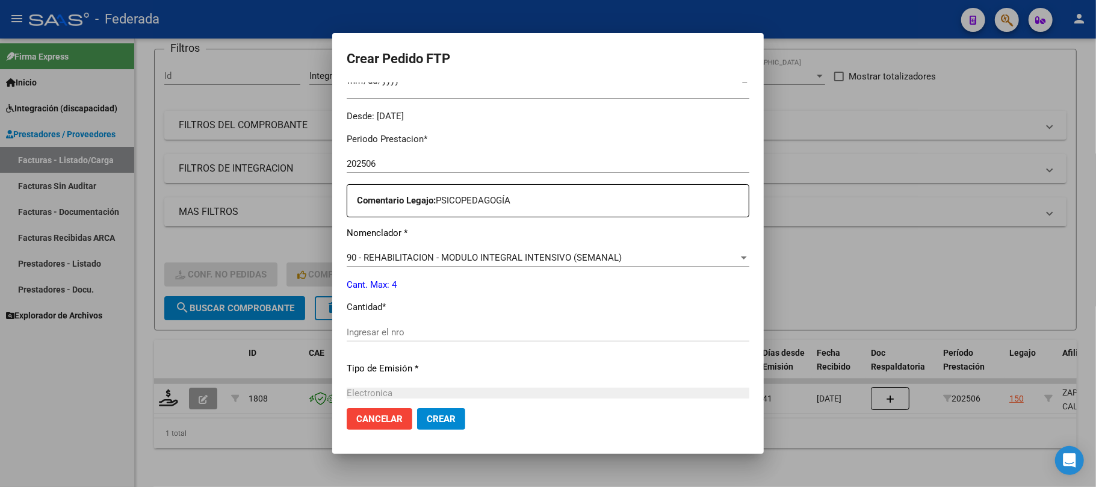
click at [383, 341] on div "Ingresar el nro" at bounding box center [548, 337] width 403 height 29
click at [376, 331] on input "Ingresar el nro" at bounding box center [548, 332] width 403 height 11
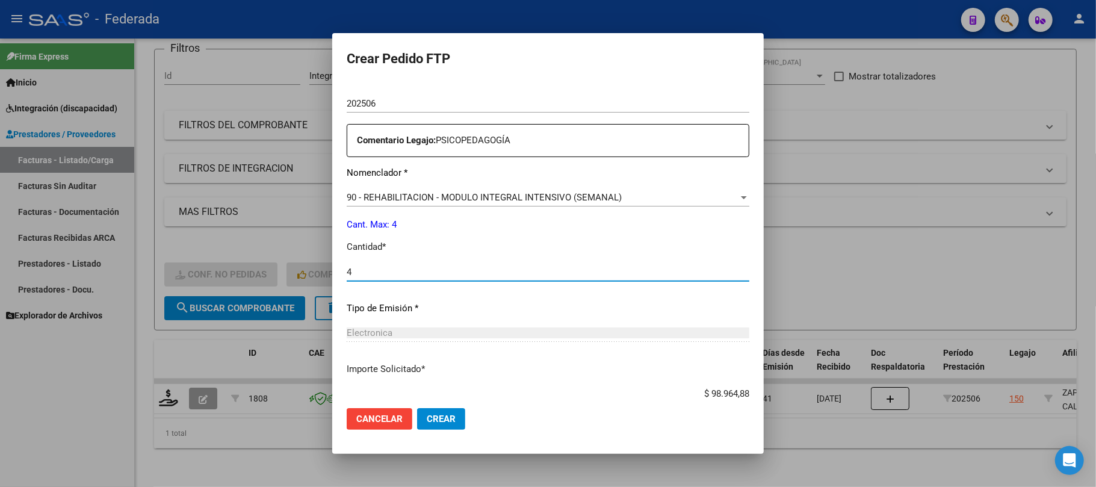
scroll to position [489, 0]
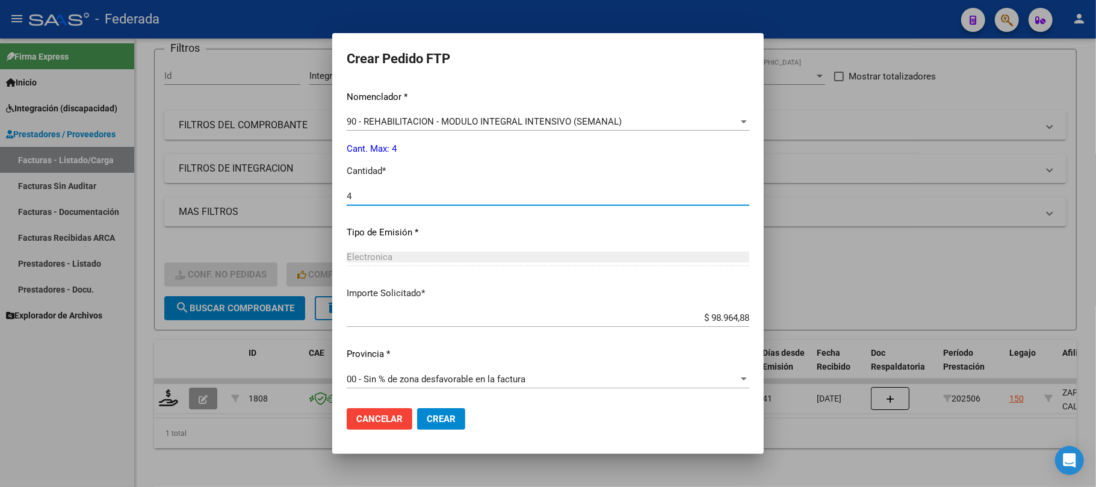
type input "4"
click at [437, 412] on button "Crear" at bounding box center [441, 419] width 48 height 22
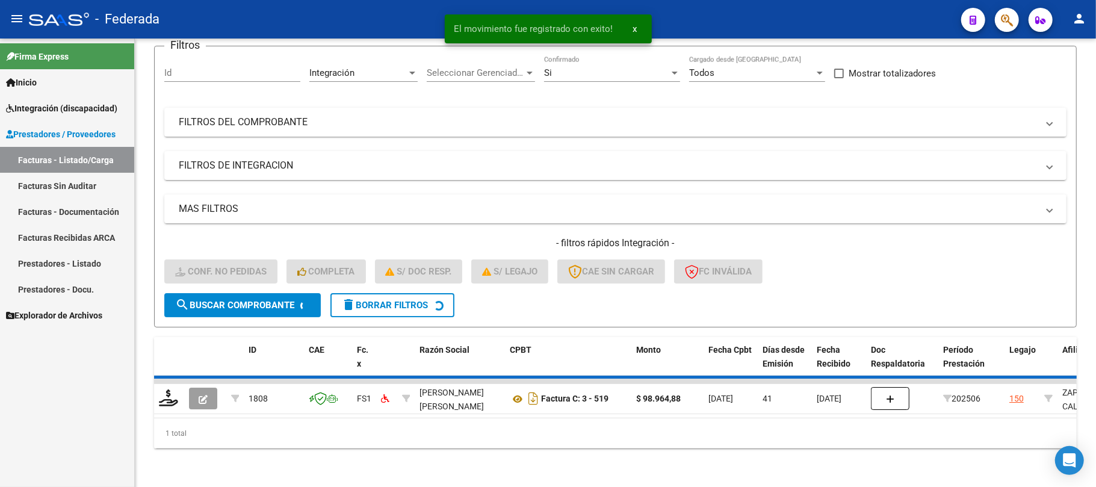
scroll to position [83, 0]
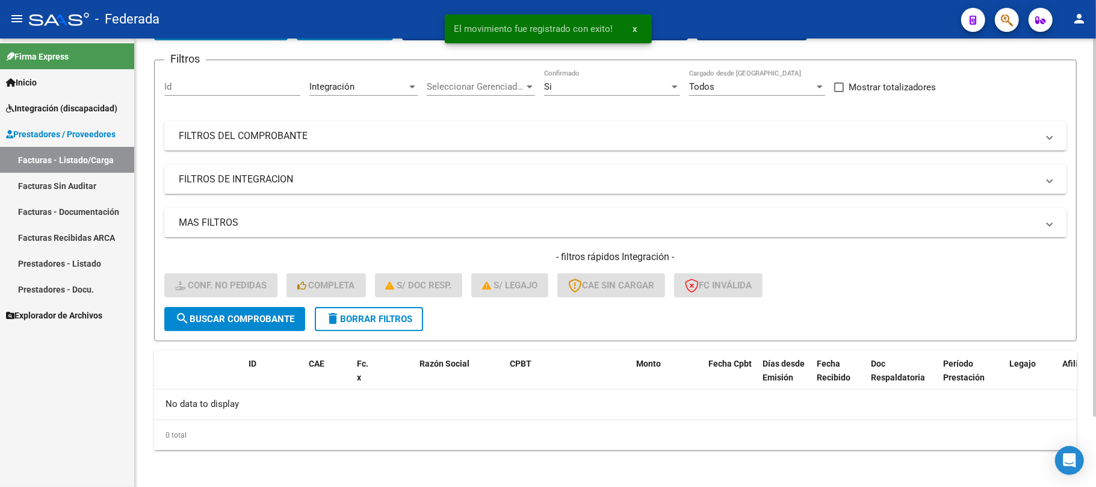
click at [385, 318] on span "delete Borrar Filtros" at bounding box center [369, 319] width 87 height 11
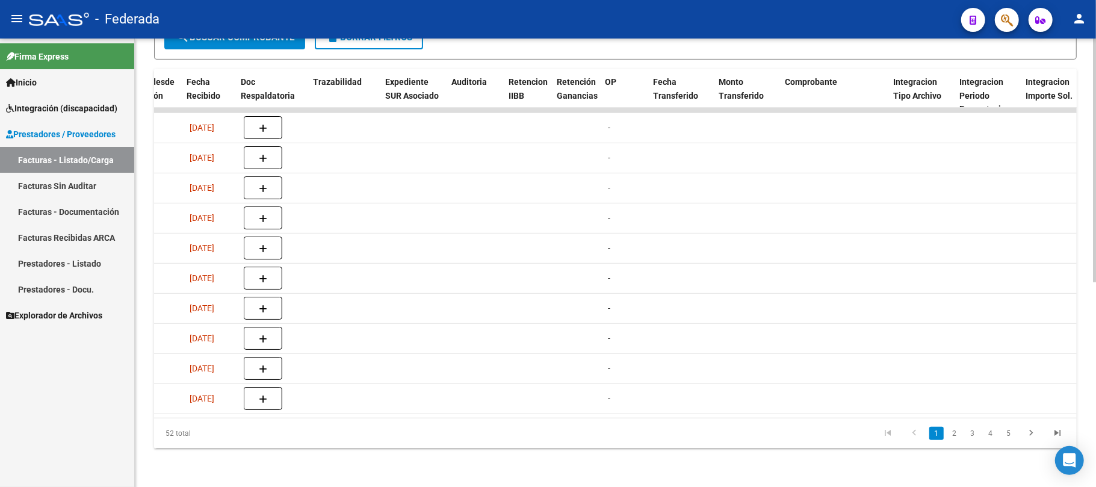
scroll to position [0, 1375]
